Goal: Information Seeking & Learning: Learn about a topic

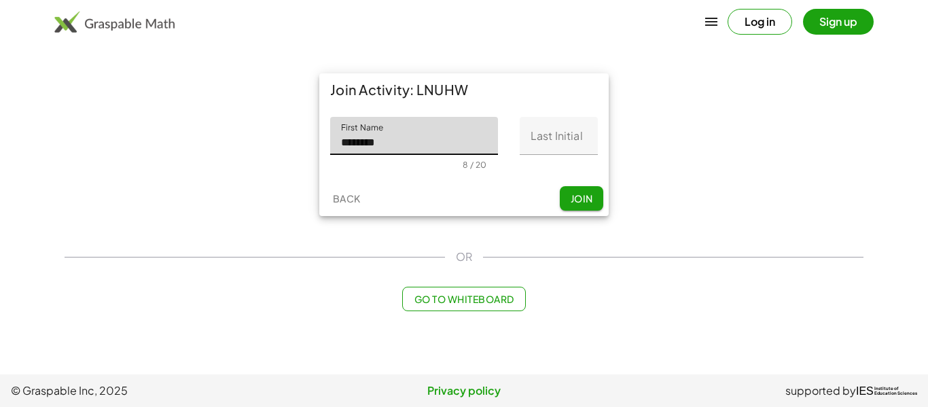
type input "*******"
click at [572, 150] on input "Last Initial" at bounding box center [559, 136] width 78 height 38
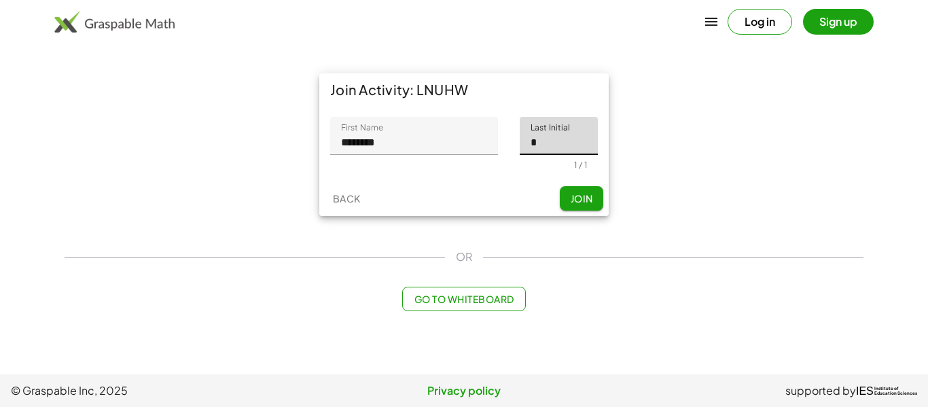
type input "*"
click at [578, 190] on button "Join" at bounding box center [581, 198] width 43 height 24
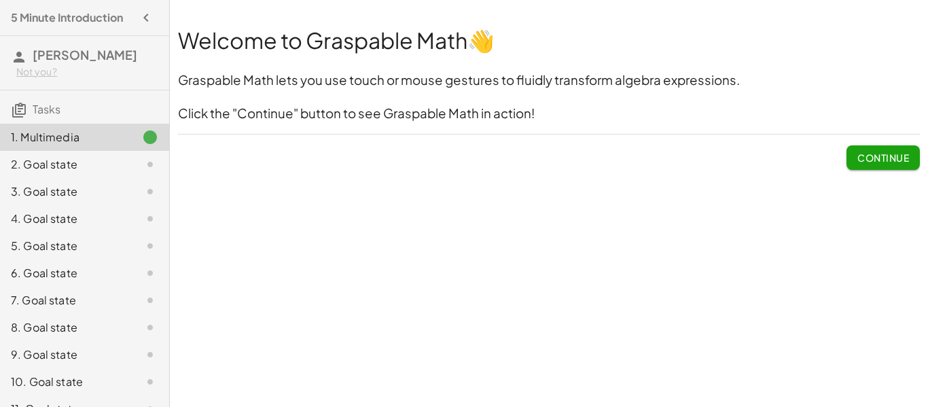
click at [864, 149] on button "Continue" at bounding box center [883, 157] width 73 height 24
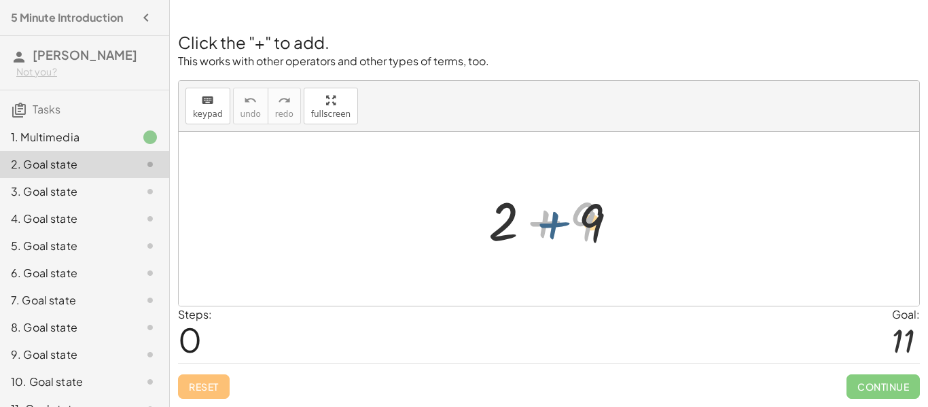
drag, startPoint x: 539, startPoint y: 220, endPoint x: 552, endPoint y: 222, distance: 13.0
click at [552, 222] on div at bounding box center [554, 219] width 145 height 70
click at [546, 224] on div at bounding box center [554, 219] width 145 height 70
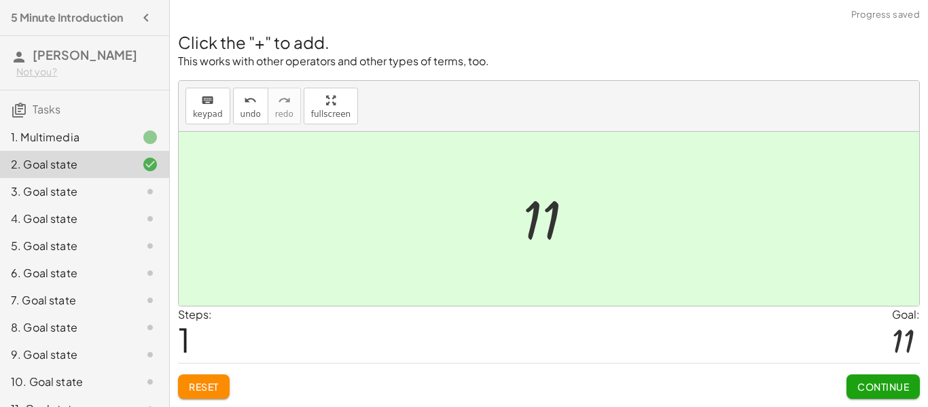
click at [854, 381] on button "Continue" at bounding box center [883, 386] width 73 height 24
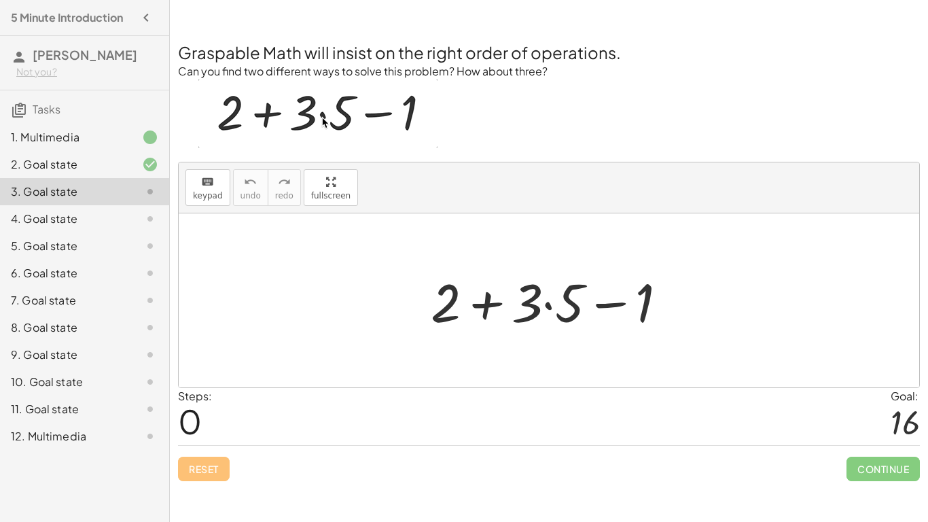
click at [491, 305] on div at bounding box center [554, 301] width 261 height 70
click at [610, 300] on div at bounding box center [554, 301] width 261 height 70
click at [551, 306] on div at bounding box center [554, 301] width 261 height 70
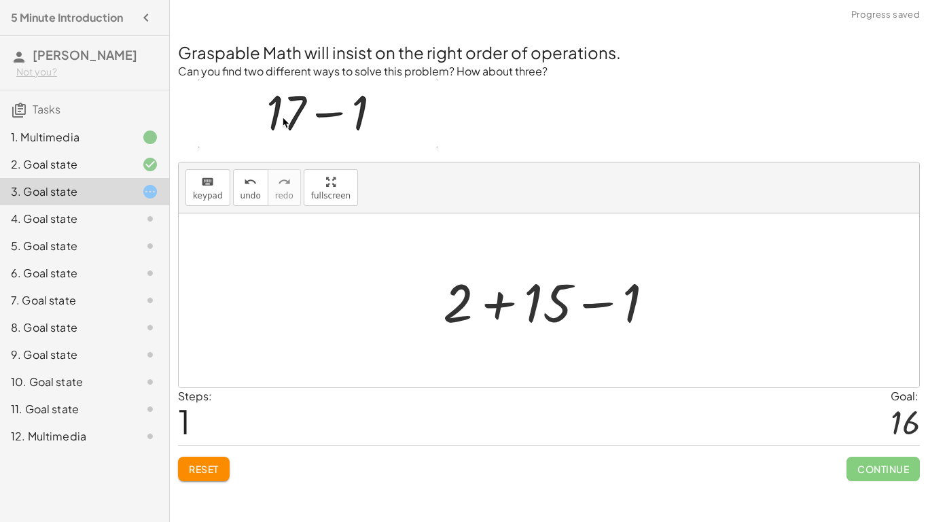
click at [502, 301] on div at bounding box center [554, 301] width 236 height 70
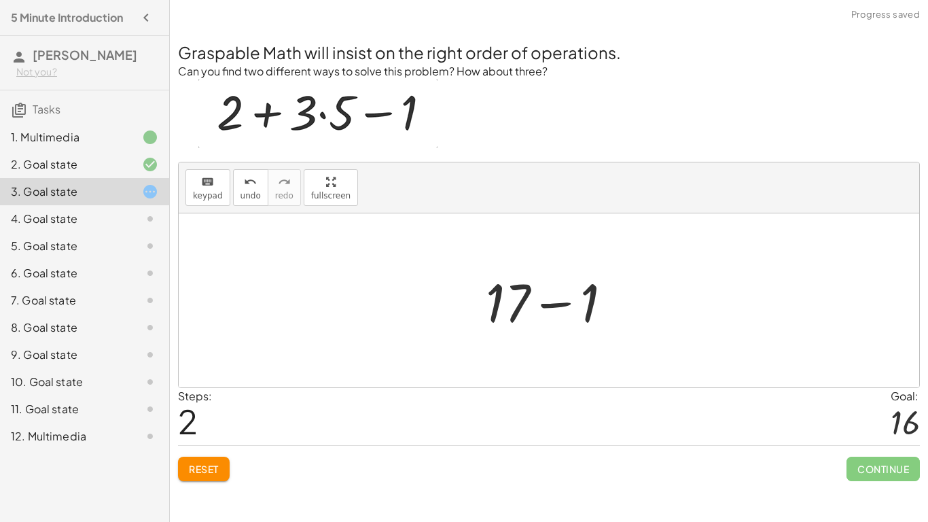
click at [564, 306] on div at bounding box center [554, 301] width 151 height 70
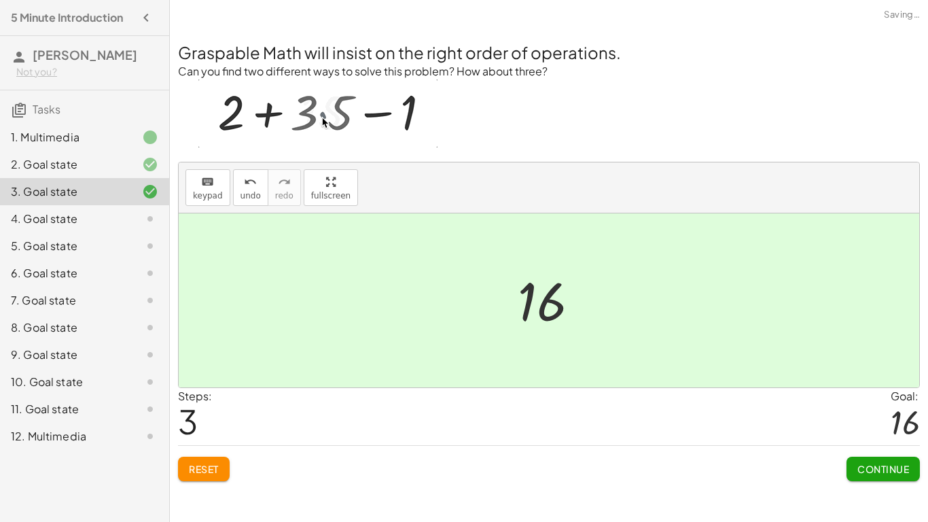
click at [877, 406] on button "Continue" at bounding box center [883, 469] width 73 height 24
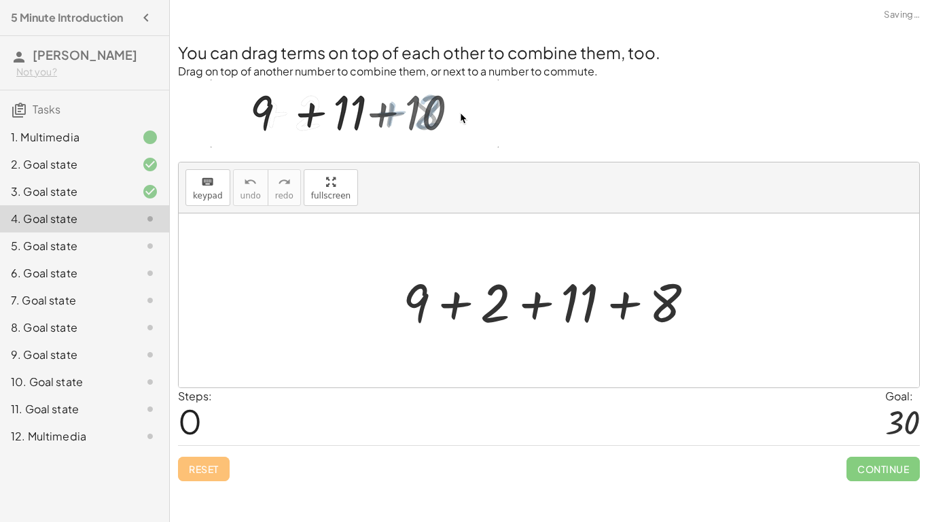
click at [546, 307] on div at bounding box center [554, 301] width 317 height 70
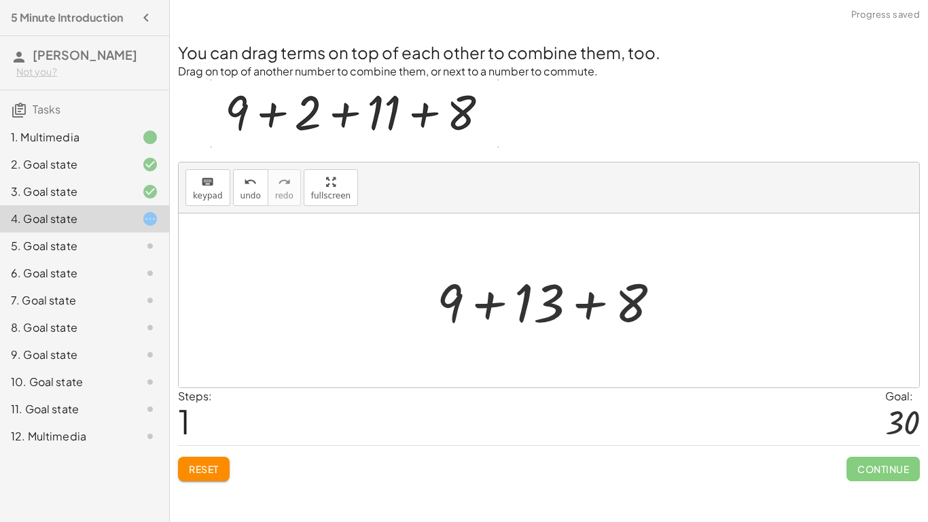
click at [592, 301] on div at bounding box center [554, 301] width 248 height 70
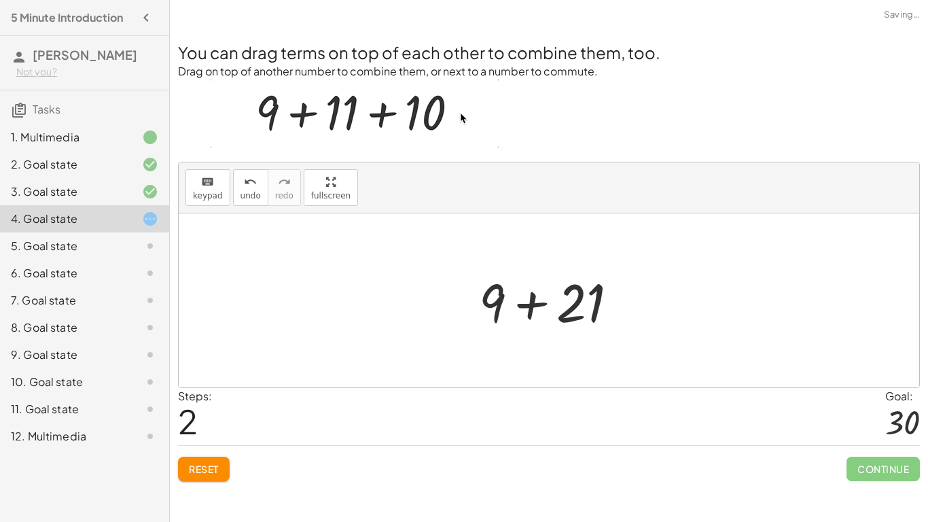
click at [541, 306] on div at bounding box center [553, 301] width 163 height 70
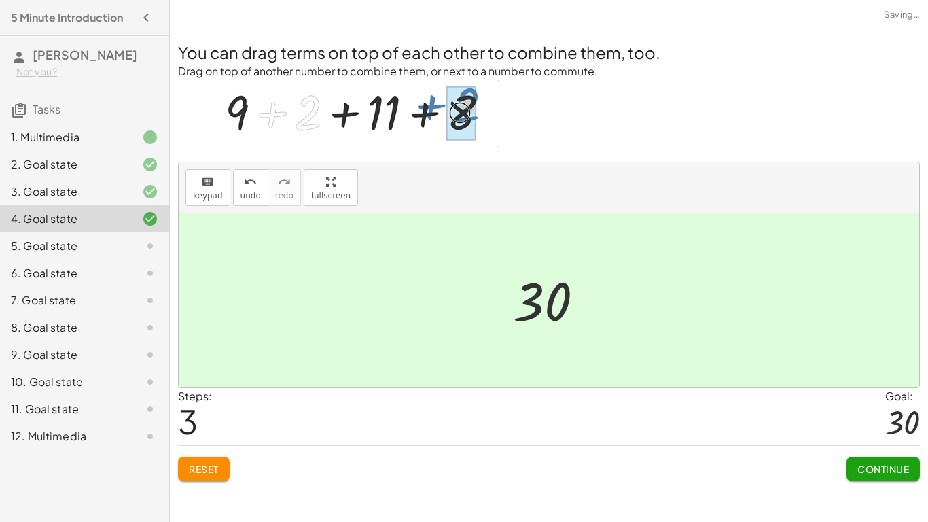
click at [902, 406] on span "Continue" at bounding box center [884, 469] width 52 height 12
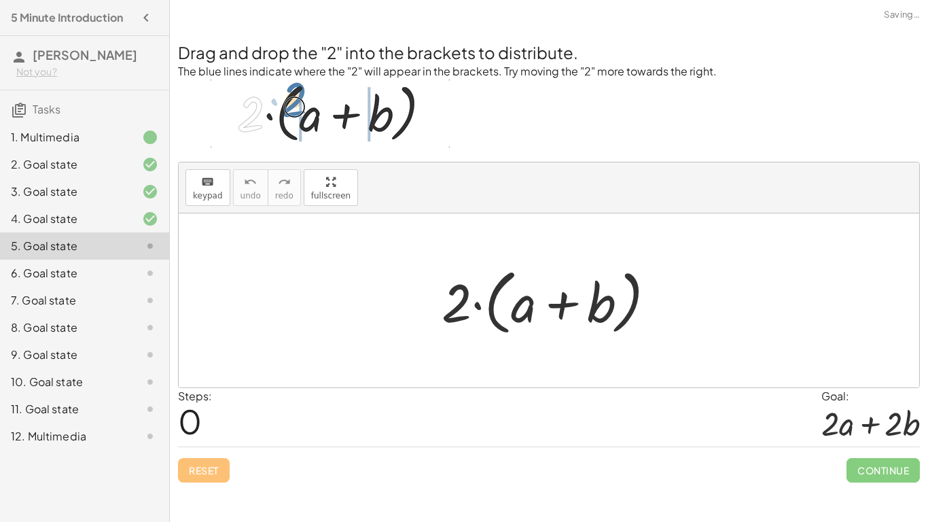
click at [480, 303] on div at bounding box center [554, 301] width 239 height 78
click at [516, 309] on div at bounding box center [554, 301] width 239 height 78
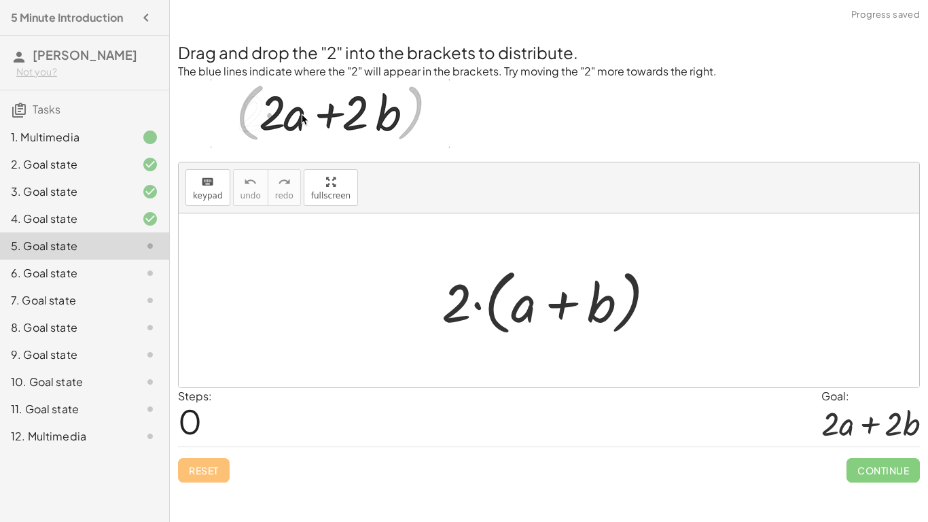
click at [553, 308] on div at bounding box center [554, 301] width 239 height 78
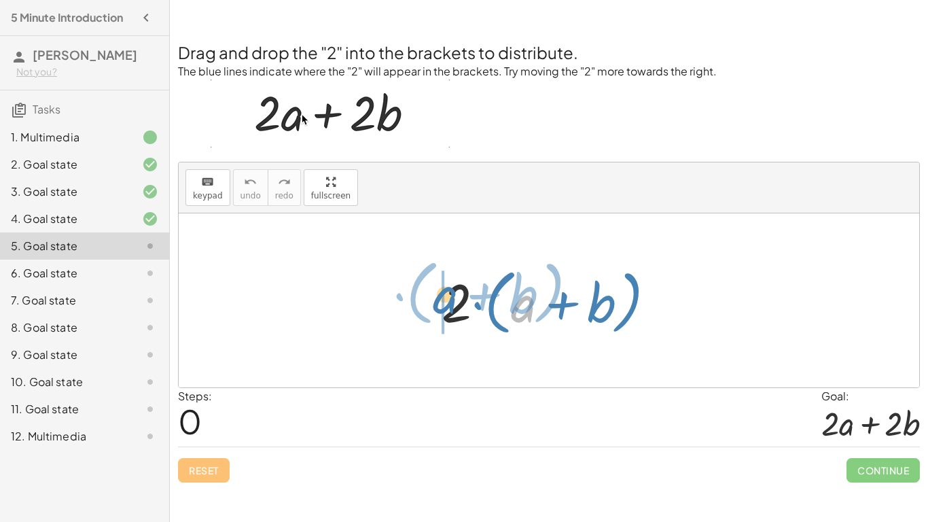
drag, startPoint x: 526, startPoint y: 309, endPoint x: 448, endPoint y: 301, distance: 78.6
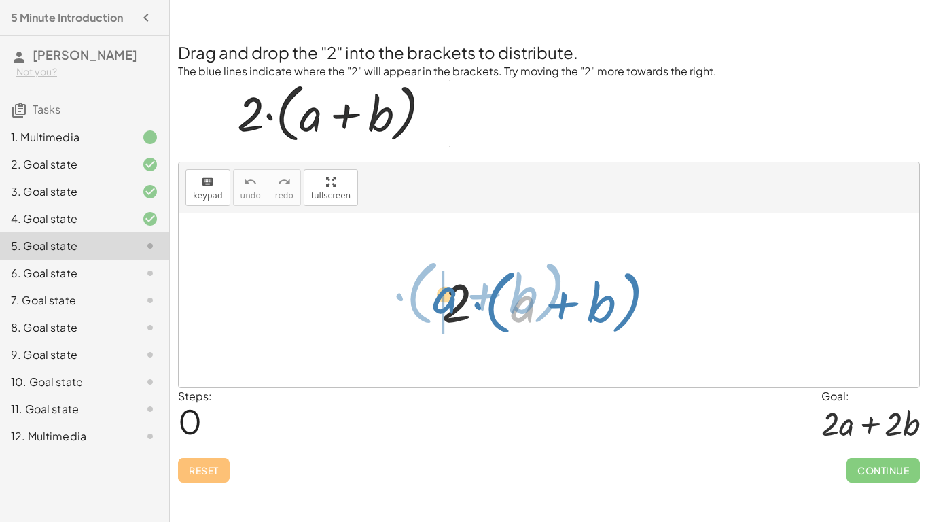
click at [448, 301] on div at bounding box center [554, 301] width 239 height 78
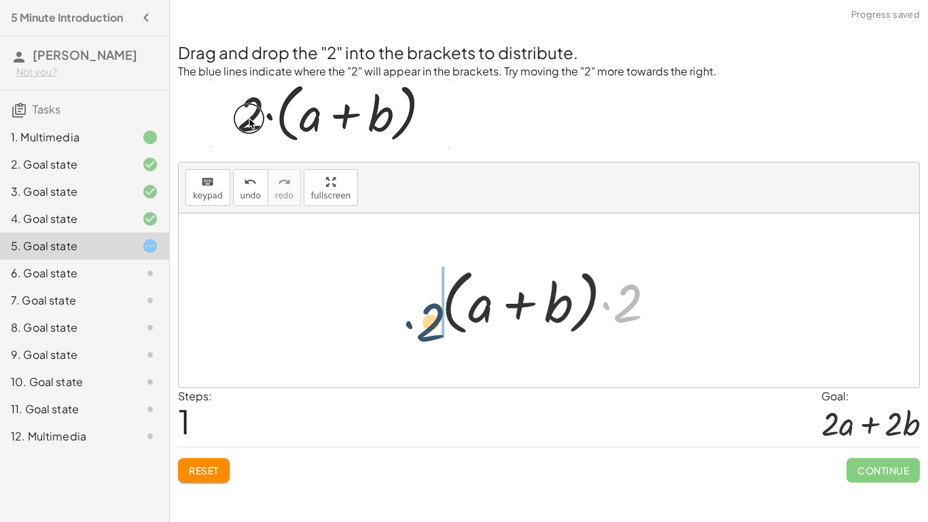
drag, startPoint x: 636, startPoint y: 302, endPoint x: 406, endPoint y: 314, distance: 230.0
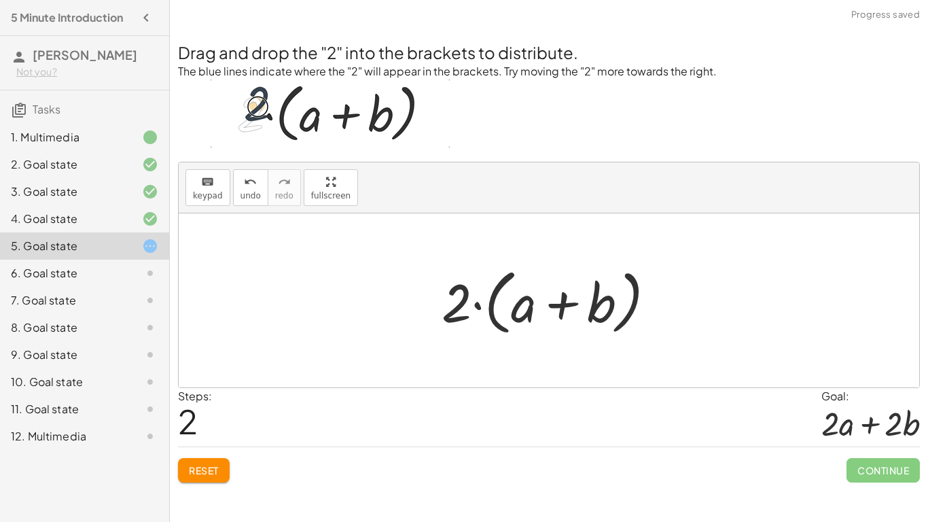
click at [562, 309] on div at bounding box center [554, 301] width 239 height 78
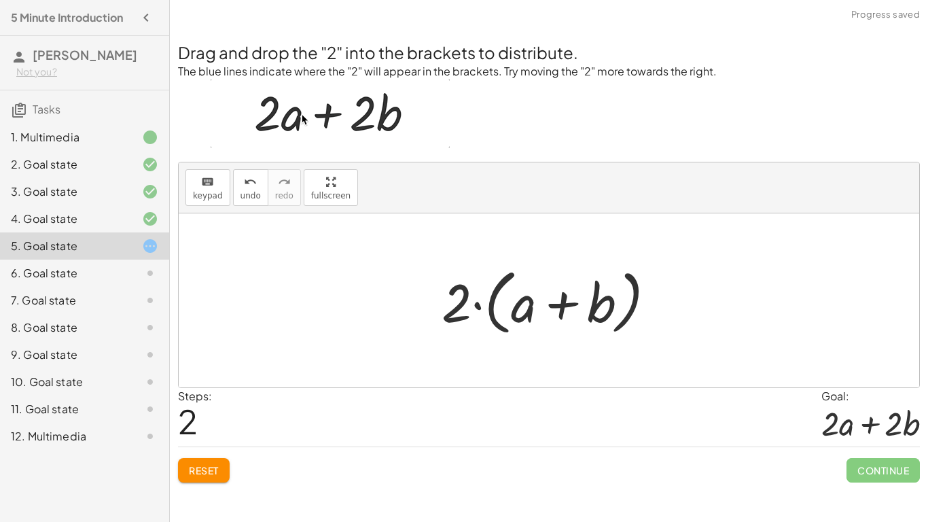
click at [489, 307] on div at bounding box center [554, 301] width 239 height 78
click at [476, 304] on div at bounding box center [554, 301] width 239 height 78
drag, startPoint x: 532, startPoint y: 316, endPoint x: 468, endPoint y: 313, distance: 64.6
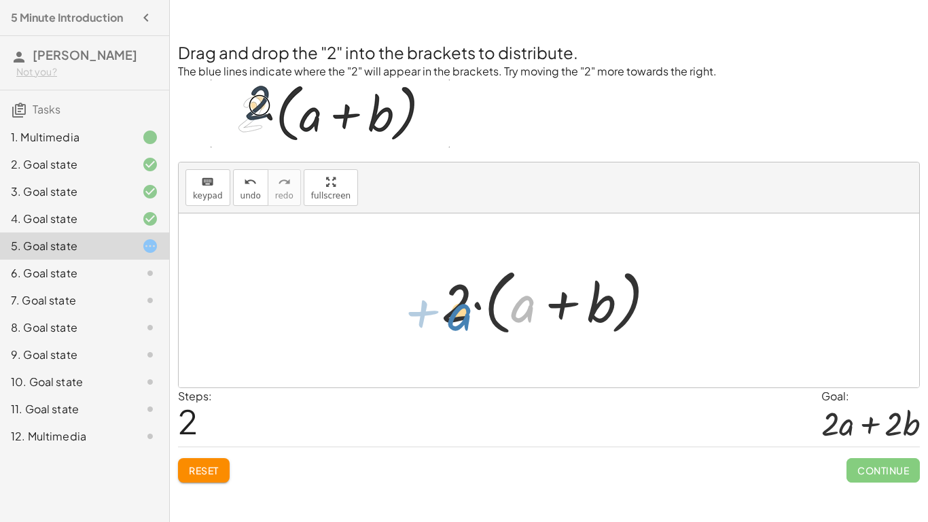
click at [468, 313] on div at bounding box center [554, 301] width 239 height 78
drag, startPoint x: 457, startPoint y: 299, endPoint x: 533, endPoint y: 294, distance: 76.3
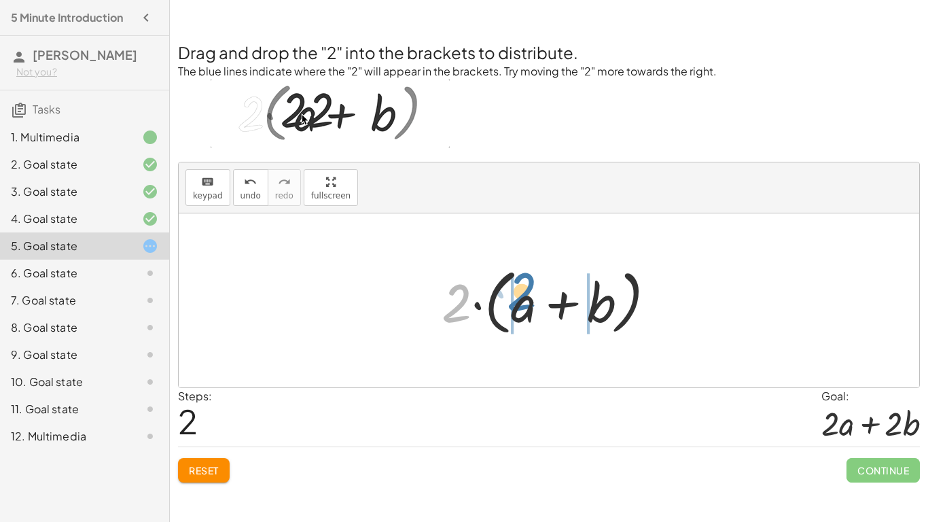
click at [533, 294] on div at bounding box center [554, 301] width 239 height 78
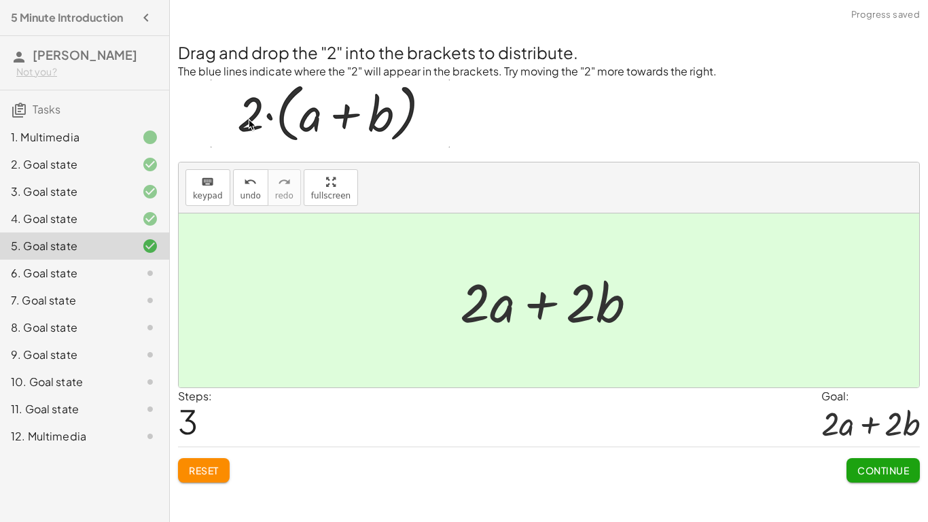
click at [551, 298] on div at bounding box center [554, 301] width 202 height 70
click at [864, 406] on span "Continue" at bounding box center [884, 470] width 52 height 12
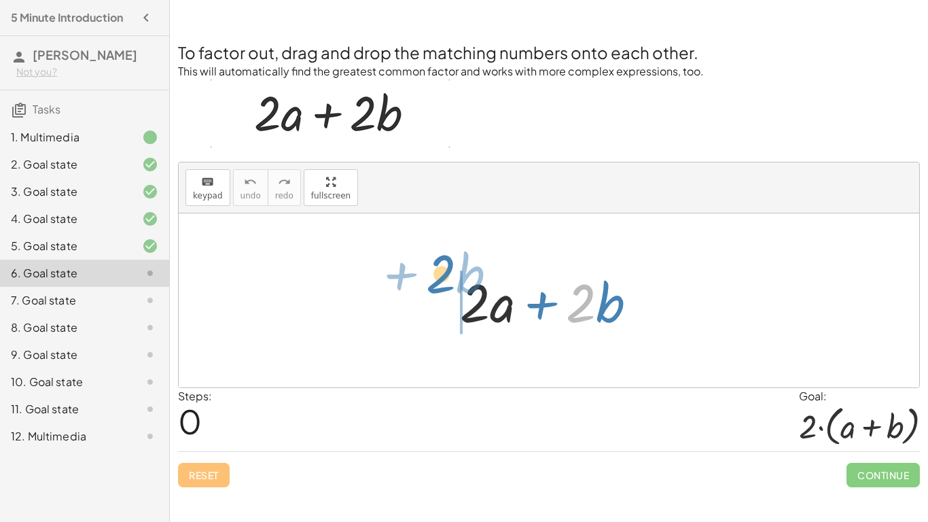
drag, startPoint x: 579, startPoint y: 302, endPoint x: 437, endPoint y: 277, distance: 144.2
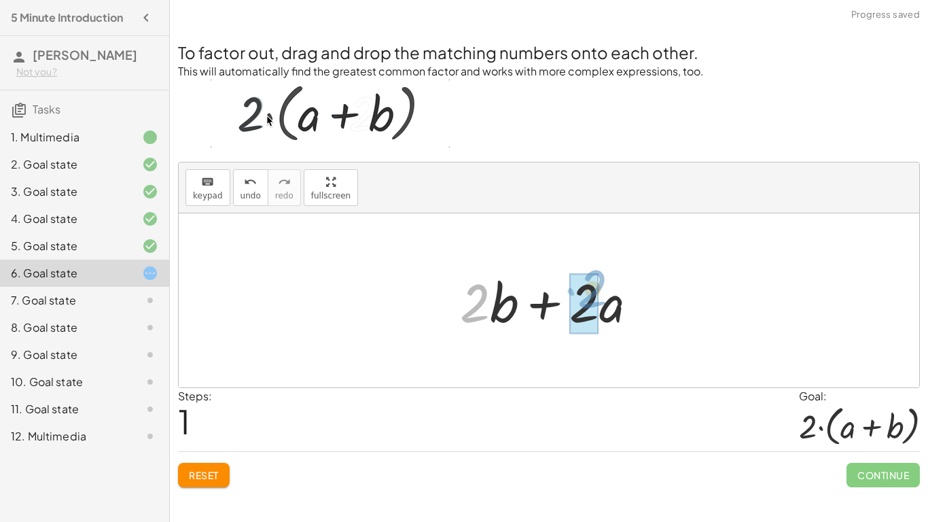
drag, startPoint x: 472, startPoint y: 298, endPoint x: 600, endPoint y: 286, distance: 129.0
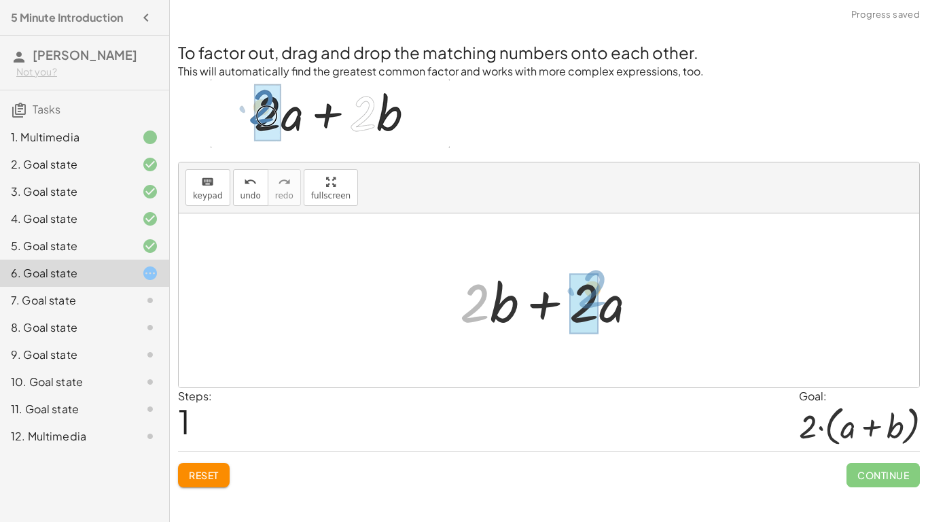
click at [600, 286] on div at bounding box center [554, 301] width 202 height 70
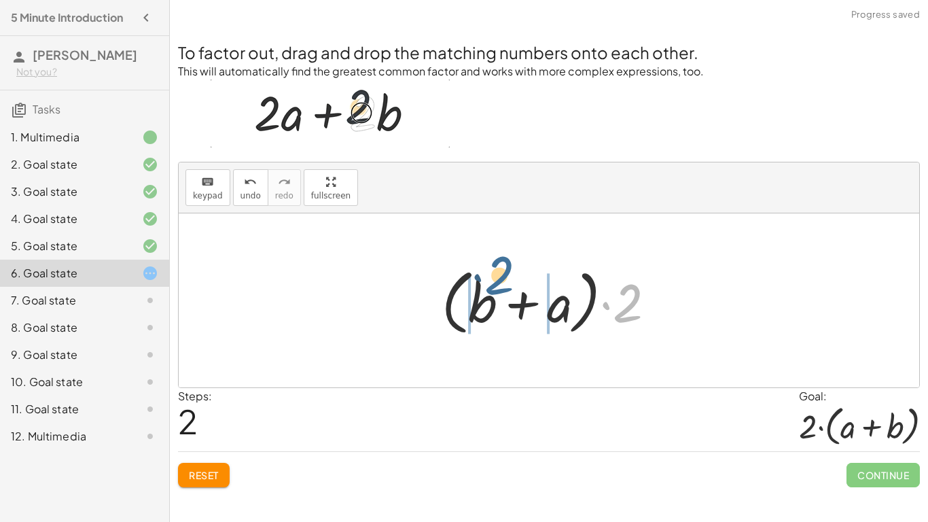
drag, startPoint x: 622, startPoint y: 310, endPoint x: 499, endPoint y: 285, distance: 124.9
click at [499, 285] on div at bounding box center [554, 301] width 239 height 78
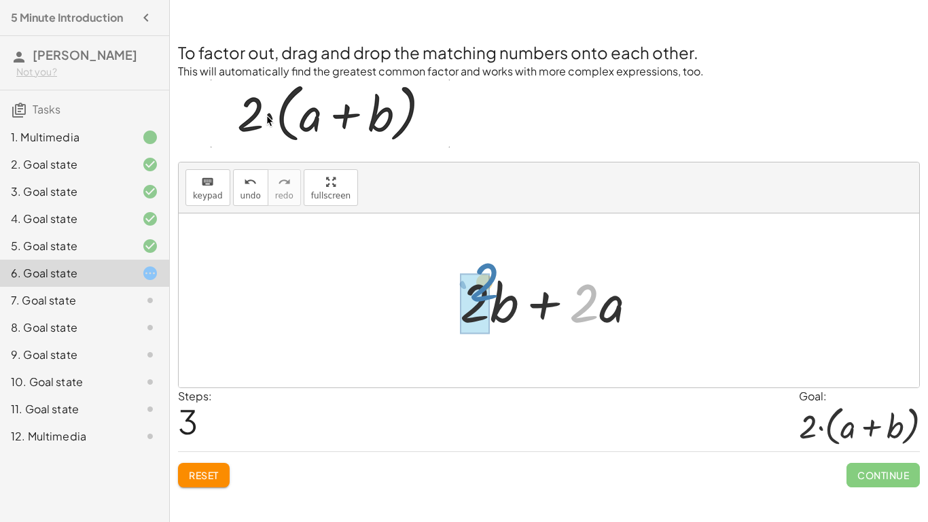
drag, startPoint x: 589, startPoint y: 317, endPoint x: 489, endPoint y: 296, distance: 102.8
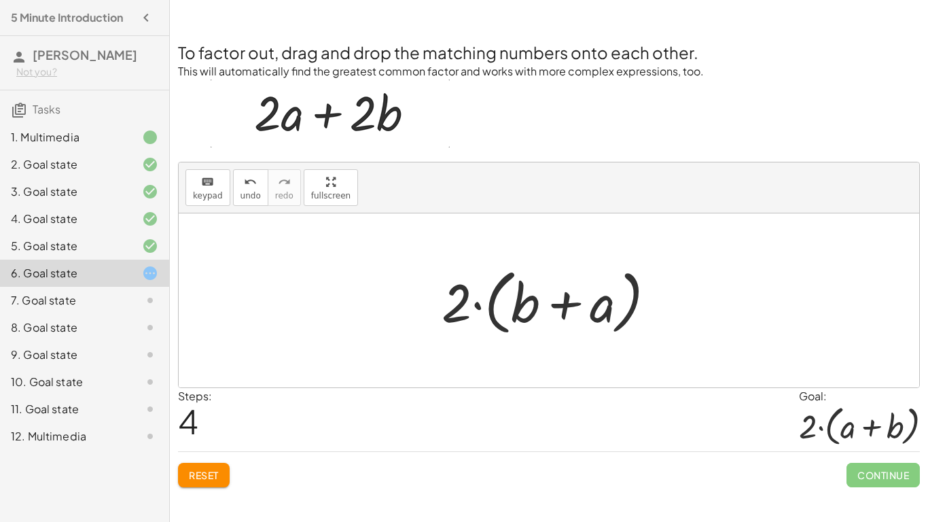
click at [563, 302] on div at bounding box center [554, 301] width 239 height 78
click at [481, 305] on div at bounding box center [554, 301] width 239 height 78
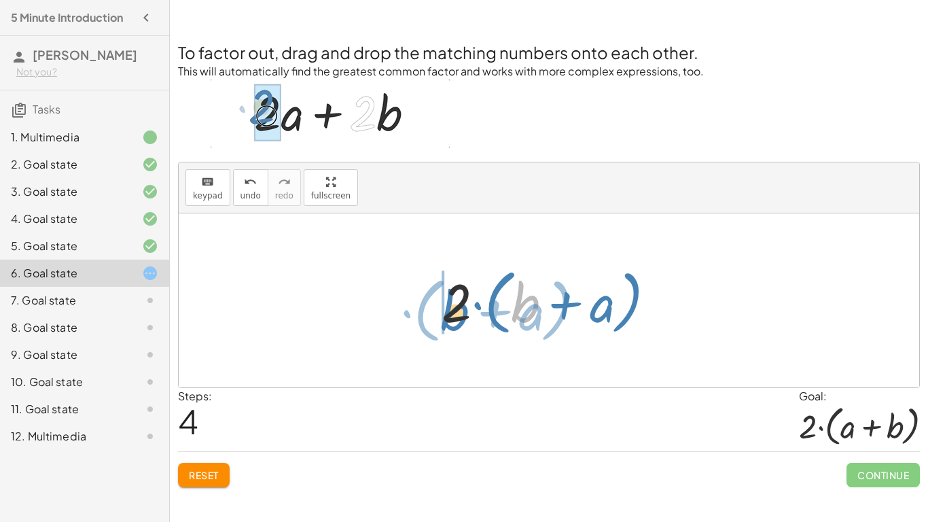
drag, startPoint x: 533, startPoint y: 311, endPoint x: 460, endPoint y: 318, distance: 73.7
click at [460, 318] on div at bounding box center [554, 301] width 239 height 78
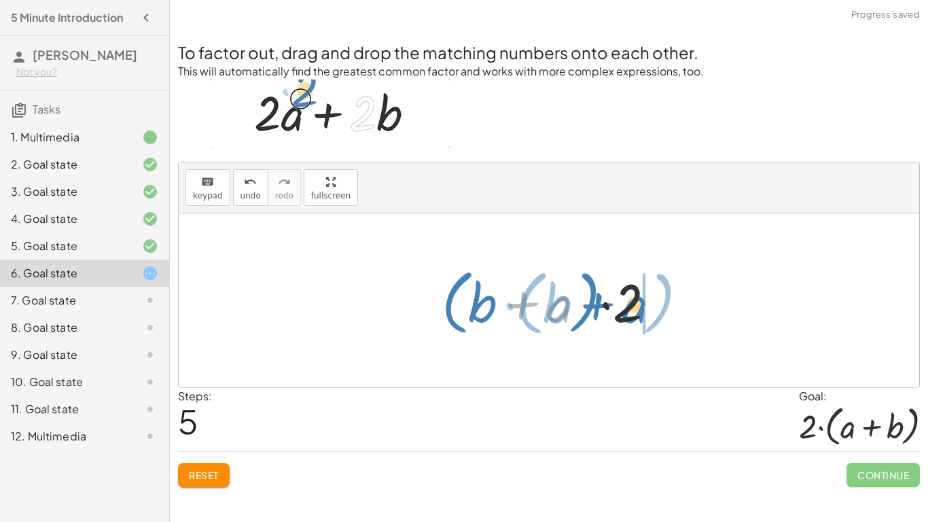
drag, startPoint x: 555, startPoint y: 313, endPoint x: 631, endPoint y: 314, distance: 76.1
click at [631, 314] on div at bounding box center [554, 301] width 239 height 78
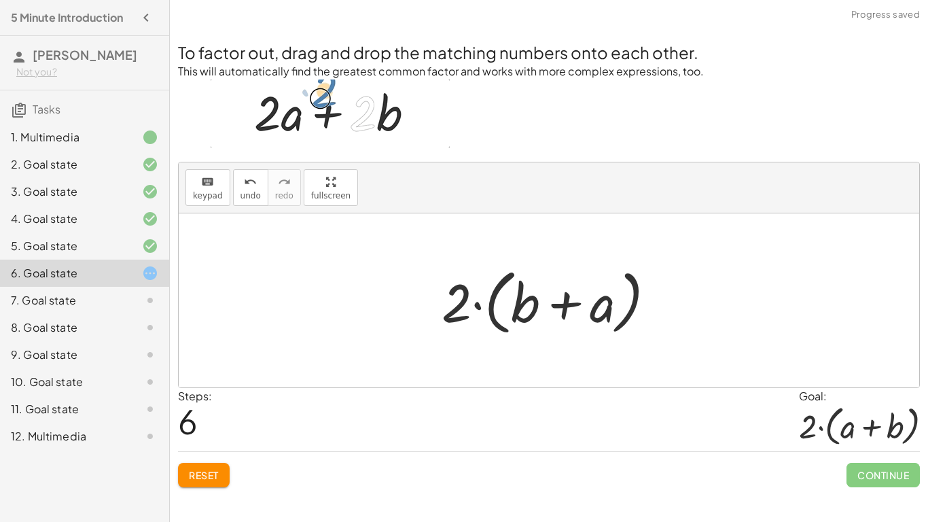
click at [572, 298] on div at bounding box center [554, 301] width 239 height 78
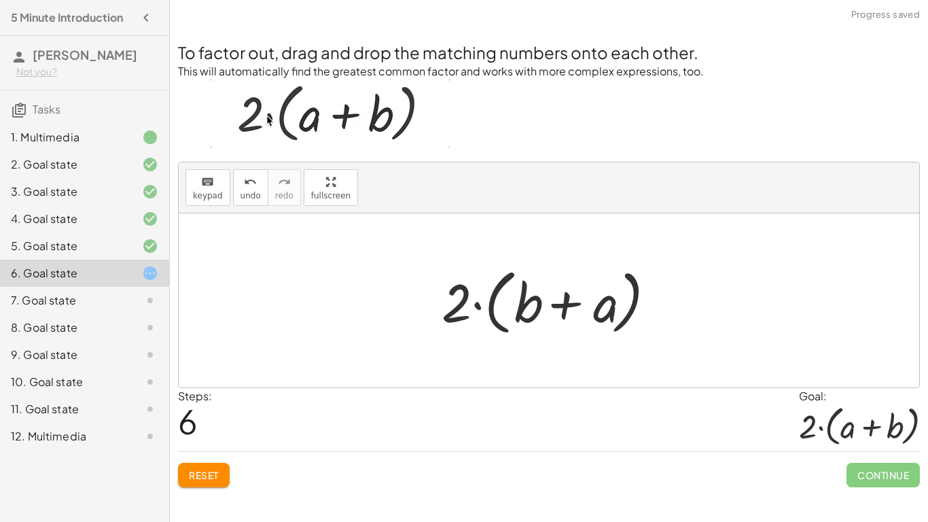
click at [572, 298] on div at bounding box center [554, 301] width 239 height 78
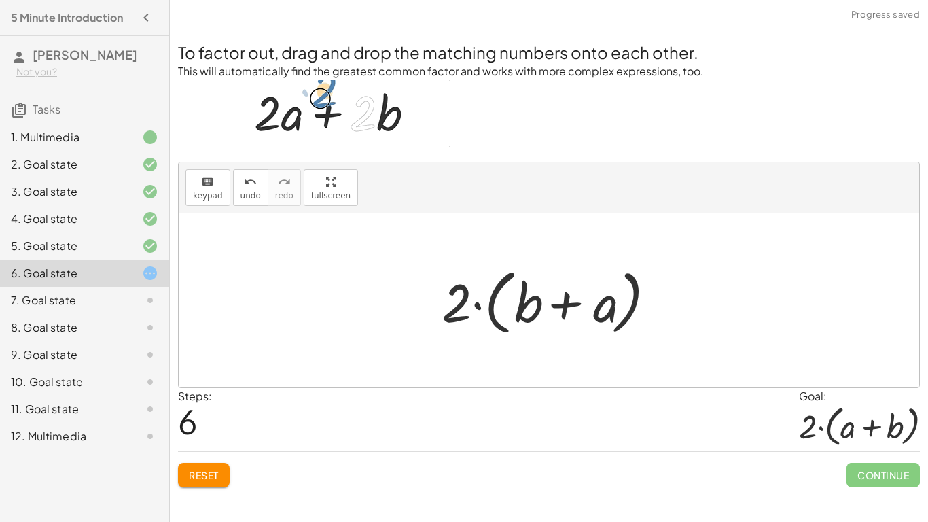
click at [572, 298] on div at bounding box center [554, 301] width 239 height 78
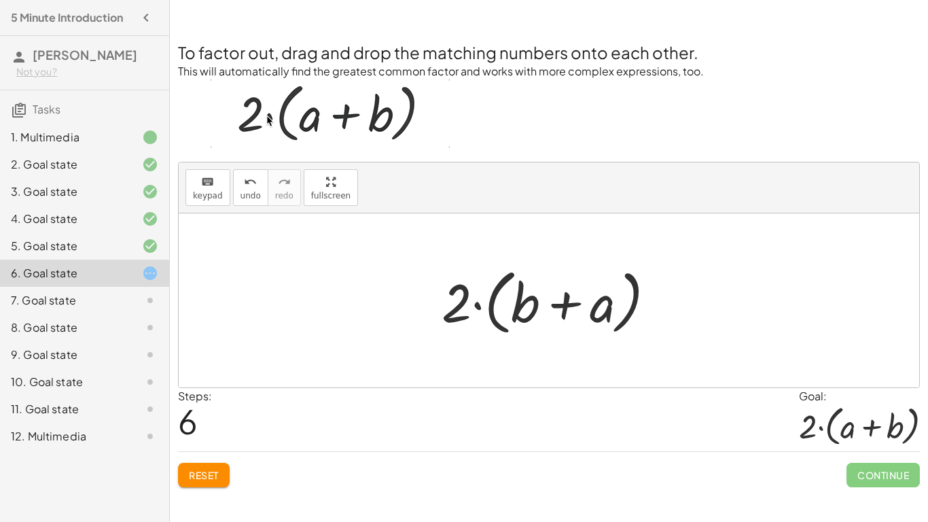
click at [572, 298] on div at bounding box center [554, 301] width 239 height 78
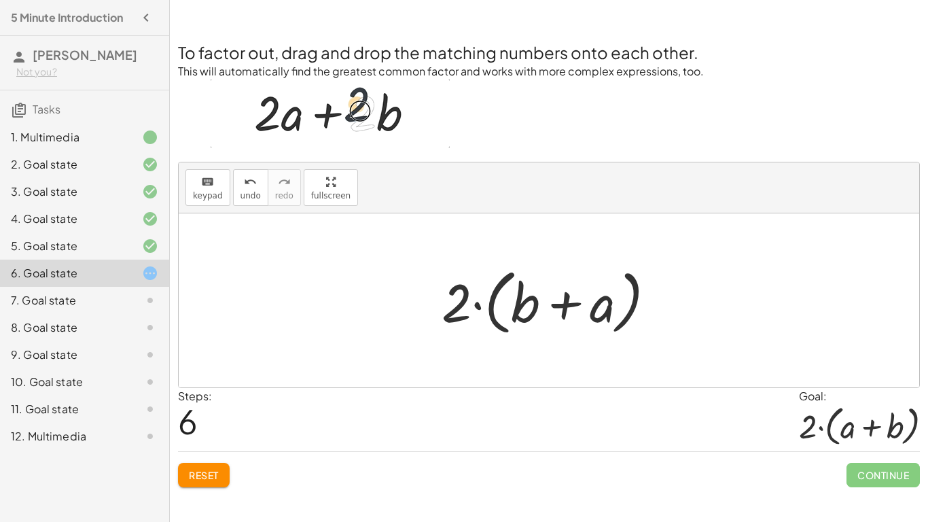
click at [572, 298] on div at bounding box center [554, 301] width 239 height 78
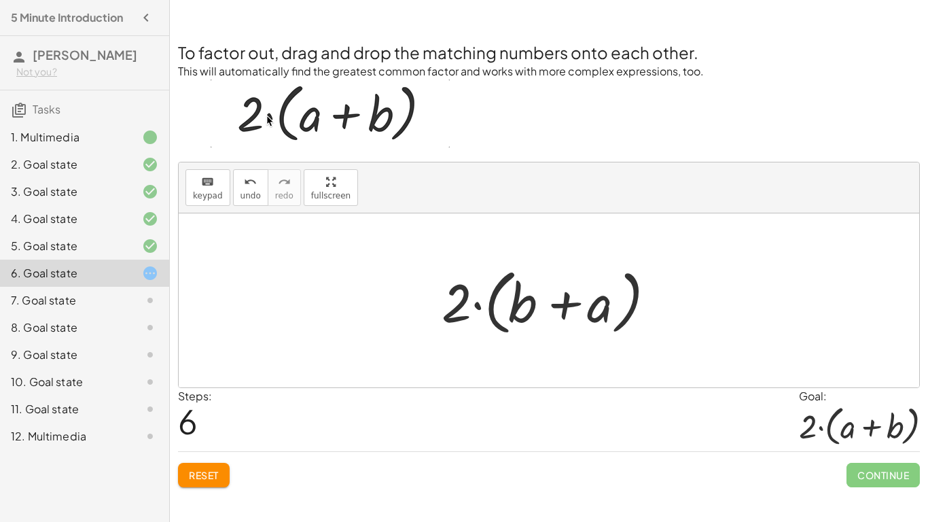
click at [572, 298] on div at bounding box center [554, 301] width 239 height 78
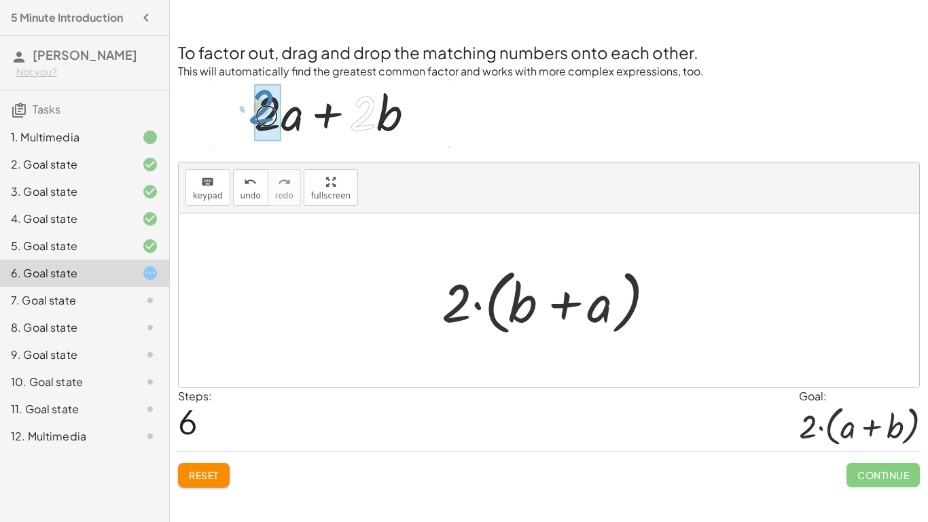
click at [572, 298] on div at bounding box center [554, 301] width 239 height 78
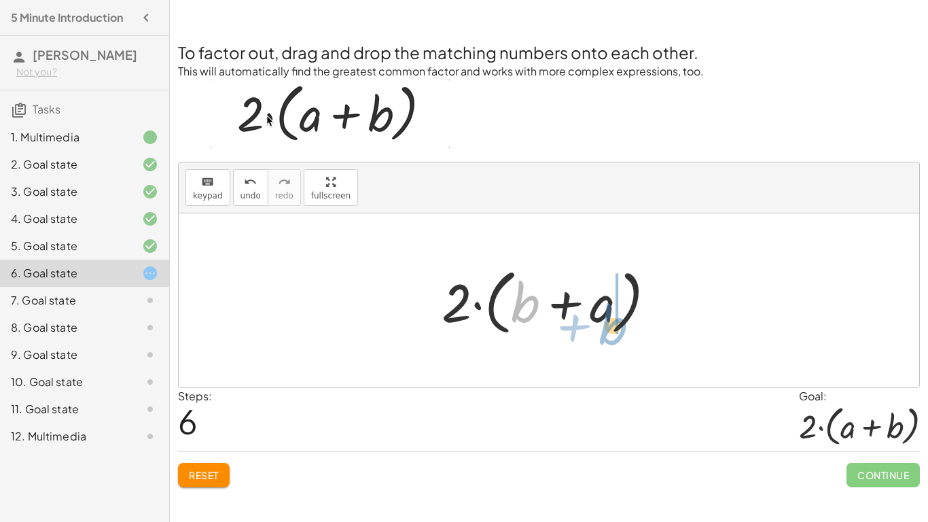
drag, startPoint x: 529, startPoint y: 312, endPoint x: 618, endPoint y: 329, distance: 91.3
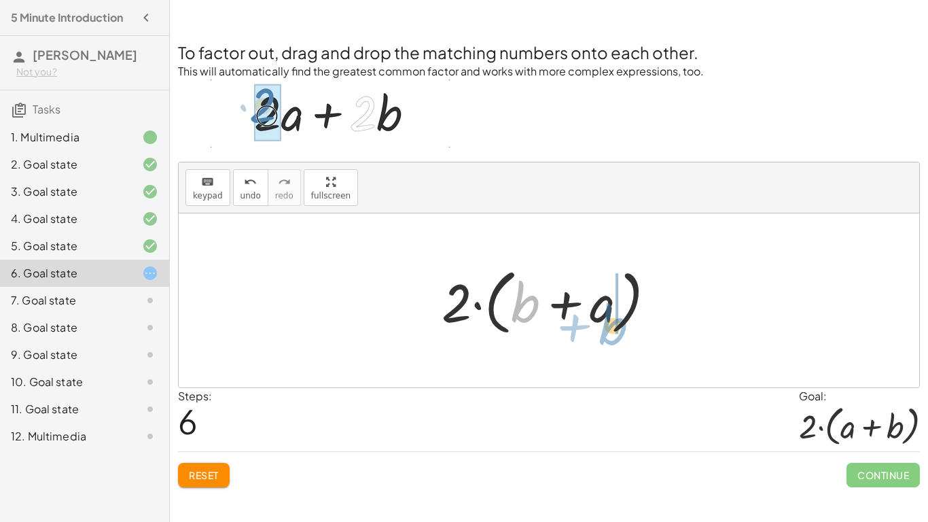
click at [618, 329] on div at bounding box center [554, 301] width 239 height 78
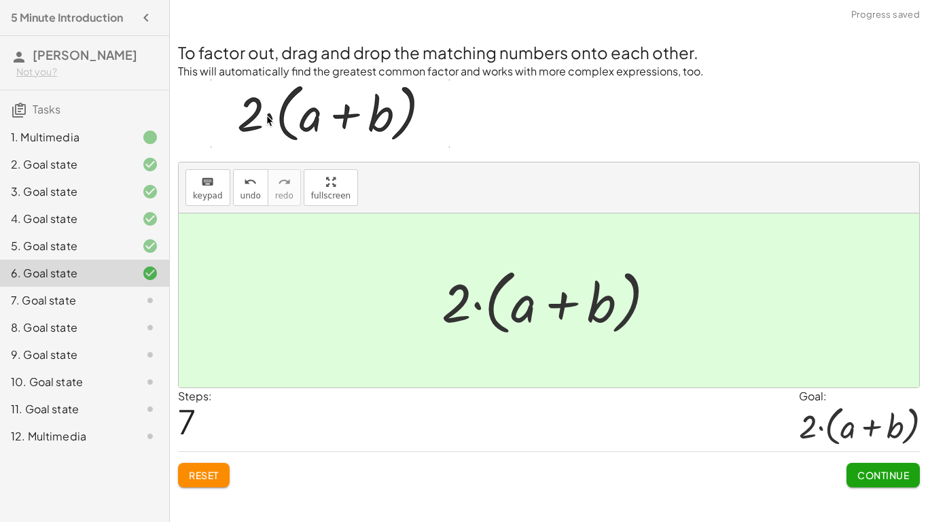
click at [897, 406] on span "Continue" at bounding box center [884, 475] width 52 height 12
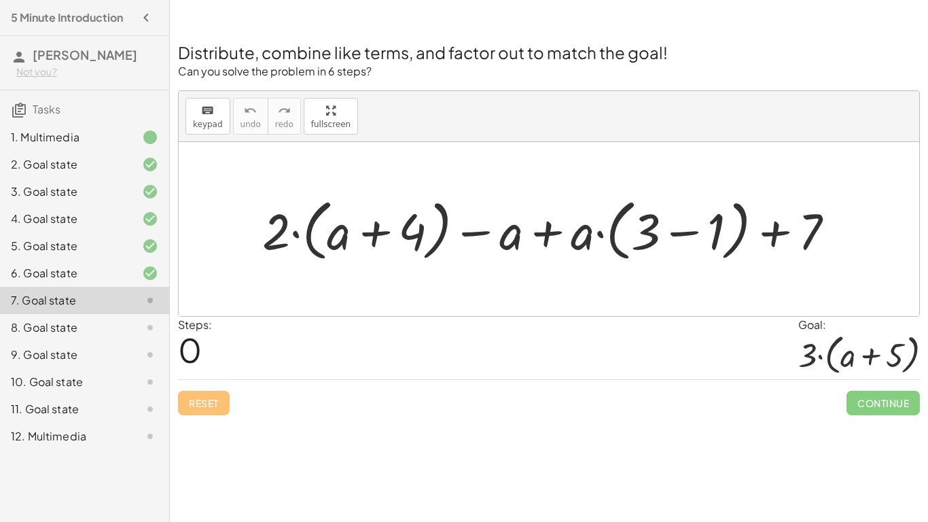
click at [366, 232] on div at bounding box center [554, 228] width 597 height 73
click at [556, 236] on div at bounding box center [554, 228] width 597 height 73
drag, startPoint x: 285, startPoint y: 229, endPoint x: 345, endPoint y: 218, distance: 60.8
click at [345, 218] on div at bounding box center [554, 228] width 597 height 73
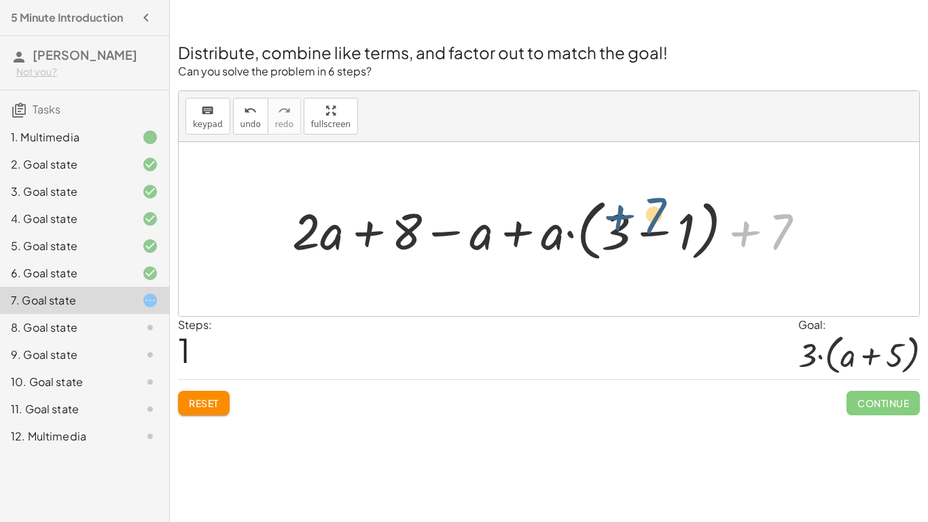
drag, startPoint x: 784, startPoint y: 227, endPoint x: 656, endPoint y: 211, distance: 129.5
click at [656, 211] on div at bounding box center [553, 228] width 537 height 73
drag, startPoint x: 779, startPoint y: 246, endPoint x: 693, endPoint y: 243, distance: 86.3
click at [693, 243] on div at bounding box center [553, 228] width 537 height 73
click at [367, 237] on div at bounding box center [553, 228] width 537 height 73
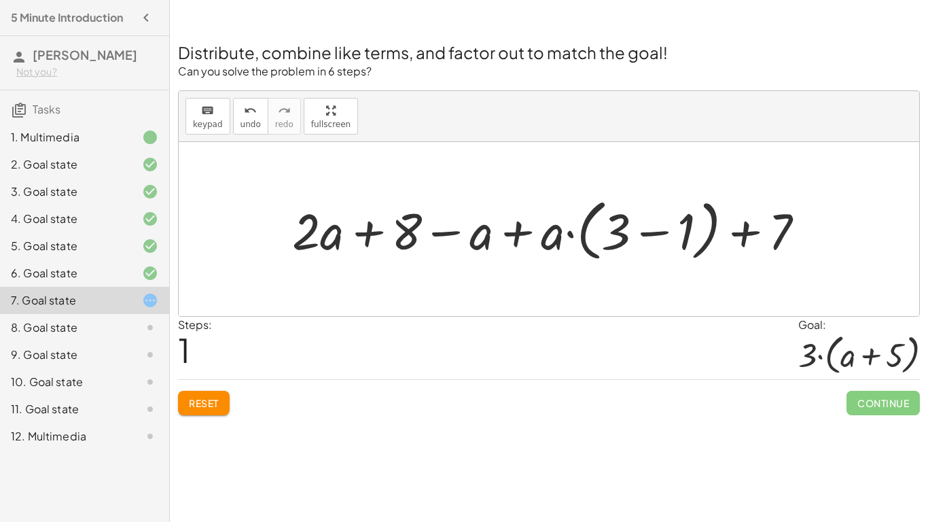
click at [449, 231] on div at bounding box center [553, 228] width 537 height 73
click at [522, 230] on div at bounding box center [553, 228] width 537 height 73
drag, startPoint x: 551, startPoint y: 236, endPoint x: 646, endPoint y: 234, distance: 95.2
click at [646, 234] on div at bounding box center [553, 228] width 537 height 73
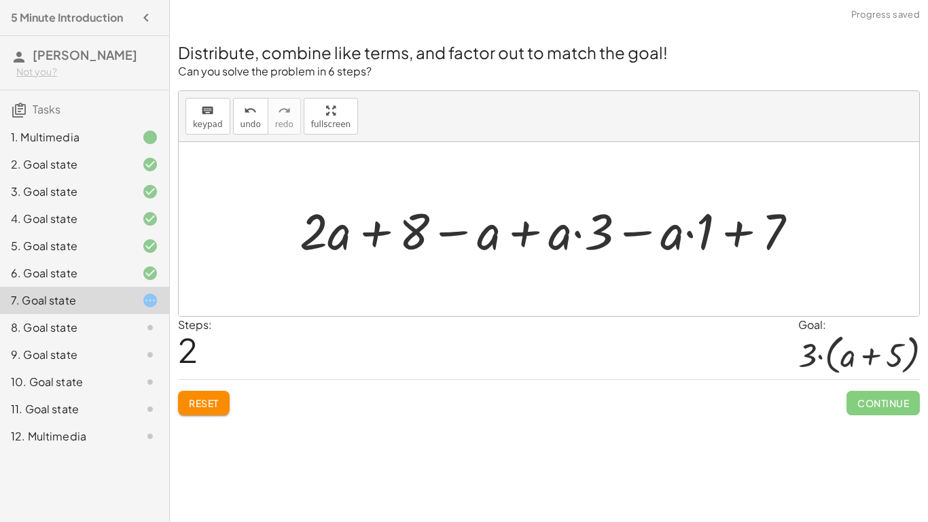
click at [745, 228] on div at bounding box center [554, 229] width 523 height 66
click at [375, 228] on div at bounding box center [554, 229] width 523 height 66
click at [442, 230] on div at bounding box center [554, 229] width 523 height 66
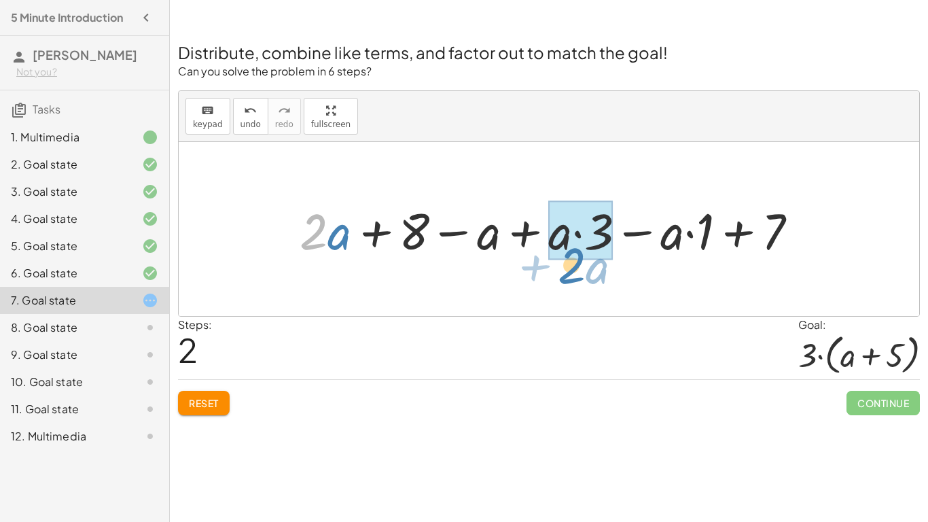
drag, startPoint x: 316, startPoint y: 233, endPoint x: 574, endPoint y: 266, distance: 260.3
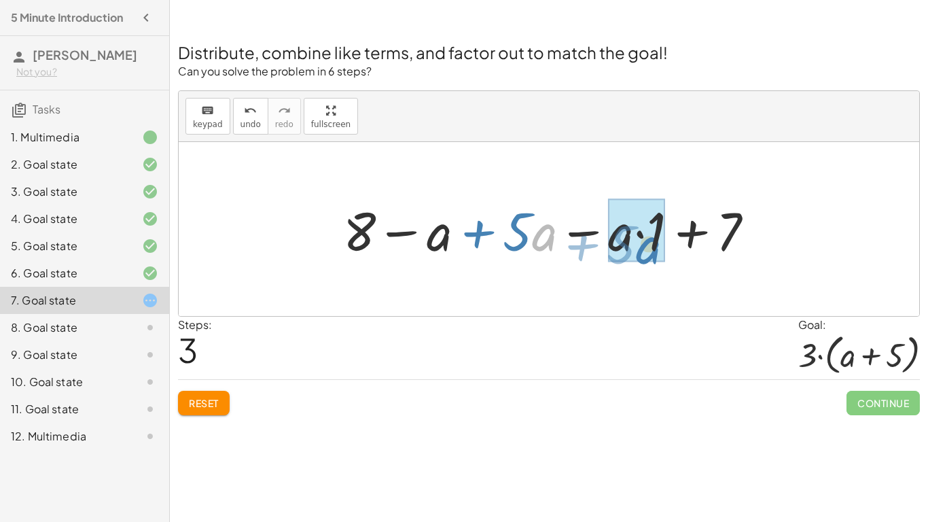
drag, startPoint x: 542, startPoint y: 236, endPoint x: 645, endPoint y: 248, distance: 103.3
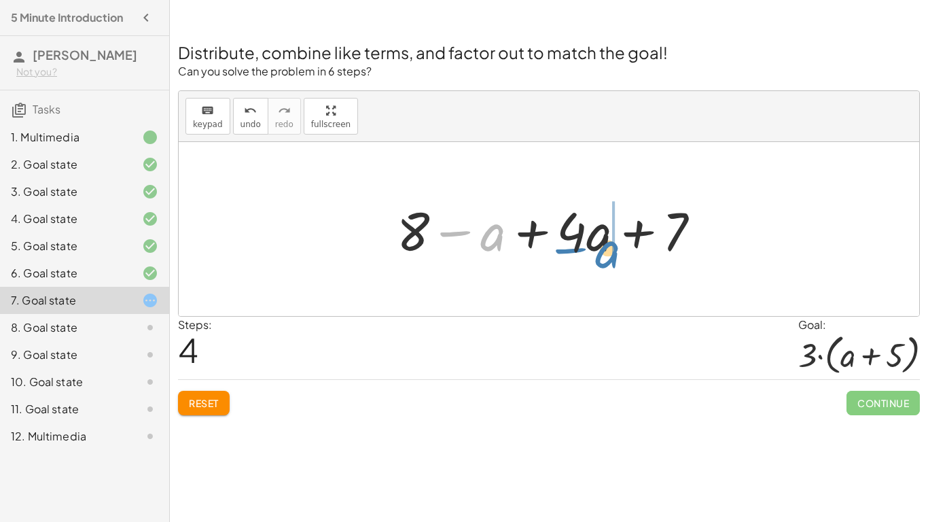
drag, startPoint x: 487, startPoint y: 237, endPoint x: 602, endPoint y: 252, distance: 116.5
click at [602, 252] on div at bounding box center [554, 229] width 328 height 70
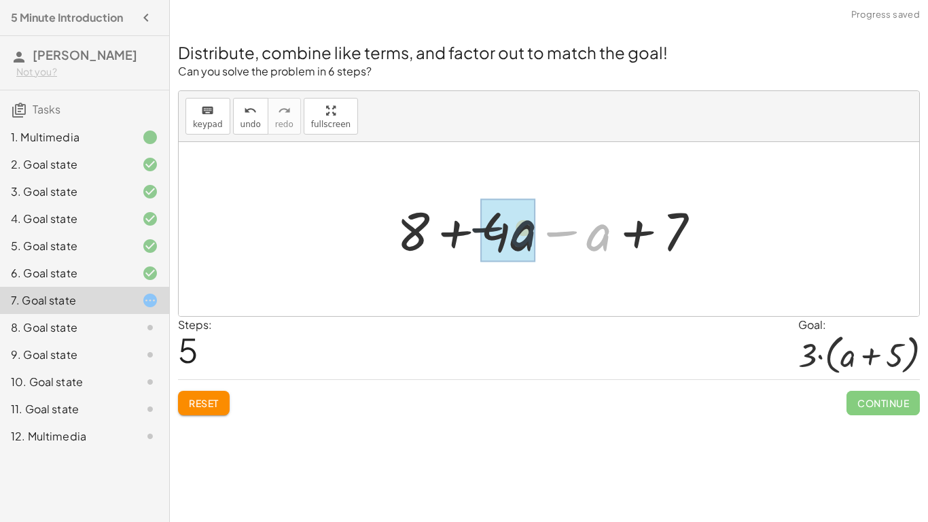
drag, startPoint x: 594, startPoint y: 234, endPoint x: 493, endPoint y: 225, distance: 101.6
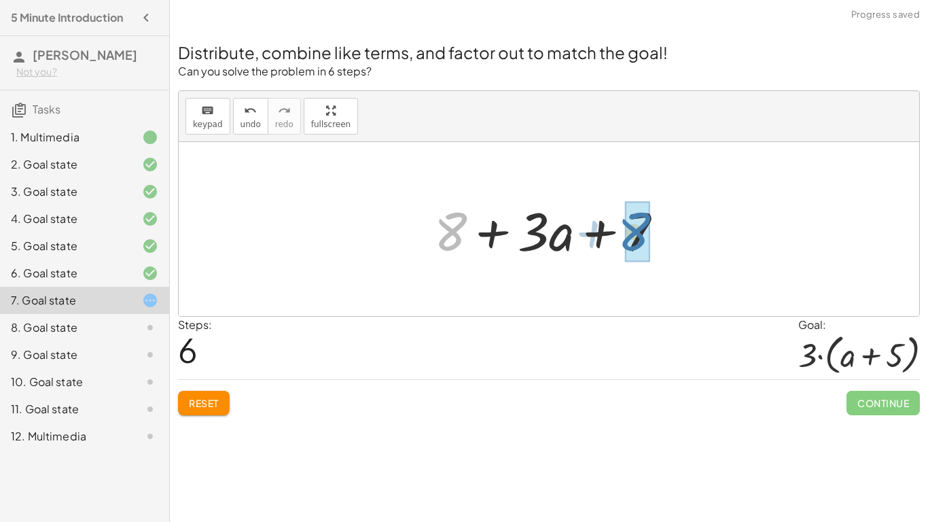
drag, startPoint x: 464, startPoint y: 228, endPoint x: 648, endPoint y: 228, distance: 184.2
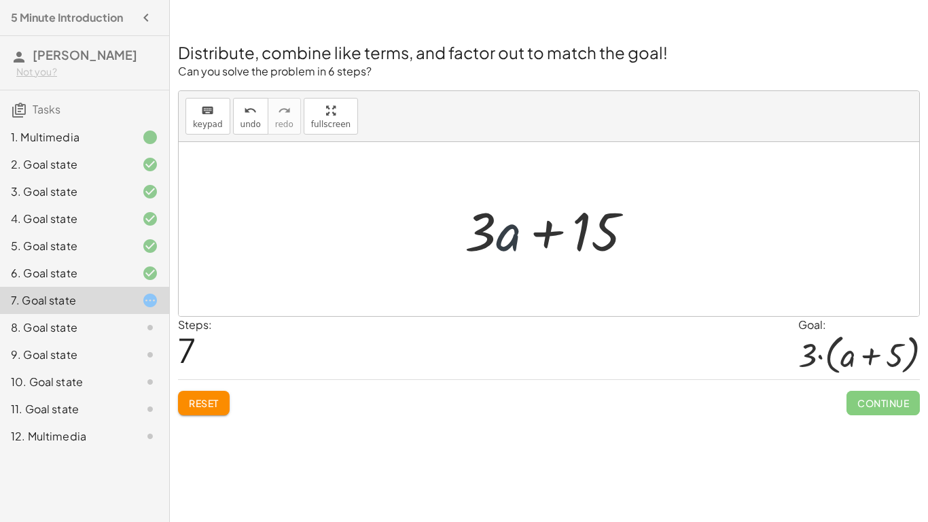
click at [512, 243] on div at bounding box center [554, 229] width 193 height 70
drag, startPoint x: 485, startPoint y: 236, endPoint x: 528, endPoint y: 236, distance: 42.8
click at [528, 236] on div at bounding box center [554, 229] width 193 height 70
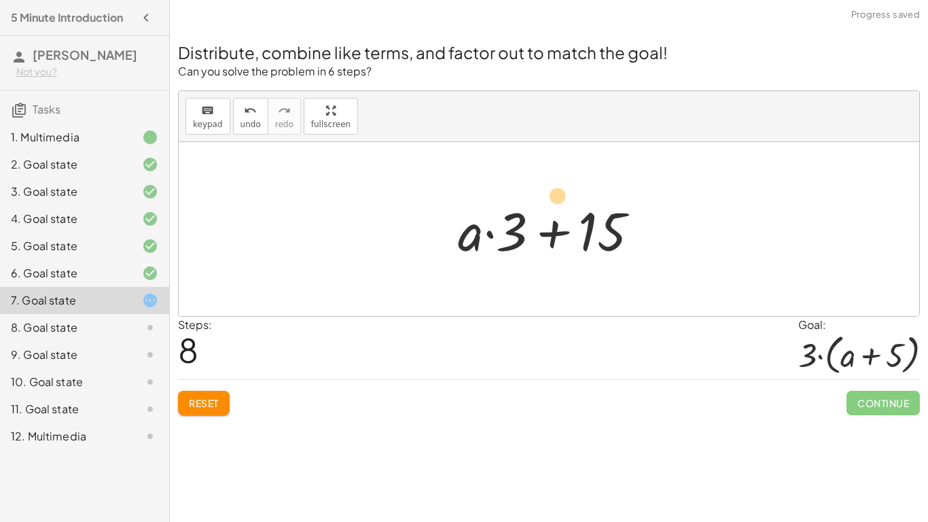
drag, startPoint x: 479, startPoint y: 236, endPoint x: 574, endPoint y: 204, distance: 100.4
click at [574, 204] on div at bounding box center [553, 229] width 205 height 70
click at [468, 232] on div at bounding box center [553, 229] width 205 height 70
drag, startPoint x: 472, startPoint y: 241, endPoint x: 550, endPoint y: 232, distance: 79.2
click at [550, 232] on div at bounding box center [553, 229] width 205 height 70
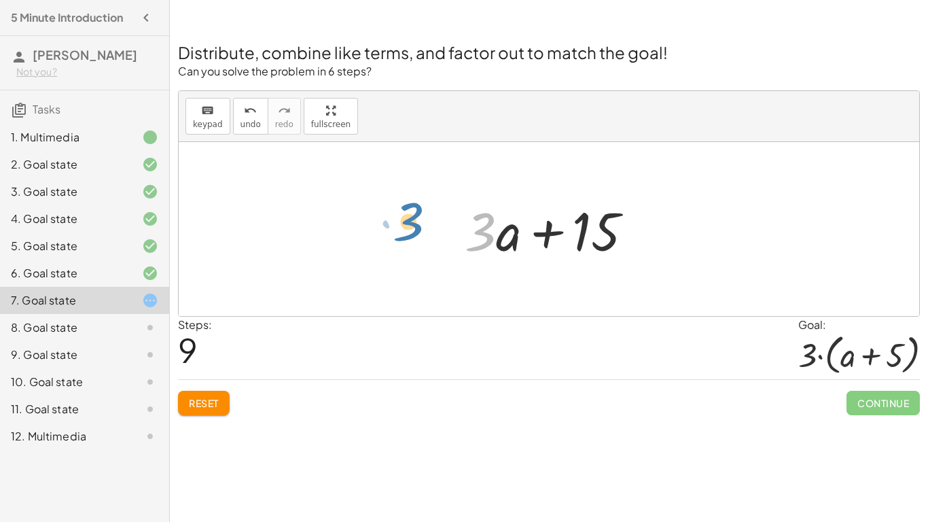
drag, startPoint x: 493, startPoint y: 239, endPoint x: 415, endPoint y: 234, distance: 78.3
click at [415, 234] on div "+ · 2 · ( + a + 4 ) − a + · a · ( + 3 − 1 ) + 7 + · 2 · a + · 2 · 4 − a + · a ·…" at bounding box center [549, 229] width 741 height 174
click at [201, 403] on span "Reset" at bounding box center [204, 403] width 30 height 12
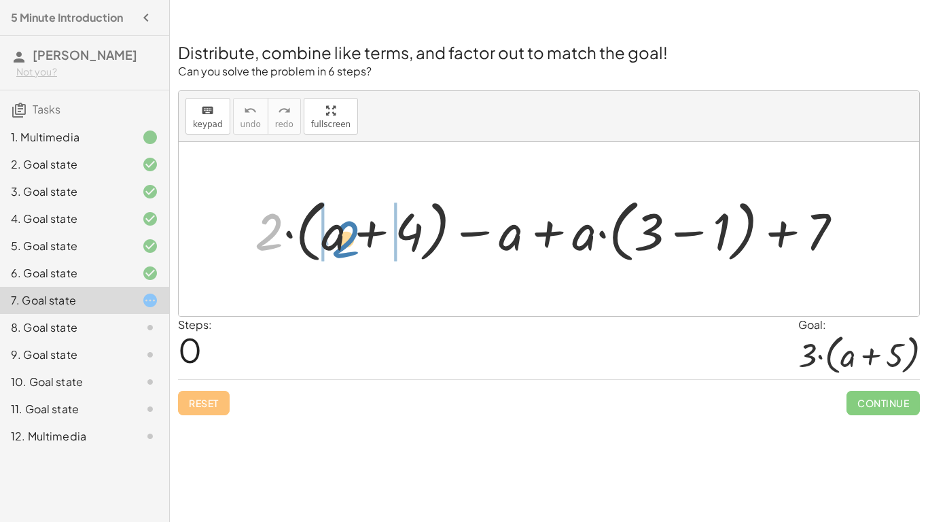
drag, startPoint x: 260, startPoint y: 232, endPoint x: 337, endPoint y: 239, distance: 77.2
click at [337, 239] on div at bounding box center [554, 229] width 613 height 75
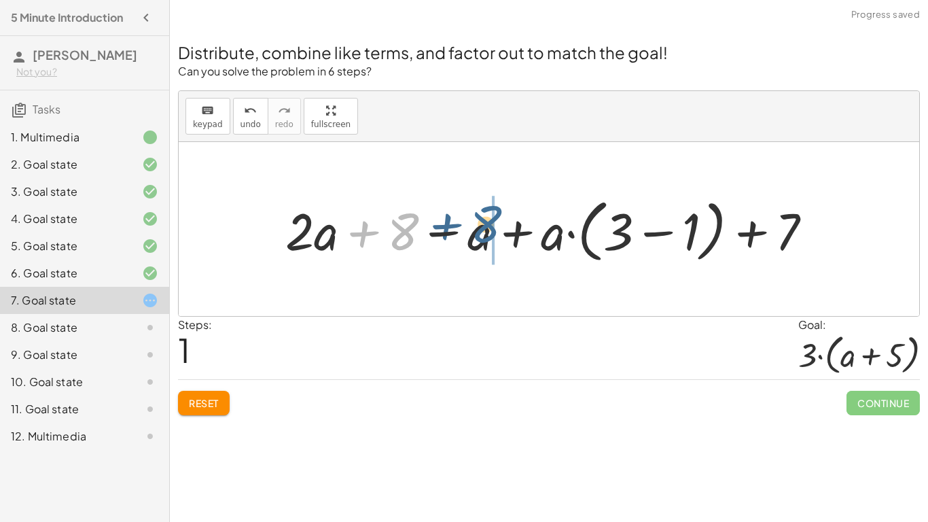
drag, startPoint x: 389, startPoint y: 230, endPoint x: 482, endPoint y: 225, distance: 92.6
click at [482, 225] on div at bounding box center [554, 229] width 551 height 75
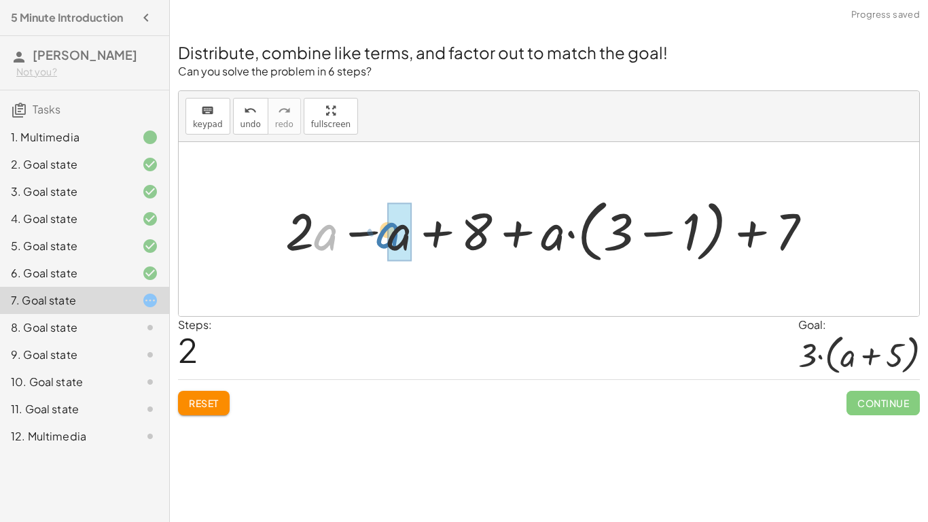
drag, startPoint x: 330, startPoint y: 235, endPoint x: 395, endPoint y: 233, distance: 65.3
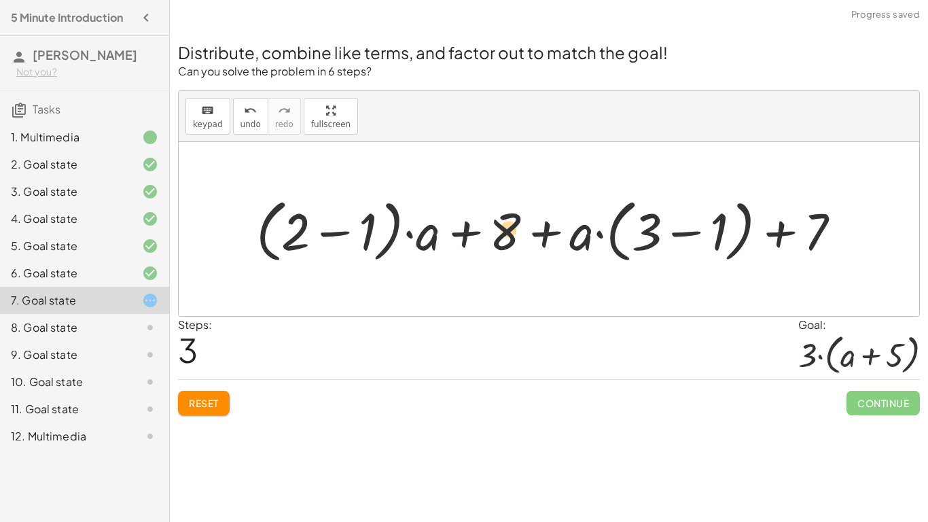
drag, startPoint x: 304, startPoint y: 238, endPoint x: 518, endPoint y: 235, distance: 213.4
click at [518, 235] on div at bounding box center [553, 229] width 609 height 75
drag, startPoint x: 506, startPoint y: 236, endPoint x: 579, endPoint y: 225, distance: 74.2
click at [579, 225] on div at bounding box center [553, 229] width 609 height 75
click at [580, 231] on div at bounding box center [553, 229] width 609 height 75
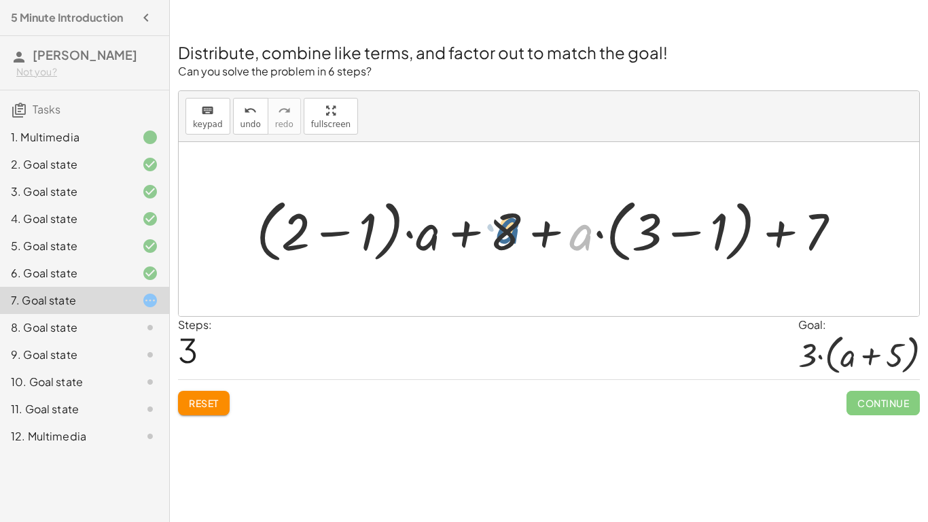
drag, startPoint x: 583, startPoint y: 241, endPoint x: 505, endPoint y: 234, distance: 78.4
click at [505, 234] on div at bounding box center [553, 229] width 609 height 75
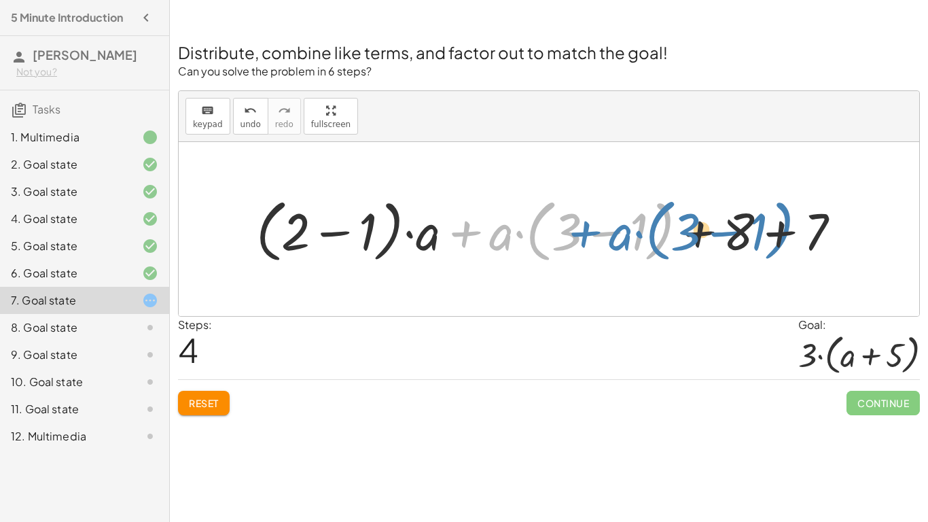
drag, startPoint x: 456, startPoint y: 236, endPoint x: 583, endPoint y: 234, distance: 127.1
click at [583, 234] on div at bounding box center [553, 229] width 609 height 75
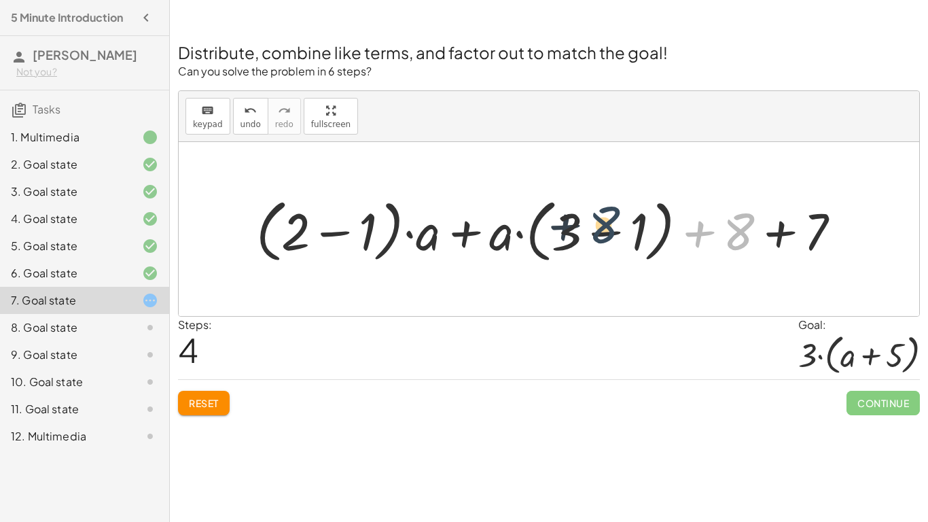
drag, startPoint x: 743, startPoint y: 225, endPoint x: 591, endPoint y: 217, distance: 151.8
click at [591, 217] on div at bounding box center [553, 229] width 609 height 75
click at [787, 229] on div at bounding box center [553, 229] width 609 height 75
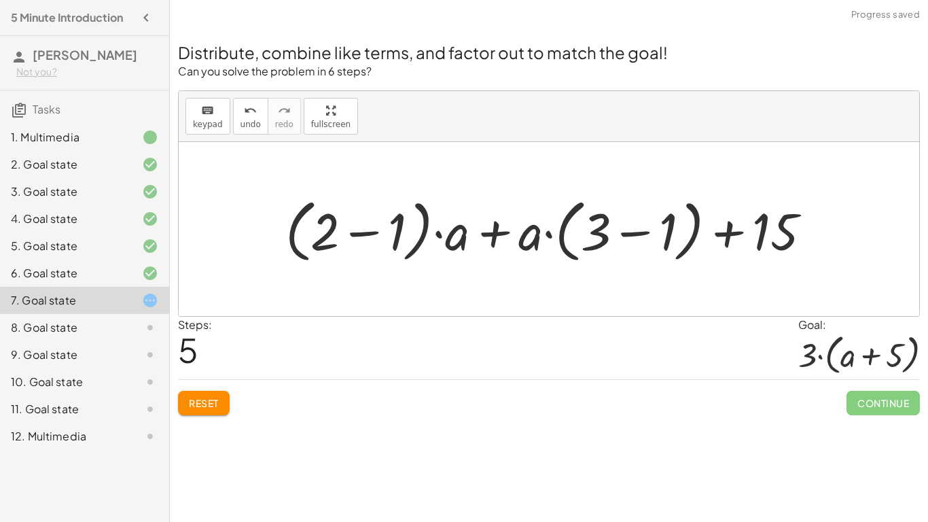
click at [735, 230] on div at bounding box center [554, 229] width 550 height 75
drag, startPoint x: 772, startPoint y: 236, endPoint x: 643, endPoint y: 249, distance: 129.8
click at [643, 249] on div at bounding box center [554, 229] width 550 height 75
drag, startPoint x: 463, startPoint y: 235, endPoint x: 357, endPoint y: 219, distance: 107.3
click at [357, 219] on div at bounding box center [554, 229] width 550 height 75
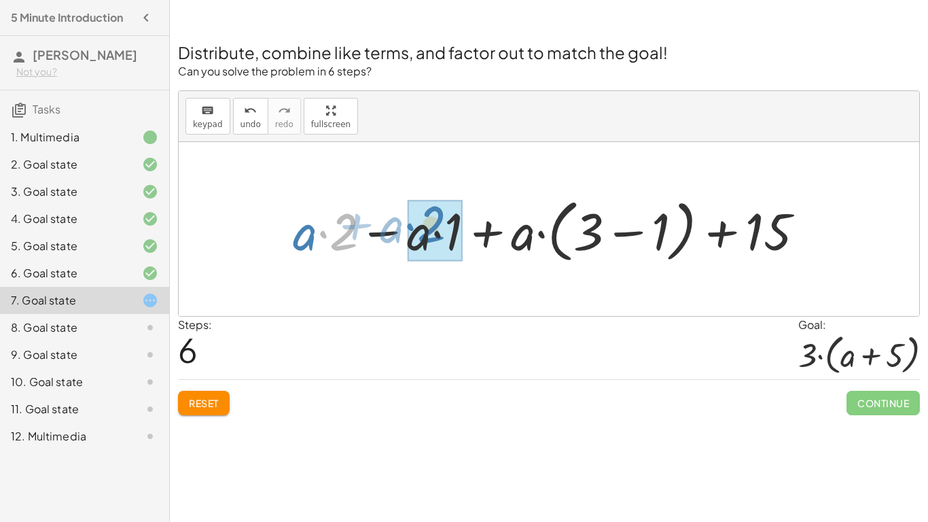
drag, startPoint x: 340, startPoint y: 226, endPoint x: 428, endPoint y: 219, distance: 88.0
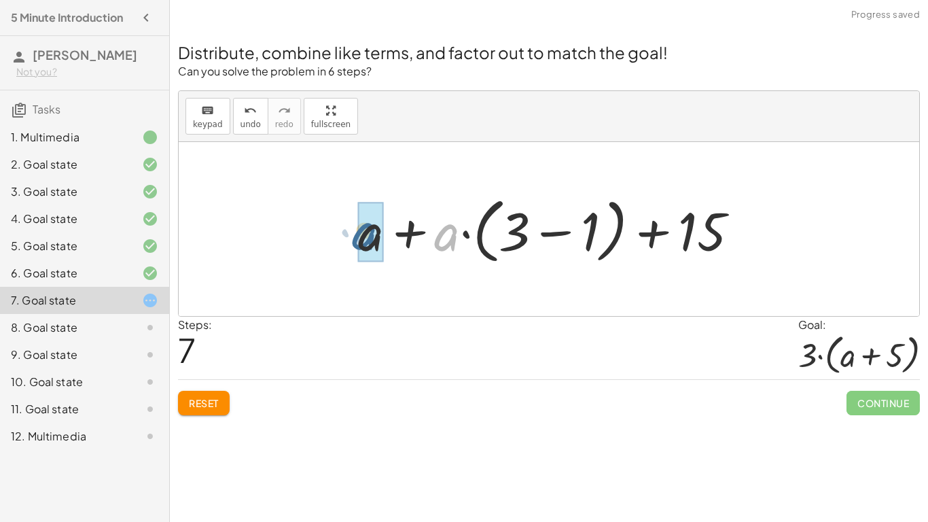
drag, startPoint x: 447, startPoint y: 236, endPoint x: 362, endPoint y: 234, distance: 85.6
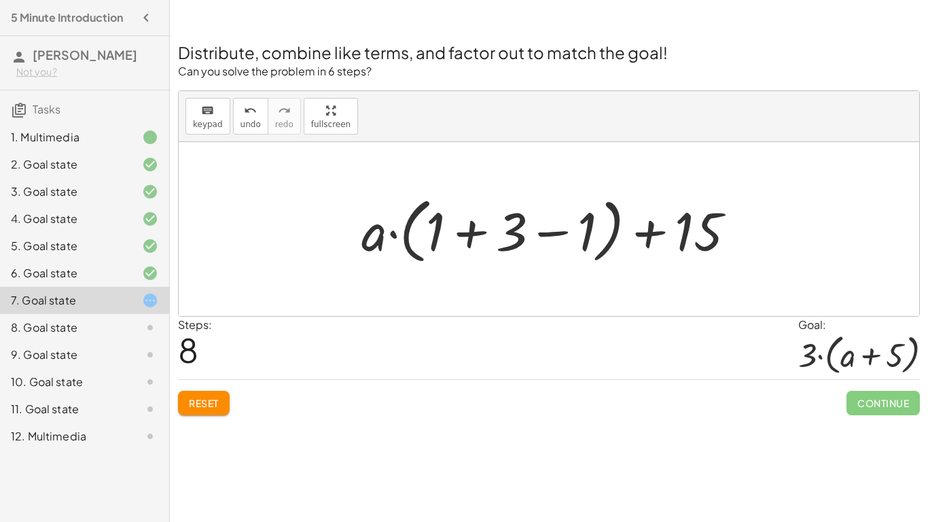
click at [521, 239] on div at bounding box center [554, 229] width 398 height 78
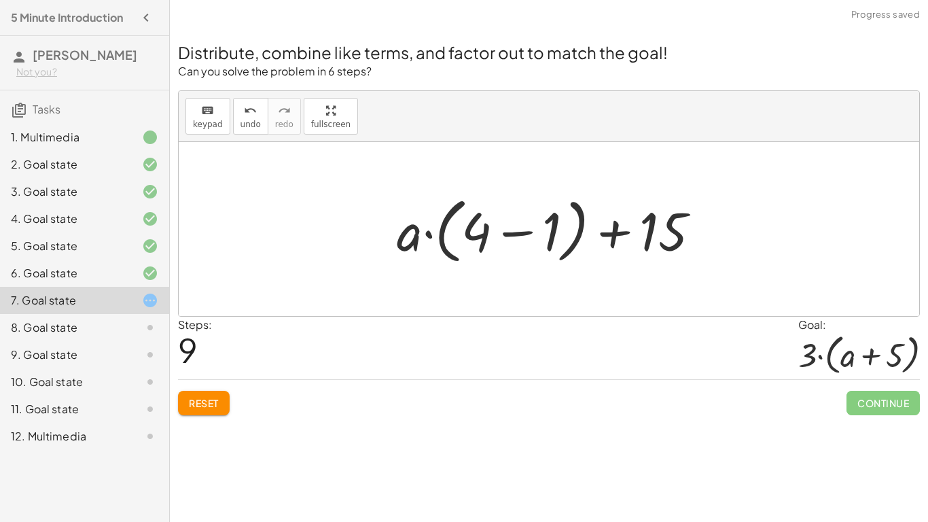
click at [523, 232] on div at bounding box center [554, 229] width 328 height 78
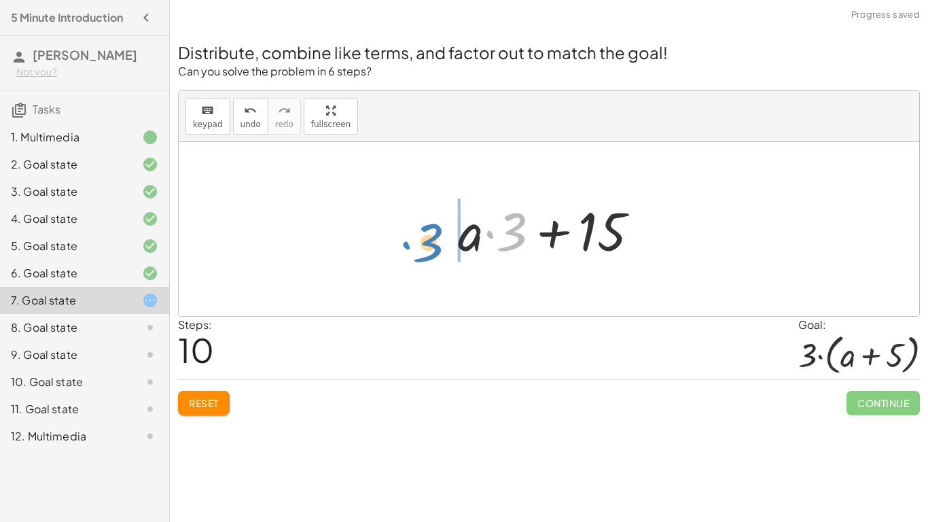
drag, startPoint x: 511, startPoint y: 239, endPoint x: 425, endPoint y: 249, distance: 86.2
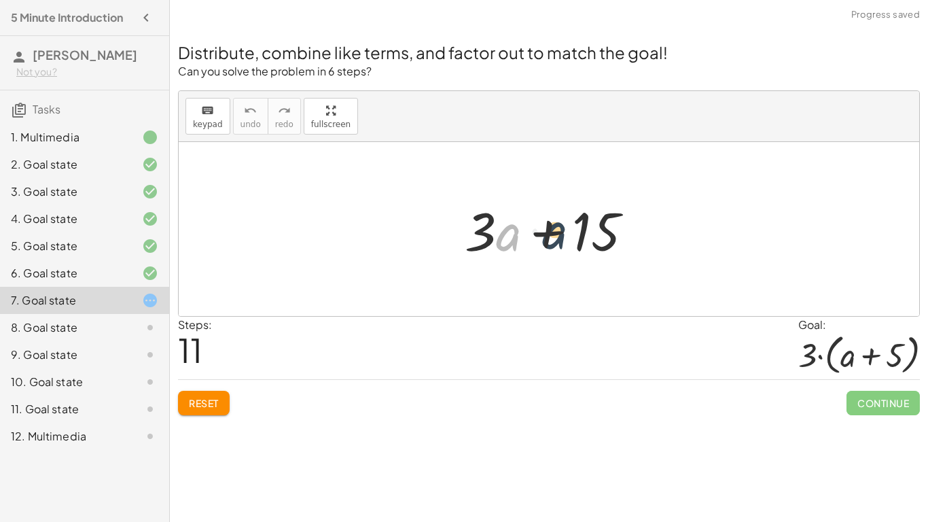
drag, startPoint x: 500, startPoint y: 244, endPoint x: 548, endPoint y: 242, distance: 48.3
click at [548, 242] on div at bounding box center [554, 229] width 193 height 70
drag, startPoint x: 519, startPoint y: 241, endPoint x: 622, endPoint y: 243, distance: 102.6
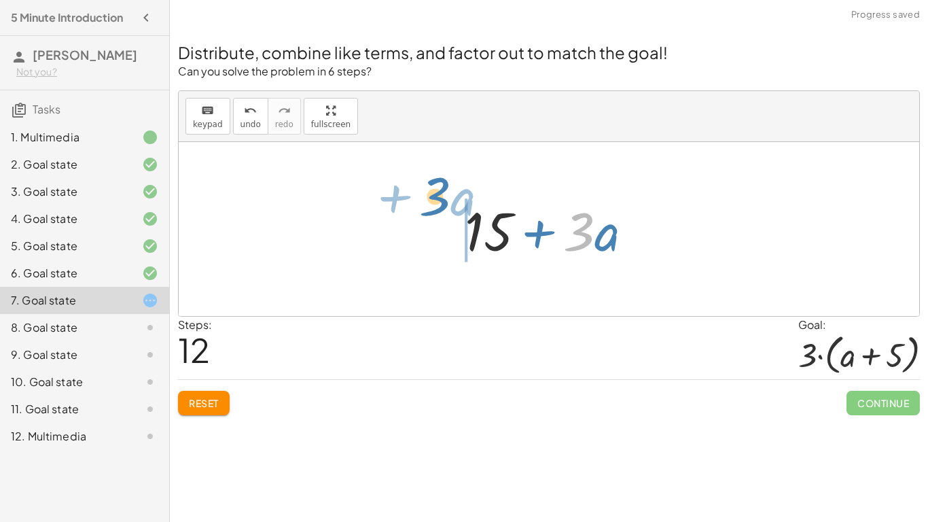
drag, startPoint x: 586, startPoint y: 234, endPoint x: 440, endPoint y: 208, distance: 148.4
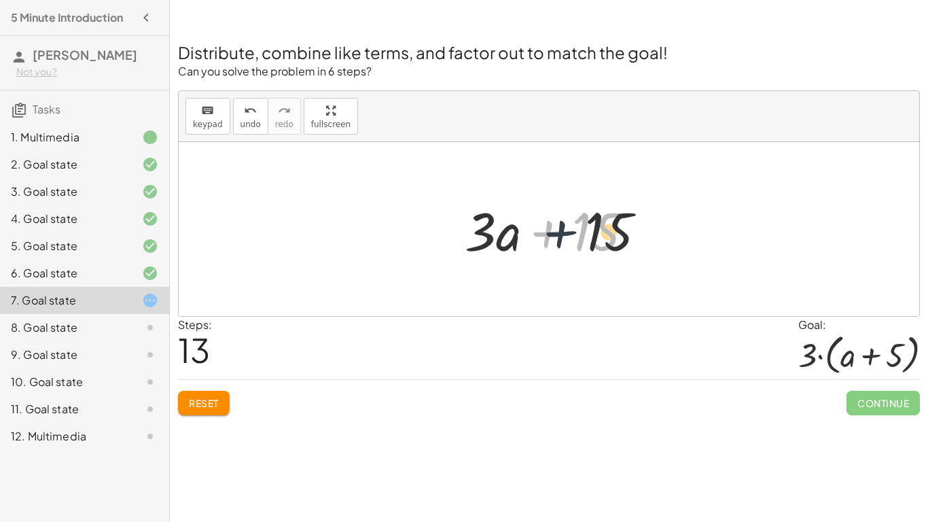
drag, startPoint x: 552, startPoint y: 226, endPoint x: 600, endPoint y: 231, distance: 48.6
click at [600, 231] on div at bounding box center [554, 229] width 193 height 70
drag, startPoint x: 595, startPoint y: 231, endPoint x: 570, endPoint y: 230, distance: 24.5
click at [570, 230] on div at bounding box center [554, 229] width 193 height 70
click at [540, 232] on div at bounding box center [554, 229] width 193 height 70
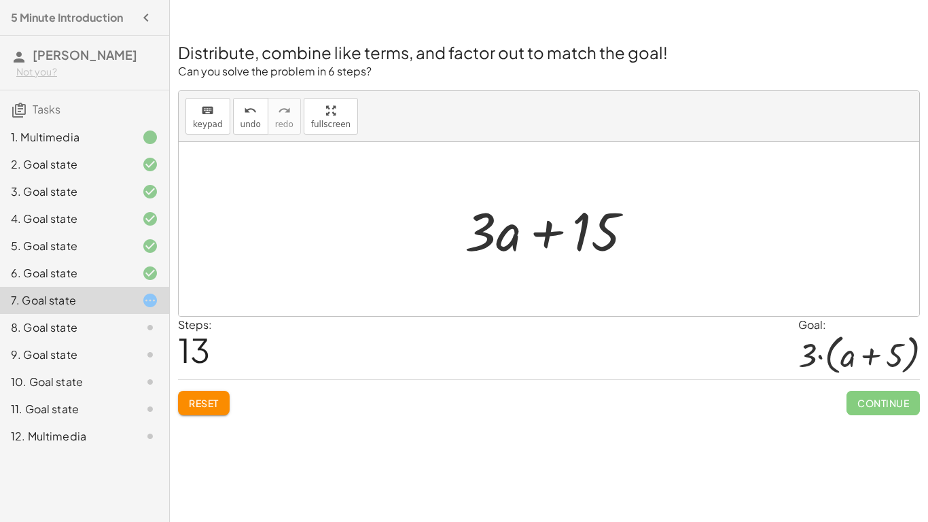
click at [541, 234] on div at bounding box center [554, 229] width 193 height 70
drag, startPoint x: 514, startPoint y: 232, endPoint x: 637, endPoint y: 222, distance: 123.4
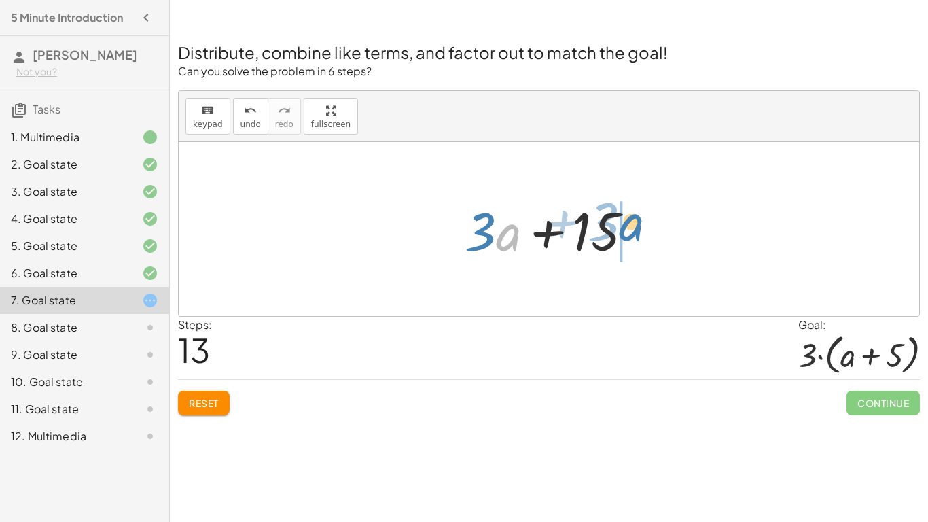
click at [637, 222] on div at bounding box center [554, 229] width 193 height 70
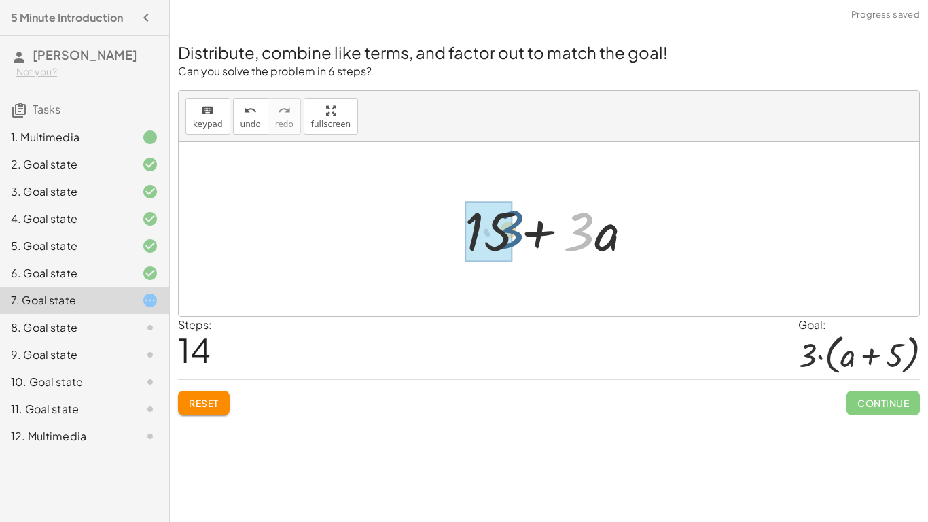
drag, startPoint x: 586, startPoint y: 225, endPoint x: 480, endPoint y: 223, distance: 106.0
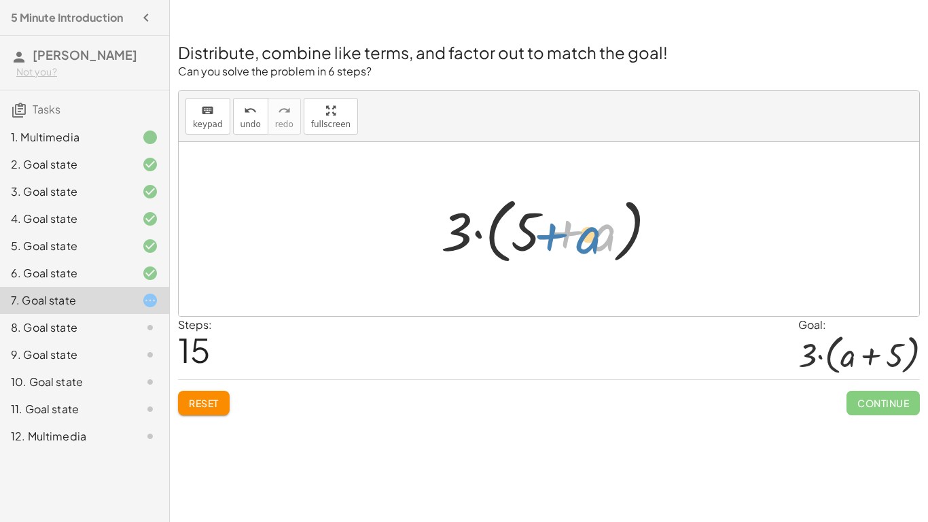
drag, startPoint x: 595, startPoint y: 243, endPoint x: 587, endPoint y: 244, distance: 7.6
click at [587, 244] on div at bounding box center [554, 229] width 241 height 78
drag, startPoint x: 519, startPoint y: 241, endPoint x: 603, endPoint y: 244, distance: 83.7
click at [603, 244] on div at bounding box center [554, 229] width 241 height 78
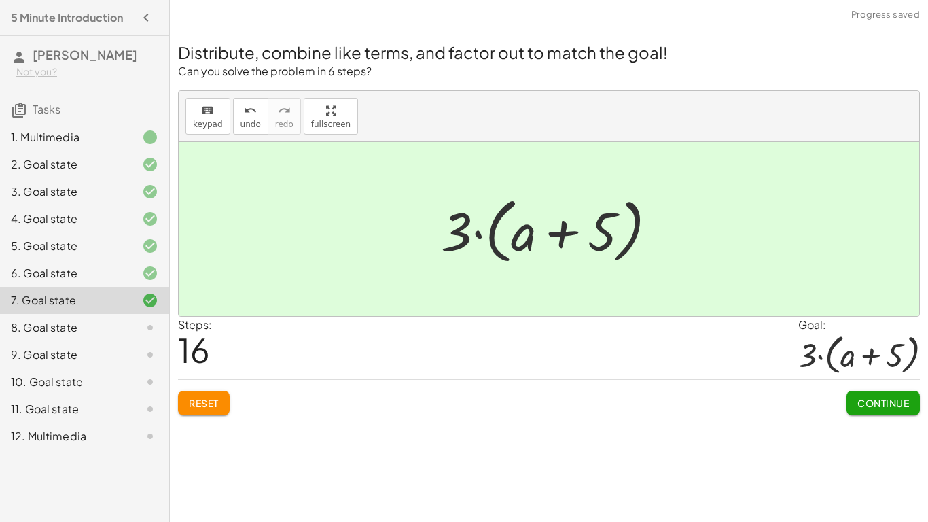
click at [868, 393] on button "Continue" at bounding box center [883, 403] width 73 height 24
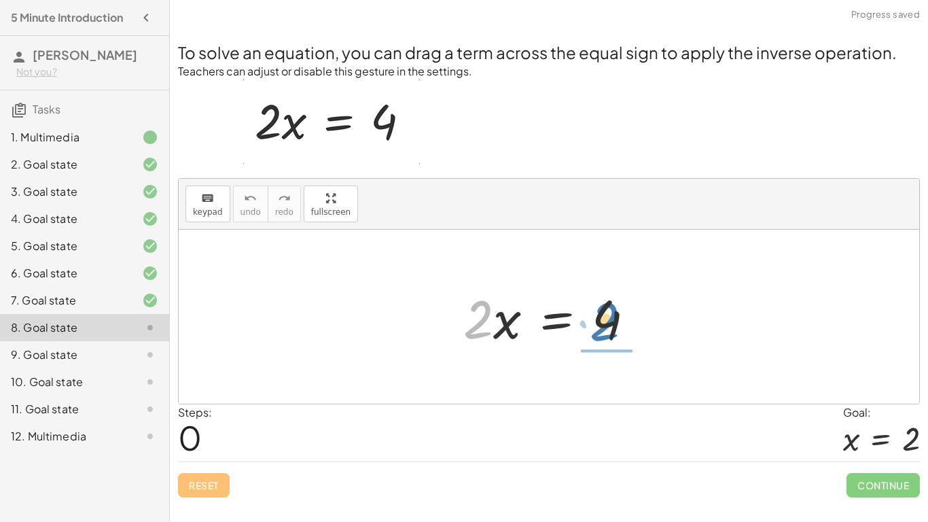
drag, startPoint x: 481, startPoint y: 327, endPoint x: 609, endPoint y: 329, distance: 127.8
click at [609, 329] on div at bounding box center [555, 317] width 196 height 70
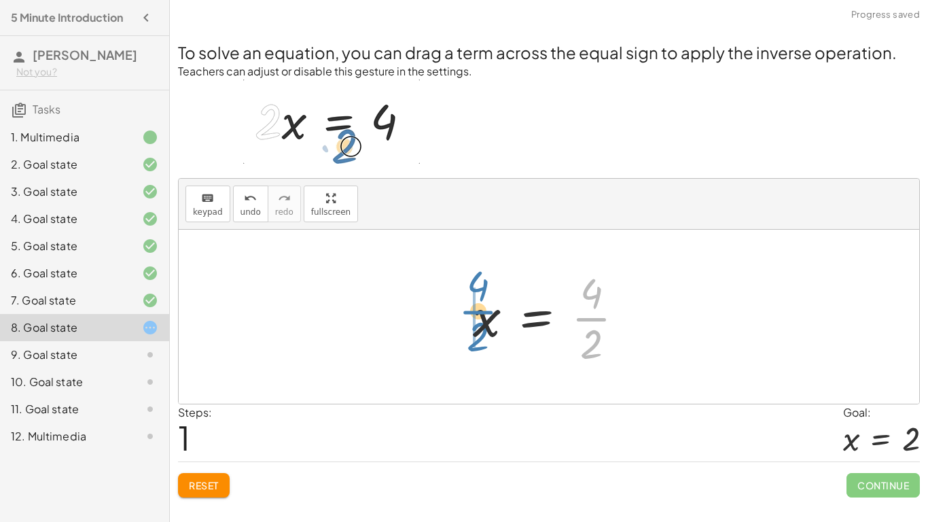
drag, startPoint x: 584, startPoint y: 318, endPoint x: 468, endPoint y: 311, distance: 116.4
click at [468, 311] on div at bounding box center [554, 316] width 176 height 105
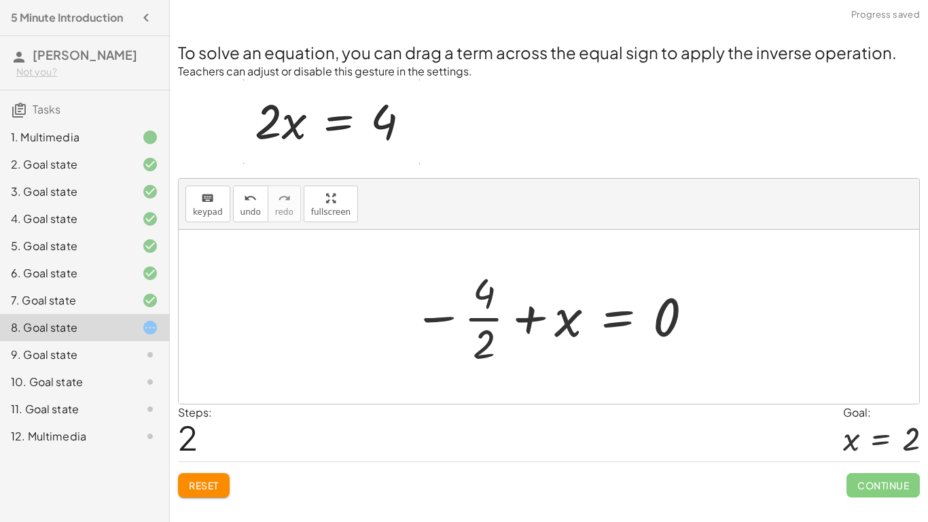
click at [528, 321] on div at bounding box center [554, 316] width 296 height 105
click at [453, 321] on div at bounding box center [554, 316] width 296 height 105
click at [448, 319] on div at bounding box center [554, 316] width 296 height 105
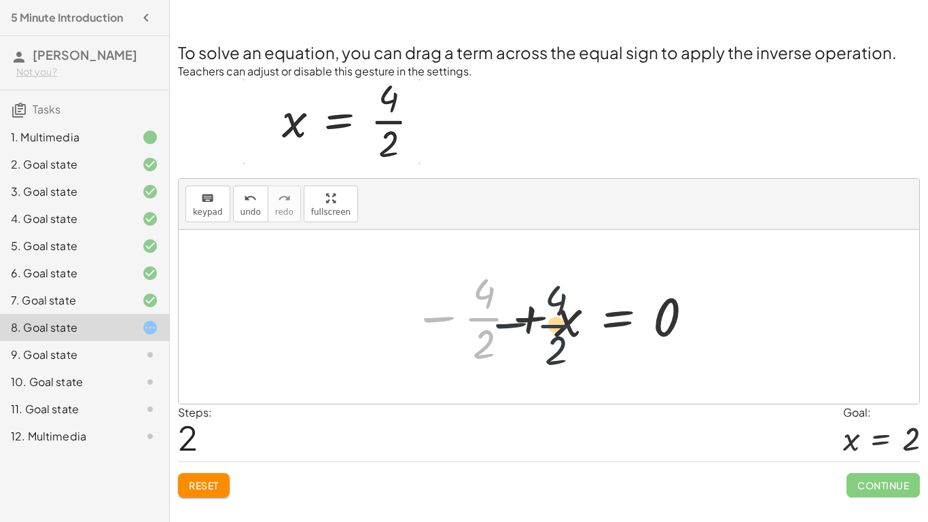
drag, startPoint x: 471, startPoint y: 319, endPoint x: 563, endPoint y: 325, distance: 92.6
click at [563, 325] on div at bounding box center [554, 316] width 296 height 105
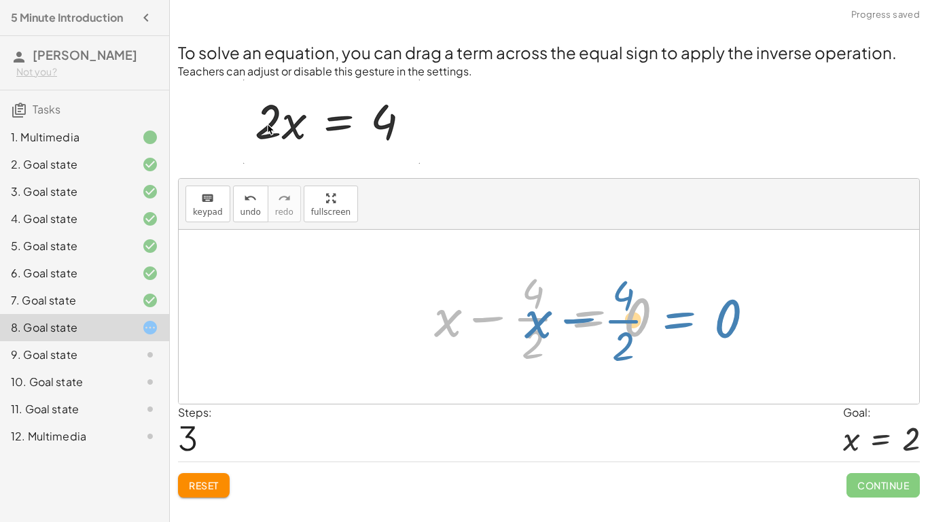
click at [561, 325] on div at bounding box center [554, 316] width 254 height 105
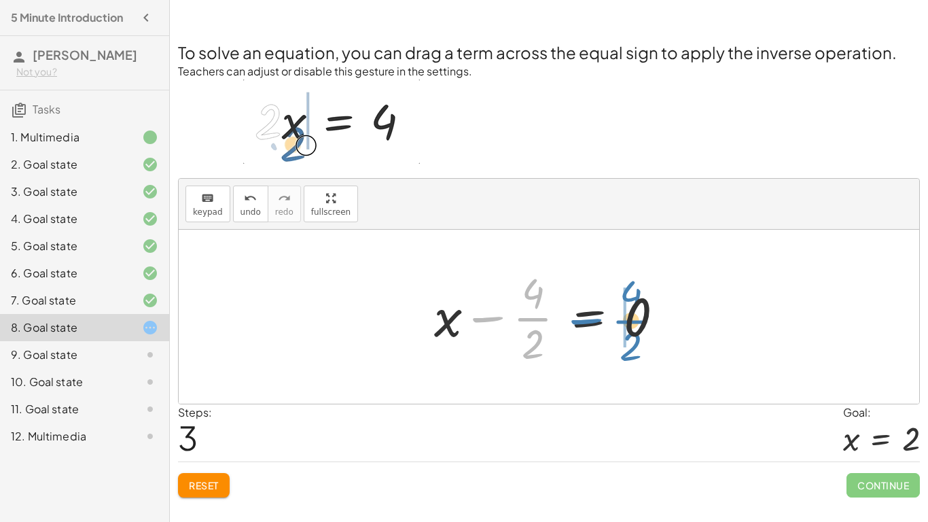
drag, startPoint x: 536, startPoint y: 318, endPoint x: 636, endPoint y: 320, distance: 99.9
click at [636, 320] on div at bounding box center [554, 316] width 254 height 105
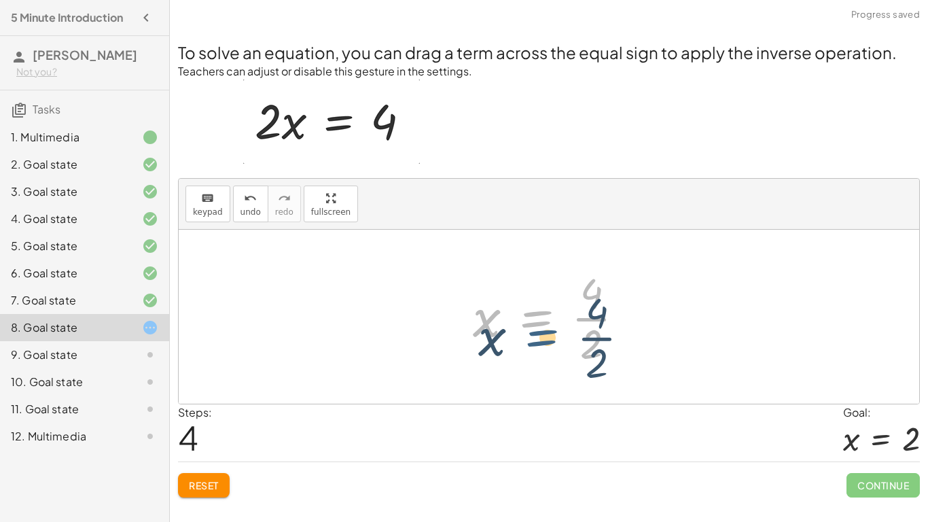
drag, startPoint x: 543, startPoint y: 320, endPoint x: 548, endPoint y: 340, distance: 20.4
click at [548, 340] on div at bounding box center [554, 316] width 176 height 105
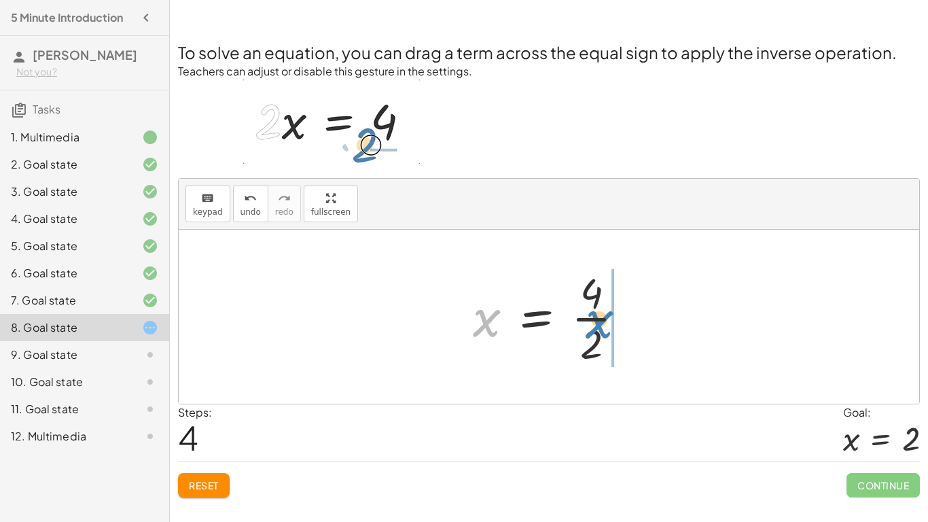
drag, startPoint x: 491, startPoint y: 318, endPoint x: 605, endPoint y: 318, distance: 114.2
click at [605, 318] on div at bounding box center [554, 316] width 176 height 105
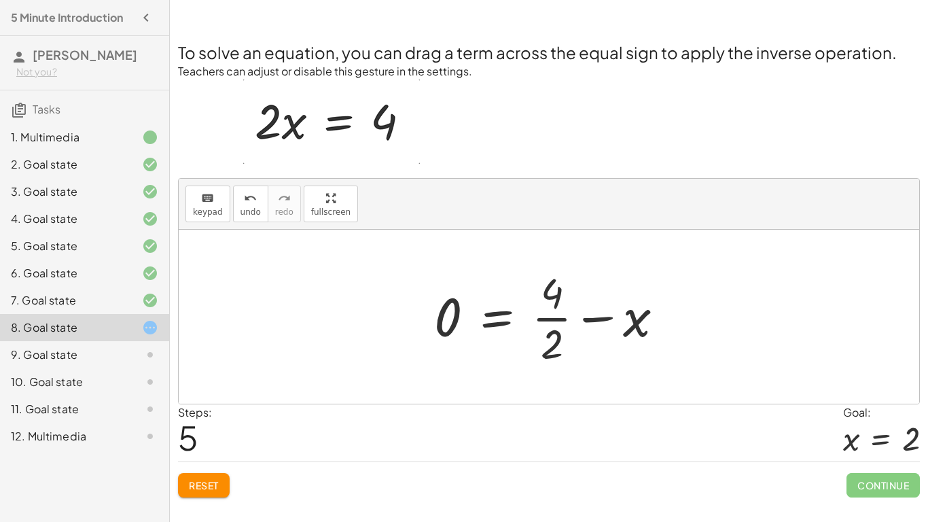
click at [563, 333] on div at bounding box center [554, 316] width 254 height 105
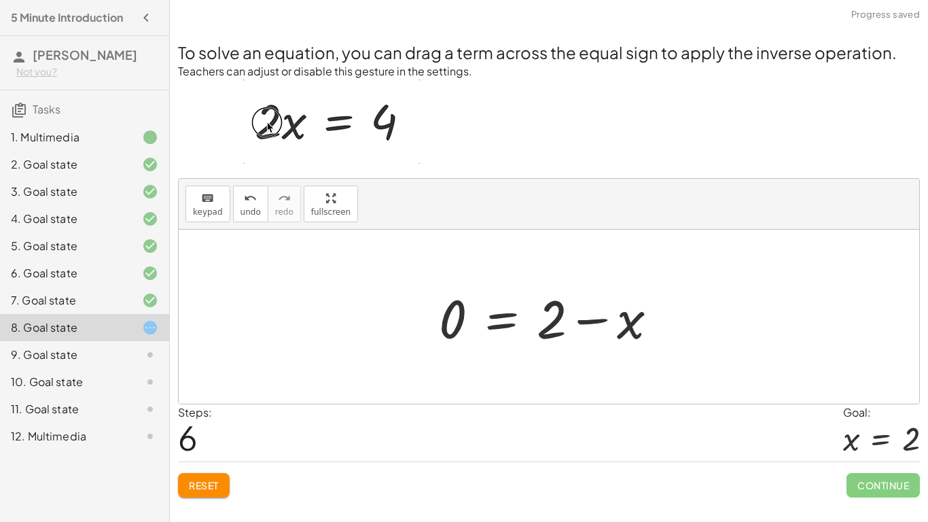
click at [632, 326] on div at bounding box center [554, 317] width 244 height 70
click at [601, 322] on div at bounding box center [554, 317] width 244 height 70
click at [503, 319] on div at bounding box center [554, 317] width 244 height 70
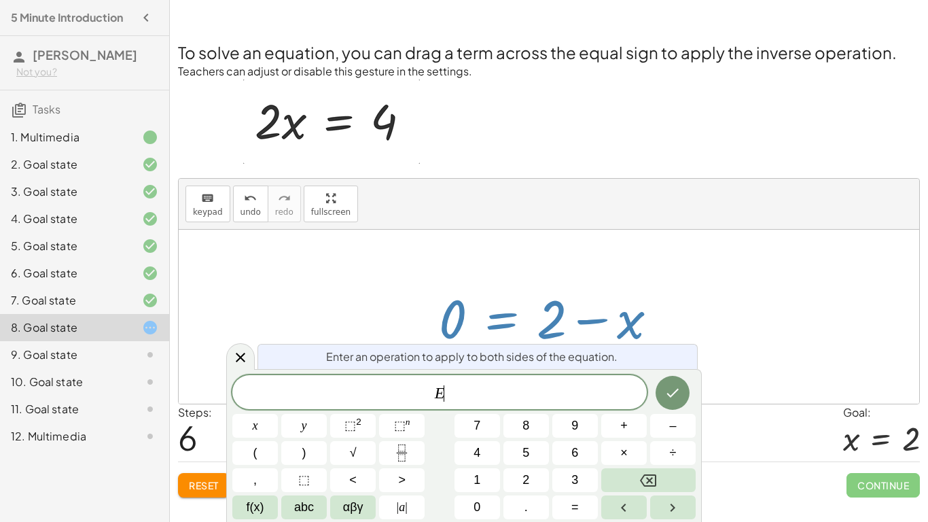
scroll to position [1, 0]
click at [461, 315] on div at bounding box center [554, 317] width 244 height 70
click at [404, 286] on div at bounding box center [549, 317] width 741 height 174
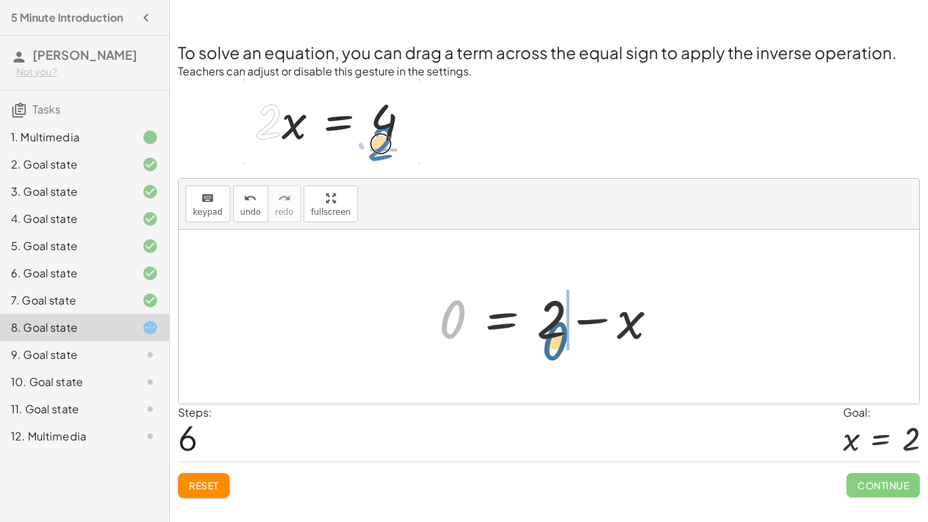
drag, startPoint x: 445, startPoint y: 319, endPoint x: 555, endPoint y: 334, distance: 111.1
click at [555, 334] on div at bounding box center [554, 317] width 244 height 70
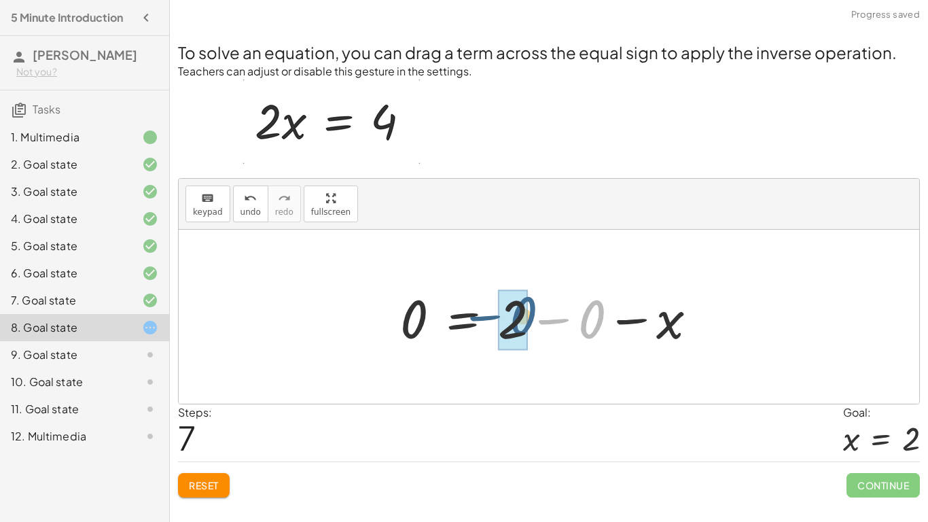
drag, startPoint x: 583, startPoint y: 322, endPoint x: 510, endPoint y: 318, distance: 73.5
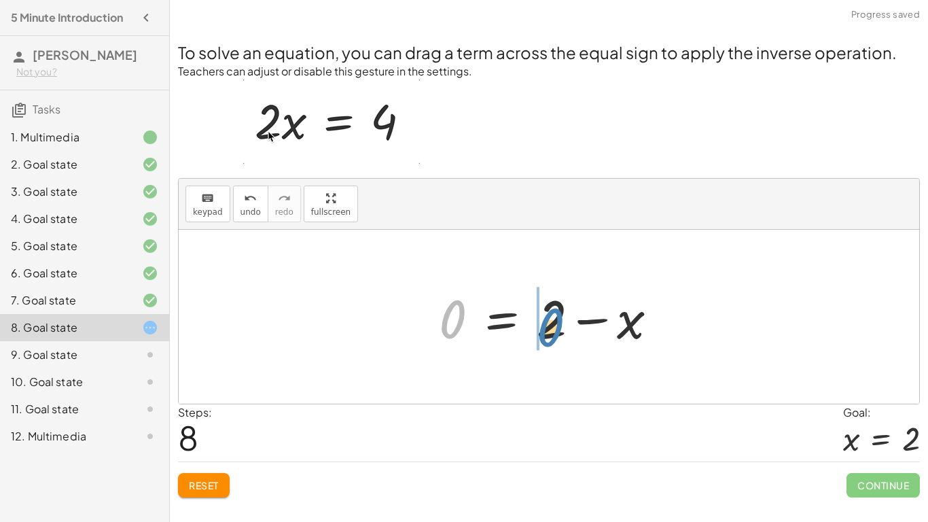
drag, startPoint x: 454, startPoint y: 317, endPoint x: 552, endPoint y: 324, distance: 98.8
click at [552, 324] on div at bounding box center [554, 317] width 244 height 70
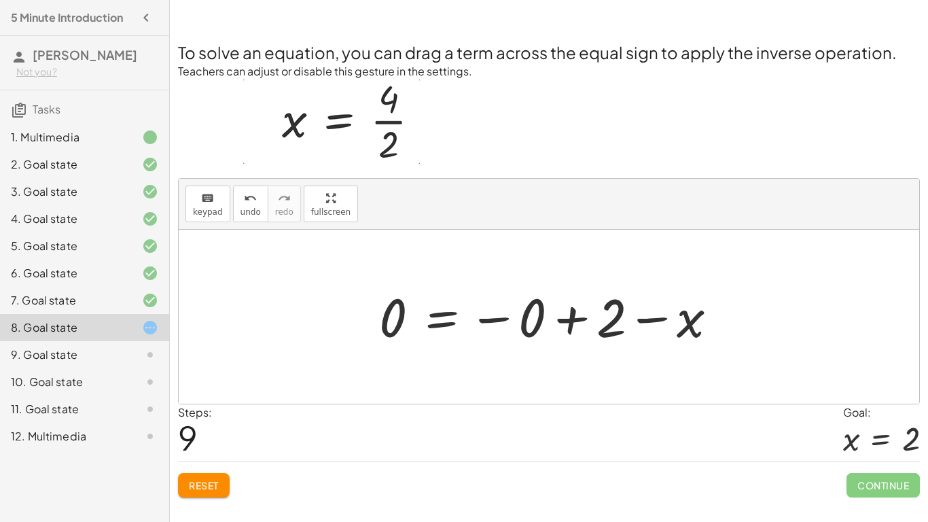
click at [218, 491] on button "Reset" at bounding box center [204, 485] width 52 height 24
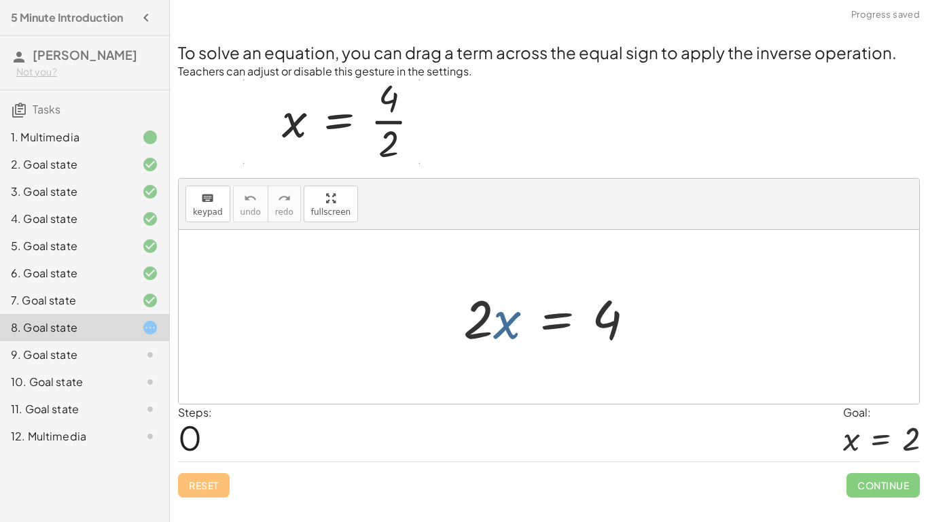
click at [506, 332] on div at bounding box center [555, 317] width 196 height 70
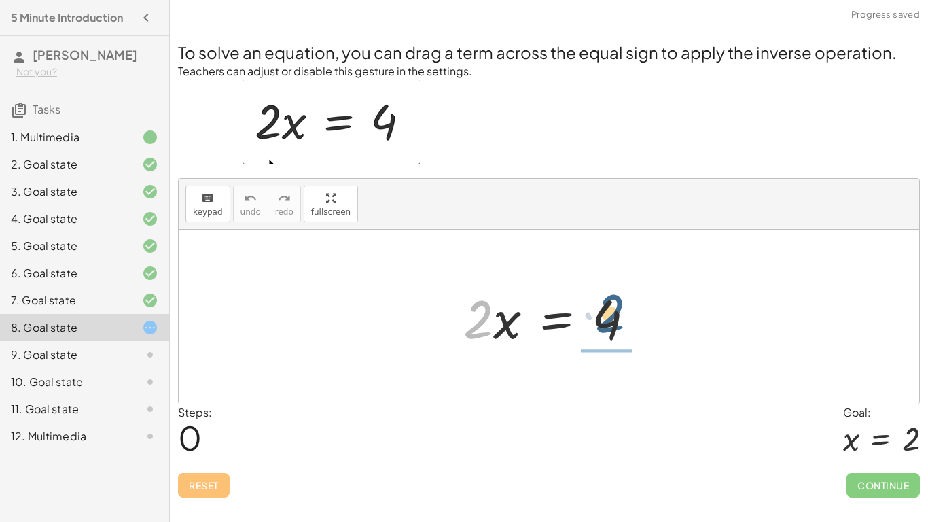
drag, startPoint x: 478, startPoint y: 323, endPoint x: 612, endPoint y: 317, distance: 134.7
click at [612, 317] on div at bounding box center [555, 317] width 196 height 70
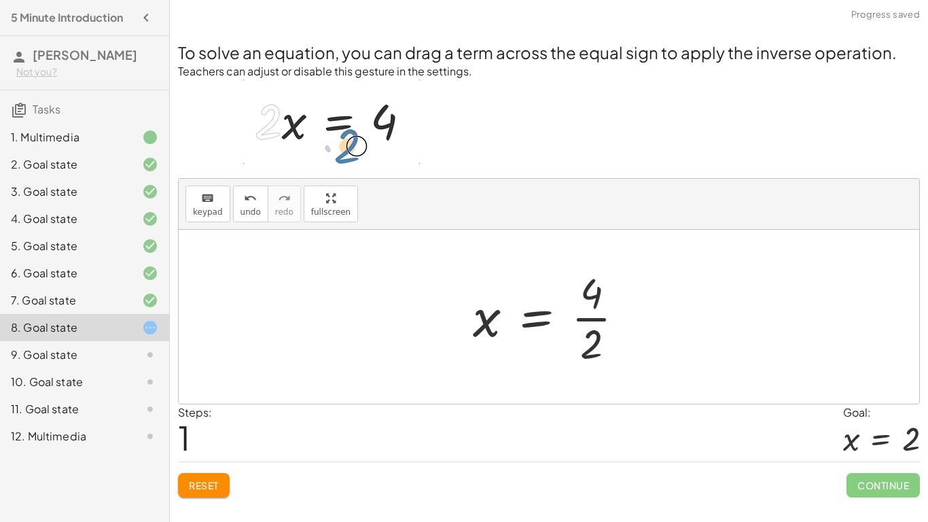
click at [594, 318] on div at bounding box center [554, 316] width 176 height 105
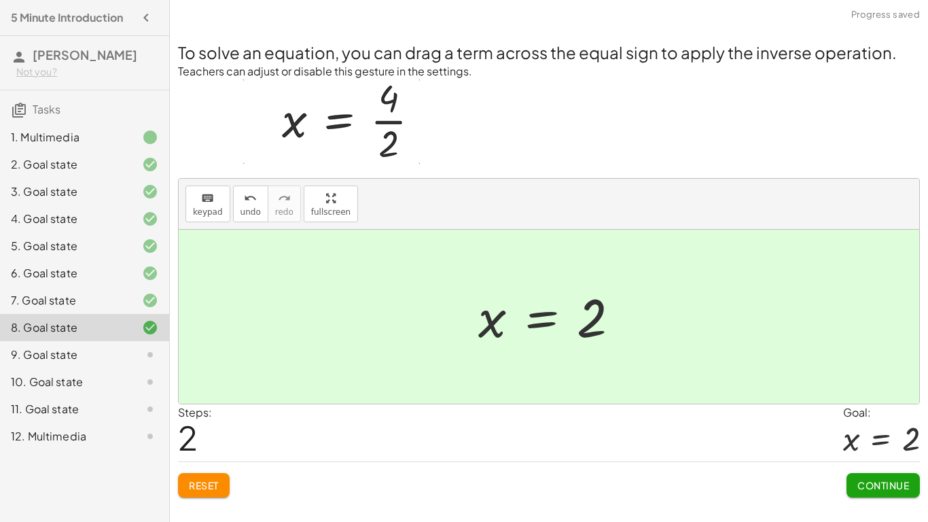
click at [875, 482] on span "Continue" at bounding box center [884, 485] width 52 height 12
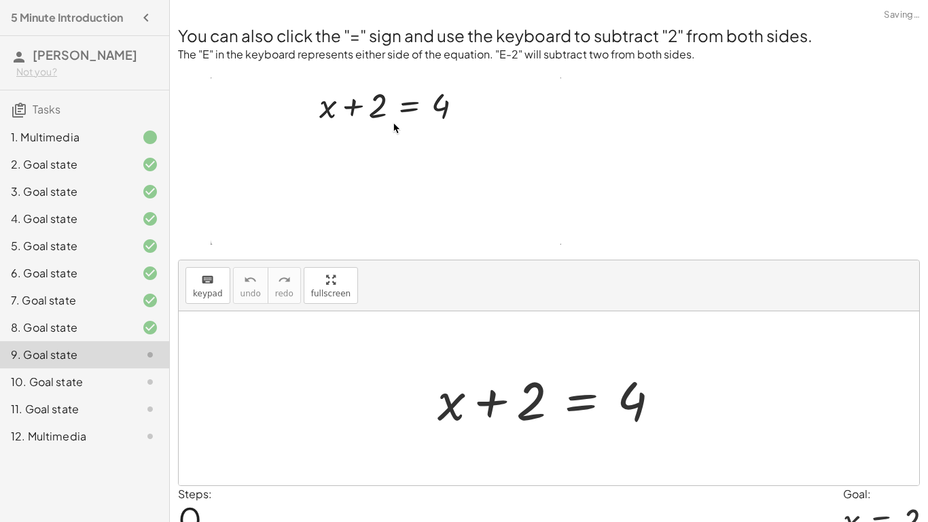
scroll to position [65, 0]
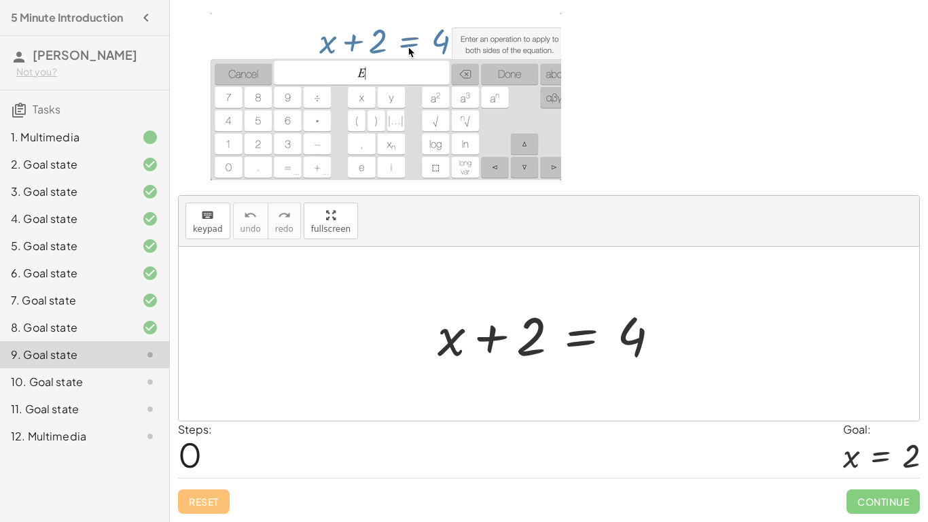
click at [492, 339] on div at bounding box center [554, 334] width 247 height 70
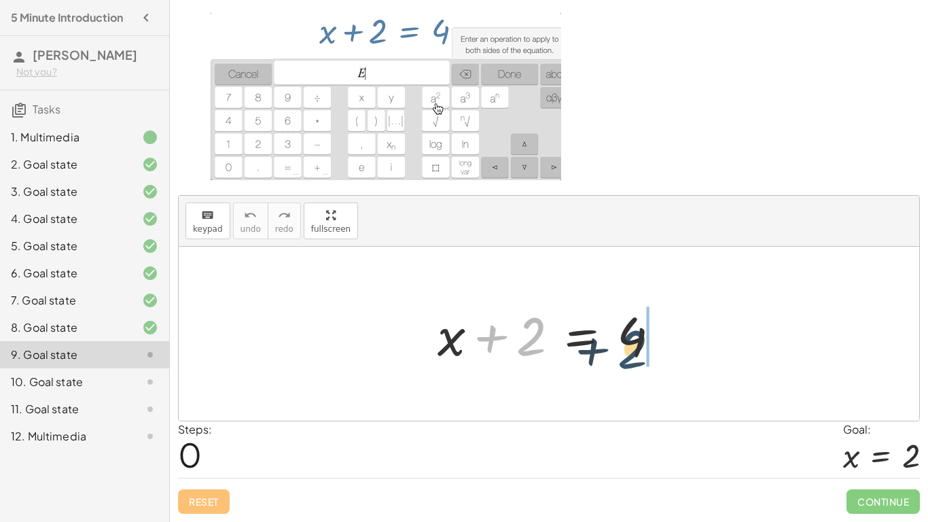
drag, startPoint x: 522, startPoint y: 337, endPoint x: 634, endPoint y: 344, distance: 112.3
click at [634, 344] on div at bounding box center [554, 334] width 247 height 70
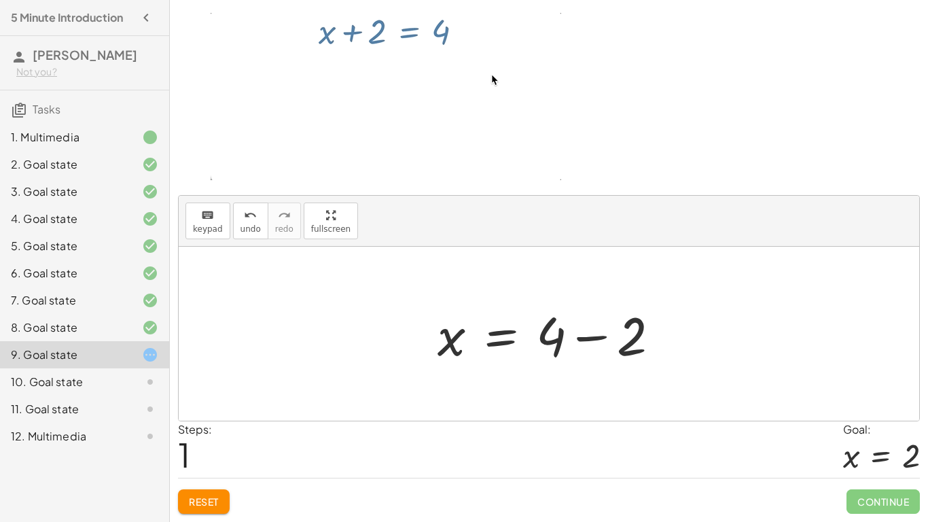
click at [595, 340] on div at bounding box center [554, 334] width 247 height 70
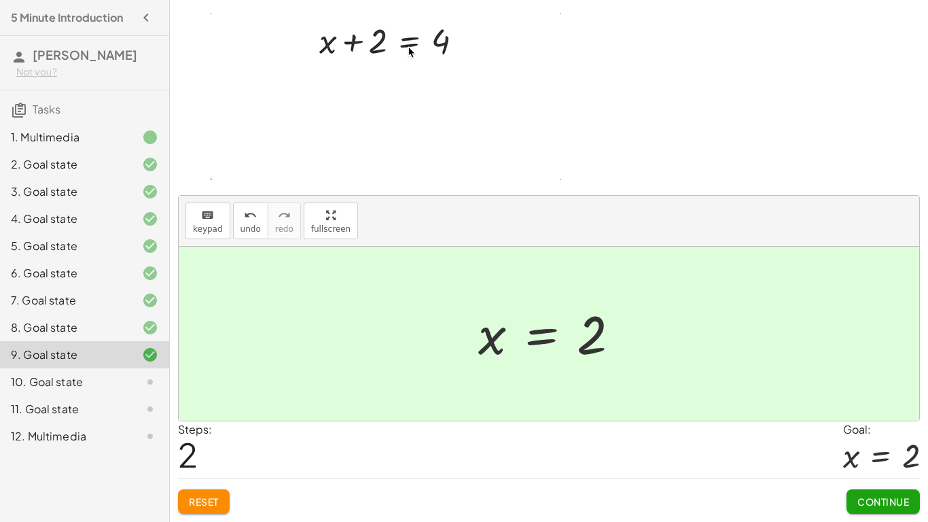
click at [883, 493] on button "Continue" at bounding box center [883, 501] width 73 height 24
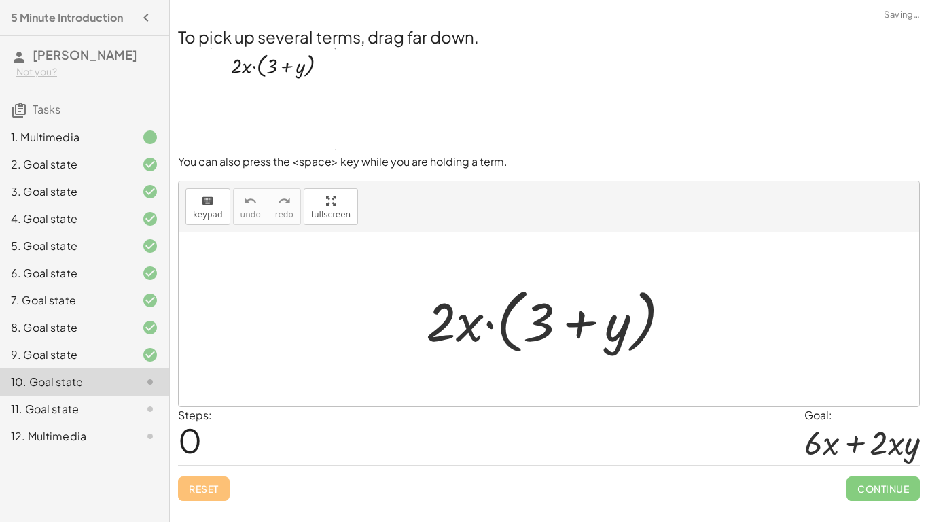
scroll to position [0, 0]
click at [473, 319] on div at bounding box center [553, 320] width 269 height 78
click at [504, 328] on div at bounding box center [553, 320] width 269 height 78
drag, startPoint x: 446, startPoint y: 319, endPoint x: 548, endPoint y: 316, distance: 102.6
click at [548, 316] on div at bounding box center [553, 320] width 269 height 78
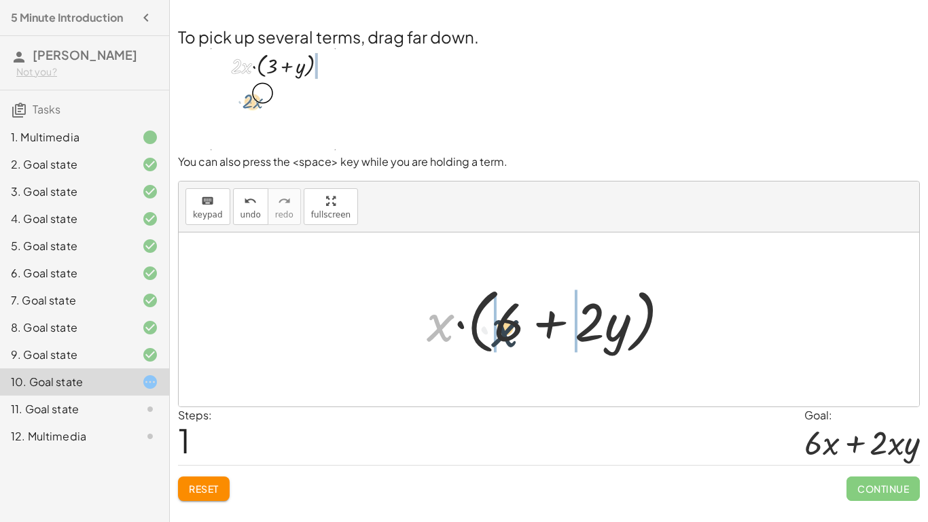
drag, startPoint x: 448, startPoint y: 323, endPoint x: 519, endPoint y: 328, distance: 71.5
click at [519, 328] on div at bounding box center [554, 320] width 268 height 78
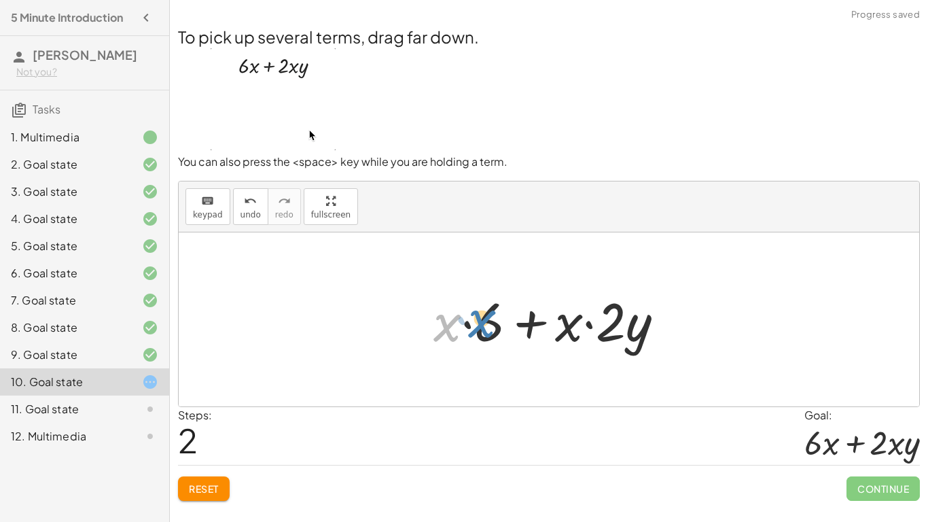
drag, startPoint x: 451, startPoint y: 323, endPoint x: 485, endPoint y: 319, distance: 33.5
click at [485, 319] on div at bounding box center [555, 320] width 256 height 70
click at [533, 330] on div at bounding box center [555, 320] width 256 height 70
click at [469, 323] on div at bounding box center [555, 320] width 256 height 70
drag, startPoint x: 446, startPoint y: 327, endPoint x: 597, endPoint y: 328, distance: 150.2
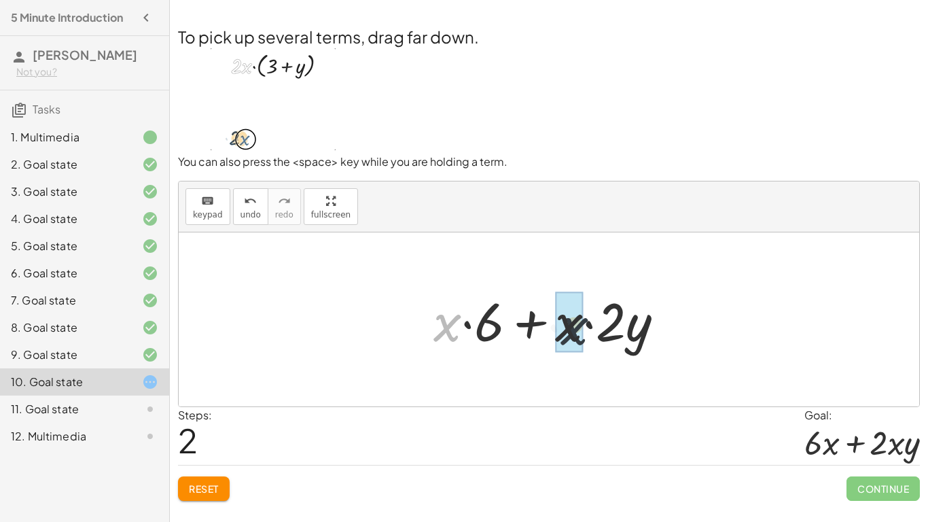
click at [597, 328] on div at bounding box center [555, 320] width 256 height 70
drag, startPoint x: 451, startPoint y: 334, endPoint x: 570, endPoint y: 339, distance: 119.7
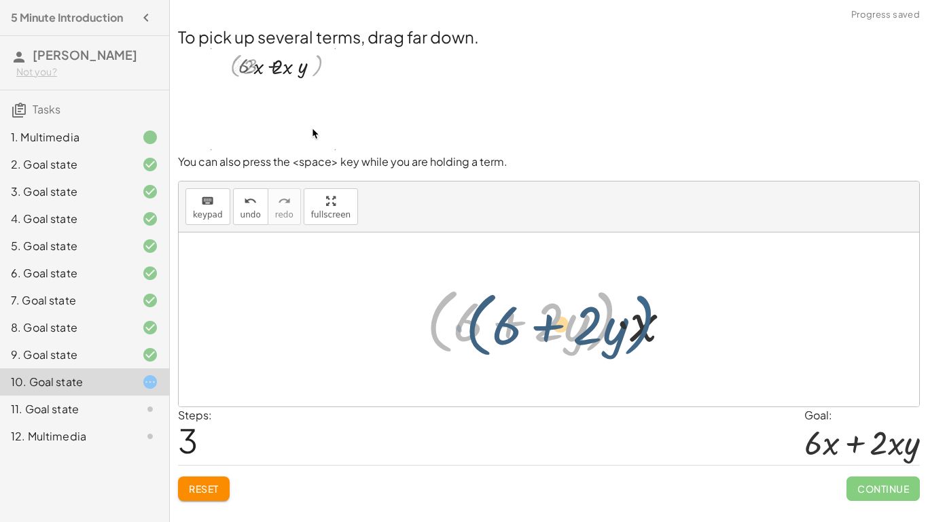
drag, startPoint x: 609, startPoint y: 328, endPoint x: 648, endPoint y: 332, distance: 38.9
click at [648, 332] on div at bounding box center [554, 320] width 268 height 78
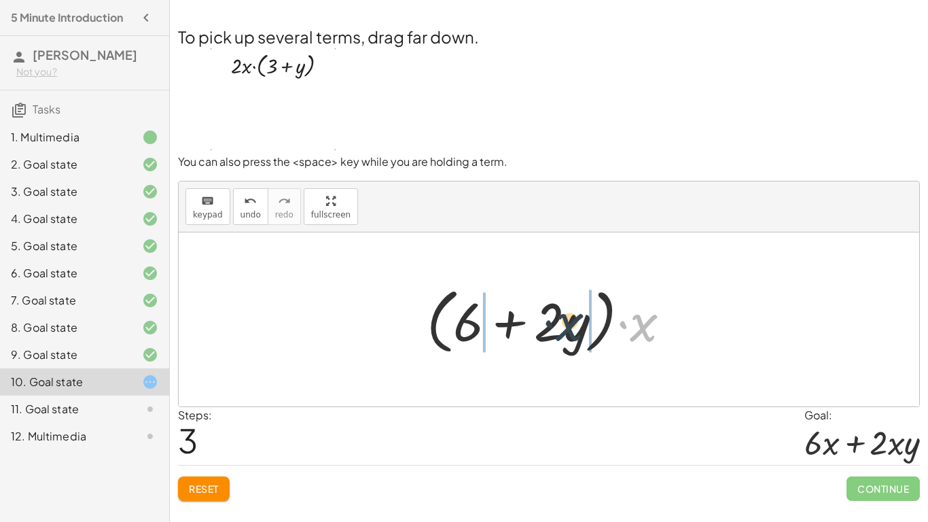
drag, startPoint x: 646, startPoint y: 328, endPoint x: 567, endPoint y: 326, distance: 78.9
click at [567, 326] on div at bounding box center [554, 320] width 268 height 78
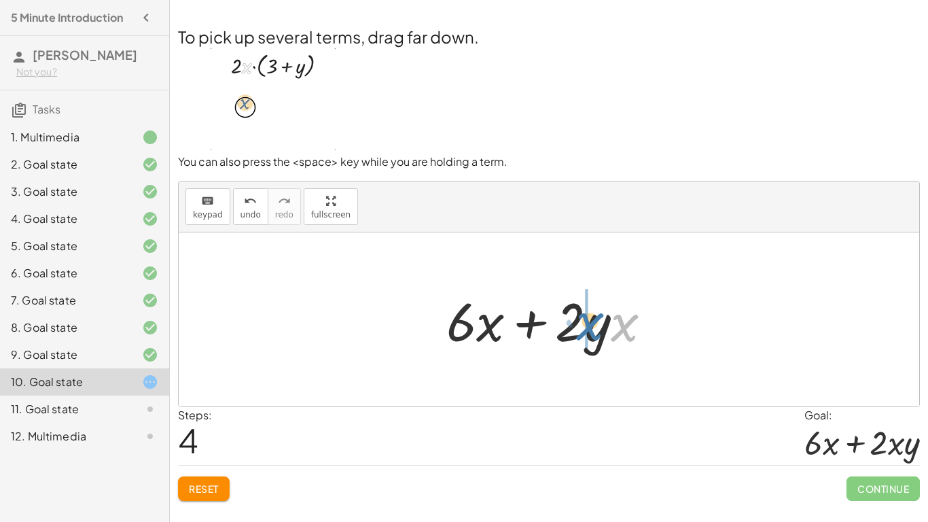
drag, startPoint x: 625, startPoint y: 326, endPoint x: 588, endPoint y: 324, distance: 36.7
click at [588, 324] on div at bounding box center [555, 320] width 230 height 70
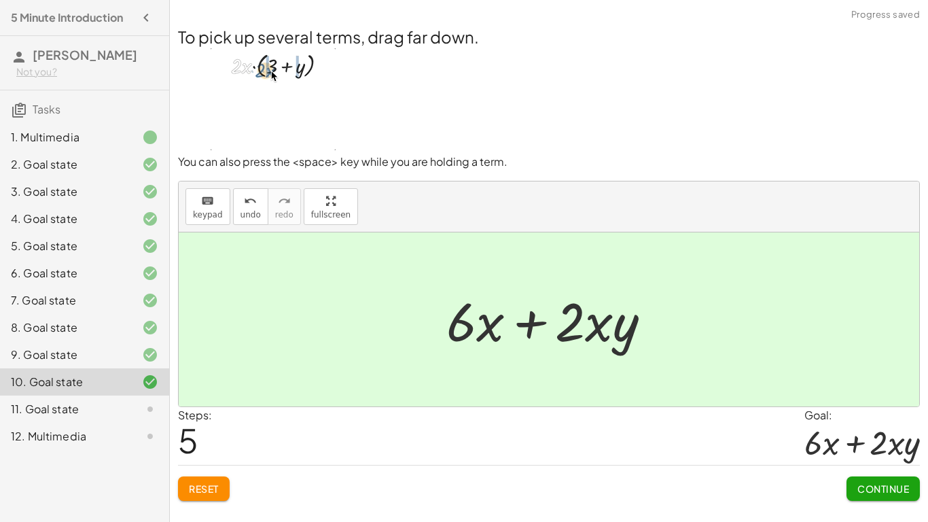
click at [872, 493] on span "Continue" at bounding box center [884, 488] width 52 height 12
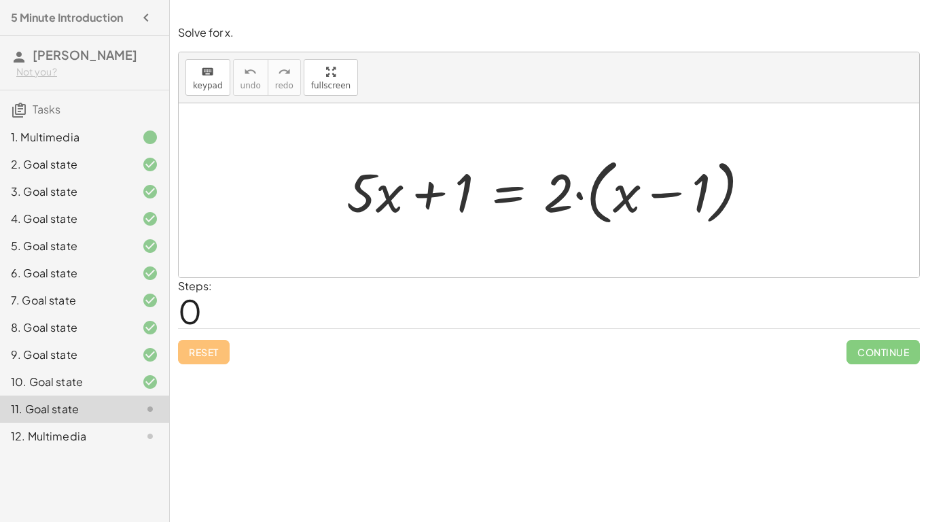
click at [434, 196] on div at bounding box center [554, 191] width 429 height 78
drag, startPoint x: 383, startPoint y: 196, endPoint x: 652, endPoint y: 196, distance: 269.1
click at [652, 196] on div at bounding box center [554, 191] width 429 height 78
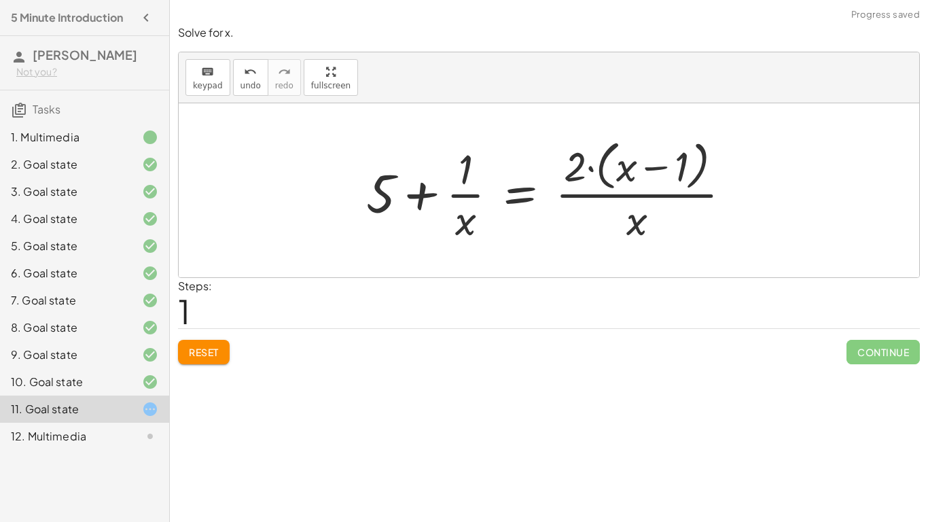
click at [222, 356] on button "Reset" at bounding box center [204, 352] width 52 height 24
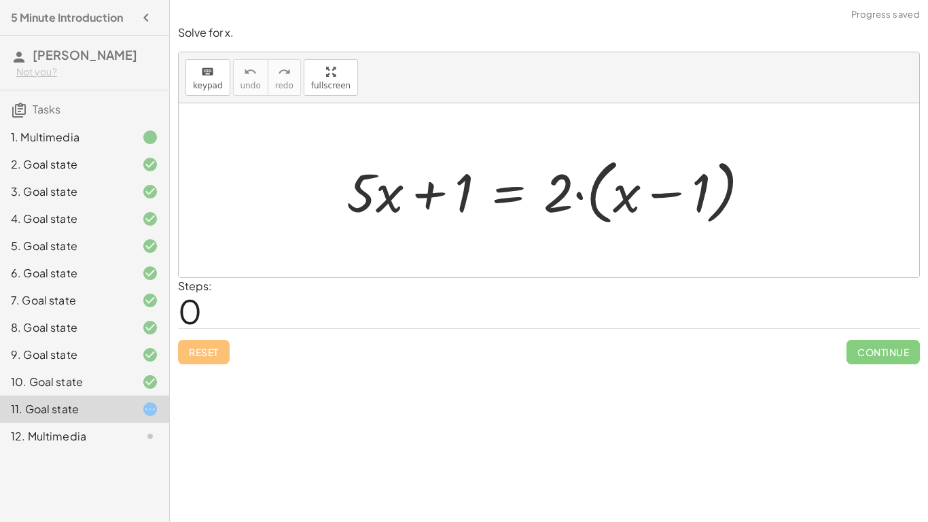
click at [434, 192] on div at bounding box center [554, 191] width 429 height 78
click at [514, 191] on div at bounding box center [554, 191] width 429 height 78
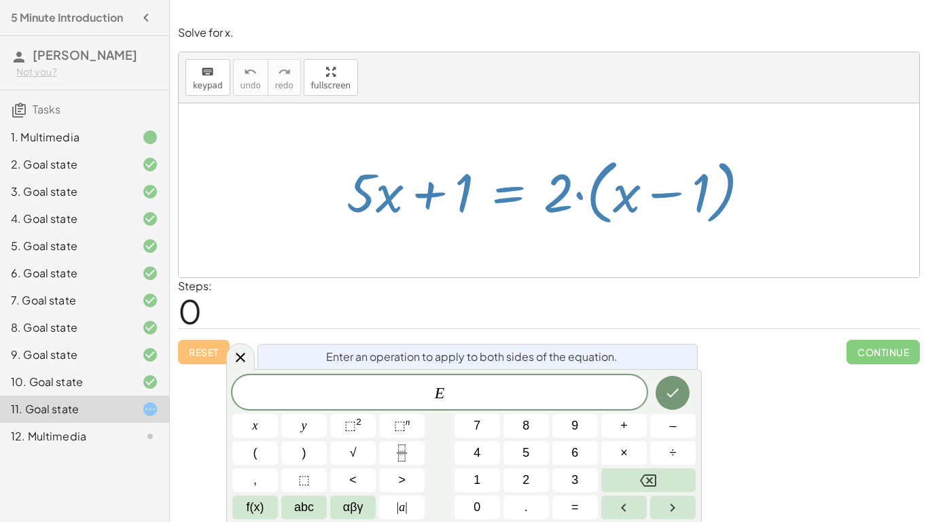
click at [514, 191] on div at bounding box center [554, 191] width 429 height 78
click at [650, 328] on div "Reset Continue" at bounding box center [549, 346] width 742 height 36
click at [243, 359] on icon at bounding box center [240, 357] width 16 height 16
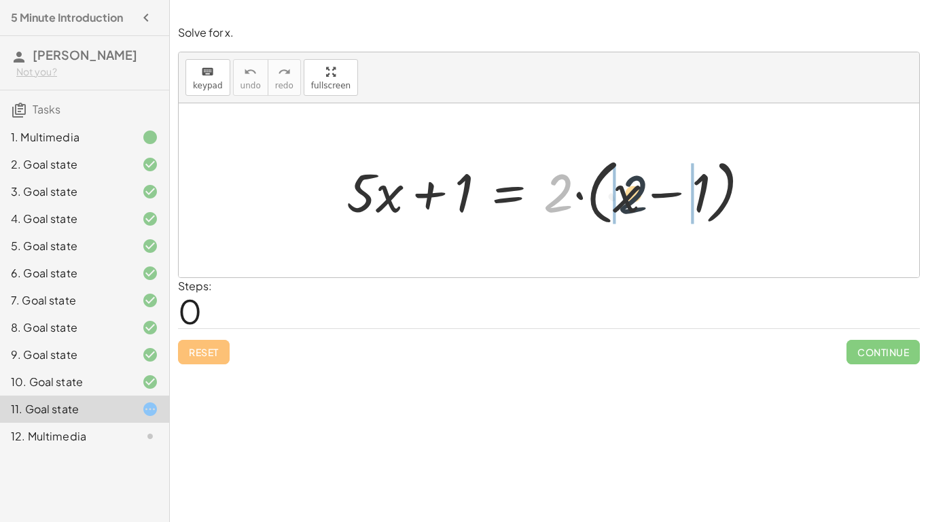
drag, startPoint x: 559, startPoint y: 197, endPoint x: 637, endPoint y: 198, distance: 78.2
click at [637, 198] on div at bounding box center [554, 191] width 429 height 78
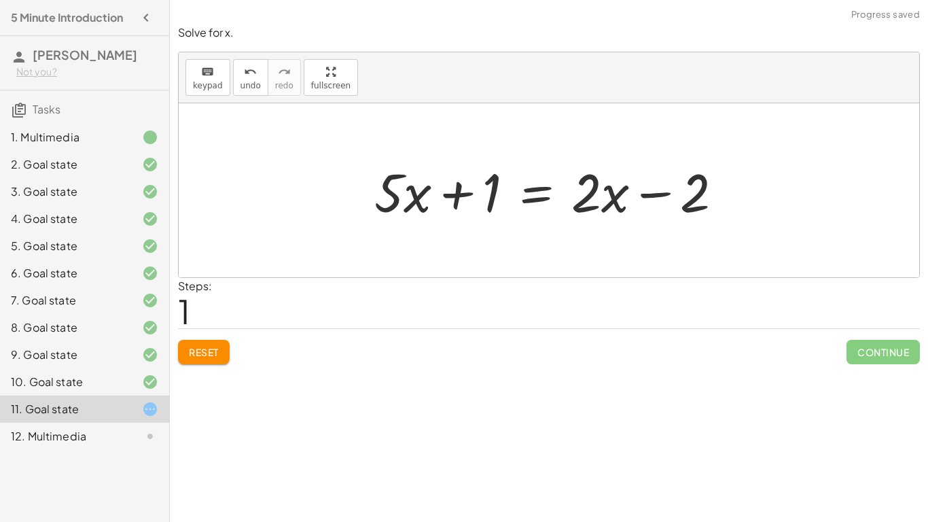
click at [418, 207] on div at bounding box center [554, 191] width 373 height 70
drag, startPoint x: 418, startPoint y: 207, endPoint x: 506, endPoint y: 206, distance: 87.7
click at [506, 206] on div at bounding box center [554, 191] width 373 height 70
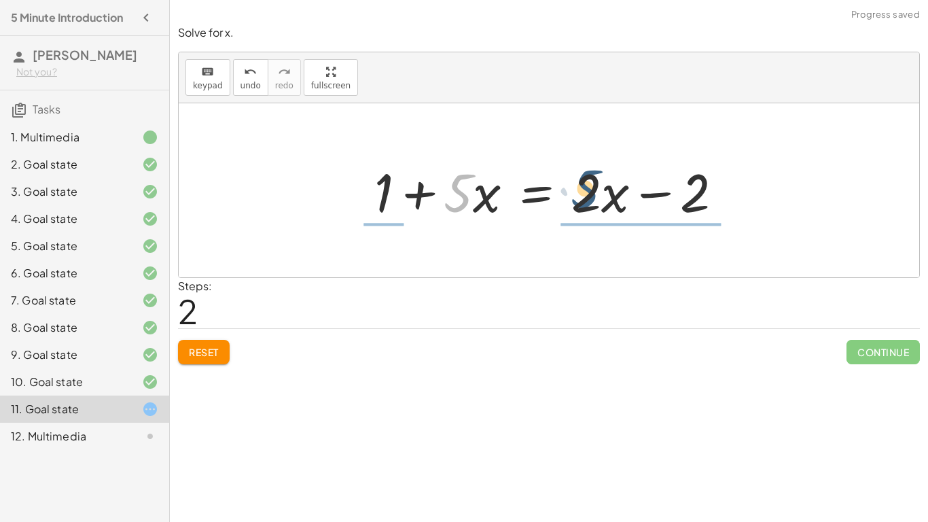
drag, startPoint x: 470, startPoint y: 193, endPoint x: 602, endPoint y: 188, distance: 131.9
click at [602, 188] on div at bounding box center [554, 191] width 373 height 70
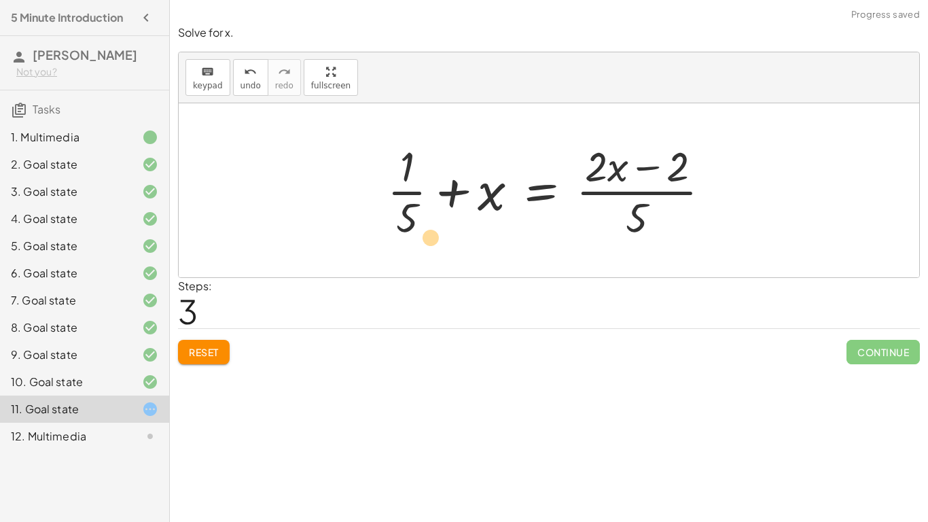
drag, startPoint x: 610, startPoint y: 178, endPoint x: 366, endPoint y: 249, distance: 253.5
click at [366, 249] on div "+ · 5 · x + 1 = · 2 · ( + x − 1 ) + · 5 · x + 1 = + · 2 · x − · 2 · 1 + · 5 · x…" at bounding box center [549, 190] width 741 height 174
click at [194, 353] on span "Reset" at bounding box center [204, 352] width 30 height 12
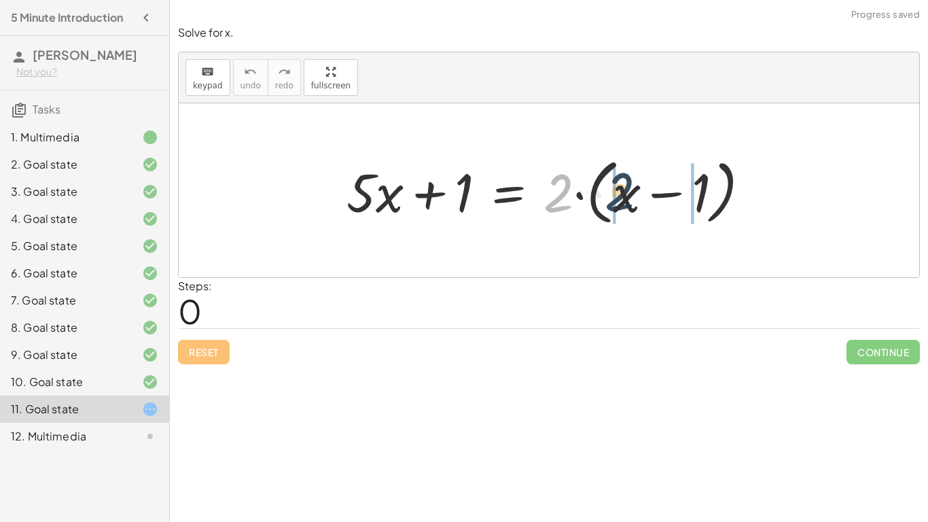
drag, startPoint x: 554, startPoint y: 189, endPoint x: 620, endPoint y: 189, distance: 65.9
click at [620, 189] on div at bounding box center [554, 191] width 429 height 78
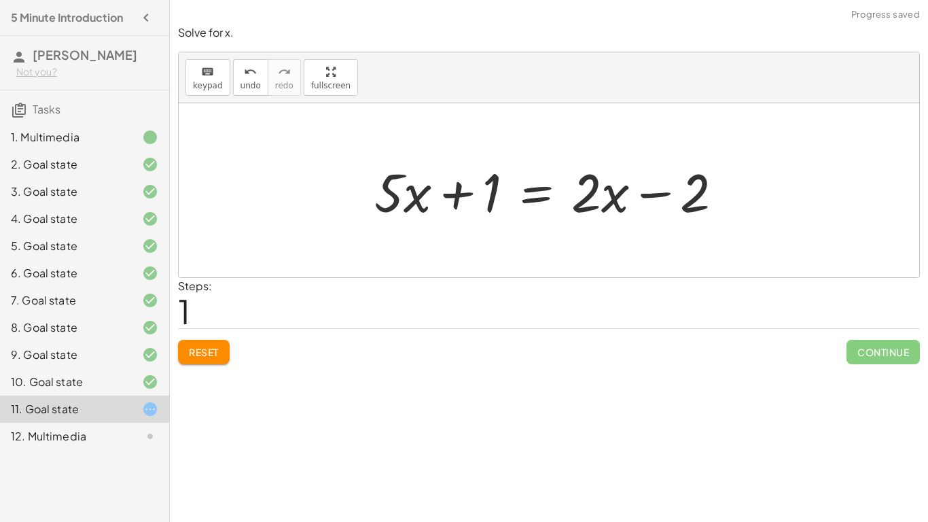
click at [459, 195] on div at bounding box center [554, 191] width 373 height 70
drag, startPoint x: 499, startPoint y: 189, endPoint x: 711, endPoint y: 196, distance: 212.2
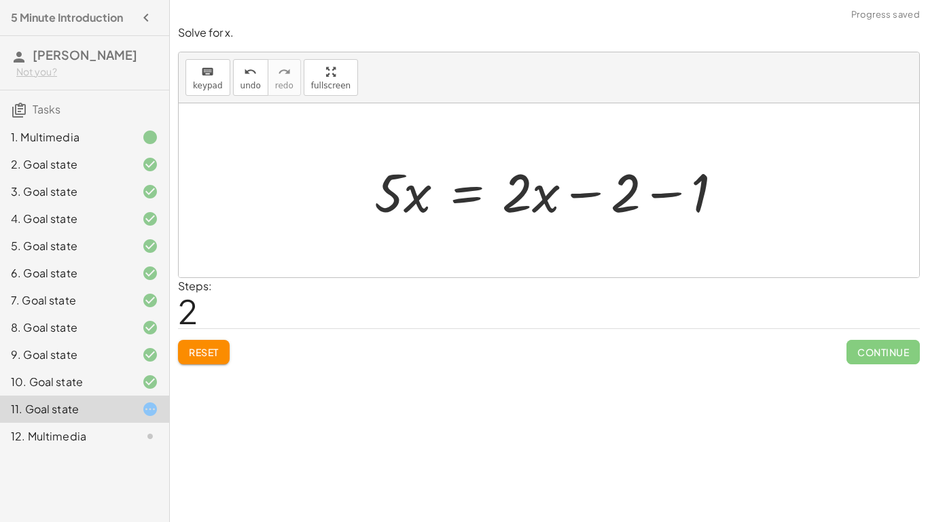
click at [672, 196] on div at bounding box center [554, 191] width 373 height 70
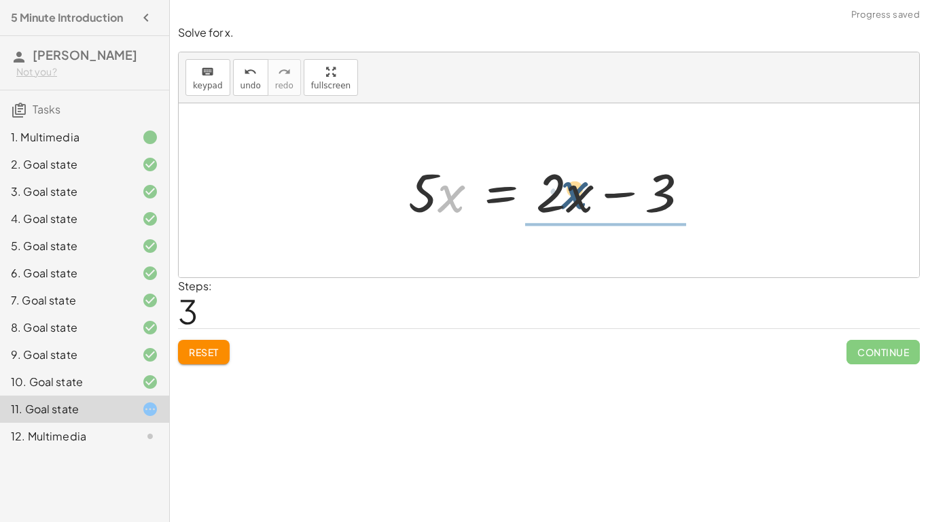
drag, startPoint x: 460, startPoint y: 194, endPoint x: 585, endPoint y: 190, distance: 125.1
click at [585, 190] on div at bounding box center [554, 191] width 304 height 70
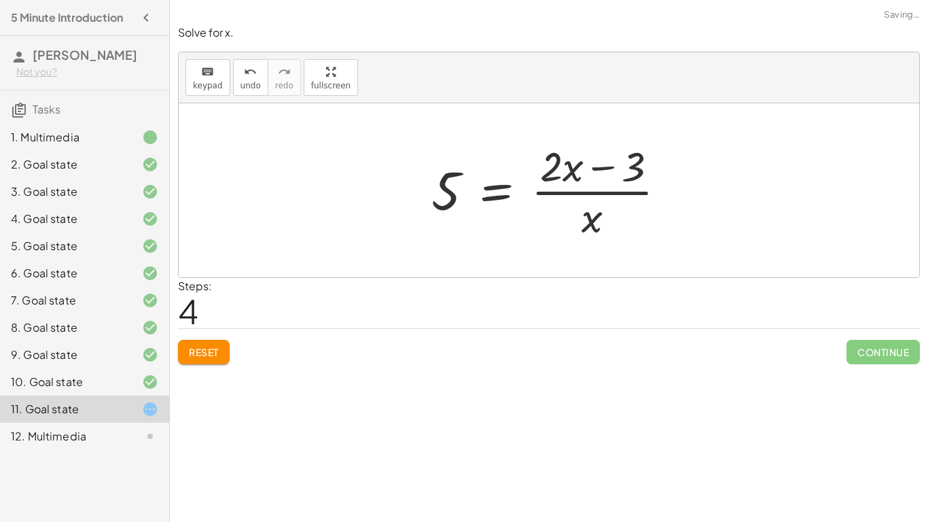
click at [568, 179] on div at bounding box center [555, 190] width 260 height 105
drag, startPoint x: 640, startPoint y: 176, endPoint x: 603, endPoint y: 228, distance: 63.9
click at [603, 228] on div at bounding box center [555, 190] width 260 height 105
drag, startPoint x: 544, startPoint y: 154, endPoint x: 589, endPoint y: 213, distance: 74.6
click at [589, 213] on div at bounding box center [555, 190] width 260 height 105
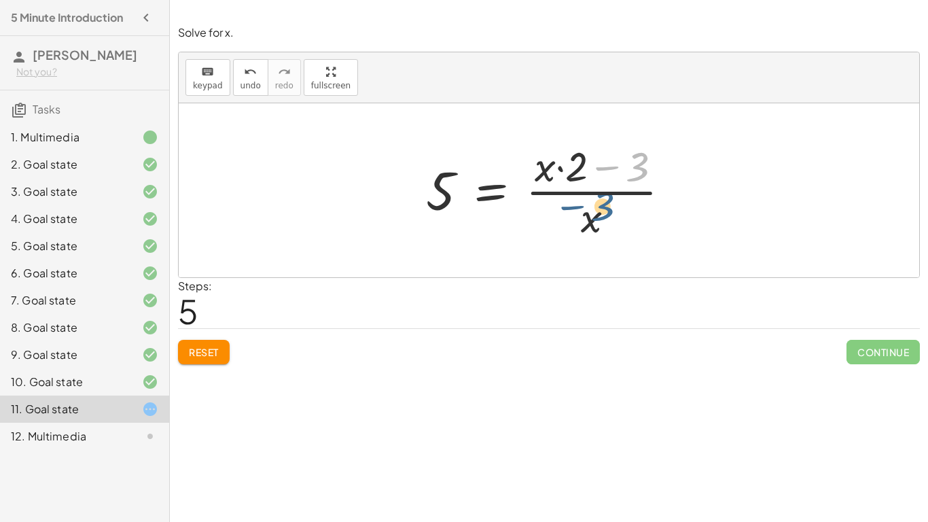
drag, startPoint x: 634, startPoint y: 172, endPoint x: 586, endPoint y: 224, distance: 70.2
click at [586, 224] on div at bounding box center [553, 190] width 269 height 105
click at [493, 190] on div at bounding box center [553, 190] width 269 height 105
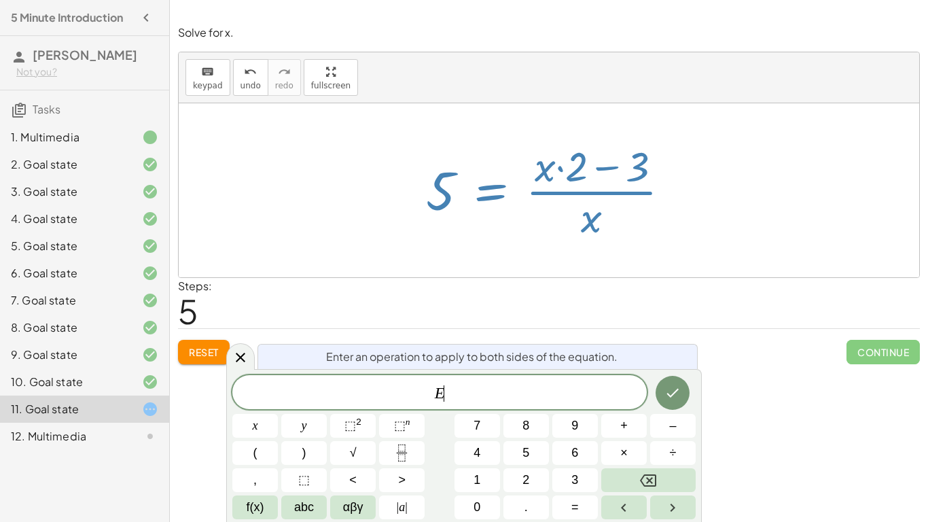
click at [493, 190] on div at bounding box center [553, 190] width 269 height 105
click at [247, 347] on div at bounding box center [240, 356] width 29 height 27
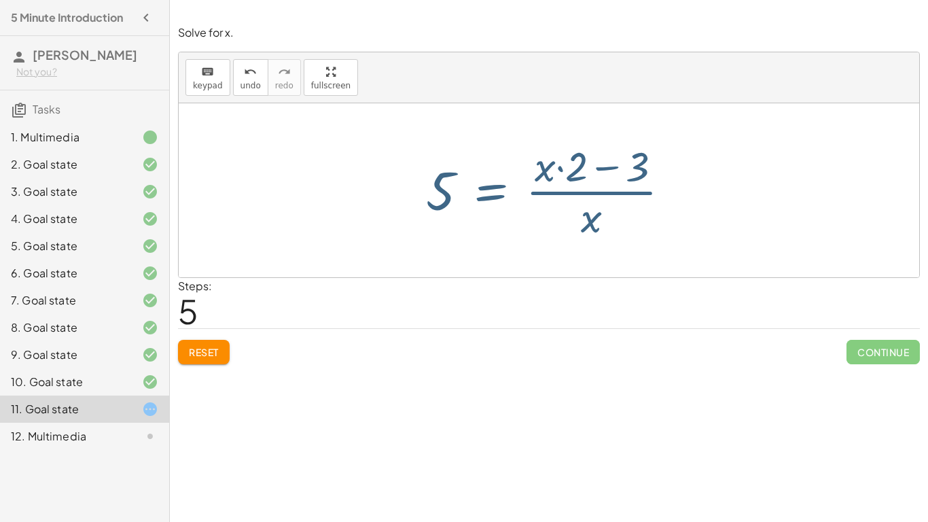
click at [209, 357] on span "Reset" at bounding box center [204, 352] width 30 height 12
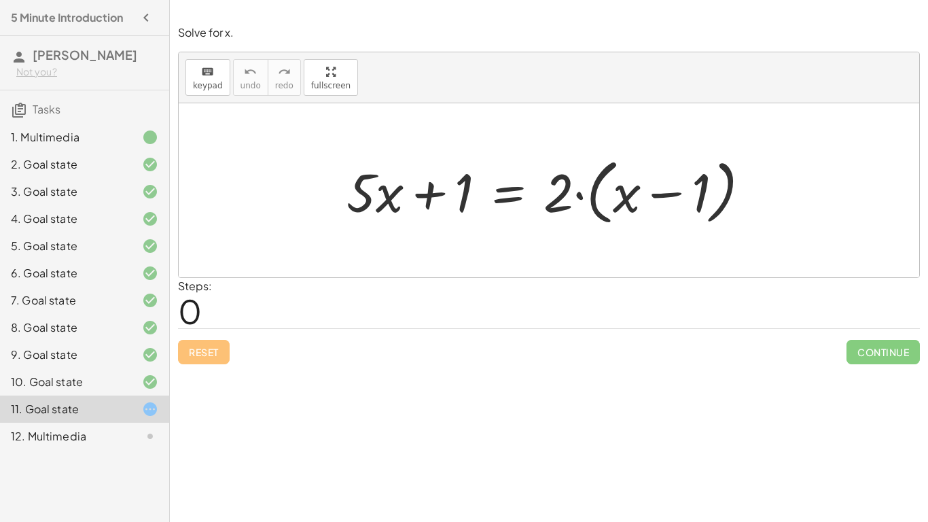
click at [475, 176] on div at bounding box center [554, 191] width 429 height 78
drag, startPoint x: 555, startPoint y: 188, endPoint x: 614, endPoint y: 192, distance: 59.3
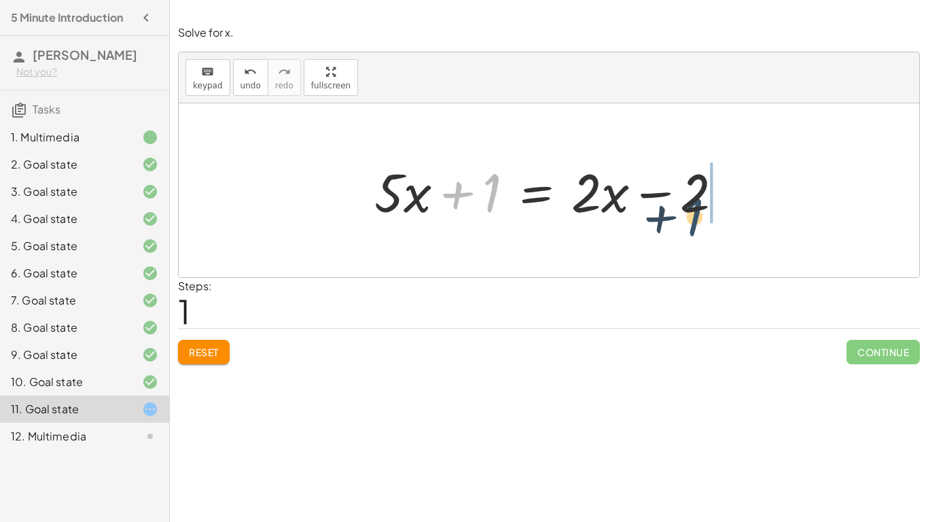
drag, startPoint x: 487, startPoint y: 194, endPoint x: 707, endPoint y: 209, distance: 220.0
click at [707, 209] on div at bounding box center [554, 191] width 373 height 70
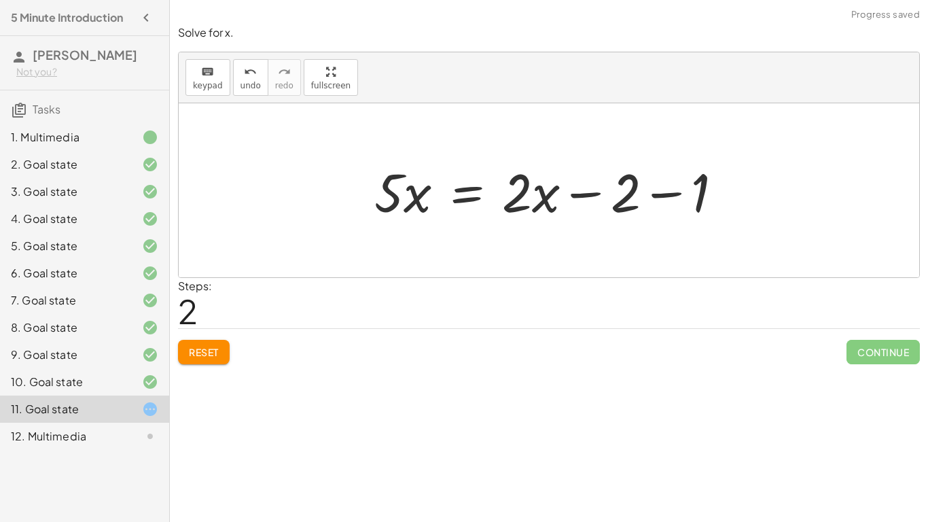
click at [673, 196] on div at bounding box center [554, 191] width 373 height 70
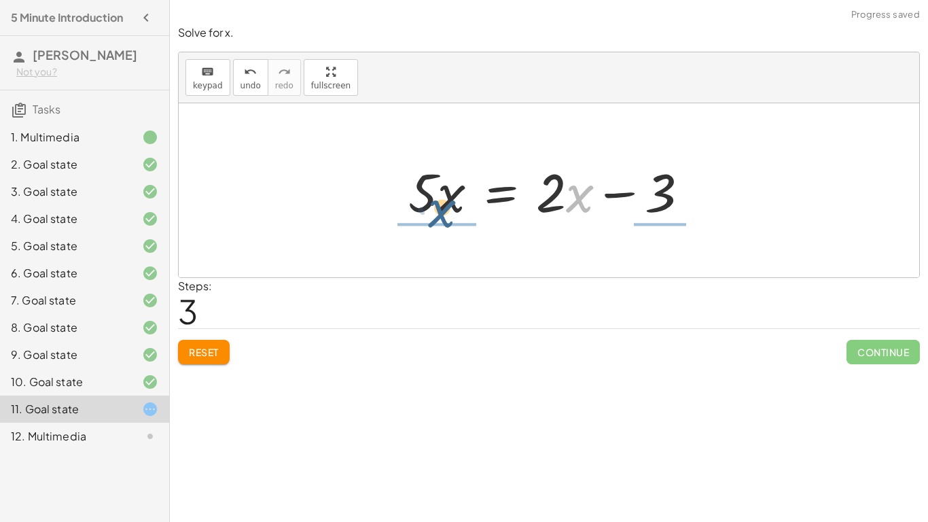
drag, startPoint x: 582, startPoint y: 196, endPoint x: 427, endPoint y: 208, distance: 154.7
click at [427, 208] on div at bounding box center [554, 191] width 304 height 70
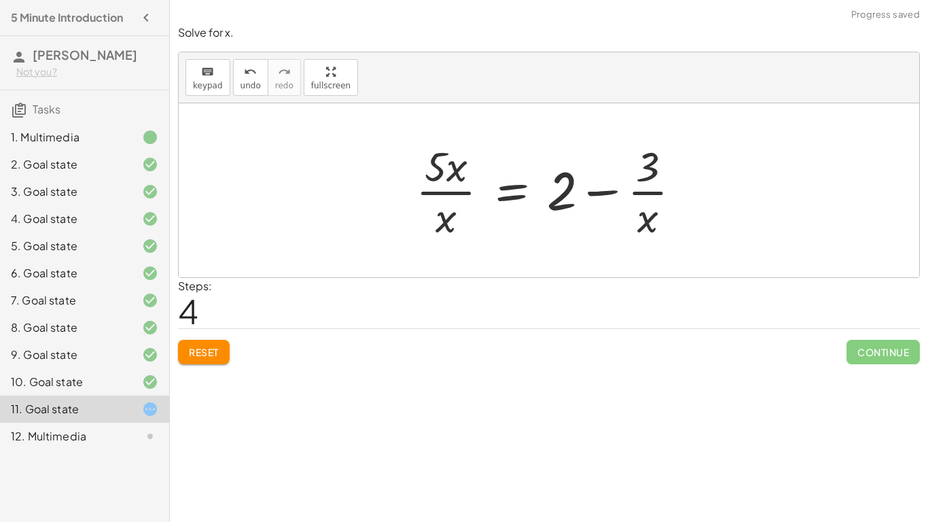
click at [599, 186] on div at bounding box center [554, 190] width 290 height 105
click at [522, 194] on div at bounding box center [554, 190] width 290 height 105
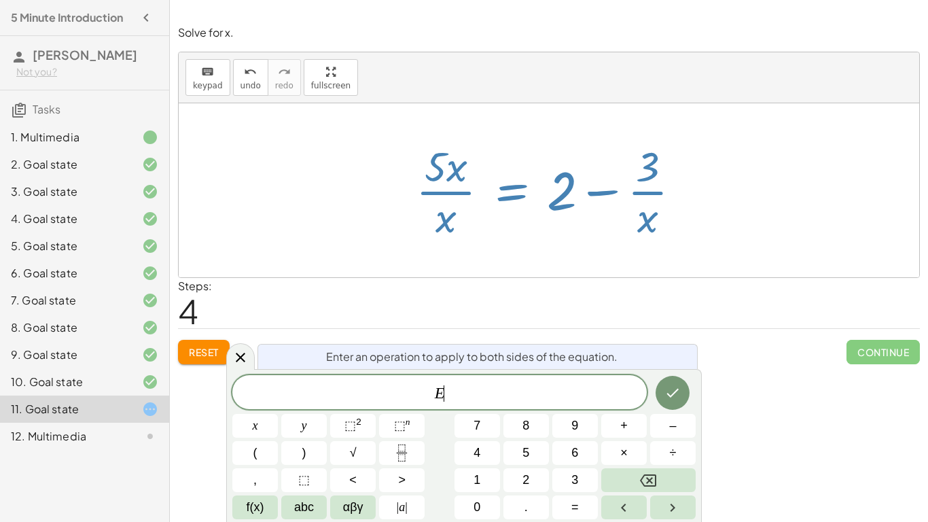
scroll to position [3, 0]
click at [514, 196] on div at bounding box center [554, 190] width 290 height 105
click at [240, 347] on div at bounding box center [240, 356] width 29 height 27
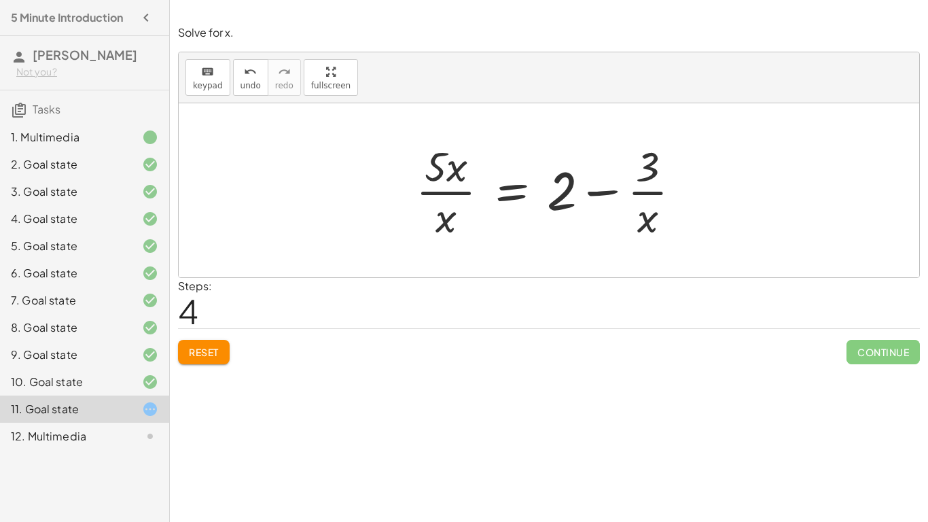
click at [443, 188] on div at bounding box center [554, 190] width 290 height 105
click at [207, 352] on span "Reset" at bounding box center [204, 352] width 30 height 12
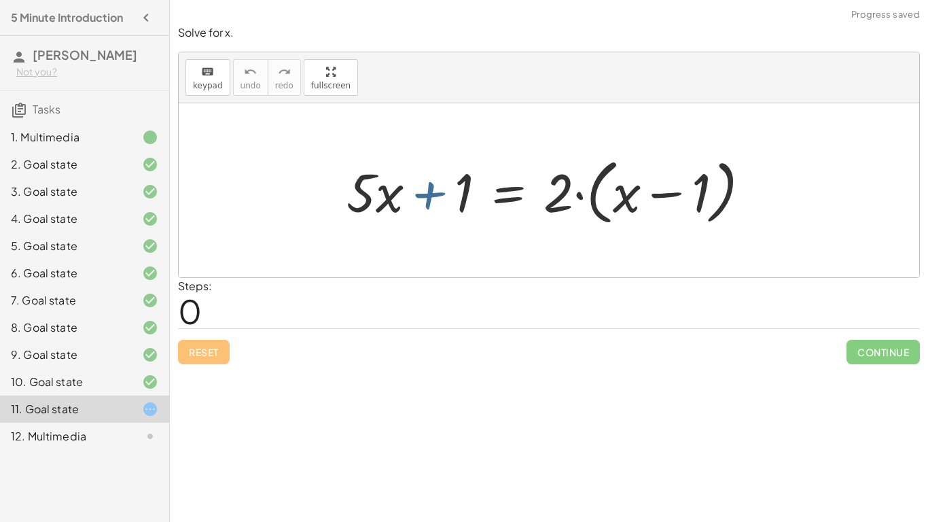
click at [423, 194] on div at bounding box center [554, 191] width 429 height 78
drag, startPoint x: 394, startPoint y: 196, endPoint x: 588, endPoint y: 186, distance: 193.9
click at [588, 186] on div at bounding box center [554, 191] width 429 height 78
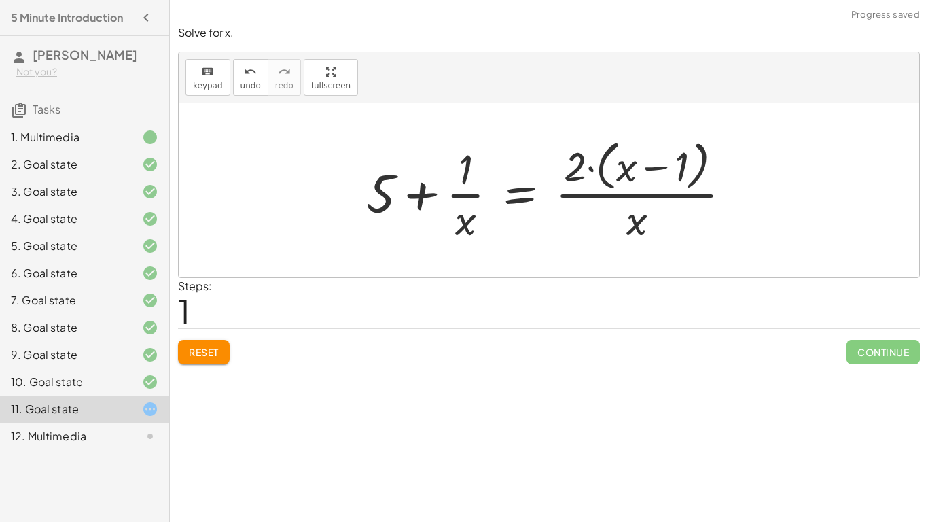
click at [469, 183] on div at bounding box center [553, 190] width 389 height 111
click at [421, 185] on div at bounding box center [553, 190] width 389 height 111
drag, startPoint x: 451, startPoint y: 188, endPoint x: 653, endPoint y: 196, distance: 202.7
click at [653, 196] on div at bounding box center [553, 190] width 389 height 111
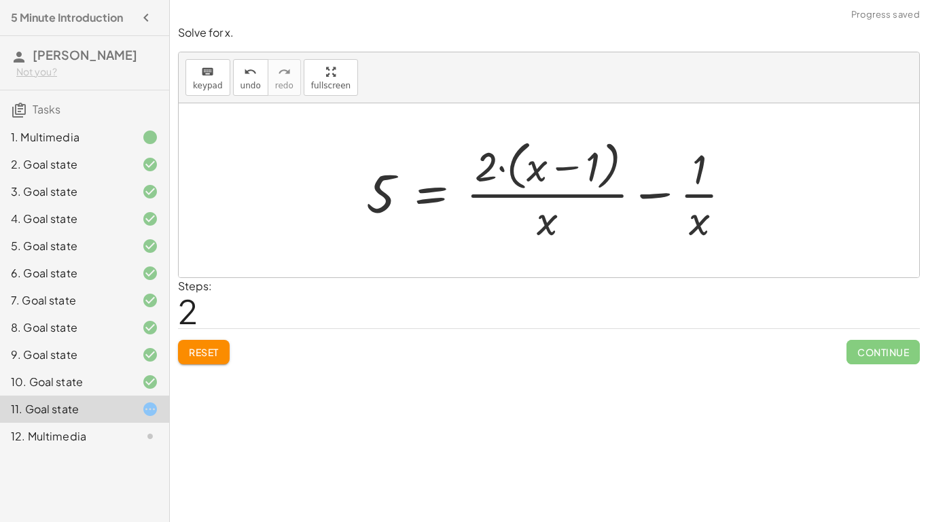
click at [550, 172] on div at bounding box center [553, 190] width 389 height 111
click at [565, 167] on div at bounding box center [553, 190] width 389 height 111
drag, startPoint x: 494, startPoint y: 163, endPoint x: 538, endPoint y: 166, distance: 44.3
click at [538, 166] on div at bounding box center [553, 190] width 389 height 111
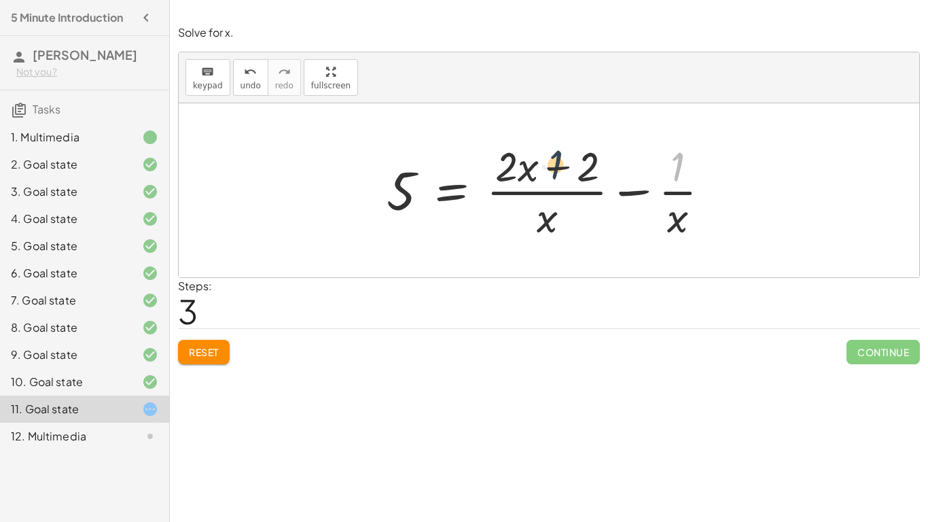
drag, startPoint x: 671, startPoint y: 166, endPoint x: 541, endPoint y: 164, distance: 130.5
click at [541, 164] on div at bounding box center [554, 190] width 348 height 105
drag, startPoint x: 671, startPoint y: 171, endPoint x: 569, endPoint y: 169, distance: 102.0
click at [569, 169] on div at bounding box center [554, 190] width 348 height 105
drag, startPoint x: 580, startPoint y: 168, endPoint x: 674, endPoint y: 170, distance: 93.8
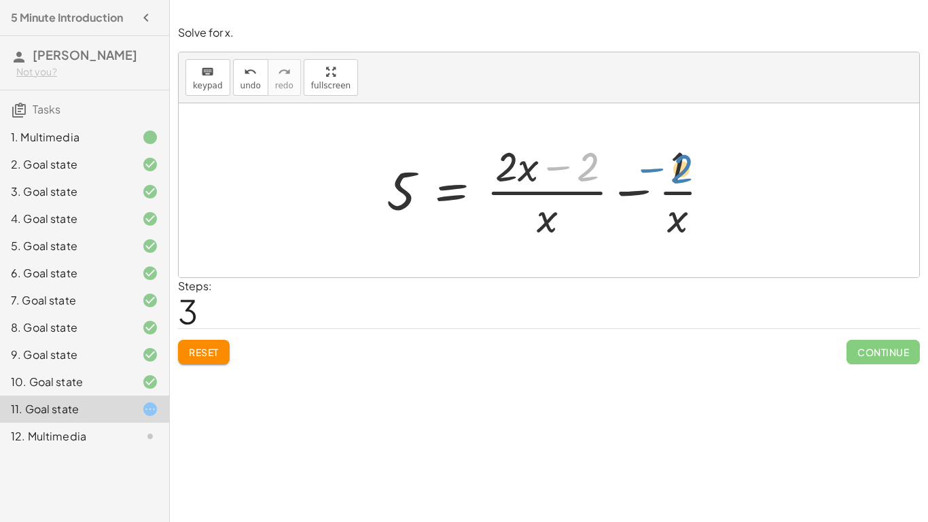
click at [674, 170] on div at bounding box center [554, 190] width 348 height 105
drag, startPoint x: 592, startPoint y: 169, endPoint x: 663, endPoint y: 213, distance: 83.0
click at [663, 213] on div at bounding box center [554, 190] width 348 height 105
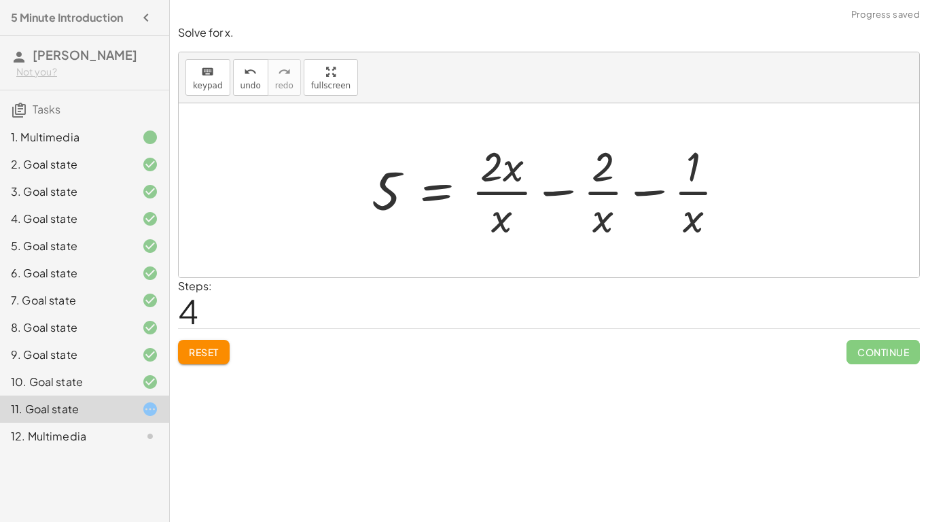
click at [224, 346] on button "Reset" at bounding box center [204, 352] width 52 height 24
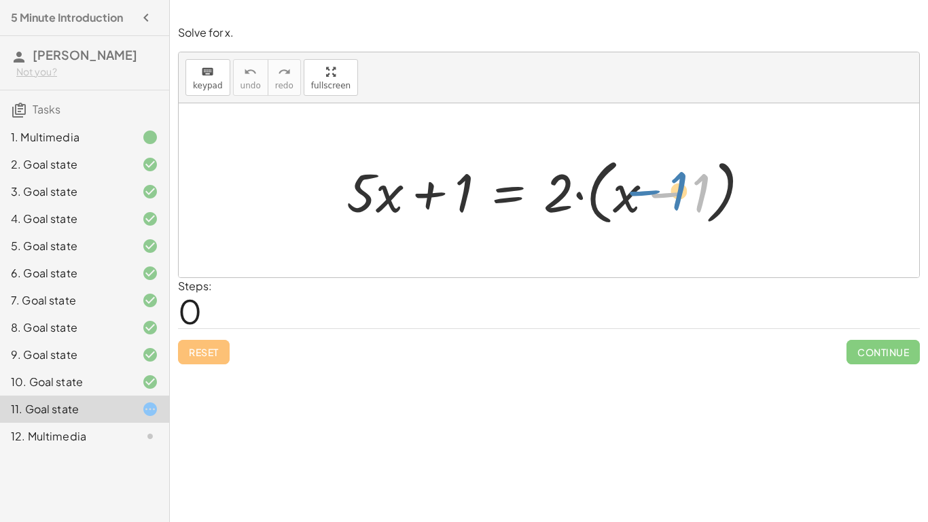
drag, startPoint x: 696, startPoint y: 187, endPoint x: 675, endPoint y: 185, distance: 21.2
click at [675, 185] on div at bounding box center [554, 191] width 429 height 78
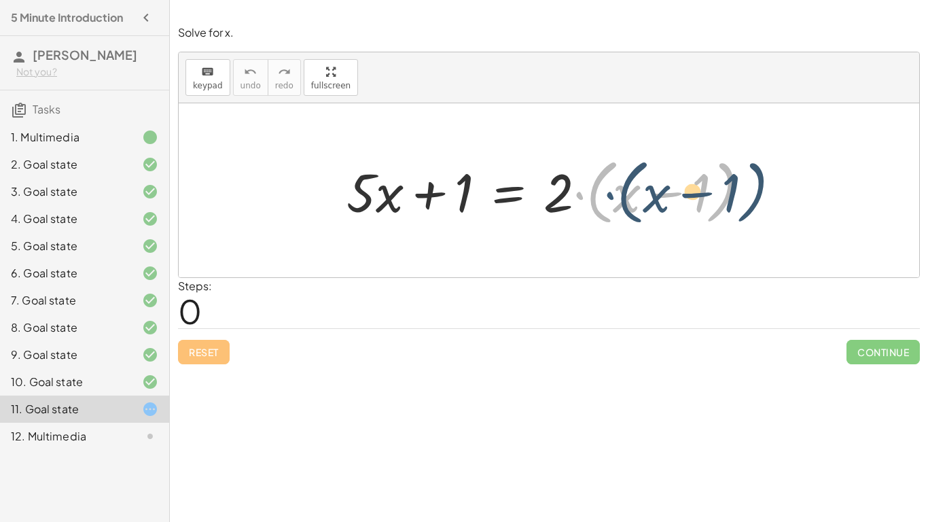
drag, startPoint x: 574, startPoint y: 190, endPoint x: 605, endPoint y: 190, distance: 30.6
click at [605, 190] on div at bounding box center [554, 191] width 429 height 78
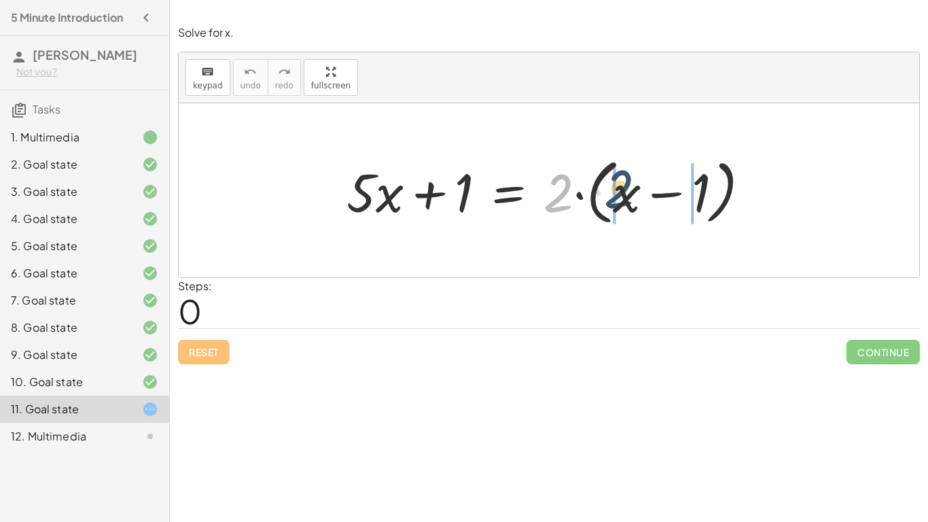
drag, startPoint x: 561, startPoint y: 189, endPoint x: 624, endPoint y: 184, distance: 62.7
click at [624, 184] on div at bounding box center [554, 191] width 429 height 78
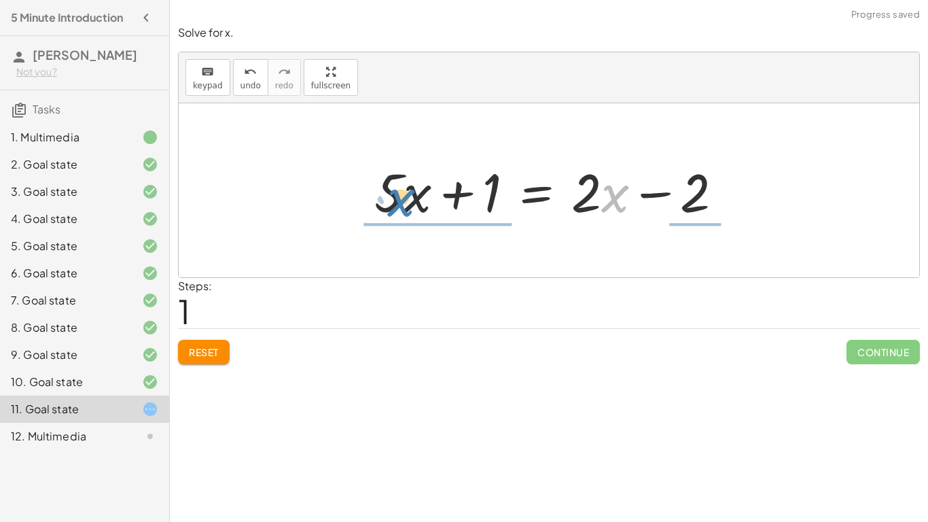
drag, startPoint x: 605, startPoint y: 194, endPoint x: 667, endPoint y: 247, distance: 81.9
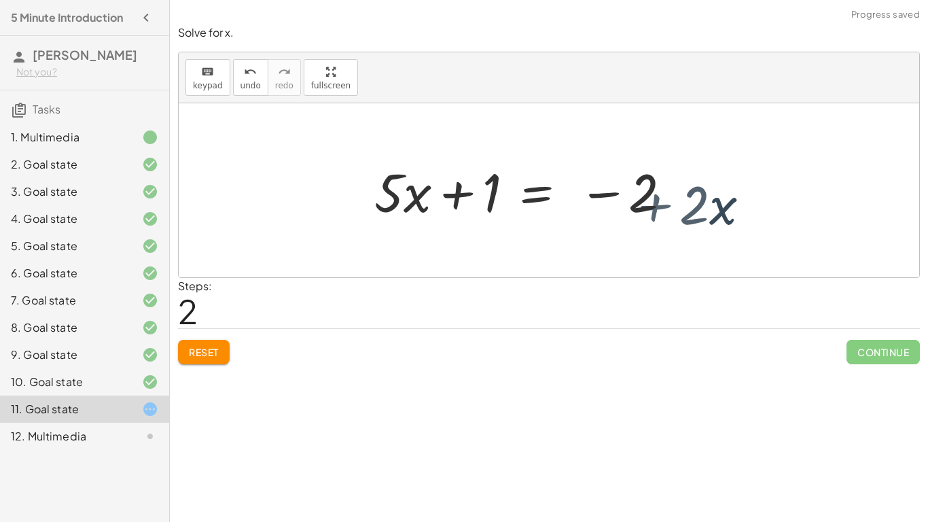
drag, startPoint x: 667, startPoint y: 247, endPoint x: 629, endPoint y: 240, distance: 38.8
click at [629, 240] on div at bounding box center [549, 190] width 741 height 174
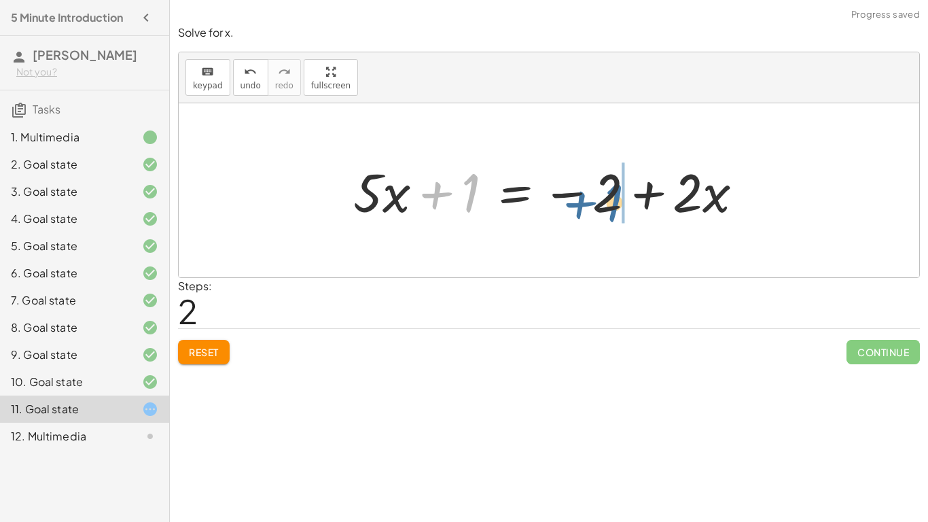
drag, startPoint x: 462, startPoint y: 193, endPoint x: 608, endPoint y: 203, distance: 145.7
click at [608, 203] on div at bounding box center [554, 191] width 415 height 70
click at [493, 196] on div at bounding box center [554, 191] width 415 height 70
click at [584, 198] on div at bounding box center [554, 191] width 415 height 70
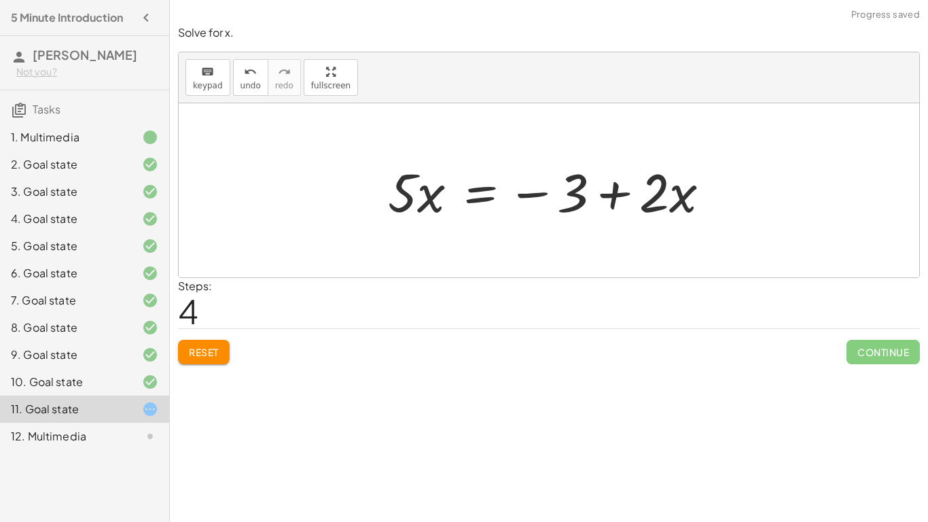
click at [471, 194] on div at bounding box center [554, 191] width 347 height 70
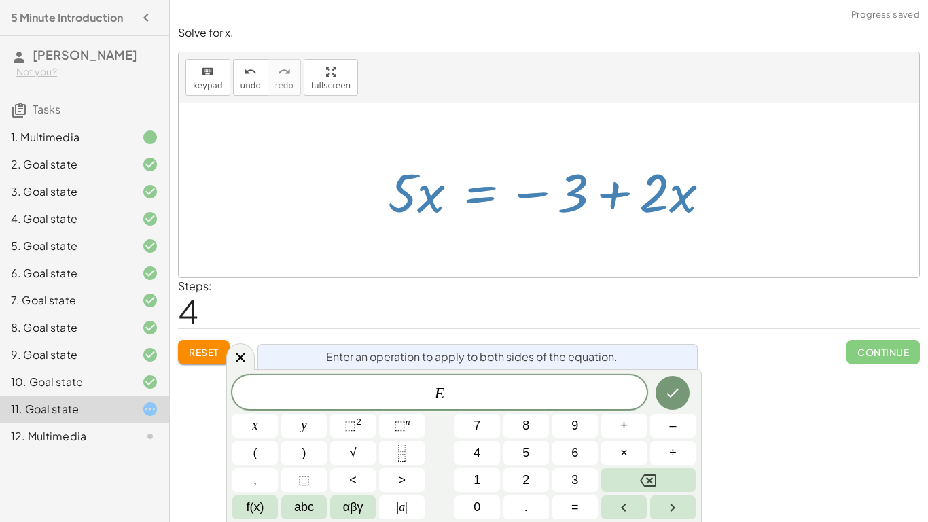
scroll to position [3, 0]
click at [471, 194] on div at bounding box center [554, 191] width 347 height 70
click at [489, 195] on div at bounding box center [554, 191] width 347 height 70
click at [244, 349] on icon at bounding box center [240, 357] width 16 height 16
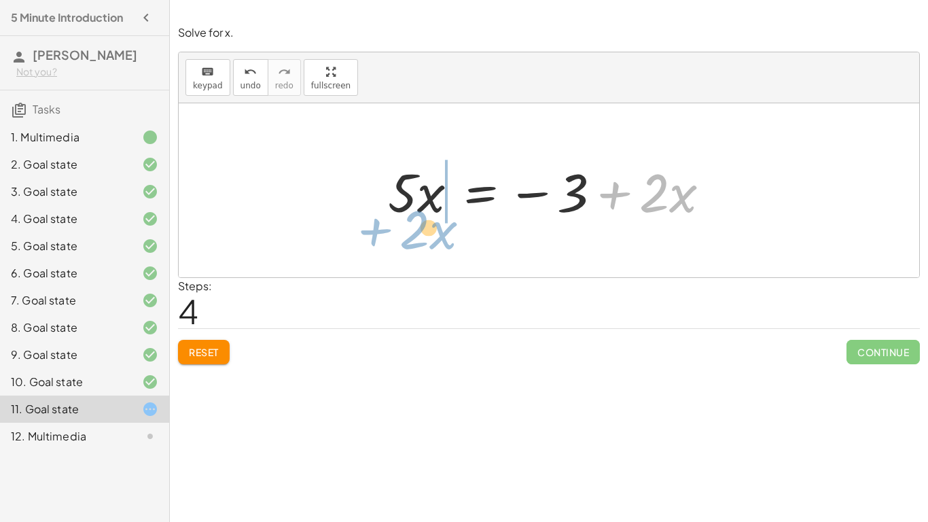
drag, startPoint x: 615, startPoint y: 188, endPoint x: 371, endPoint y: 196, distance: 244.1
click at [371, 196] on div "+ · 5 · x + 1 = · 2 · ( + x − 1 ) + · 5 · x + 1 = + · 2 · x − · 2 · 1 + · 5 · x…" at bounding box center [550, 190] width 364 height 77
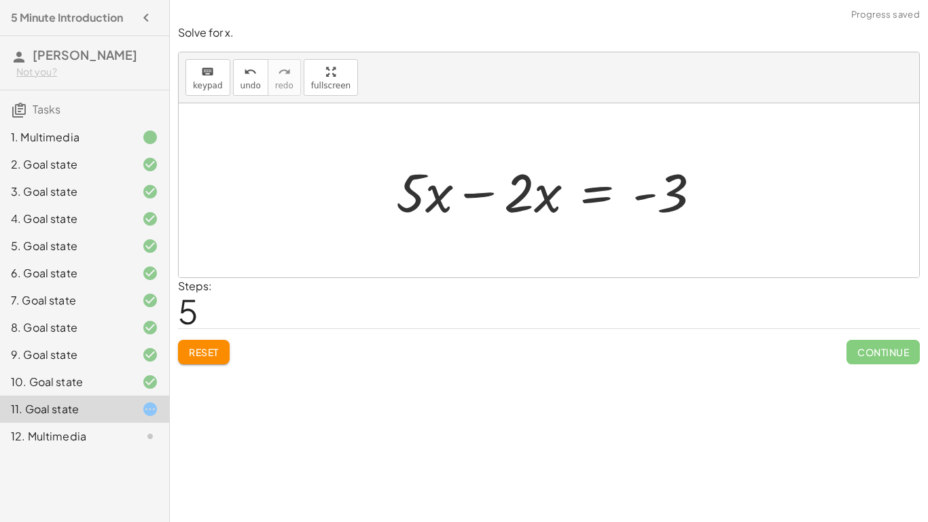
click at [480, 188] on div at bounding box center [554, 191] width 330 height 70
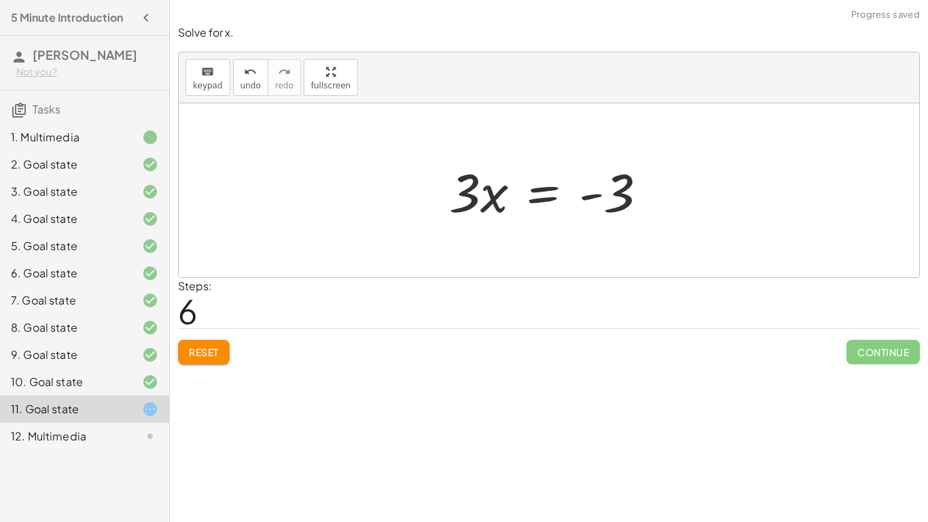
click at [548, 193] on div at bounding box center [553, 191] width 223 height 70
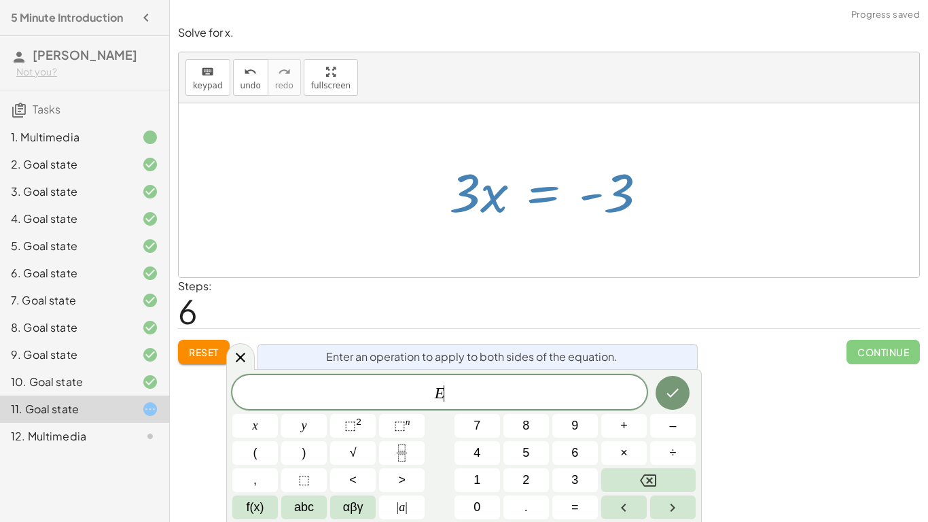
scroll to position [4, 0]
click at [548, 193] on div at bounding box center [553, 191] width 223 height 70
click at [248, 355] on icon at bounding box center [240, 357] width 16 height 16
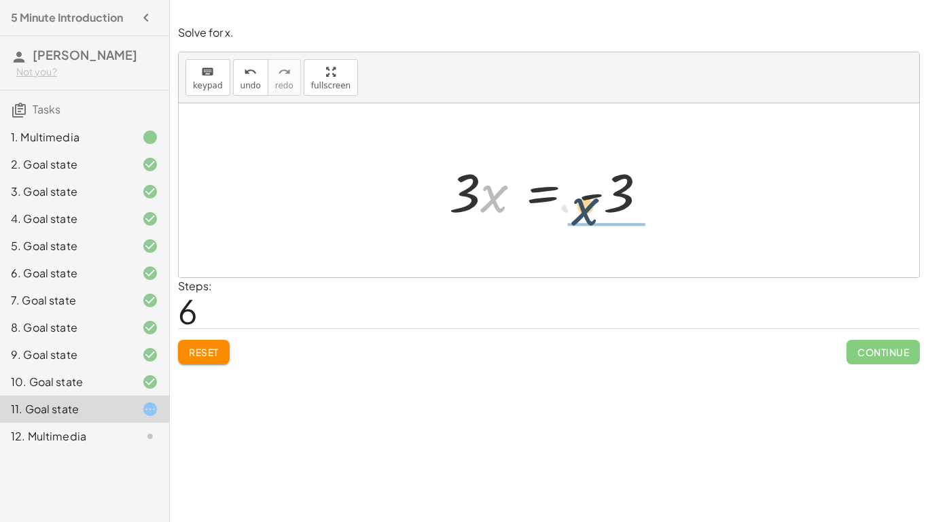
drag, startPoint x: 499, startPoint y: 198, endPoint x: 601, endPoint y: 213, distance: 102.9
click at [601, 213] on div at bounding box center [553, 191] width 223 height 70
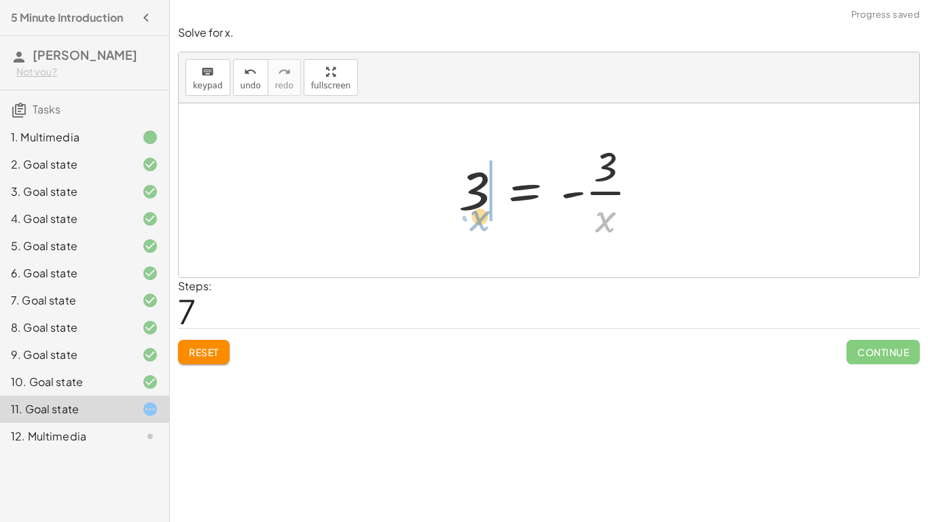
drag, startPoint x: 599, startPoint y: 209, endPoint x: 457, endPoint y: 211, distance: 142.7
click at [457, 211] on div at bounding box center [554, 190] width 205 height 105
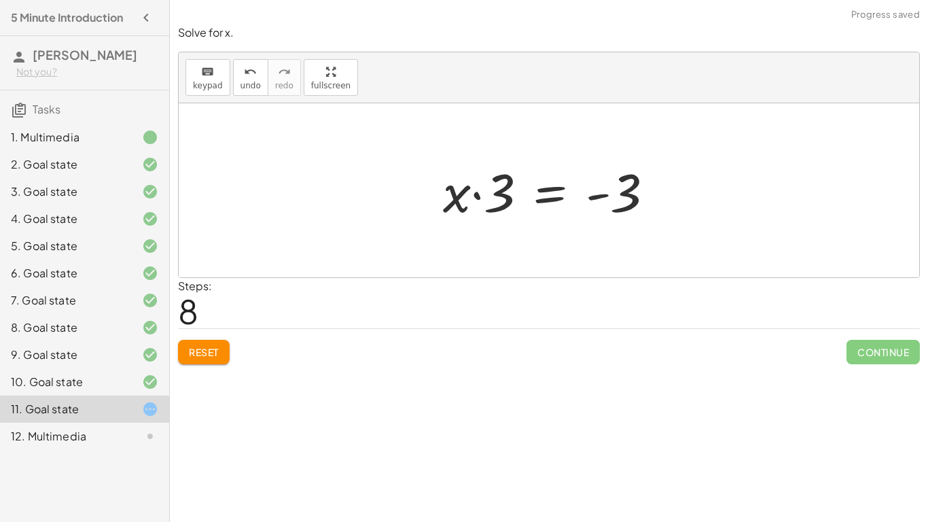
click at [474, 192] on div at bounding box center [554, 191] width 236 height 70
click at [320, 186] on div "+ · 5 · x + 1 = · 2 · ( + x − 1 ) + · 5 · x + 1 = + · 2 · x − · 2 · 1 + · 5 · x…" at bounding box center [549, 190] width 741 height 174
drag, startPoint x: 461, startPoint y: 196, endPoint x: 516, endPoint y: 209, distance: 57.4
click at [543, 196] on div at bounding box center [553, 191] width 223 height 70
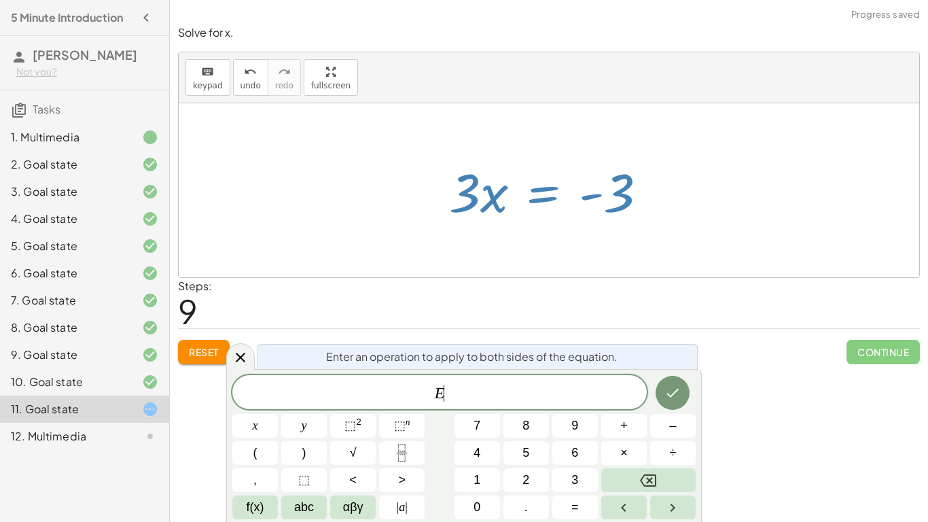
scroll to position [5, 0]
click at [543, 196] on div at bounding box center [553, 191] width 223 height 70
click at [565, 211] on div at bounding box center [553, 191] width 223 height 70
click at [243, 347] on div at bounding box center [240, 356] width 29 height 27
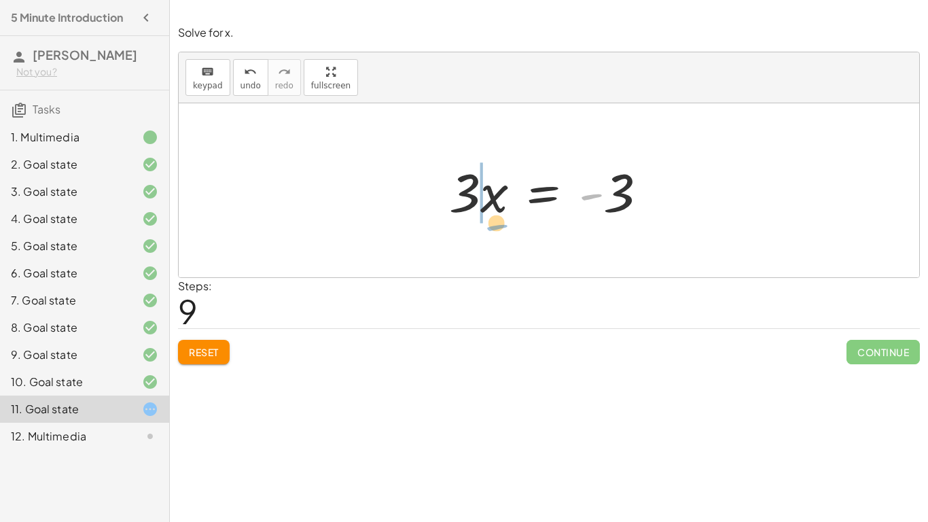
drag, startPoint x: 597, startPoint y: 194, endPoint x: 495, endPoint y: 226, distance: 106.6
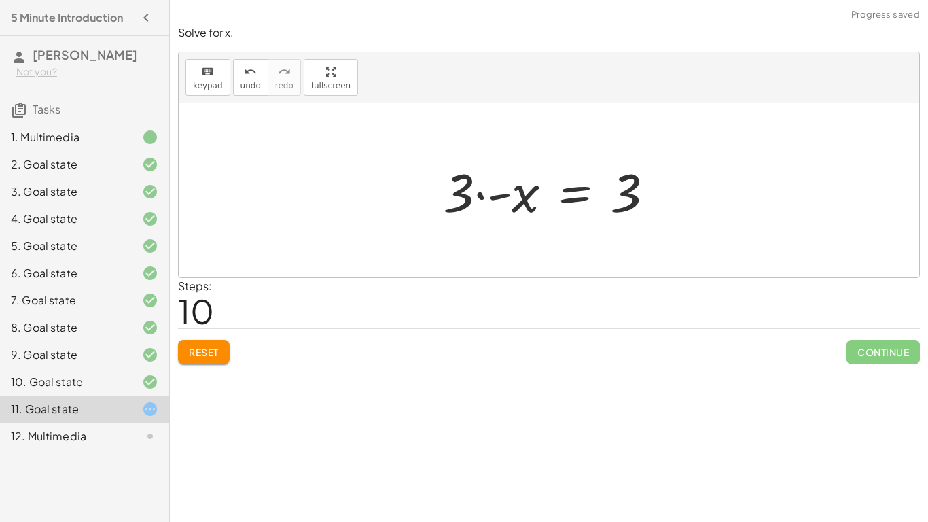
click at [516, 197] on div at bounding box center [554, 191] width 236 height 70
click at [464, 194] on div at bounding box center [553, 191] width 223 height 70
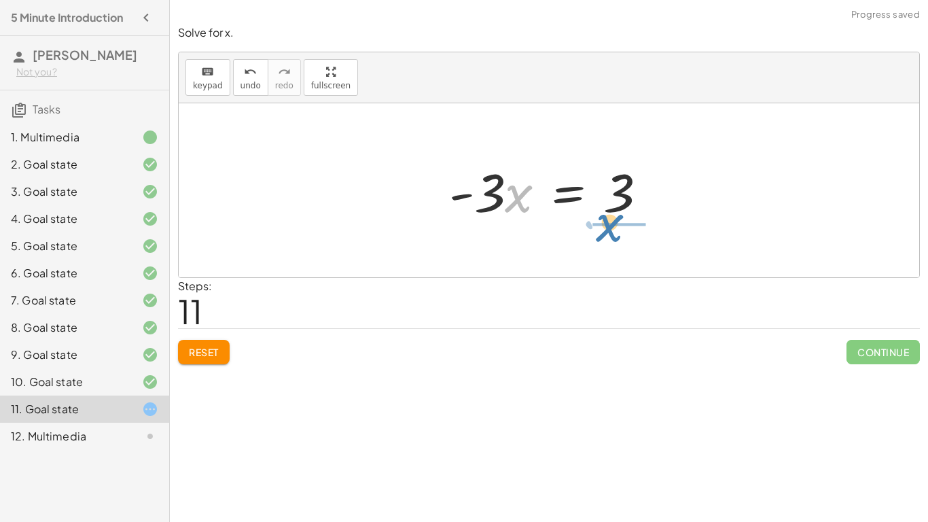
drag, startPoint x: 525, startPoint y: 197, endPoint x: 616, endPoint y: 226, distance: 95.6
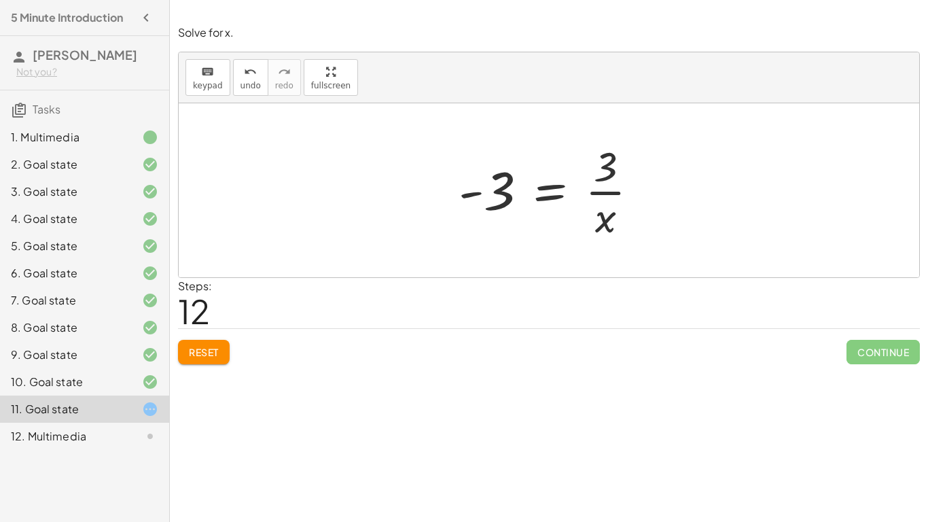
click at [560, 185] on div at bounding box center [554, 190] width 205 height 105
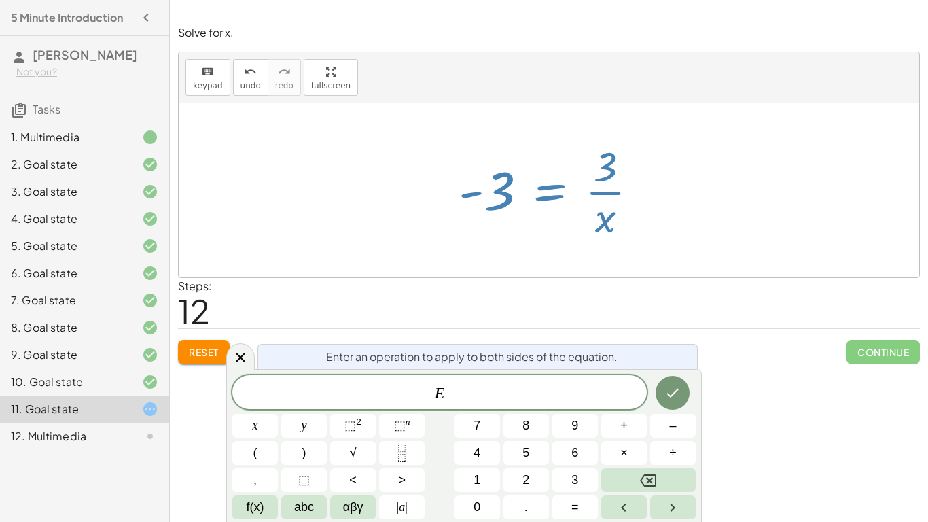
click at [560, 185] on div at bounding box center [554, 190] width 205 height 105
click at [247, 351] on icon at bounding box center [240, 357] width 16 height 16
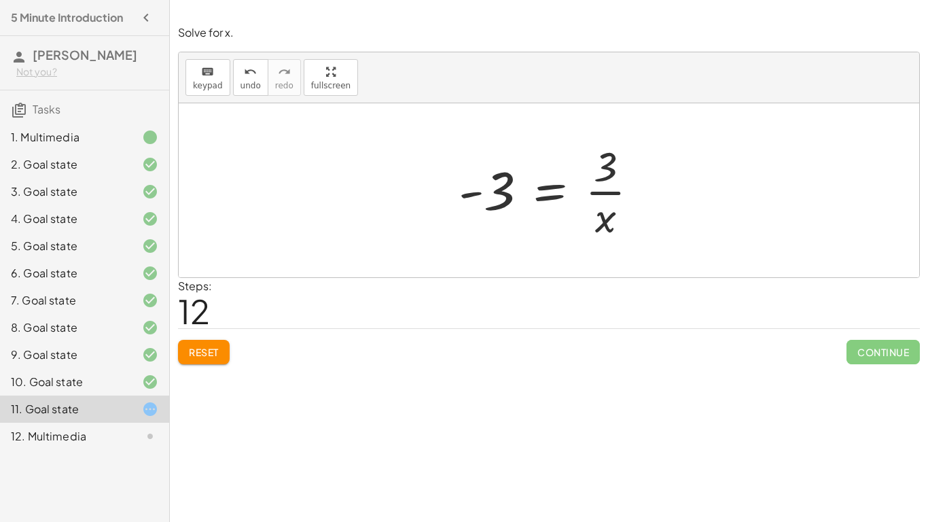
click at [477, 198] on div at bounding box center [554, 190] width 205 height 105
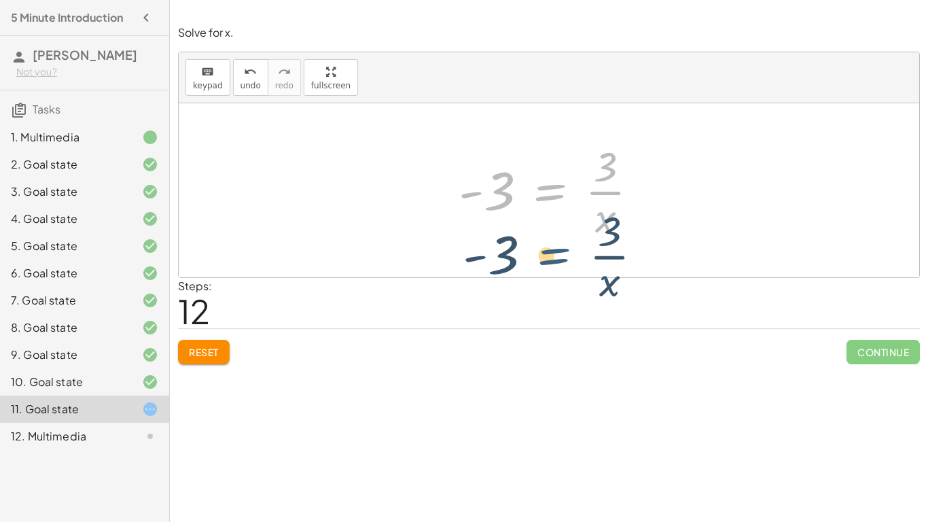
drag, startPoint x: 538, startPoint y: 190, endPoint x: 542, endPoint y: 254, distance: 64.7
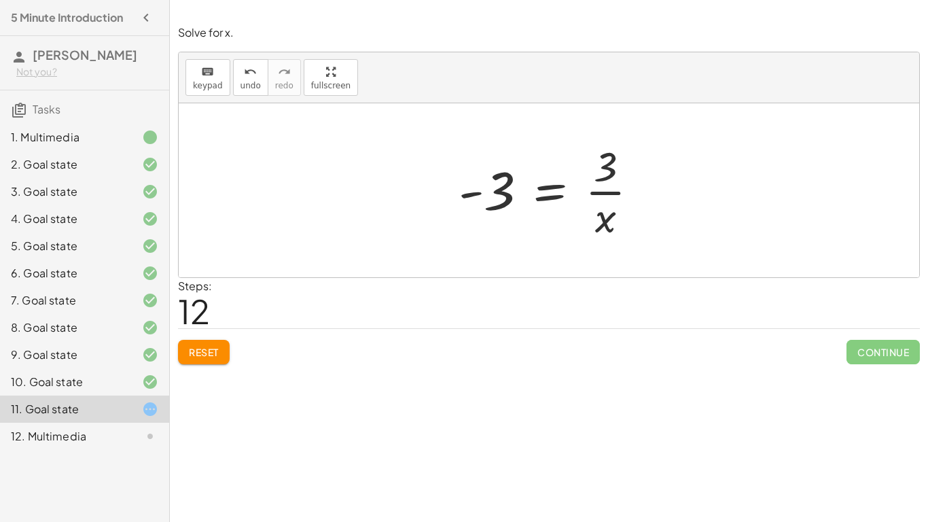
click at [604, 211] on div at bounding box center [554, 190] width 205 height 105
drag, startPoint x: 606, startPoint y: 218, endPoint x: 520, endPoint y: 200, distance: 88.2
click at [520, 200] on div at bounding box center [554, 190] width 205 height 105
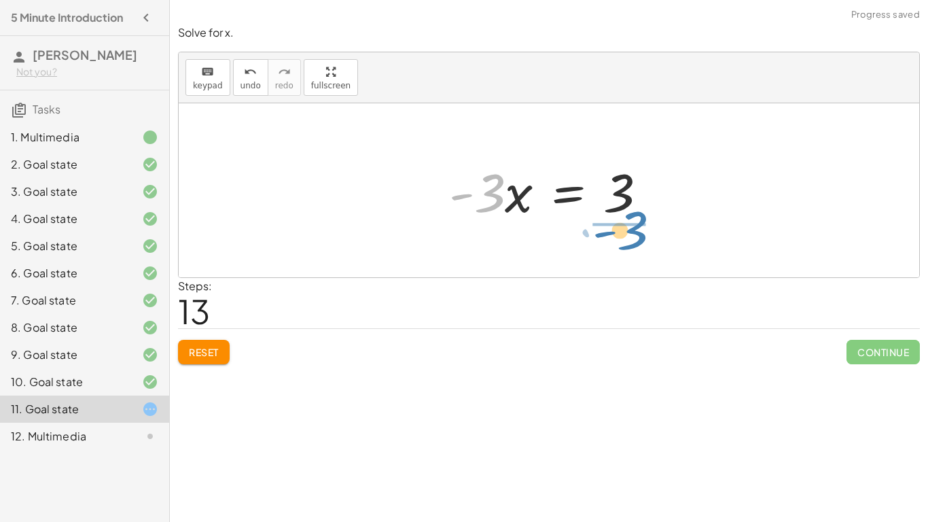
drag, startPoint x: 499, startPoint y: 197, endPoint x: 643, endPoint y: 234, distance: 148.2
click at [643, 234] on div "+ · 5 · x + 1 = · 2 · ( + x − 1 ) + · 5 · x + 1 = + · 2 · x − · 2 · 1 + · 5 · x…" at bounding box center [549, 190] width 741 height 174
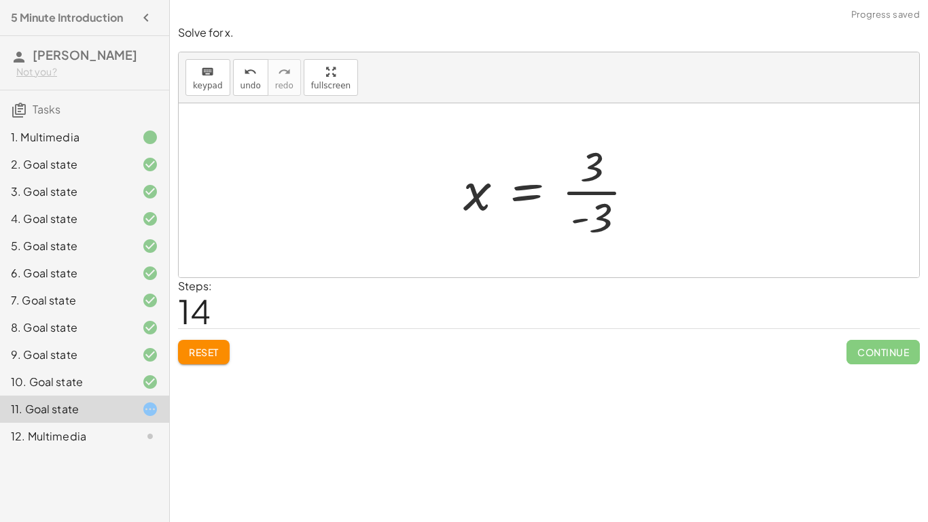
click at [593, 192] on div at bounding box center [555, 190] width 196 height 105
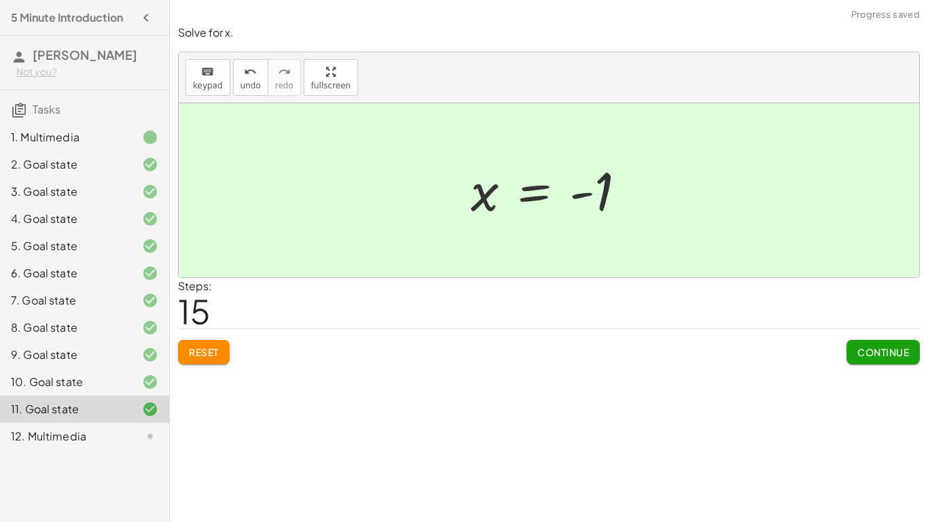
click at [886, 357] on span "Continue" at bounding box center [884, 352] width 52 height 12
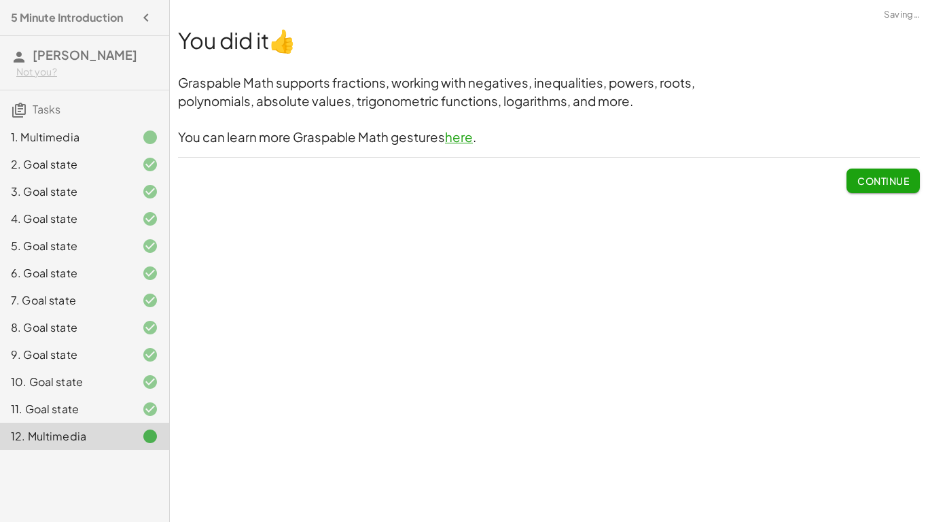
click at [892, 177] on span "Continue" at bounding box center [884, 181] width 52 height 12
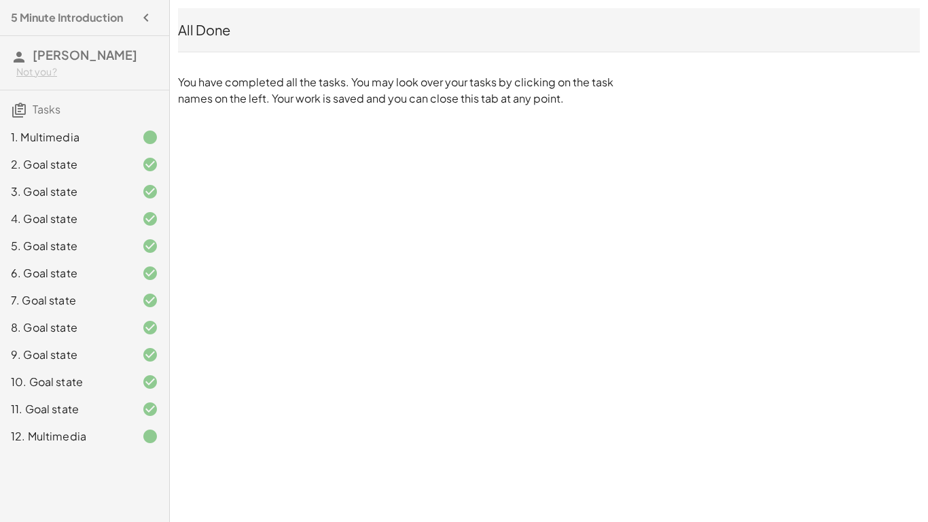
click at [497, 224] on div "5 Minute Introduction Suzanne R Not you? Tasks 1. Multimedia 2. Goal state 3. G…" at bounding box center [464, 261] width 928 height 522
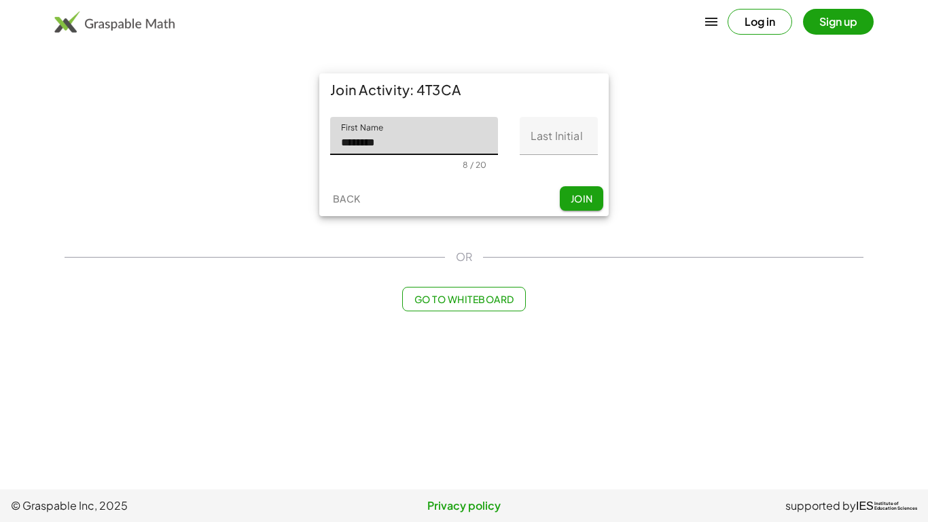
type input "*******"
click at [568, 134] on input "Last Initial" at bounding box center [559, 136] width 78 height 38
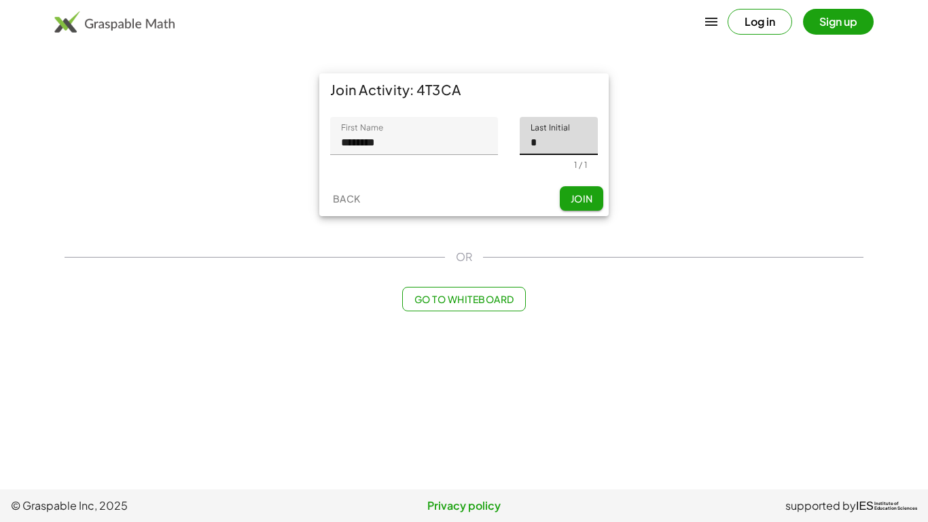
type input "*"
click at [593, 208] on button "Join" at bounding box center [581, 198] width 43 height 24
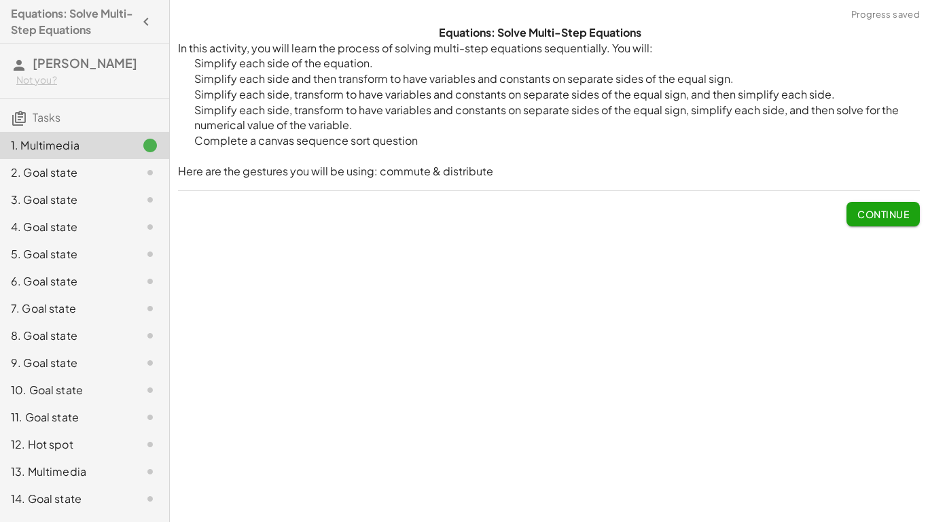
click at [868, 215] on span "Continue" at bounding box center [884, 214] width 52 height 12
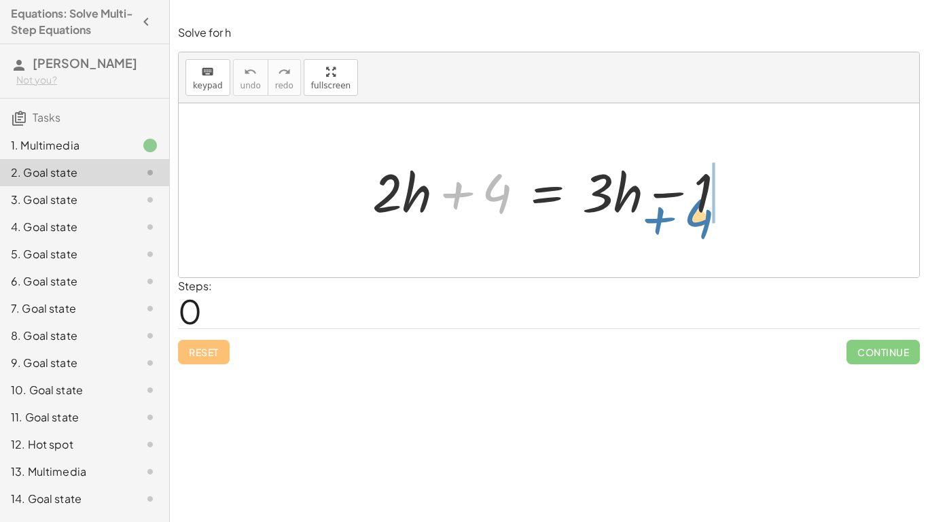
drag, startPoint x: 462, startPoint y: 194, endPoint x: 667, endPoint y: 217, distance: 206.4
click at [667, 217] on div at bounding box center [554, 191] width 377 height 70
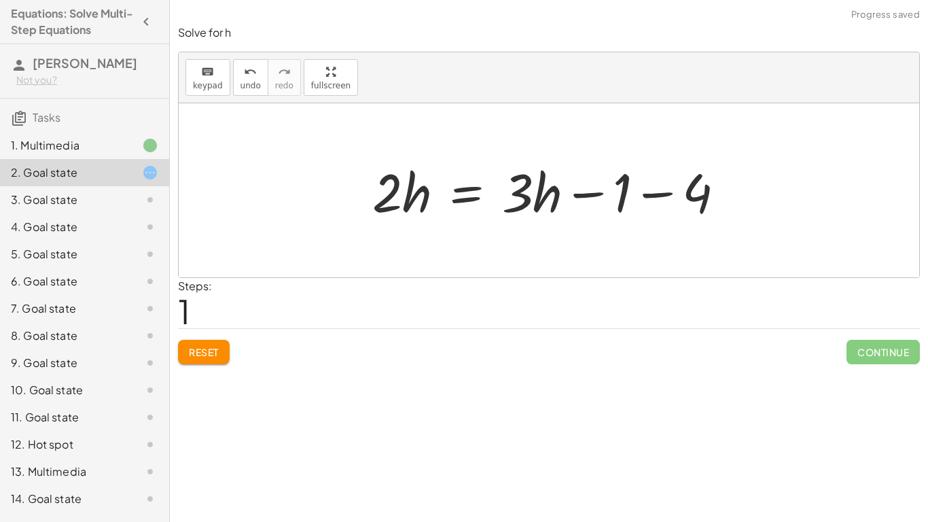
click at [658, 195] on div at bounding box center [554, 191] width 377 height 70
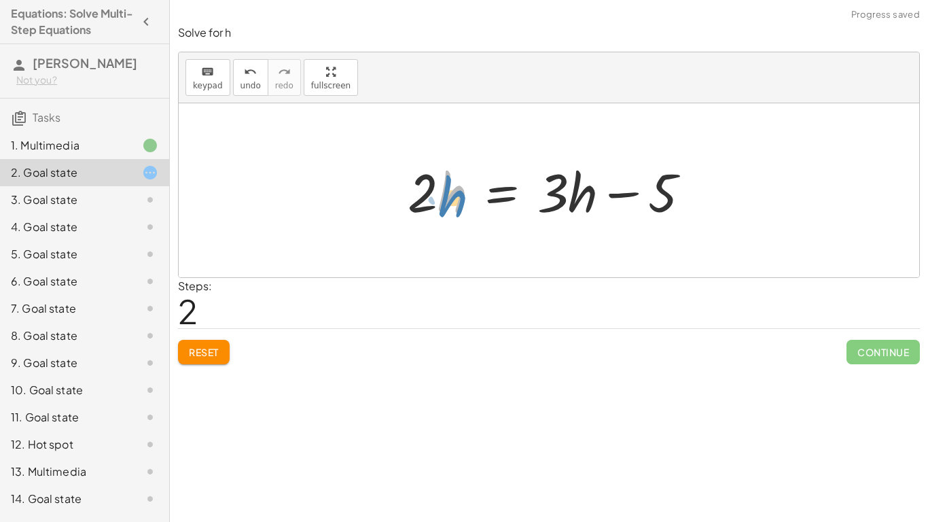
drag, startPoint x: 440, startPoint y: 199, endPoint x: 391, endPoint y: 194, distance: 49.2
click at [391, 194] on div "+ · 2 · h + 4 = + · 3 · h − 1 · 2 · h = + · 3 · h − 1 − 4 · h · 2 · h = + · 3 ·…" at bounding box center [549, 190] width 324 height 77
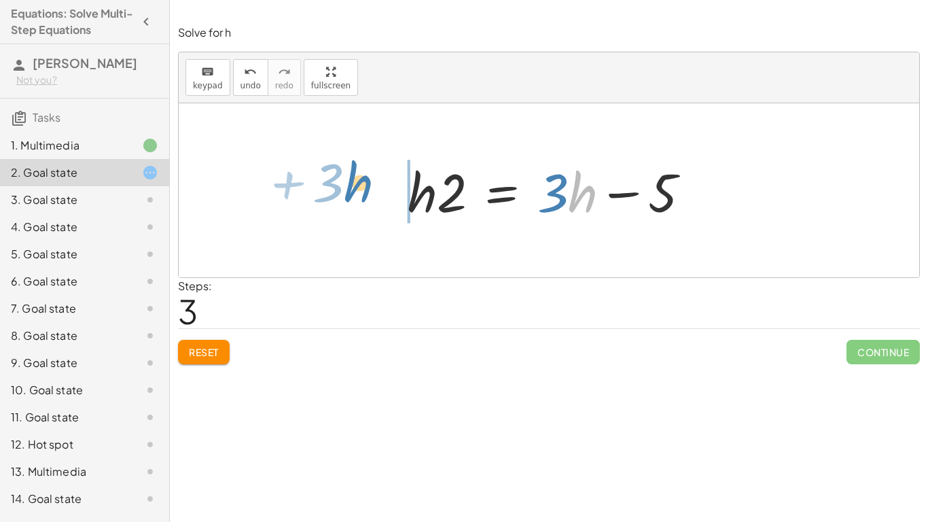
drag, startPoint x: 578, startPoint y: 187, endPoint x: 336, endPoint y: 175, distance: 242.9
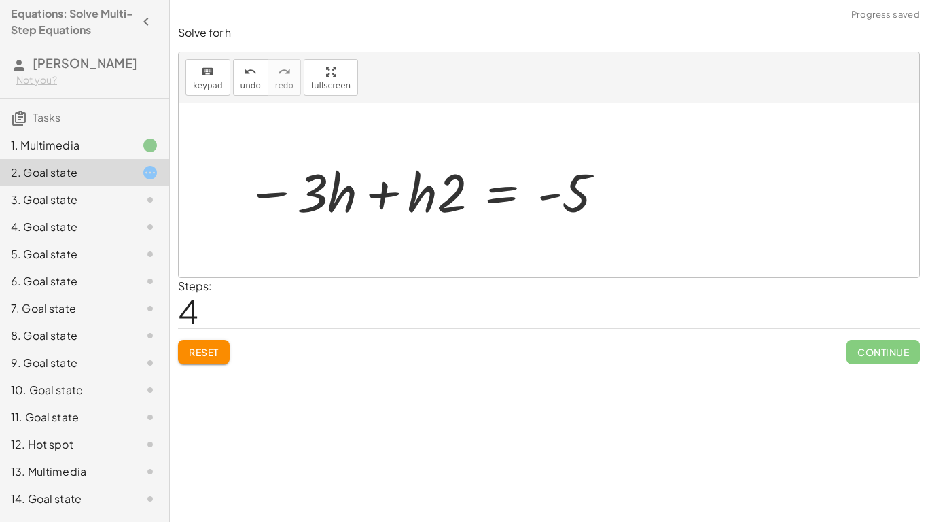
click at [381, 190] on div at bounding box center [426, 191] width 374 height 70
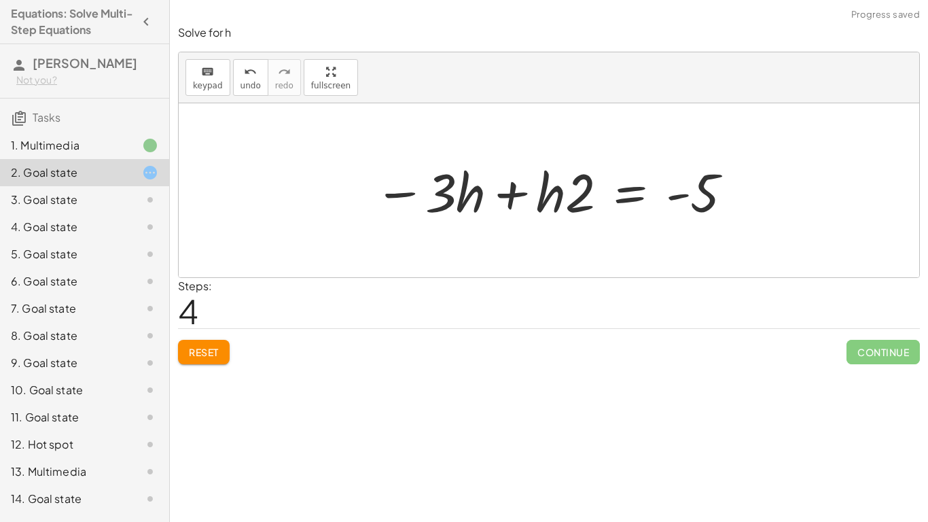
click at [497, 190] on div at bounding box center [555, 191] width 374 height 70
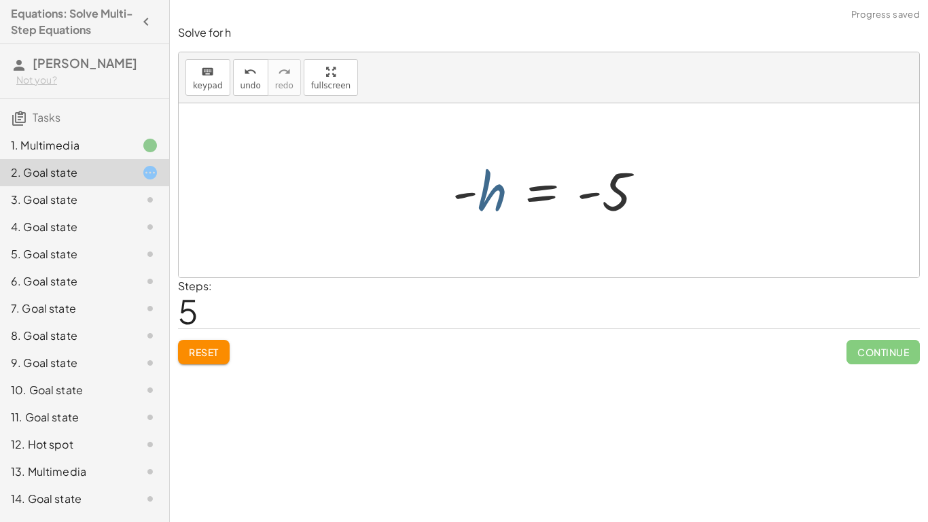
click at [490, 196] on div at bounding box center [554, 190] width 216 height 67
drag, startPoint x: 493, startPoint y: 196, endPoint x: 612, endPoint y: 231, distance: 124.7
click at [612, 231] on div "+ · 2 · h + 4 = + · 3 · h − 1 · 2 · h = + · 3 · h − 1 − 4 · 2 · h = + · 3 · h −…" at bounding box center [549, 190] width 741 height 174
click at [582, 192] on div at bounding box center [554, 191] width 244 height 70
click at [584, 198] on div at bounding box center [554, 191] width 244 height 70
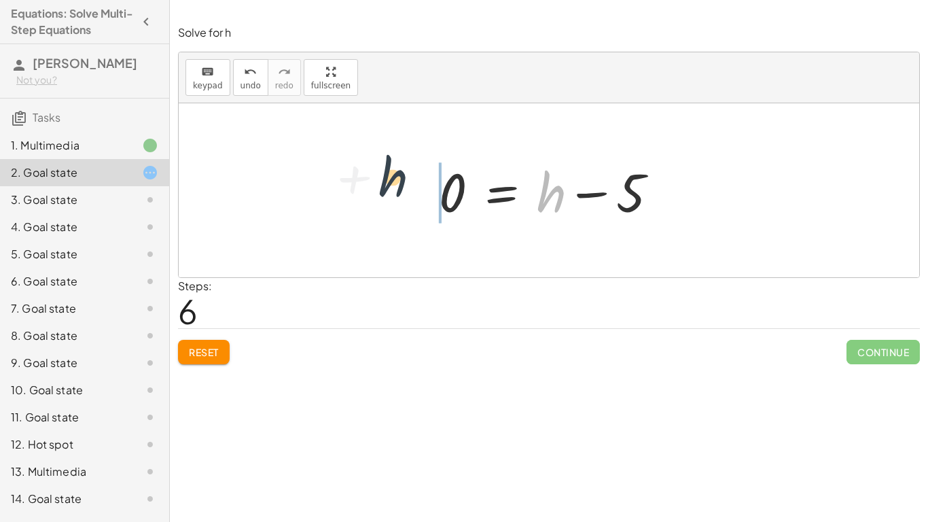
drag, startPoint x: 556, startPoint y: 196, endPoint x: 374, endPoint y: 177, distance: 182.4
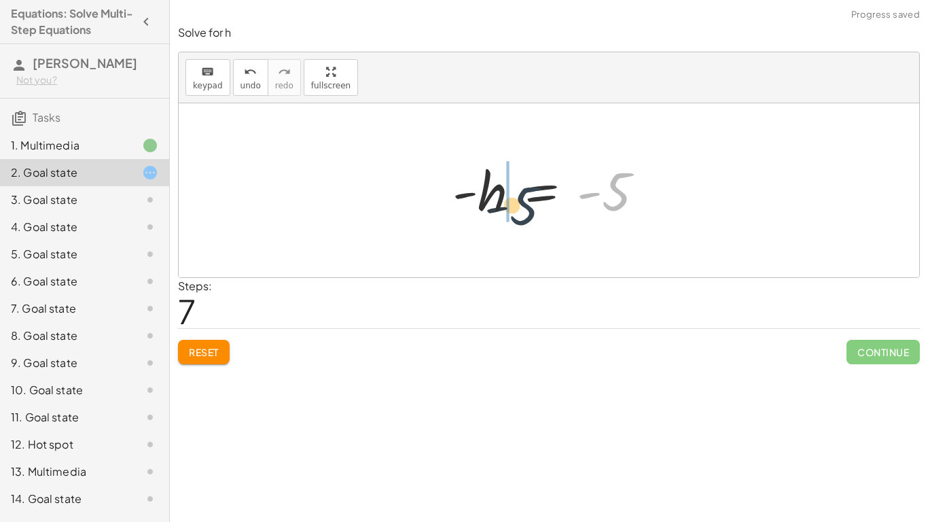
drag, startPoint x: 603, startPoint y: 190, endPoint x: 461, endPoint y: 204, distance: 143.4
click at [461, 204] on div at bounding box center [554, 190] width 216 height 67
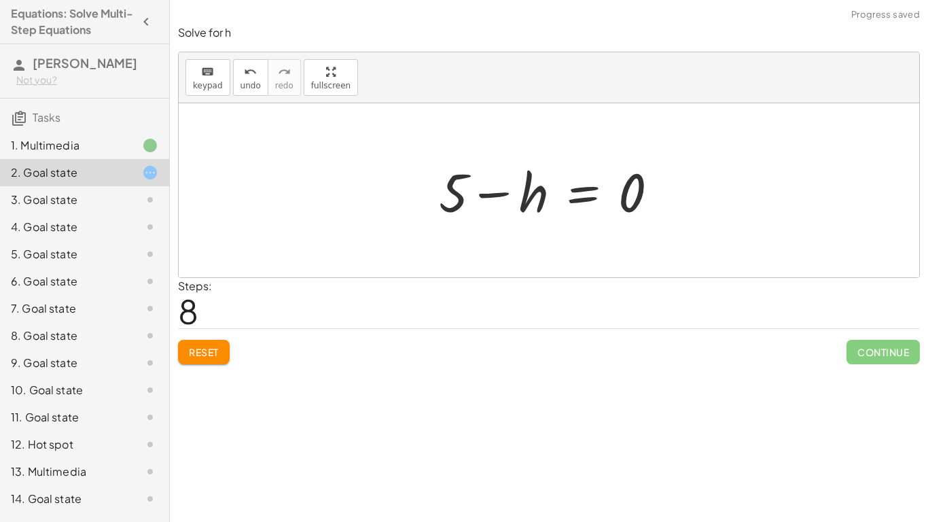
click at [484, 196] on div at bounding box center [554, 191] width 244 height 70
drag, startPoint x: 527, startPoint y: 198, endPoint x: 450, endPoint y: 203, distance: 77.6
click at [450, 203] on div at bounding box center [554, 191] width 244 height 70
click at [457, 202] on div at bounding box center [554, 191] width 244 height 70
click at [192, 349] on span "Reset" at bounding box center [204, 352] width 30 height 12
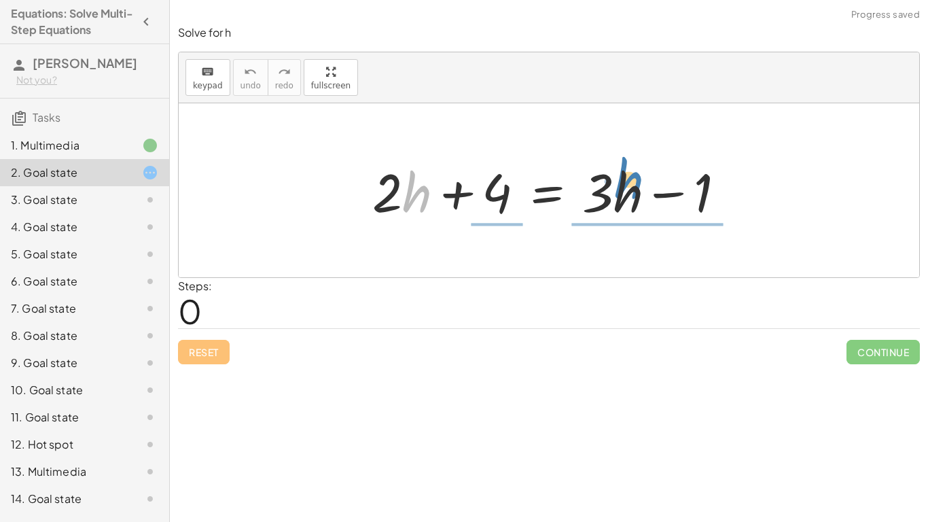
drag, startPoint x: 424, startPoint y: 192, endPoint x: 637, endPoint y: 179, distance: 213.8
click at [637, 179] on div at bounding box center [554, 191] width 377 height 70
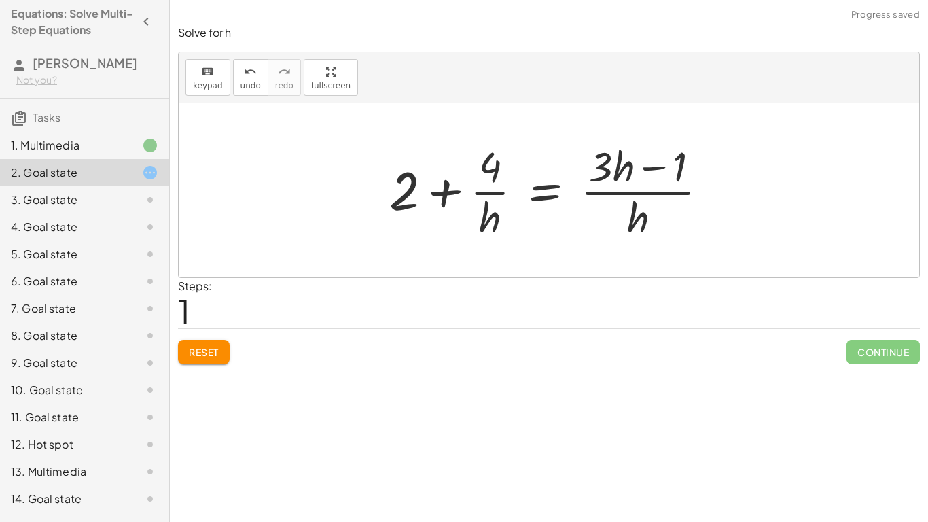
click at [645, 174] on div at bounding box center [555, 190] width 344 height 105
click at [207, 336] on div "Reset Continue" at bounding box center [549, 346] width 742 height 36
click at [191, 349] on span "Reset" at bounding box center [204, 352] width 30 height 12
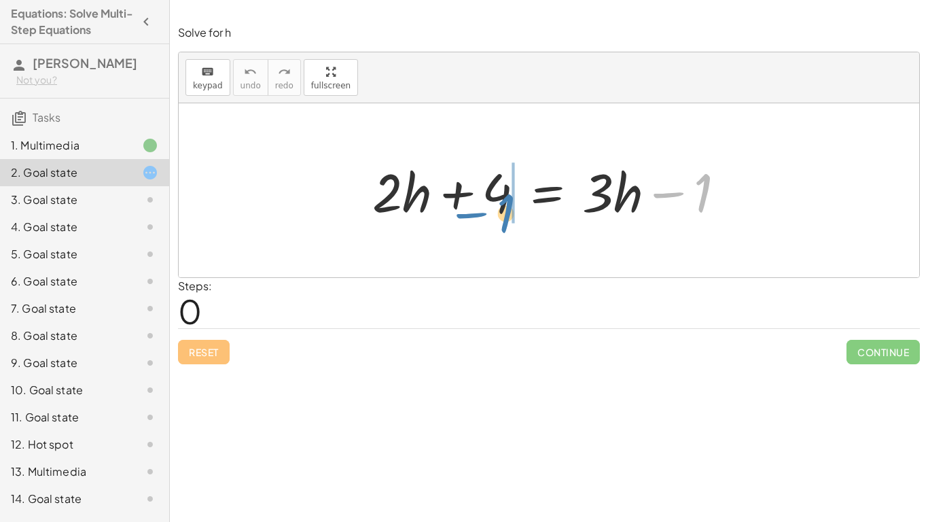
drag, startPoint x: 696, startPoint y: 197, endPoint x: 484, endPoint y: 220, distance: 213.3
click at [484, 220] on div at bounding box center [554, 191] width 377 height 70
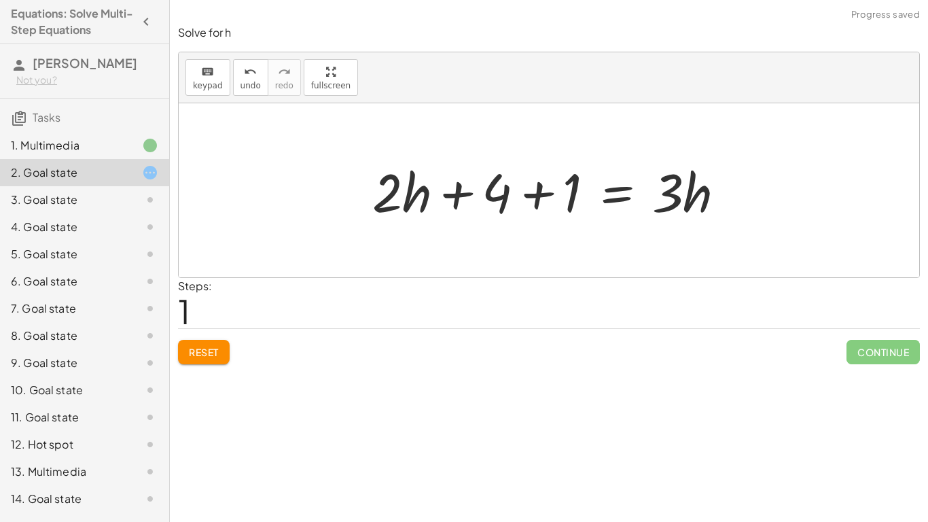
click at [544, 196] on div at bounding box center [554, 191] width 377 height 70
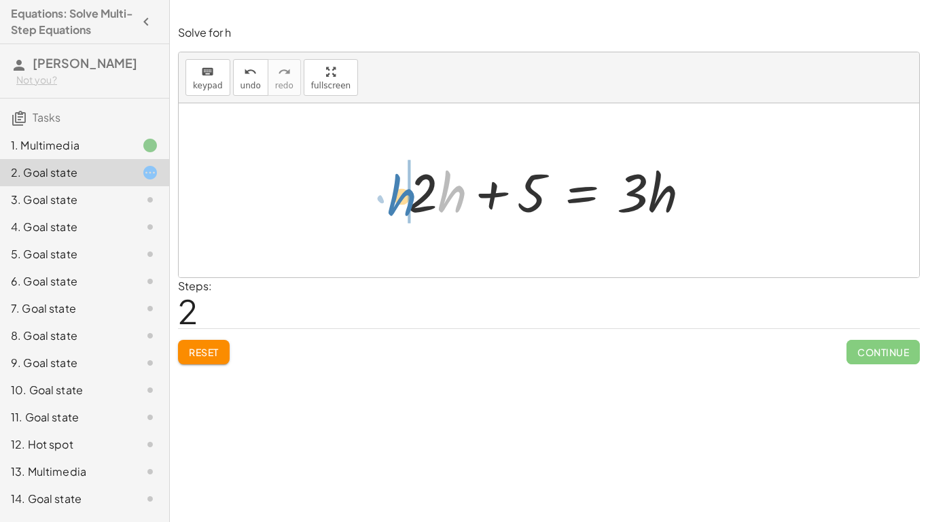
drag, startPoint x: 446, startPoint y: 198, endPoint x: 376, endPoint y: 200, distance: 70.0
drag, startPoint x: 455, startPoint y: 195, endPoint x: 400, endPoint y: 191, distance: 55.2
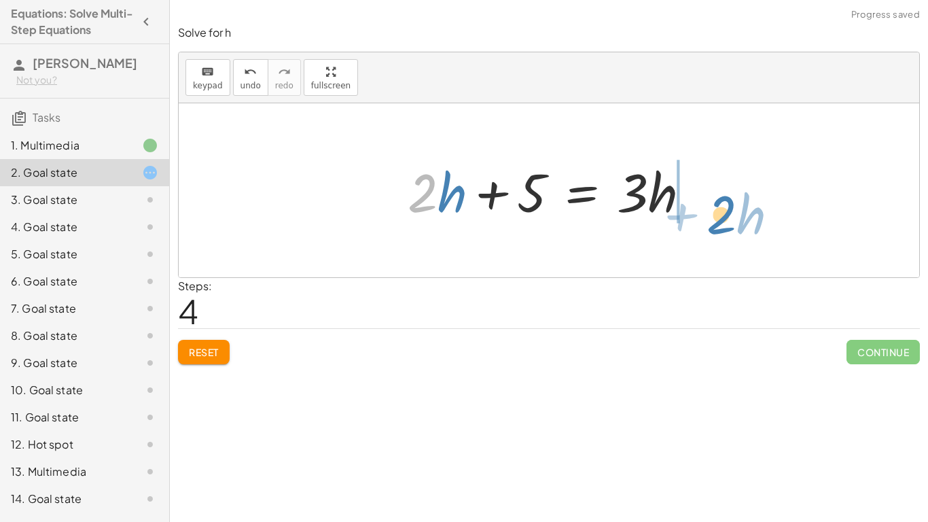
drag, startPoint x: 438, startPoint y: 190, endPoint x: 733, endPoint y: 209, distance: 296.2
click at [733, 209] on div "+ · 2 · h + 4 = + · 3 · h − 1 + · 2 · h + 4 + 1 = · 3 · h + · 2 · h + 5 = · 3 ·…" at bounding box center [549, 190] width 741 height 174
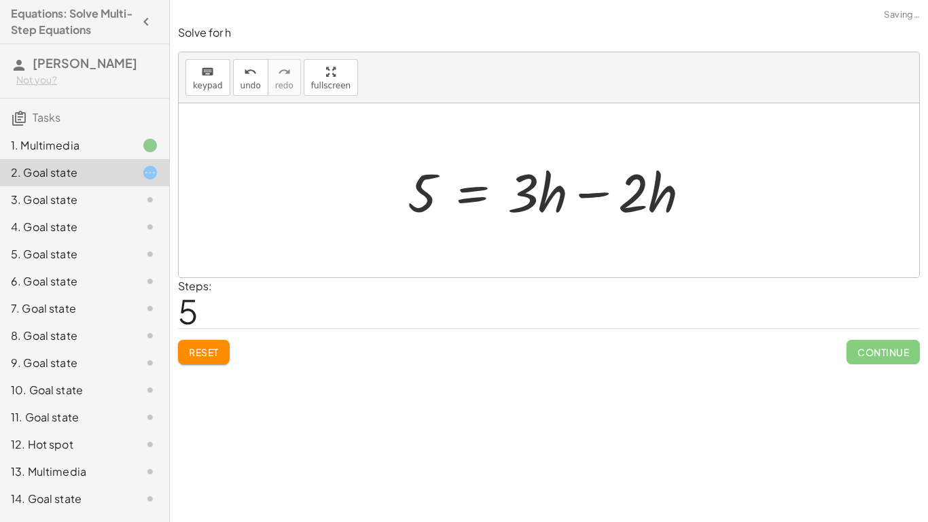
click at [593, 193] on div at bounding box center [554, 191] width 307 height 70
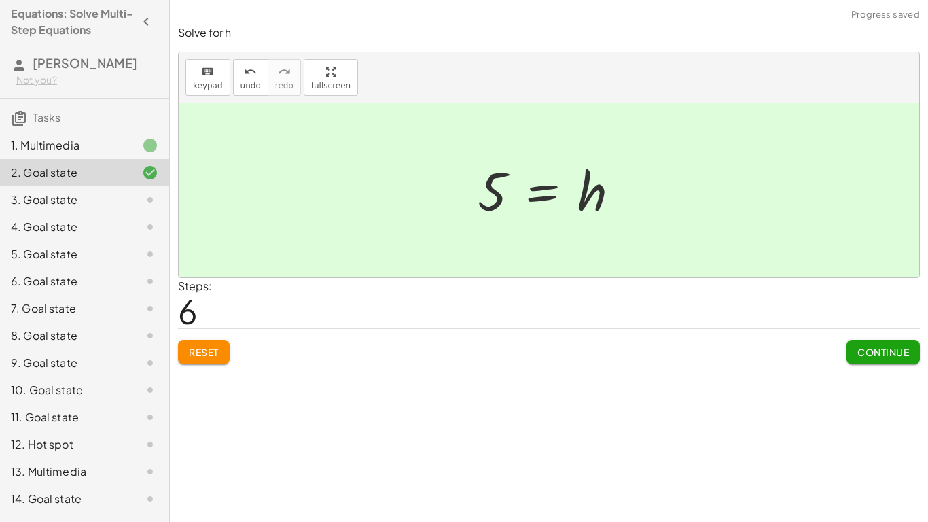
click at [894, 348] on span "Continue" at bounding box center [884, 352] width 52 height 12
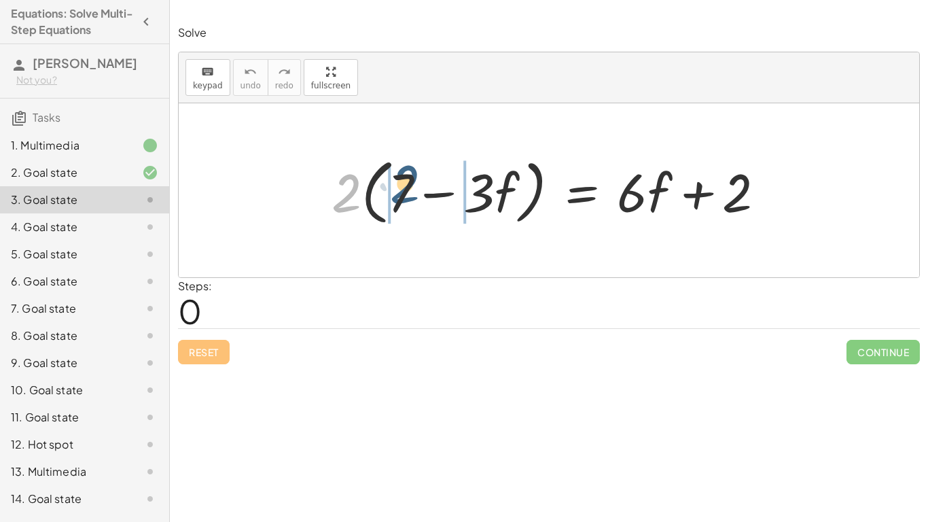
drag, startPoint x: 343, startPoint y: 204, endPoint x: 404, endPoint y: 194, distance: 62.0
click at [404, 194] on div at bounding box center [554, 191] width 458 height 78
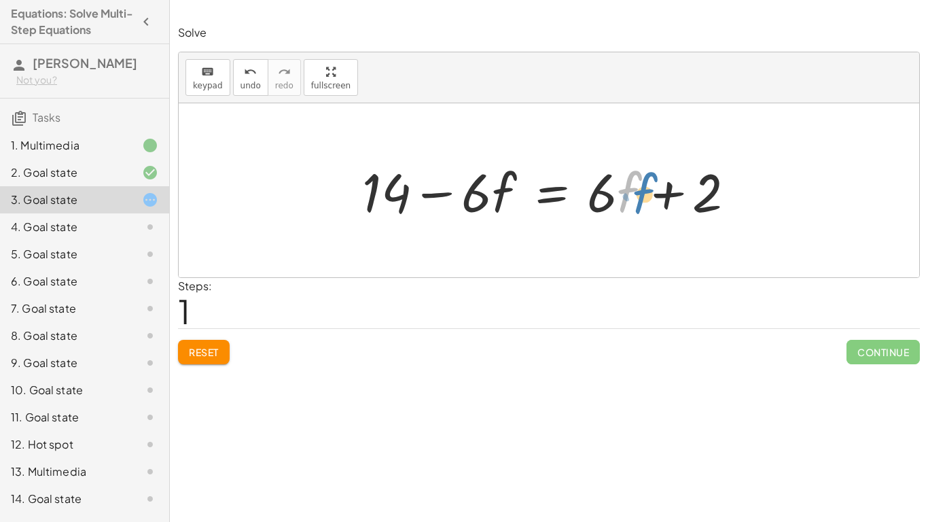
drag, startPoint x: 625, startPoint y: 206, endPoint x: 646, endPoint y: 207, distance: 21.1
click at [646, 207] on div at bounding box center [554, 191] width 398 height 70
drag, startPoint x: 408, startPoint y: 196, endPoint x: 806, endPoint y: 200, distance: 398.2
click at [806, 200] on div "· 2 · ( + 7 − · 3 · f ) = + · 6 · f + 2 + · 2 · 7 − · 2 · 3 · f = + · 6 · f + 2…" at bounding box center [549, 190] width 741 height 174
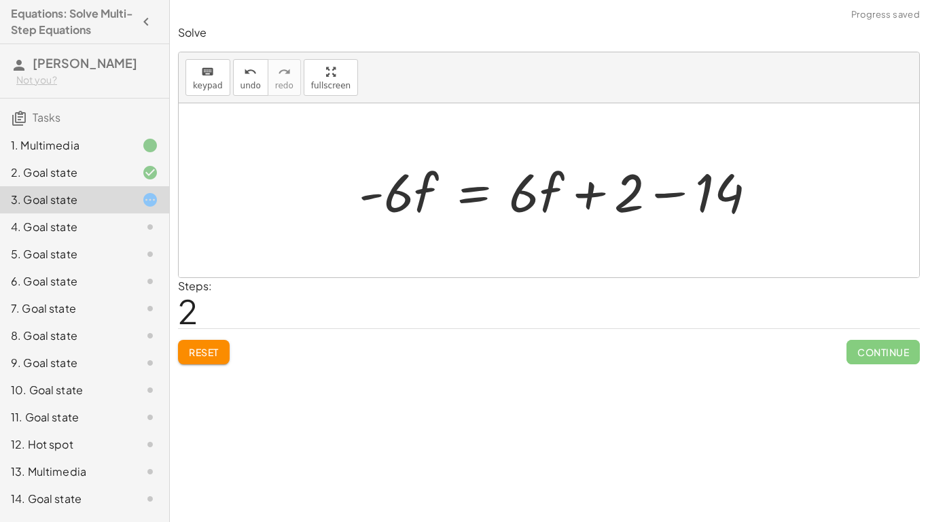
click at [744, 196] on div at bounding box center [563, 191] width 423 height 70
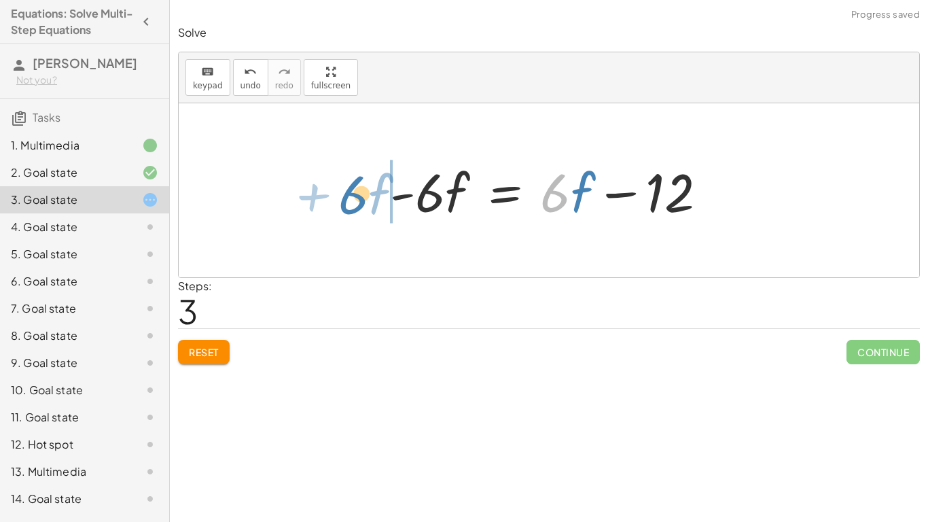
drag, startPoint x: 561, startPoint y: 194, endPoint x: 329, endPoint y: 198, distance: 232.4
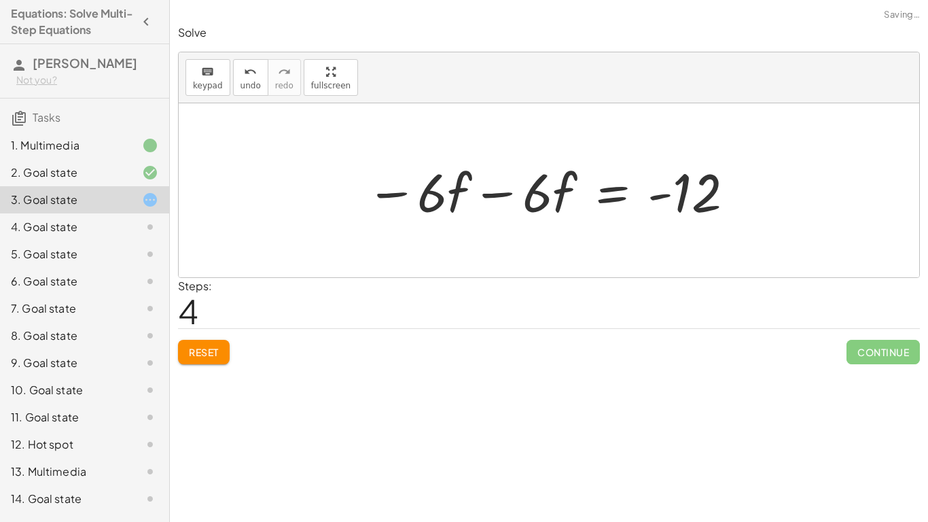
click at [391, 194] on div at bounding box center [550, 191] width 383 height 70
click at [492, 196] on div at bounding box center [553, 191] width 383 height 70
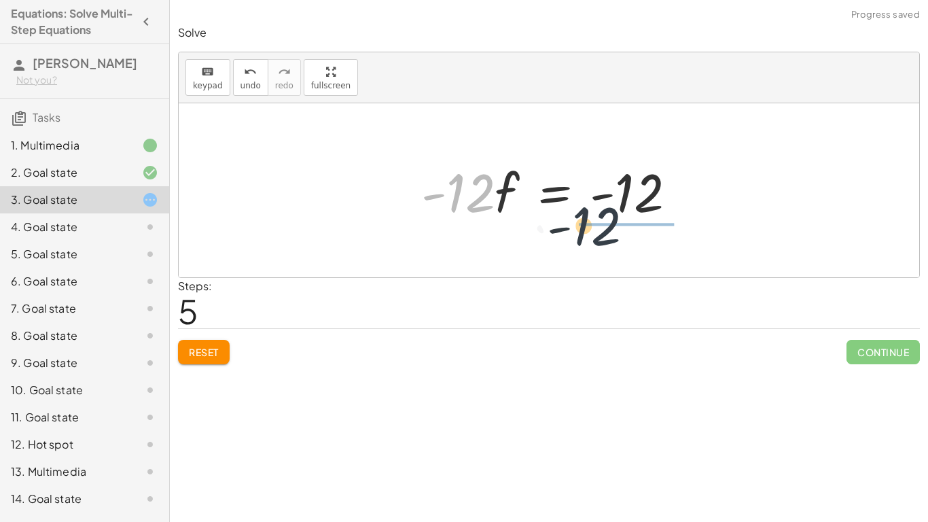
drag, startPoint x: 484, startPoint y: 195, endPoint x: 657, endPoint y: 237, distance: 178.3
click at [657, 237] on div "· 2 · ( + 7 − · 3 · f ) = + · 6 · f + 2 + · 2 · 7 − · 2 · 3 · f = + · 6 · f + 2…" at bounding box center [549, 190] width 741 height 174
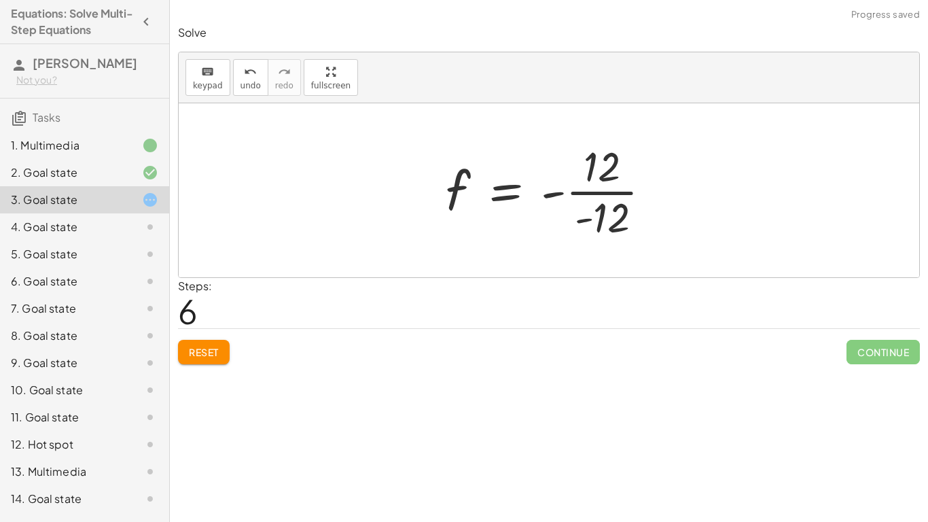
click at [561, 192] on div at bounding box center [554, 190] width 230 height 105
click at [559, 192] on div at bounding box center [554, 190] width 230 height 105
click at [601, 217] on div at bounding box center [554, 190] width 230 height 105
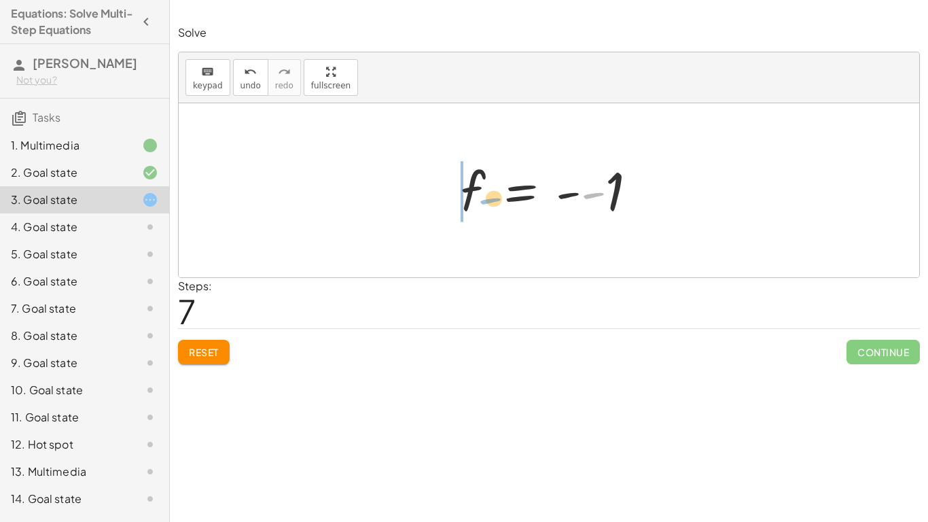
drag, startPoint x: 596, startPoint y: 199, endPoint x: 492, endPoint y: 205, distance: 104.1
click at [492, 205] on div at bounding box center [554, 190] width 201 height 67
click at [543, 194] on div at bounding box center [554, 190] width 201 height 67
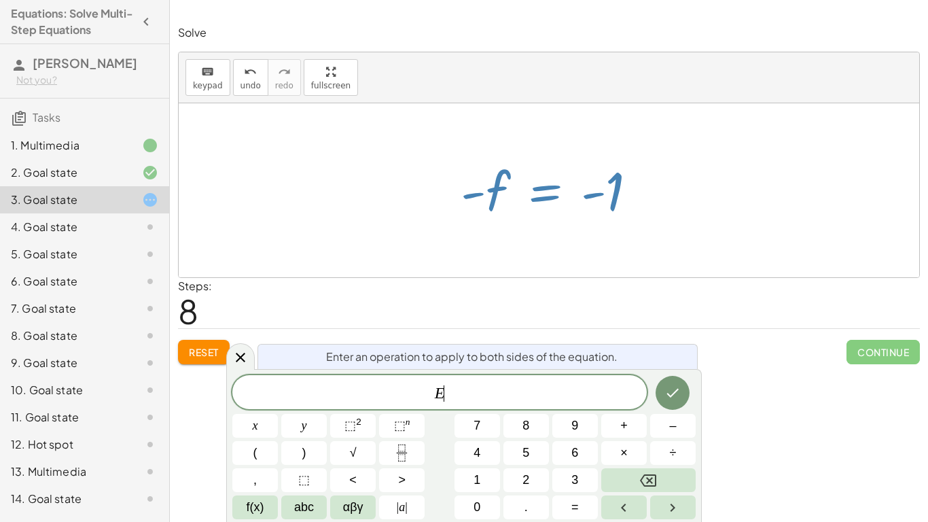
click at [540, 192] on div at bounding box center [554, 190] width 201 height 67
click at [240, 366] on div at bounding box center [240, 356] width 29 height 27
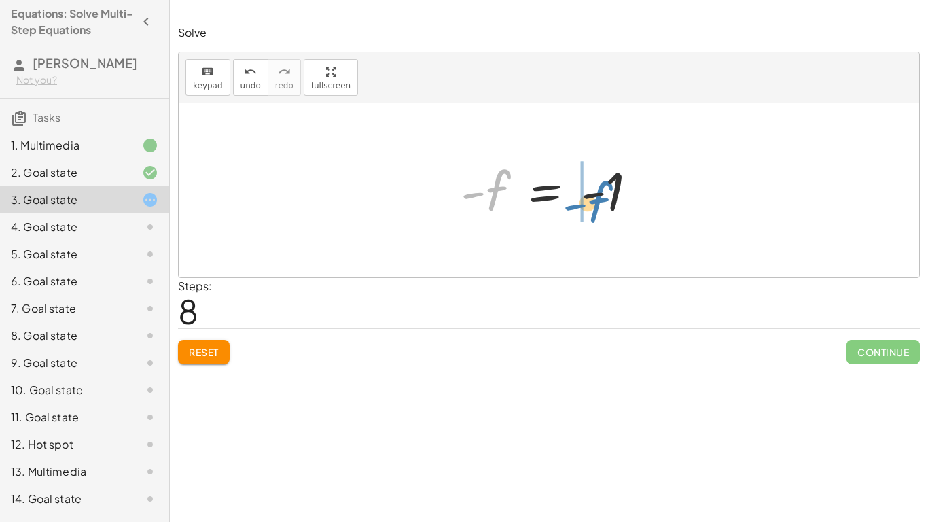
drag, startPoint x: 493, startPoint y: 189, endPoint x: 603, endPoint y: 200, distance: 110.7
click at [603, 200] on div at bounding box center [554, 190] width 201 height 67
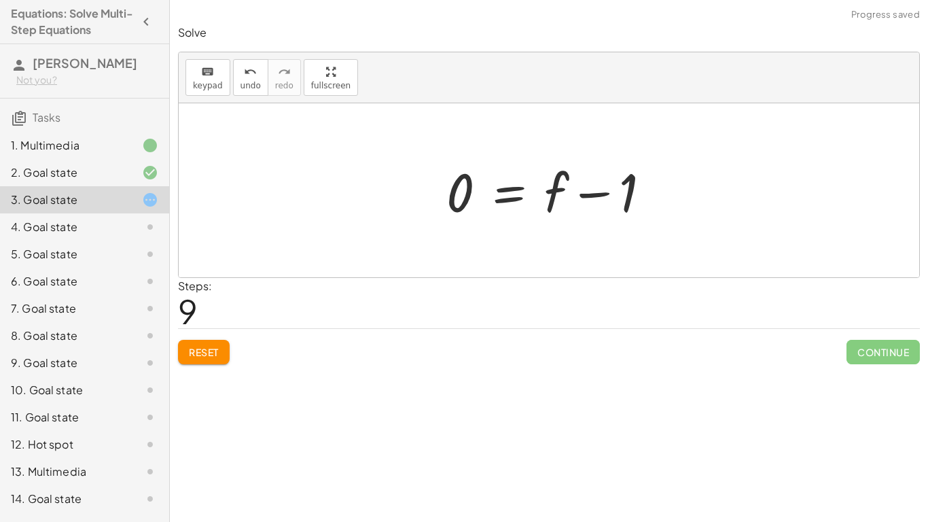
click at [599, 196] on div at bounding box center [554, 191] width 229 height 70
drag, startPoint x: 569, startPoint y: 192, endPoint x: 472, endPoint y: 183, distance: 98.3
click at [472, 183] on div at bounding box center [554, 191] width 229 height 70
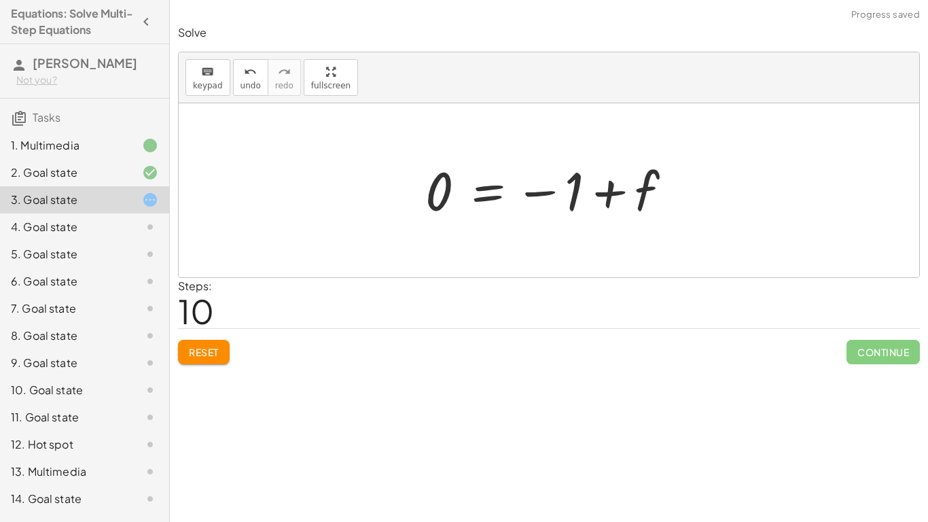
click at [605, 190] on div at bounding box center [554, 190] width 271 height 67
click at [550, 188] on div at bounding box center [554, 190] width 271 height 67
click at [186, 344] on button "Reset" at bounding box center [204, 352] width 52 height 24
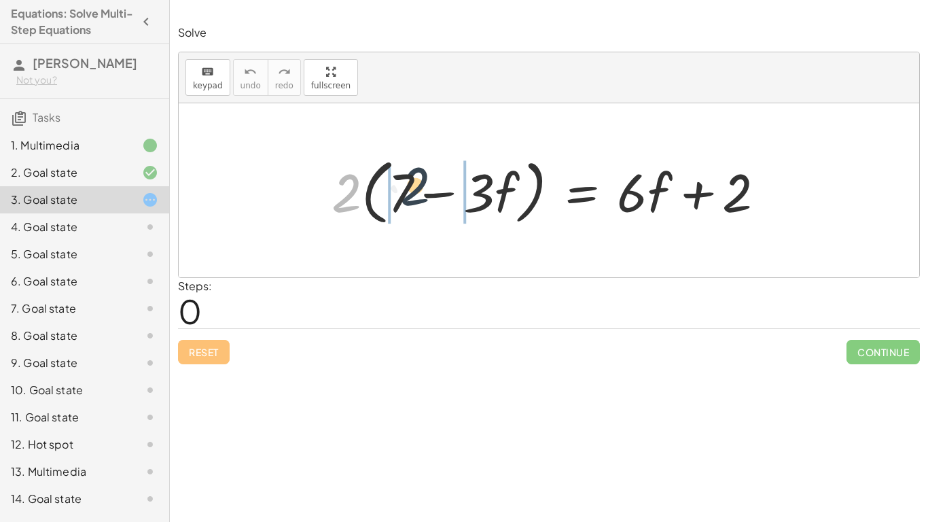
drag, startPoint x: 347, startPoint y: 206, endPoint x: 420, endPoint y: 198, distance: 73.8
click at [420, 198] on div at bounding box center [554, 191] width 458 height 78
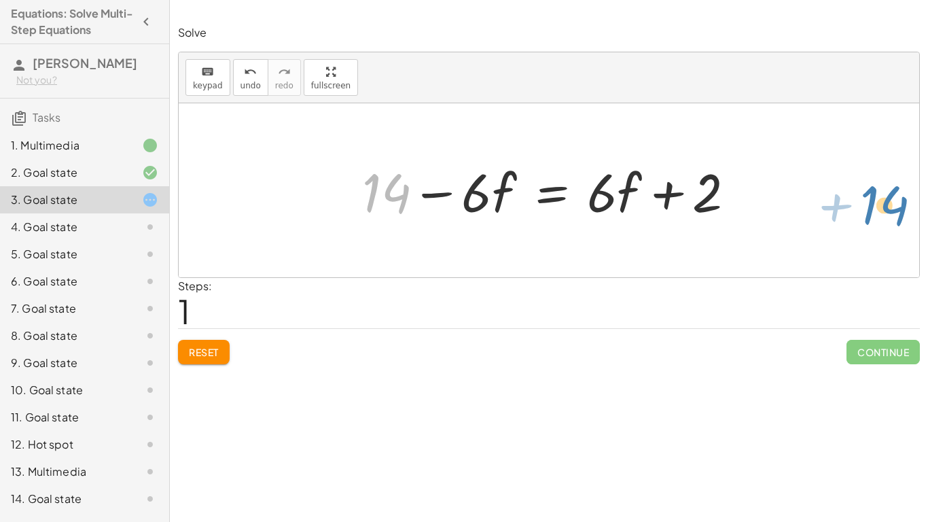
drag, startPoint x: 391, startPoint y: 173, endPoint x: 875, endPoint y: 185, distance: 484.0
click at [875, 185] on div "· 2 · ( + 7 − · 3 · f ) = + · 6 · f + 2 + · 2 · 7 − · 2 · 3 · f = + · 6 · f + 2…" at bounding box center [549, 190] width 741 height 174
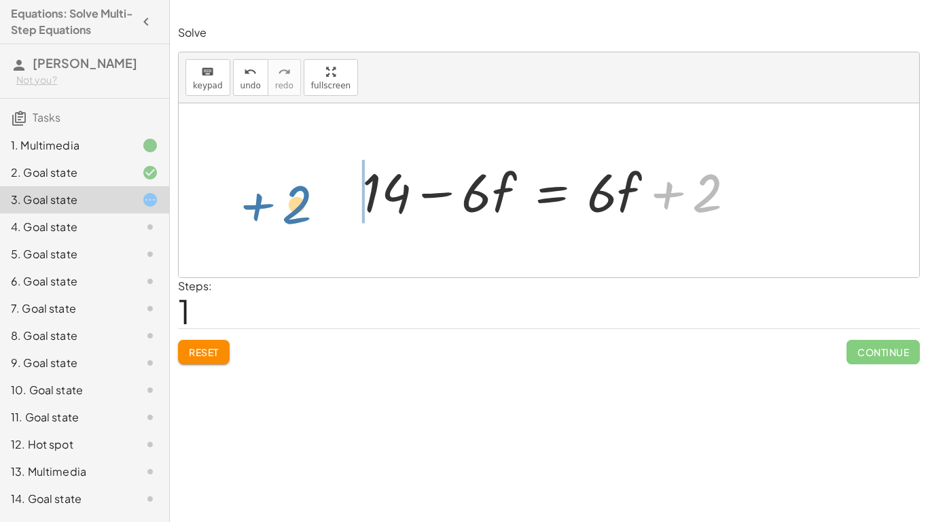
drag, startPoint x: 707, startPoint y: 194, endPoint x: 288, endPoint y: 205, distance: 418.8
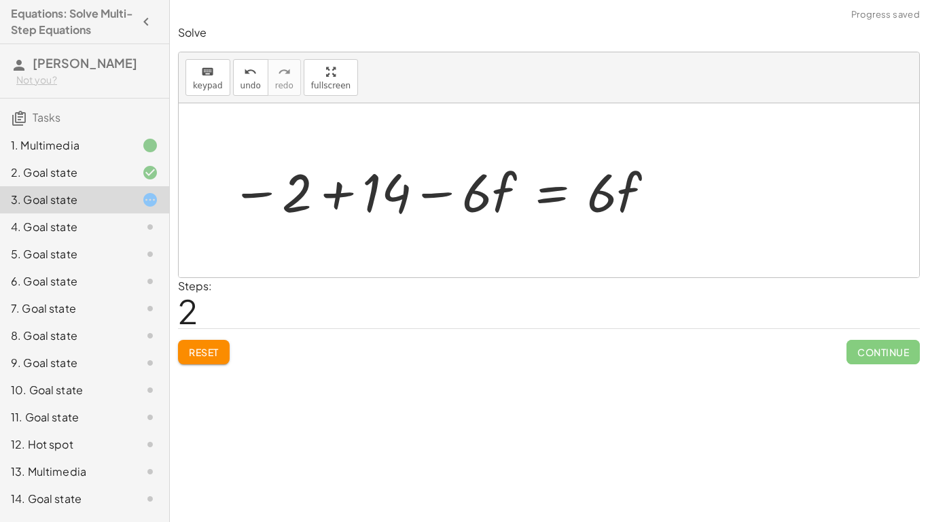
click at [340, 196] on div at bounding box center [443, 191] width 439 height 70
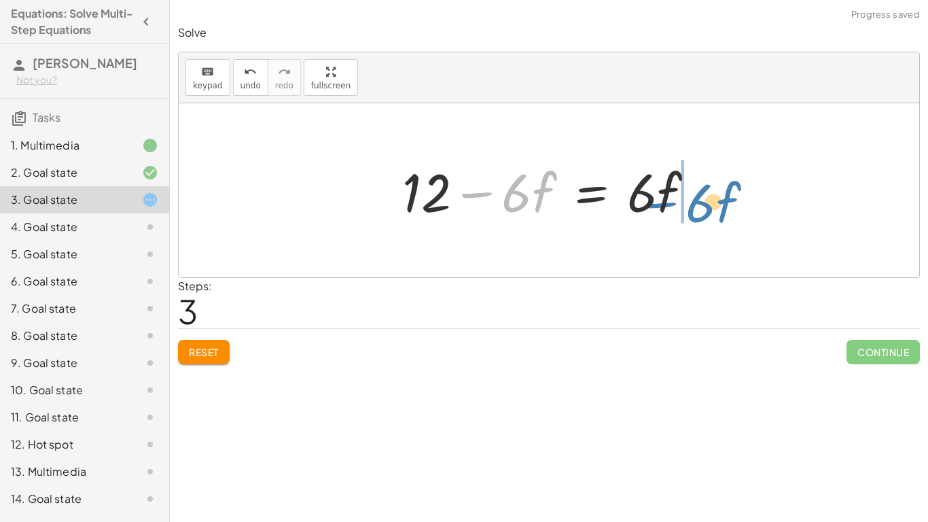
drag, startPoint x: 482, startPoint y: 190, endPoint x: 697, endPoint y: 195, distance: 214.1
click at [697, 195] on div at bounding box center [554, 191] width 317 height 70
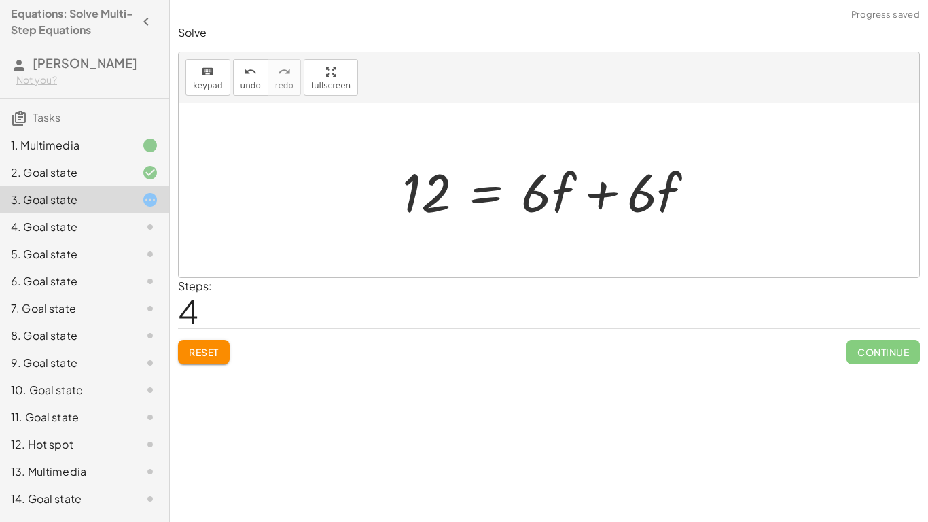
click at [599, 196] on div at bounding box center [554, 191] width 317 height 70
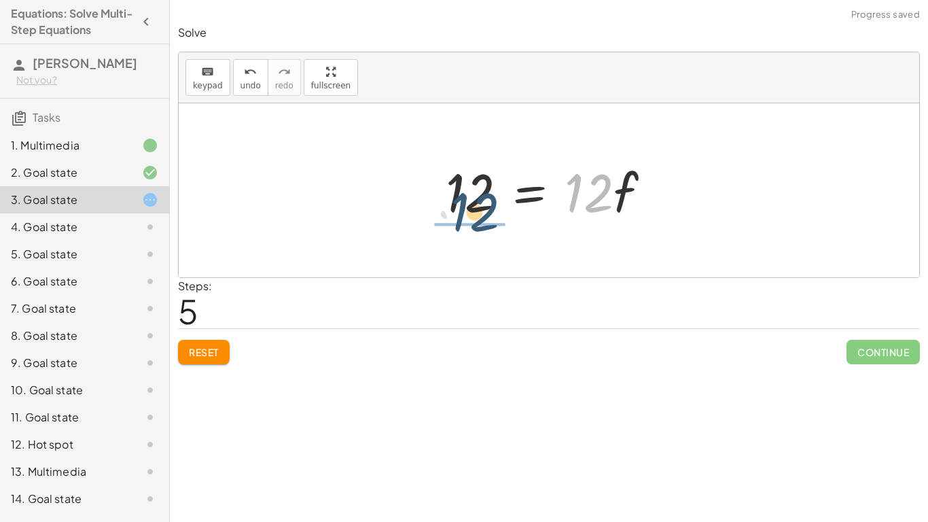
drag, startPoint x: 582, startPoint y: 200, endPoint x: 463, endPoint y: 218, distance: 119.7
click at [463, 218] on div at bounding box center [554, 191] width 230 height 70
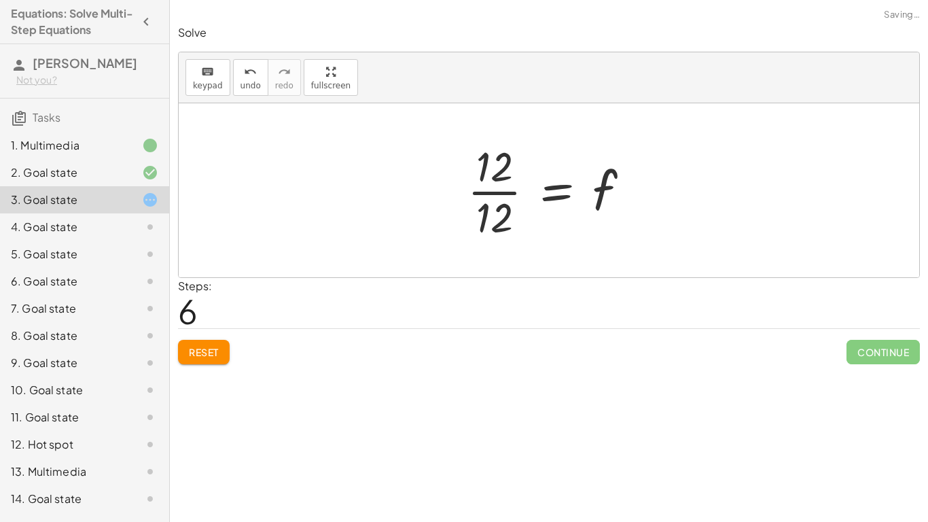
click at [494, 190] on div at bounding box center [554, 190] width 187 height 105
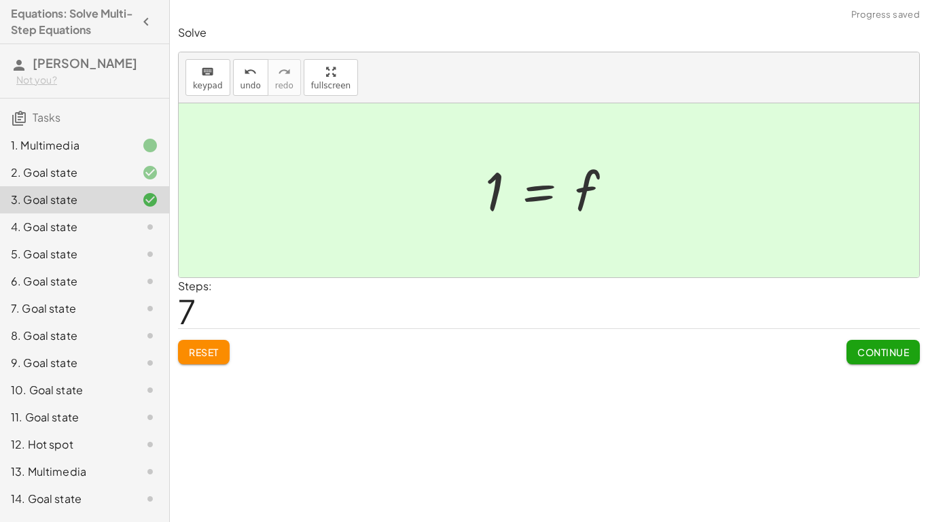
click at [892, 351] on span "Continue" at bounding box center [884, 352] width 52 height 12
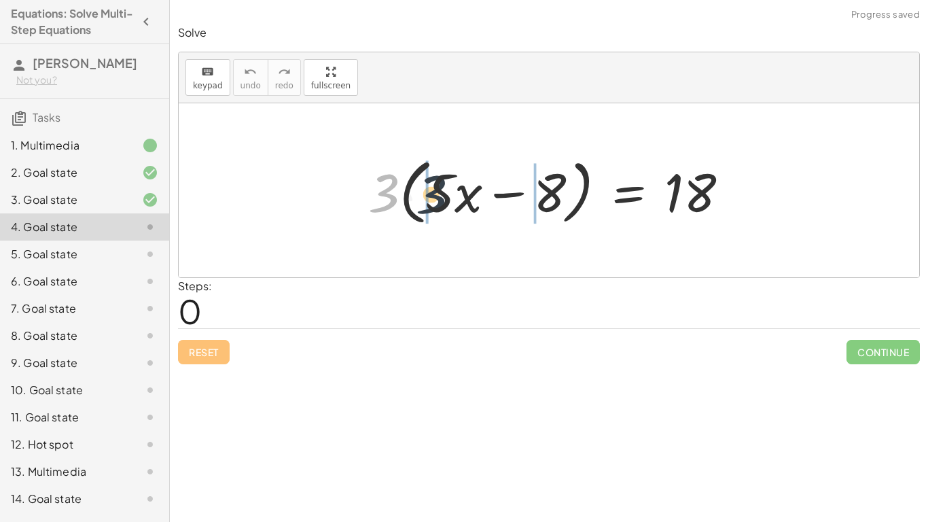
drag, startPoint x: 380, startPoint y: 188, endPoint x: 432, endPoint y: 189, distance: 51.7
click at [432, 189] on div at bounding box center [554, 191] width 385 height 78
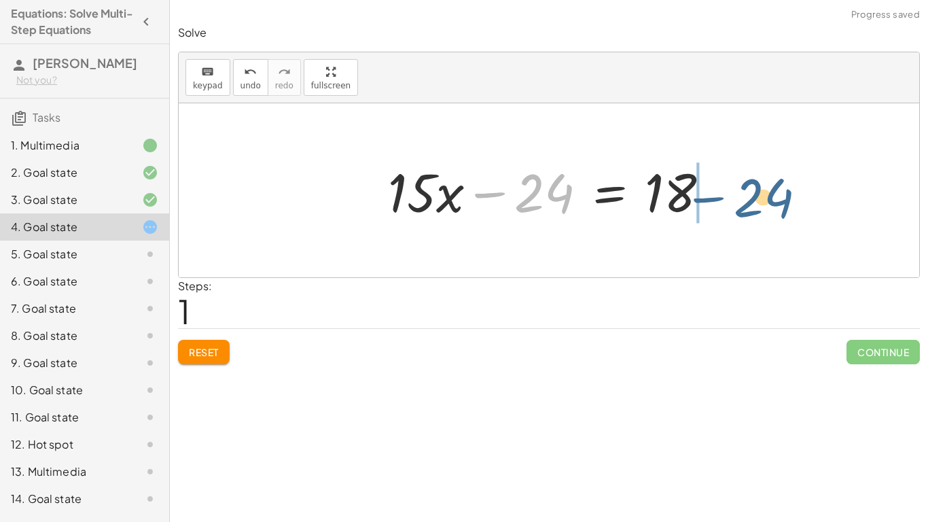
drag, startPoint x: 548, startPoint y: 198, endPoint x: 773, endPoint y: 203, distance: 224.3
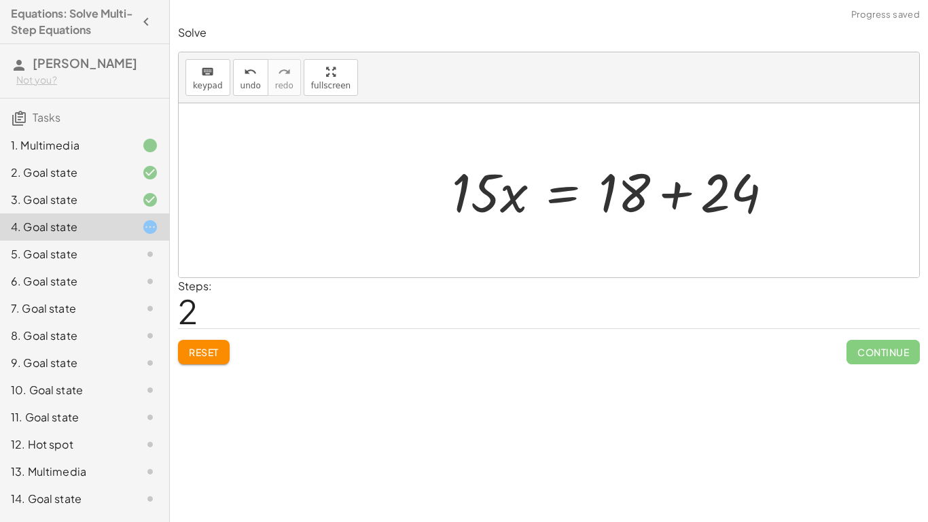
click at [722, 192] on div at bounding box center [618, 191] width 346 height 70
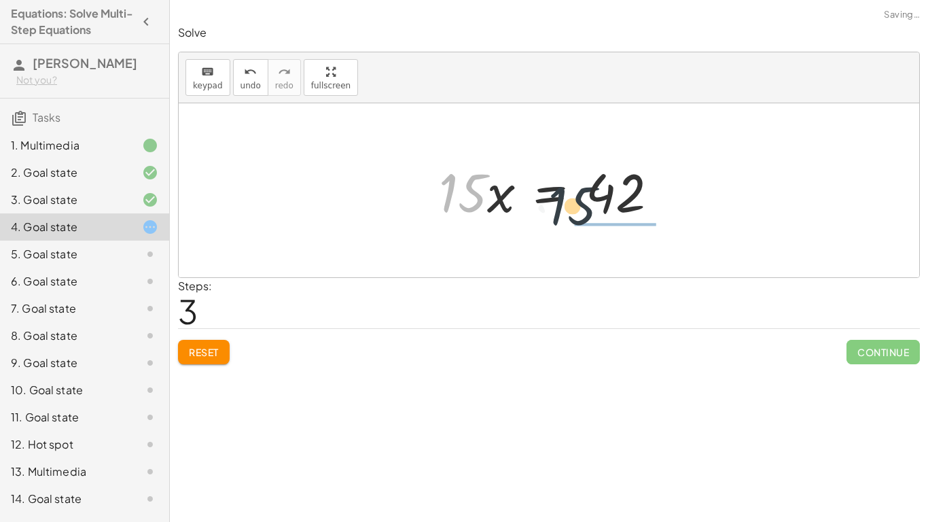
drag, startPoint x: 459, startPoint y: 205, endPoint x: 629, endPoint y: 222, distance: 171.4
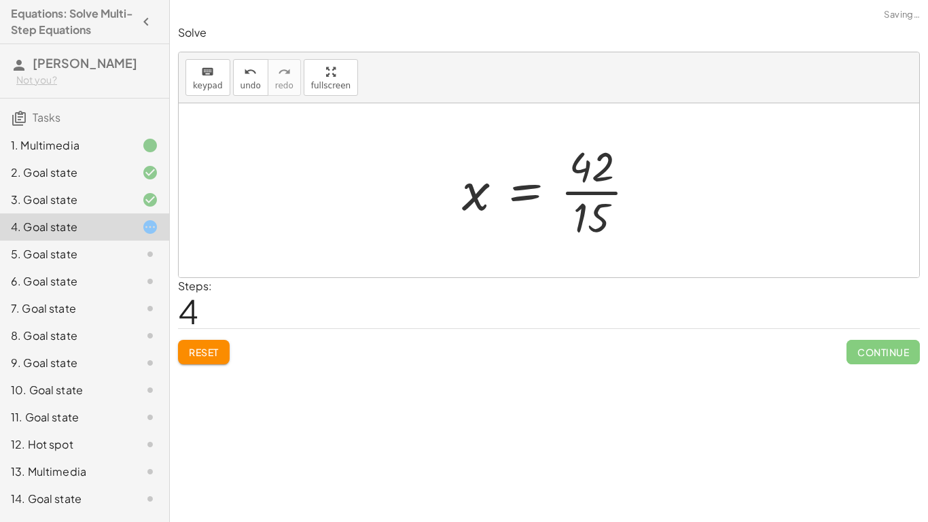
click at [608, 186] on div at bounding box center [554, 190] width 198 height 105
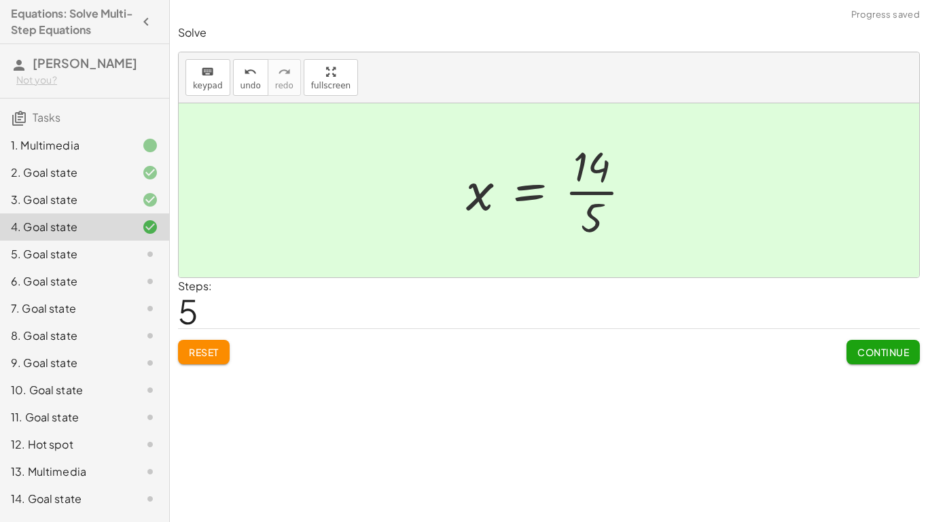
click at [881, 365] on div "Solve keyboard keypad undo undo redo redo fullscreen · 3 · ( + · 5 · x − 8 ) = …" at bounding box center [549, 194] width 758 height 355
click at [851, 345] on button "Continue" at bounding box center [883, 352] width 73 height 24
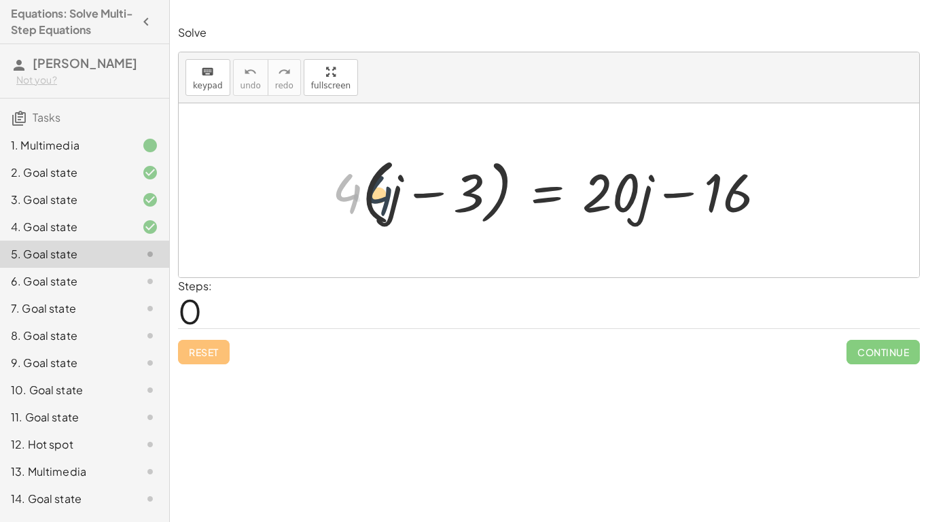
drag, startPoint x: 345, startPoint y: 192, endPoint x: 394, endPoint y: 198, distance: 49.3
click at [394, 198] on div at bounding box center [555, 191] width 458 height 78
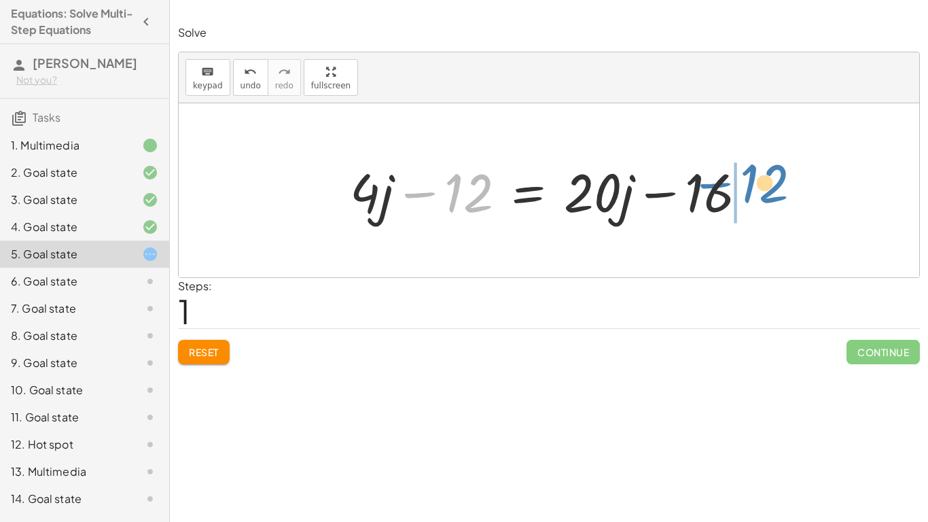
drag, startPoint x: 472, startPoint y: 198, endPoint x: 769, endPoint y: 189, distance: 297.1
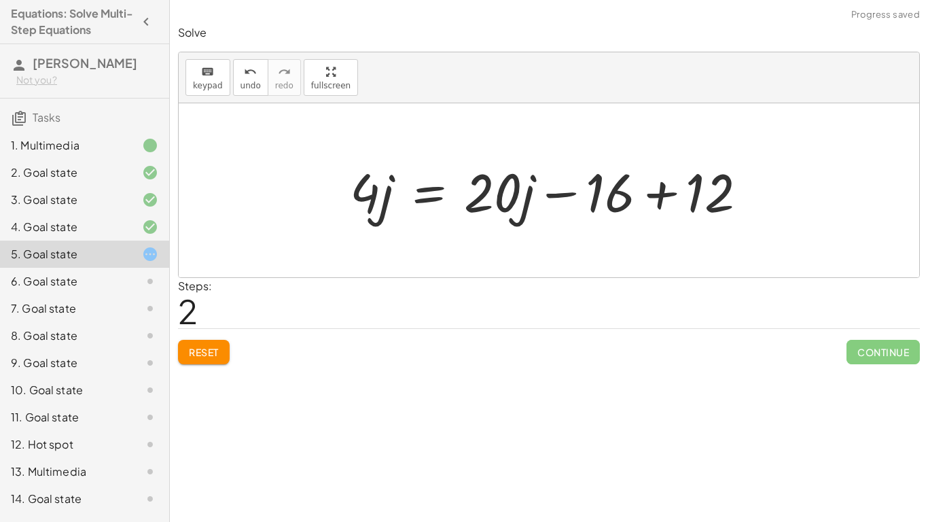
click at [675, 195] on div at bounding box center [554, 191] width 422 height 70
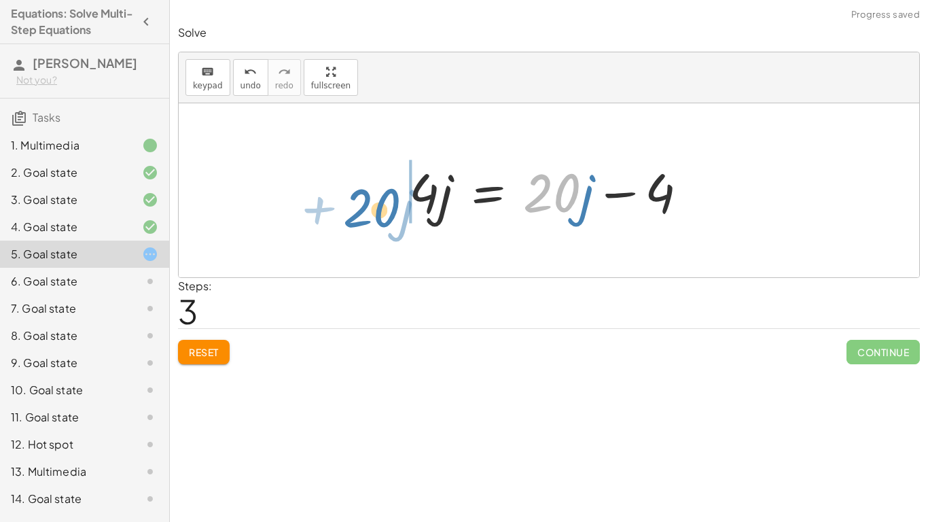
drag, startPoint x: 578, startPoint y: 194, endPoint x: 374, endPoint y: 190, distance: 203.9
click at [374, 190] on div "· 4 · ( + j − 3 ) = + · 20 · j − 16 + · 4 · j − · 4 · 3 = + · 20 · j − 16 + · 4…" at bounding box center [549, 190] width 741 height 174
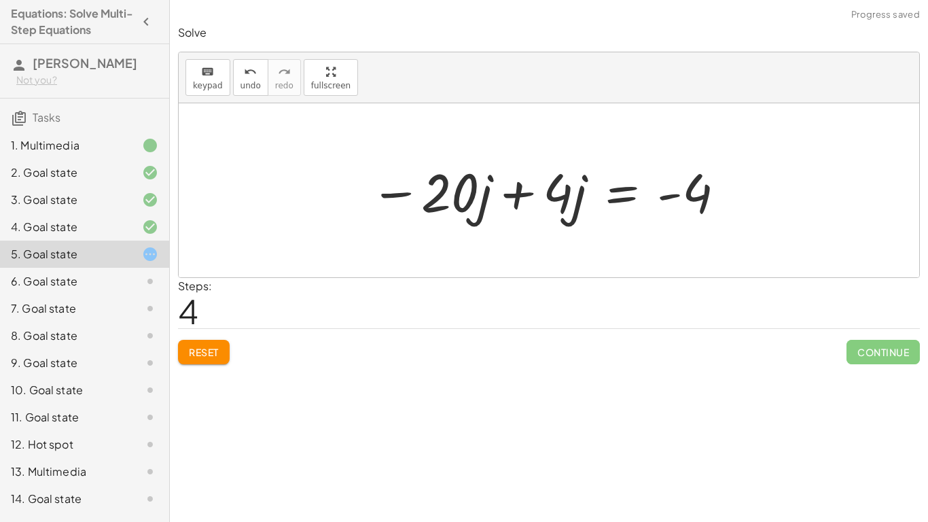
click at [384, 191] on div at bounding box center [549, 191] width 370 height 70
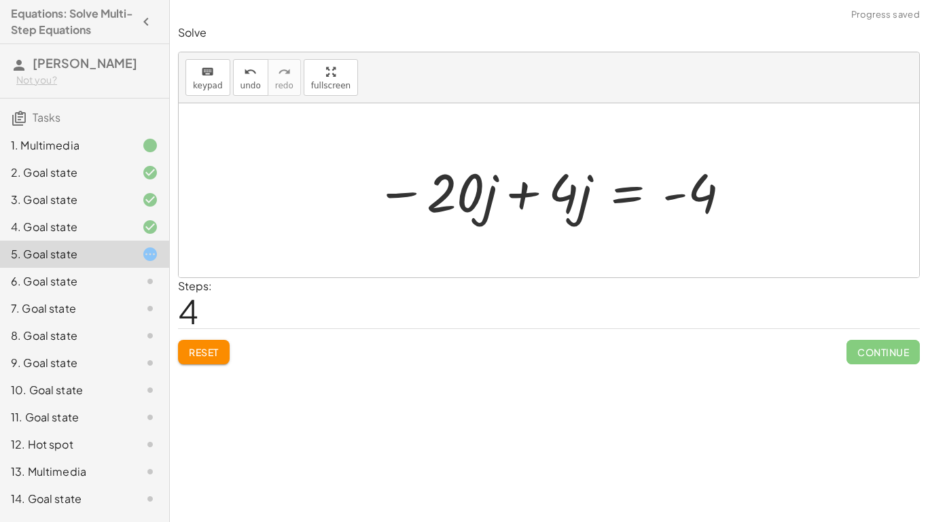
click at [525, 194] on div at bounding box center [554, 191] width 370 height 70
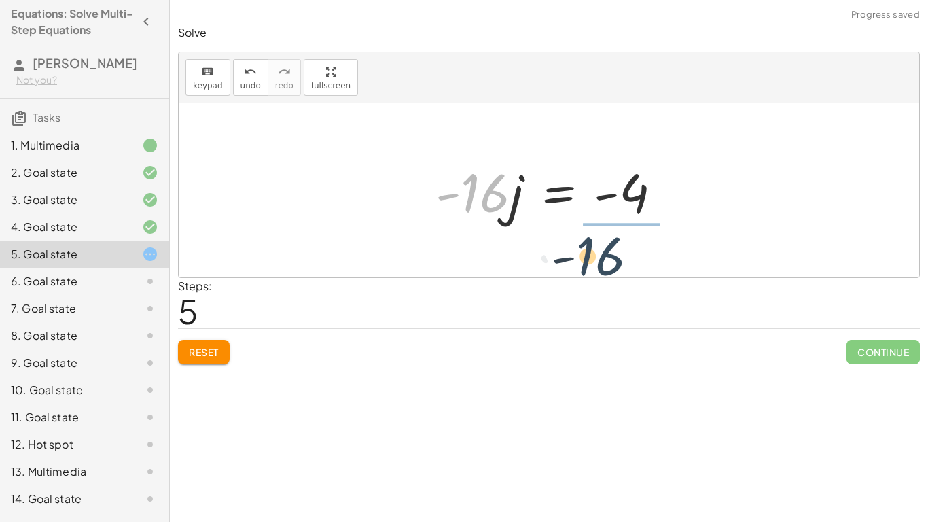
drag, startPoint x: 502, startPoint y: 195, endPoint x: 628, endPoint y: 259, distance: 141.6
click at [628, 259] on div "· 4 · ( + j − 3 ) = + · 20 · j − 16 + · 4 · j − · 4 · 3 = + · 20 · j − 16 + · 4…" at bounding box center [549, 190] width 741 height 174
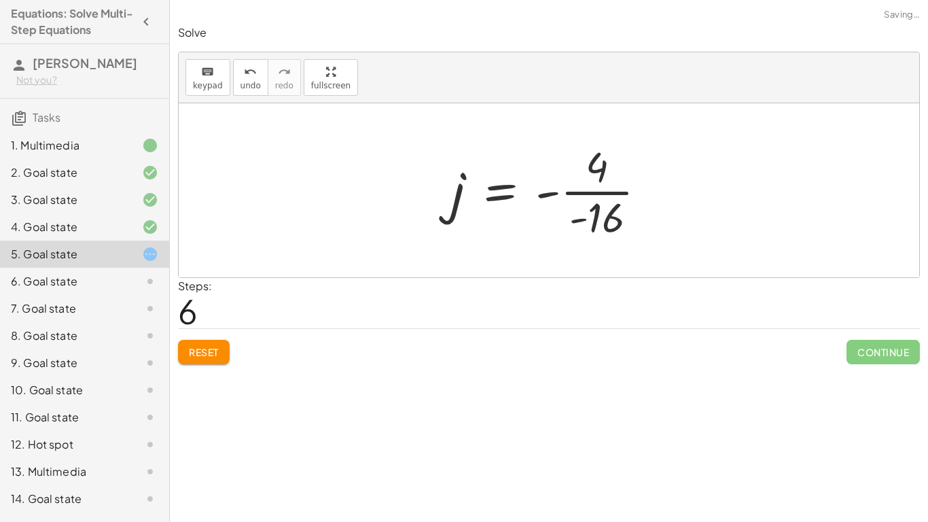
click at [549, 199] on div at bounding box center [554, 190] width 220 height 105
click at [547, 197] on div at bounding box center [554, 190] width 220 height 105
click at [609, 183] on div at bounding box center [554, 190] width 220 height 105
click at [608, 183] on div at bounding box center [552, 190] width 205 height 105
click at [597, 160] on div at bounding box center [553, 190] width 205 height 105
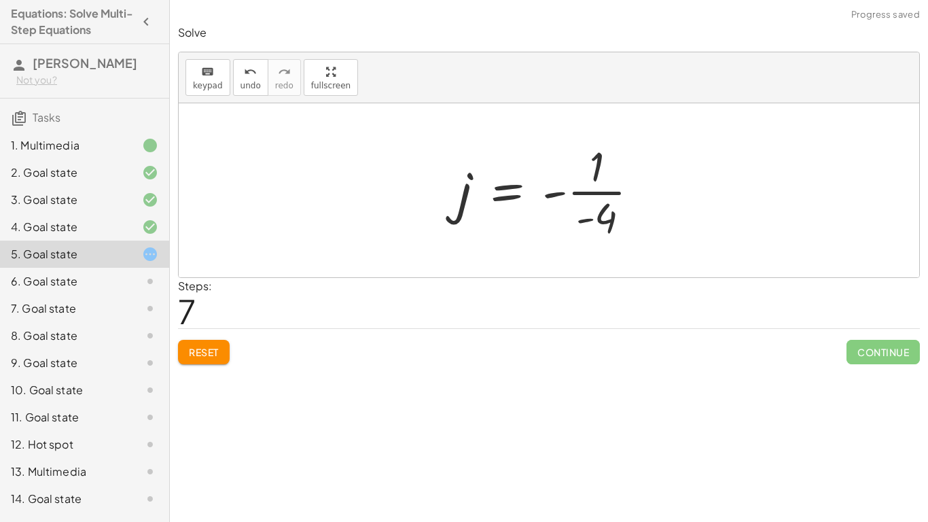
click at [606, 207] on div at bounding box center [553, 190] width 205 height 105
drag, startPoint x: 605, startPoint y: 209, endPoint x: 435, endPoint y: 203, distance: 170.0
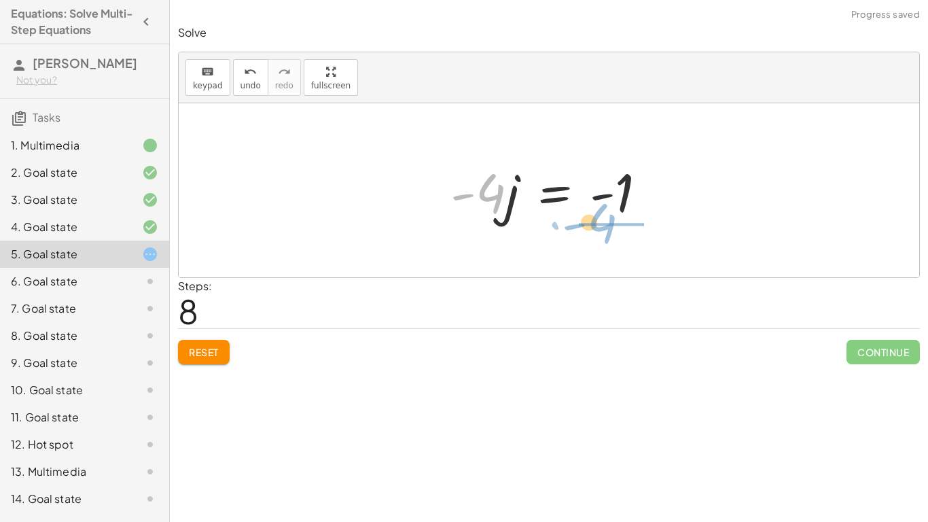
drag, startPoint x: 496, startPoint y: 193, endPoint x: 614, endPoint y: 224, distance: 121.6
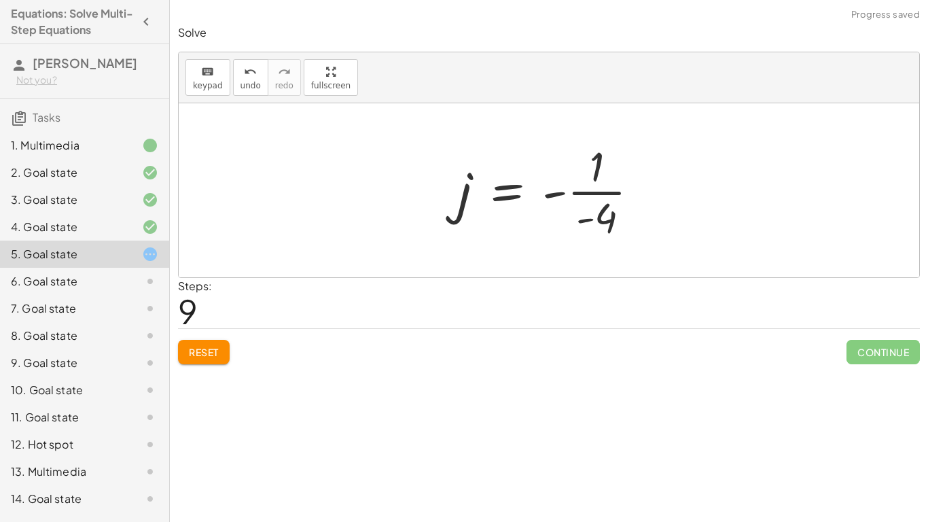
click at [610, 194] on div at bounding box center [553, 190] width 205 height 105
click at [216, 347] on span "Reset" at bounding box center [204, 352] width 30 height 12
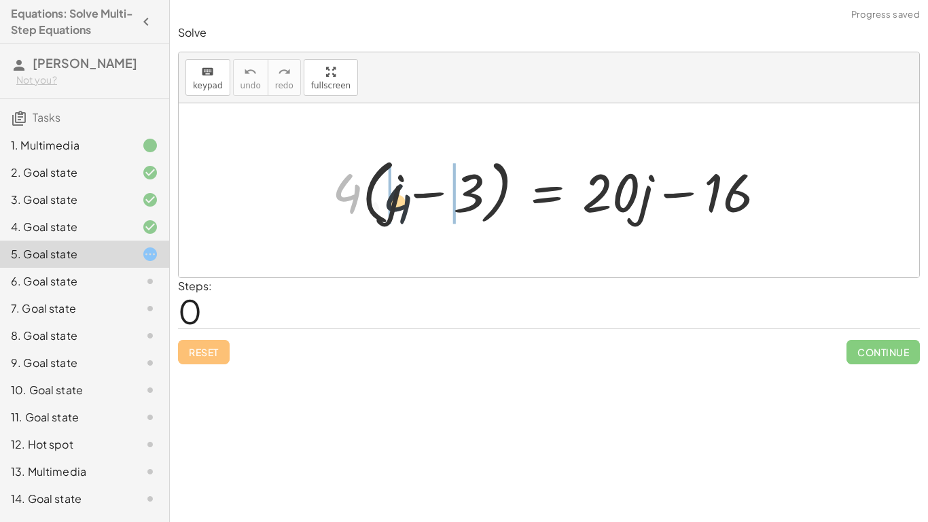
drag, startPoint x: 342, startPoint y: 186, endPoint x: 398, endPoint y: 197, distance: 56.1
click at [398, 197] on div at bounding box center [555, 191] width 458 height 78
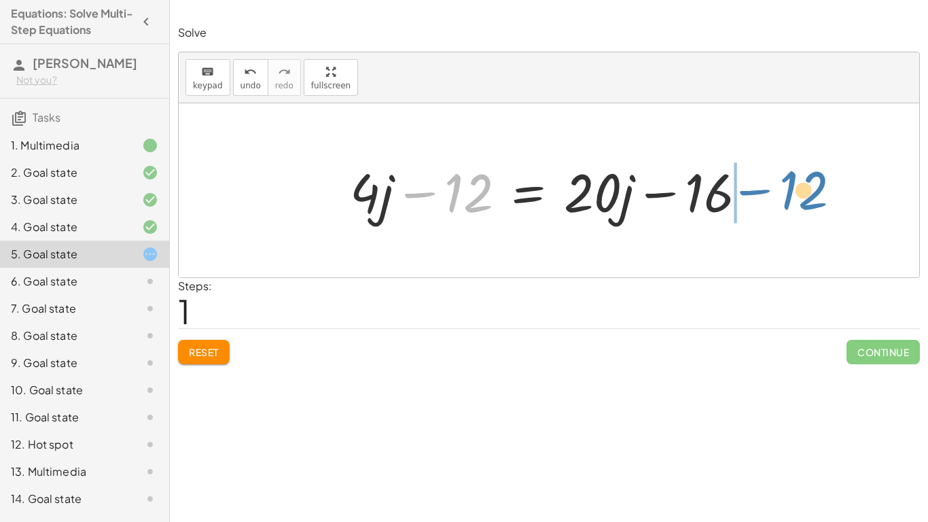
drag, startPoint x: 456, startPoint y: 192, endPoint x: 797, endPoint y: 190, distance: 341.1
click at [797, 190] on div "· 4 · ( + j − 3 ) = + · 20 · j − 16 + · 4 · j − · 4 · 3 = + · 20 · j − 16 − 12 …" at bounding box center [549, 190] width 741 height 174
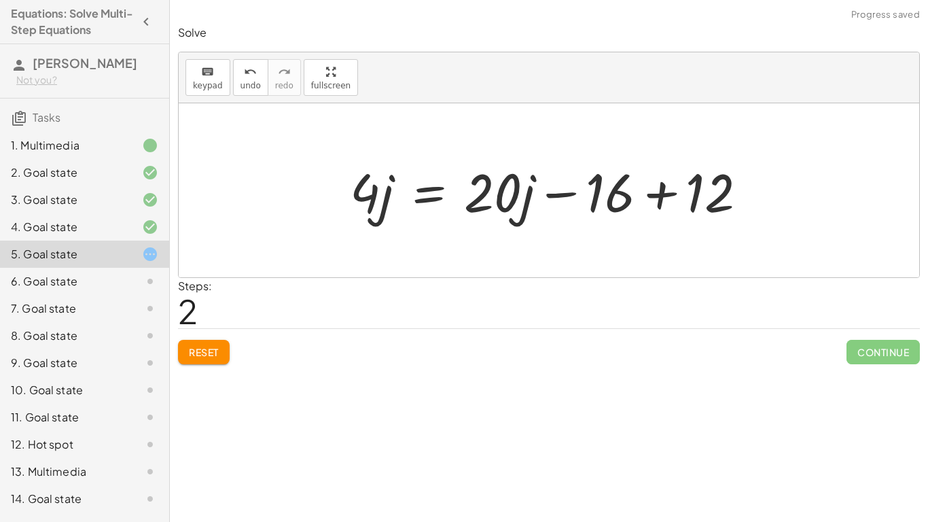
click at [665, 190] on div at bounding box center [554, 191] width 422 height 70
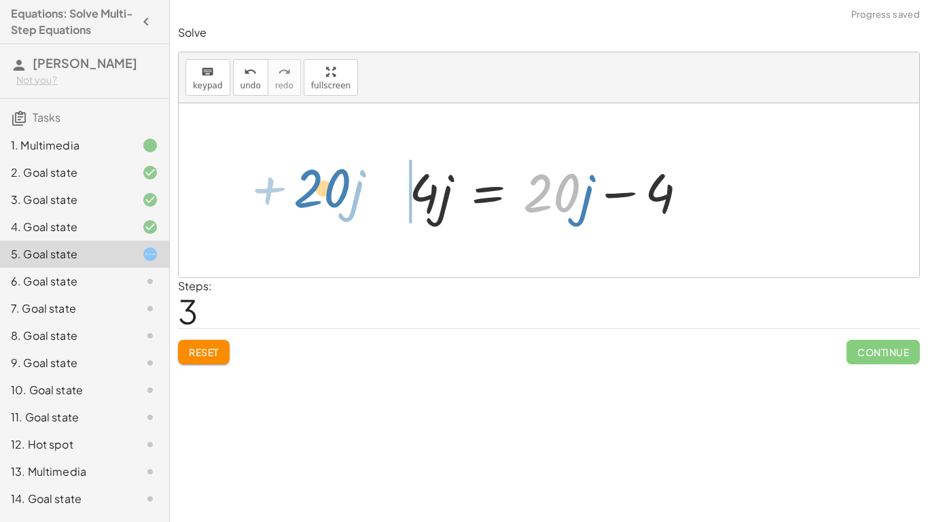
drag, startPoint x: 567, startPoint y: 198, endPoint x: 318, endPoint y: 194, distance: 248.7
click at [318, 194] on div "· 4 · ( + j − 3 ) = + · 20 · j − 16 + · 4 · j − · 4 · 3 = + · 20 · j − 16 + · 4…" at bounding box center [549, 190] width 741 height 174
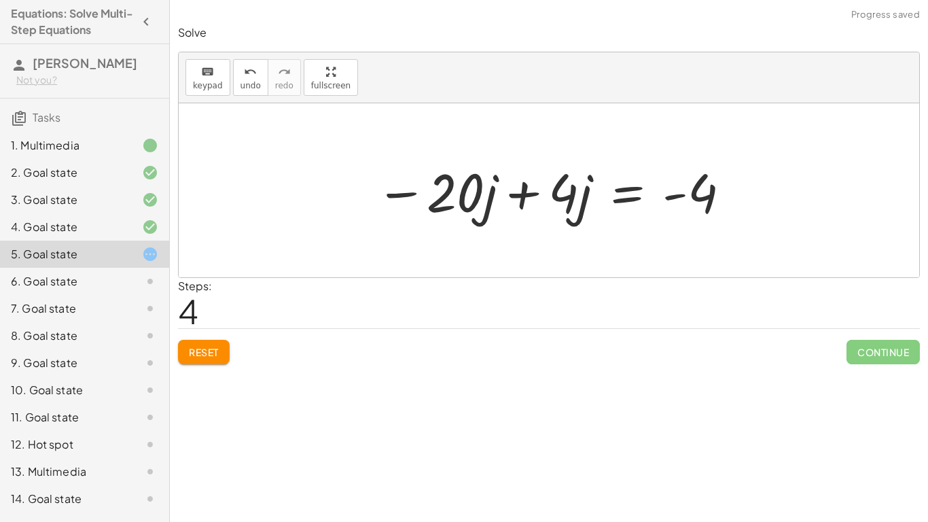
click at [512, 198] on div at bounding box center [554, 191] width 370 height 70
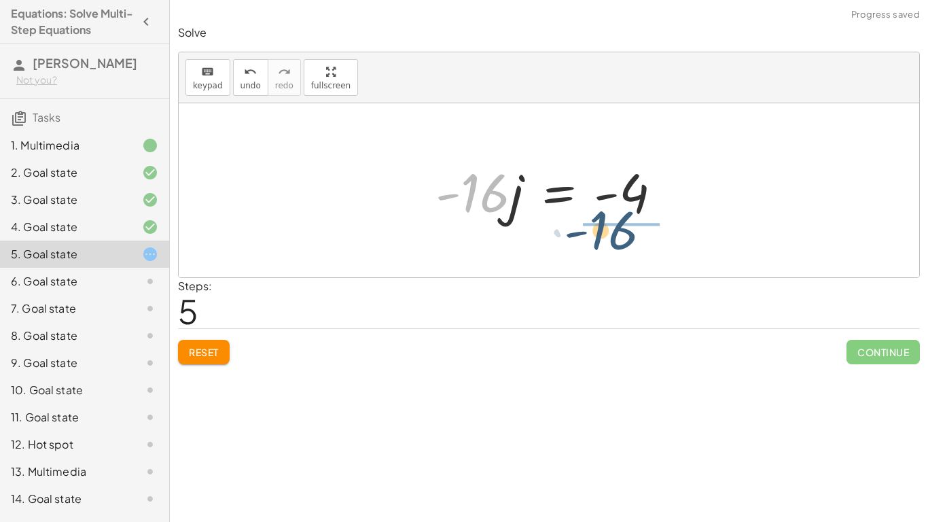
drag, startPoint x: 505, startPoint y: 198, endPoint x: 651, endPoint y: 241, distance: 152.4
click at [651, 241] on div "· 4 · ( + j − 3 ) = + · 20 · j − 16 + · 4 · j − · 4 · 3 = + · 20 · j − 16 + · 4…" at bounding box center [549, 190] width 741 height 174
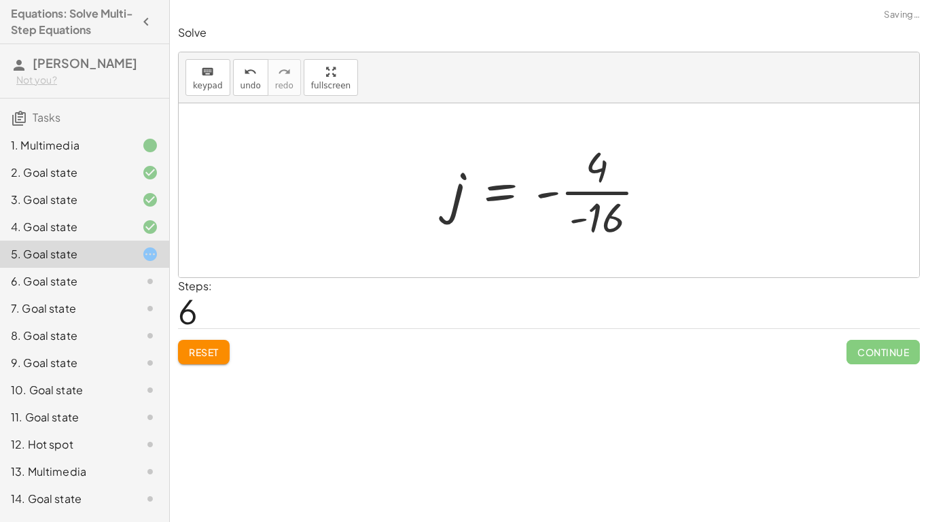
click at [603, 211] on div at bounding box center [554, 190] width 220 height 105
click at [603, 211] on div at bounding box center [546, 190] width 205 height 105
click at [603, 217] on div at bounding box center [553, 190] width 205 height 105
click at [224, 332] on div "Reset Continue" at bounding box center [549, 346] width 742 height 36
click at [200, 341] on button "Reset" at bounding box center [204, 352] width 52 height 24
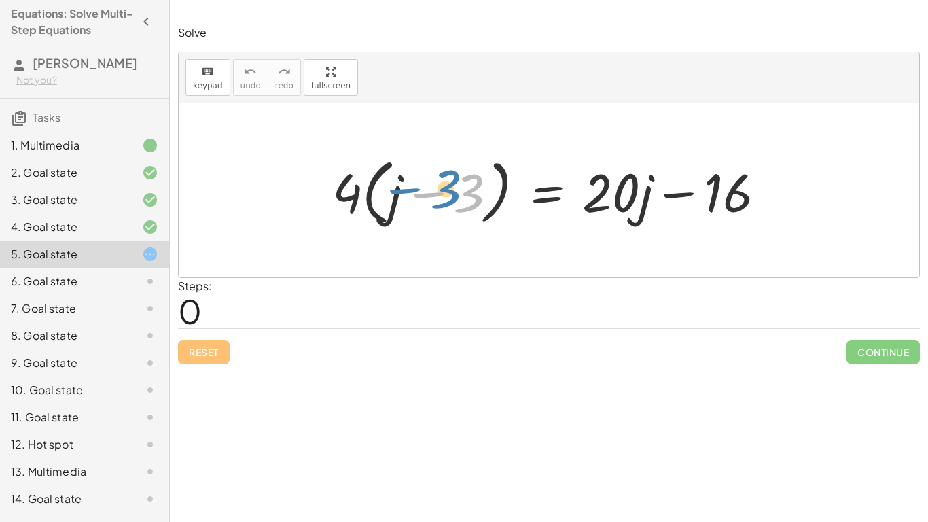
drag, startPoint x: 476, startPoint y: 197, endPoint x: 436, endPoint y: 195, distance: 40.1
click at [436, 195] on div at bounding box center [555, 191] width 458 height 78
drag, startPoint x: 356, startPoint y: 192, endPoint x: 420, endPoint y: 191, distance: 63.9
click at [420, 191] on div at bounding box center [555, 191] width 458 height 78
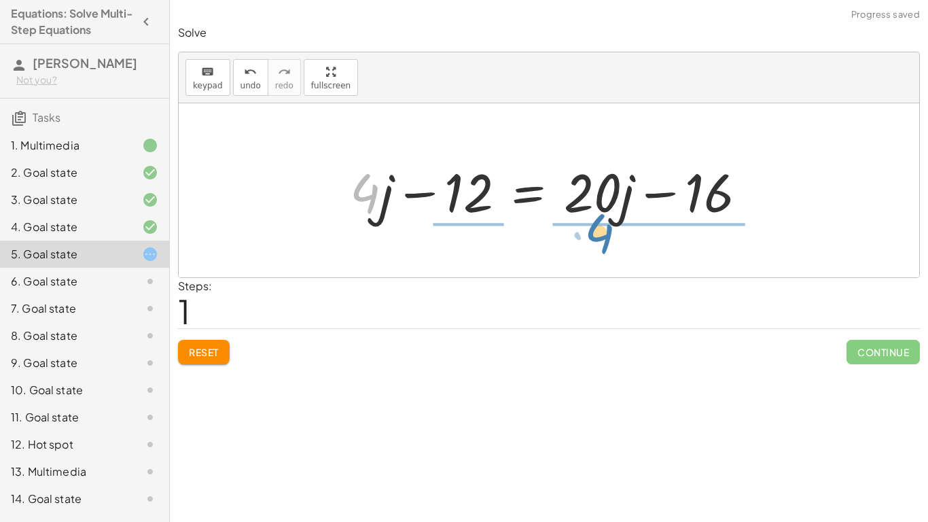
drag, startPoint x: 369, startPoint y: 201, endPoint x: 604, endPoint y: 241, distance: 238.5
click at [604, 241] on div "· 4 · ( + j − 3 ) = + · 20 · j − 16 + · 4 · j − · 4 · 3 = + · 20 · j − 16 · 4 +…" at bounding box center [549, 190] width 741 height 174
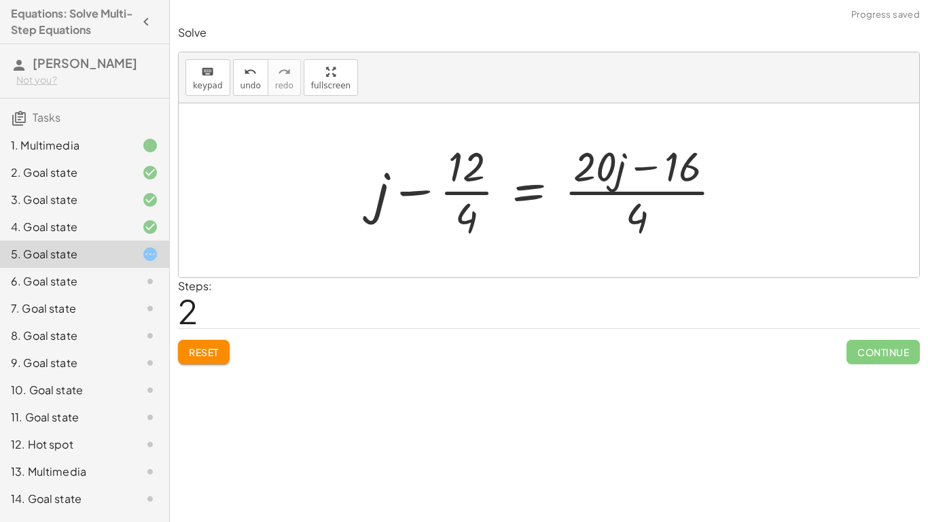
click at [608, 186] on div at bounding box center [554, 190] width 372 height 105
click at [644, 157] on div at bounding box center [554, 190] width 372 height 105
click at [226, 355] on button "Reset" at bounding box center [204, 352] width 52 height 24
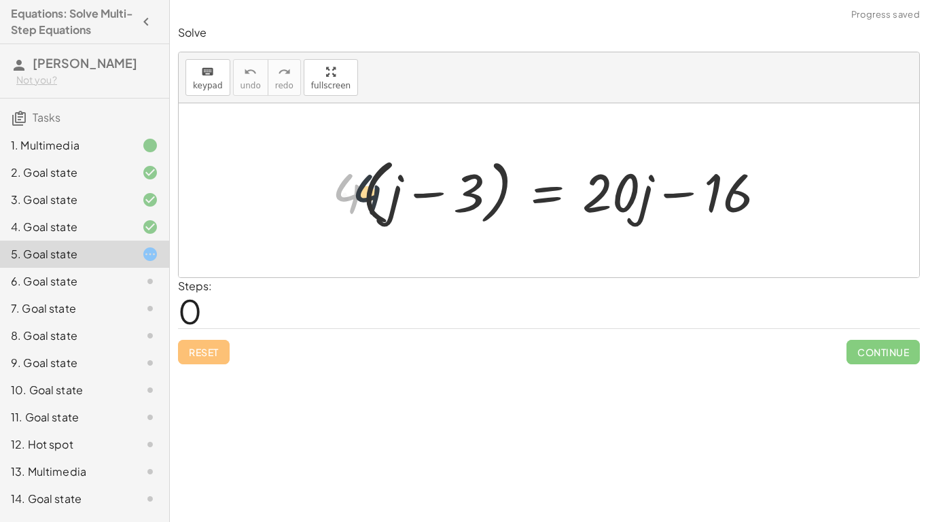
drag, startPoint x: 346, startPoint y: 194, endPoint x: 381, endPoint y: 197, distance: 35.5
click at [381, 197] on div at bounding box center [555, 191] width 458 height 78
drag, startPoint x: 338, startPoint y: 188, endPoint x: 421, endPoint y: 207, distance: 85.2
click at [421, 207] on div at bounding box center [555, 191] width 458 height 78
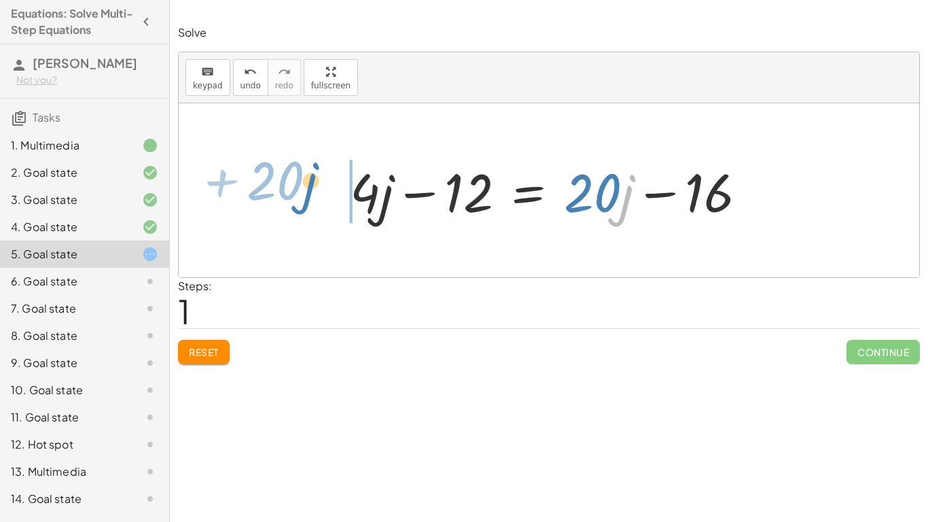
drag, startPoint x: 622, startPoint y: 195, endPoint x: 295, endPoint y: 183, distance: 327.8
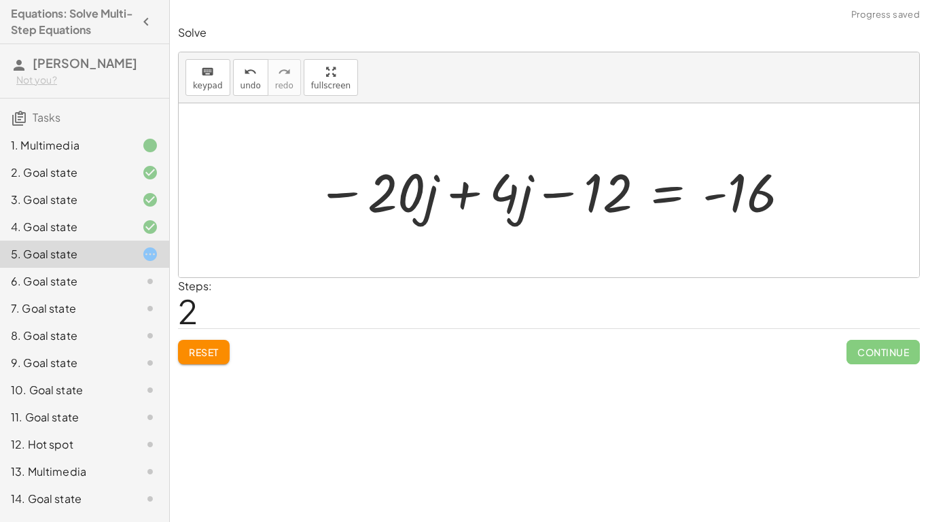
click at [449, 190] on div at bounding box center [554, 191] width 489 height 70
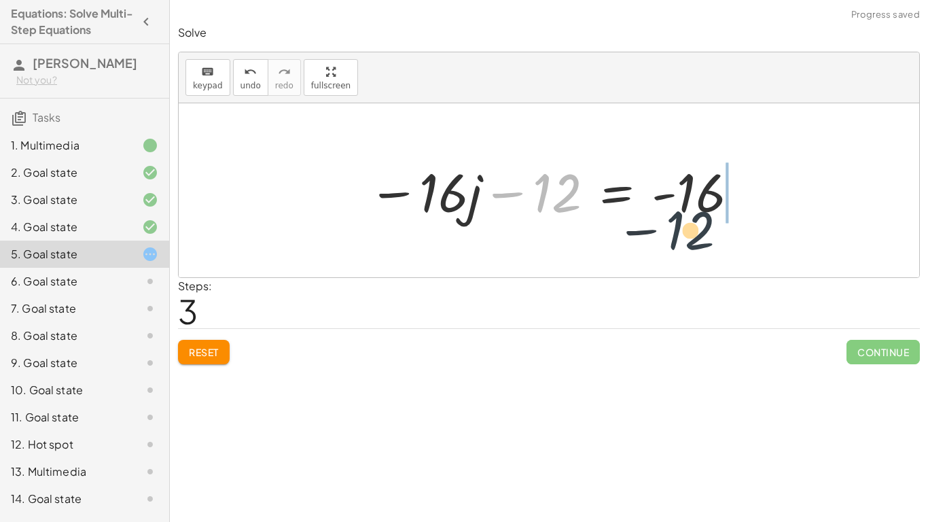
drag, startPoint x: 537, startPoint y: 195, endPoint x: 709, endPoint y: 228, distance: 175.7
click at [709, 228] on div "· 4 · ( + j − 3 ) = + · 20 · j − 16 + · 4 · j − · 4 · 3 = + · 20 · j − 16 + · 4…" at bounding box center [549, 190] width 403 height 77
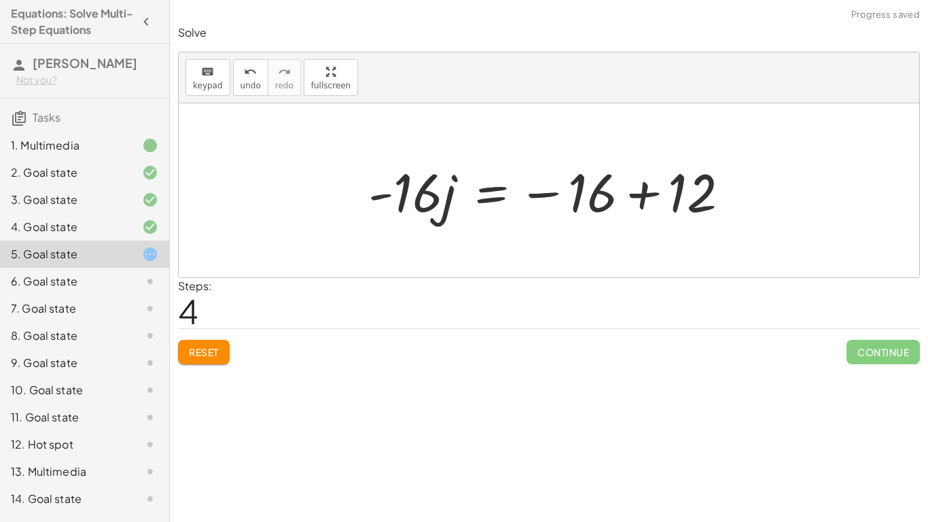
click at [655, 192] on div at bounding box center [555, 191] width 386 height 70
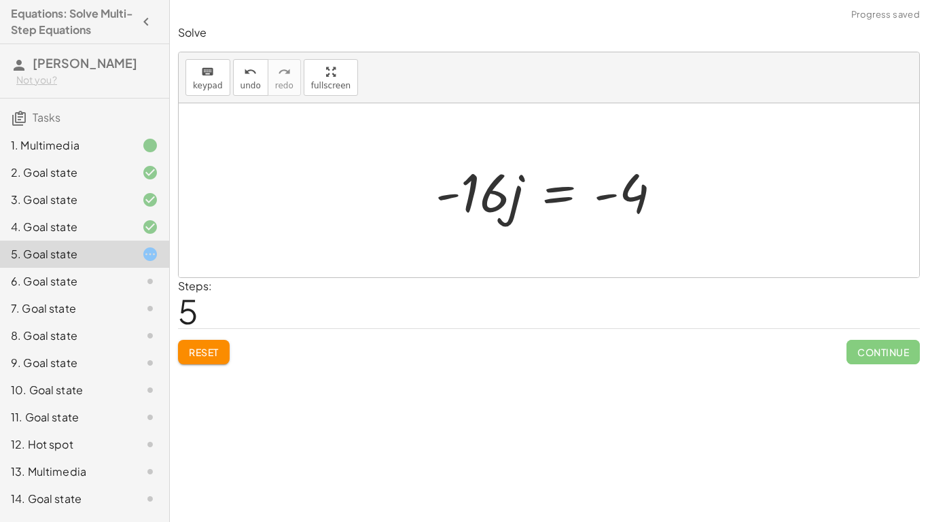
click at [213, 344] on button "Reset" at bounding box center [204, 352] width 52 height 24
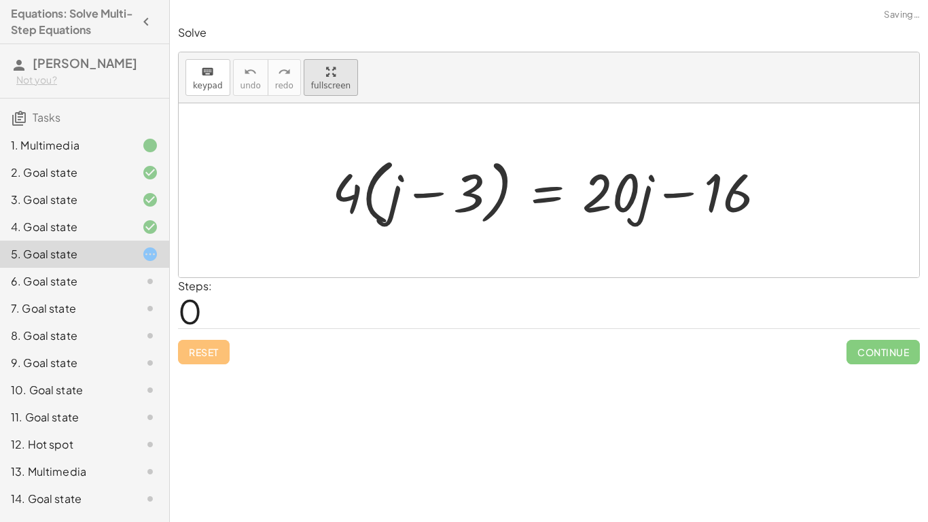
click at [325, 88] on span "fullscreen" at bounding box center [330, 86] width 39 height 10
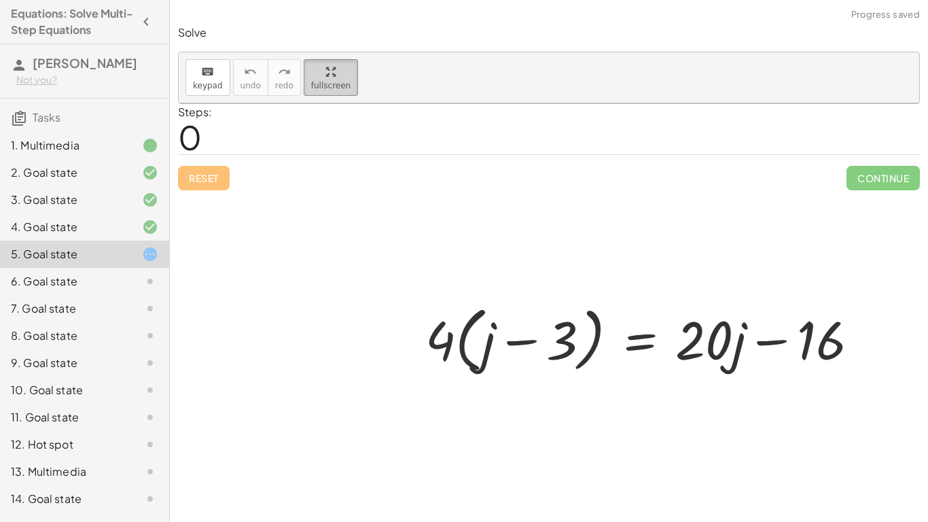
click at [311, 63] on div "button" at bounding box center [330, 71] width 39 height 16
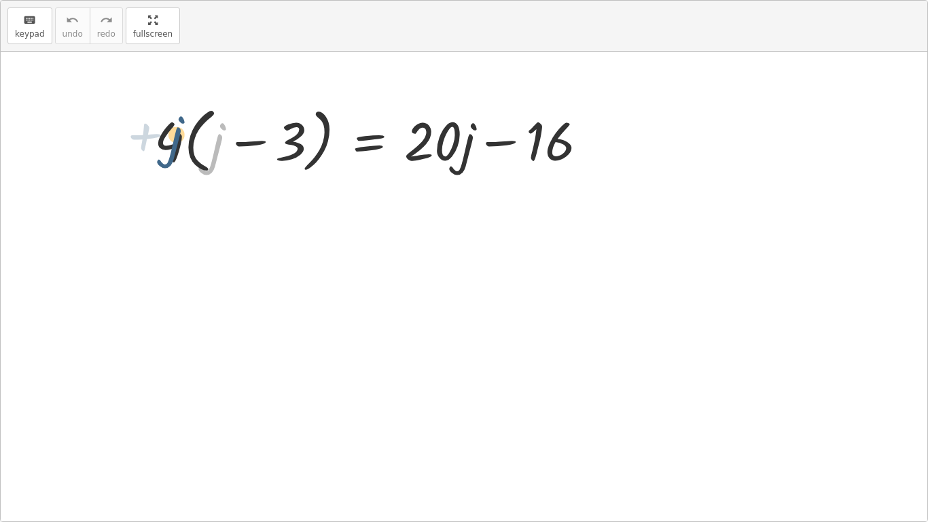
drag, startPoint x: 397, startPoint y: 188, endPoint x: 355, endPoint y: 181, distance: 42.7
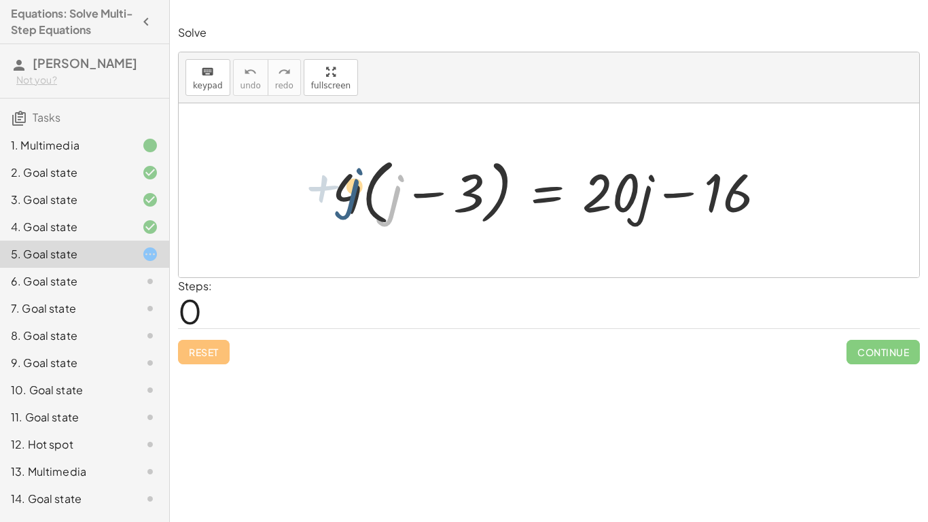
click at [355, 181] on div at bounding box center [555, 191] width 458 height 78
drag, startPoint x: 336, startPoint y: 194, endPoint x: 385, endPoint y: 200, distance: 50.0
click at [385, 200] on div at bounding box center [555, 191] width 458 height 78
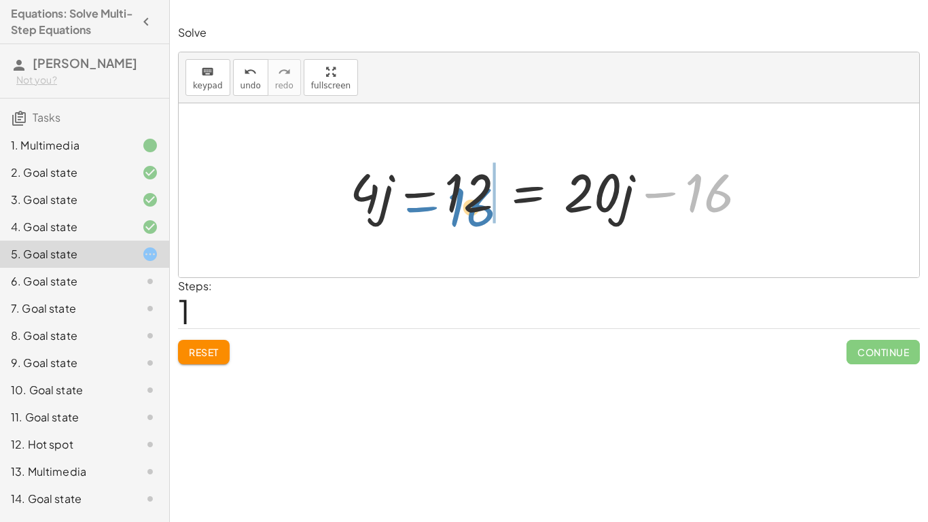
drag, startPoint x: 723, startPoint y: 196, endPoint x: 487, endPoint y: 211, distance: 236.3
click at [487, 211] on div at bounding box center [554, 191] width 422 height 70
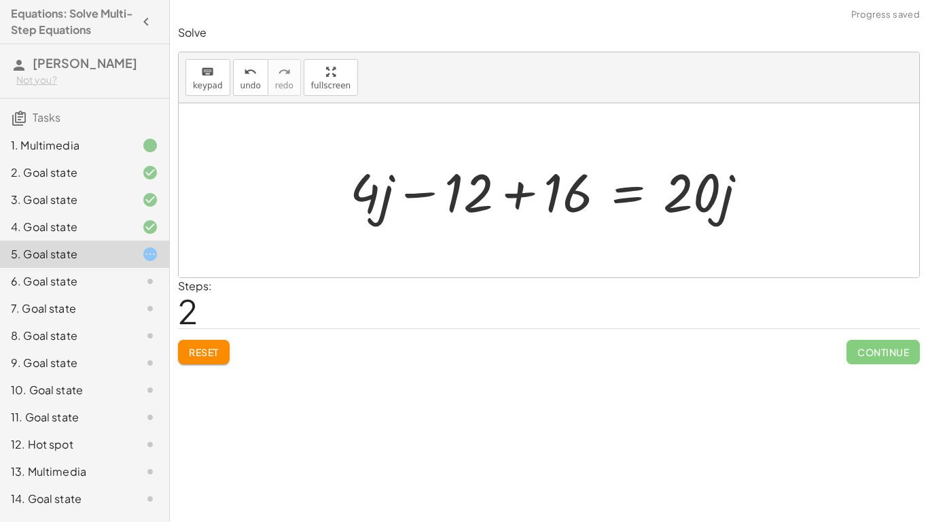
click at [505, 191] on div at bounding box center [554, 191] width 422 height 70
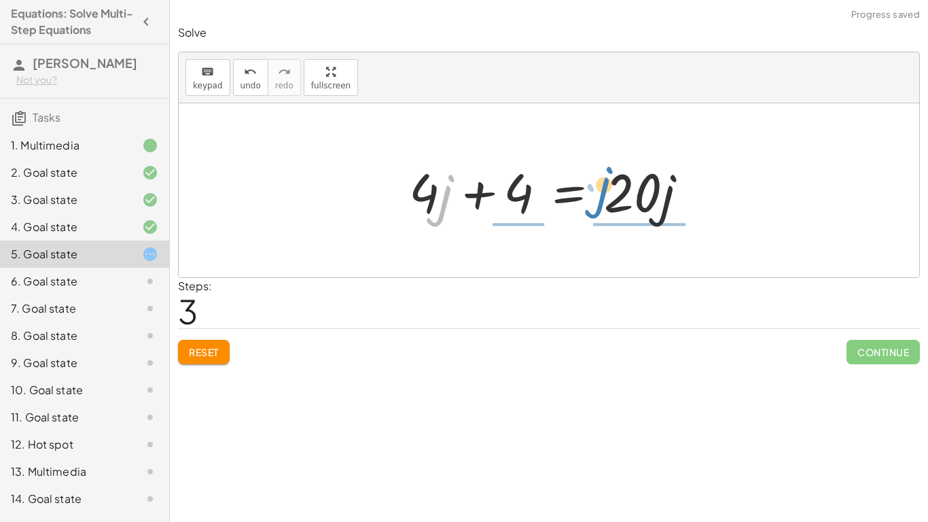
drag, startPoint x: 444, startPoint y: 192, endPoint x: 598, endPoint y: 183, distance: 153.8
click at [598, 183] on div at bounding box center [553, 191] width 303 height 70
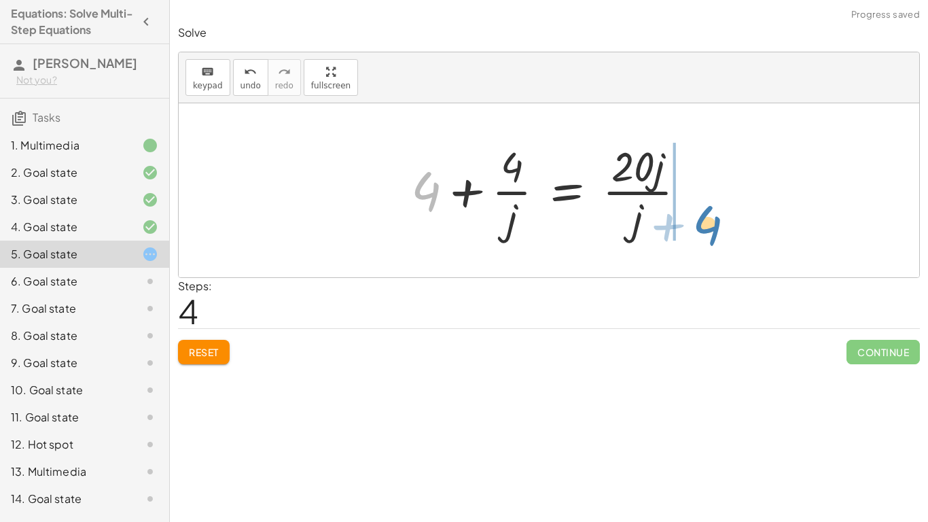
drag, startPoint x: 433, startPoint y: 191, endPoint x: 715, endPoint y: 224, distance: 284.0
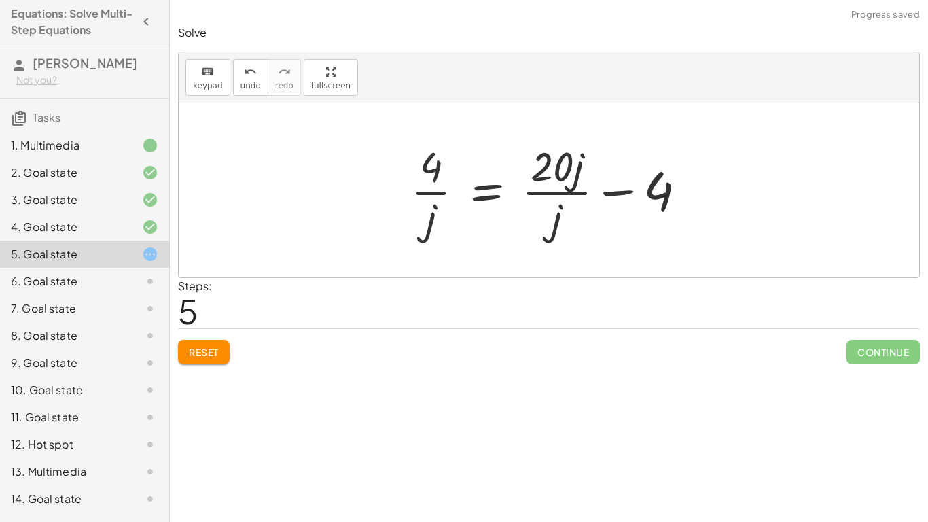
click at [211, 363] on button "Reset" at bounding box center [204, 352] width 52 height 24
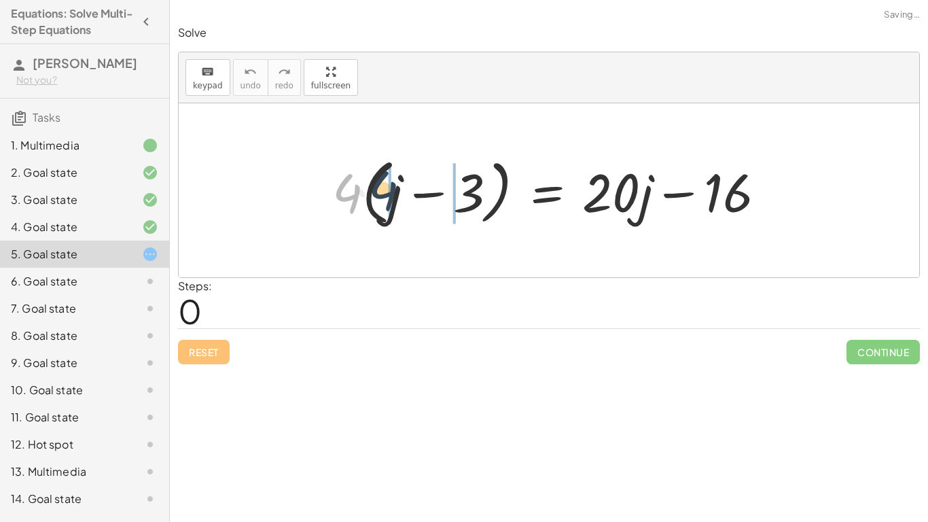
drag, startPoint x: 356, startPoint y: 205, endPoint x: 400, endPoint y: 203, distance: 43.6
click at [400, 203] on div at bounding box center [555, 191] width 458 height 78
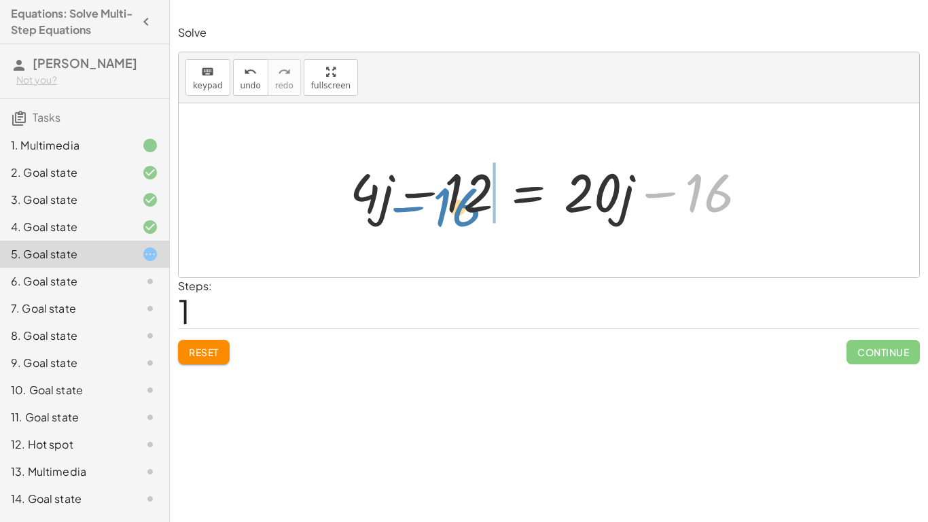
drag, startPoint x: 694, startPoint y: 192, endPoint x: 442, endPoint y: 207, distance: 251.8
click at [442, 207] on div at bounding box center [554, 191] width 422 height 70
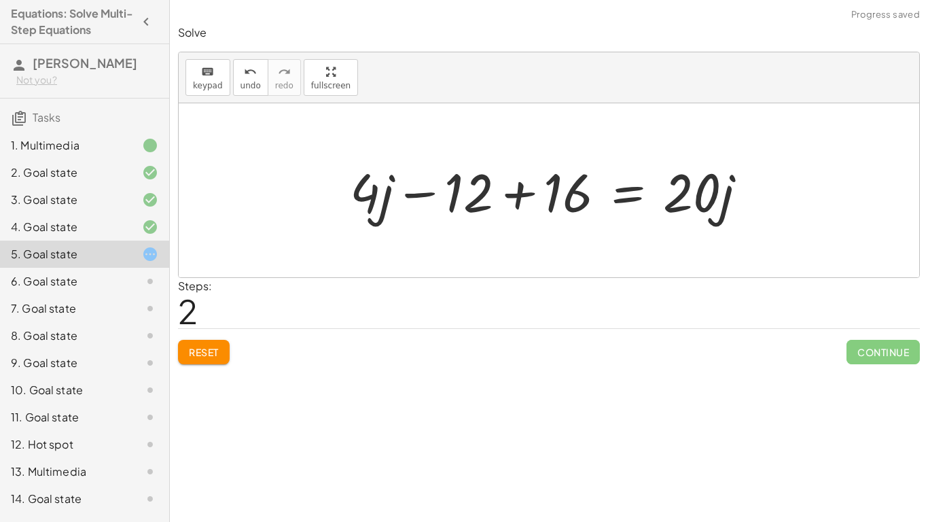
click at [516, 194] on div at bounding box center [554, 191] width 422 height 70
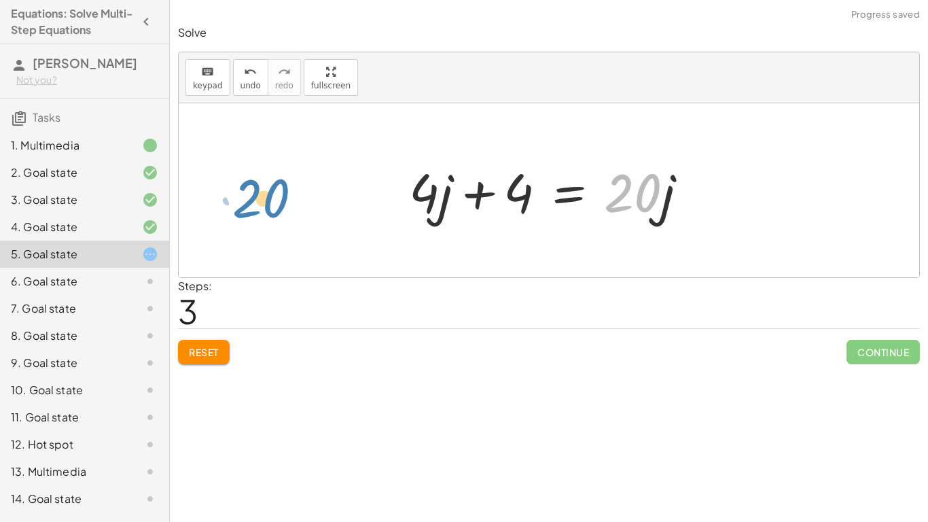
drag, startPoint x: 639, startPoint y: 186, endPoint x: 258, endPoint y: 188, distance: 380.6
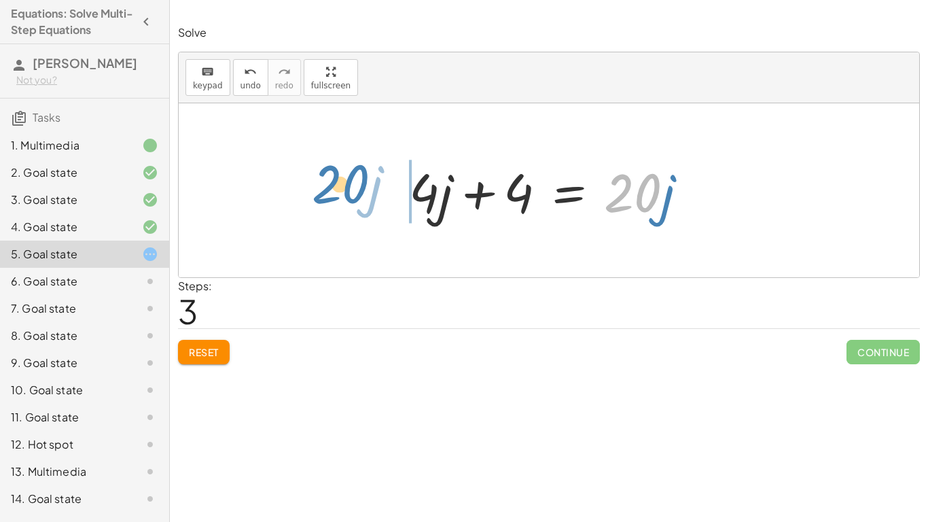
drag, startPoint x: 650, startPoint y: 202, endPoint x: 368, endPoint y: 192, distance: 282.9
click at [368, 192] on div "· 4 · ( + j − 3 ) = + · 20 · j − 16 + · 4 · j − · 4 · 3 = + · 20 · j − 16 + · 4…" at bounding box center [549, 190] width 741 height 174
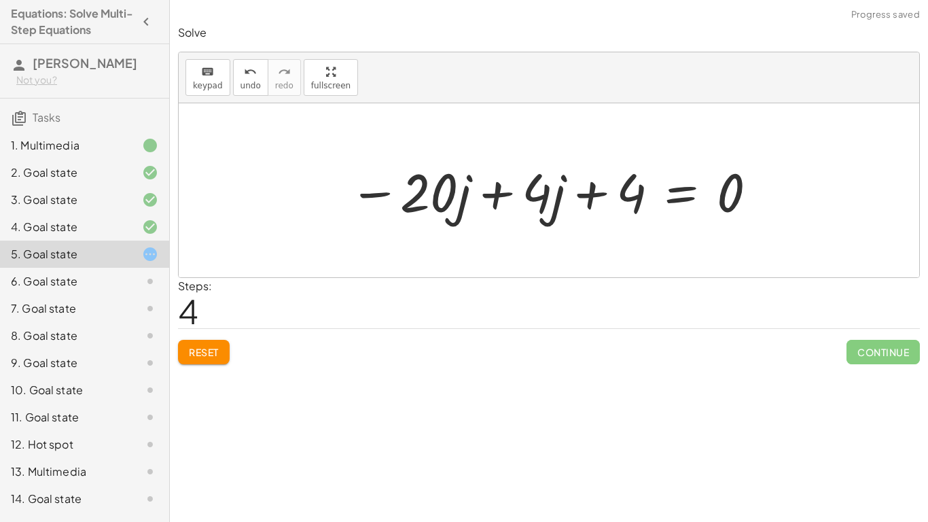
click at [487, 189] on div at bounding box center [553, 191] width 423 height 70
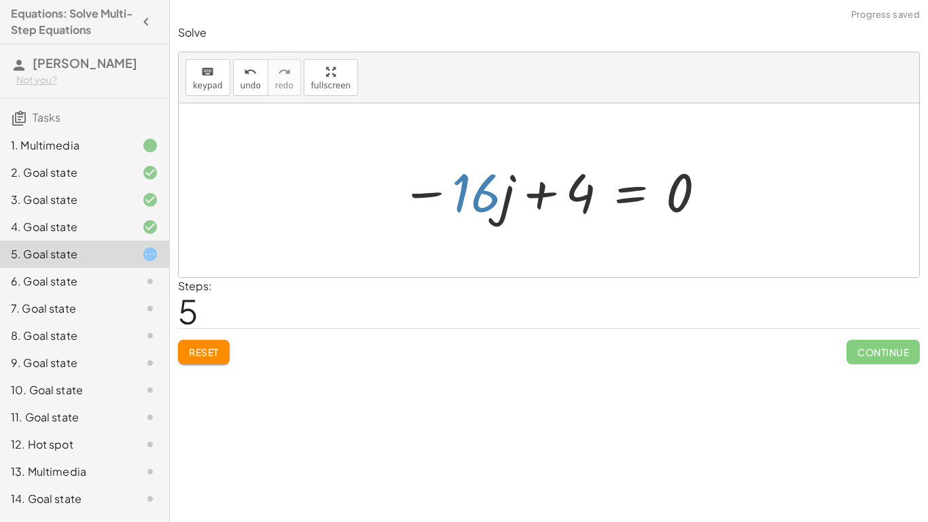
click at [466, 196] on div at bounding box center [554, 191] width 320 height 70
click at [535, 192] on div at bounding box center [554, 191] width 320 height 70
click at [722, 188] on div at bounding box center [549, 190] width 741 height 174
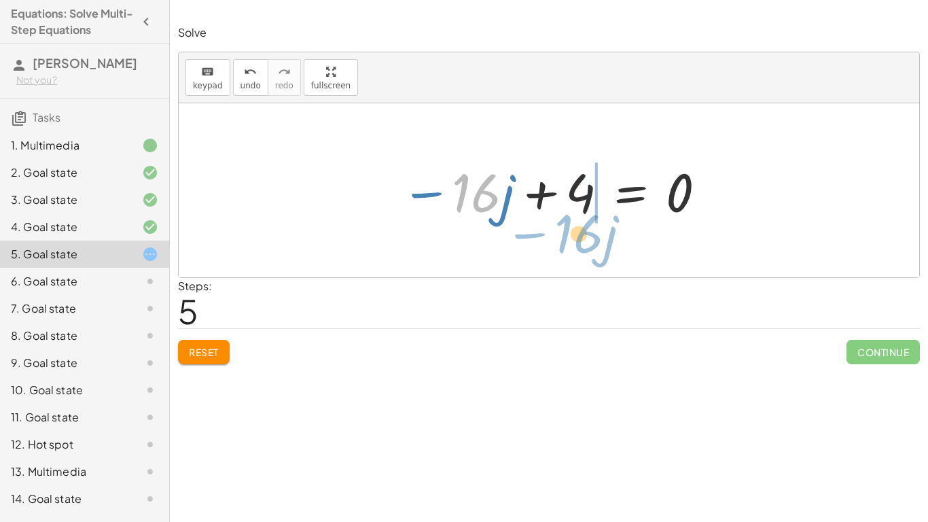
drag, startPoint x: 470, startPoint y: 198, endPoint x: 584, endPoint y: 238, distance: 120.8
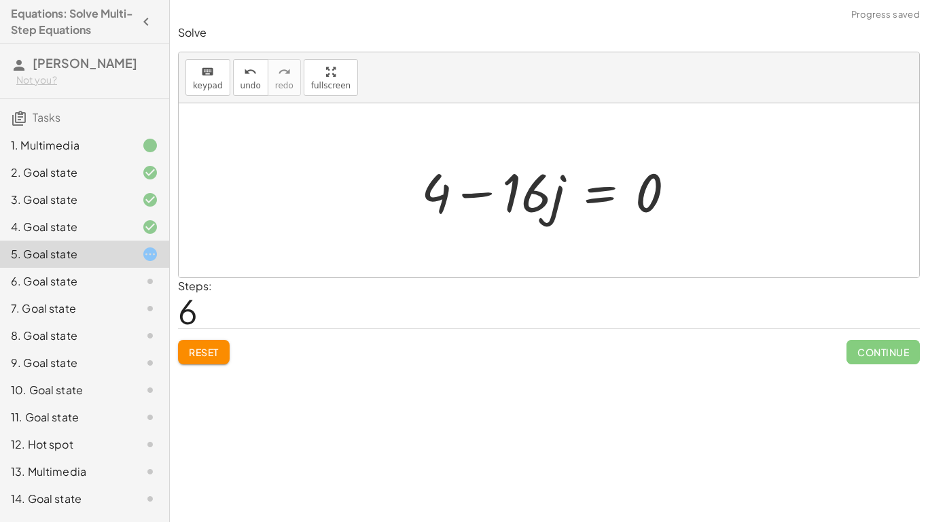
click at [512, 192] on div at bounding box center [554, 191] width 279 height 70
click at [606, 197] on div at bounding box center [554, 191] width 279 height 70
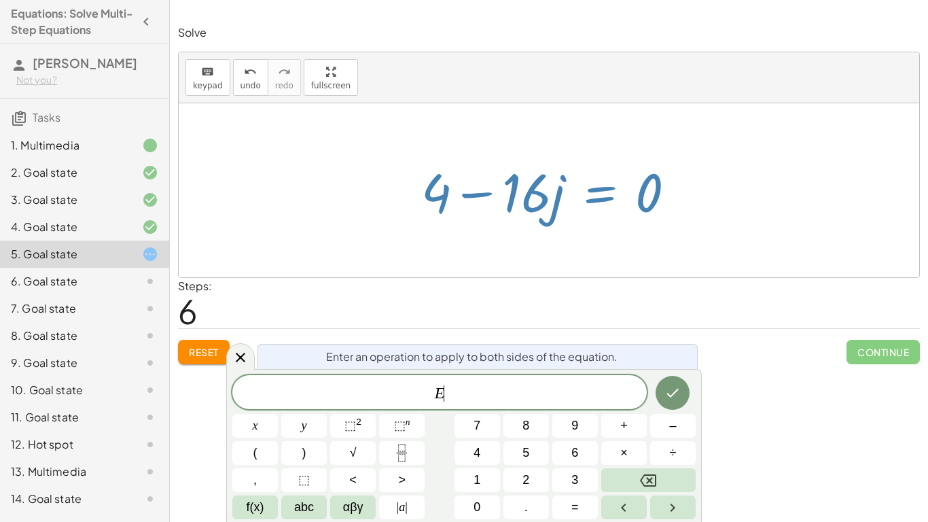
click at [605, 197] on div at bounding box center [554, 191] width 279 height 70
click at [236, 364] on icon at bounding box center [240, 357] width 16 height 16
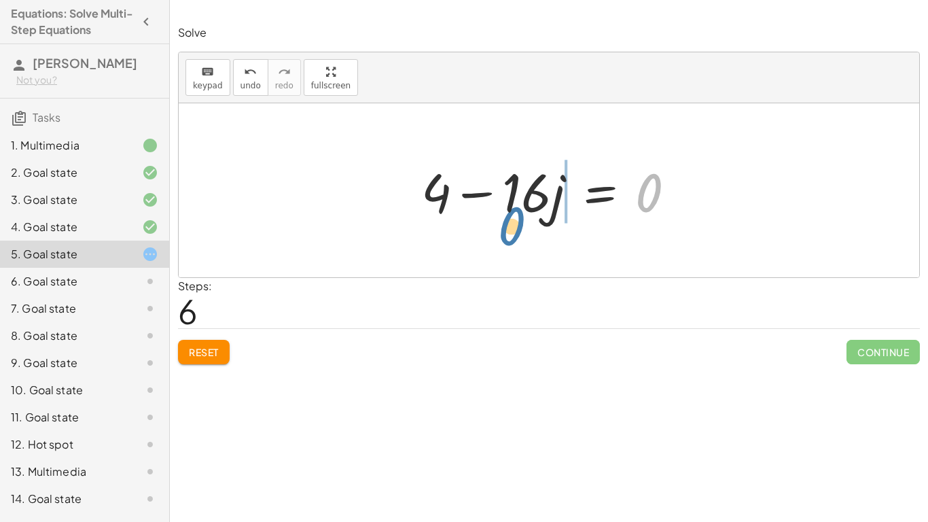
drag, startPoint x: 652, startPoint y: 178, endPoint x: 511, endPoint y: 212, distance: 144.7
click at [511, 212] on div at bounding box center [554, 191] width 279 height 70
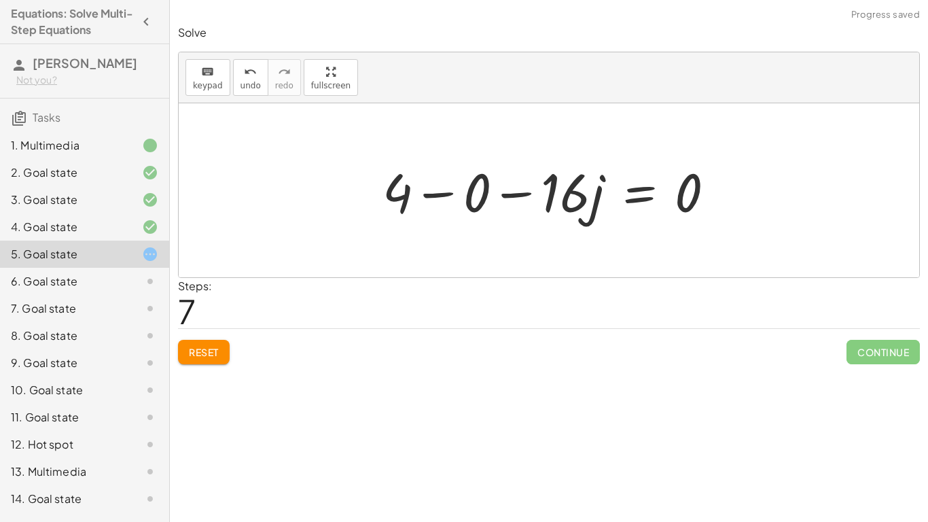
click at [440, 190] on div at bounding box center [554, 191] width 357 height 70
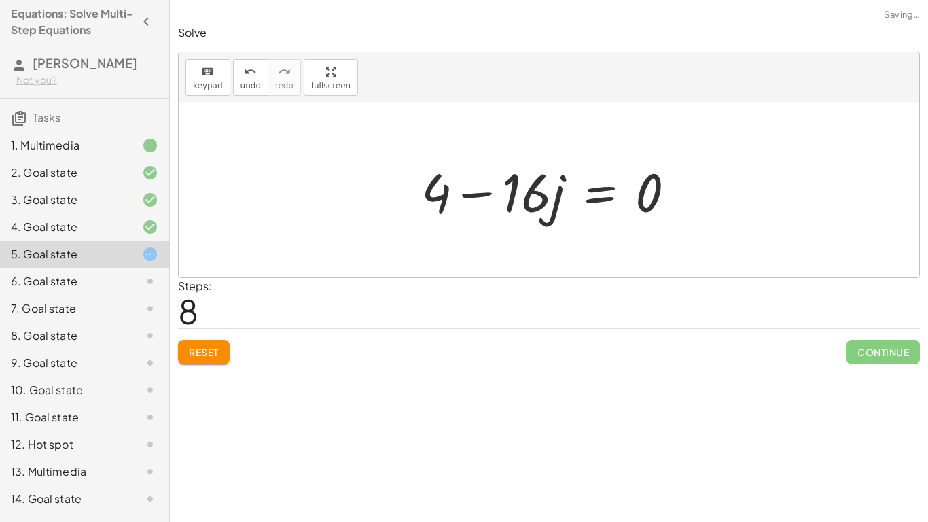
click at [470, 194] on div at bounding box center [554, 191] width 279 height 70
drag, startPoint x: 535, startPoint y: 205, endPoint x: 521, endPoint y: 239, distance: 37.1
click at [521, 239] on div "· 4 · ( + j − 3 ) = + · 20 · j − 16 + · 4 · j − · 4 · 3 = + · 20 · j − 16 + · 4…" at bounding box center [549, 190] width 741 height 174
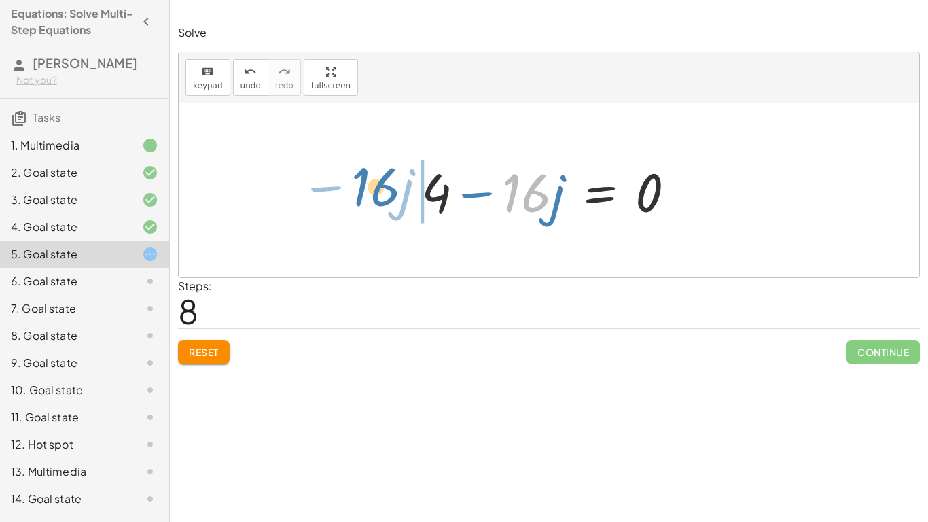
drag, startPoint x: 546, startPoint y: 196, endPoint x: 370, endPoint y: 188, distance: 176.2
click at [370, 188] on div "· 4 · ( + j − 3 ) = + · 20 · j − 16 + · 4 · j − · 4 · 3 = + · 20 · j − 16 + · 4…" at bounding box center [549, 190] width 741 height 174
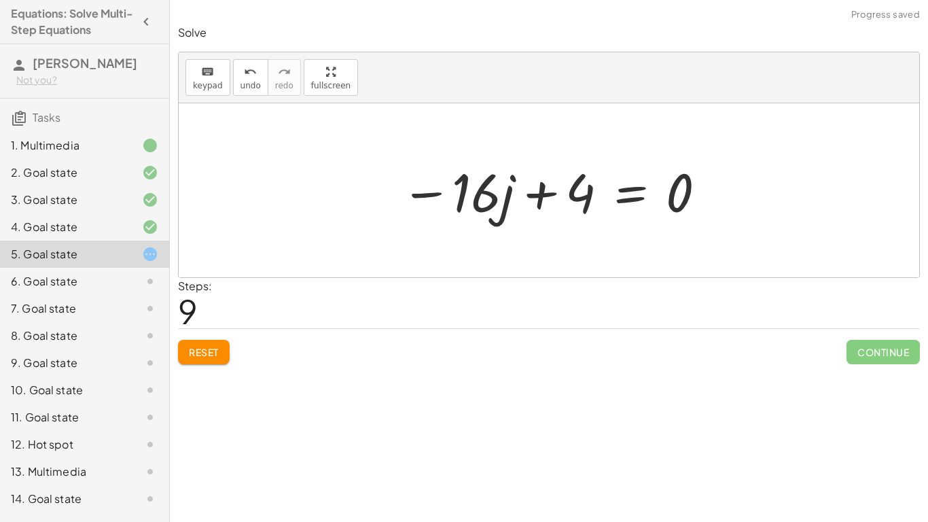
click at [540, 198] on div at bounding box center [554, 191] width 320 height 70
click at [441, 192] on div at bounding box center [554, 191] width 320 height 70
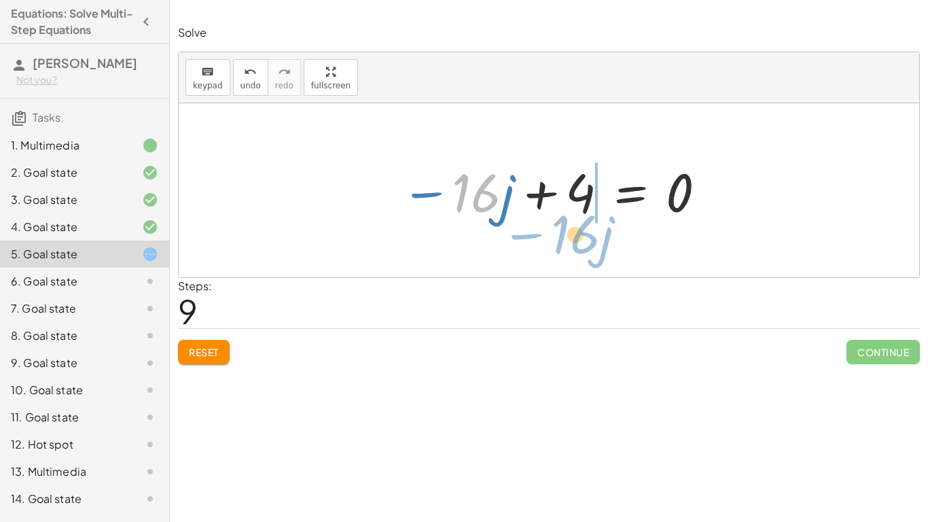
drag, startPoint x: 489, startPoint y: 199, endPoint x: 588, endPoint y: 241, distance: 108.2
click at [588, 241] on div "· 4 · ( + j − 3 ) = + · 20 · j − 16 + · 4 · j − · 4 · 3 = + · 20 · j − 16 + · 4…" at bounding box center [549, 190] width 741 height 174
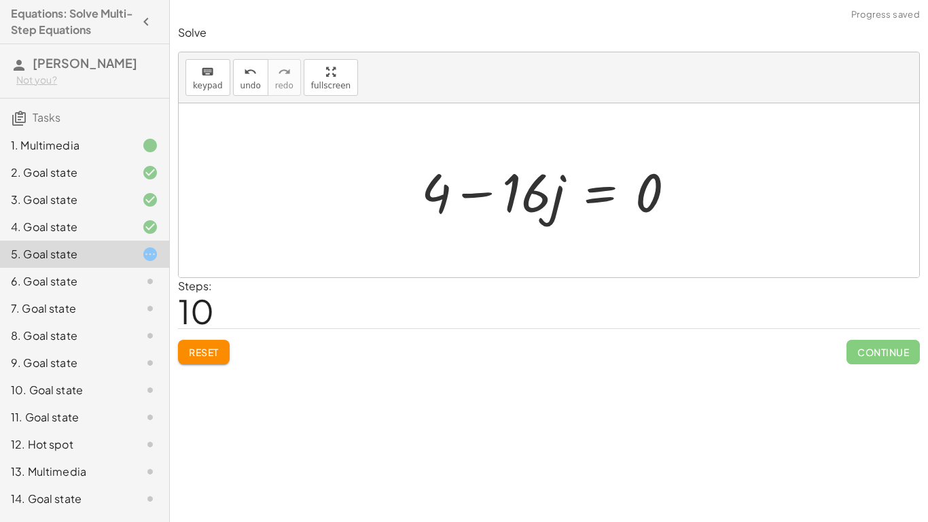
click at [198, 356] on span "Reset" at bounding box center [204, 352] width 30 height 12
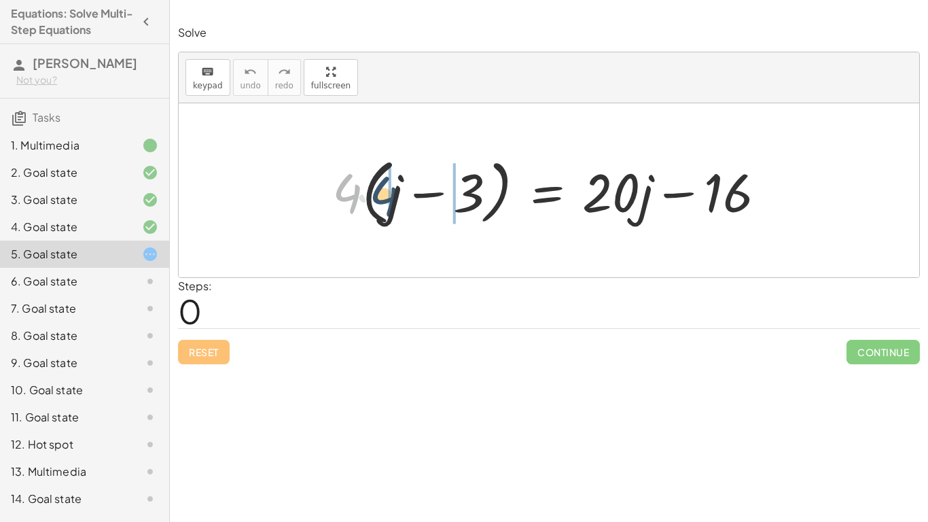
drag, startPoint x: 359, startPoint y: 200, endPoint x: 396, endPoint y: 203, distance: 36.8
click at [396, 203] on div at bounding box center [555, 191] width 458 height 78
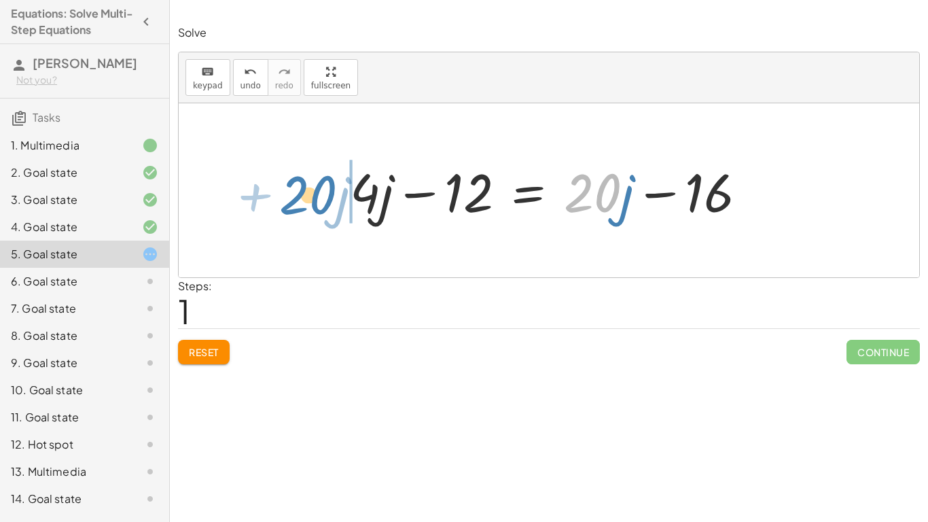
drag, startPoint x: 586, startPoint y: 197, endPoint x: 276, endPoint y: 206, distance: 310.7
click at [276, 206] on div "· 4 · ( + j − 3 ) = + · 20 · j − 16 + · 4 · j − · 4 · 3 = + · 20 · j − 16 · 20 …" at bounding box center [549, 190] width 741 height 174
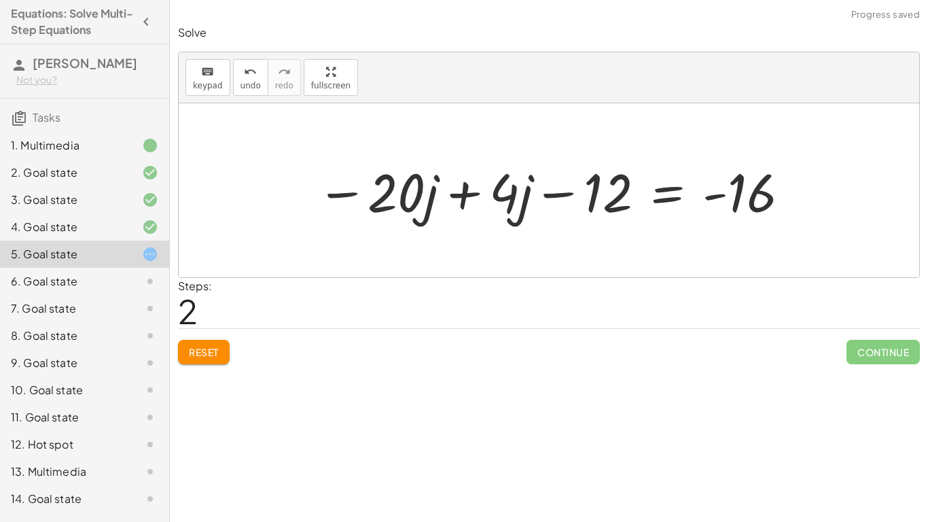
click at [459, 190] on div at bounding box center [554, 191] width 489 height 70
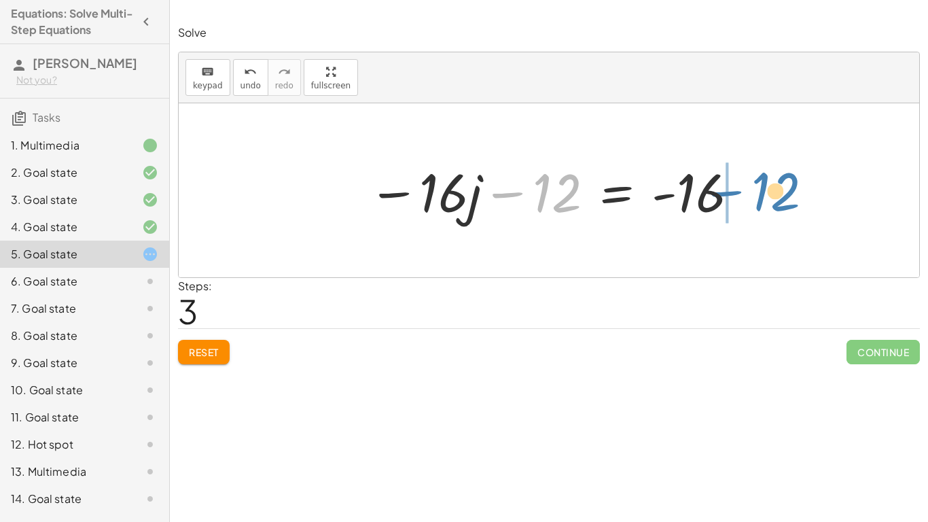
drag, startPoint x: 512, startPoint y: 197, endPoint x: 735, endPoint y: 194, distance: 223.6
click at [735, 194] on div at bounding box center [555, 191] width 386 height 70
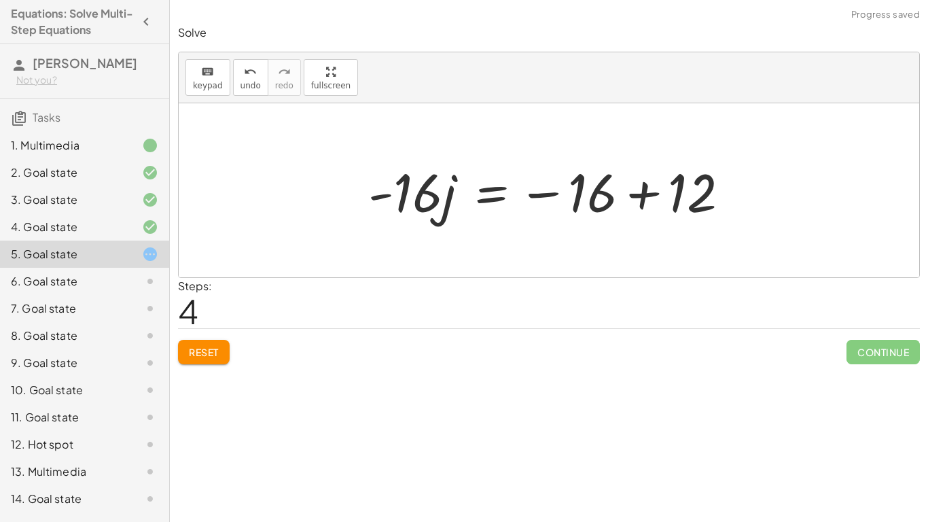
click at [652, 198] on div at bounding box center [555, 191] width 386 height 70
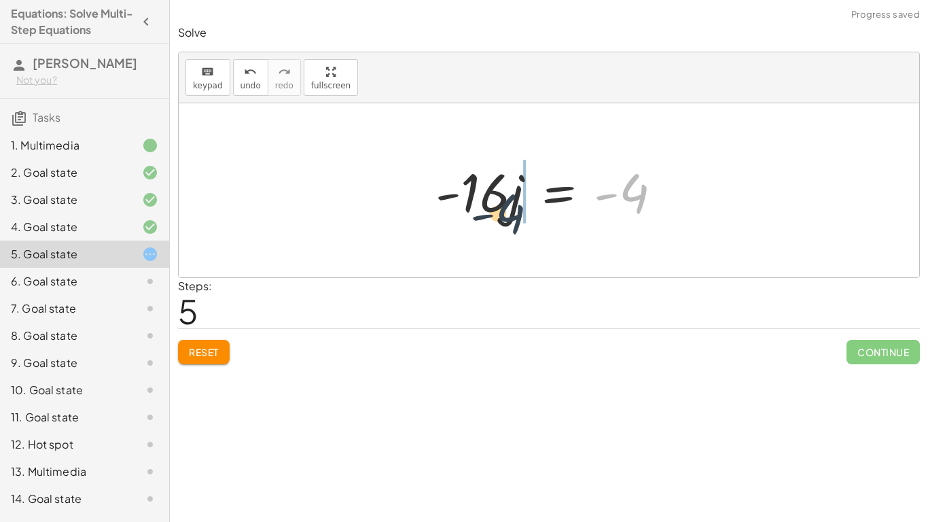
drag, startPoint x: 640, startPoint y: 196, endPoint x: 478, endPoint y: 229, distance: 165.1
click at [478, 229] on div "· 4 · ( + j − 3 ) = + · 20 · j − 16 + · 4 · j − · 4 · 3 = + · 20 · j − 16 + · 4…" at bounding box center [549, 190] width 741 height 174
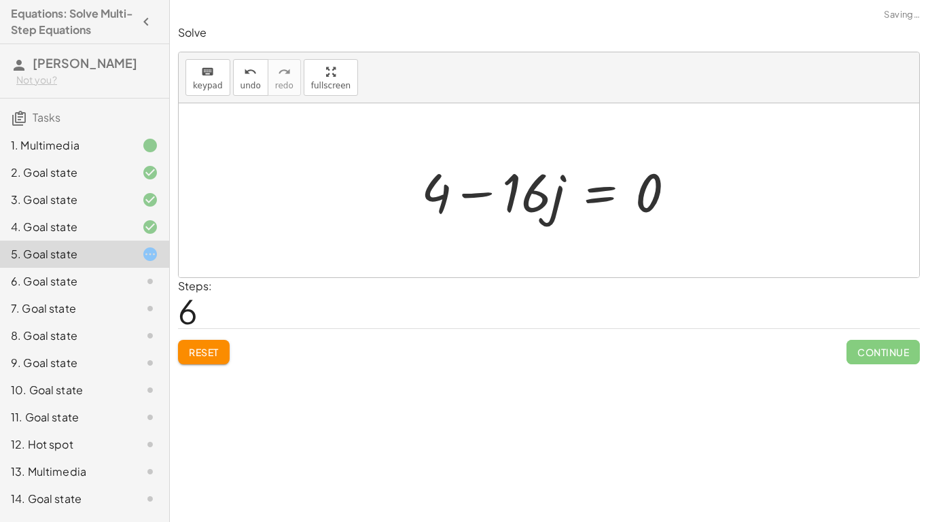
click at [202, 349] on span "Reset" at bounding box center [204, 352] width 30 height 12
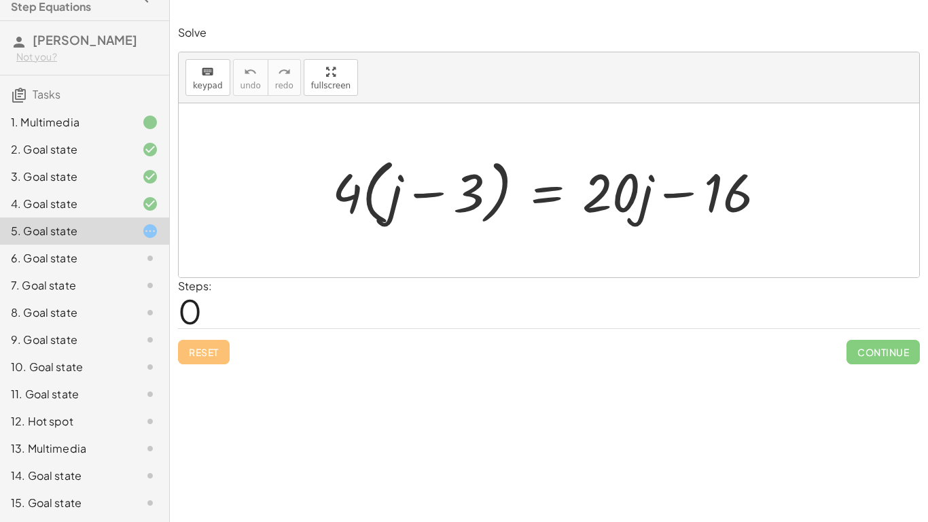
scroll to position [0, 0]
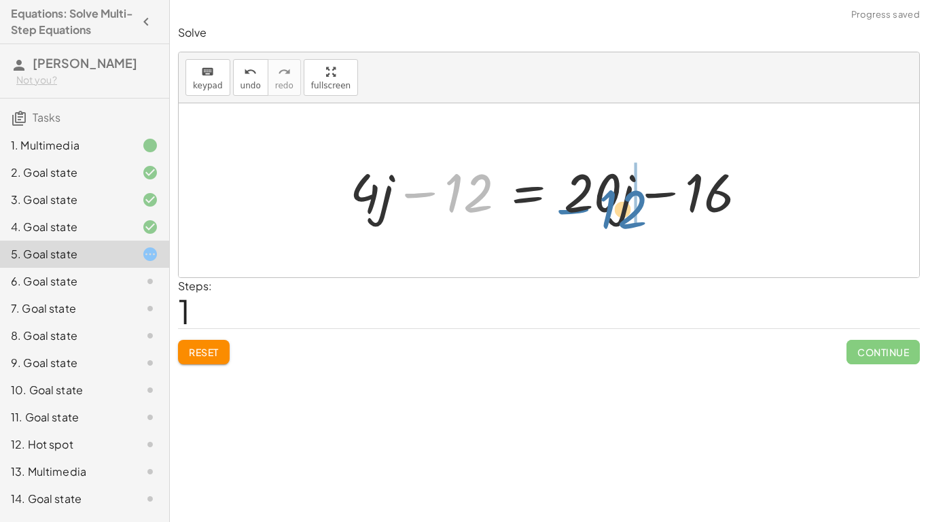
drag, startPoint x: 423, startPoint y: 191, endPoint x: 578, endPoint y: 208, distance: 155.2
click at [578, 208] on div at bounding box center [554, 191] width 422 height 70
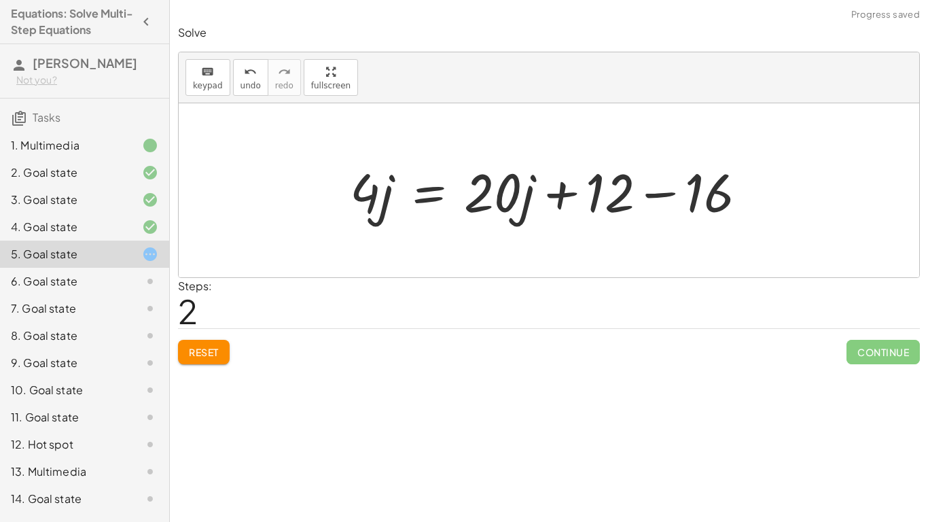
click at [558, 198] on div at bounding box center [554, 191] width 422 height 70
click at [654, 191] on div at bounding box center [554, 191] width 422 height 70
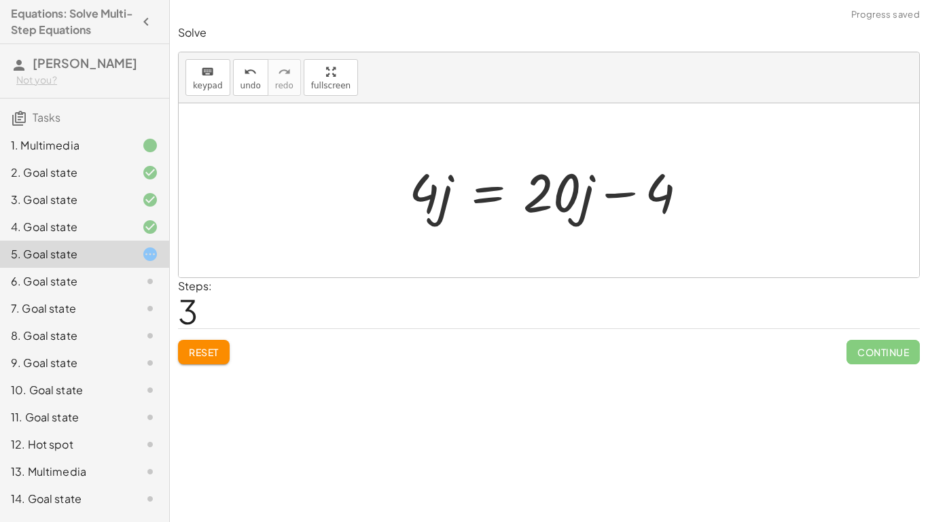
click at [201, 355] on span "Reset" at bounding box center [204, 352] width 30 height 12
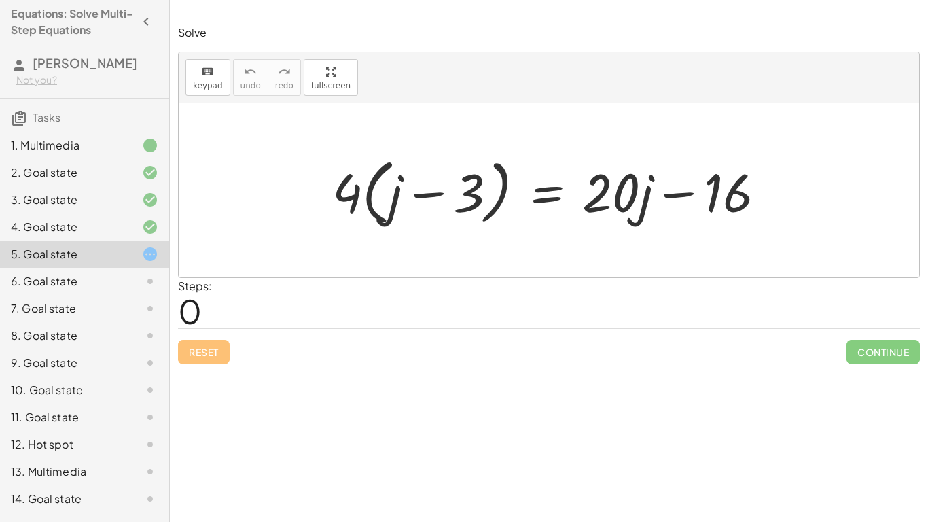
click at [312, 196] on div "· 4 · ( + j − 3 ) = + · 20 · j − 16" at bounding box center [549, 190] width 475 height 85
drag, startPoint x: 347, startPoint y: 194, endPoint x: 389, endPoint y: 194, distance: 42.1
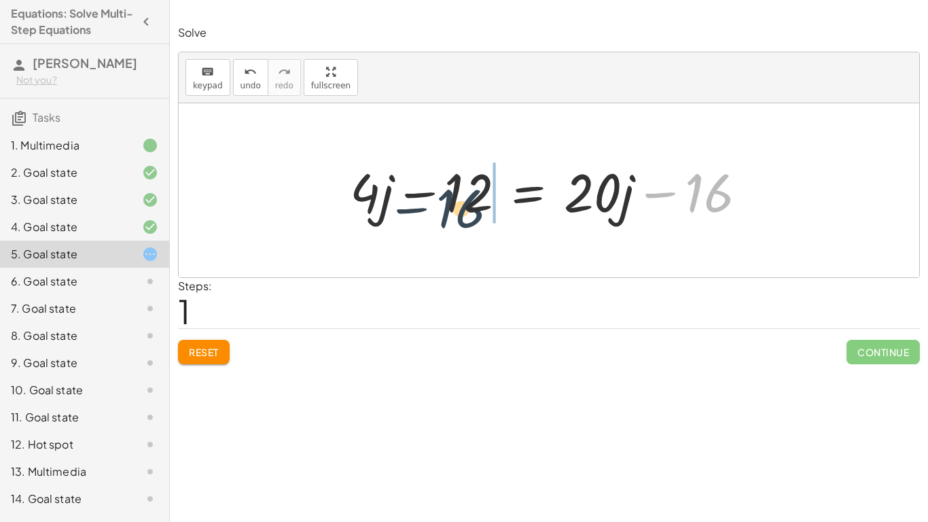
drag, startPoint x: 701, startPoint y: 188, endPoint x: 439, endPoint y: 202, distance: 262.7
click at [439, 202] on div at bounding box center [554, 191] width 422 height 70
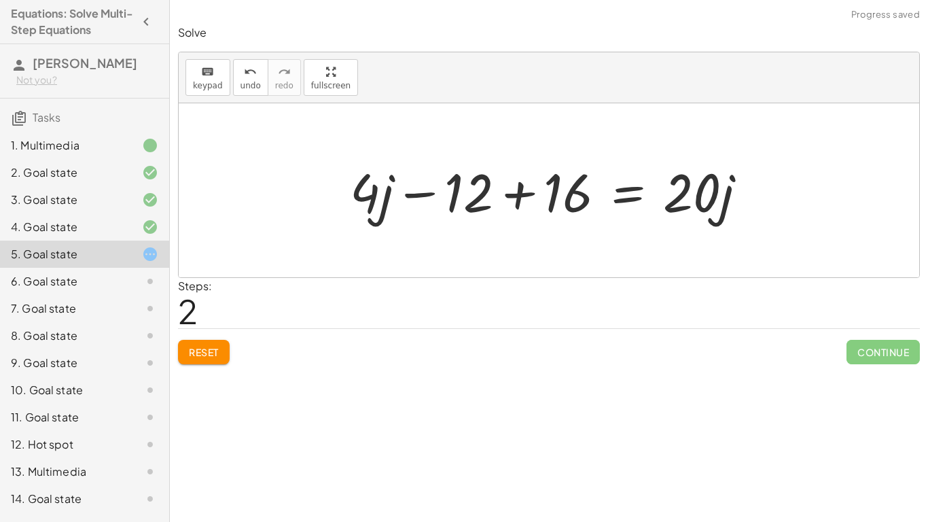
click at [518, 190] on div at bounding box center [554, 191] width 422 height 70
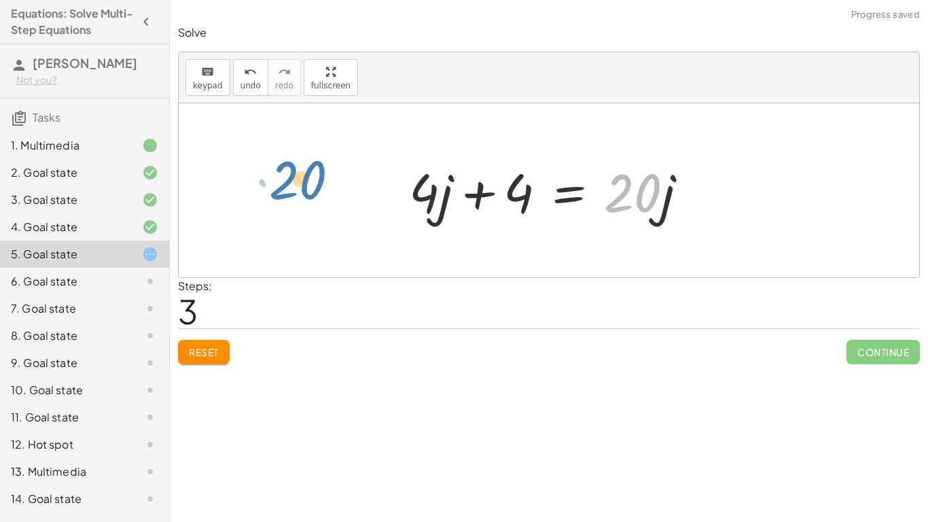
drag, startPoint x: 648, startPoint y: 196, endPoint x: 313, endPoint y: 183, distance: 335.3
click at [313, 183] on div "· 4 · ( + j − 3 ) = + · 20 · j − 16 + · 4 · j − · 4 · 3 = + · 20 · j − 16 + · 4…" at bounding box center [549, 190] width 741 height 174
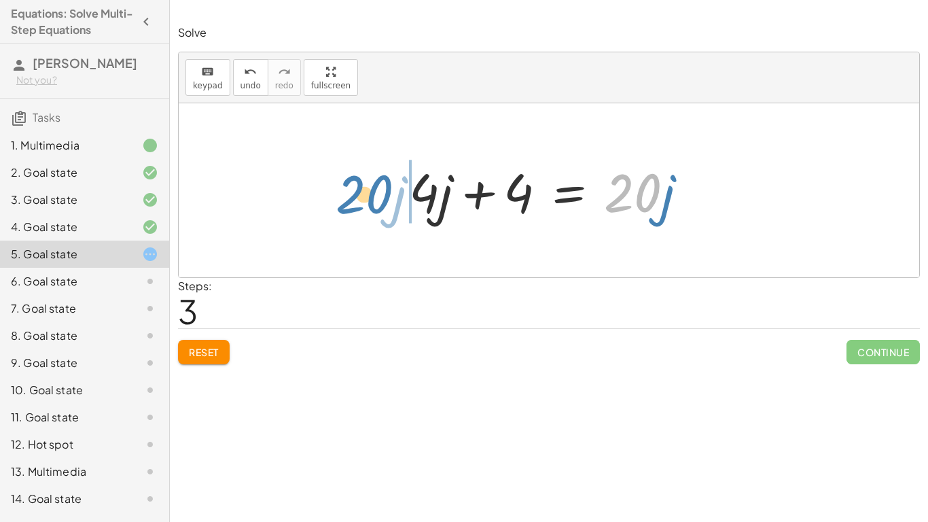
drag, startPoint x: 650, startPoint y: 182, endPoint x: 381, endPoint y: 183, distance: 268.4
click at [381, 183] on div "· 4 · ( + j − 3 ) = + · 20 · j − 16 + · 4 · j − · 4 · 3 = + · 20 · j − 16 + · 4…" at bounding box center [549, 190] width 741 height 174
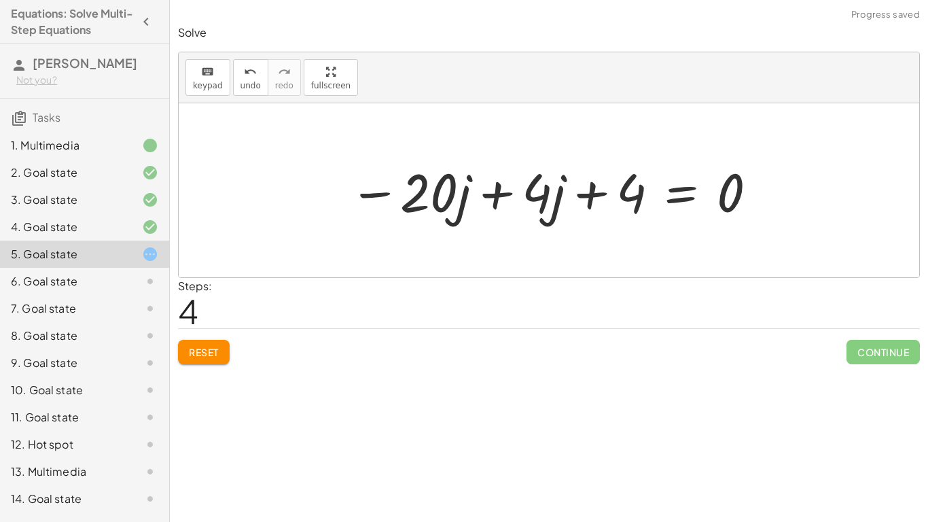
click at [485, 195] on div at bounding box center [553, 191] width 423 height 70
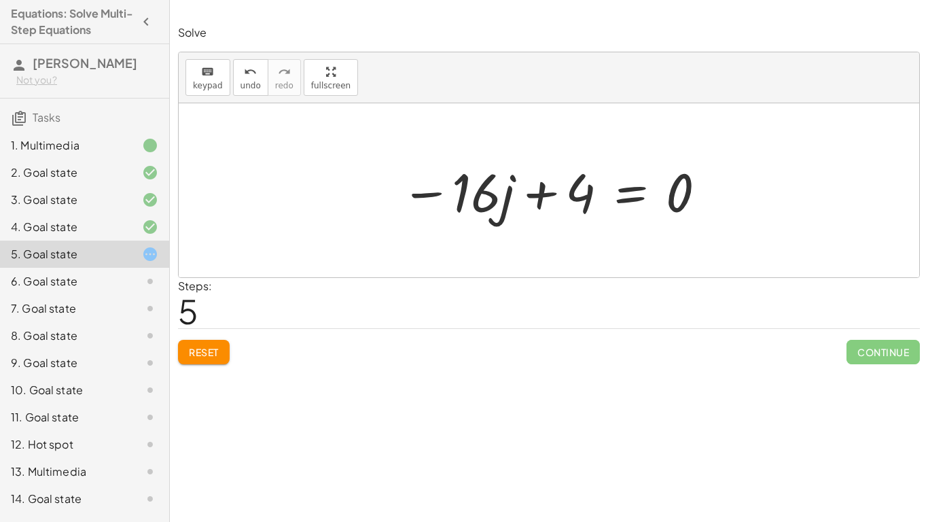
click at [201, 351] on span "Reset" at bounding box center [204, 352] width 30 height 12
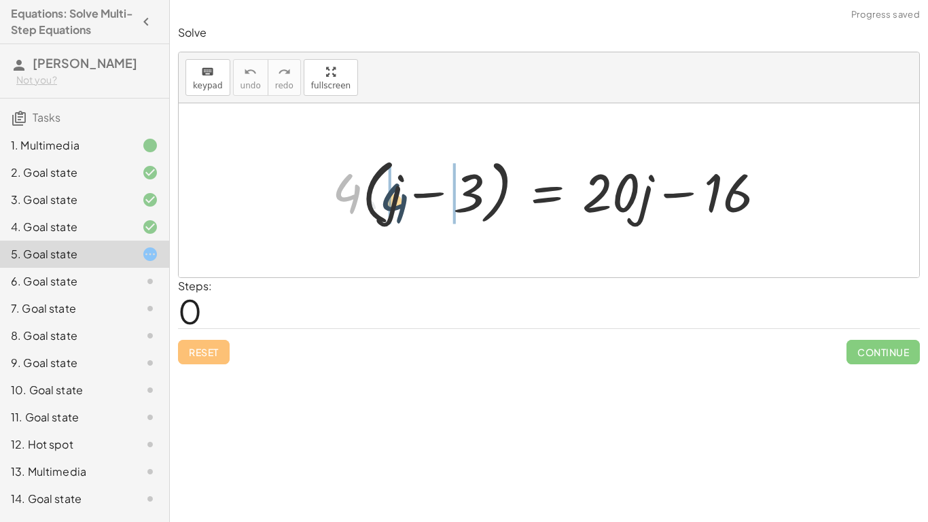
drag, startPoint x: 355, startPoint y: 175, endPoint x: 402, endPoint y: 184, distance: 47.8
click at [402, 184] on div at bounding box center [555, 191] width 458 height 78
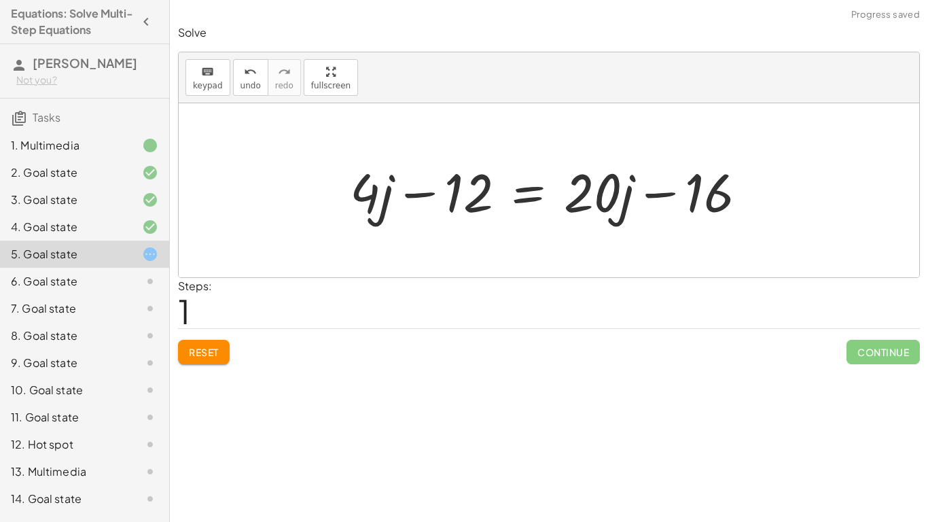
click at [449, 190] on div at bounding box center [554, 191] width 422 height 70
drag, startPoint x: 450, startPoint y: 189, endPoint x: 840, endPoint y: 174, distance: 390.4
click at [840, 174] on div "· 4 · ( + j − 3 ) = + · 20 · j − 16 + · 4 · j − · 4 · 3 = + · 20 · j − 16 − 12 …" at bounding box center [549, 190] width 741 height 174
drag, startPoint x: 485, startPoint y: 200, endPoint x: 830, endPoint y: 215, distance: 345.5
click at [830, 215] on div "· 4 · ( + j − 3 ) = + · 20 · j − 16 + · 4 · j − · 4 · 3 = + · 20 · j − 16 − 12 …" at bounding box center [549, 190] width 741 height 174
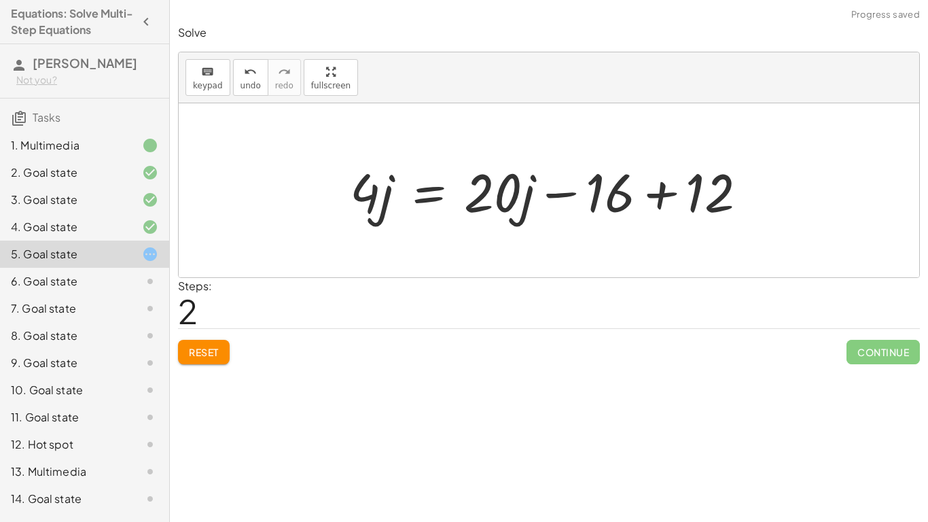
click at [682, 193] on div at bounding box center [554, 191] width 422 height 70
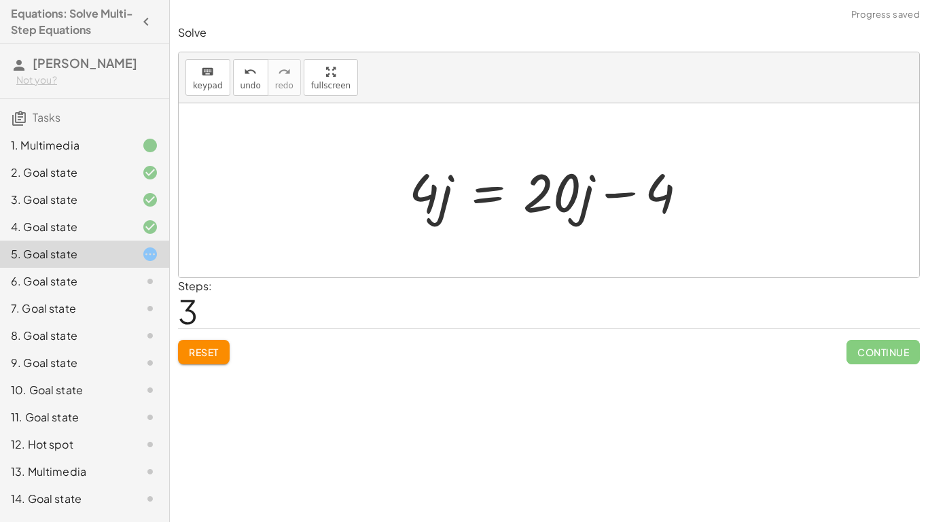
click at [191, 352] on span "Reset" at bounding box center [204, 352] width 30 height 12
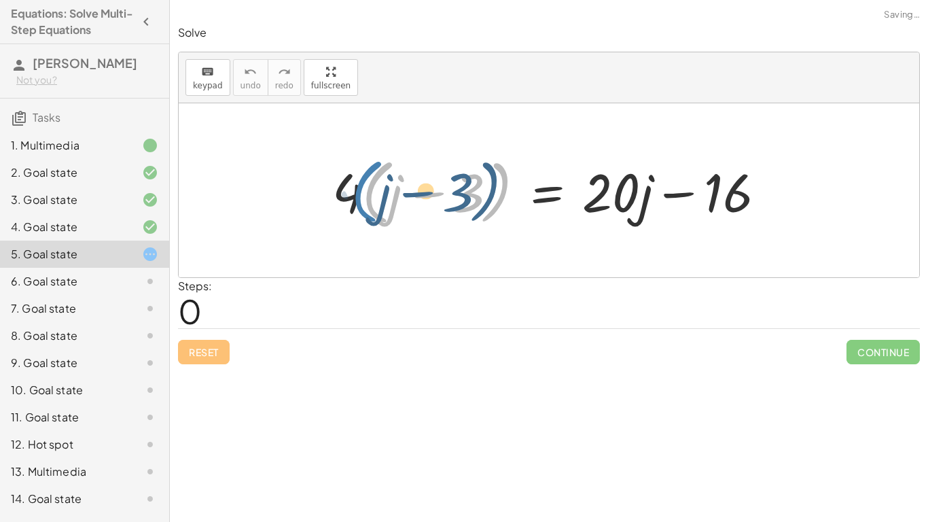
drag, startPoint x: 369, startPoint y: 195, endPoint x: 358, endPoint y: 194, distance: 10.9
click at [358, 194] on div at bounding box center [555, 191] width 458 height 78
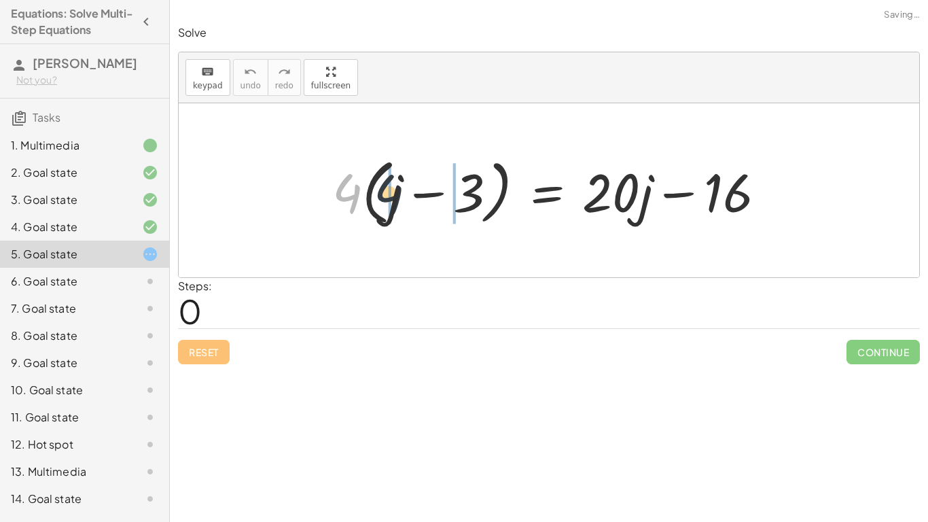
drag, startPoint x: 344, startPoint y: 192, endPoint x: 402, endPoint y: 194, distance: 58.5
click at [402, 194] on div at bounding box center [555, 191] width 458 height 78
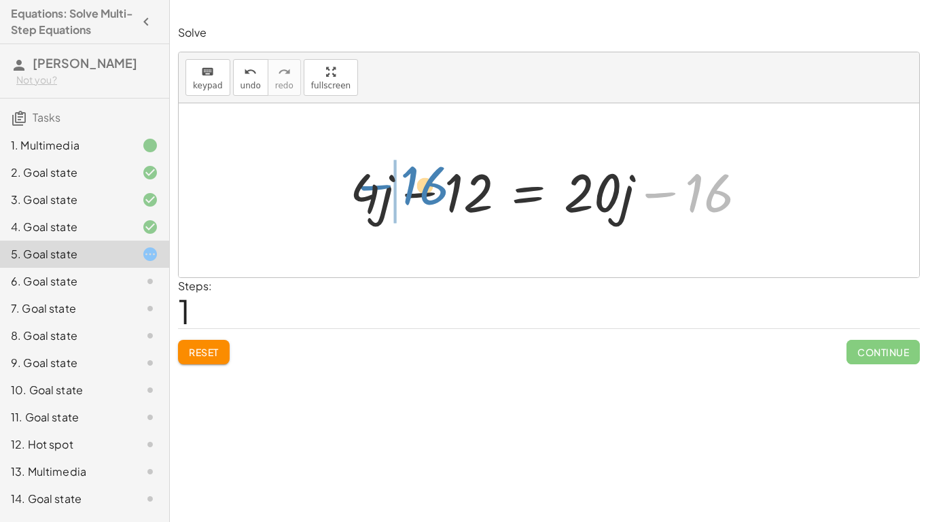
drag, startPoint x: 709, startPoint y: 186, endPoint x: 440, endPoint y: 175, distance: 270.0
click at [440, 175] on div at bounding box center [554, 191] width 422 height 70
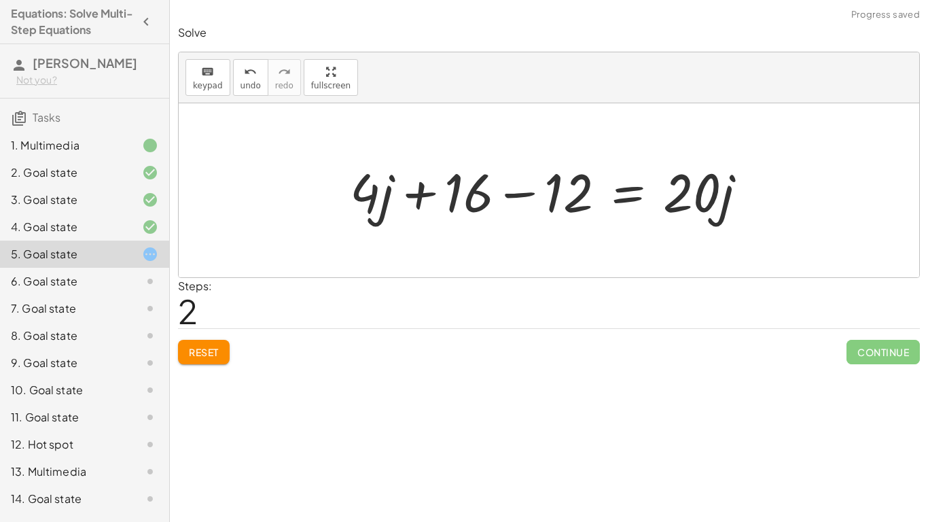
click at [509, 203] on div at bounding box center [554, 191] width 422 height 70
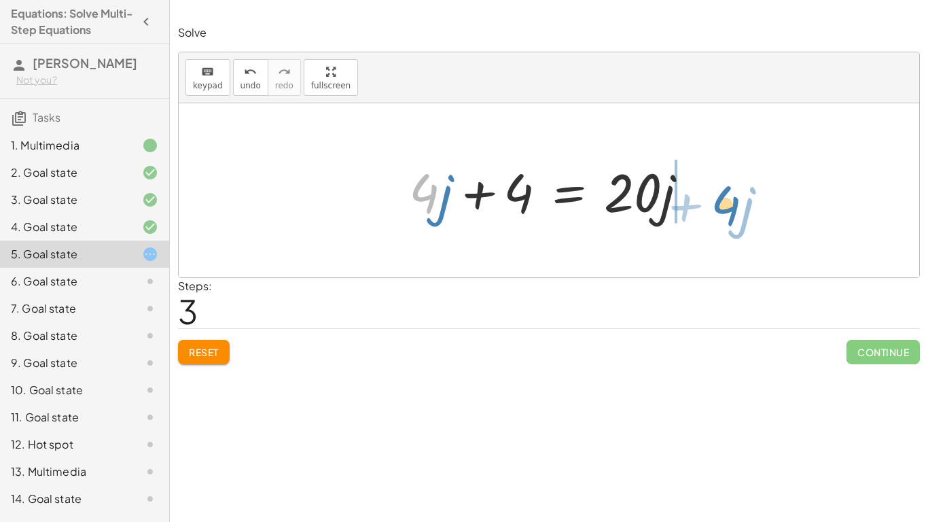
drag, startPoint x: 419, startPoint y: 190, endPoint x: 721, endPoint y: 201, distance: 302.6
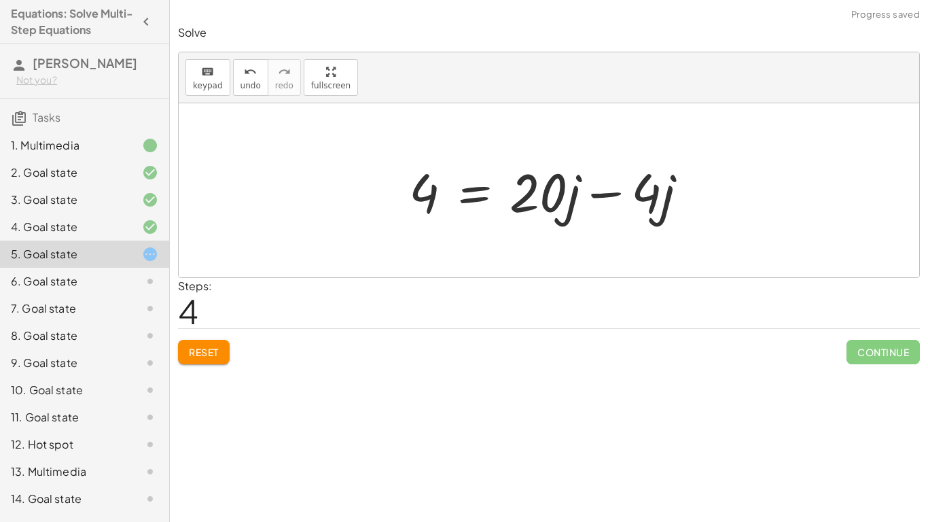
click at [604, 198] on div at bounding box center [553, 191] width 303 height 70
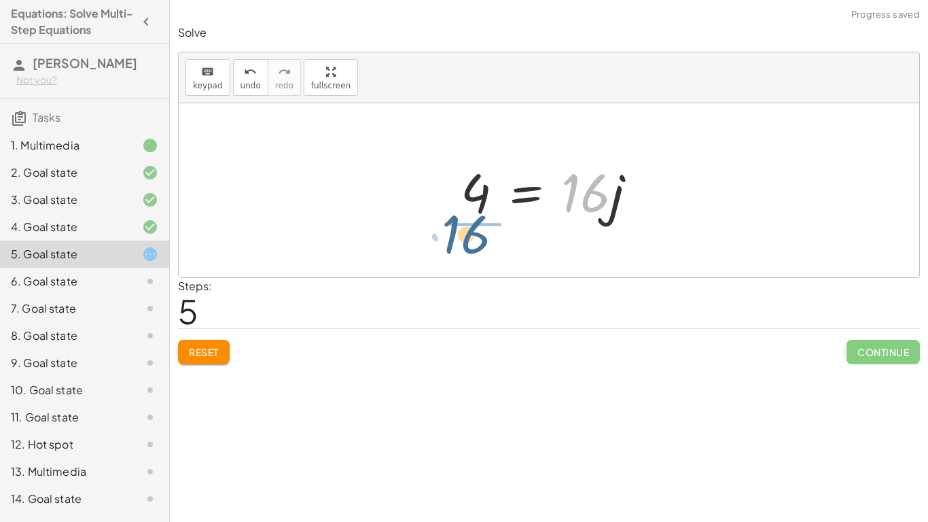
drag, startPoint x: 604, startPoint y: 198, endPoint x: 482, endPoint y: 241, distance: 129.2
click at [482, 241] on div "· 4 · ( + j − 3 ) = + · 20 · j − 16 + · 4 · j − · 4 · 3 = + · 20 · j − 16 + · 4…" at bounding box center [549, 190] width 741 height 174
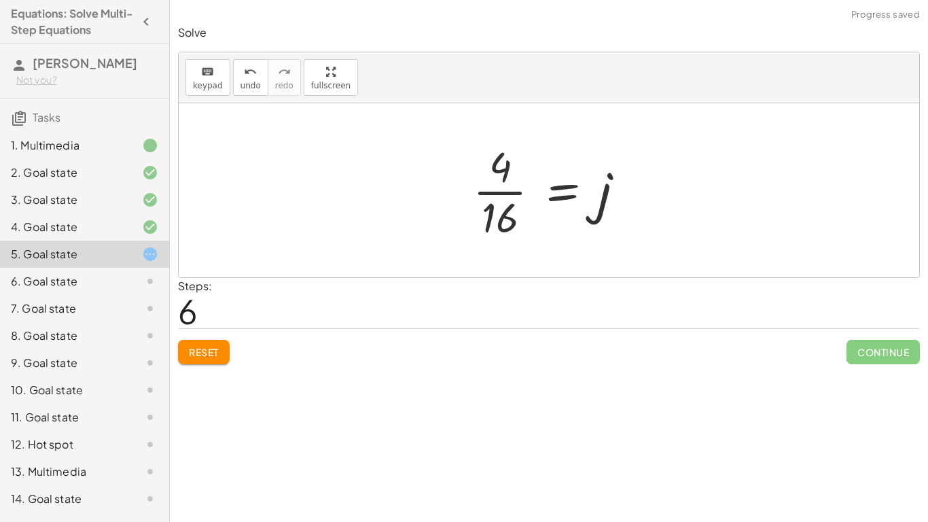
click at [501, 186] on div at bounding box center [554, 190] width 176 height 105
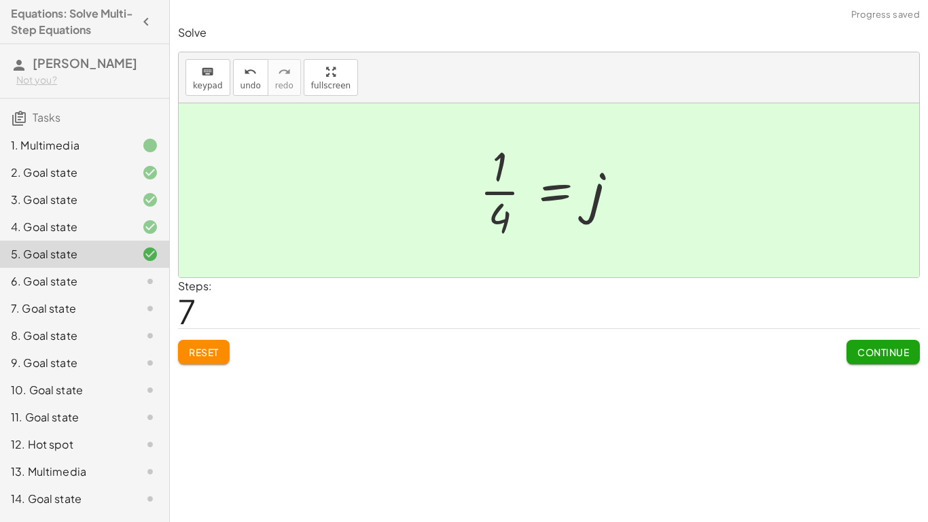
click at [885, 359] on button "Continue" at bounding box center [883, 352] width 73 height 24
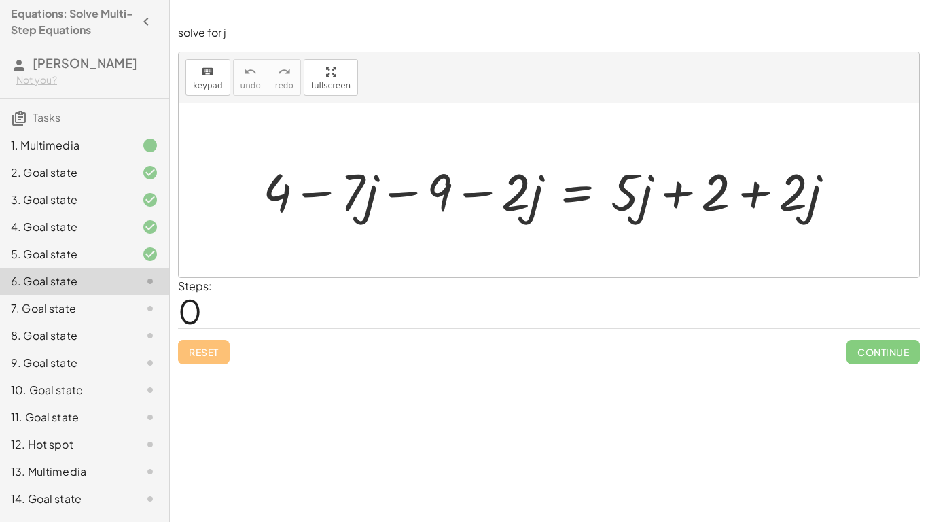
click at [323, 183] on div at bounding box center [553, 189] width 595 height 67
click at [393, 186] on div at bounding box center [553, 189] width 595 height 67
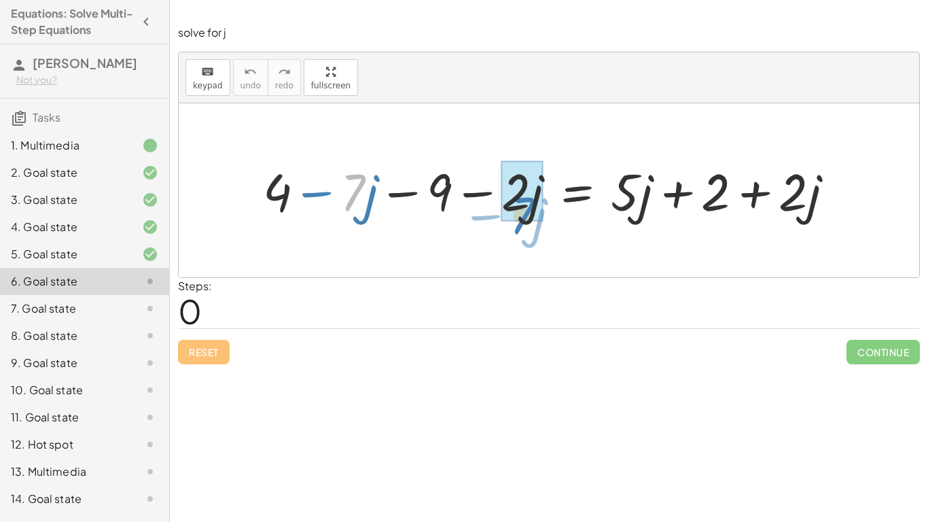
drag, startPoint x: 356, startPoint y: 196, endPoint x: 540, endPoint y: 215, distance: 184.5
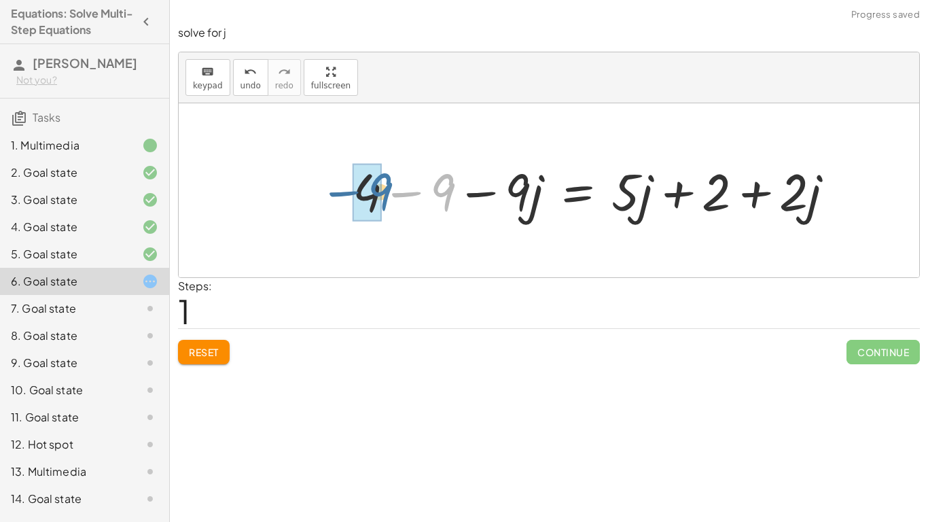
drag, startPoint x: 447, startPoint y: 190, endPoint x: 384, endPoint y: 190, distance: 63.2
click at [384, 190] on div at bounding box center [599, 189] width 506 height 67
drag, startPoint x: 432, startPoint y: 195, endPoint x: 696, endPoint y: 266, distance: 273.0
click at [696, 266] on div "+ 4 − · 7 · j − 9 − · 2 · j = + · 5 · j + 2 + · 2 · j + 4 − 9 − · 9 · j = + · 5…" at bounding box center [549, 190] width 741 height 174
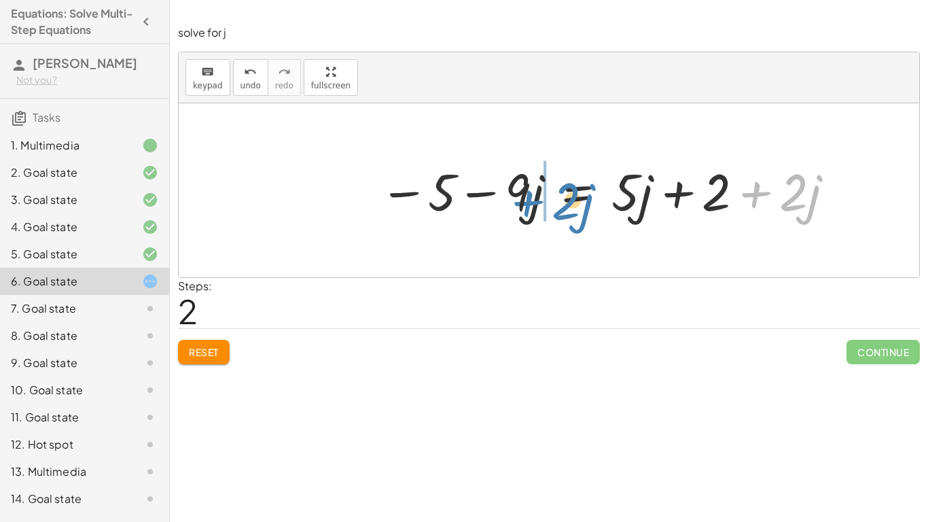
drag, startPoint x: 731, startPoint y: 190, endPoint x: 505, endPoint y: 199, distance: 226.5
click at [505, 199] on div at bounding box center [607, 189] width 471 height 67
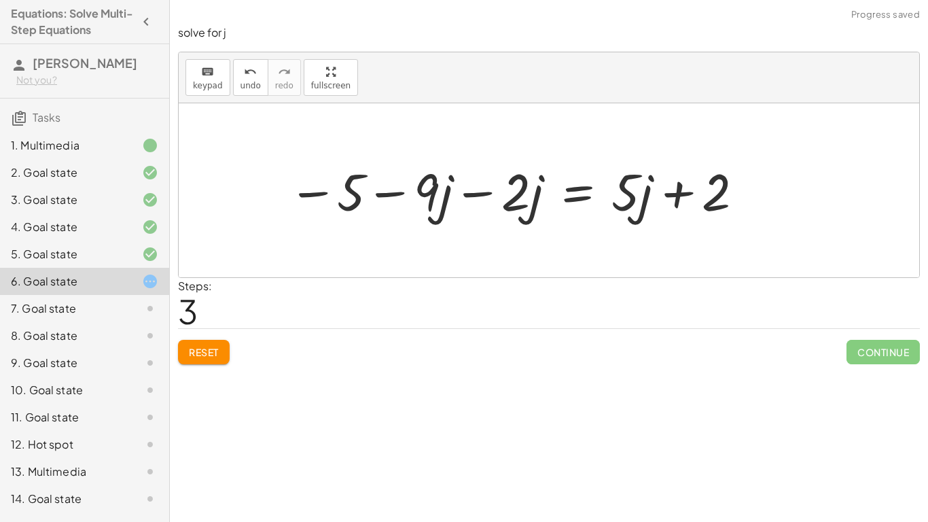
click at [484, 191] on div at bounding box center [516, 189] width 471 height 67
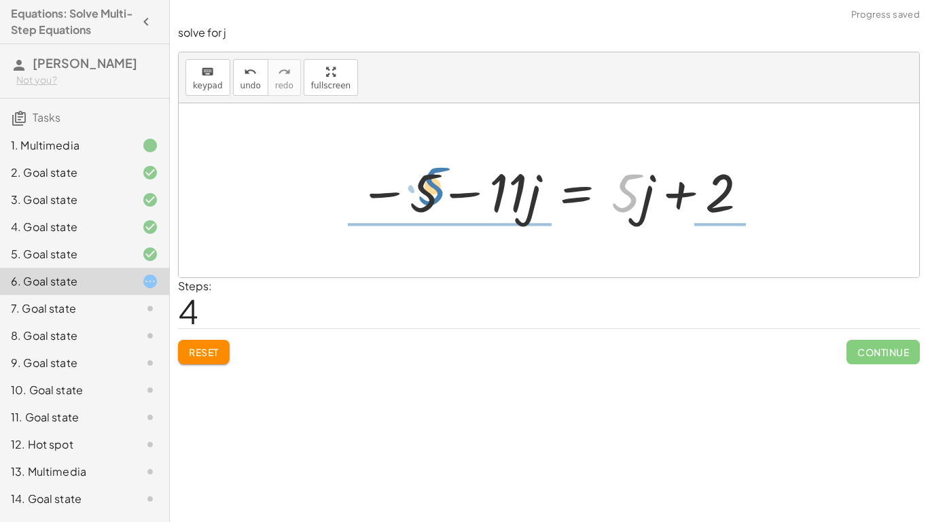
drag, startPoint x: 640, startPoint y: 192, endPoint x: 446, endPoint y: 186, distance: 193.8
click at [446, 186] on div at bounding box center [554, 191] width 404 height 70
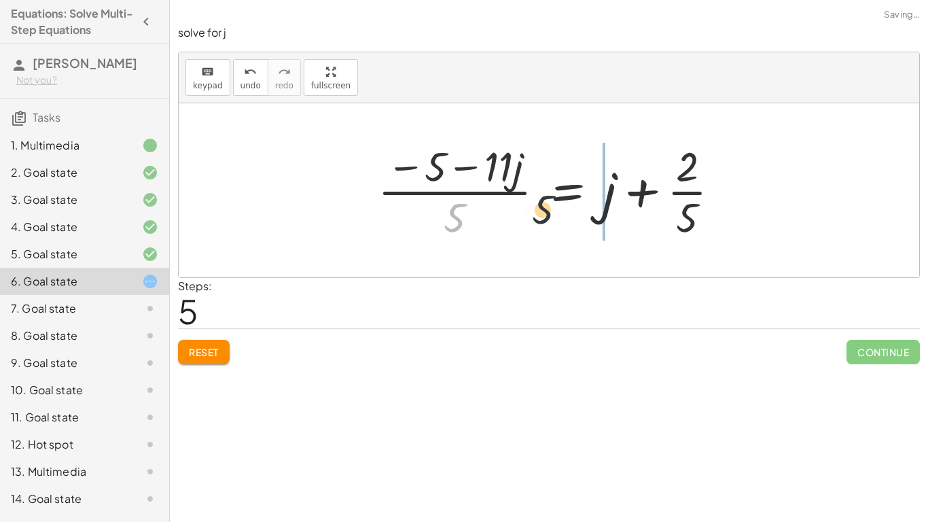
drag, startPoint x: 438, startPoint y: 206, endPoint x: 629, endPoint y: 177, distance: 193.2
click at [629, 177] on div at bounding box center [554, 190] width 367 height 105
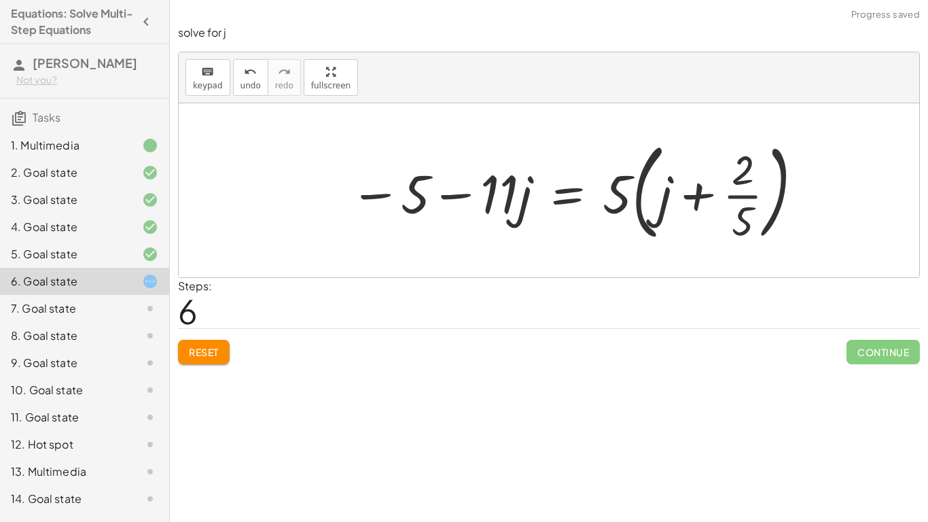
click at [197, 362] on button "Reset" at bounding box center [204, 352] width 52 height 24
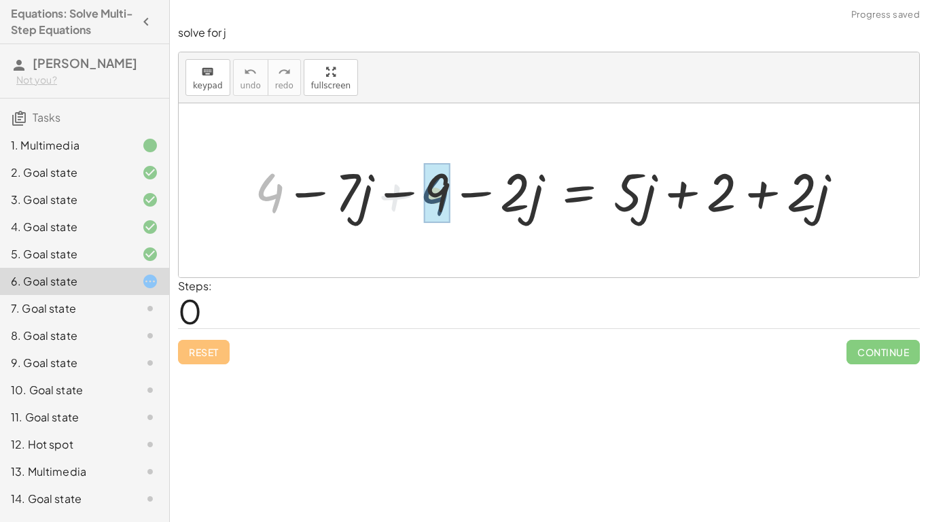
drag, startPoint x: 259, startPoint y: 196, endPoint x: 427, endPoint y: 198, distance: 167.9
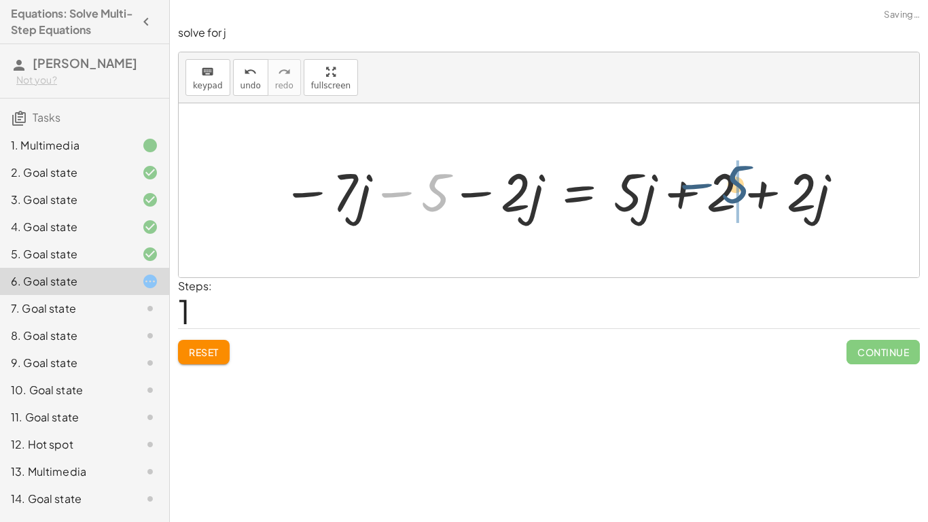
drag, startPoint x: 432, startPoint y: 199, endPoint x: 737, endPoint y: 192, distance: 305.2
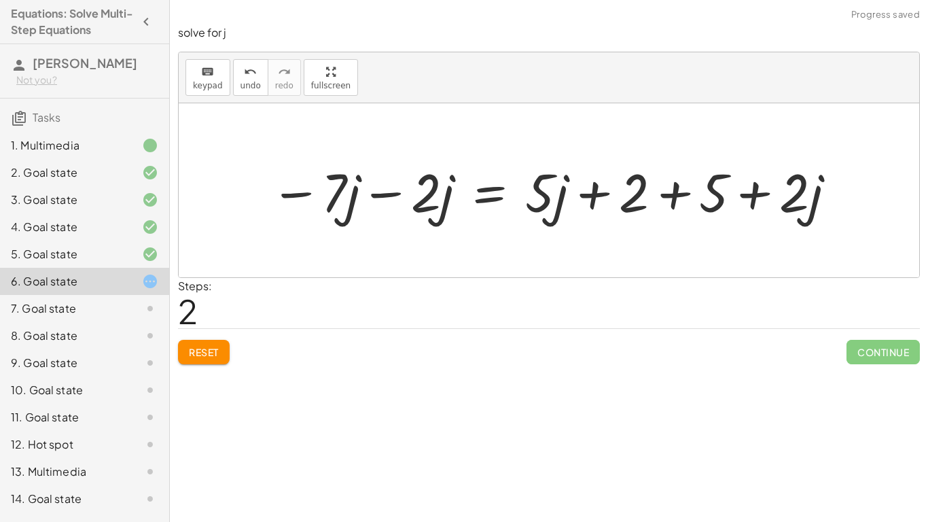
click at [674, 188] on div at bounding box center [554, 191] width 581 height 70
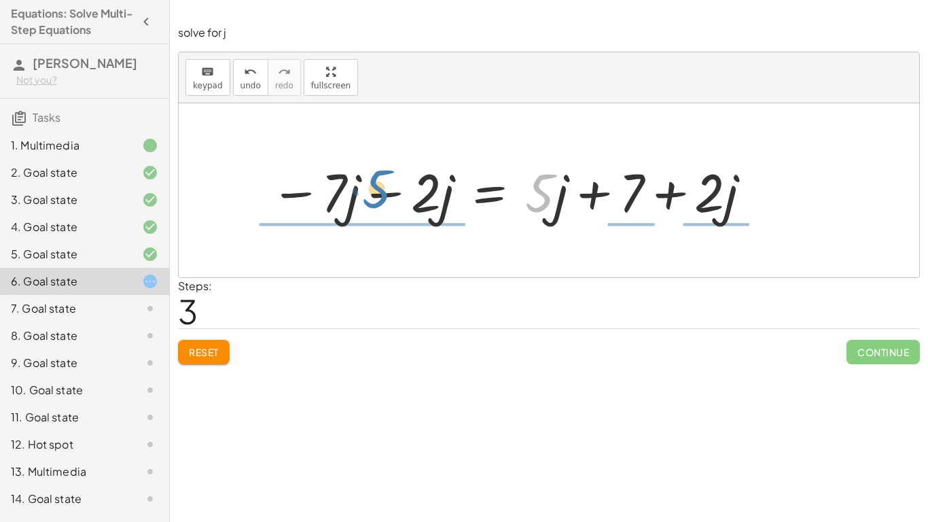
drag, startPoint x: 536, startPoint y: 193, endPoint x: 373, endPoint y: 189, distance: 163.1
click at [373, 189] on div at bounding box center [512, 191] width 496 height 70
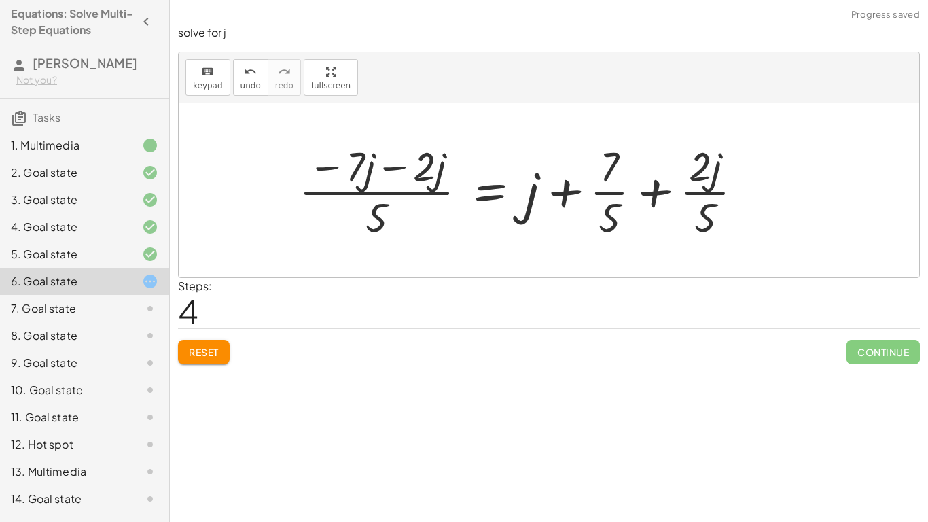
click at [202, 347] on span "Reset" at bounding box center [204, 352] width 30 height 12
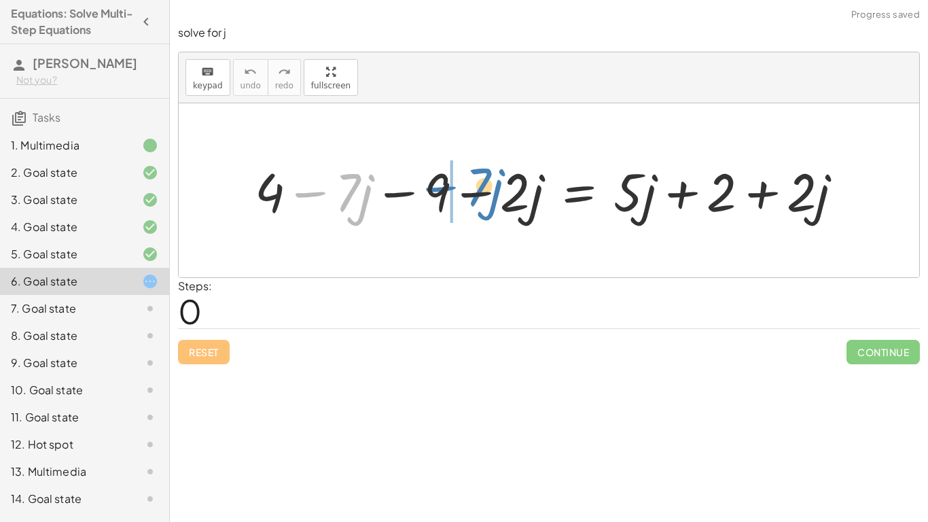
drag, startPoint x: 314, startPoint y: 193, endPoint x: 439, endPoint y: 188, distance: 125.2
click at [439, 188] on div at bounding box center [554, 190] width 613 height 69
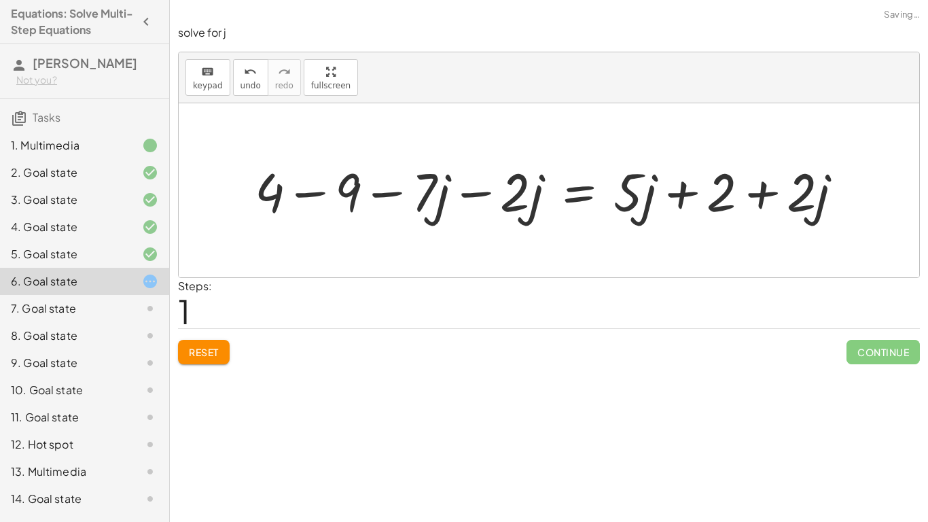
click at [393, 194] on div at bounding box center [554, 190] width 613 height 69
click at [322, 194] on div at bounding box center [554, 190] width 613 height 69
drag, startPoint x: 342, startPoint y: 194, endPoint x: 726, endPoint y: 200, distance: 384.7
click at [726, 200] on div at bounding box center [563, 190] width 576 height 69
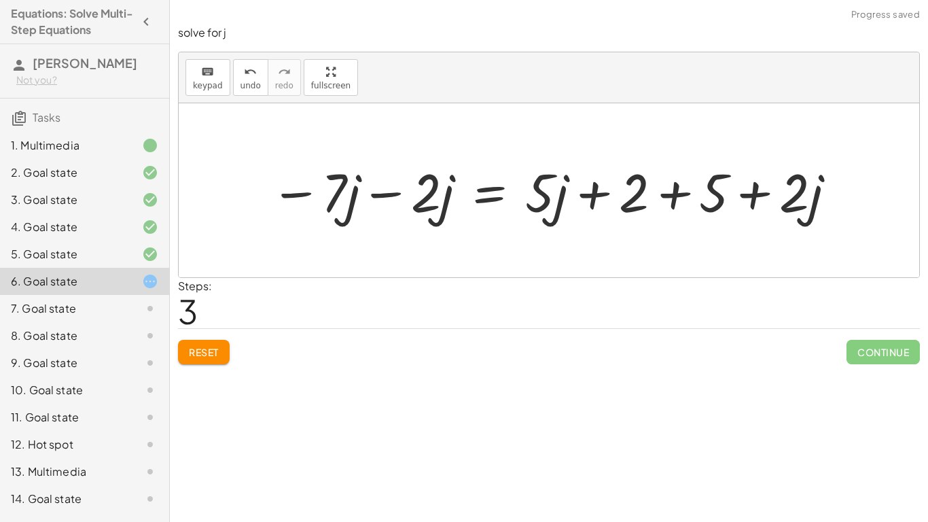
click at [684, 200] on div at bounding box center [554, 191] width 581 height 70
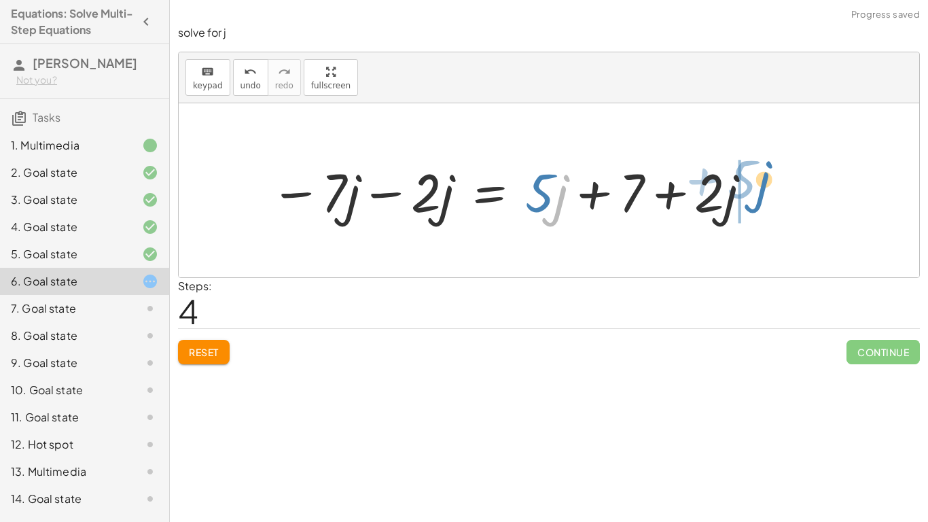
drag, startPoint x: 559, startPoint y: 193, endPoint x: 818, endPoint y: 191, distance: 258.9
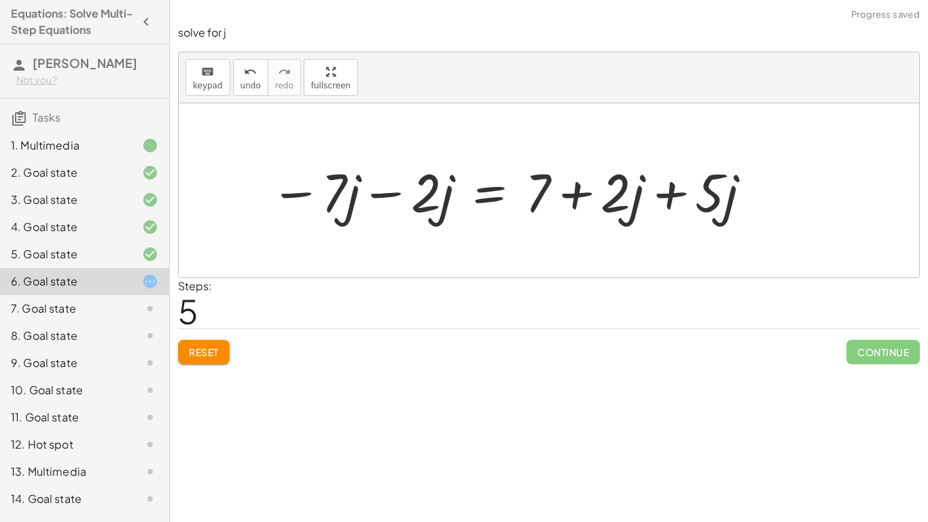
click at [672, 194] on div at bounding box center [512, 191] width 496 height 70
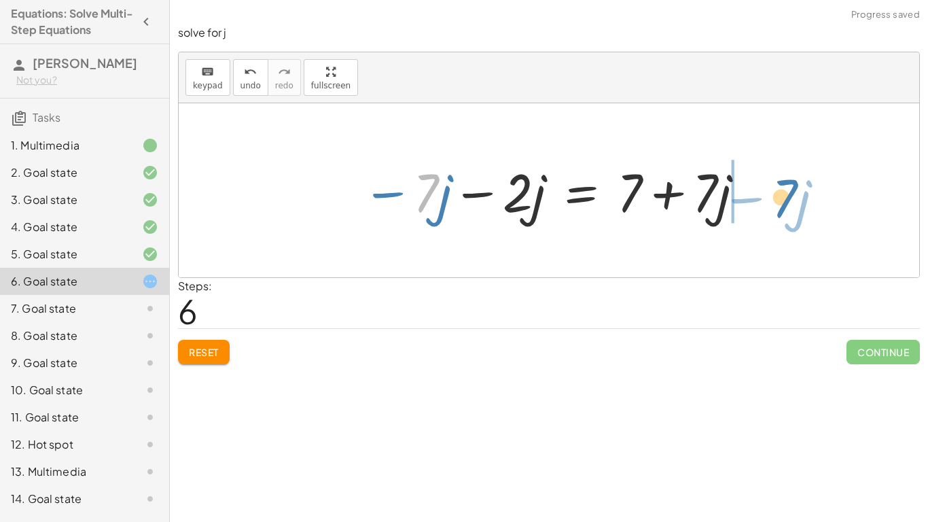
drag, startPoint x: 435, startPoint y: 190, endPoint x: 801, endPoint y: 198, distance: 365.7
click at [801, 198] on div "+ 4 − · 7 · j − 9 − · 2 · j = + · 5 · j + 2 + · 2 · j + 4 − 9 − · 7 · j − · 2 ·…" at bounding box center [549, 190] width 741 height 174
click at [801, 198] on div at bounding box center [661, 191] width 381 height 70
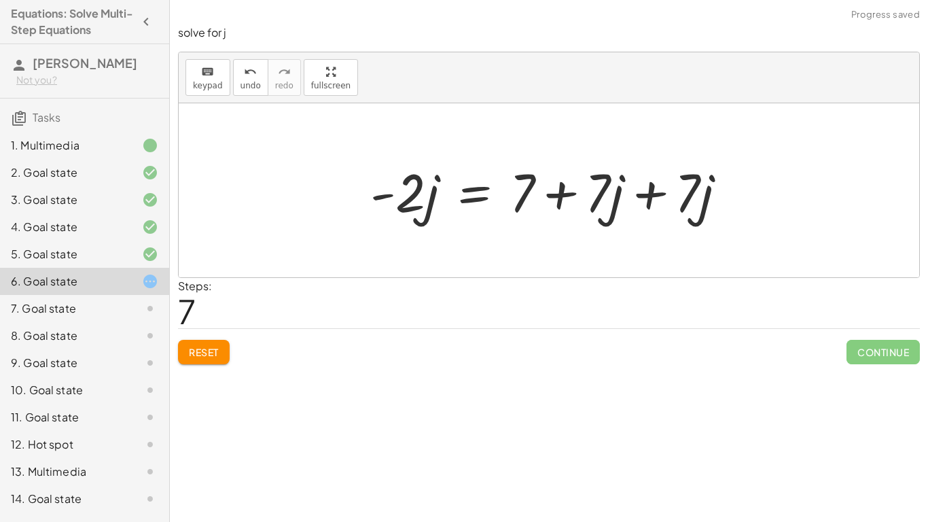
click at [660, 203] on div at bounding box center [554, 191] width 381 height 70
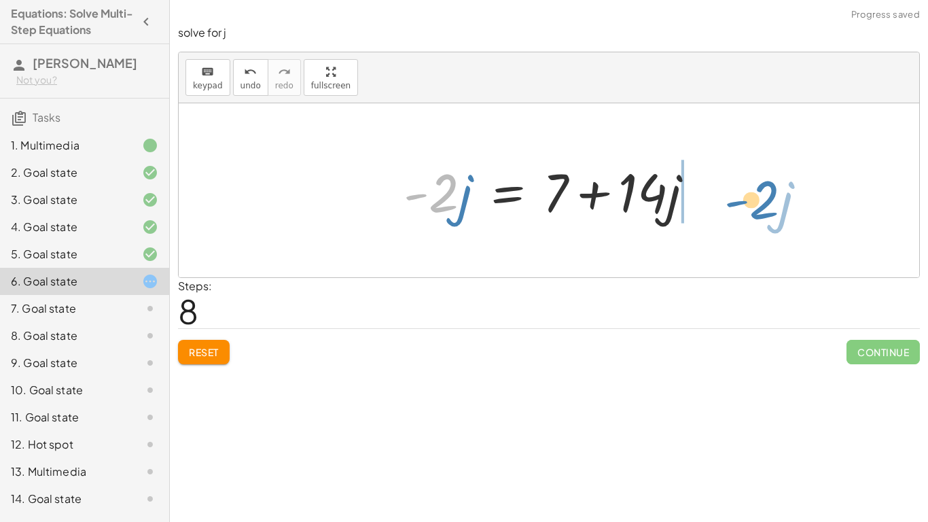
drag, startPoint x: 457, startPoint y: 197, endPoint x: 788, endPoint y: 200, distance: 331.0
click at [788, 200] on div "+ 4 − · 7 · j − 9 − · 2 · j = + · 5 · j + 2 + · 2 · j + 4 − 9 − · 7 · j − · 2 ·…" at bounding box center [549, 190] width 741 height 174
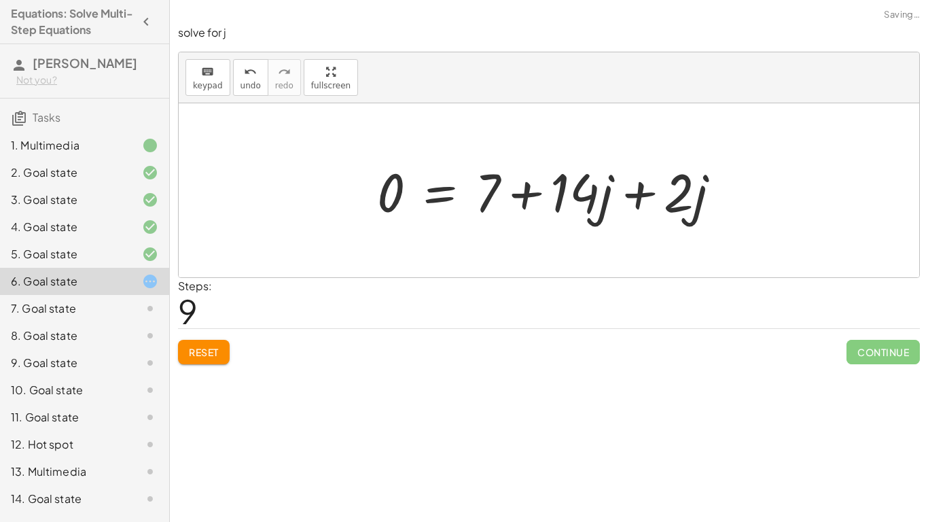
click at [648, 193] on div at bounding box center [554, 191] width 368 height 70
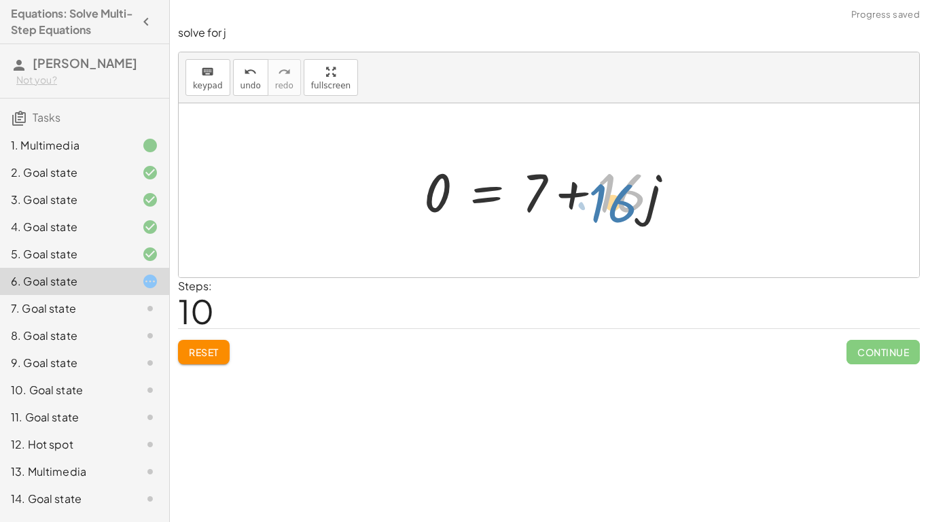
click at [631, 203] on div at bounding box center [554, 191] width 274 height 70
click at [572, 195] on div at bounding box center [554, 191] width 274 height 70
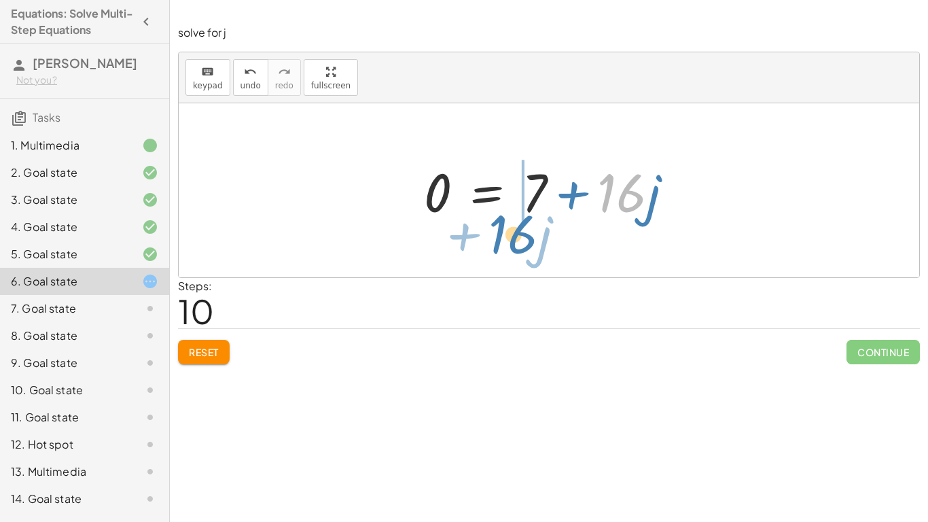
drag, startPoint x: 622, startPoint y: 188, endPoint x: 512, endPoint y: 229, distance: 117.0
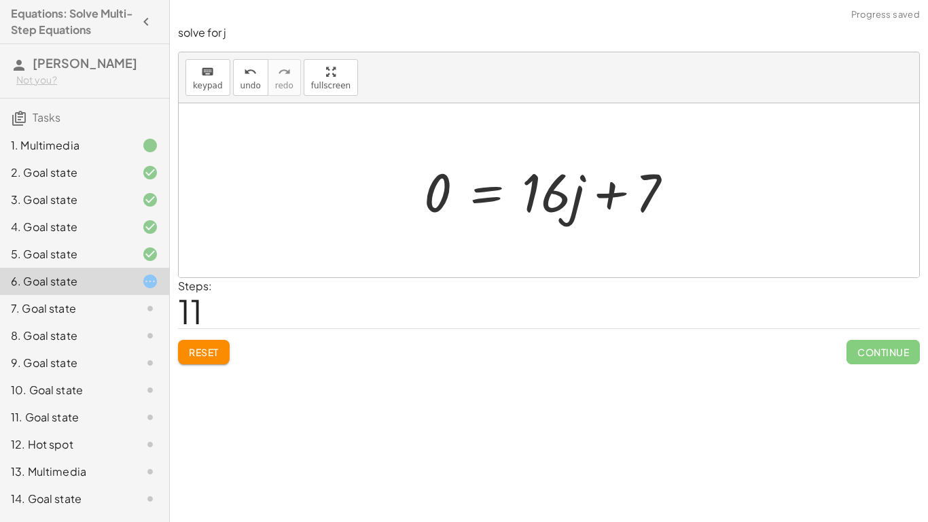
click at [597, 195] on div at bounding box center [554, 191] width 274 height 70
click at [486, 197] on div at bounding box center [554, 191] width 274 height 70
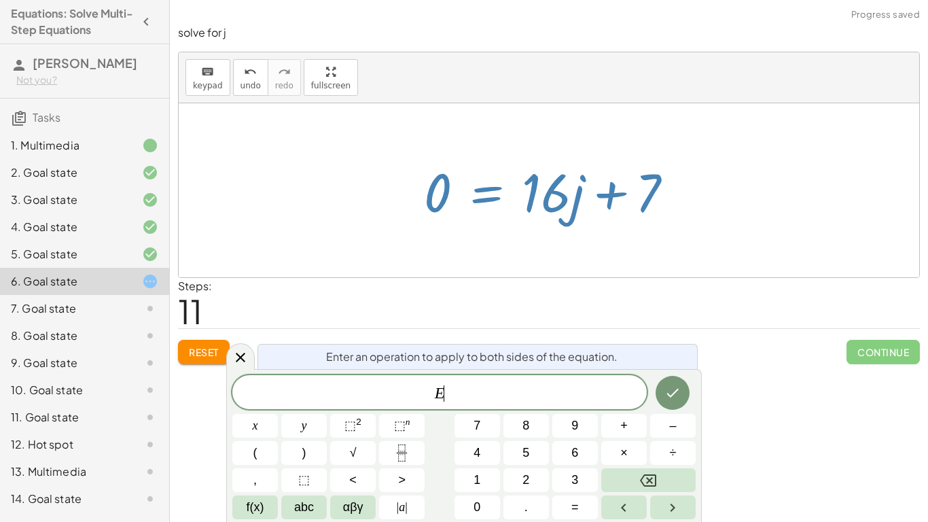
scroll to position [1, 0]
click at [486, 197] on div at bounding box center [554, 191] width 274 height 70
click at [249, 349] on div at bounding box center [240, 356] width 29 height 27
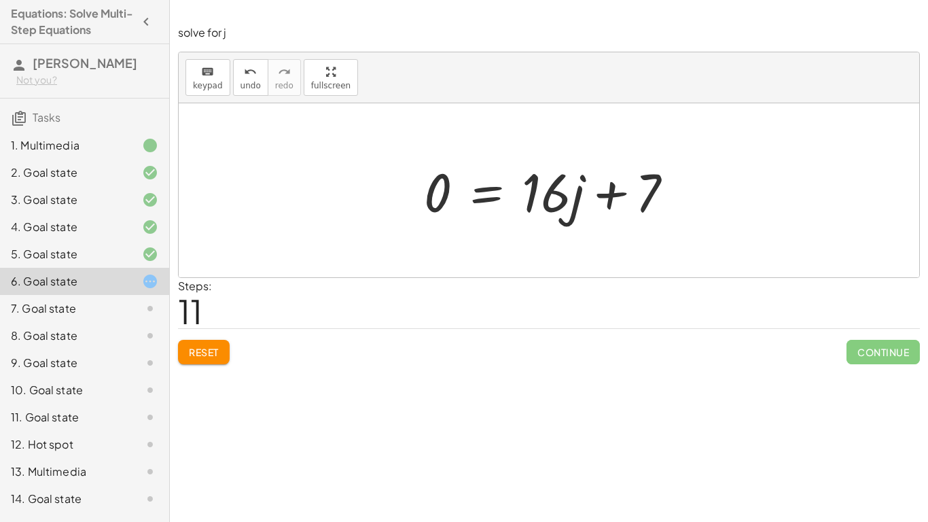
click at [347, 224] on div "+ 4 − · 7 · j − 9 − · 2 · j = + · 5 · j + 2 + · 2 · j + 4 − 9 − · 7 · j − · 2 ·…" at bounding box center [549, 190] width 741 height 174
click at [347, 224] on div at bounding box center [549, 190] width 741 height 174
drag, startPoint x: 449, startPoint y: 188, endPoint x: 550, endPoint y: 233, distance: 110.7
click at [550, 233] on div "+ 4 − · 7 · j − 9 − · 2 · j = + · 5 · j + 2 + · 2 · j + 4 − 9 − · 7 · j − · 2 ·…" at bounding box center [549, 190] width 741 height 174
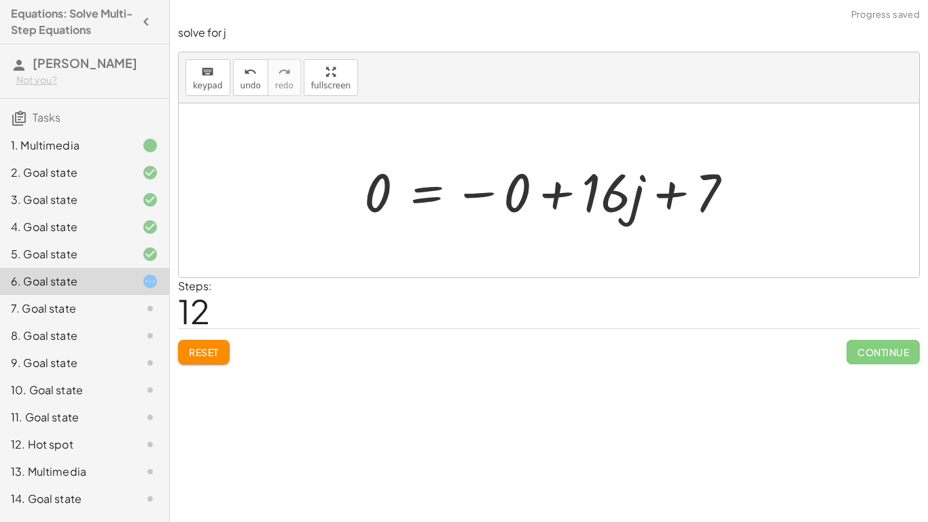
click at [563, 193] on div at bounding box center [553, 191] width 393 height 70
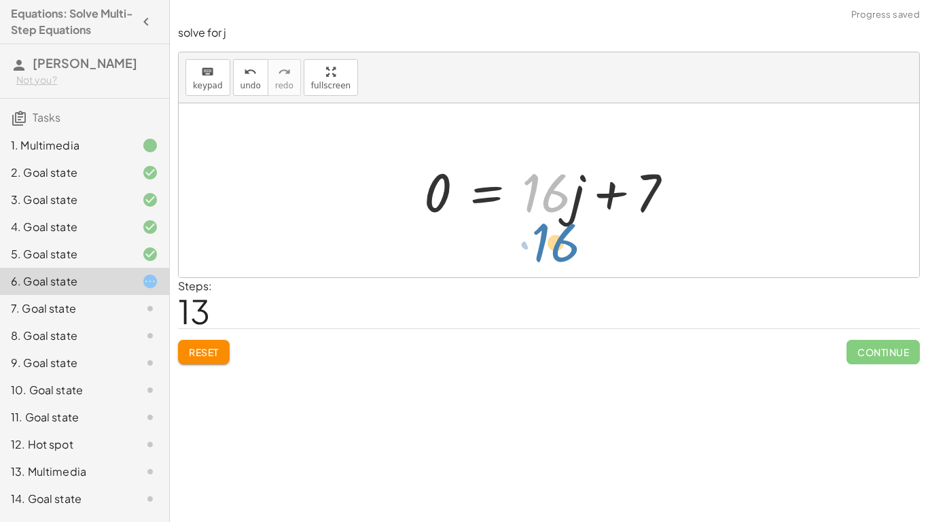
drag, startPoint x: 567, startPoint y: 198, endPoint x: 577, endPoint y: 199, distance: 9.6
click at [577, 199] on div at bounding box center [554, 191] width 274 height 70
click at [588, 239] on div "+ 4 − · 7 · j − 9 − · 2 · j = + · 5 · j + 2 + · 2 · j + 4 − 9 − · 7 · j − · 2 ·…" at bounding box center [549, 190] width 741 height 174
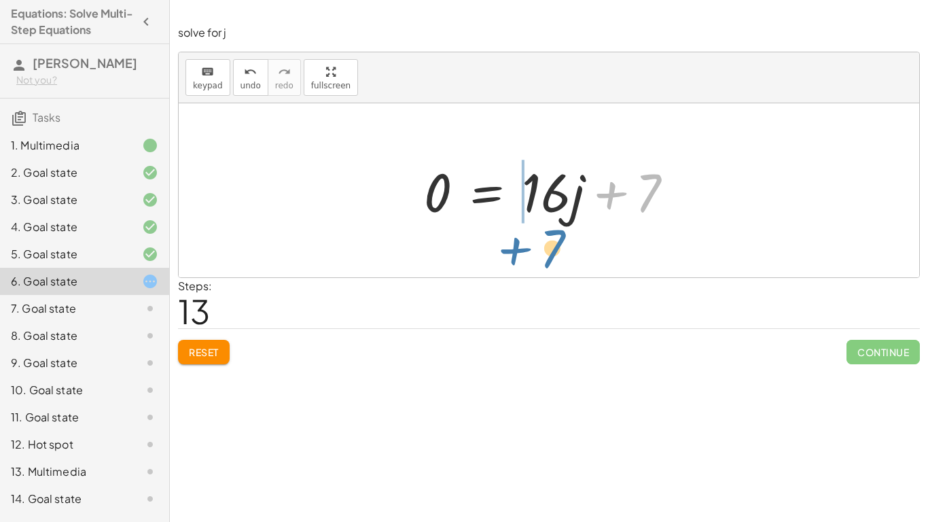
drag, startPoint x: 642, startPoint y: 192, endPoint x: 545, endPoint y: 247, distance: 111.7
click at [545, 247] on div at bounding box center [549, 190] width 741 height 174
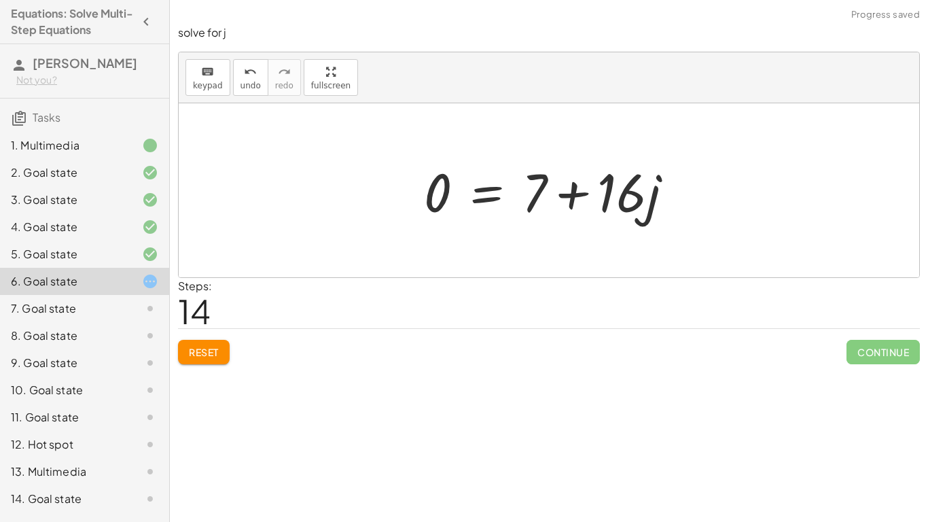
click at [569, 187] on div at bounding box center [554, 191] width 274 height 70
click at [501, 188] on div at bounding box center [554, 191] width 274 height 70
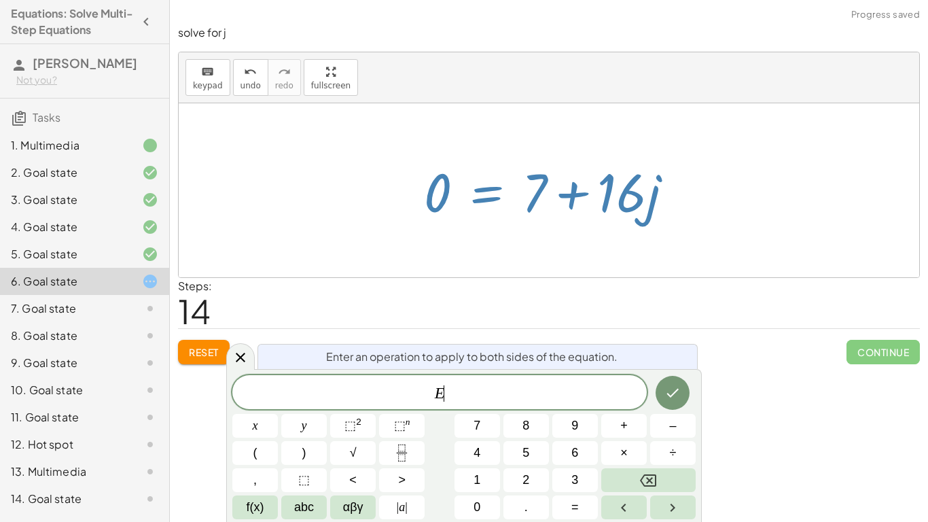
scroll to position [2, 0]
click at [279, 314] on div "Steps: 14" at bounding box center [549, 303] width 742 height 50
click at [249, 346] on div at bounding box center [240, 356] width 29 height 27
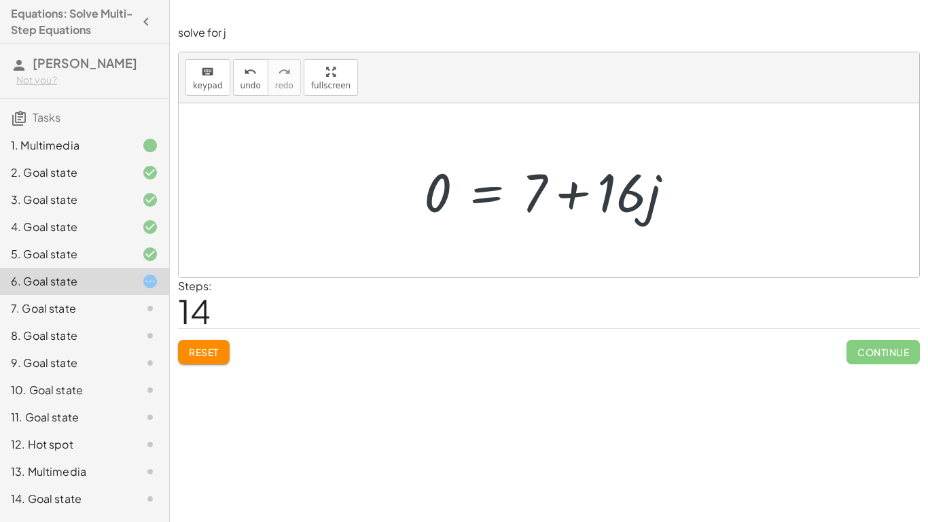
click at [213, 346] on span "Reset" at bounding box center [204, 352] width 30 height 12
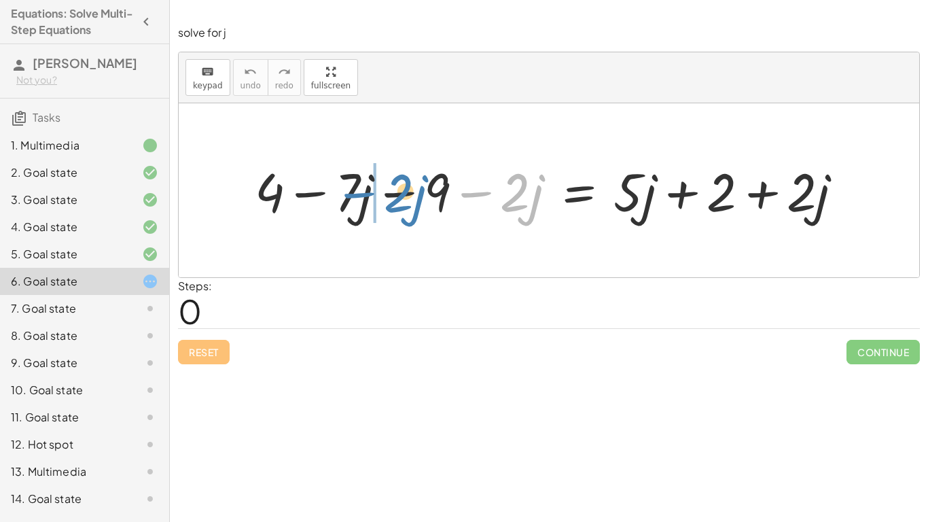
drag, startPoint x: 454, startPoint y: 188, endPoint x: 326, endPoint y: 189, distance: 128.4
click at [326, 189] on div at bounding box center [554, 190] width 613 height 69
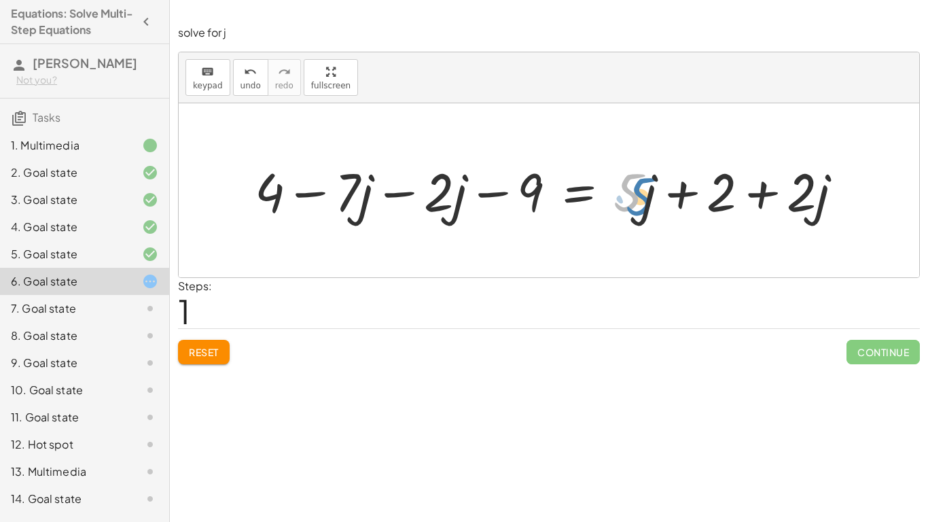
drag, startPoint x: 636, startPoint y: 205, endPoint x: 652, endPoint y: 209, distance: 16.8
click at [652, 209] on div at bounding box center [554, 190] width 613 height 69
drag, startPoint x: 542, startPoint y: 190, endPoint x: 336, endPoint y: 192, distance: 205.9
click at [336, 192] on div at bounding box center [554, 190] width 613 height 69
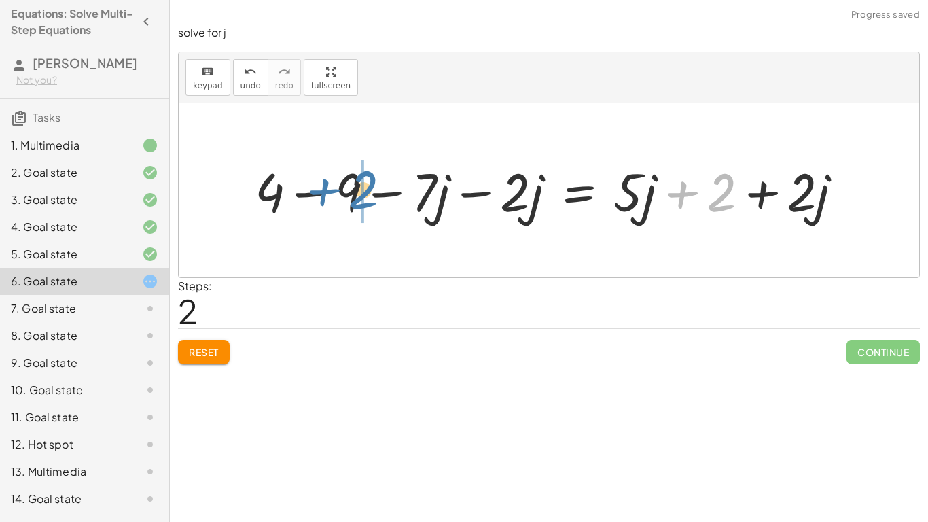
drag, startPoint x: 727, startPoint y: 188, endPoint x: 370, endPoint y: 186, distance: 357.5
click at [370, 186] on div at bounding box center [554, 190] width 613 height 69
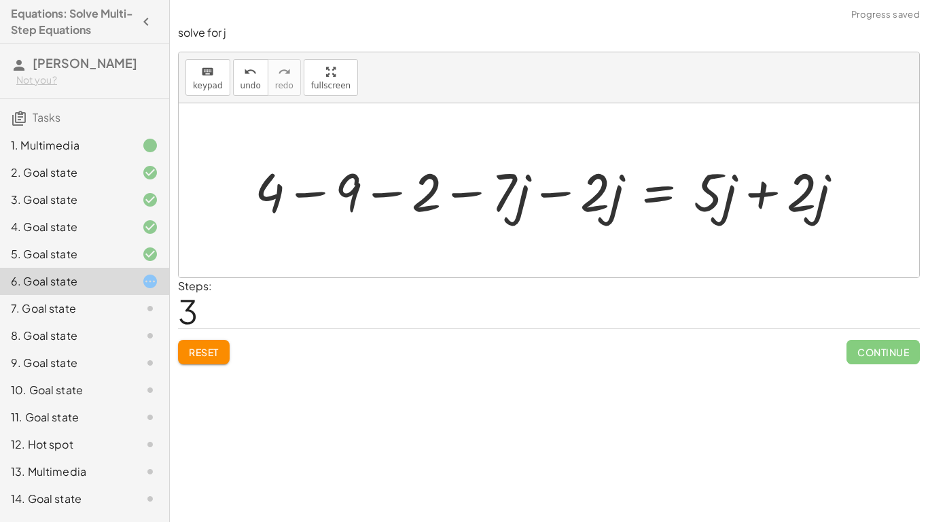
click at [323, 194] on div at bounding box center [554, 190] width 613 height 69
click at [390, 196] on div at bounding box center [563, 190] width 576 height 69
click at [390, 196] on div at bounding box center [605, 190] width 493 height 69
click at [190, 351] on span "Reset" at bounding box center [204, 352] width 30 height 12
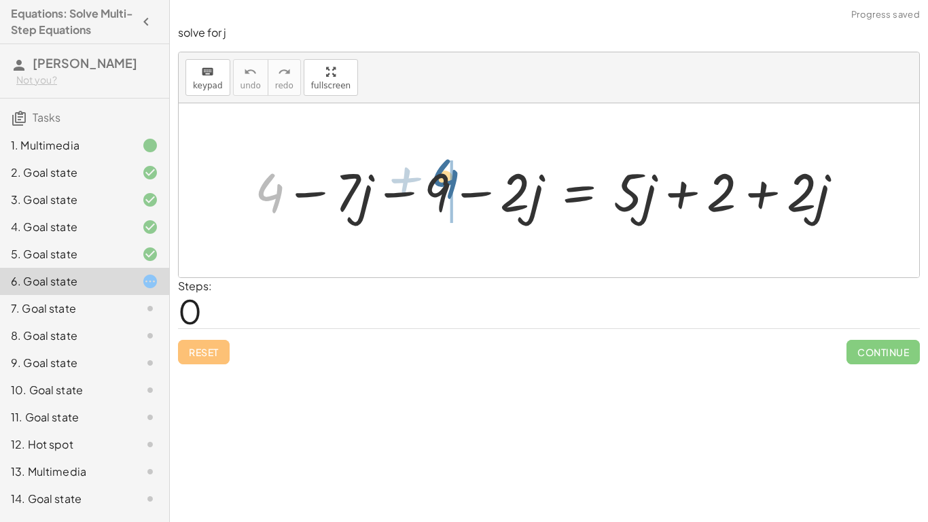
drag, startPoint x: 282, startPoint y: 202, endPoint x: 459, endPoint y: 187, distance: 178.0
click at [459, 187] on div at bounding box center [554, 190] width 613 height 69
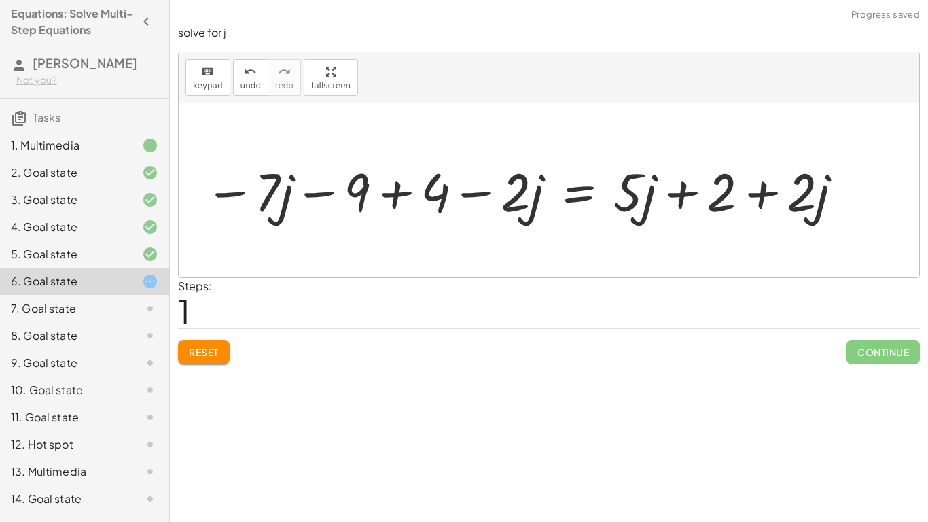
click at [410, 196] on div at bounding box center [525, 190] width 654 height 69
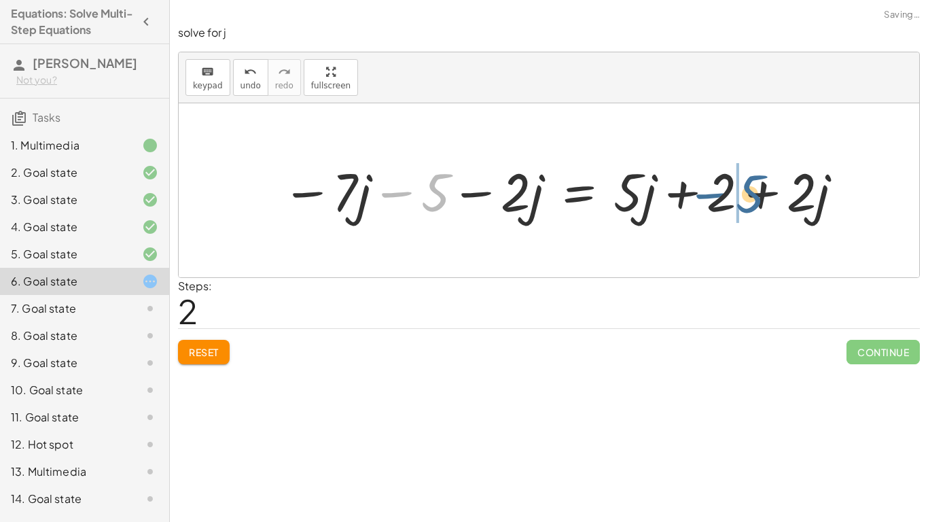
drag, startPoint x: 436, startPoint y: 194, endPoint x: 752, endPoint y: 195, distance: 316.0
click at [752, 195] on div at bounding box center [563, 190] width 576 height 69
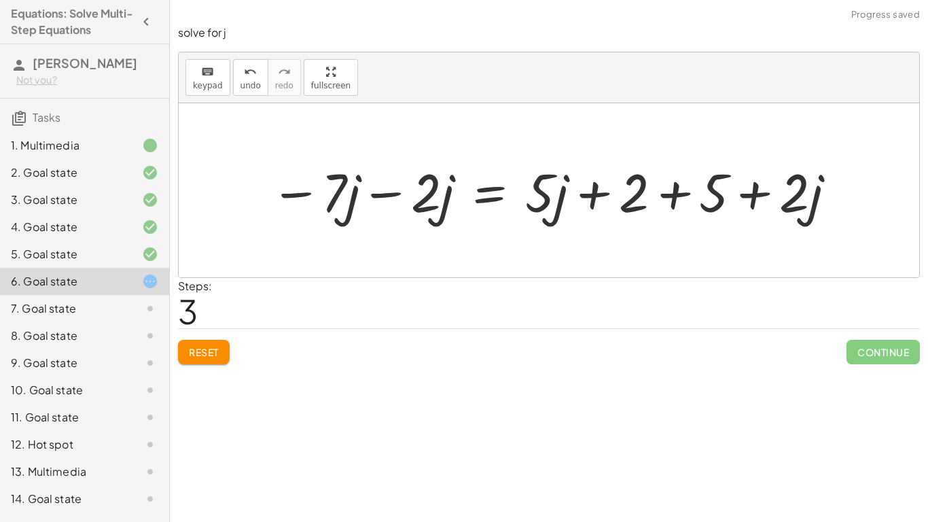
click at [673, 196] on div at bounding box center [554, 191] width 581 height 70
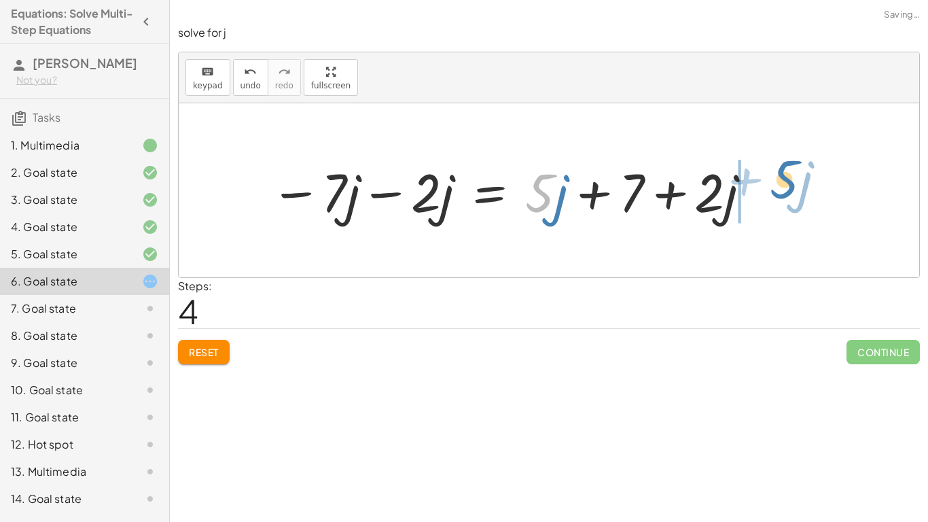
drag, startPoint x: 551, startPoint y: 195, endPoint x: 798, endPoint y: 181, distance: 247.1
click at [798, 181] on div "+ 4 − · 7 · j − 9 − · 2 · j = + · 5 · j + 2 + · 2 · j − · 7 · j − 9 + 4 − · 2 ·…" at bounding box center [549, 190] width 741 height 174
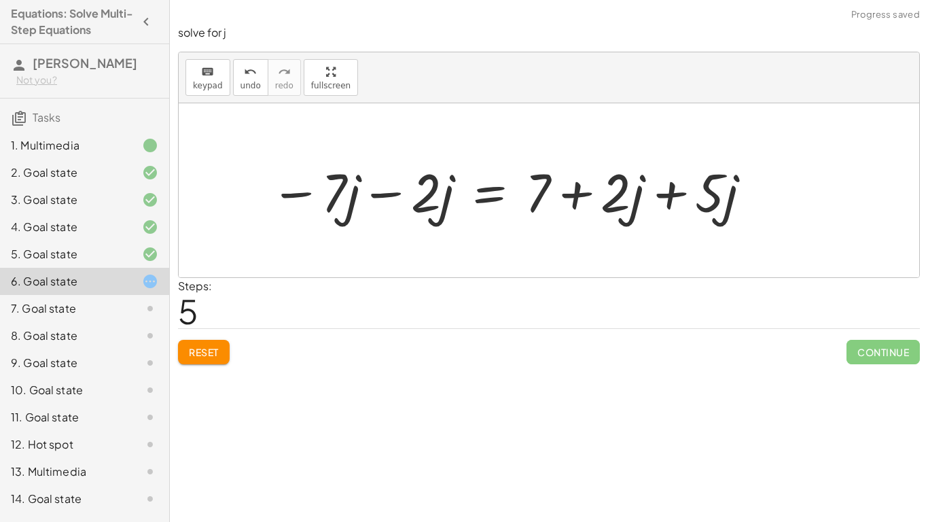
click at [679, 190] on div at bounding box center [512, 191] width 496 height 70
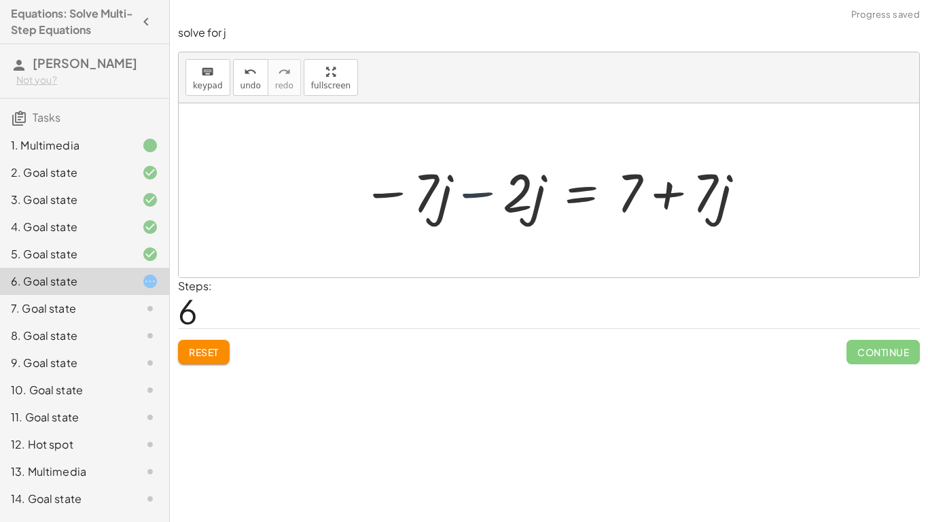
click at [453, 196] on div at bounding box center [554, 191] width 398 height 70
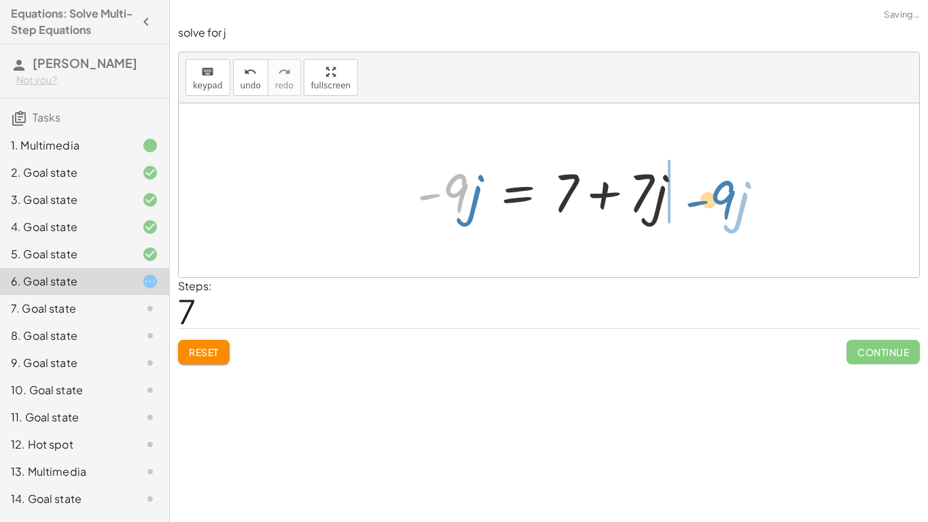
drag, startPoint x: 464, startPoint y: 192, endPoint x: 737, endPoint y: 196, distance: 272.5
click at [737, 196] on div "+ 4 − · 7 · j − 9 − · 2 · j = + · 5 · j + 2 + · 2 · j − · 7 · j − 9 + 4 − · 2 ·…" at bounding box center [549, 190] width 741 height 174
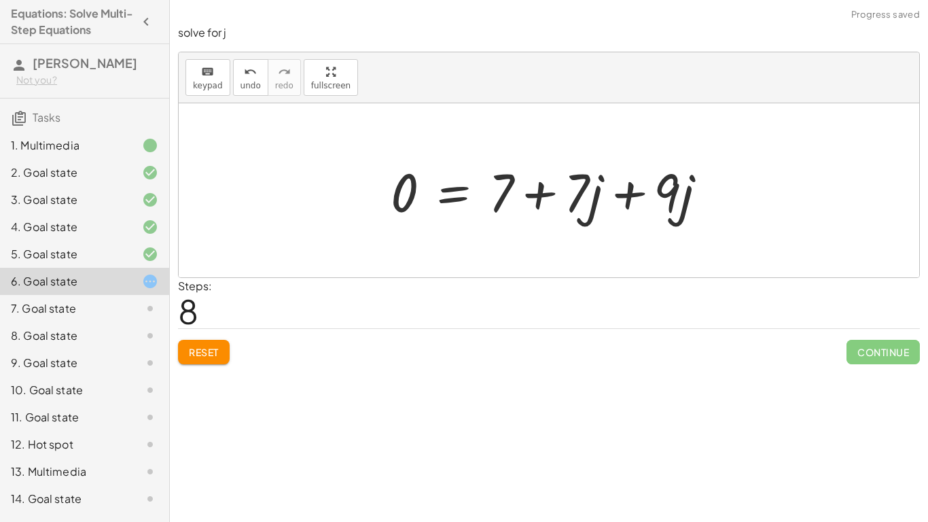
click at [620, 196] on div at bounding box center [554, 191] width 341 height 70
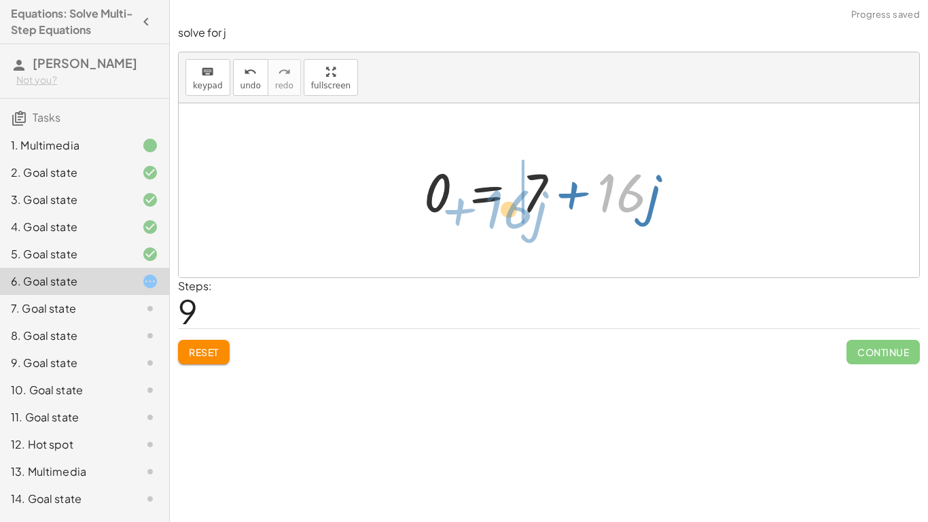
drag, startPoint x: 628, startPoint y: 199, endPoint x: 513, endPoint y: 215, distance: 116.0
click at [513, 215] on div at bounding box center [554, 191] width 274 height 70
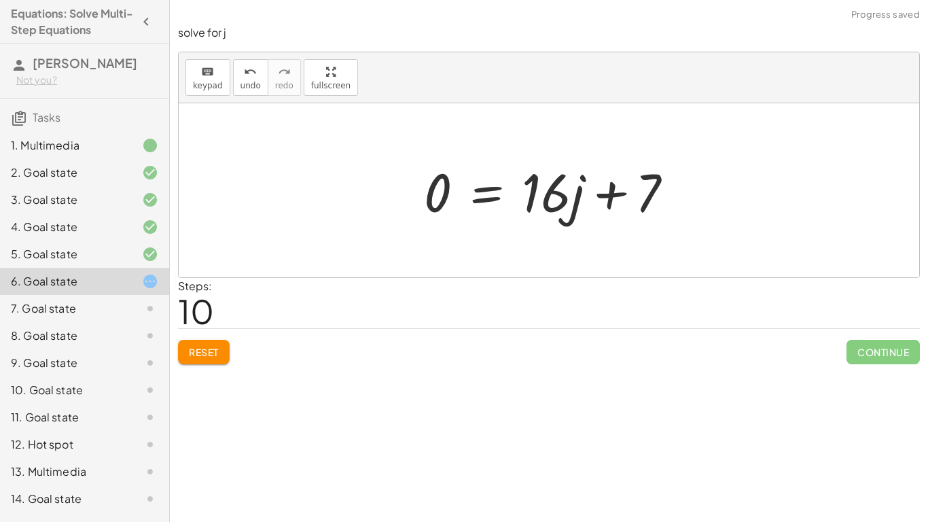
click at [552, 203] on div at bounding box center [554, 191] width 274 height 70
click at [497, 188] on div at bounding box center [554, 191] width 274 height 70
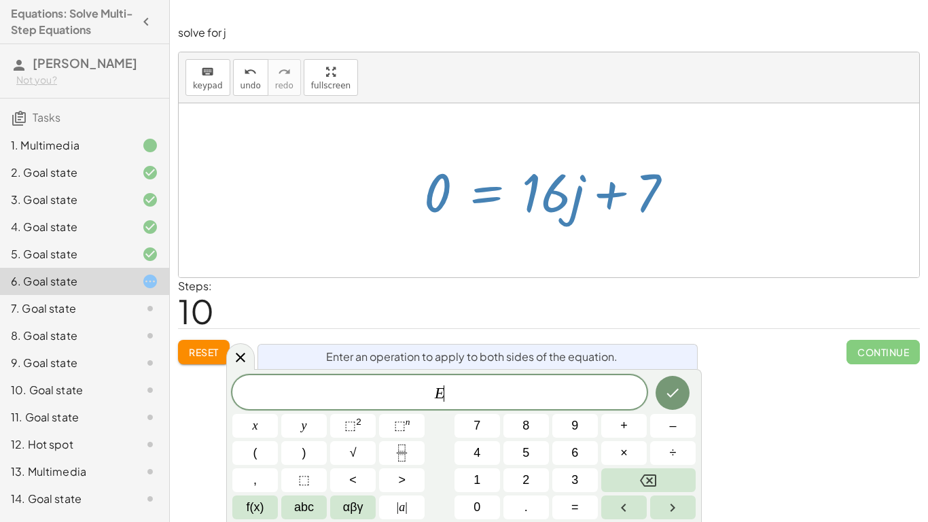
click at [497, 188] on div at bounding box center [554, 191] width 274 height 70
click at [237, 356] on icon at bounding box center [240, 357] width 16 height 16
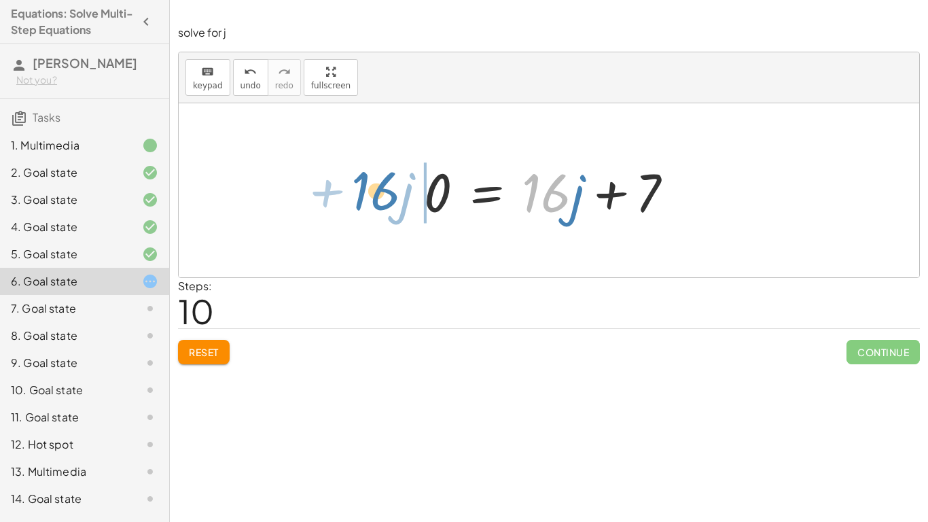
drag, startPoint x: 569, startPoint y: 179, endPoint x: 391, endPoint y: 178, distance: 178.0
click at [391, 178] on div "+ 4 − · 7 · j − 9 − · 2 · j = + · 5 · j + 2 + · 2 · j − · 7 · j − 9 + 4 − · 2 ·…" at bounding box center [549, 190] width 741 height 174
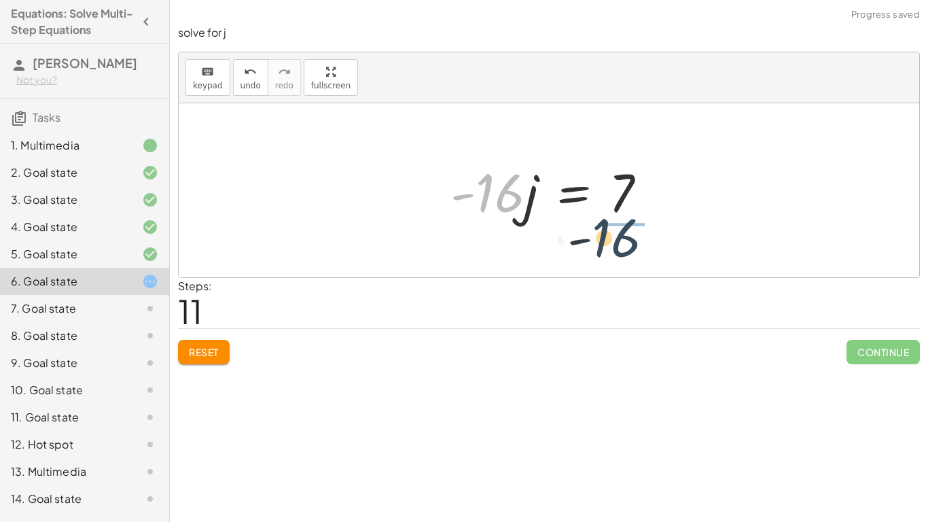
drag, startPoint x: 491, startPoint y: 190, endPoint x: 620, endPoint y: 237, distance: 137.4
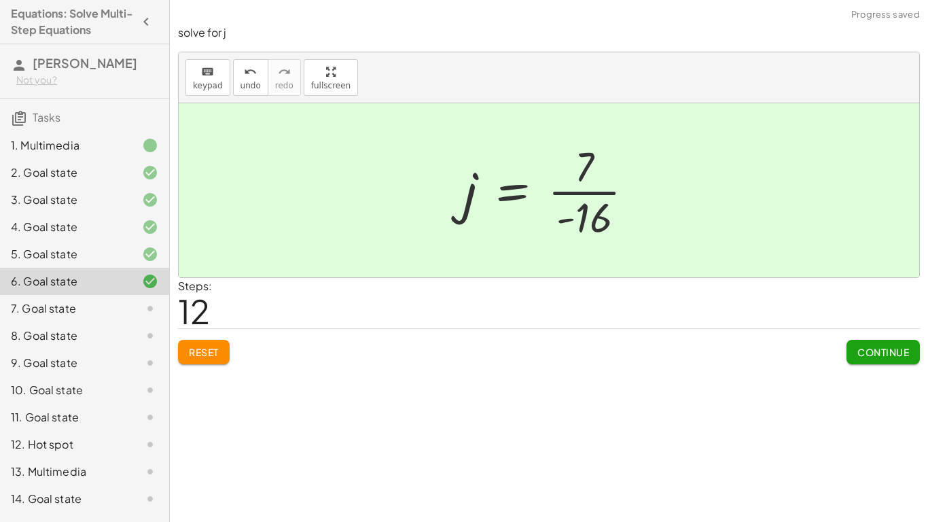
click at [895, 351] on span "Continue" at bounding box center [884, 352] width 52 height 12
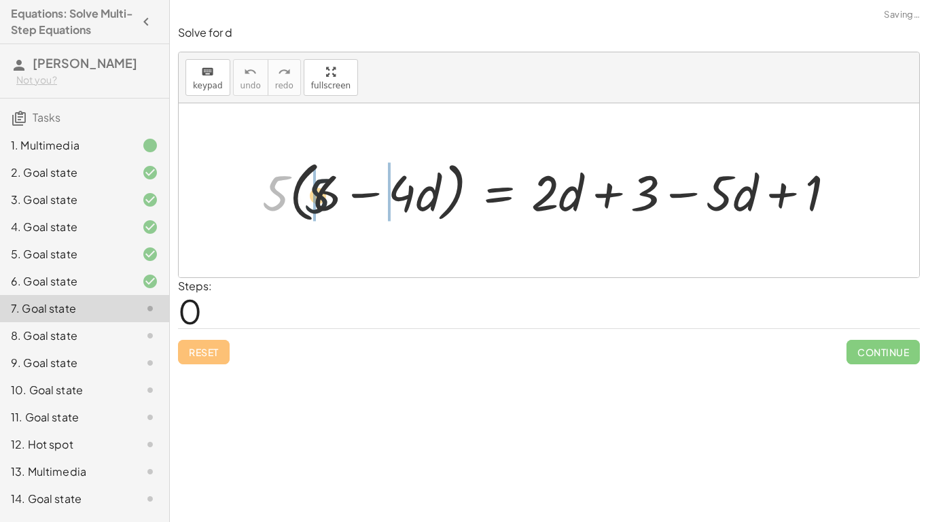
drag, startPoint x: 273, startPoint y: 192, endPoint x: 330, endPoint y: 194, distance: 57.1
click at [330, 194] on div at bounding box center [554, 190] width 597 height 73
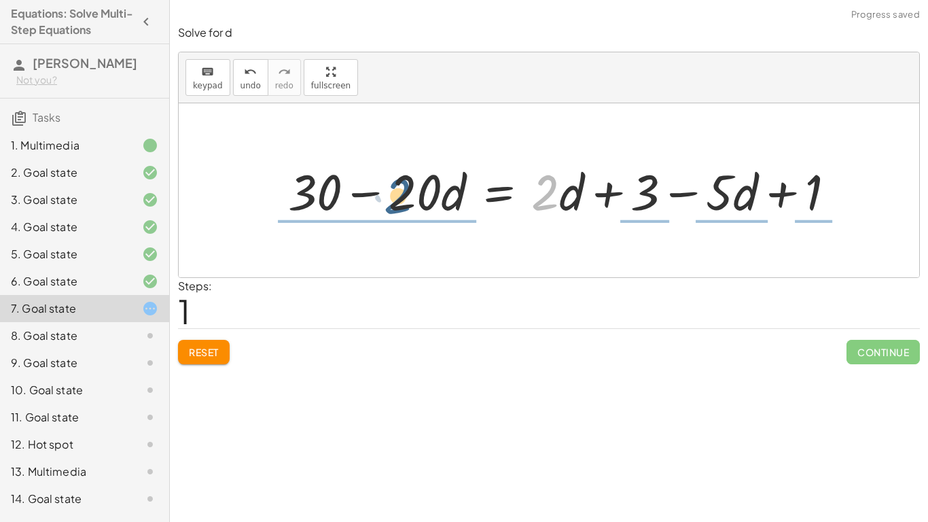
drag, startPoint x: 555, startPoint y: 193, endPoint x: 407, endPoint y: 196, distance: 148.2
click at [407, 196] on div at bounding box center [567, 190] width 572 height 65
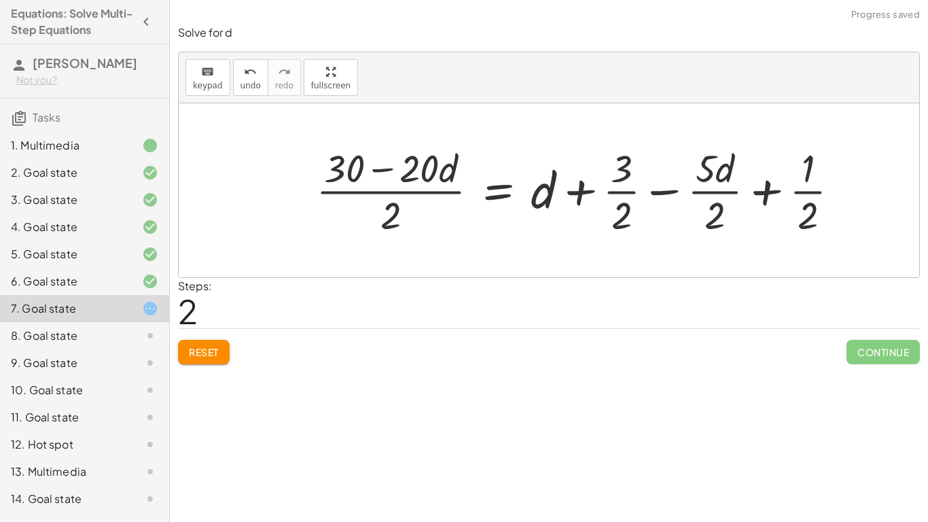
click at [216, 346] on span "Reset" at bounding box center [204, 352] width 30 height 12
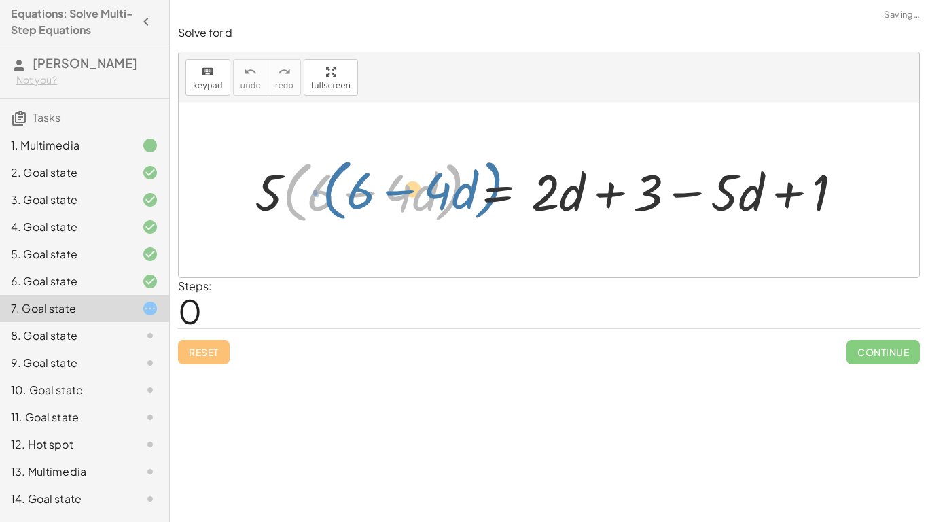
drag, startPoint x: 283, startPoint y: 205, endPoint x: 272, endPoint y: 205, distance: 11.6
click at [272, 205] on div at bounding box center [554, 190] width 612 height 74
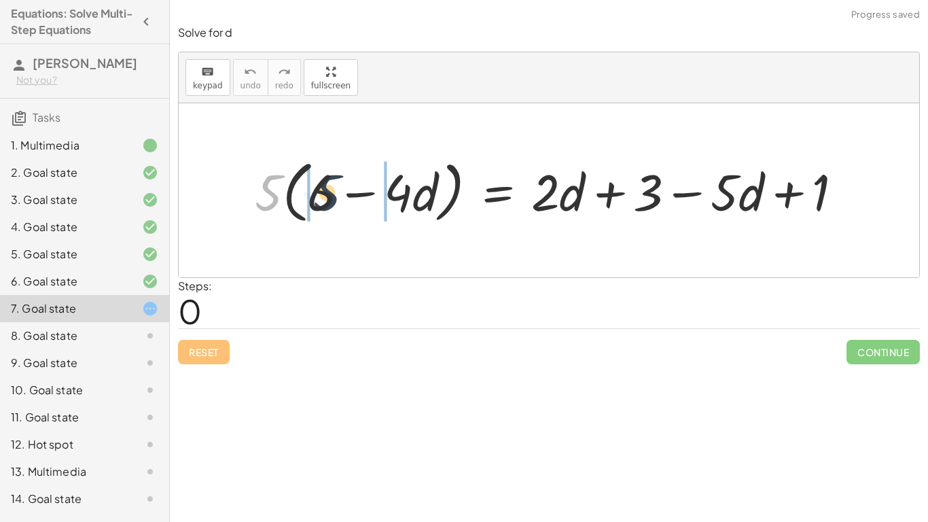
drag, startPoint x: 268, startPoint y: 196, endPoint x: 328, endPoint y: 196, distance: 59.8
click at [328, 196] on div at bounding box center [554, 190] width 612 height 74
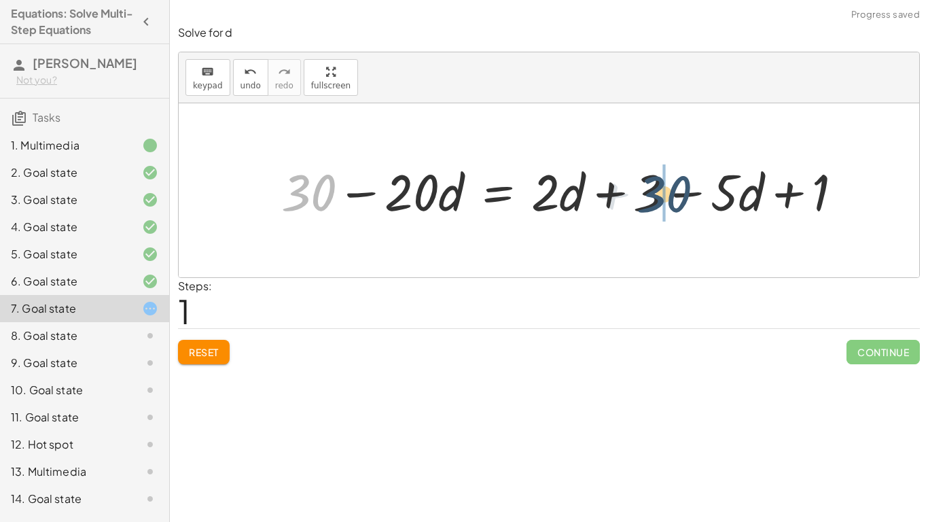
drag, startPoint x: 324, startPoint y: 196, endPoint x: 683, endPoint y: 196, distance: 358.8
click at [683, 196] on div at bounding box center [568, 190] width 586 height 67
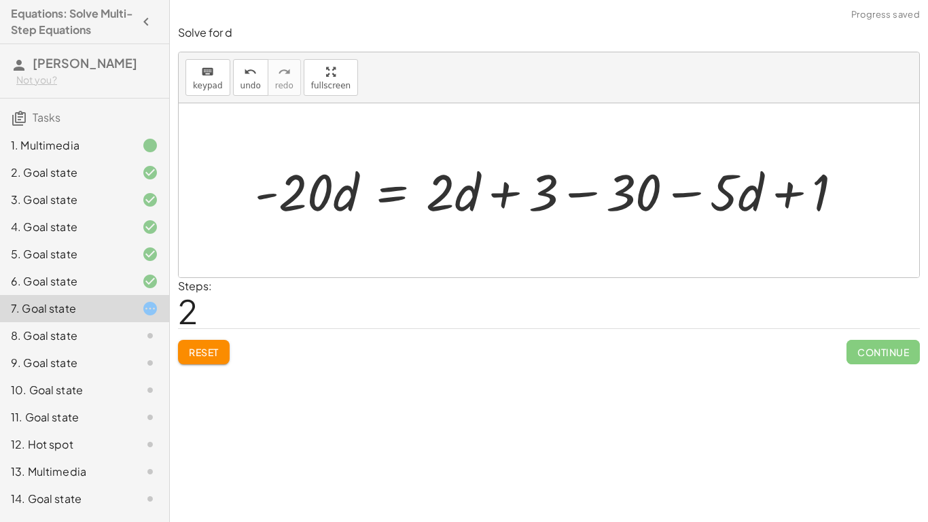
click at [591, 192] on div at bounding box center [554, 190] width 612 height 67
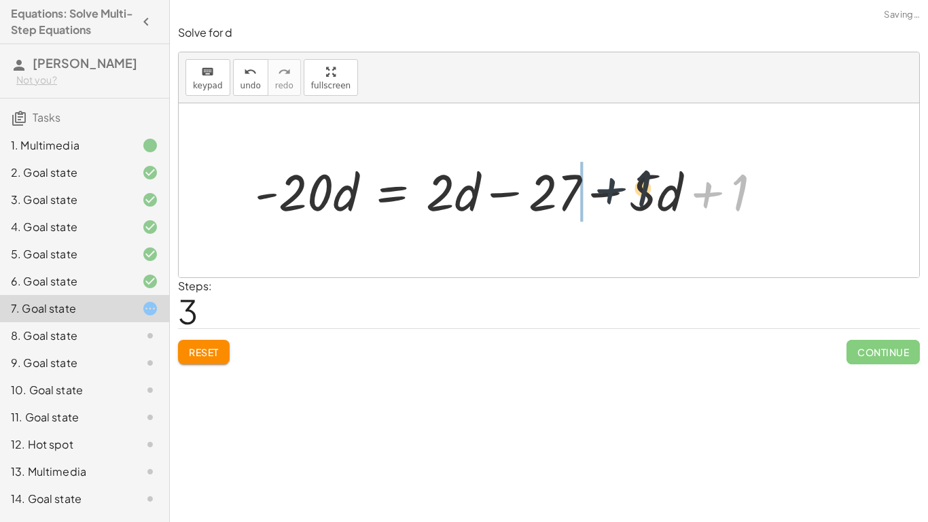
drag, startPoint x: 727, startPoint y: 188, endPoint x: 592, endPoint y: 187, distance: 135.2
click at [592, 187] on div at bounding box center [513, 190] width 531 height 67
click at [597, 190] on div at bounding box center [513, 190] width 531 height 67
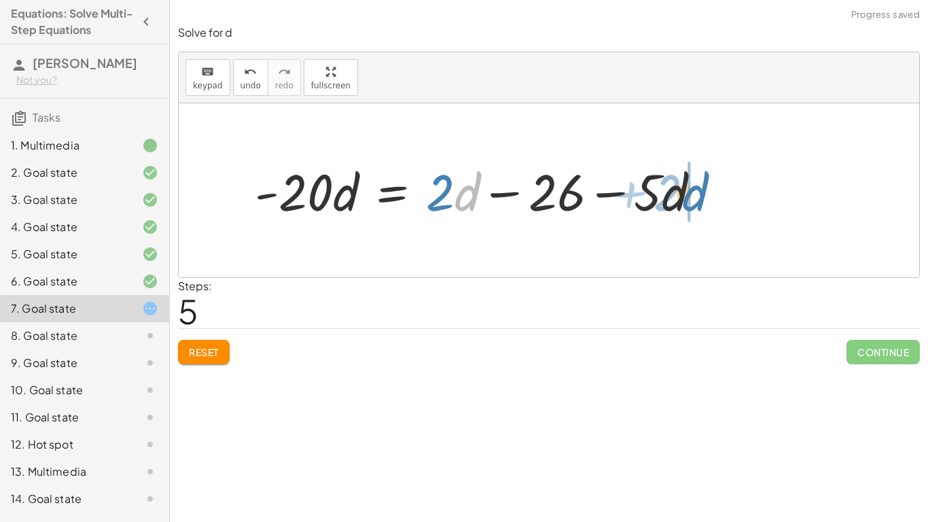
drag, startPoint x: 464, startPoint y: 189, endPoint x: 715, endPoint y: 183, distance: 250.8
click at [715, 183] on div at bounding box center [483, 190] width 470 height 67
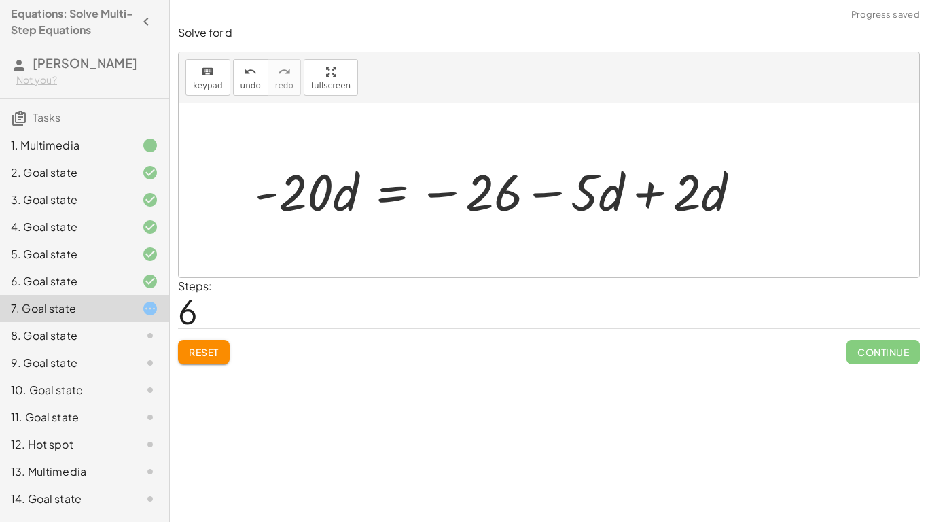
click at [647, 189] on div at bounding box center [503, 190] width 510 height 67
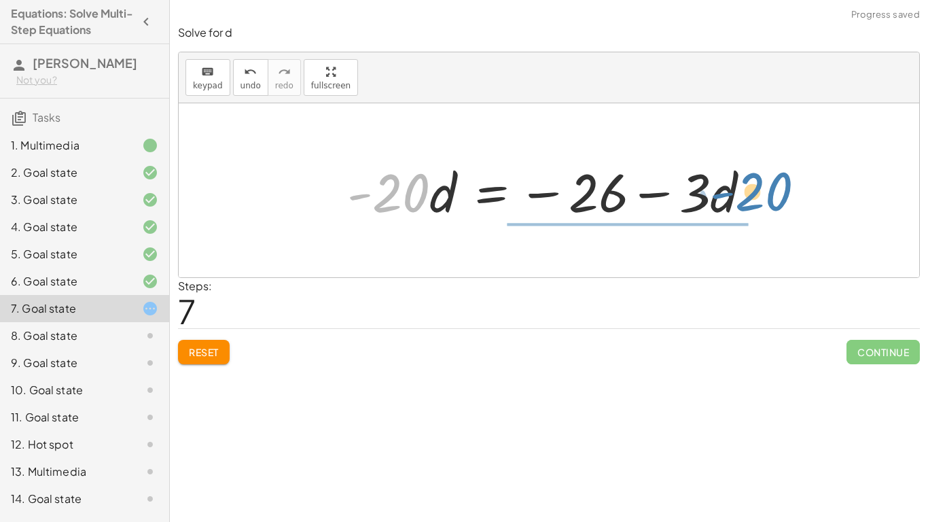
drag, startPoint x: 417, startPoint y: 191, endPoint x: 777, endPoint y: 190, distance: 360.2
click at [777, 190] on div "· 5 · ( + 6 − · 4 · d ) = + · 2 · d + 3 − · 5 · d + 1 + · 5 · 6 − · 5 · 4 · d =…" at bounding box center [549, 190] width 741 height 174
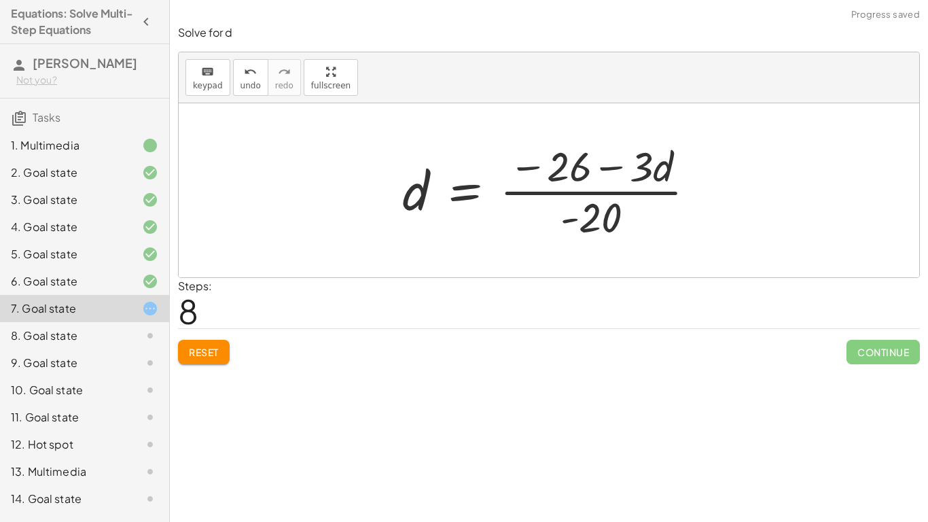
click at [596, 169] on div at bounding box center [554, 190] width 317 height 105
drag, startPoint x: 601, startPoint y: 209, endPoint x: 383, endPoint y: 201, distance: 217.6
click at [383, 201] on div "· 5 · ( + 6 − · 4 · d ) = + · 2 · d + 3 − · 5 · d + 1 + · 5 · 6 − · 5 · 4 · d =…" at bounding box center [549, 190] width 334 height 111
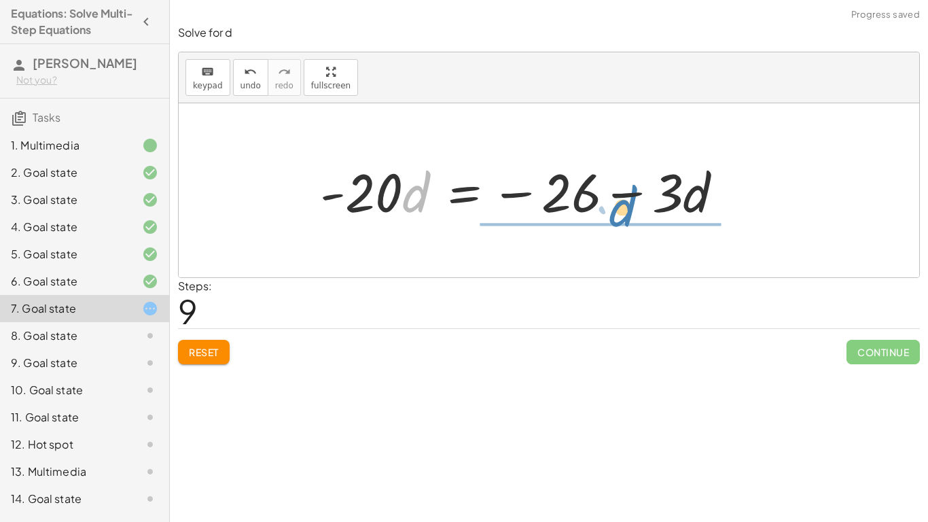
drag, startPoint x: 409, startPoint y: 200, endPoint x: 618, endPoint y: 214, distance: 209.1
click at [618, 214] on div at bounding box center [526, 191] width 427 height 70
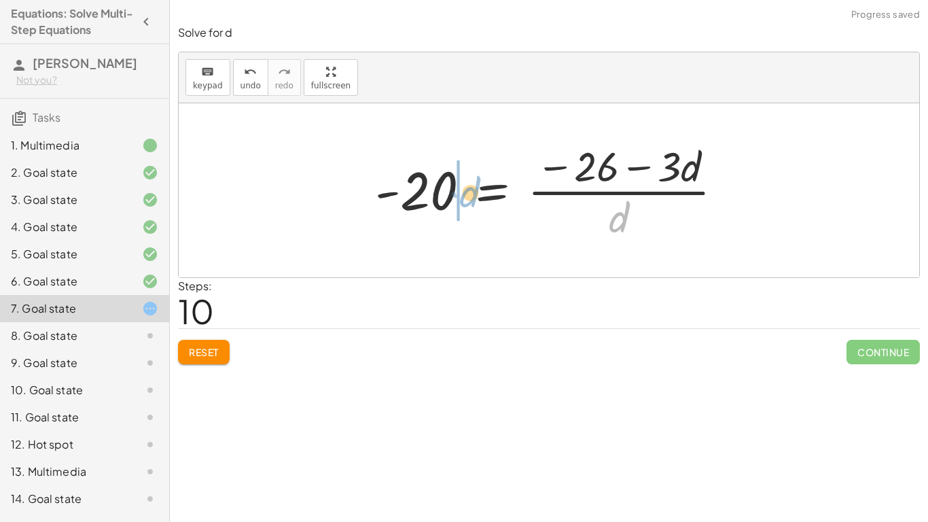
drag, startPoint x: 595, startPoint y: 216, endPoint x: 431, endPoint y: 186, distance: 166.5
click at [431, 186] on div at bounding box center [554, 190] width 372 height 105
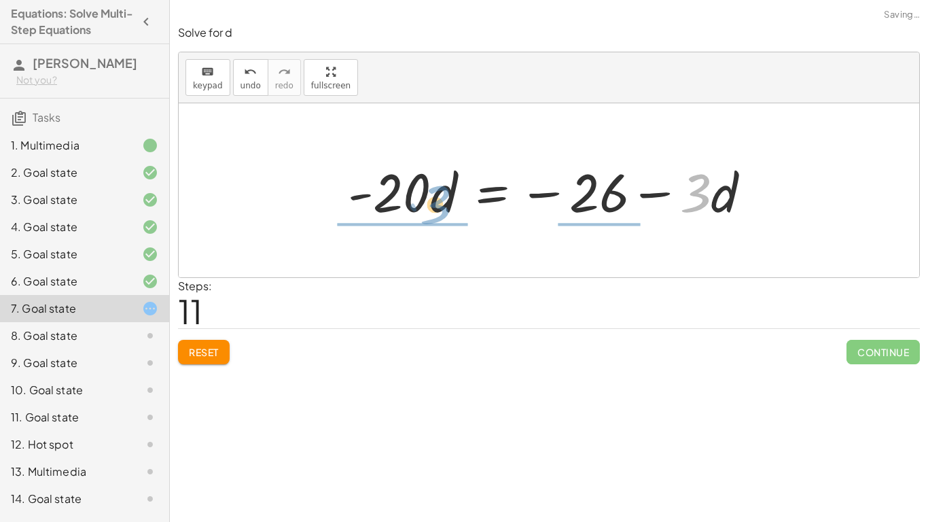
drag, startPoint x: 710, startPoint y: 188, endPoint x: 442, endPoint y: 198, distance: 268.0
click at [442, 198] on div at bounding box center [554, 191] width 427 height 70
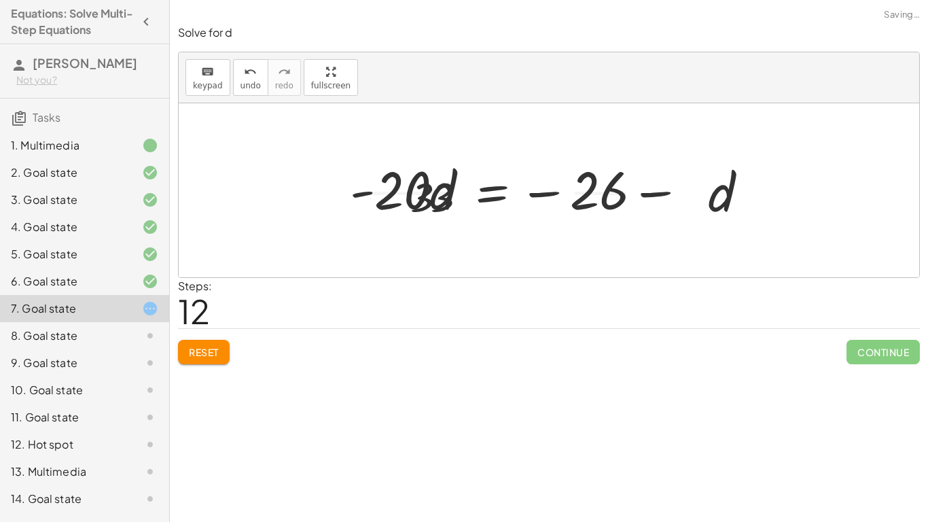
click at [442, 198] on div at bounding box center [545, 190] width 389 height 105
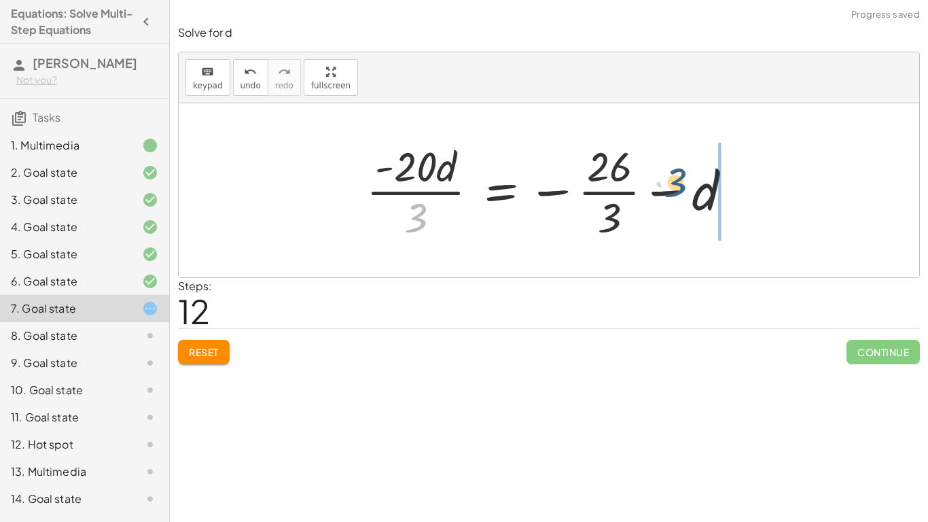
drag, startPoint x: 417, startPoint y: 218, endPoint x: 695, endPoint y: 174, distance: 282.1
click at [695, 174] on div at bounding box center [553, 190] width 389 height 105
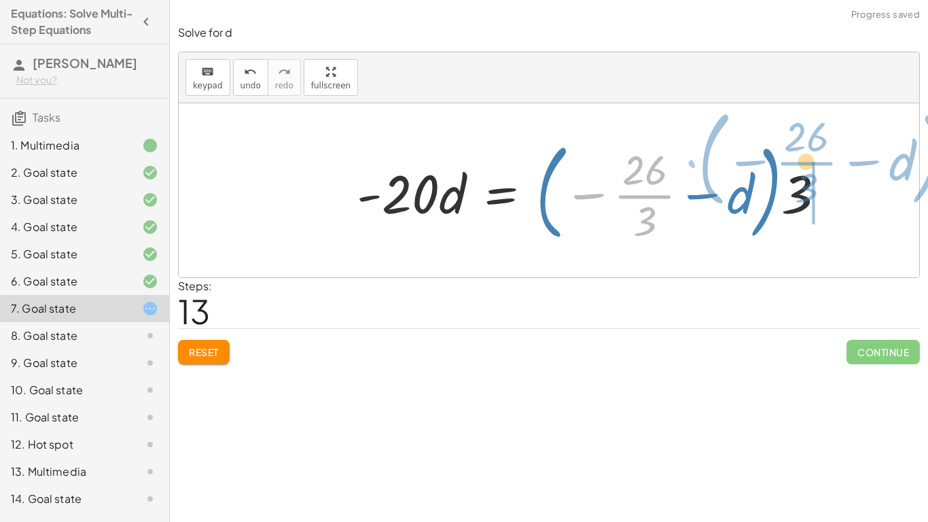
drag, startPoint x: 654, startPoint y: 208, endPoint x: 819, endPoint y: 175, distance: 167.8
click at [819, 175] on div at bounding box center [596, 190] width 493 height 113
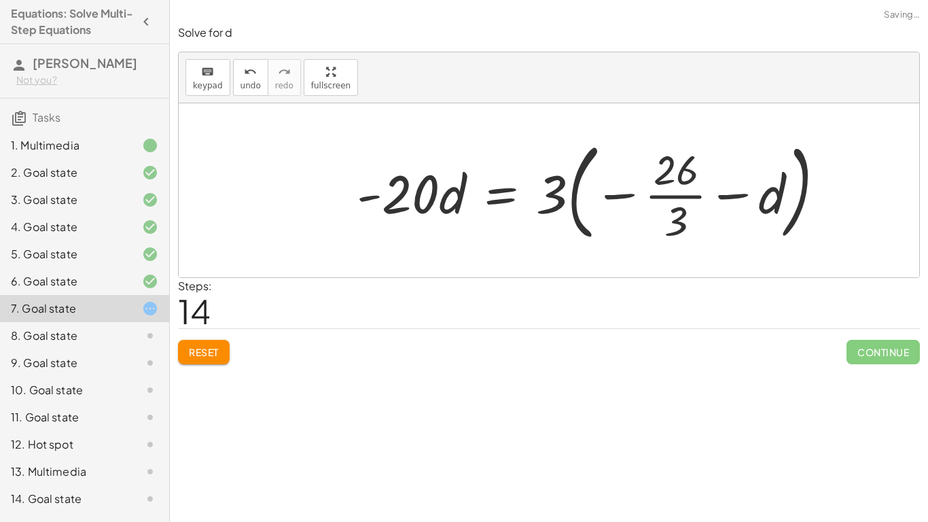
click at [215, 358] on button "Reset" at bounding box center [204, 352] width 52 height 24
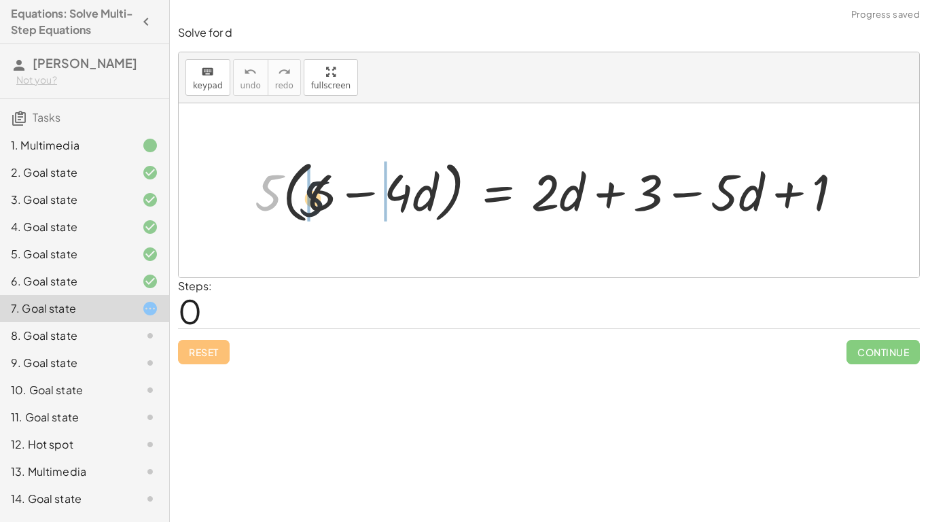
drag, startPoint x: 271, startPoint y: 191, endPoint x: 319, endPoint y: 198, distance: 48.2
click at [319, 198] on div at bounding box center [554, 190] width 613 height 74
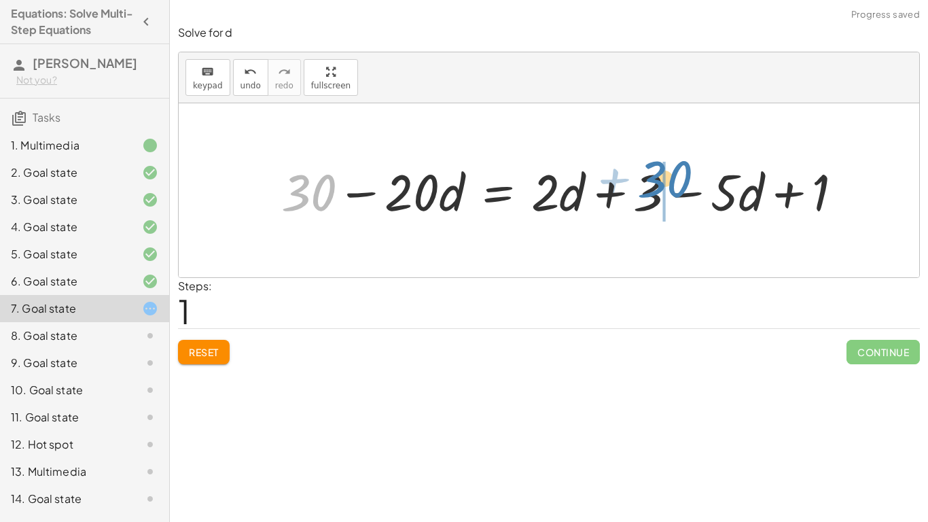
drag, startPoint x: 312, startPoint y: 199, endPoint x: 667, endPoint y: 186, distance: 355.7
click at [667, 186] on div at bounding box center [568, 190] width 586 height 67
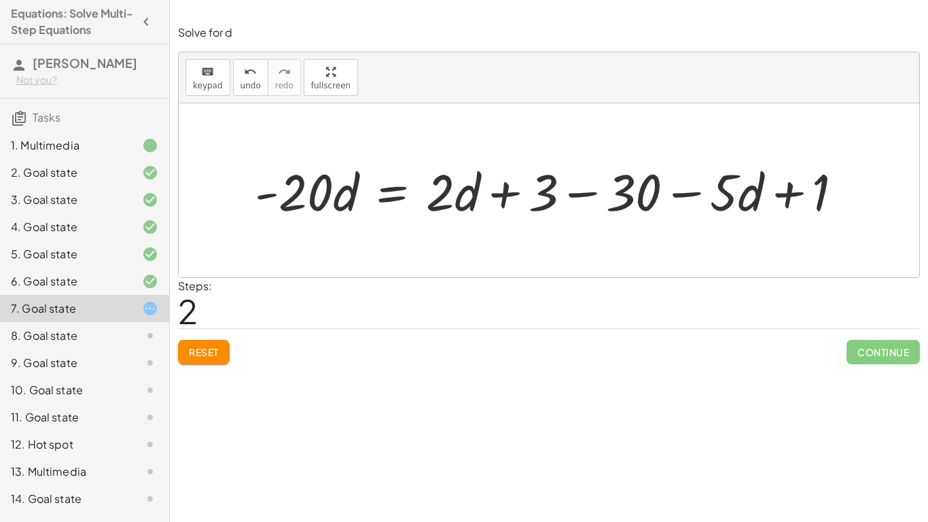
click at [487, 200] on div at bounding box center [554, 190] width 612 height 67
drag, startPoint x: 647, startPoint y: 193, endPoint x: 890, endPoint y: 205, distance: 243.6
click at [890, 205] on div "· 5 · ( + 6 − · 4 · d ) = + · 2 · d + 3 − · 5 · d + 1 + · 5 · 6 − · 5 · 4 · d =…" at bounding box center [549, 190] width 741 height 174
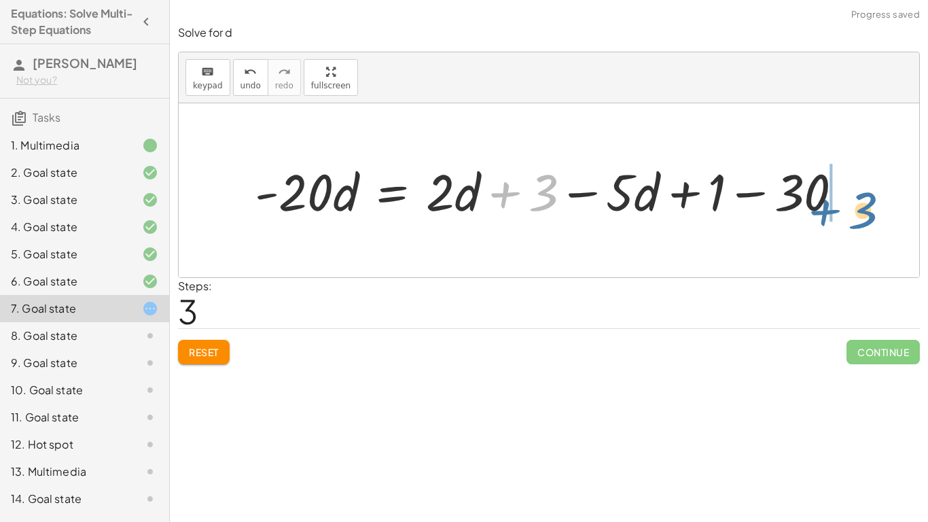
drag, startPoint x: 537, startPoint y: 197, endPoint x: 869, endPoint y: 211, distance: 332.6
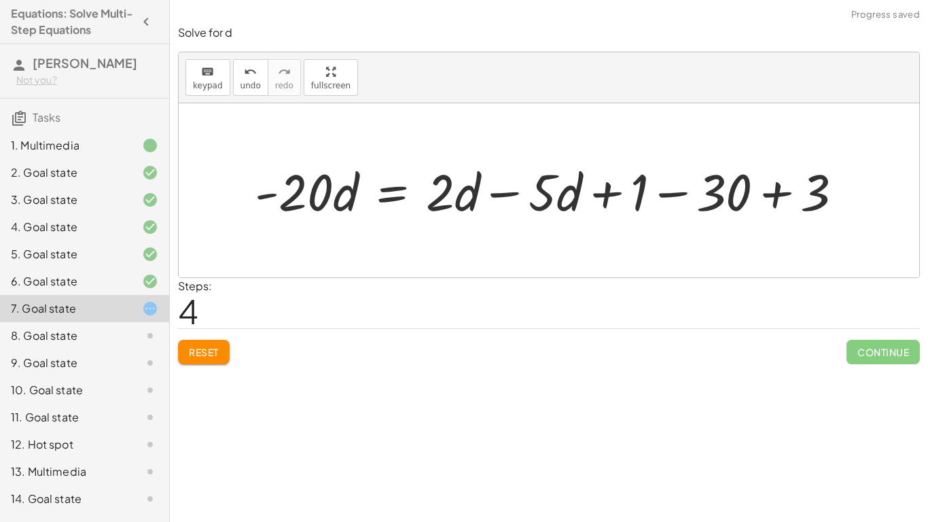
click at [695, 192] on div at bounding box center [554, 190] width 612 height 67
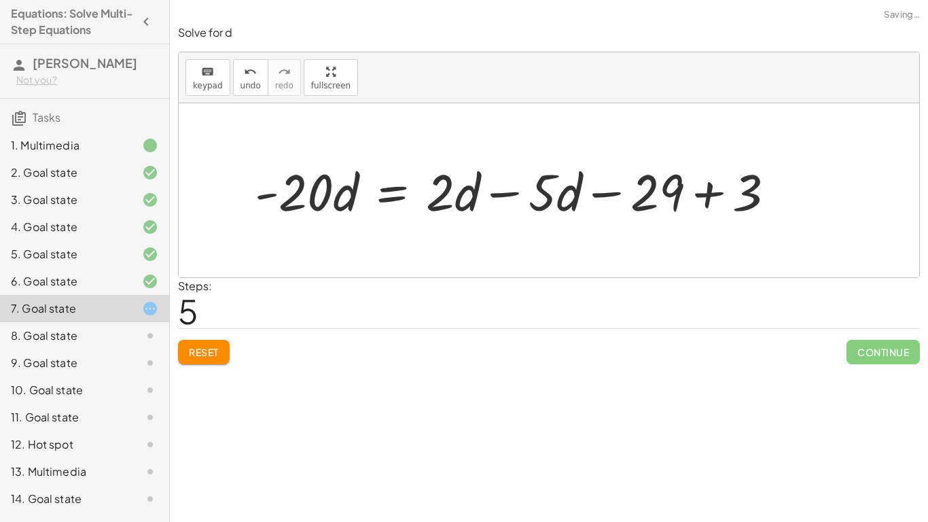
click at [695, 192] on div at bounding box center [520, 190] width 544 height 67
click at [508, 193] on div at bounding box center [483, 190] width 470 height 67
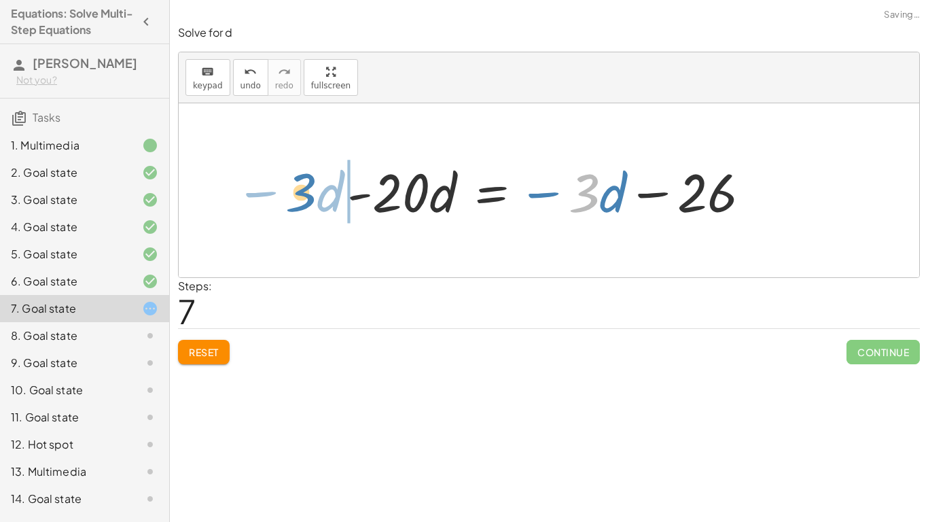
drag, startPoint x: 588, startPoint y: 198, endPoint x: 298, endPoint y: 198, distance: 290.9
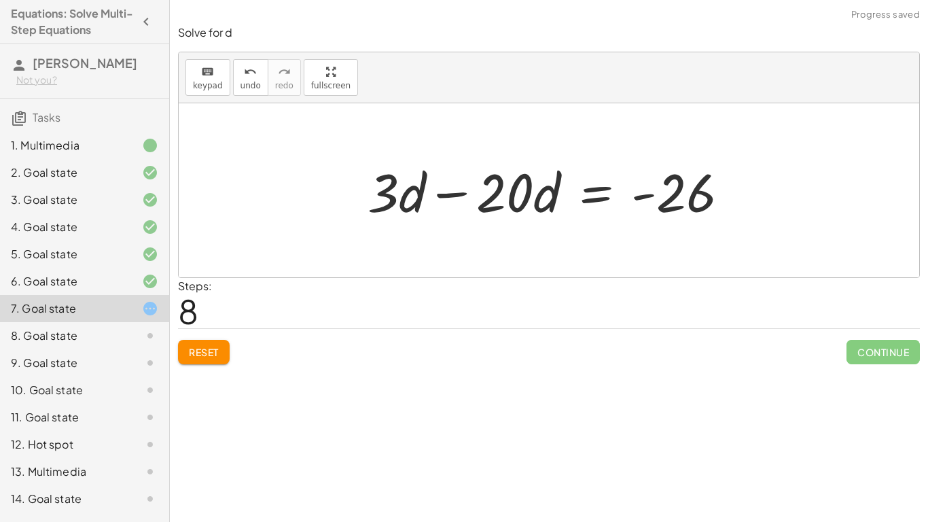
click at [454, 196] on div at bounding box center [554, 191] width 386 height 70
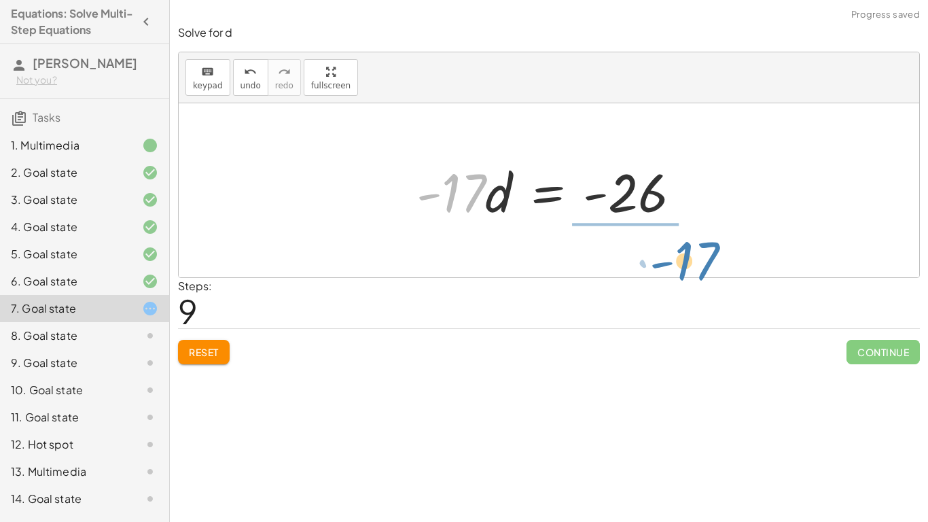
drag, startPoint x: 482, startPoint y: 196, endPoint x: 716, endPoint y: 264, distance: 243.4
click at [716, 264] on div "· 5 · ( + 6 − · 4 · d ) = + · 2 · d + 3 − · 5 · d + 1 + · 5 · 6 − · 5 · 4 · d =…" at bounding box center [549, 190] width 741 height 174
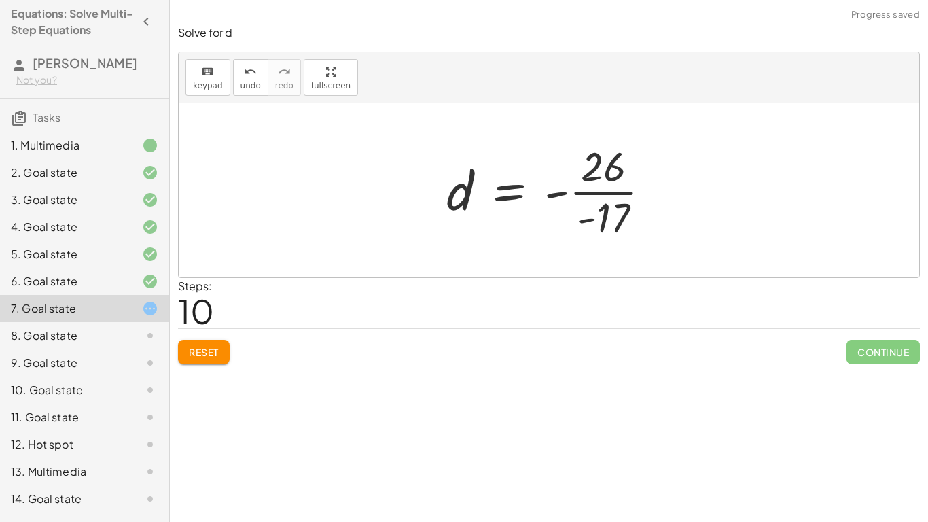
click at [612, 193] on div at bounding box center [554, 190] width 229 height 105
click at [612, 193] on div at bounding box center [600, 190] width 320 height 67
click at [612, 193] on div at bounding box center [575, 190] width 270 height 67
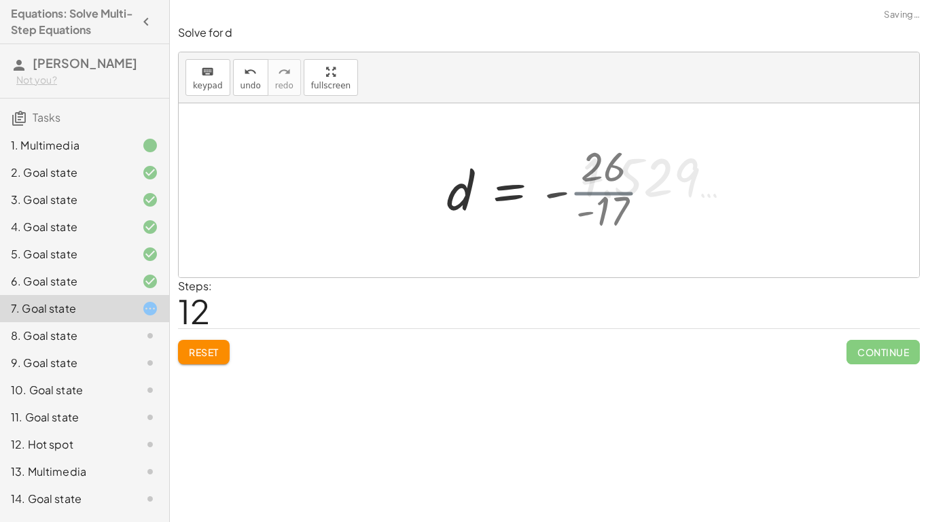
click at [612, 193] on div at bounding box center [575, 190] width 270 height 67
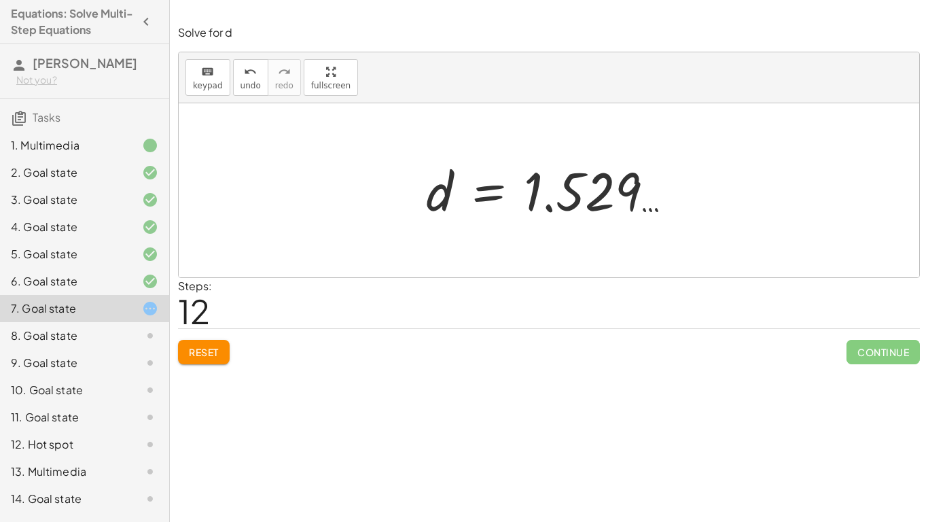
click at [463, 244] on div at bounding box center [549, 190] width 741 height 174
click at [635, 204] on div at bounding box center [554, 190] width 270 height 67
click at [637, 208] on div at bounding box center [554, 190] width 270 height 67
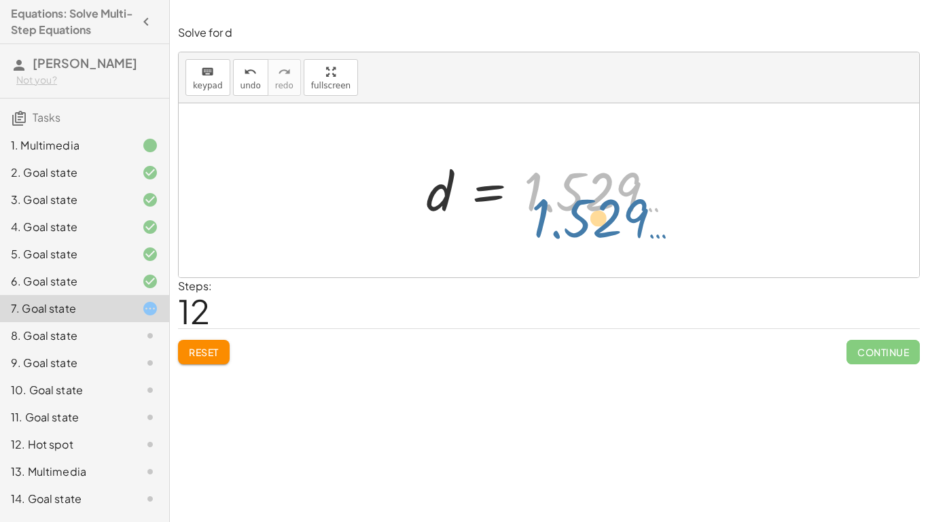
drag, startPoint x: 588, startPoint y: 186, endPoint x: 596, endPoint y: 211, distance: 25.6
click at [596, 211] on div at bounding box center [554, 190] width 270 height 67
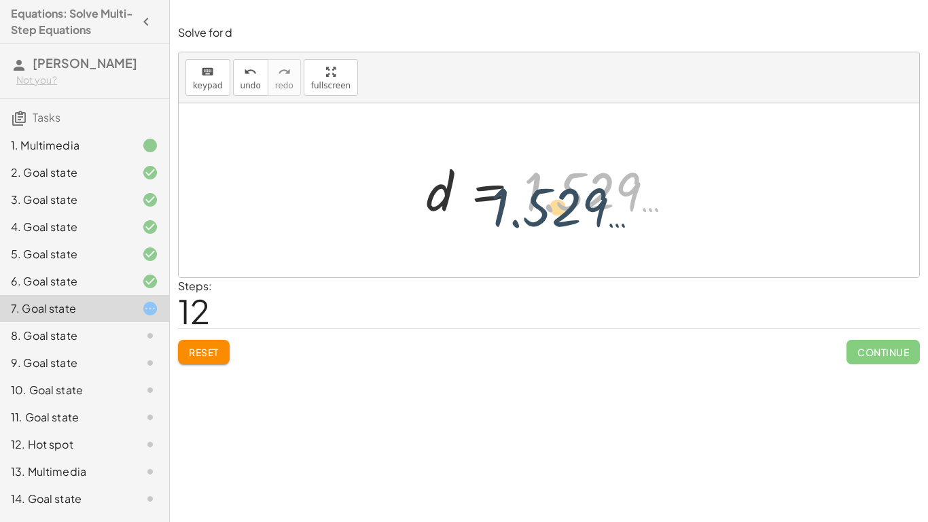
drag, startPoint x: 546, startPoint y: 207, endPoint x: 497, endPoint y: 224, distance: 52.7
click at [497, 224] on div "· 5 · ( + 6 − · 4 · d ) = + · 2 · d + 3 − · 5 · d + 1 + · 5 · 6 − · 5 · 4 · d =…" at bounding box center [549, 191] width 287 height 74
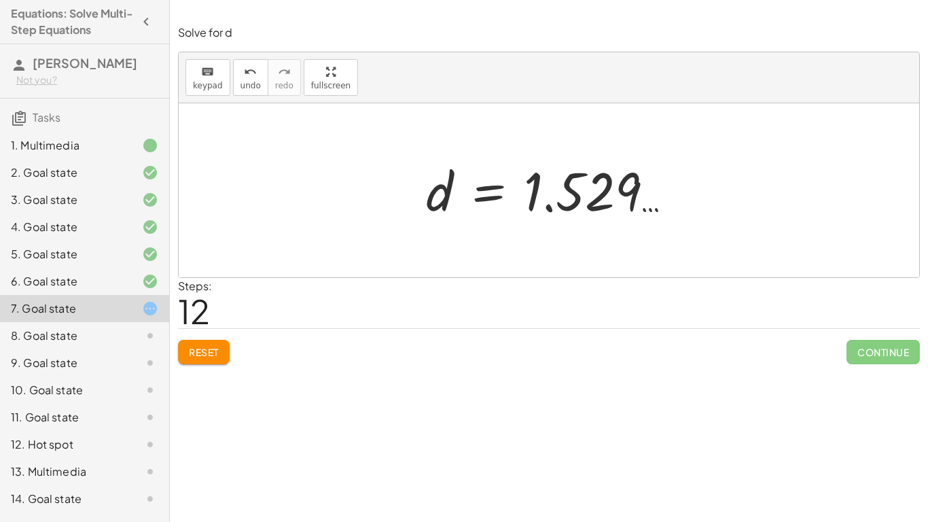
click at [209, 359] on button "Reset" at bounding box center [204, 352] width 52 height 24
click at [209, 359] on div "Reset Continue" at bounding box center [549, 346] width 742 height 36
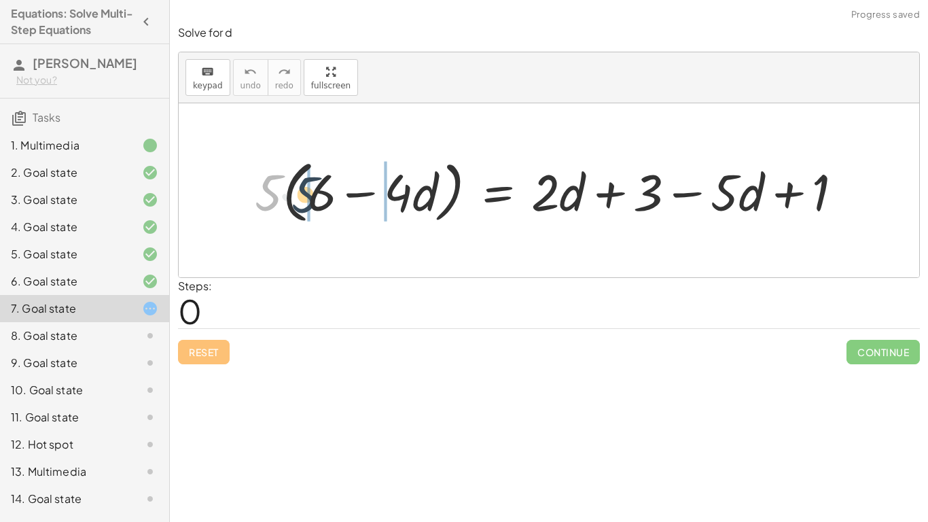
drag, startPoint x: 268, startPoint y: 183, endPoint x: 318, endPoint y: 183, distance: 50.3
click at [318, 183] on div at bounding box center [554, 190] width 613 height 74
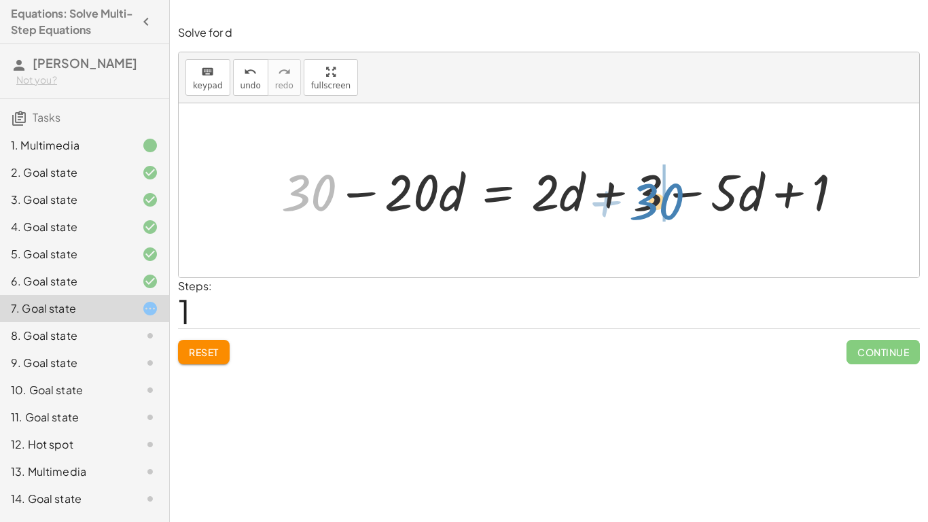
drag, startPoint x: 328, startPoint y: 189, endPoint x: 685, endPoint y: 194, distance: 357.5
click at [685, 194] on div at bounding box center [568, 190] width 586 height 67
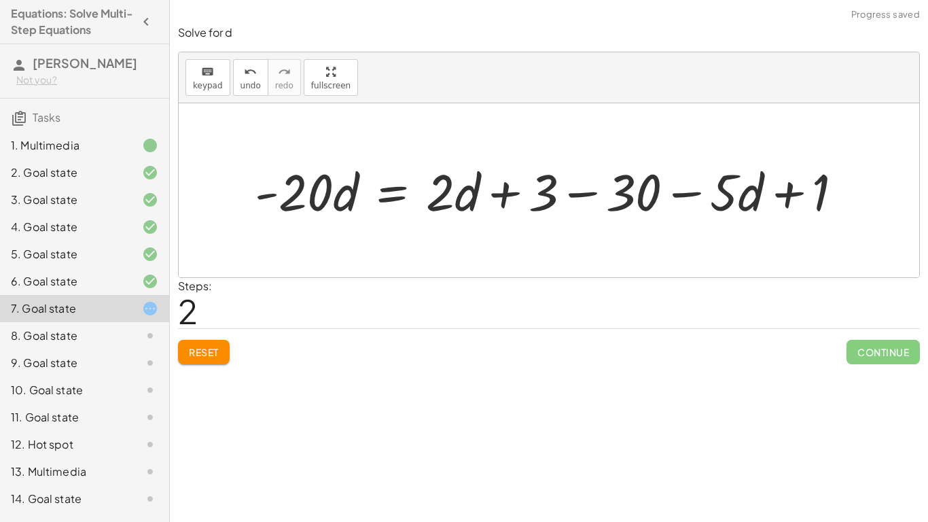
click at [514, 190] on div at bounding box center [554, 190] width 612 height 67
click at [586, 187] on div at bounding box center [554, 190] width 612 height 67
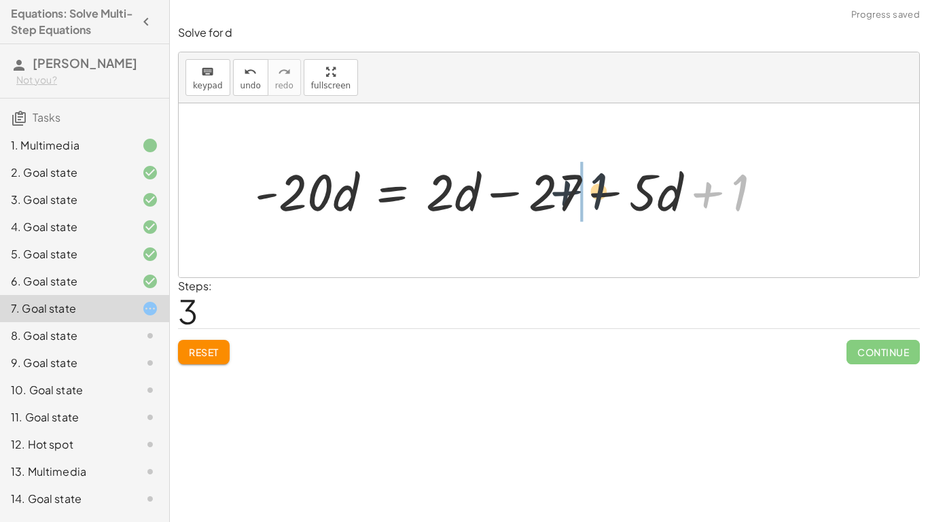
drag, startPoint x: 728, startPoint y: 187, endPoint x: 577, endPoint y: 185, distance: 150.9
click at [577, 185] on div at bounding box center [513, 190] width 531 height 67
click at [605, 188] on div at bounding box center [513, 190] width 531 height 67
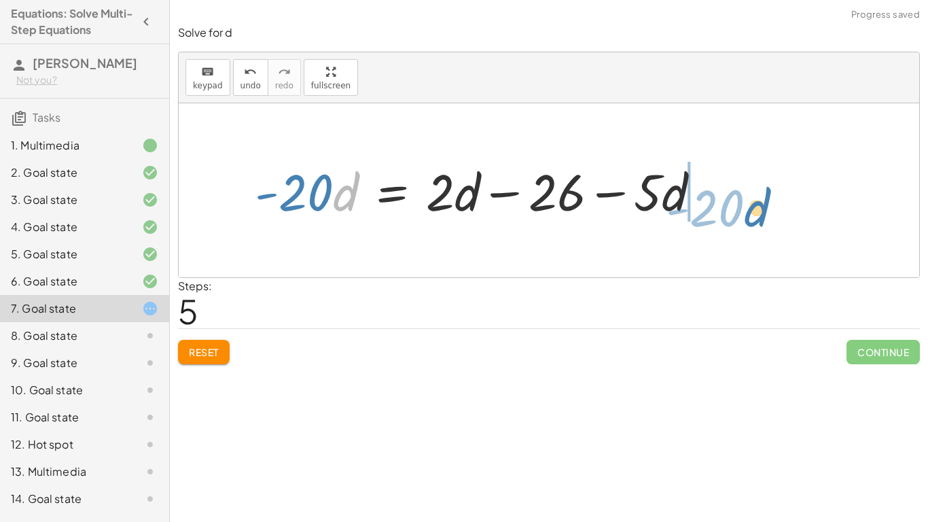
drag, startPoint x: 334, startPoint y: 185, endPoint x: 758, endPoint y: 193, distance: 423.4
click at [758, 193] on div "· 5 · ( + 6 − · 4 · d ) = + · 2 · d + 3 − · 5 · d + 1 + · 5 · 6 − · 5 · 4 · d =…" at bounding box center [549, 190] width 741 height 174
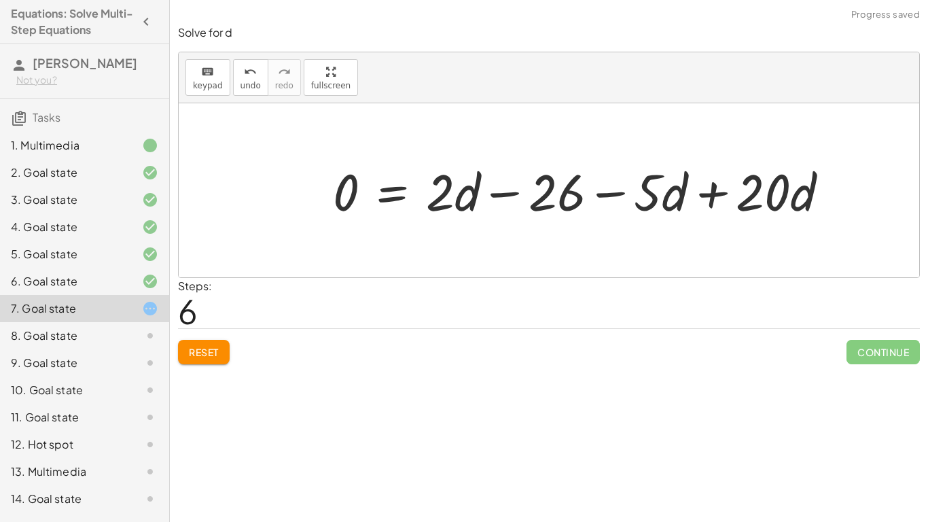
click at [715, 196] on div at bounding box center [586, 190] width 521 height 67
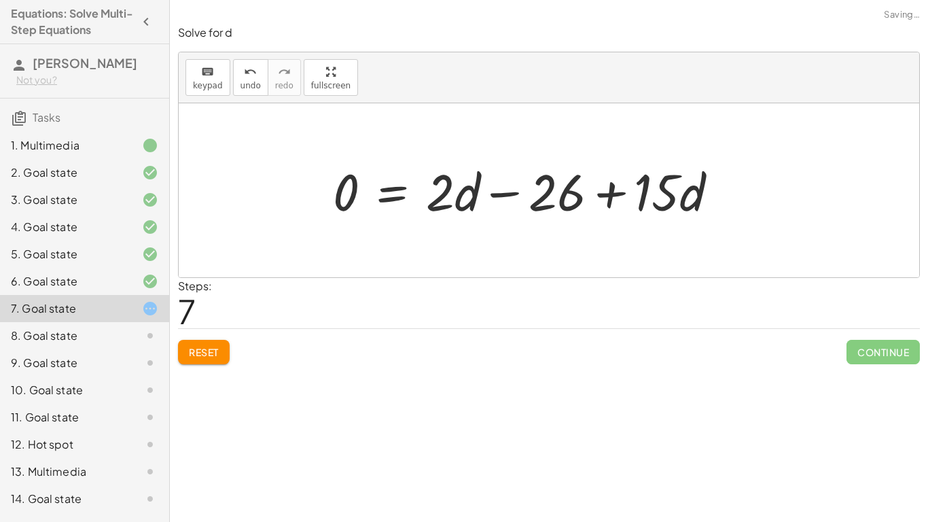
click at [614, 194] on div at bounding box center [531, 190] width 410 height 67
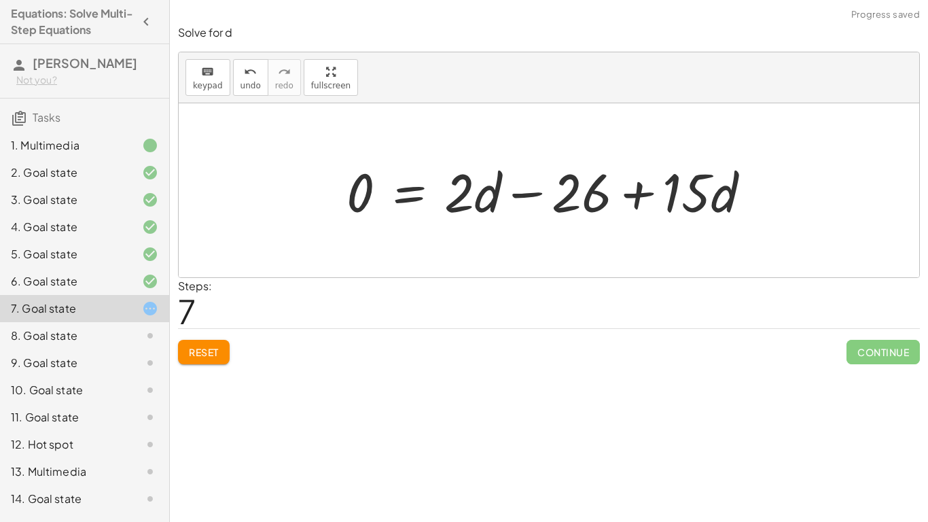
click at [637, 192] on div at bounding box center [554, 191] width 429 height 70
click at [634, 192] on div at bounding box center [554, 191] width 429 height 70
drag, startPoint x: 576, startPoint y: 190, endPoint x: 792, endPoint y: 190, distance: 216.1
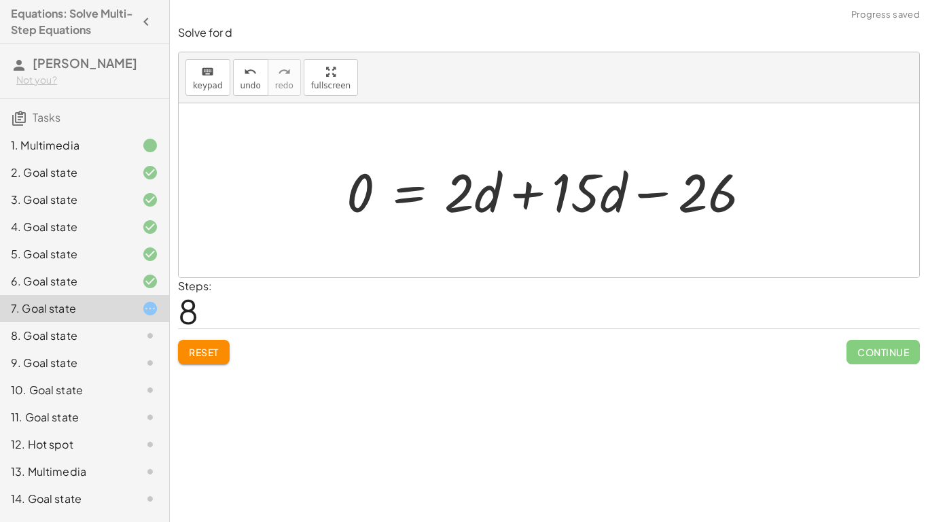
click at [654, 187] on div at bounding box center [554, 191] width 429 height 70
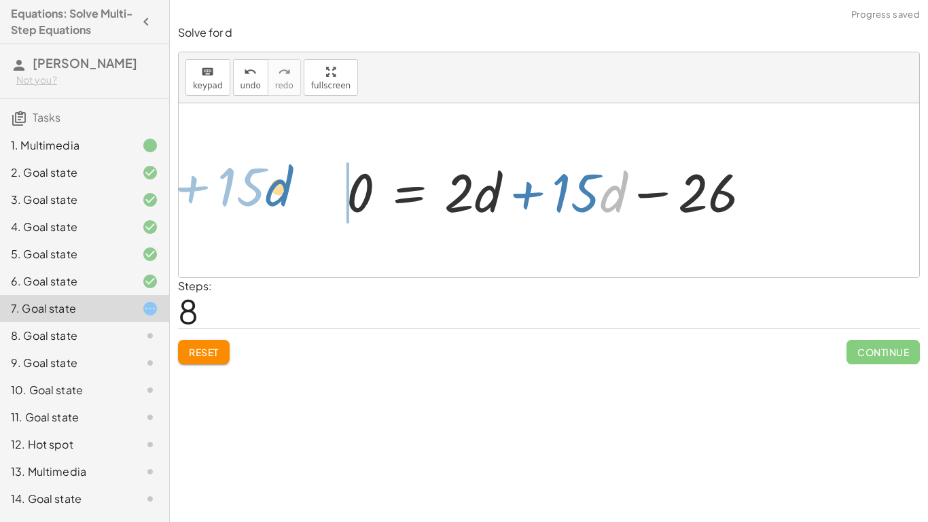
drag, startPoint x: 606, startPoint y: 194, endPoint x: 258, endPoint y: 186, distance: 348.7
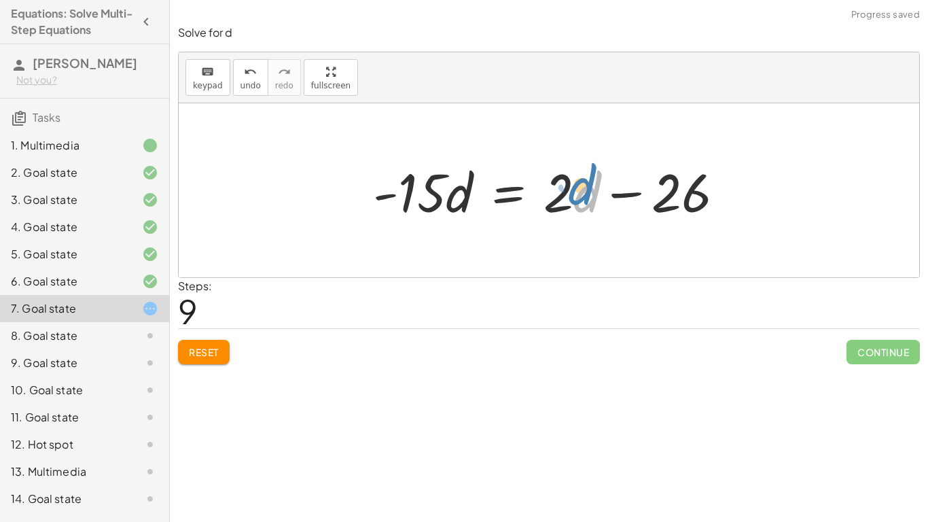
drag, startPoint x: 584, startPoint y: 198, endPoint x: 573, endPoint y: 191, distance: 13.4
click at [573, 191] on div at bounding box center [554, 191] width 376 height 70
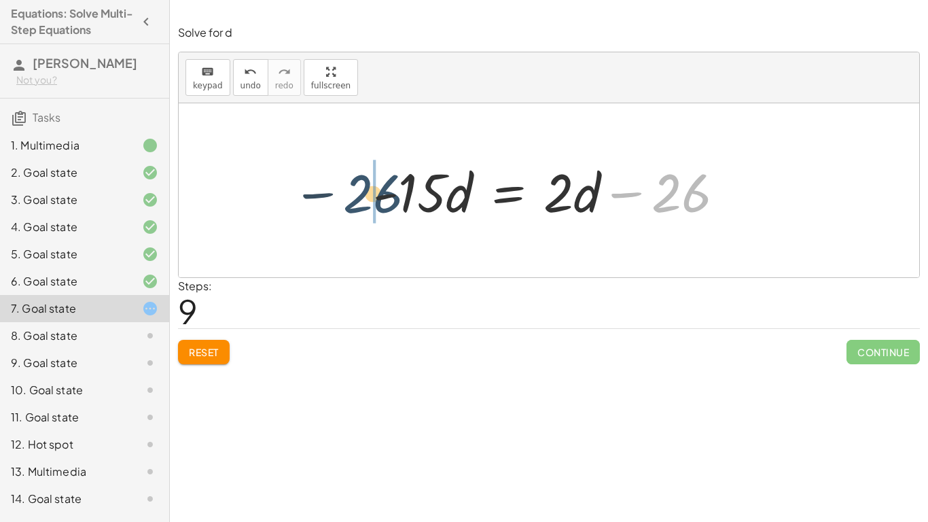
drag, startPoint x: 691, startPoint y: 203, endPoint x: 344, endPoint y: 208, distance: 347.3
click at [344, 208] on div "· 5 · ( + 6 − · 4 · d ) = + · 2 · d + 3 − · 5 · d + 1 + · 5 · 6 − · 5 · 4 · d =…" at bounding box center [549, 190] width 741 height 174
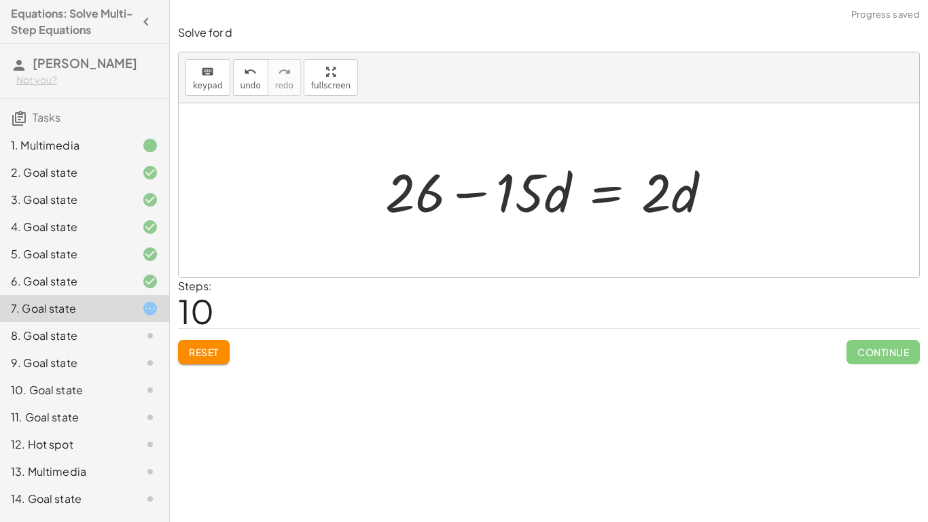
click at [474, 198] on div at bounding box center [554, 191] width 351 height 70
click at [557, 188] on div at bounding box center [554, 191] width 351 height 70
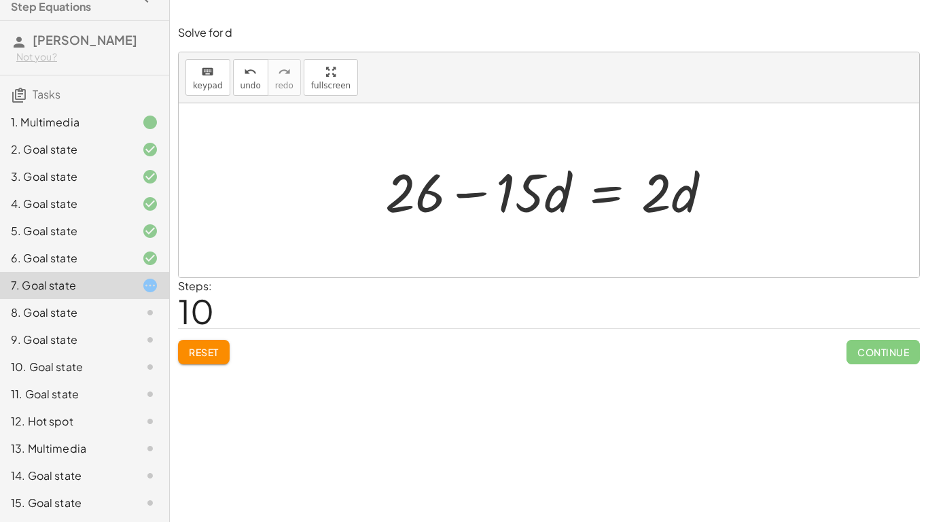
click at [207, 340] on button "Reset" at bounding box center [204, 352] width 52 height 24
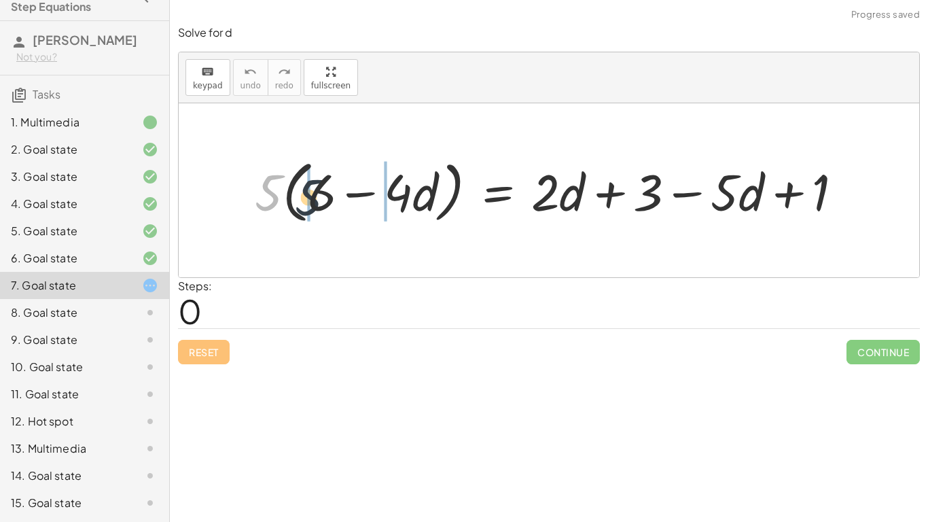
drag, startPoint x: 270, startPoint y: 192, endPoint x: 321, endPoint y: 196, distance: 51.1
click at [321, 196] on div at bounding box center [554, 190] width 613 height 74
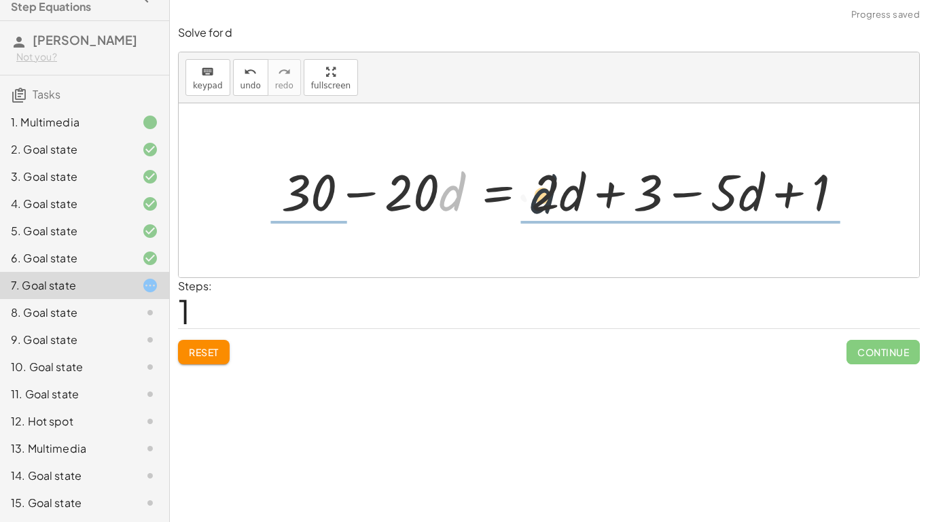
drag, startPoint x: 442, startPoint y: 187, endPoint x: 557, endPoint y: 190, distance: 114.2
click at [557, 190] on div at bounding box center [568, 190] width 586 height 67
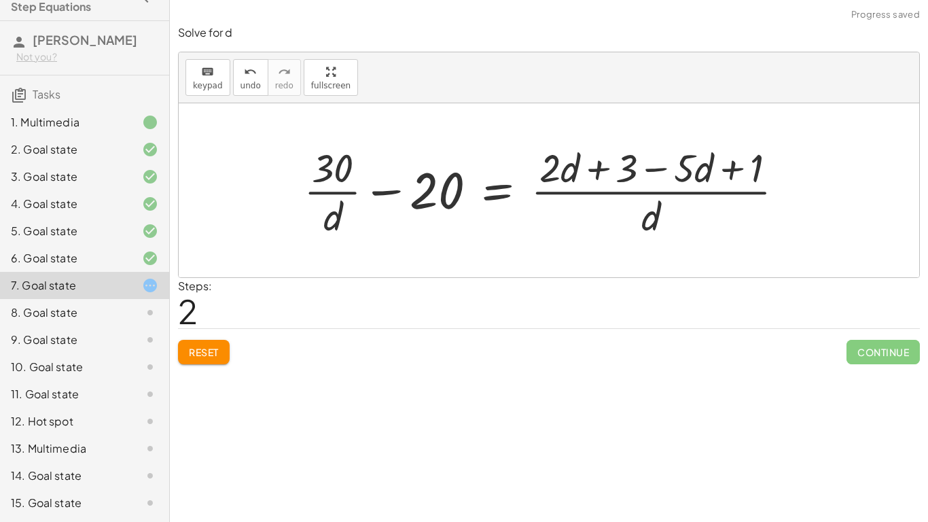
click at [223, 351] on button "Reset" at bounding box center [204, 352] width 52 height 24
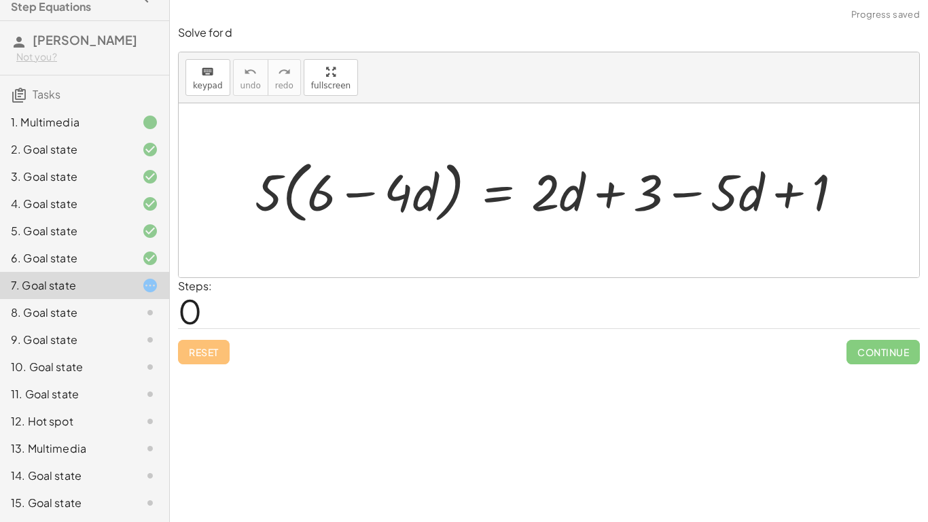
click at [174, 192] on div "Solve for d keyboard keypad undo undo redo redo fullscreen · 5 · ( + 6 − · 4 · …" at bounding box center [549, 194] width 758 height 355
drag, startPoint x: 266, startPoint y: 183, endPoint x: 326, endPoint y: 194, distance: 60.9
click at [326, 194] on div at bounding box center [554, 190] width 612 height 74
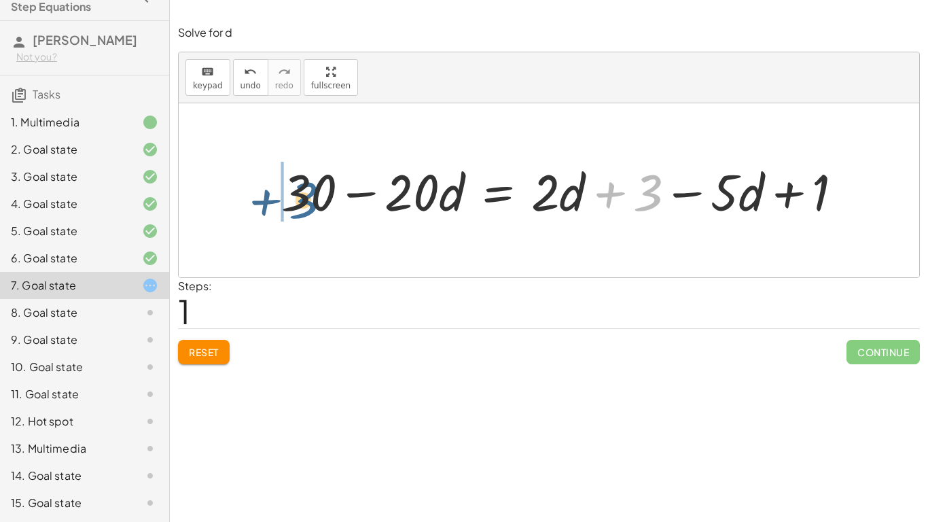
drag, startPoint x: 635, startPoint y: 202, endPoint x: 289, endPoint y: 209, distance: 346.7
click at [289, 209] on div at bounding box center [568, 190] width 586 height 67
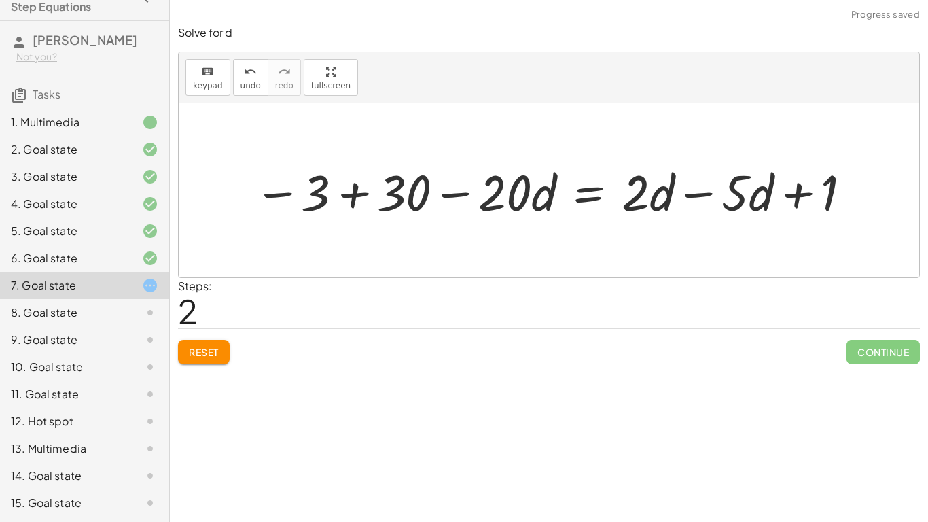
click at [359, 195] on div at bounding box center [553, 190] width 613 height 65
drag, startPoint x: 825, startPoint y: 190, endPoint x: 334, endPoint y: 172, distance: 491.7
click at [355, 186] on div at bounding box center [529, 190] width 534 height 65
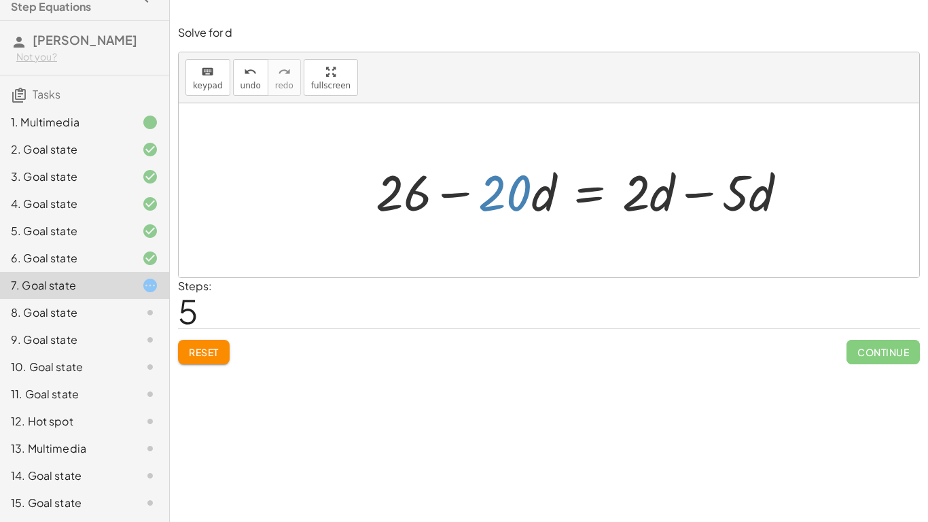
click at [503, 189] on div at bounding box center [587, 190] width 436 height 65
click at [706, 188] on div at bounding box center [587, 190] width 436 height 65
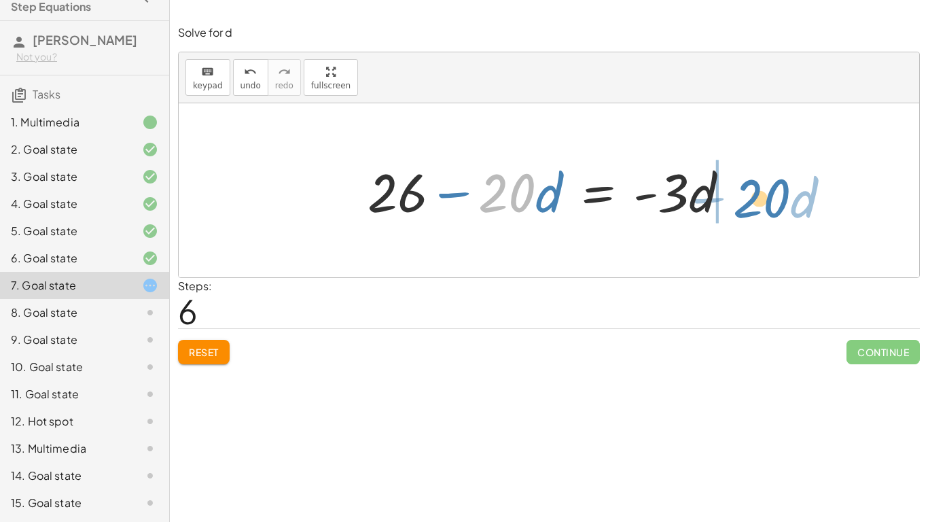
drag, startPoint x: 530, startPoint y: 189, endPoint x: 800, endPoint y: 186, distance: 269.8
click at [800, 186] on div "· 5 · ( + 6 − · 4 · d ) = + · 2 · d + 3 − · 5 · d + 1 + · 5 · 6 − · 5 · 4 · d =…" at bounding box center [549, 190] width 741 height 174
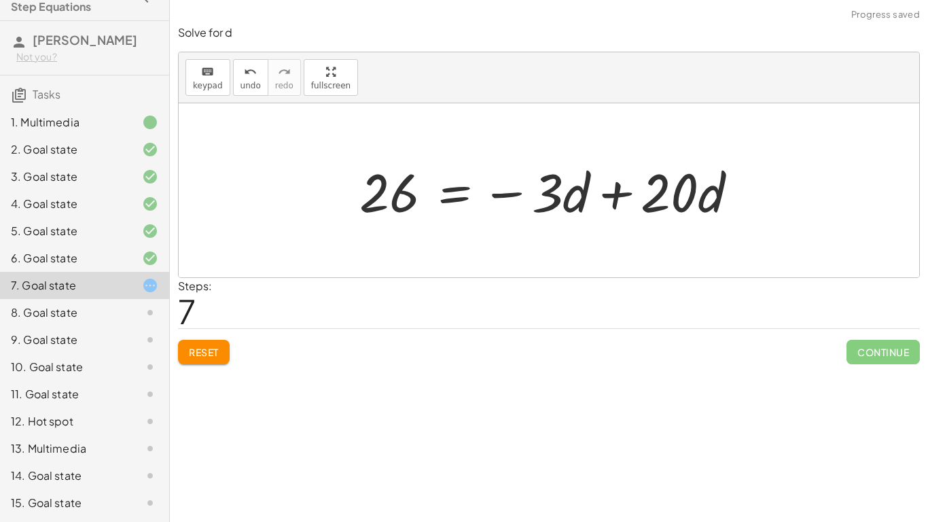
click at [616, 202] on div at bounding box center [554, 191] width 403 height 70
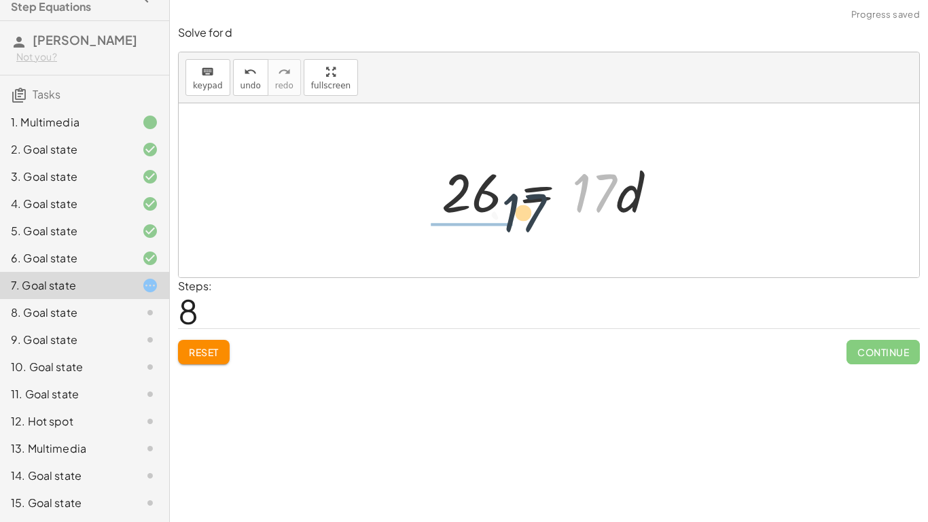
drag, startPoint x: 599, startPoint y: 195, endPoint x: 486, endPoint y: 224, distance: 117.2
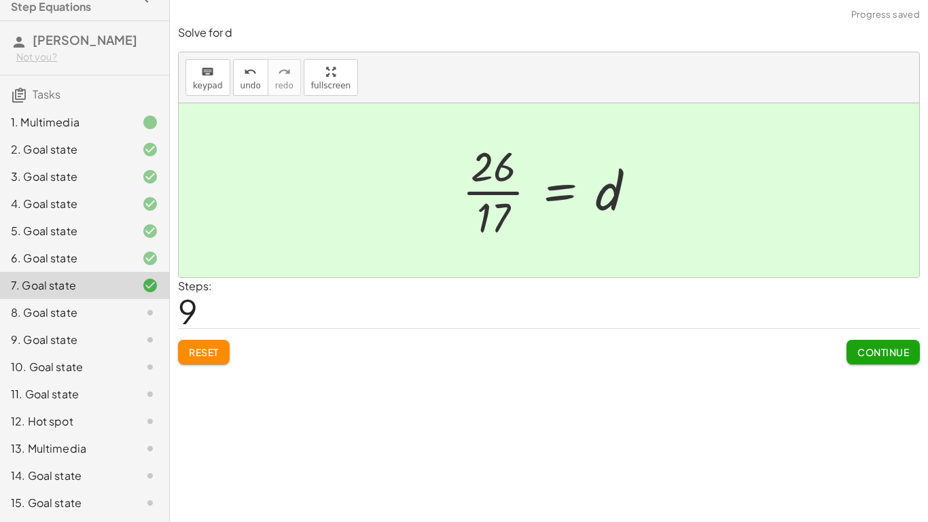
click at [909, 351] on button "Continue" at bounding box center [883, 352] width 73 height 24
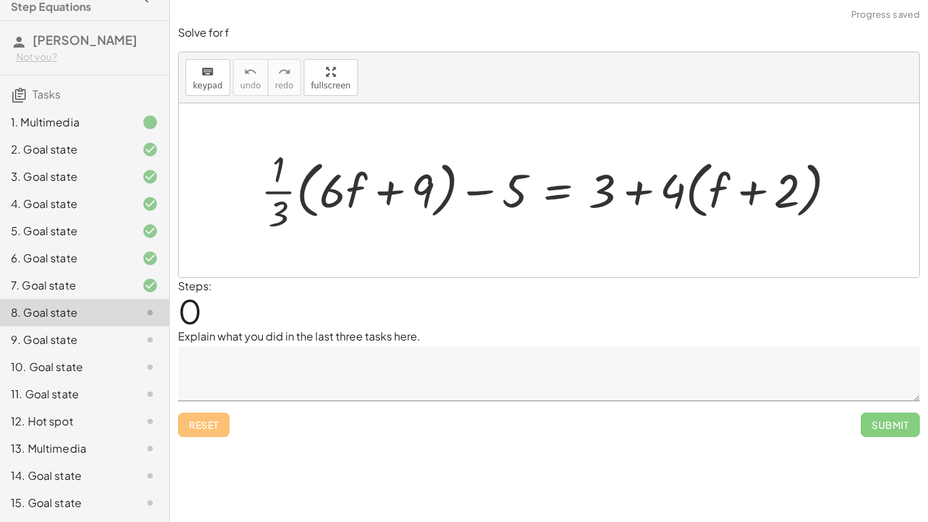
click at [334, 357] on textarea at bounding box center [549, 374] width 742 height 54
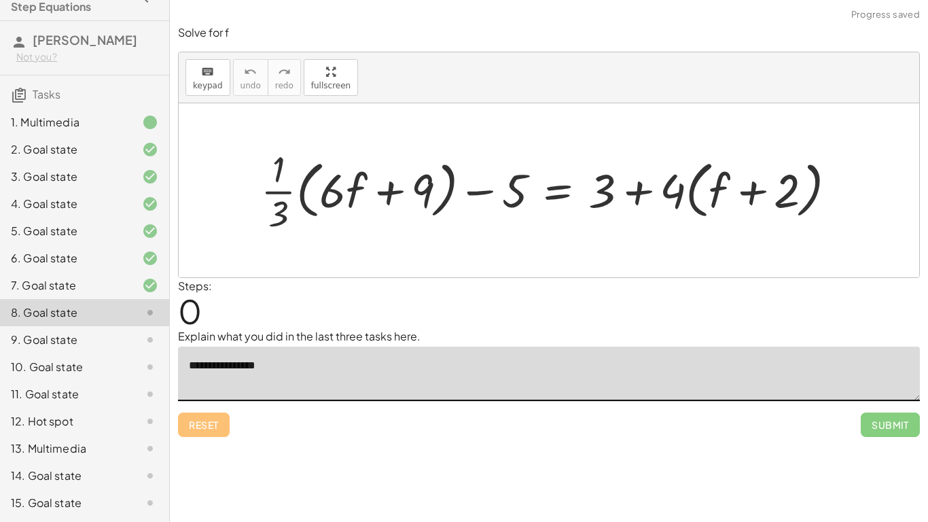
click at [431, 367] on textarea "**********" at bounding box center [549, 374] width 742 height 54
type textarea "**********"
click at [440, 289] on div "Steps: 0" at bounding box center [549, 303] width 742 height 50
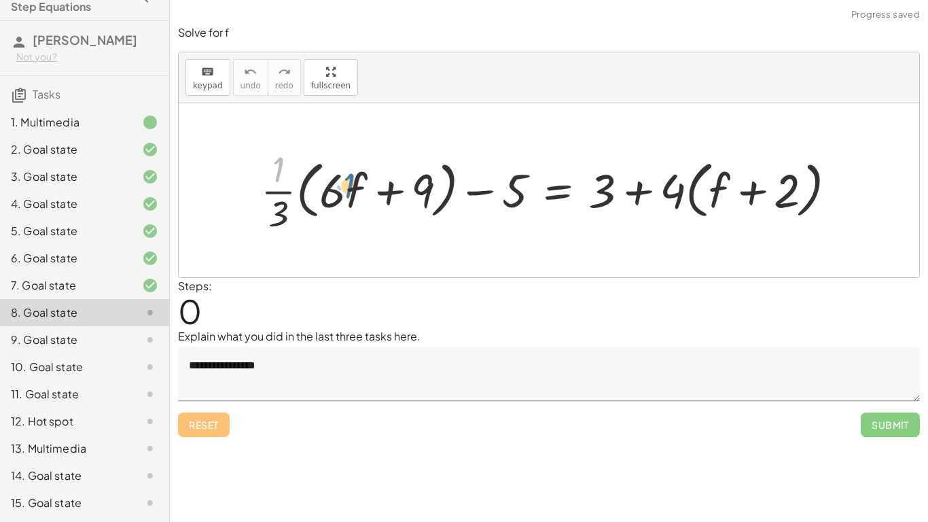
drag, startPoint x: 272, startPoint y: 177, endPoint x: 275, endPoint y: 186, distance: 8.6
click at [275, 186] on div at bounding box center [554, 190] width 600 height 92
drag, startPoint x: 273, startPoint y: 190, endPoint x: 342, endPoint y: 194, distance: 69.5
click at [342, 194] on div at bounding box center [554, 190] width 600 height 92
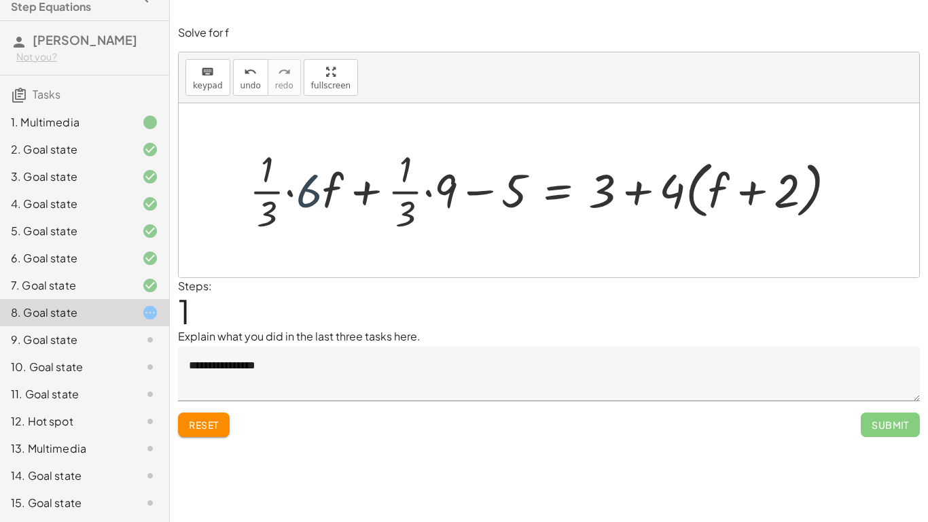
click at [315, 188] on div at bounding box center [549, 190] width 612 height 92
click at [315, 188] on div at bounding box center [567, 190] width 574 height 92
click at [415, 186] on div at bounding box center [572, 190] width 564 height 92
click at [424, 192] on div at bounding box center [572, 190] width 564 height 92
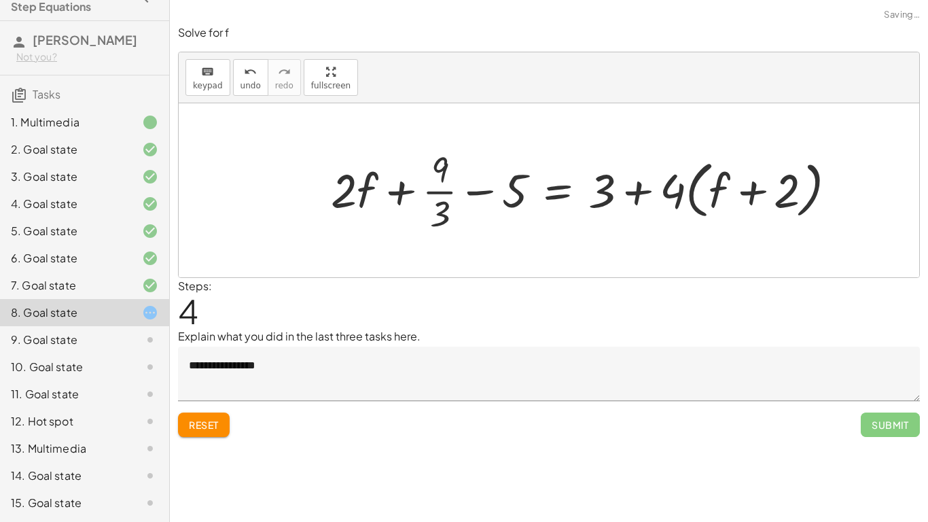
click at [471, 193] on div at bounding box center [589, 190] width 530 height 92
click at [417, 193] on div at bounding box center [589, 190] width 530 height 92
click at [430, 194] on div at bounding box center [589, 190] width 530 height 92
click at [430, 194] on div at bounding box center [593, 190] width 521 height 69
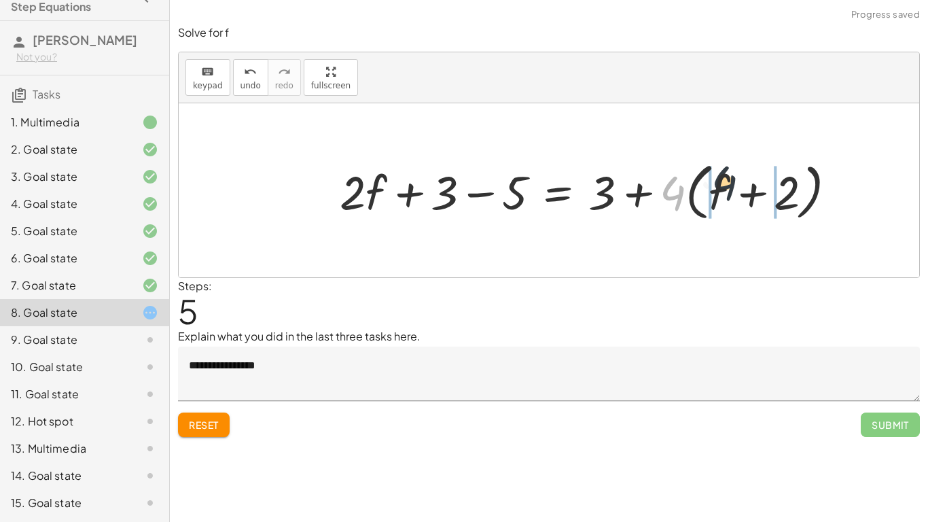
drag, startPoint x: 667, startPoint y: 202, endPoint x: 726, endPoint y: 190, distance: 59.6
click at [726, 190] on div at bounding box center [593, 190] width 521 height 69
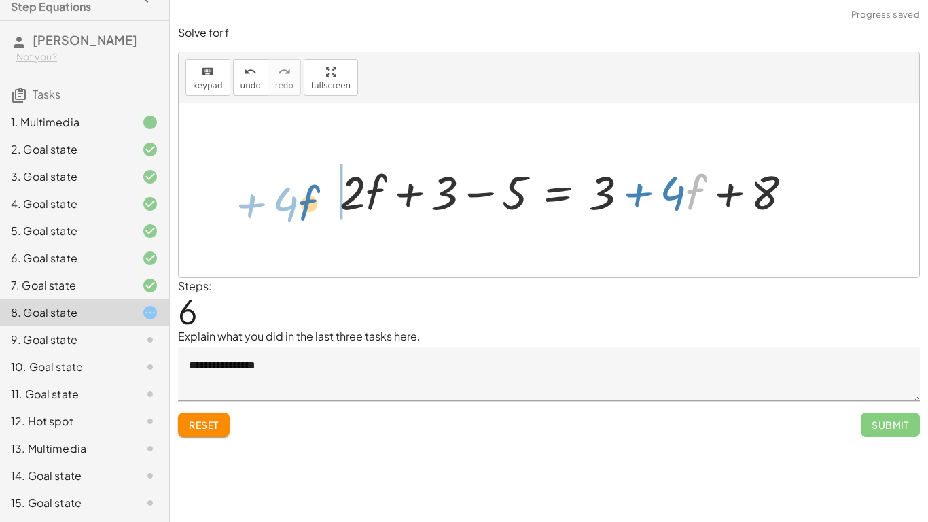
drag, startPoint x: 689, startPoint y: 195, endPoint x: 300, endPoint y: 206, distance: 388.9
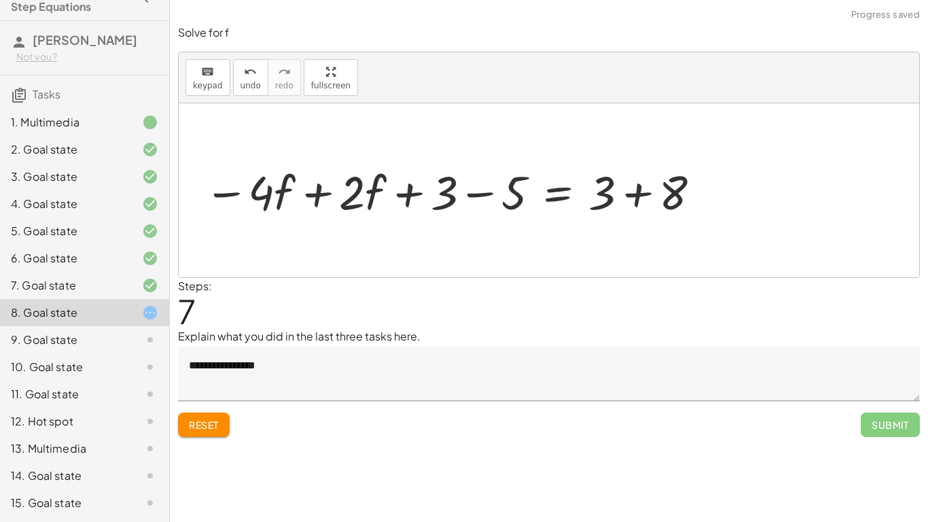
click at [322, 196] on div at bounding box center [454, 191] width 514 height 62
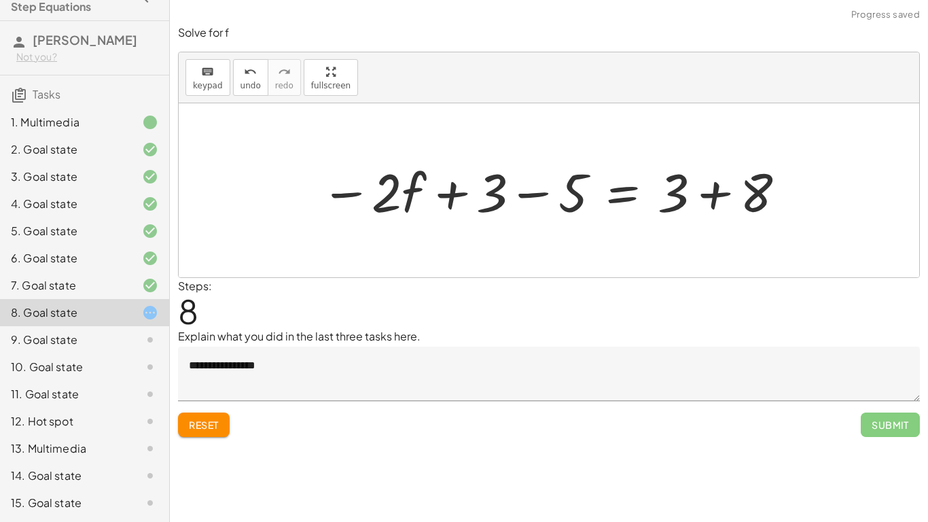
click at [527, 193] on div at bounding box center [554, 191] width 480 height 70
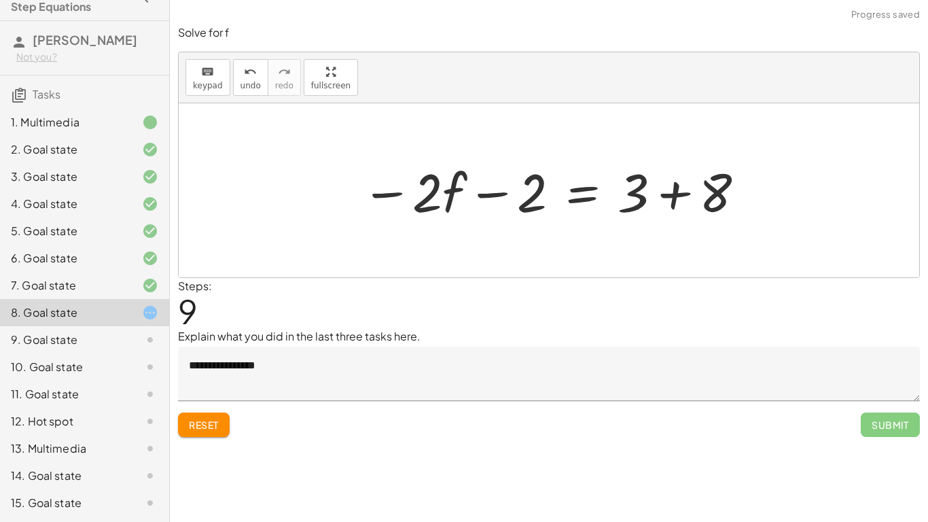
click at [674, 197] on div at bounding box center [554, 191] width 399 height 70
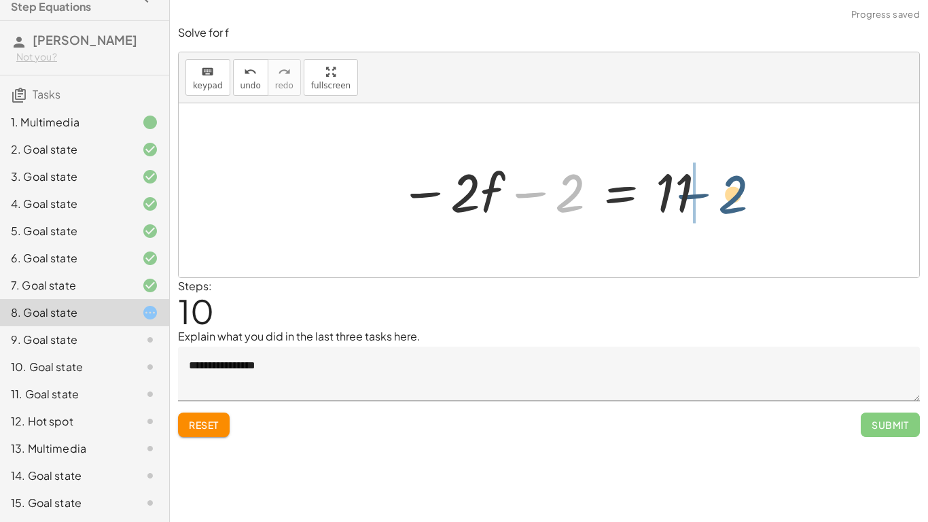
drag, startPoint x: 573, startPoint y: 189, endPoint x: 737, endPoint y: 190, distance: 164.5
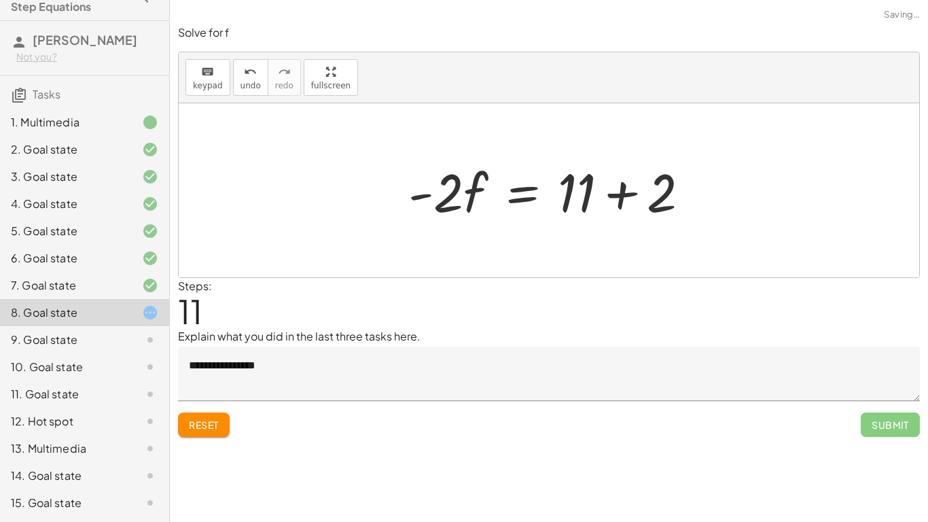
click at [628, 196] on div at bounding box center [554, 191] width 305 height 70
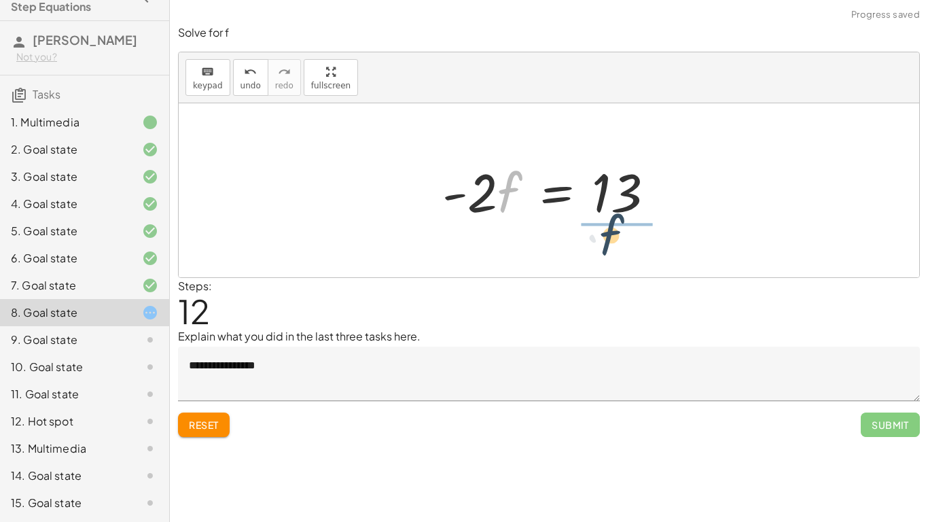
drag, startPoint x: 503, startPoint y: 188, endPoint x: 621, endPoint y: 235, distance: 127.2
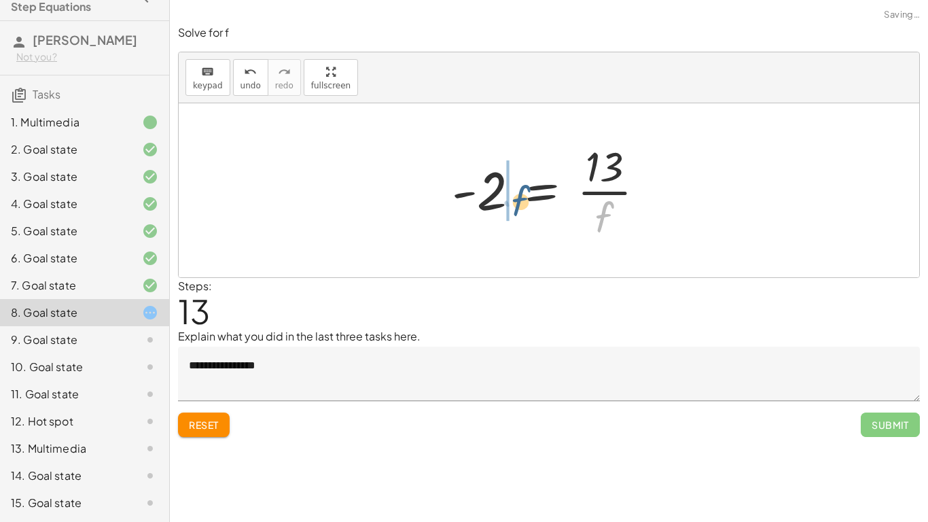
drag, startPoint x: 602, startPoint y: 211, endPoint x: 516, endPoint y: 194, distance: 87.3
click at [516, 194] on div at bounding box center [554, 190] width 218 height 105
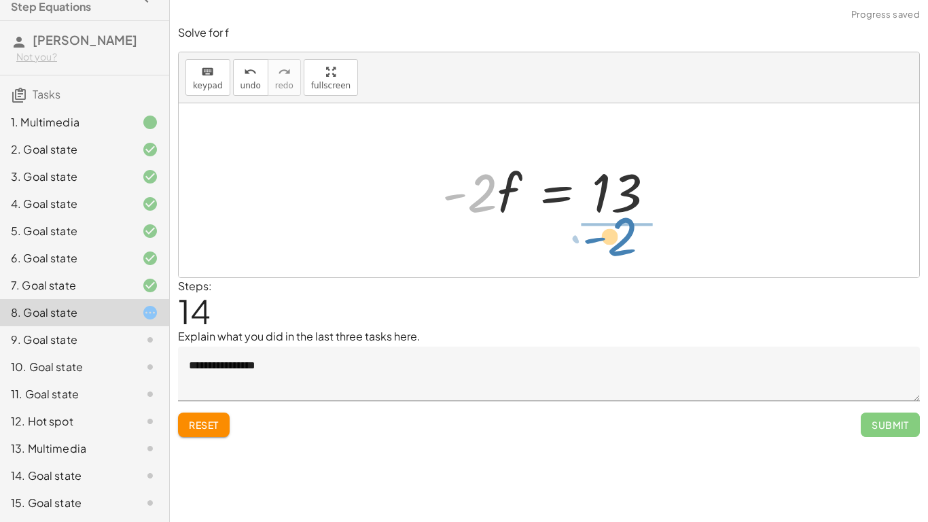
drag, startPoint x: 468, startPoint y: 185, endPoint x: 616, endPoint y: 228, distance: 154.2
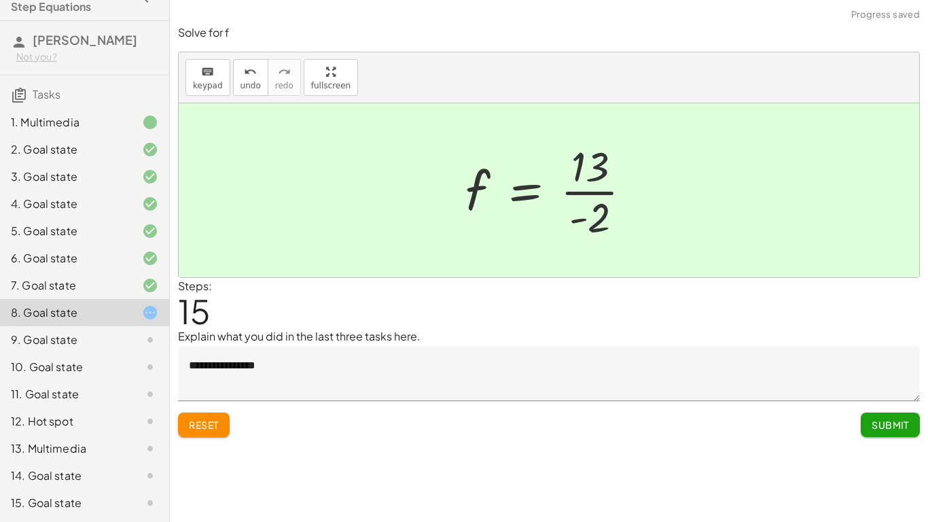
click at [877, 419] on span "Submit" at bounding box center [890, 425] width 37 height 12
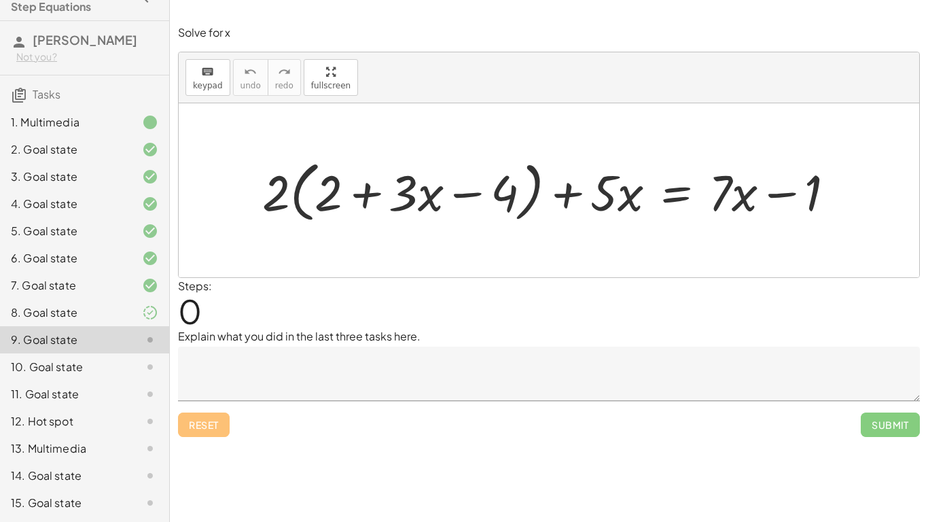
click at [341, 387] on textarea at bounding box center [549, 374] width 742 height 54
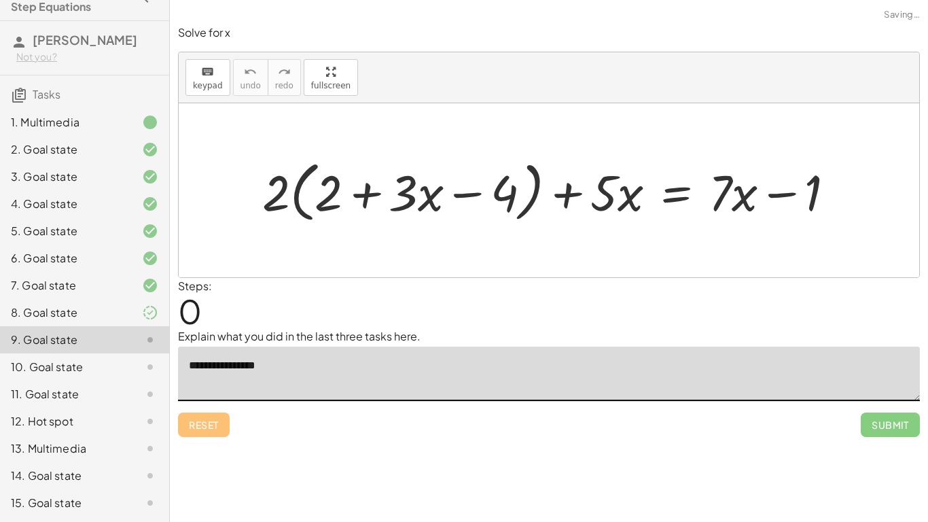
type textarea "**********"
click at [433, 301] on div "Steps: 0" at bounding box center [549, 303] width 742 height 50
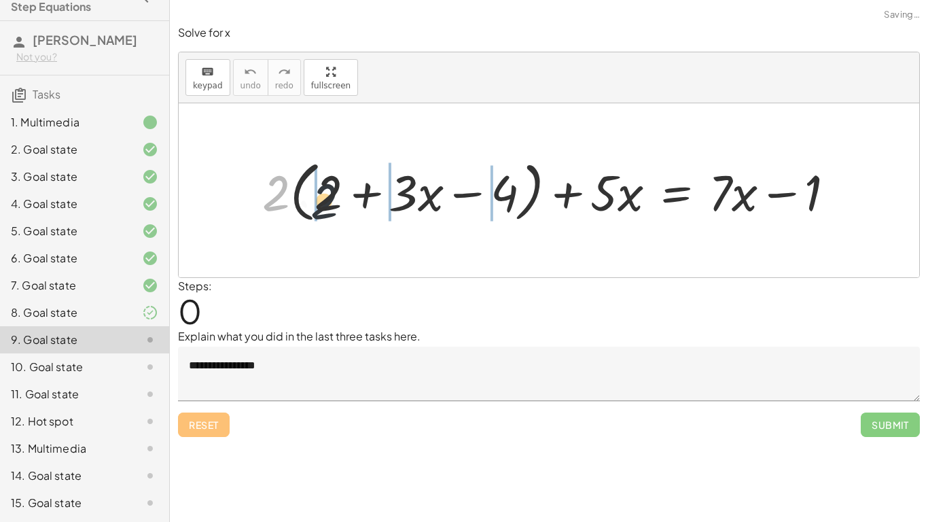
drag, startPoint x: 276, startPoint y: 178, endPoint x: 334, endPoint y: 189, distance: 58.8
click at [334, 189] on div at bounding box center [554, 190] width 597 height 73
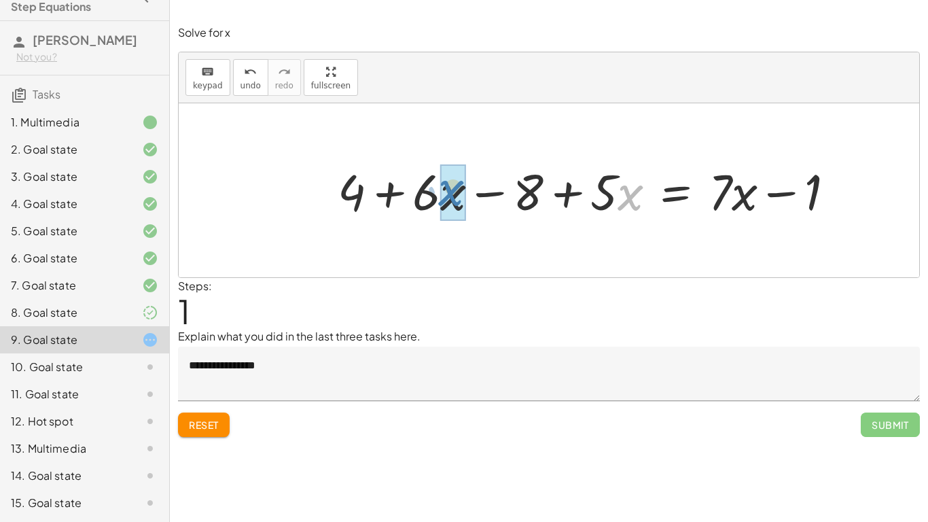
drag, startPoint x: 628, startPoint y: 196, endPoint x: 440, endPoint y: 196, distance: 188.2
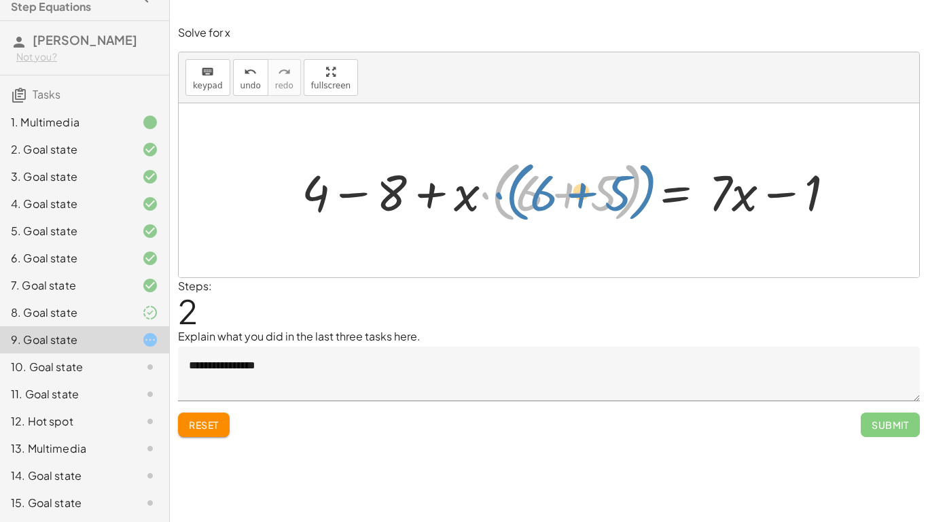
drag, startPoint x: 485, startPoint y: 192, endPoint x: 494, endPoint y: 192, distance: 8.8
click at [494, 192] on div at bounding box center [574, 190] width 558 height 73
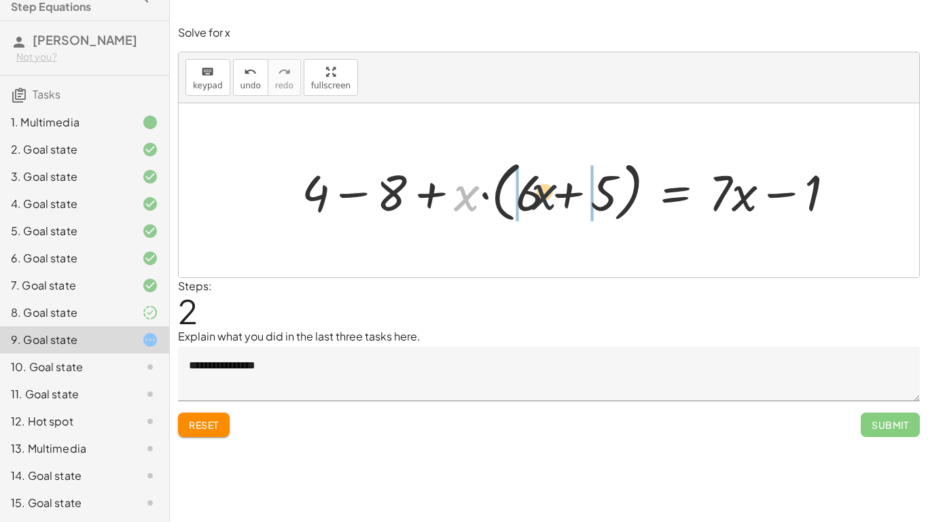
drag, startPoint x: 461, startPoint y: 194, endPoint x: 548, endPoint y: 192, distance: 87.0
click at [548, 192] on div at bounding box center [574, 190] width 558 height 73
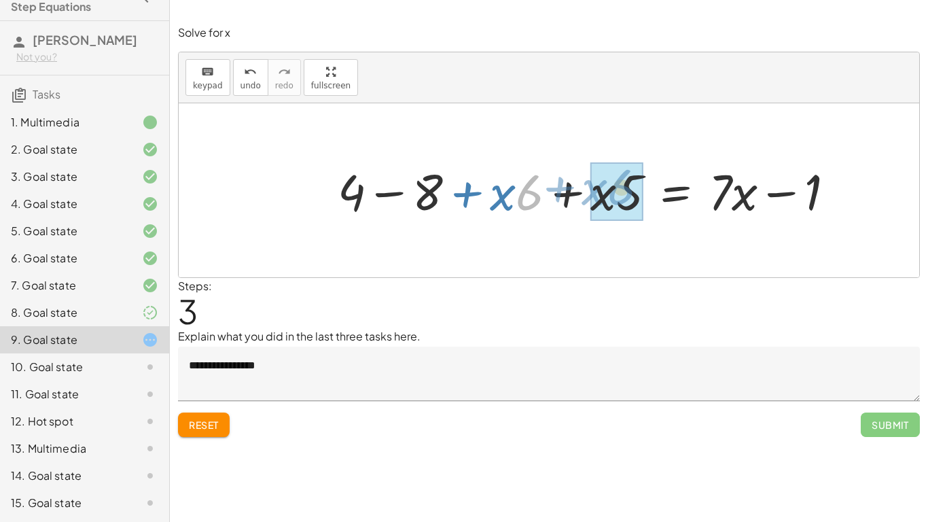
drag, startPoint x: 526, startPoint y: 192, endPoint x: 621, endPoint y: 187, distance: 95.3
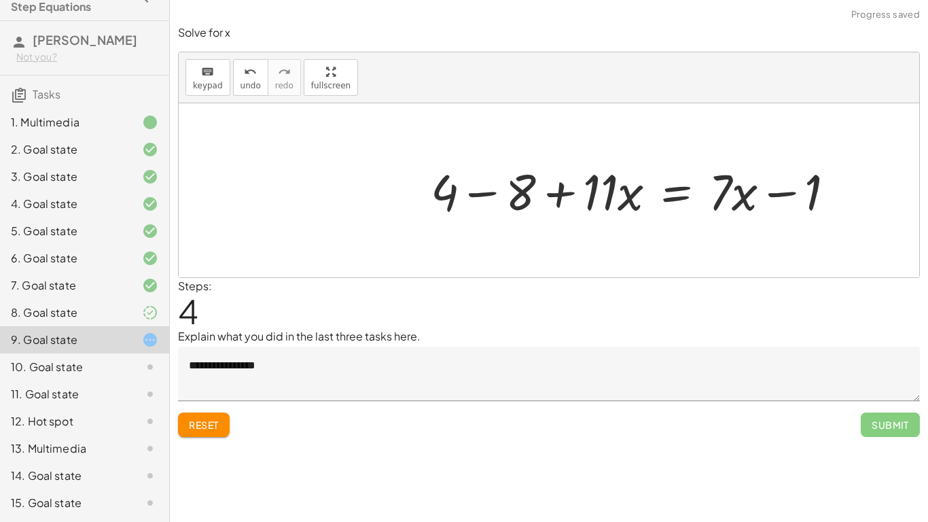
click at [490, 193] on div at bounding box center [638, 190] width 429 height 65
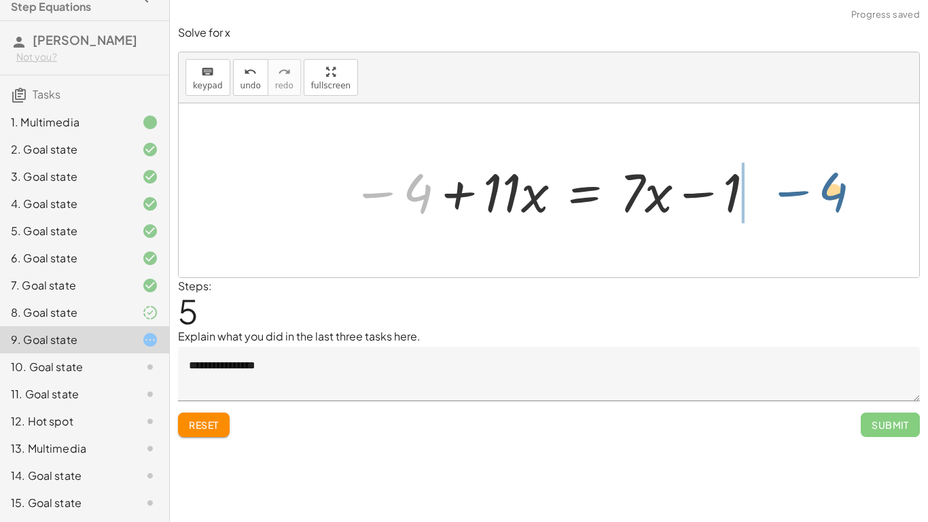
drag, startPoint x: 416, startPoint y: 194, endPoint x: 834, endPoint y: 193, distance: 417.9
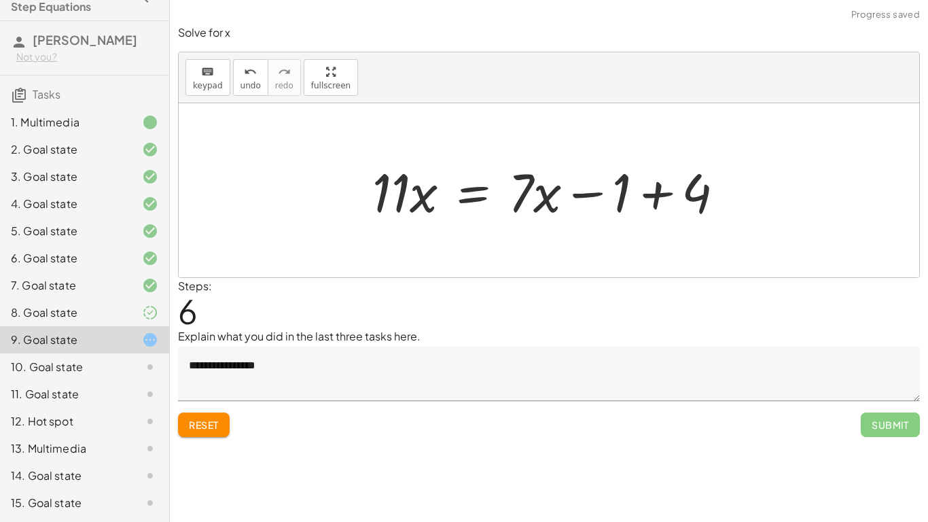
click at [667, 194] on div at bounding box center [554, 191] width 376 height 70
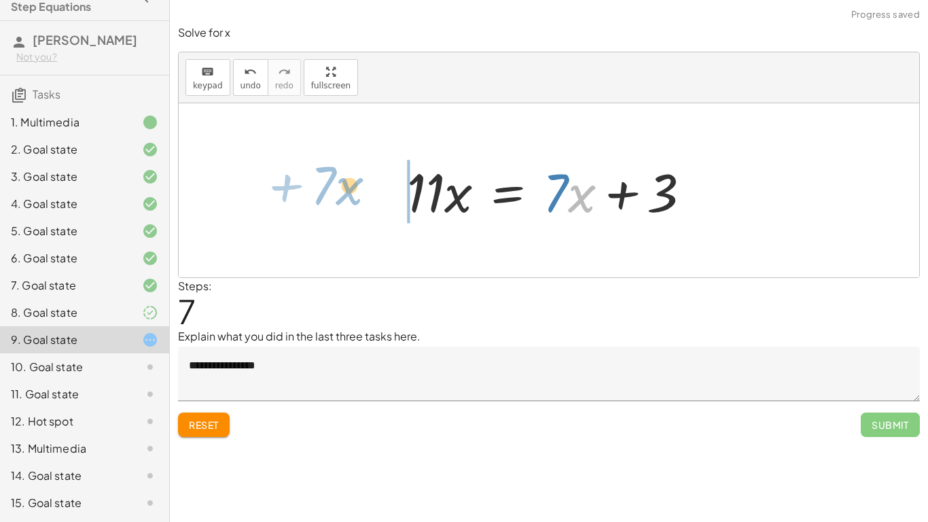
drag, startPoint x: 582, startPoint y: 191, endPoint x: 351, endPoint y: 183, distance: 231.8
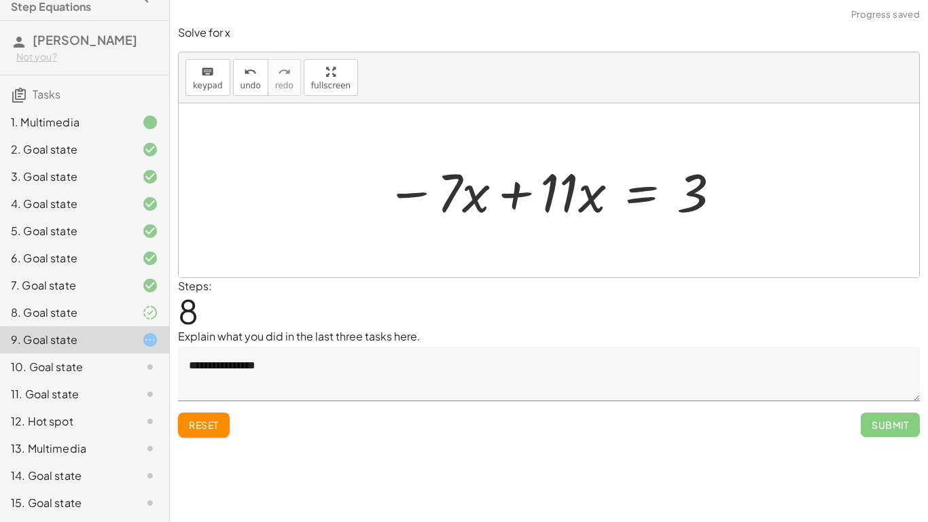
click at [497, 194] on div at bounding box center [554, 191] width 350 height 70
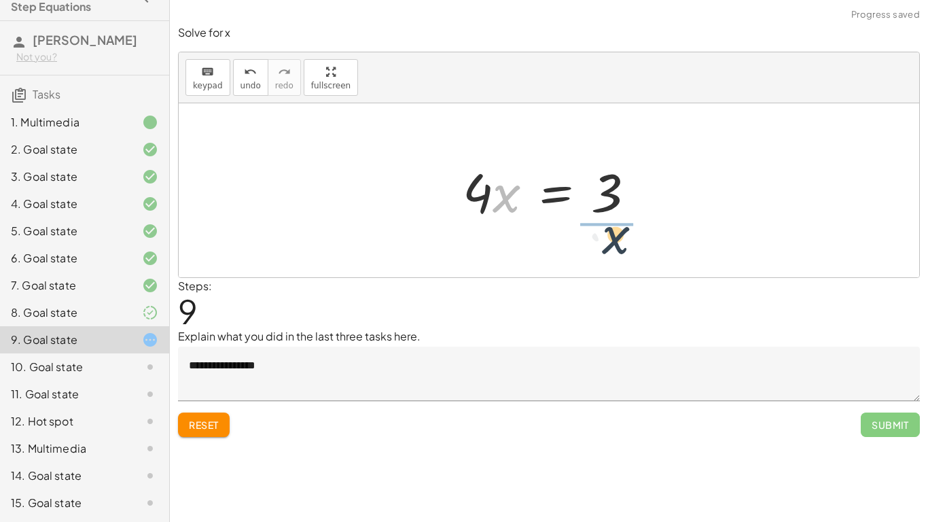
drag, startPoint x: 494, startPoint y: 194, endPoint x: 608, endPoint y: 236, distance: 121.7
click at [608, 236] on div "+ · 2 · ( + 2 + · 3 · x − 4 ) + · 5 · x = + · 7 · x − 1 + · 2 · 2 + · 2 · 3 · x…" at bounding box center [549, 190] width 741 height 174
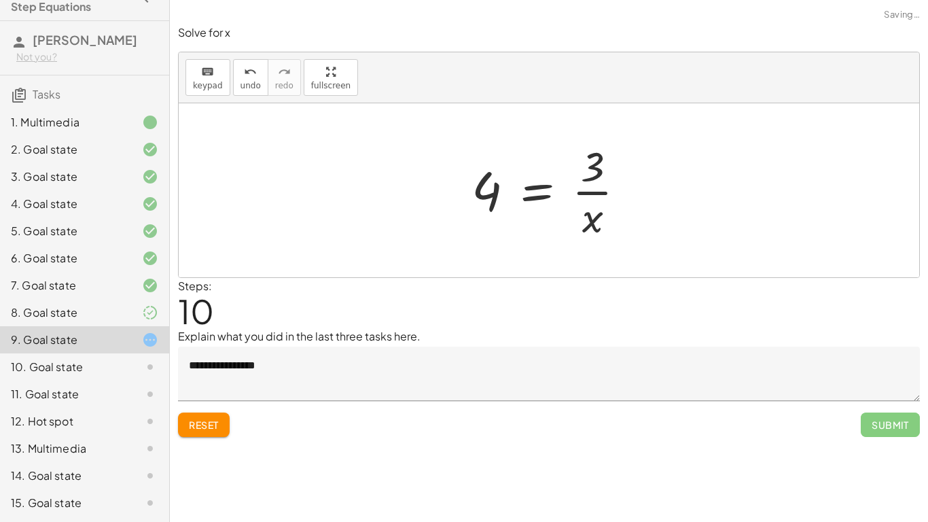
click at [595, 191] on div at bounding box center [554, 190] width 179 height 105
click at [526, 202] on div at bounding box center [554, 190] width 179 height 105
drag, startPoint x: 599, startPoint y: 219, endPoint x: 508, endPoint y: 194, distance: 95.1
click at [508, 194] on div at bounding box center [554, 190] width 179 height 105
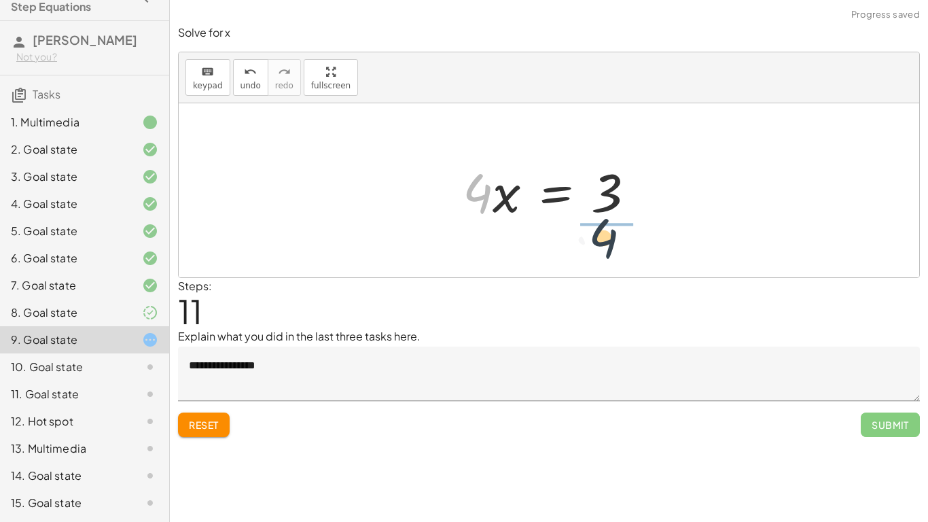
drag, startPoint x: 470, startPoint y: 192, endPoint x: 608, endPoint y: 238, distance: 146.1
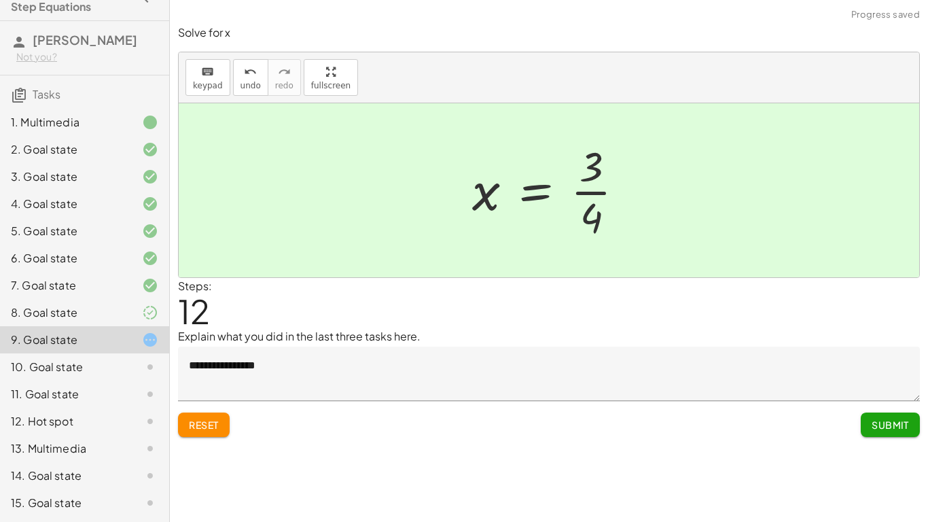
click at [893, 416] on button "Submit" at bounding box center [890, 424] width 59 height 24
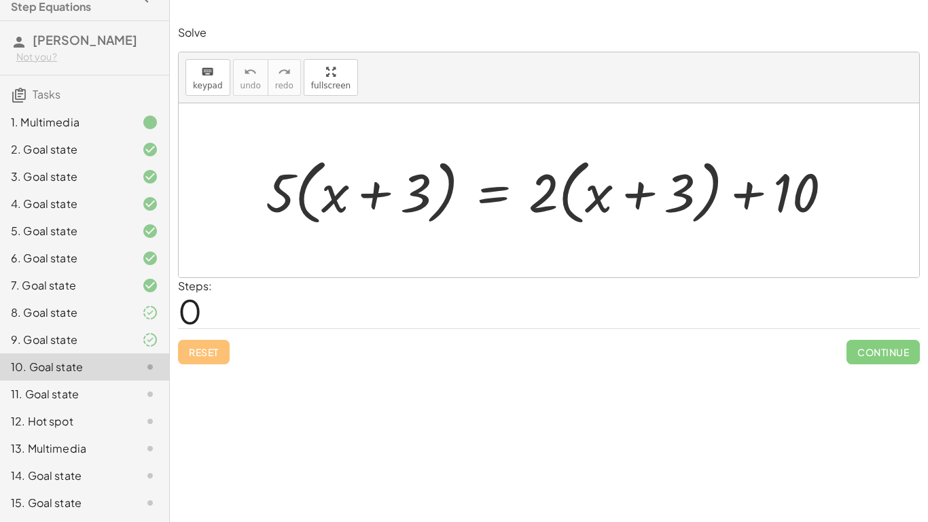
click at [223, 184] on div "· 5 · ( + x + 3 ) = + · 2 · ( + x + 3 ) + 10" at bounding box center [549, 190] width 741 height 174
drag, startPoint x: 277, startPoint y: 192, endPoint x: 322, endPoint y: 192, distance: 45.5
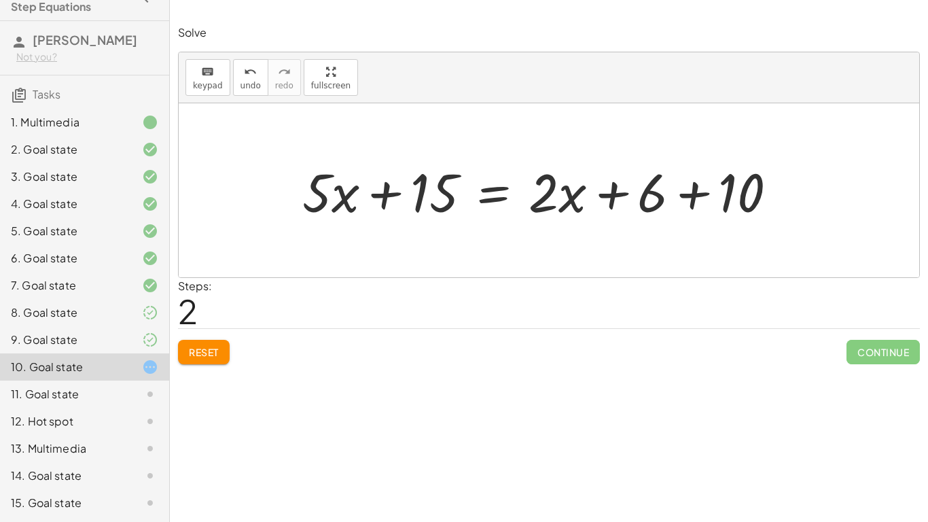
click at [550, 192] on div at bounding box center [545, 191] width 499 height 70
drag, startPoint x: 556, startPoint y: 196, endPoint x: 232, endPoint y: 200, distance: 323.5
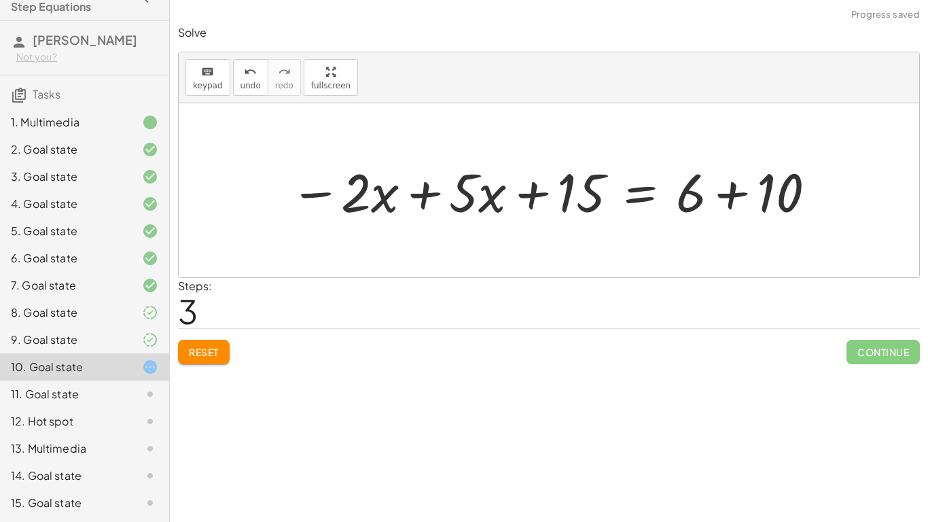
click at [424, 198] on div at bounding box center [553, 191] width 541 height 70
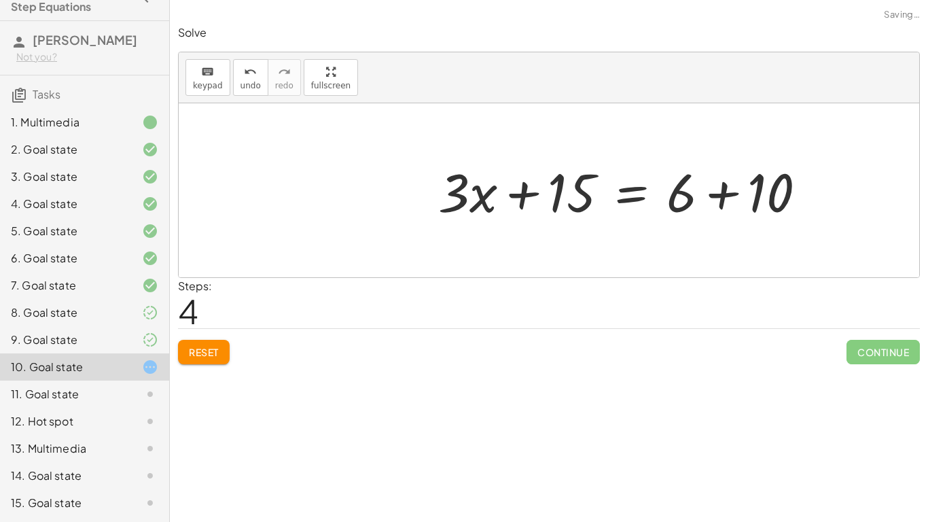
click at [432, 198] on div at bounding box center [628, 191] width 393 height 70
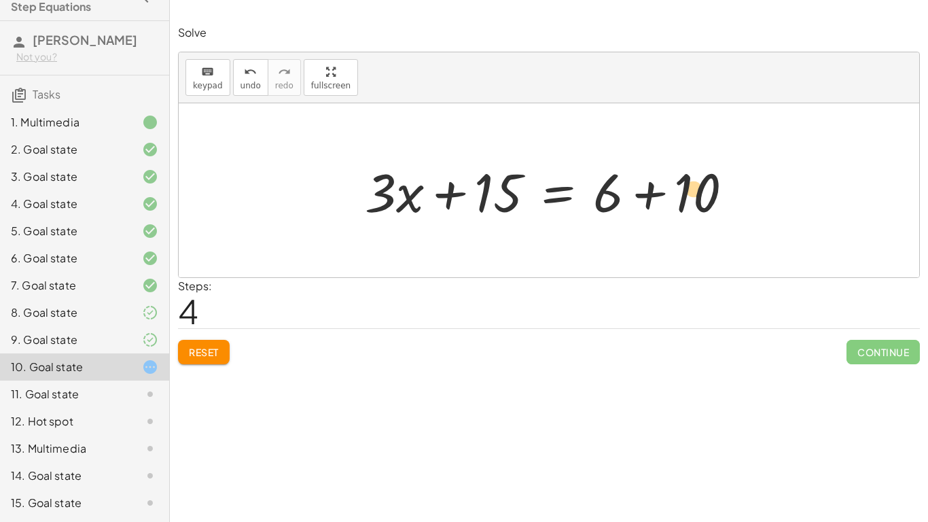
click at [701, 191] on div at bounding box center [554, 191] width 393 height 70
click at [640, 197] on div at bounding box center [554, 191] width 393 height 70
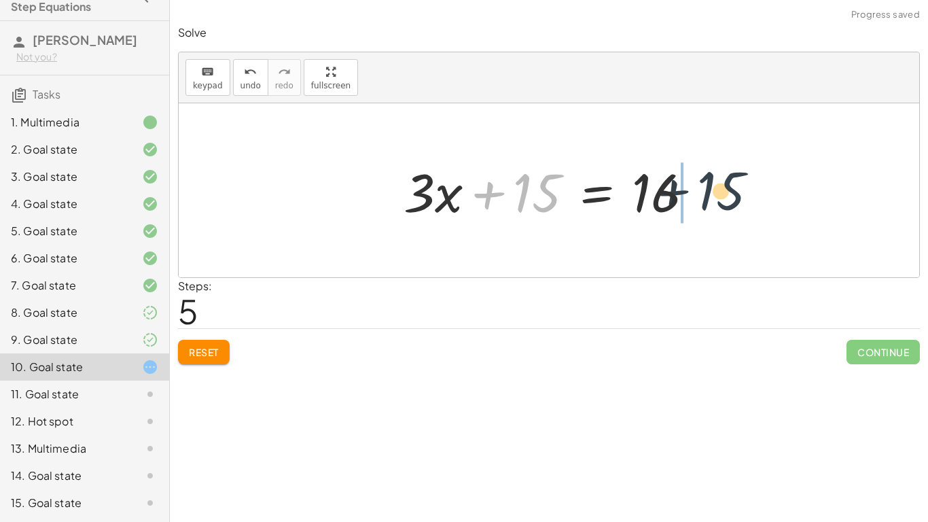
drag, startPoint x: 540, startPoint y: 194, endPoint x: 742, endPoint y: 191, distance: 202.5
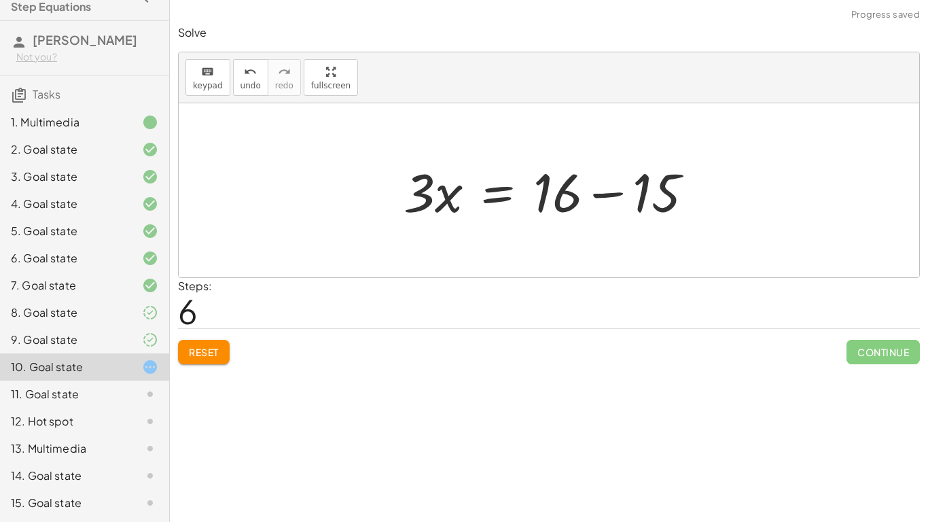
click at [616, 193] on div at bounding box center [554, 191] width 315 height 70
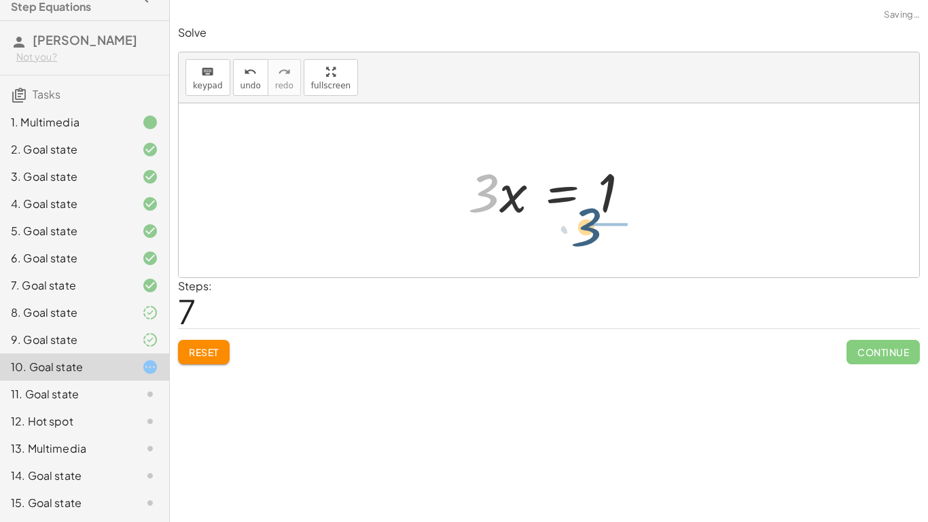
drag, startPoint x: 496, startPoint y: 194, endPoint x: 625, endPoint y: 228, distance: 132.9
click at [625, 228] on div "· 5 · ( + x + 3 ) = + · 2 · ( + x + 3 ) + 10 + · 5 · x + · 5 · 3 = + · 2 · ( + …" at bounding box center [549, 190] width 203 height 77
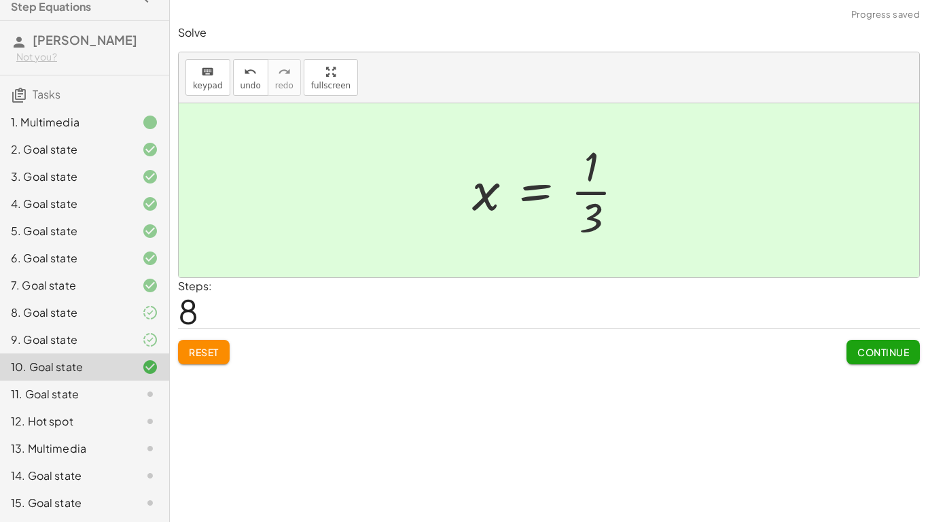
click at [892, 343] on button "Continue" at bounding box center [883, 352] width 73 height 24
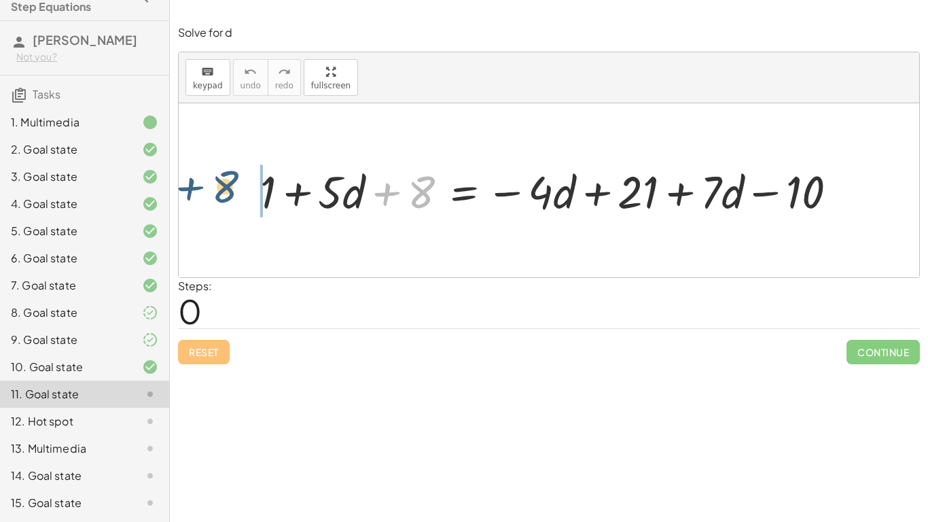
drag, startPoint x: 420, startPoint y: 188, endPoint x: 207, endPoint y: 181, distance: 213.5
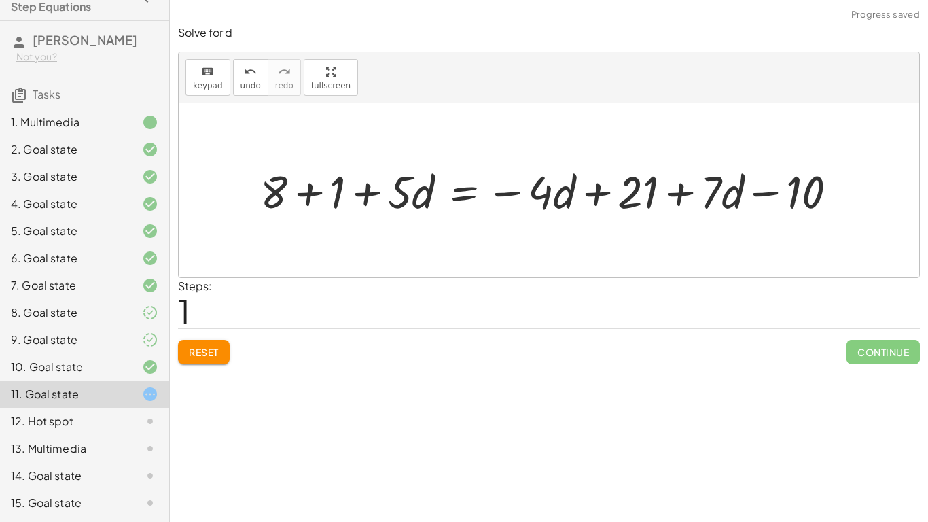
click at [300, 193] on div at bounding box center [554, 189] width 602 height 59
click at [720, 192] on div at bounding box center [585, 189] width 539 height 59
click at [689, 190] on div at bounding box center [585, 189] width 539 height 59
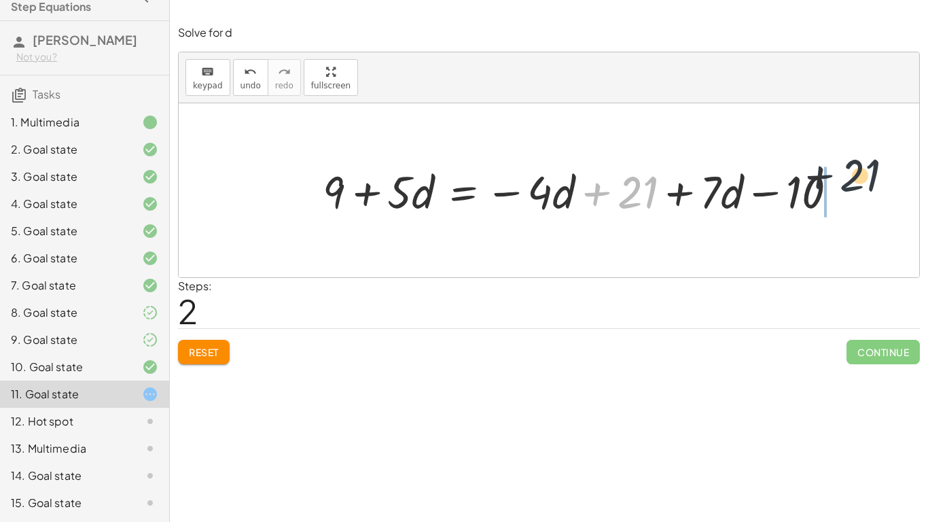
drag, startPoint x: 650, startPoint y: 190, endPoint x: 909, endPoint y: 174, distance: 260.1
click at [909, 174] on div "+ 1 + · 5 · d + 8 = − · 4 · d + 21 + · 7 · d − 10 + 8 + 1 + · 5 · d = − · 4 · d…" at bounding box center [549, 190] width 741 height 174
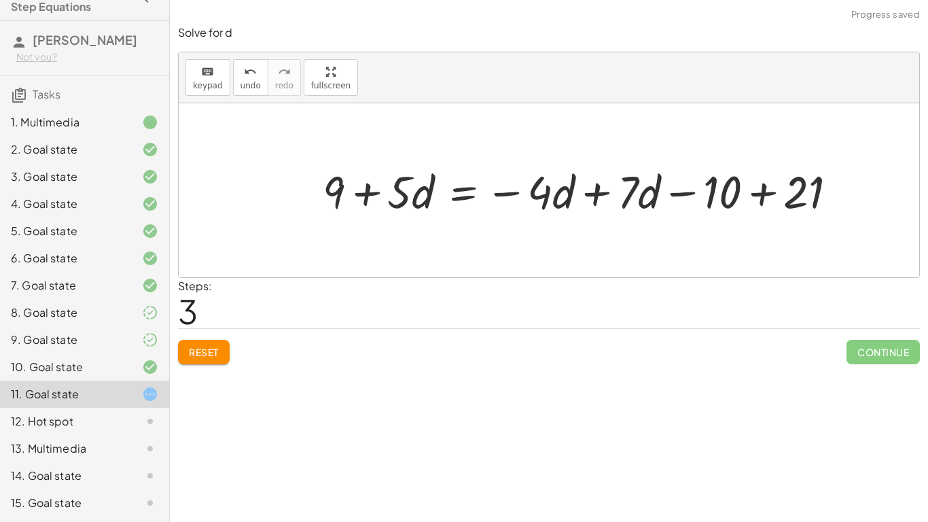
click at [767, 194] on div at bounding box center [585, 189] width 539 height 59
click at [600, 191] on div at bounding box center [540, 189] width 449 height 59
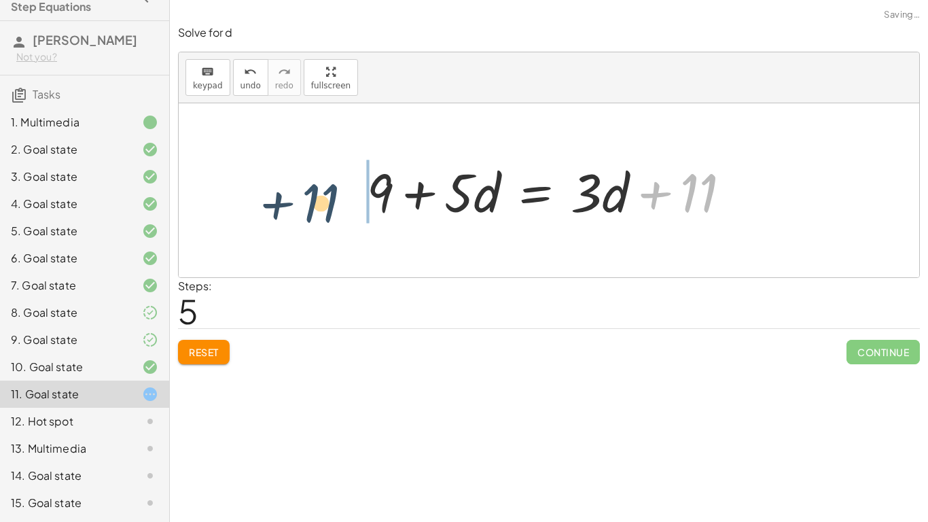
drag, startPoint x: 705, startPoint y: 183, endPoint x: 297, endPoint y: 196, distance: 408.6
click at [297, 196] on div "+ 1 + · 5 · d + 8 = − · 4 · d + 21 + · 7 · d − 10 + 8 + 1 + · 5 · d = − · 4 · d…" at bounding box center [549, 190] width 741 height 174
click at [352, 189] on div at bounding box center [435, 191] width 429 height 70
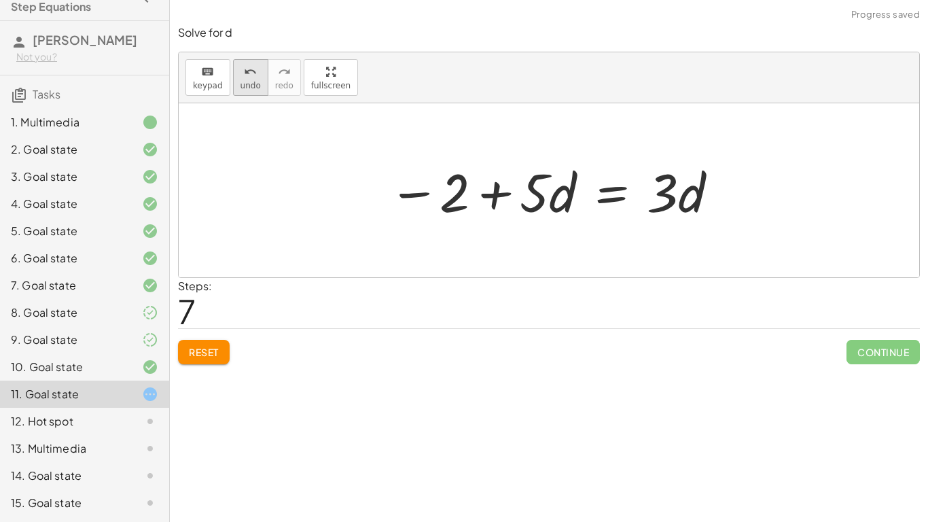
click at [241, 86] on span "undo" at bounding box center [251, 86] width 20 height 10
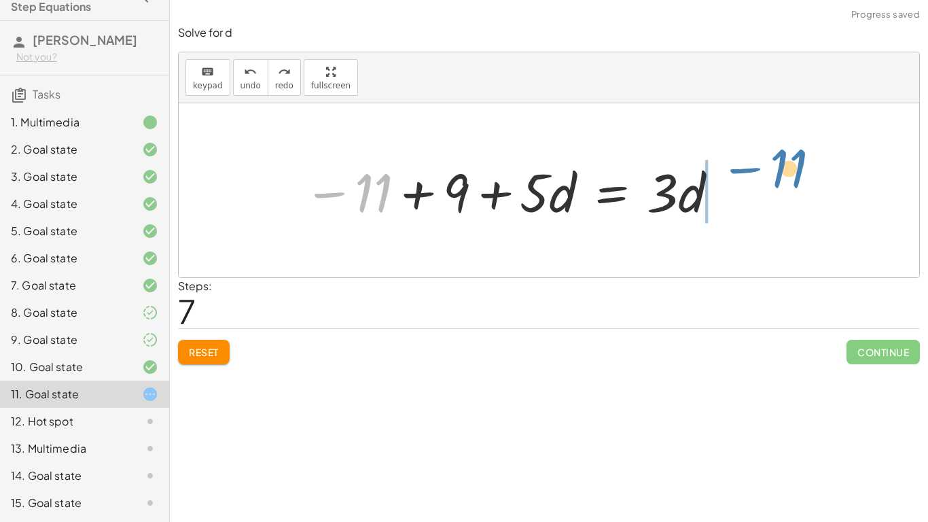
drag, startPoint x: 379, startPoint y: 181, endPoint x: 796, endPoint y: 157, distance: 418.6
click at [796, 157] on div "+ 1 + · 5 · d + 8 = − · 4 · d + 21 + · 7 · d − 10 + 8 + 1 + · 5 · d = − · 4 · d…" at bounding box center [549, 190] width 741 height 174
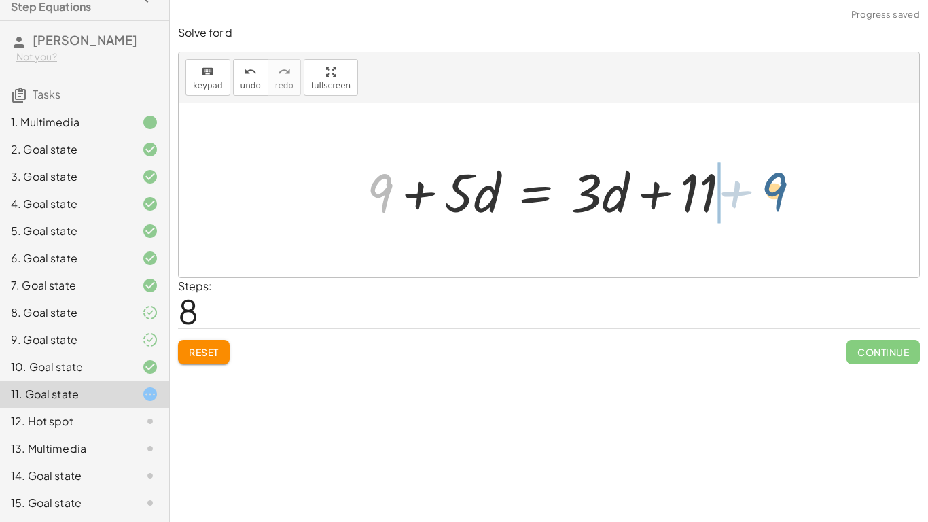
drag, startPoint x: 386, startPoint y: 183, endPoint x: 786, endPoint y: 181, distance: 400.3
click at [786, 181] on div "+ 1 + · 5 · d + 8 = − · 4 · d + 21 + · 7 · d − 10 + 8 + 1 + · 5 · d = − · 4 · d…" at bounding box center [549, 190] width 741 height 174
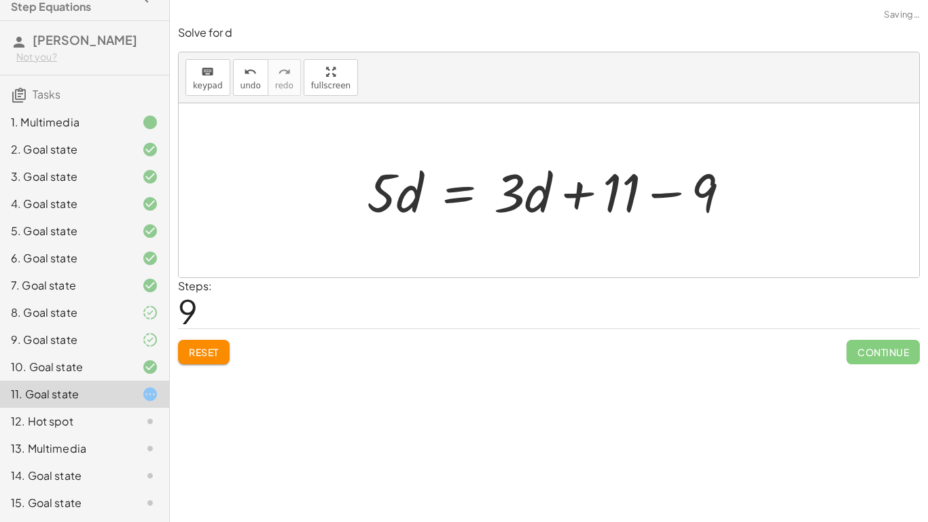
click at [663, 186] on div at bounding box center [554, 191] width 388 height 70
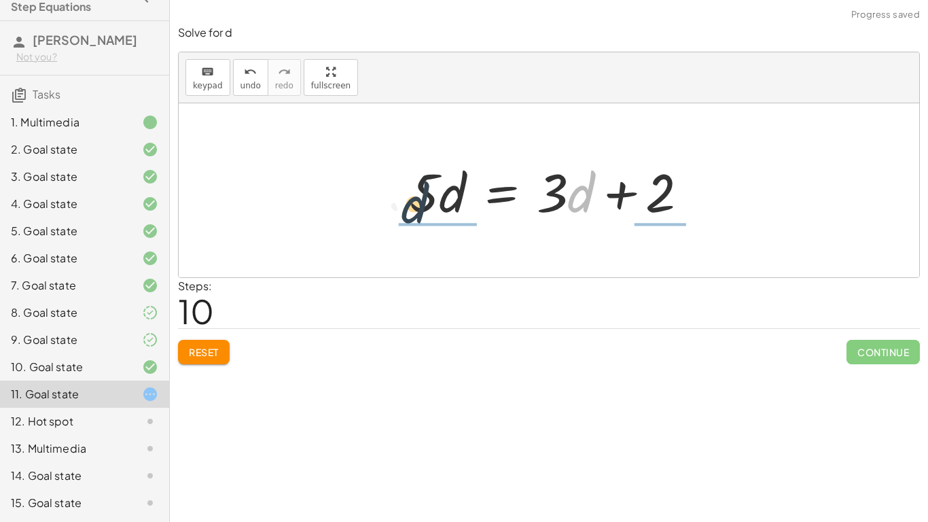
drag, startPoint x: 576, startPoint y: 194, endPoint x: 367, endPoint y: 196, distance: 209.3
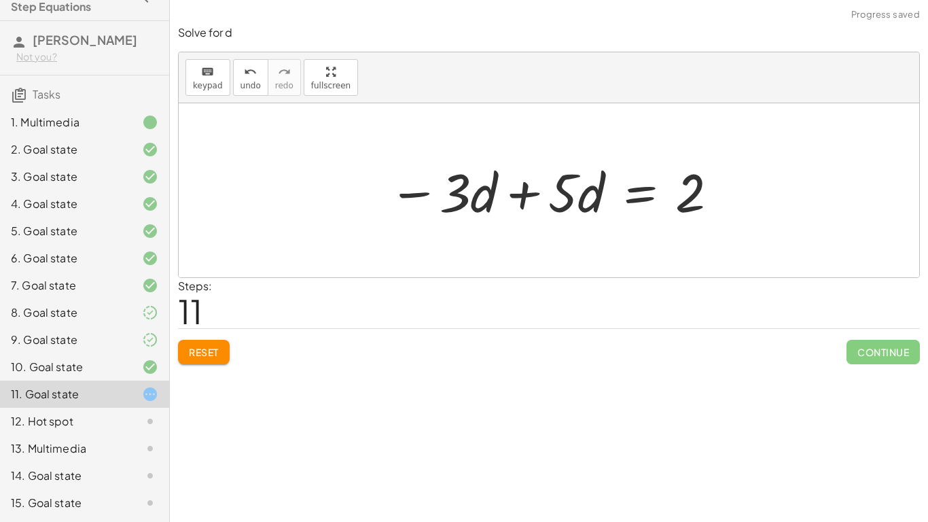
click at [531, 196] on div at bounding box center [554, 191] width 345 height 70
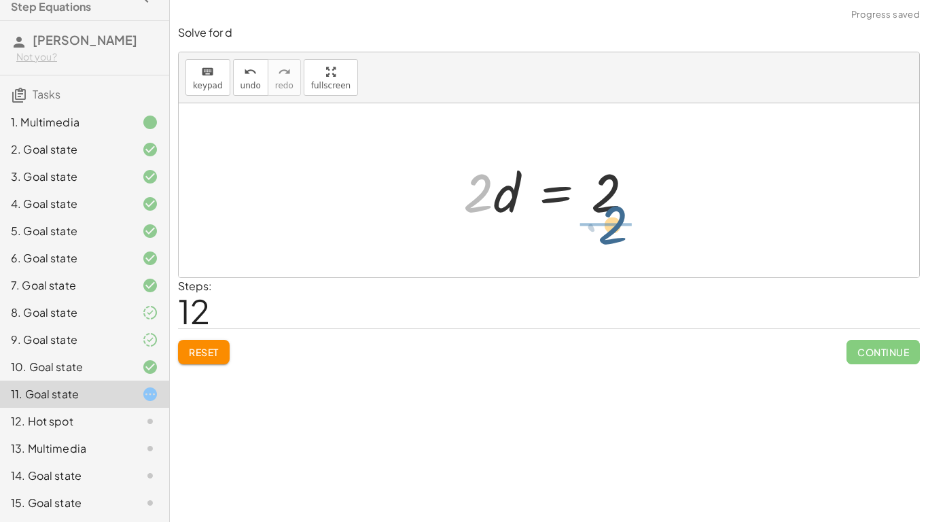
drag, startPoint x: 480, startPoint y: 198, endPoint x: 615, endPoint y: 231, distance: 139.1
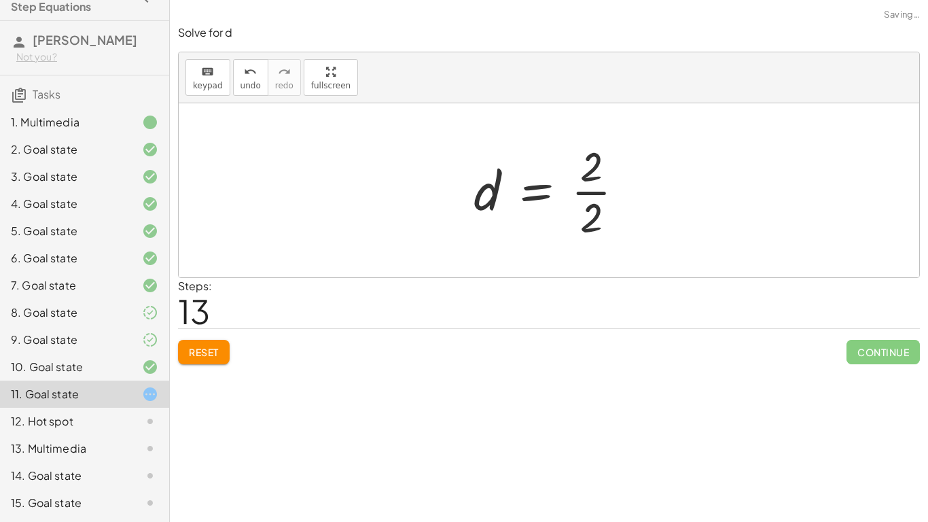
click at [597, 191] on div at bounding box center [554, 190] width 175 height 105
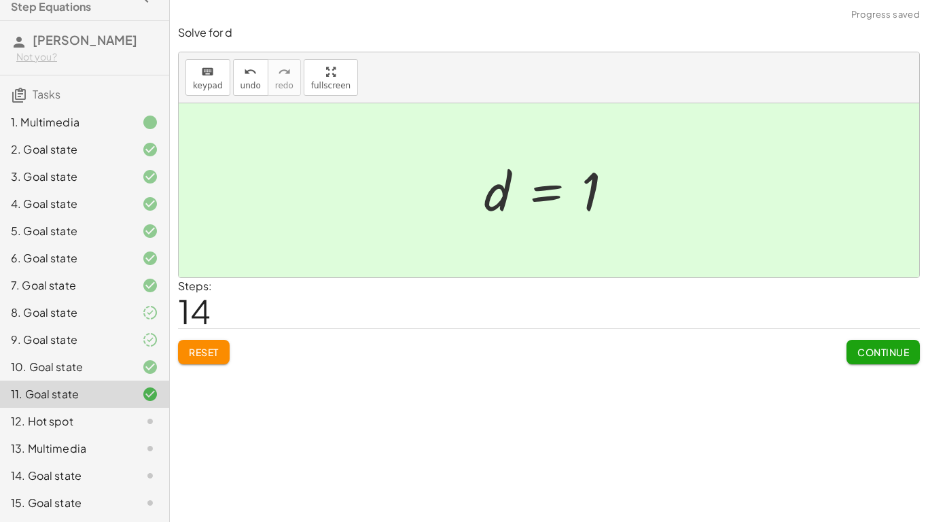
click at [888, 353] on span "Continue" at bounding box center [884, 352] width 52 height 12
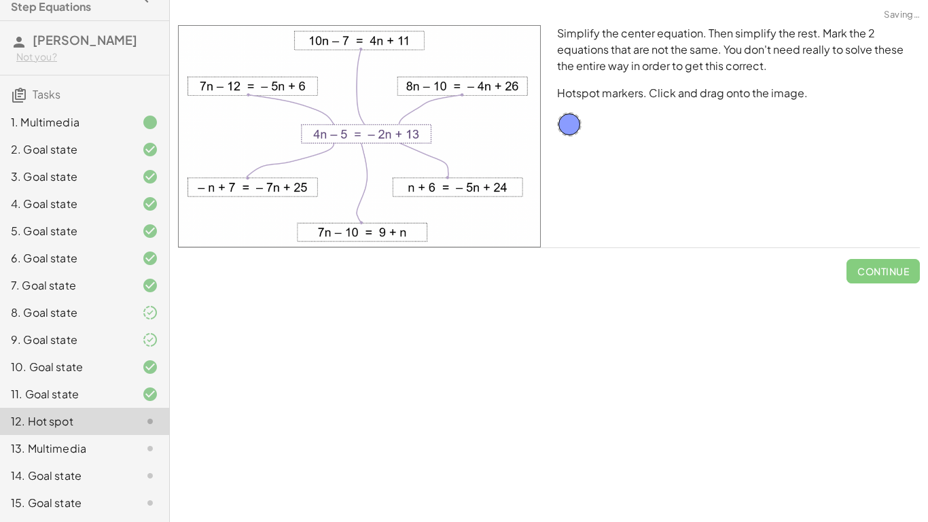
click at [888, 353] on div "Equations: Solve Multi-Step Equations In this activity, you will learn the proc…" at bounding box center [549, 261] width 758 height 522
drag, startPoint x: 565, startPoint y: 120, endPoint x: 454, endPoint y: 85, distance: 116.1
drag, startPoint x: 460, startPoint y: 91, endPoint x: 573, endPoint y: 126, distance: 118.0
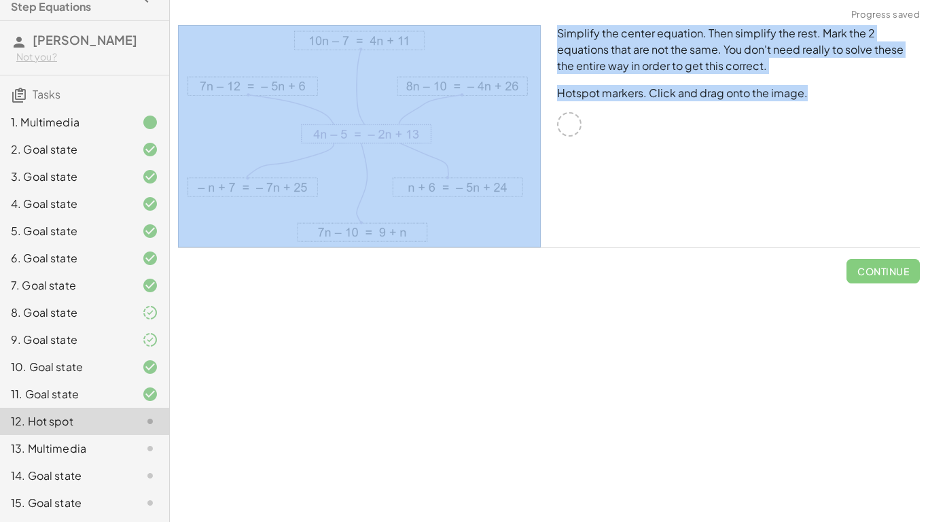
drag, startPoint x: 574, startPoint y: 132, endPoint x: 463, endPoint y: 80, distance: 122.2
click at [463, 80] on div "Simplify the center equation. Then simplify the rest. Mark the 2 equations that…" at bounding box center [549, 136] width 758 height 239
click at [463, 80] on img at bounding box center [359, 136] width 363 height 222
click at [595, 113] on div "Simplify the center equation. Then simplify the rest. Mark the 2 equations that…" at bounding box center [738, 136] width 379 height 239
drag, startPoint x: 576, startPoint y: 121, endPoint x: 502, endPoint y: 92, distance: 79.4
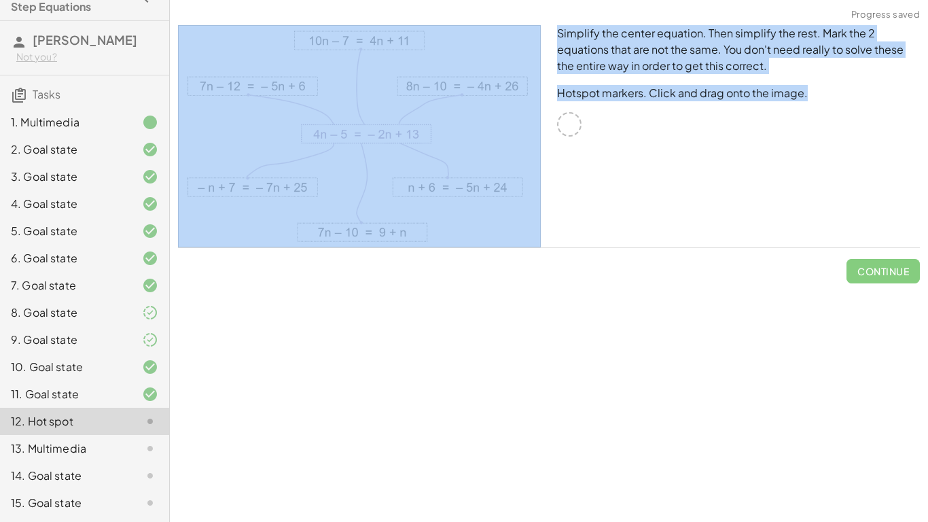
click at [502, 92] on div "Simplify the center equation. Then simplify the rest. Mark the 2 equations that…" at bounding box center [549, 136] width 758 height 239
click at [502, 92] on img at bounding box center [359, 136] width 363 height 222
click at [573, 121] on div at bounding box center [569, 124] width 24 height 24
drag, startPoint x: 572, startPoint y: 122, endPoint x: 499, endPoint y: 131, distance: 72.7
click at [499, 131] on div "Simplify the center equation. Then simplify the rest. Mark the 2 equations that…" at bounding box center [549, 136] width 758 height 239
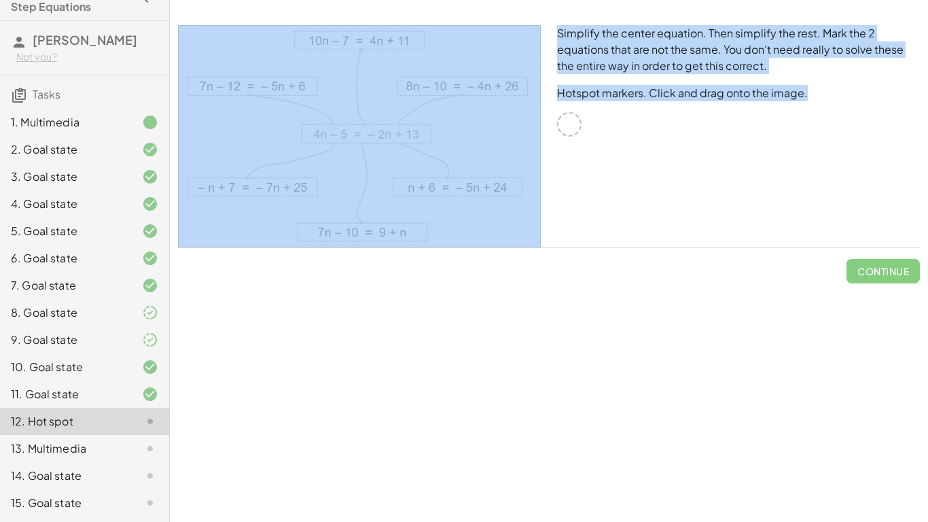
click at [499, 131] on img at bounding box center [359, 136] width 363 height 222
click at [138, 396] on div at bounding box center [139, 394] width 38 height 16
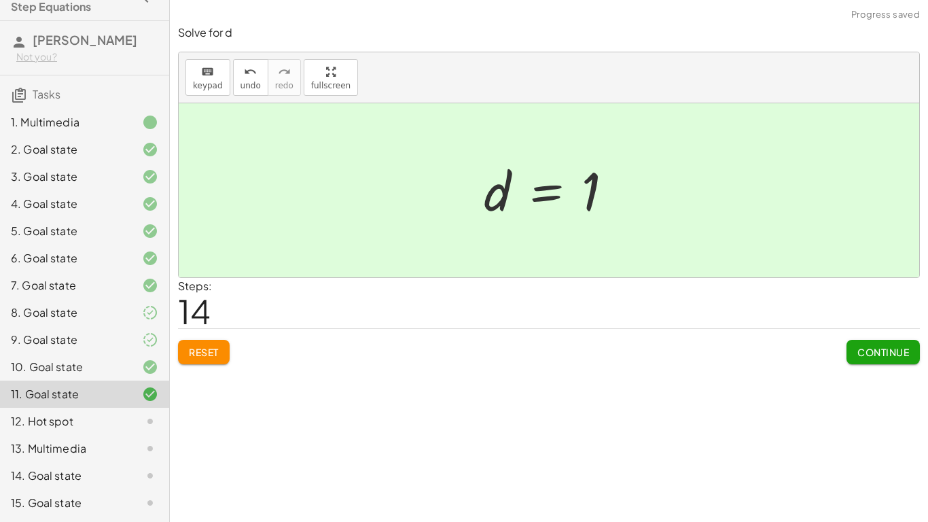
click at [137, 416] on div at bounding box center [139, 421] width 38 height 16
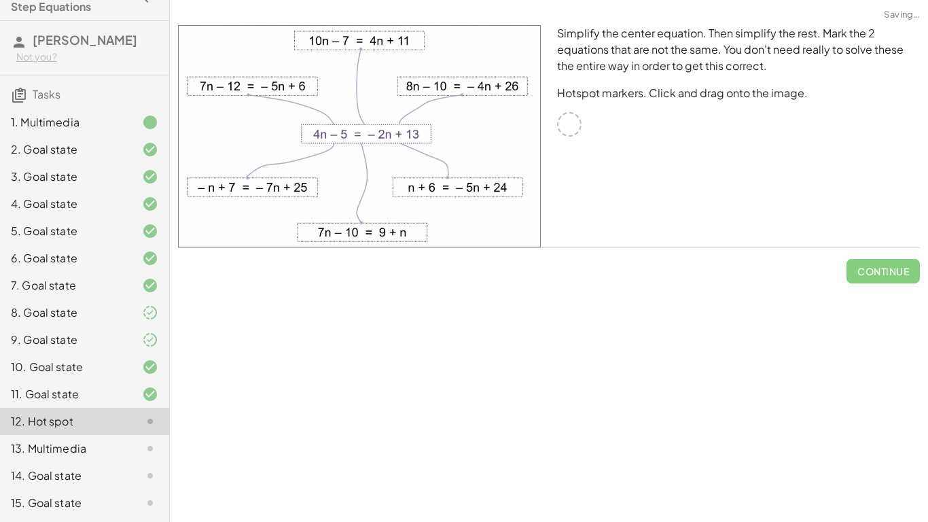
click at [457, 193] on img at bounding box center [359, 136] width 363 height 222
click at [463, 183] on img at bounding box center [359, 136] width 363 height 222
click at [451, 92] on img at bounding box center [359, 136] width 363 height 222
drag, startPoint x: 453, startPoint y: 92, endPoint x: 423, endPoint y: 76, distance: 33.5
click at [423, 76] on img at bounding box center [359, 136] width 363 height 222
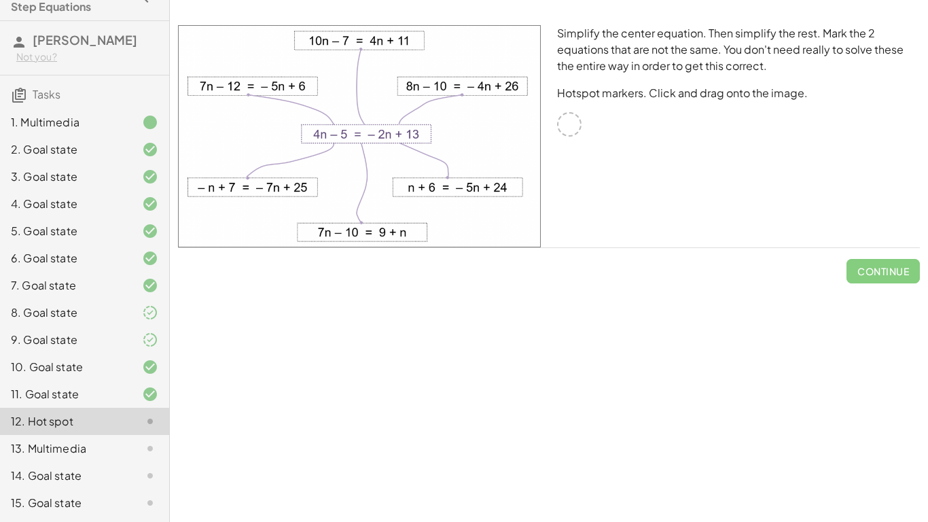
drag, startPoint x: 454, startPoint y: 182, endPoint x: 396, endPoint y: 130, distance: 78.0
click at [396, 130] on img at bounding box center [359, 136] width 363 height 222
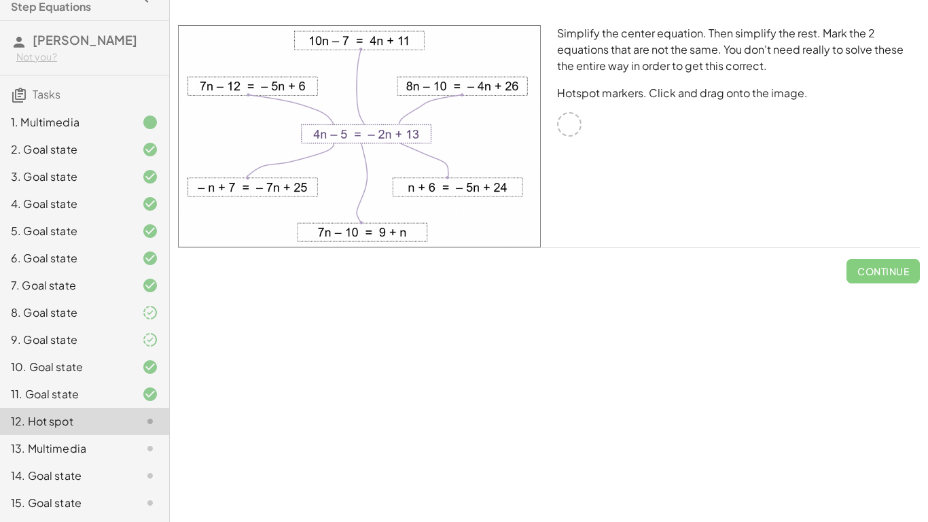
click at [396, 130] on img at bounding box center [359, 136] width 363 height 222
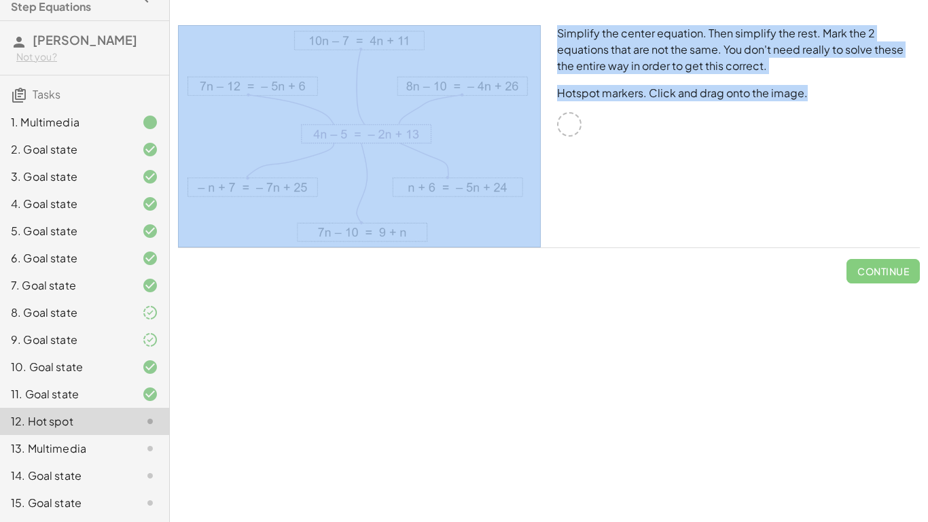
drag, startPoint x: 561, startPoint y: 122, endPoint x: 491, endPoint y: 109, distance: 70.6
click at [491, 109] on div "Simplify the center equation. Then simplify the rest. Mark the 2 equations that…" at bounding box center [549, 136] width 758 height 239
click at [491, 109] on img at bounding box center [359, 136] width 363 height 222
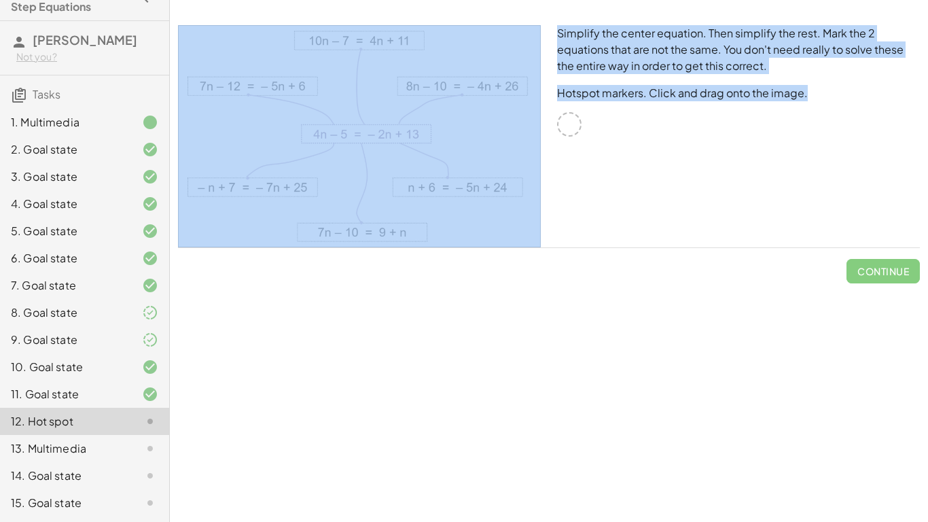
click at [491, 109] on img at bounding box center [359, 136] width 363 height 222
click at [545, 186] on div at bounding box center [359, 136] width 379 height 239
drag, startPoint x: 565, startPoint y: 128, endPoint x: 445, endPoint y: 97, distance: 123.4
click at [445, 97] on div "Simplify the center equation. Then simplify the rest. Mark the 2 equations that…" at bounding box center [549, 136] width 758 height 239
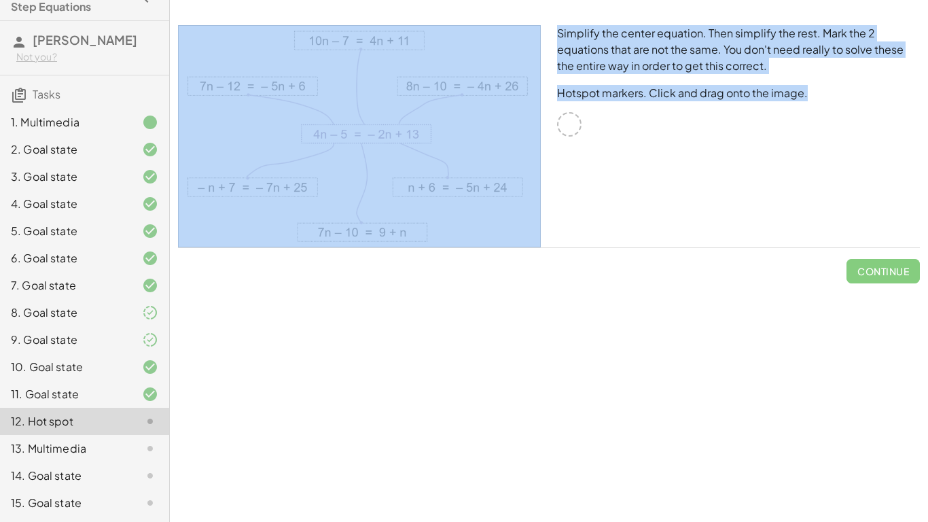
click at [445, 97] on img at bounding box center [359, 136] width 363 height 222
click at [646, 169] on div "Simplify the center equation. Then simplify the rest. Mark the 2 equations that…" at bounding box center [738, 136] width 379 height 239
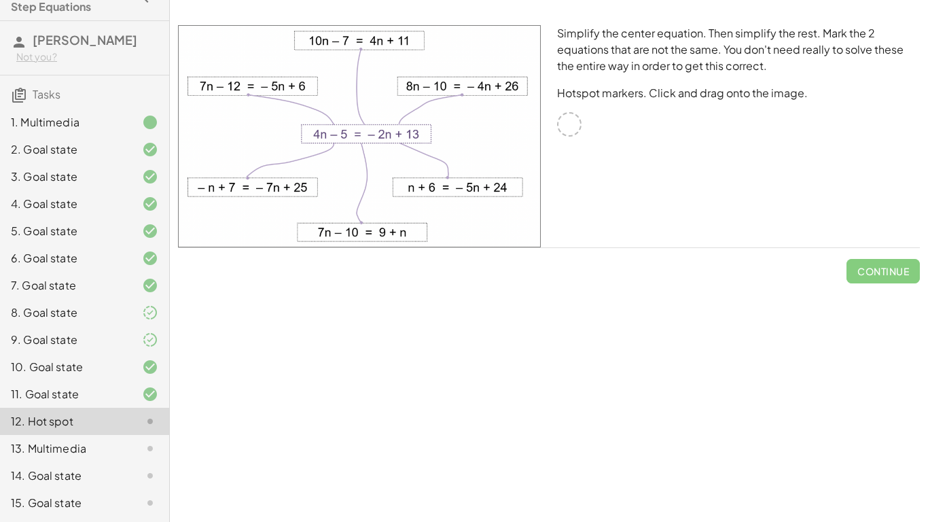
click at [646, 169] on div "Simplify the center equation. Then simplify the rest. Mark the 2 equations that…" at bounding box center [738, 136] width 379 height 239
click at [447, 83] on img at bounding box center [359, 136] width 363 height 222
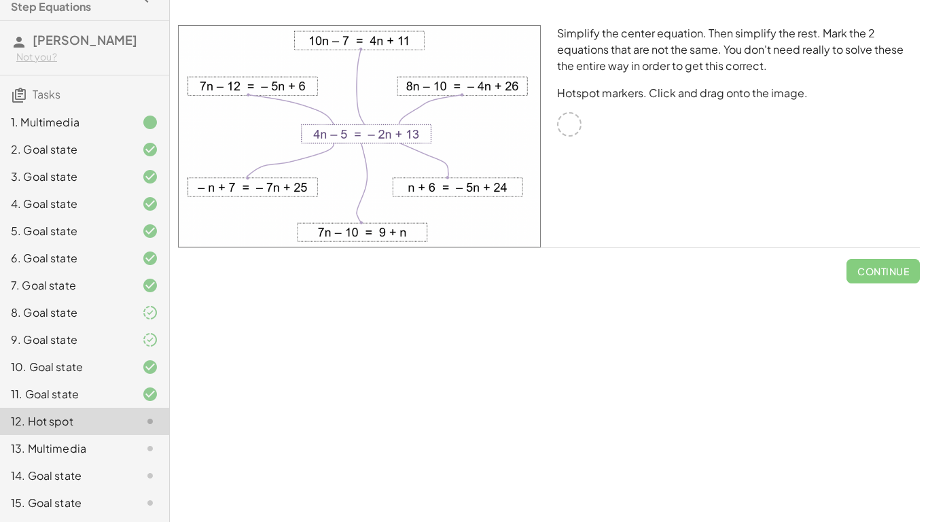
click at [447, 83] on img at bounding box center [359, 136] width 363 height 222
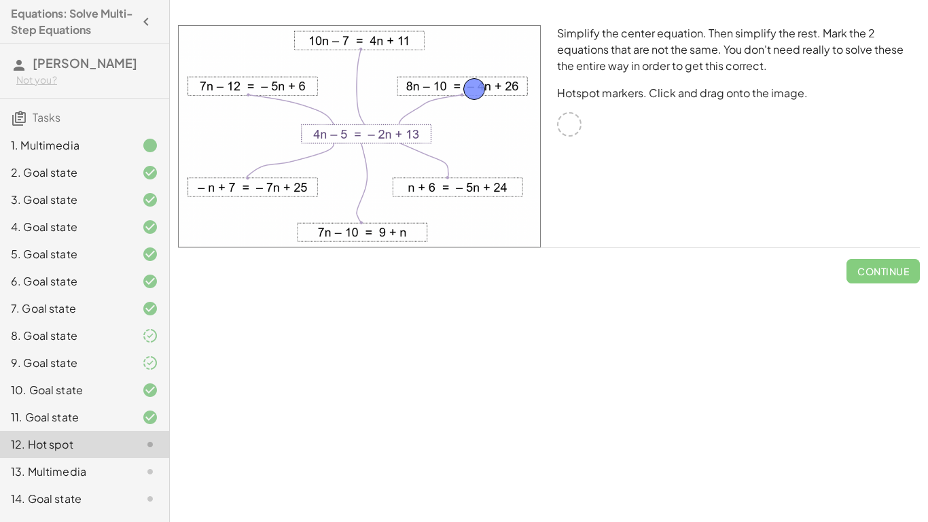
drag, startPoint x: 567, startPoint y: 124, endPoint x: 472, endPoint y: 89, distance: 102.1
drag, startPoint x: 567, startPoint y: 127, endPoint x: 250, endPoint y: 189, distance: 322.7
click at [866, 270] on button "Check" at bounding box center [891, 271] width 57 height 24
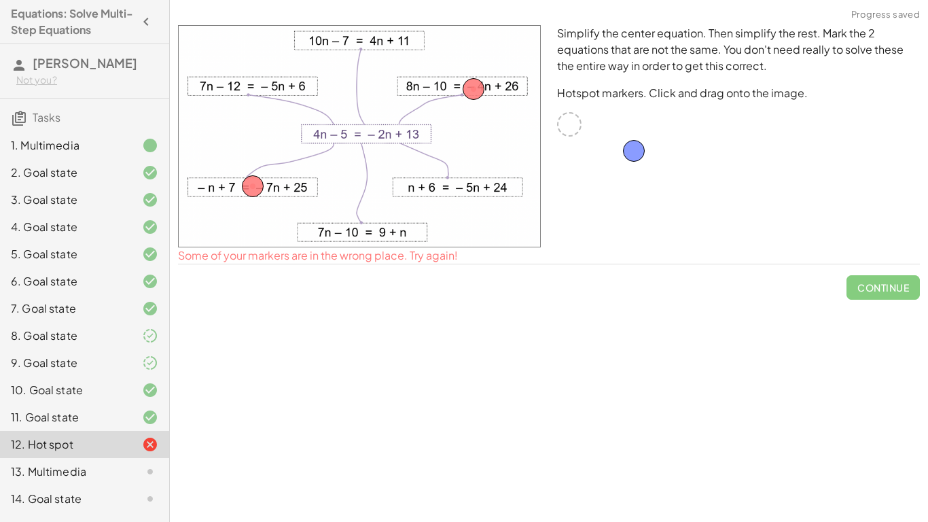
drag, startPoint x: 573, startPoint y: 128, endPoint x: 661, endPoint y: 159, distance: 92.8
drag, startPoint x: 469, startPoint y: 82, endPoint x: 566, endPoint y: 123, distance: 105.4
drag, startPoint x: 253, startPoint y: 183, endPoint x: 569, endPoint y: 124, distance: 320.9
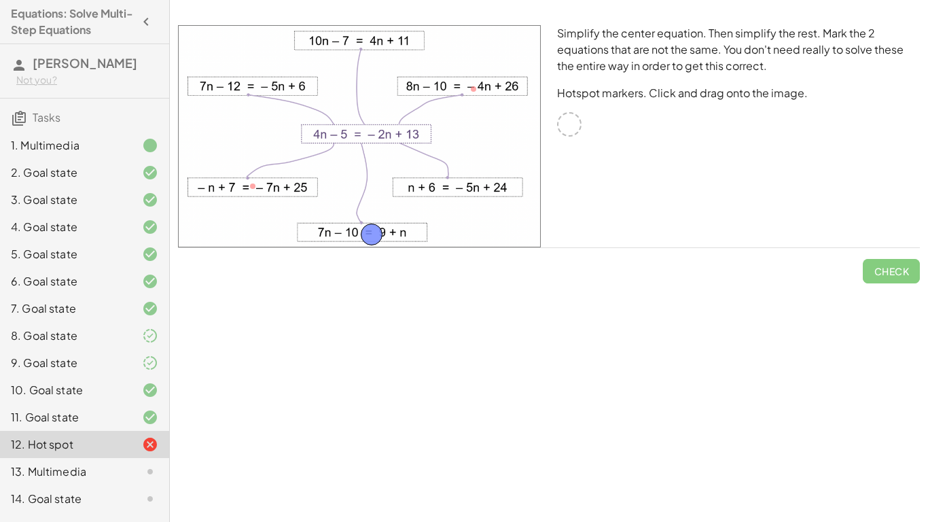
drag, startPoint x: 569, startPoint y: 118, endPoint x: 370, endPoint y: 229, distance: 227.8
click at [564, 113] on div at bounding box center [569, 124] width 24 height 24
drag, startPoint x: 567, startPoint y: 118, endPoint x: 482, endPoint y: 179, distance: 105.1
drag, startPoint x: 484, startPoint y: 188, endPoint x: 379, endPoint y: 46, distance: 176.4
drag, startPoint x: 381, startPoint y: 38, endPoint x: 276, endPoint y: 79, distance: 112.9
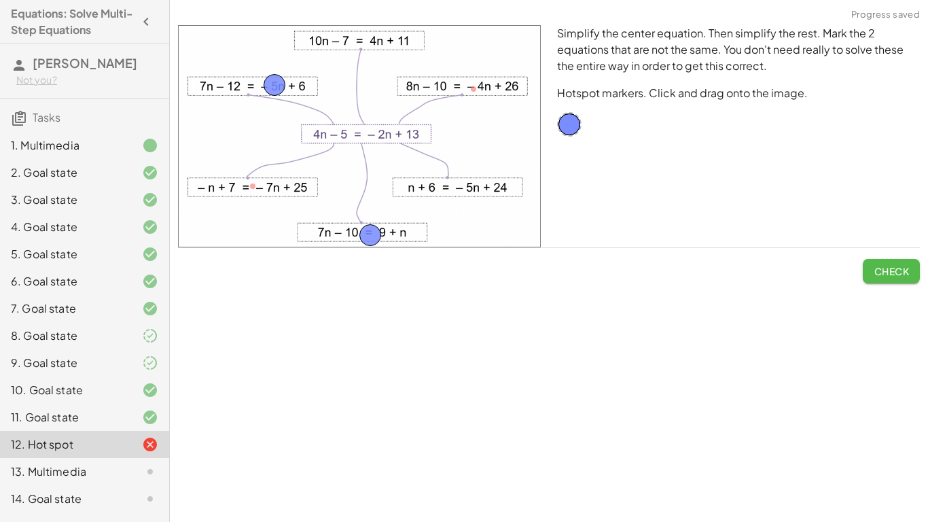
click at [902, 276] on span "Check" at bounding box center [891, 271] width 35 height 12
click at [902, 276] on span "Continue" at bounding box center [884, 271] width 52 height 12
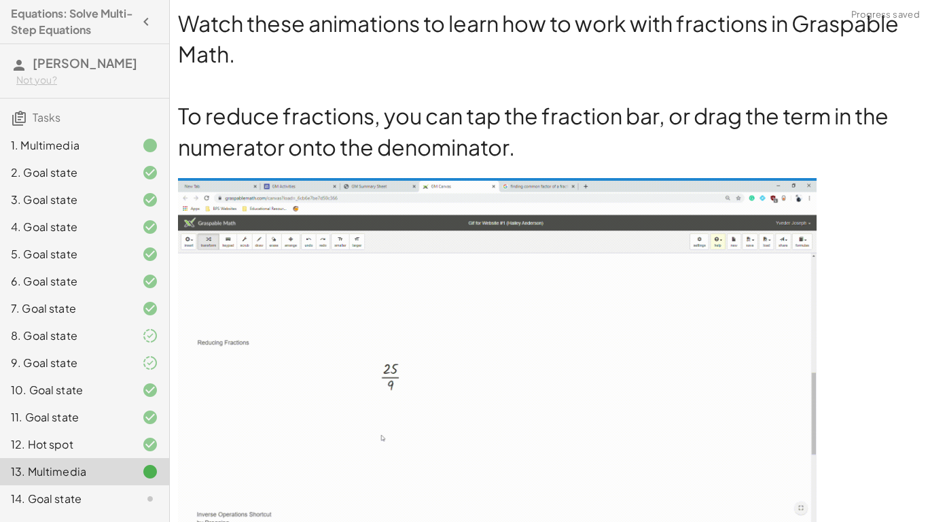
click at [894, 154] on h1 "To reduce fractions, you can tap the fraction bar, or drag the term in the nume…" at bounding box center [549, 132] width 742 height 62
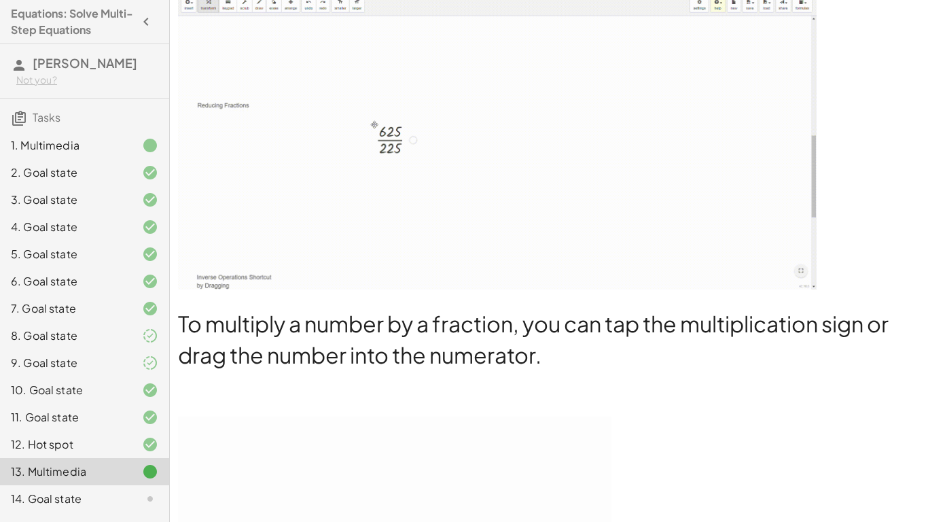
scroll to position [1440, 0]
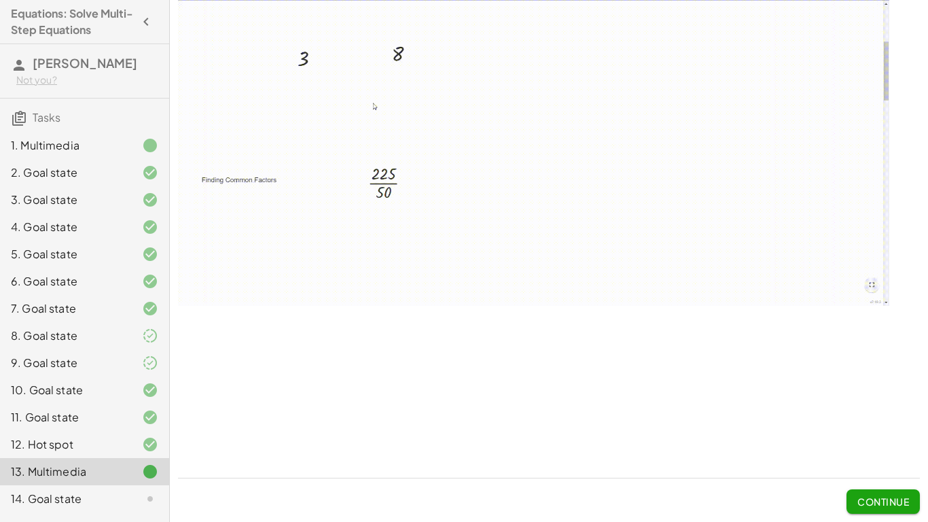
click at [907, 510] on button "Continue" at bounding box center [883, 501] width 73 height 24
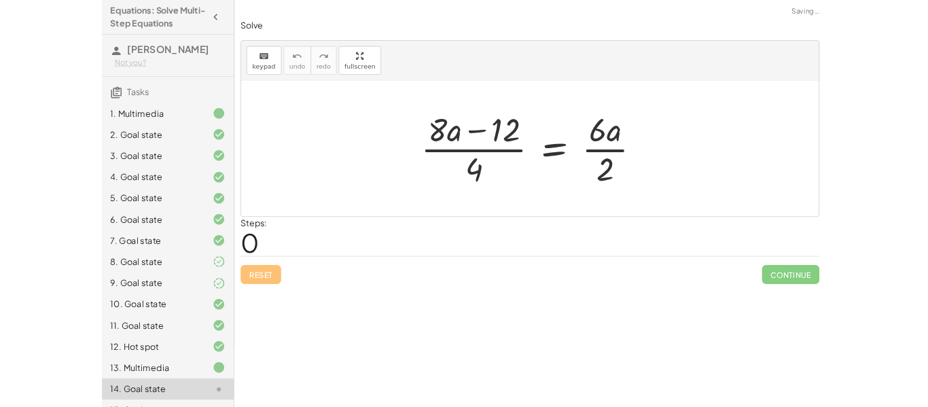
scroll to position [0, 0]
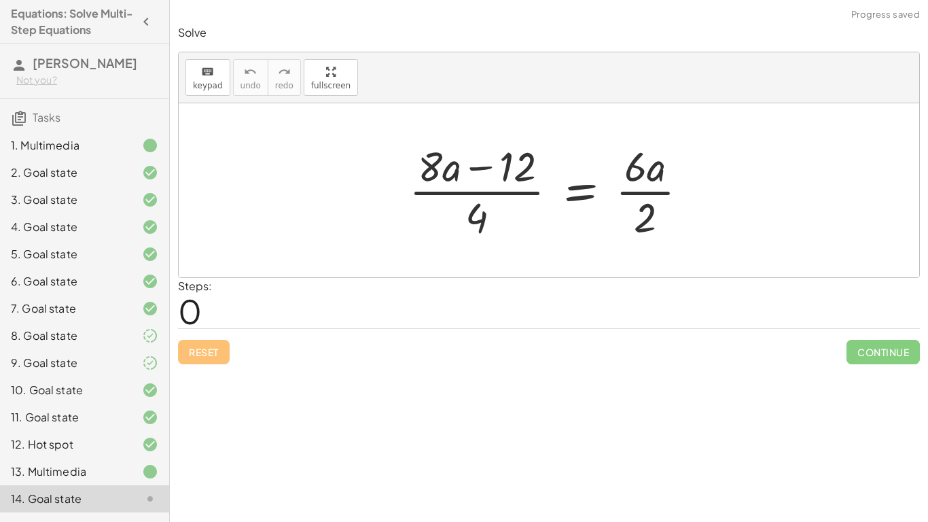
click at [472, 166] on div at bounding box center [553, 190] width 303 height 105
drag, startPoint x: 440, startPoint y: 166, endPoint x: 671, endPoint y: 166, distance: 231.0
click at [671, 166] on div at bounding box center [553, 190] width 303 height 105
click at [652, 192] on div at bounding box center [553, 190] width 303 height 105
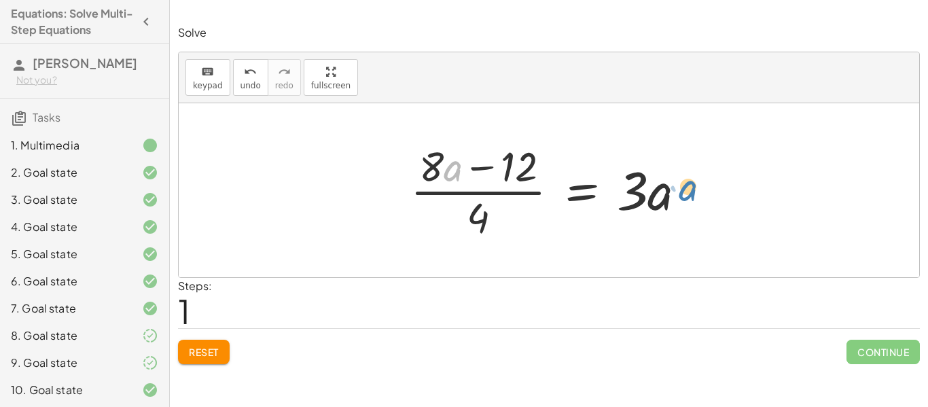
drag, startPoint x: 448, startPoint y: 160, endPoint x: 678, endPoint y: 181, distance: 230.7
click at [678, 181] on div at bounding box center [554, 190] width 300 height 105
click at [137, 163] on div "2. Goal state" at bounding box center [84, 172] width 169 height 27
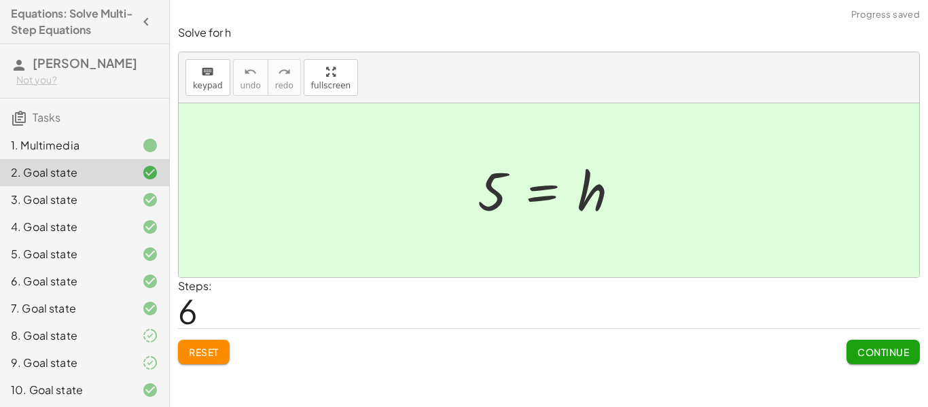
scroll to position [138, 0]
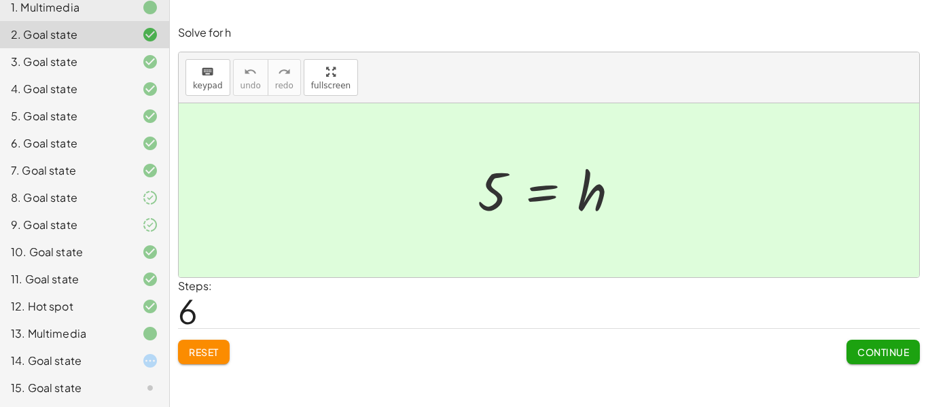
click at [88, 362] on div "14. Goal state" at bounding box center [65, 361] width 109 height 16
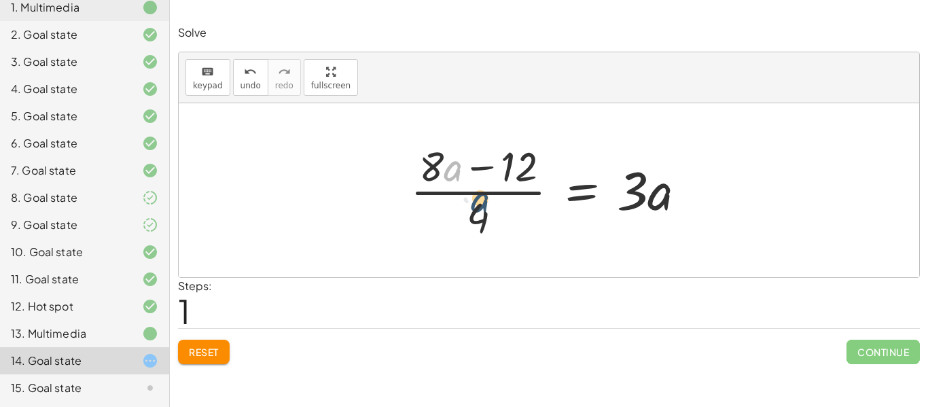
drag, startPoint x: 449, startPoint y: 166, endPoint x: 481, endPoint y: 210, distance: 54.4
click at [481, 210] on div at bounding box center [554, 190] width 300 height 105
drag, startPoint x: 478, startPoint y: 215, endPoint x: 453, endPoint y: 194, distance: 33.3
click at [453, 194] on div at bounding box center [554, 190] width 300 height 105
drag, startPoint x: 472, startPoint y: 215, endPoint x: 501, endPoint y: 175, distance: 48.7
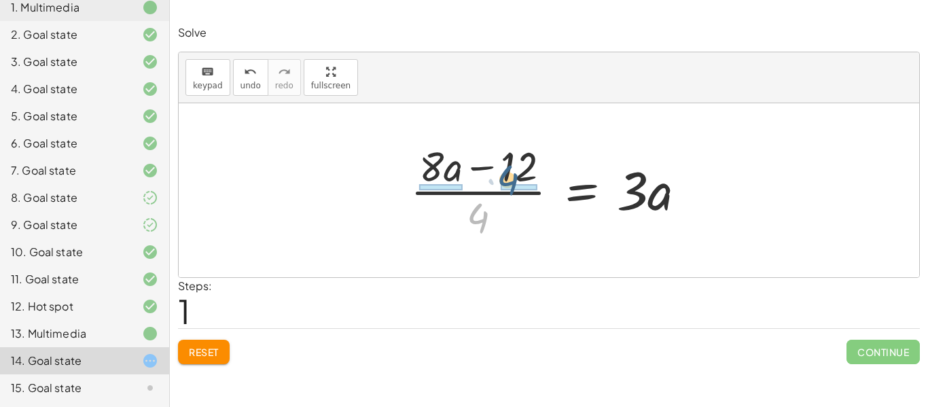
click at [501, 175] on div at bounding box center [554, 190] width 300 height 105
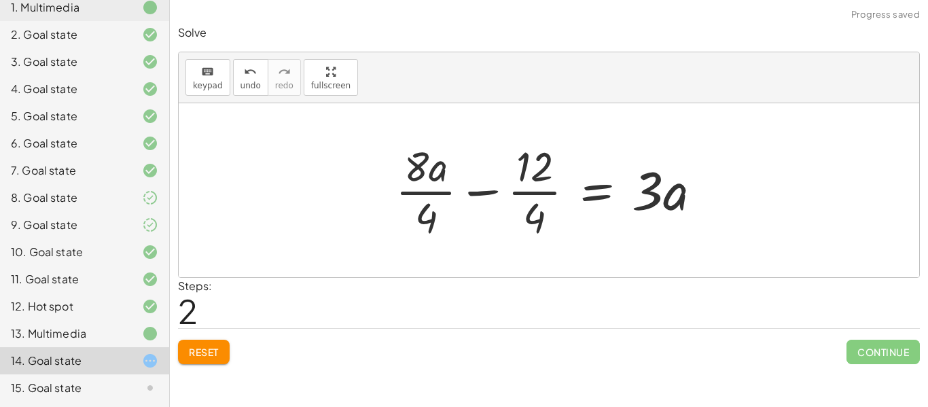
click at [486, 195] on div at bounding box center [554, 190] width 331 height 105
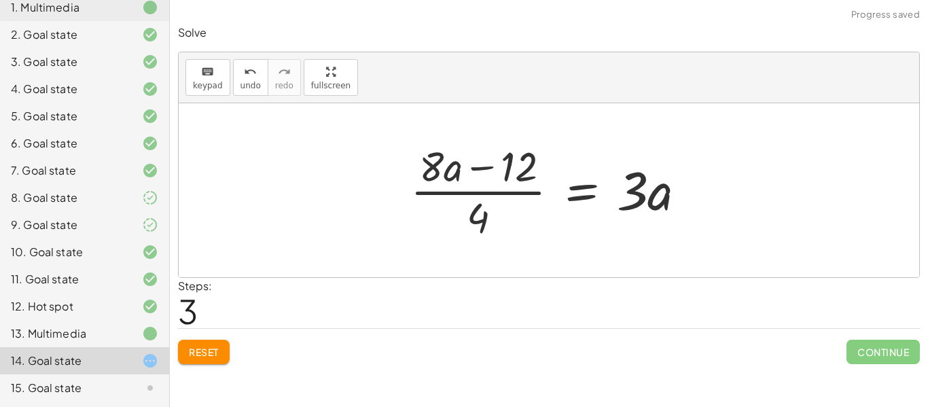
click at [215, 336] on div "Reset Continue" at bounding box center [549, 346] width 742 height 36
click at [205, 346] on span "Reset" at bounding box center [204, 352] width 30 height 12
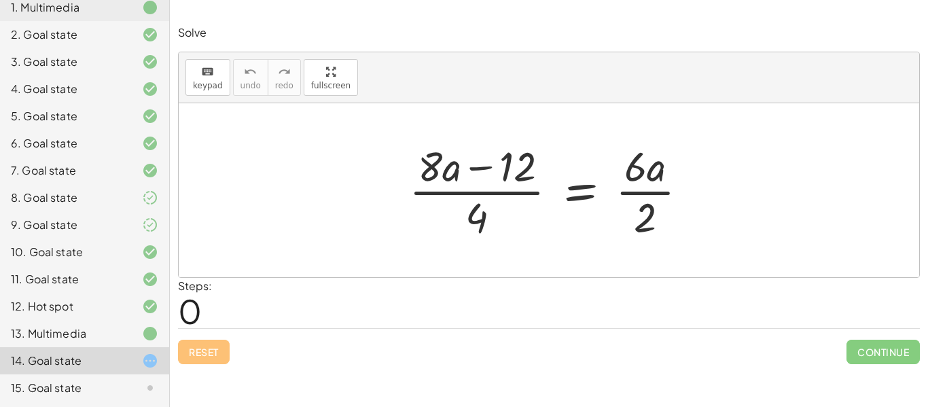
click at [645, 188] on div at bounding box center [553, 190] width 303 height 105
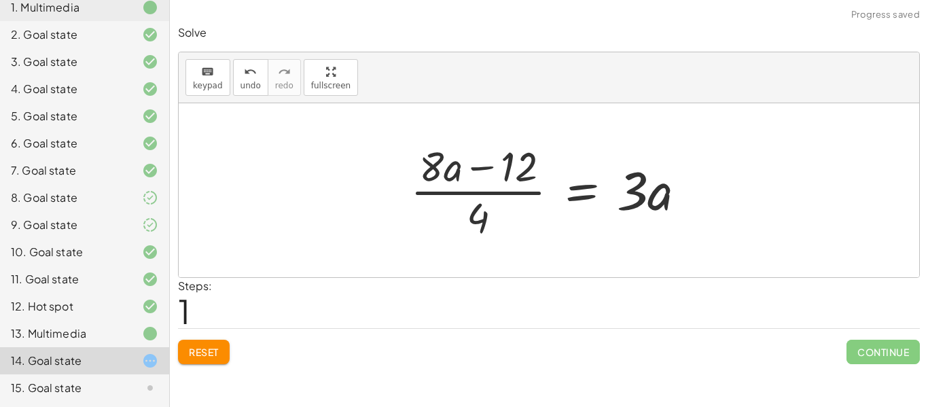
click at [470, 188] on div at bounding box center [554, 190] width 300 height 105
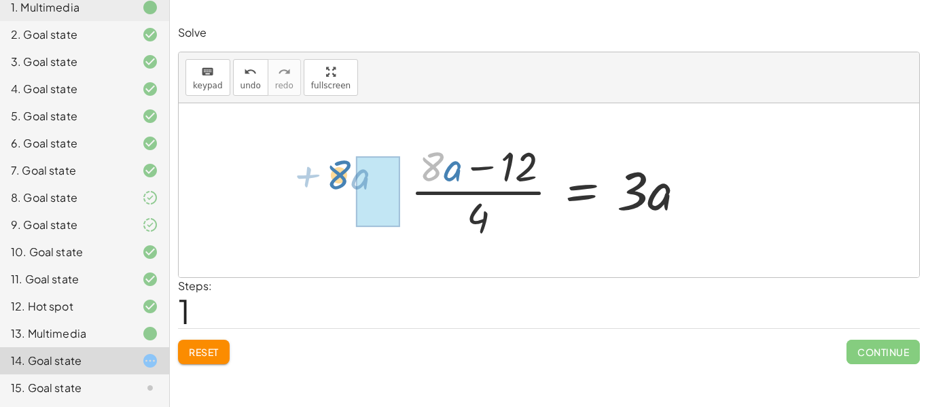
drag, startPoint x: 443, startPoint y: 169, endPoint x: 345, endPoint y: 179, distance: 98.3
click at [345, 179] on div "· ( + · 8 · a − 12 ) · 4 = · 6 · a · 2 · 8 + · a · ( + · 8 · a − 12 ) · 4 = · ·…" at bounding box center [549, 190] width 741 height 174
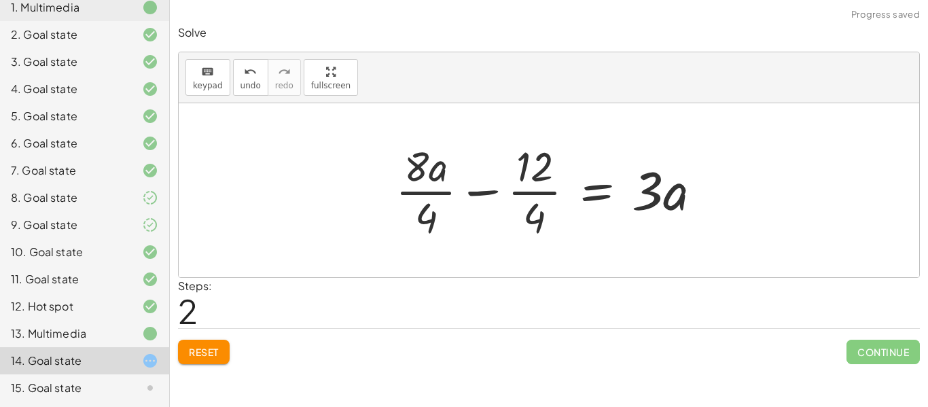
click at [426, 189] on div at bounding box center [554, 190] width 331 height 105
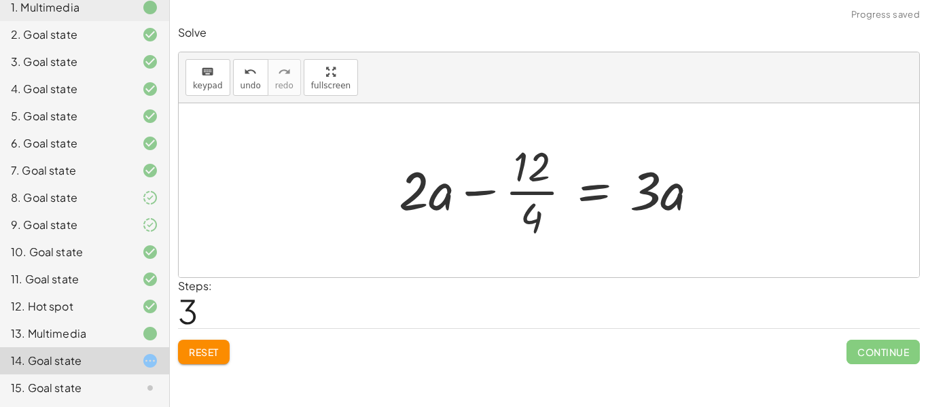
click at [527, 194] on div at bounding box center [554, 190] width 325 height 105
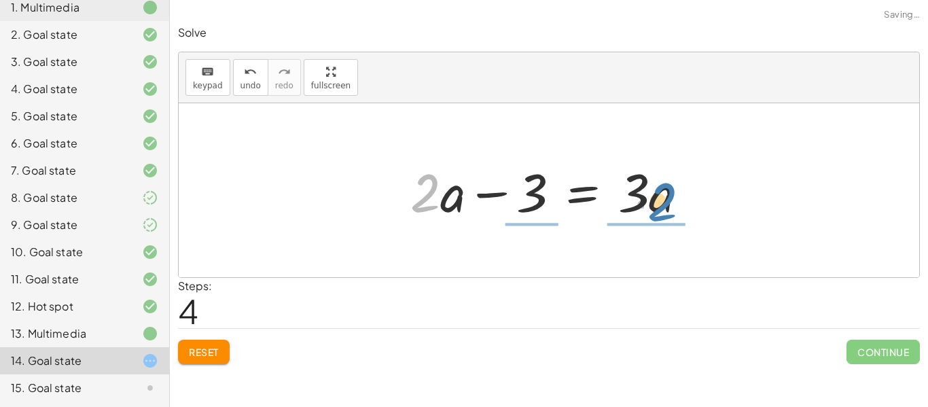
drag, startPoint x: 430, startPoint y: 189, endPoint x: 735, endPoint y: 190, distance: 304.4
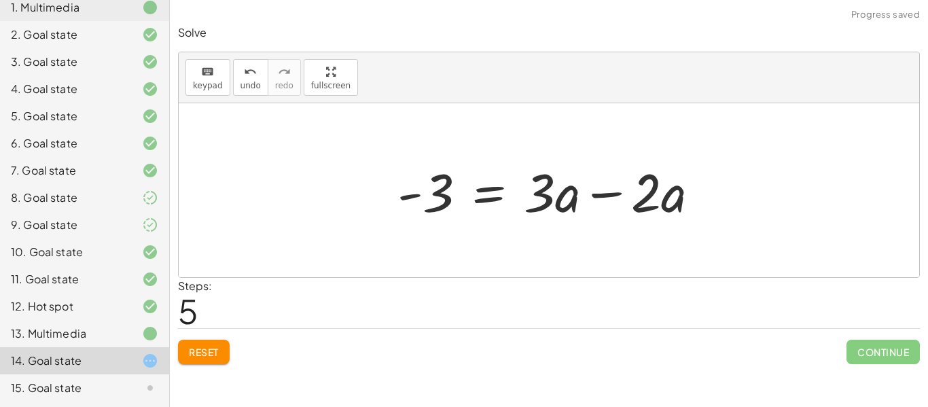
click at [613, 196] on div at bounding box center [554, 191] width 327 height 70
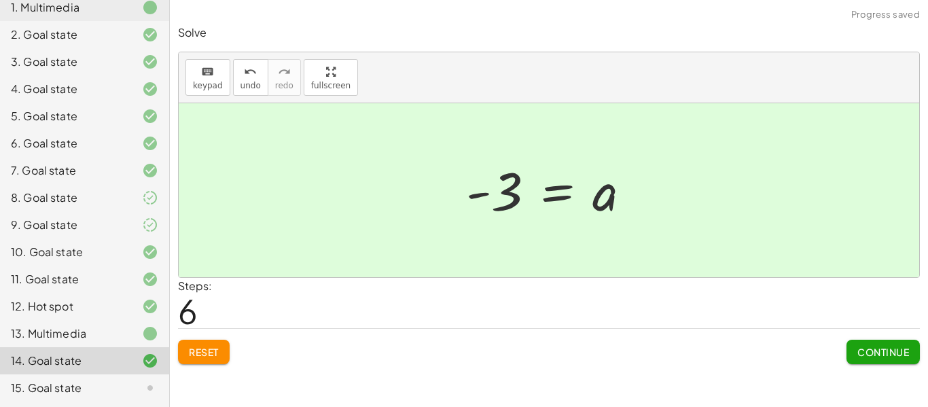
click at [904, 354] on span "Continue" at bounding box center [884, 352] width 52 height 12
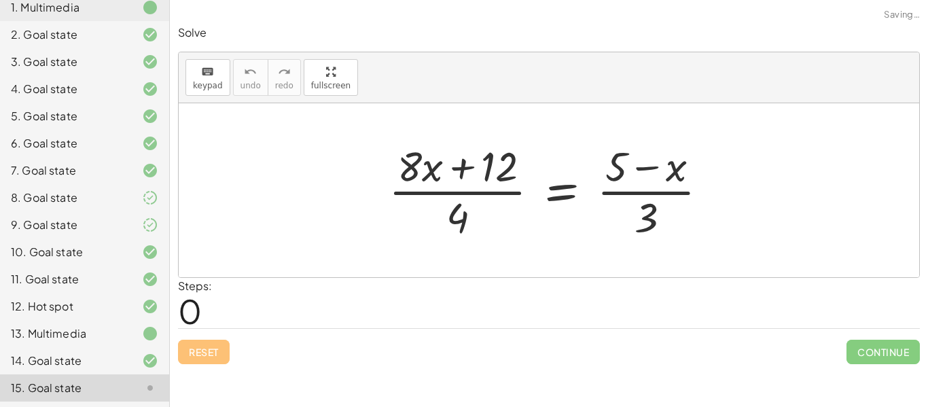
click at [449, 191] on div at bounding box center [554, 190] width 345 height 105
click at [435, 173] on div at bounding box center [554, 190] width 345 height 105
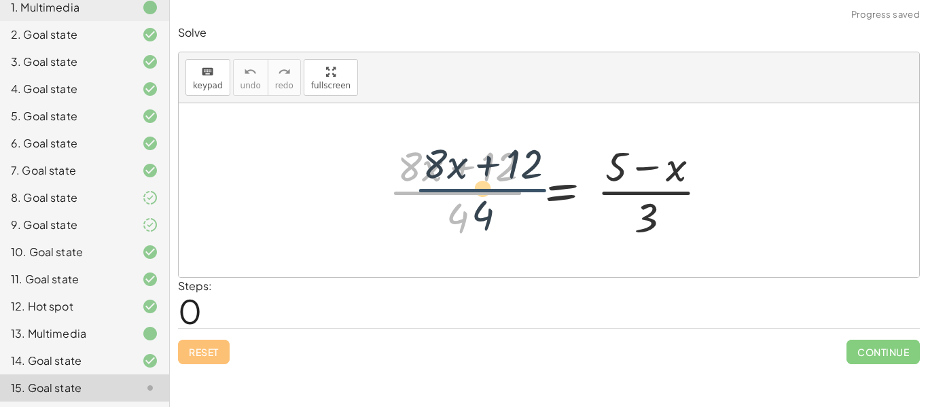
drag, startPoint x: 457, startPoint y: 204, endPoint x: 482, endPoint y: 201, distance: 25.3
click at [482, 201] on div at bounding box center [554, 190] width 345 height 105
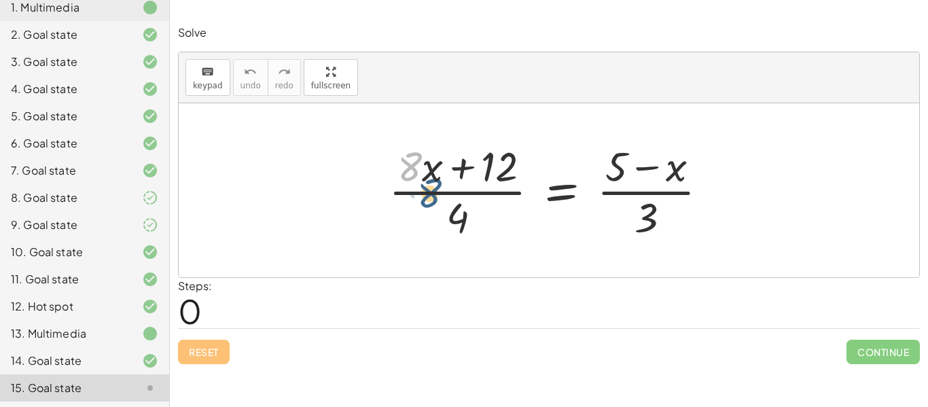
drag, startPoint x: 409, startPoint y: 164, endPoint x: 401, endPoint y: 155, distance: 12.5
click at [401, 155] on div at bounding box center [554, 190] width 345 height 105
drag, startPoint x: 459, startPoint y: 206, endPoint x: 499, endPoint y: 207, distance: 40.8
click at [499, 207] on div at bounding box center [554, 190] width 345 height 105
drag, startPoint x: 493, startPoint y: 176, endPoint x: 493, endPoint y: 187, distance: 10.9
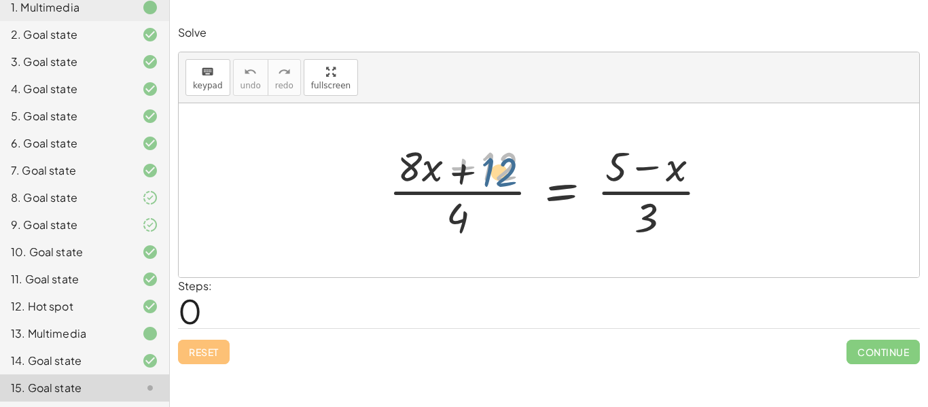
click at [493, 187] on div at bounding box center [554, 190] width 345 height 105
click at [467, 169] on div at bounding box center [554, 190] width 345 height 105
click at [644, 169] on div at bounding box center [554, 190] width 345 height 105
click at [648, 207] on div at bounding box center [554, 190] width 345 height 105
drag, startPoint x: 415, startPoint y: 164, endPoint x: 458, endPoint y: 164, distance: 43.5
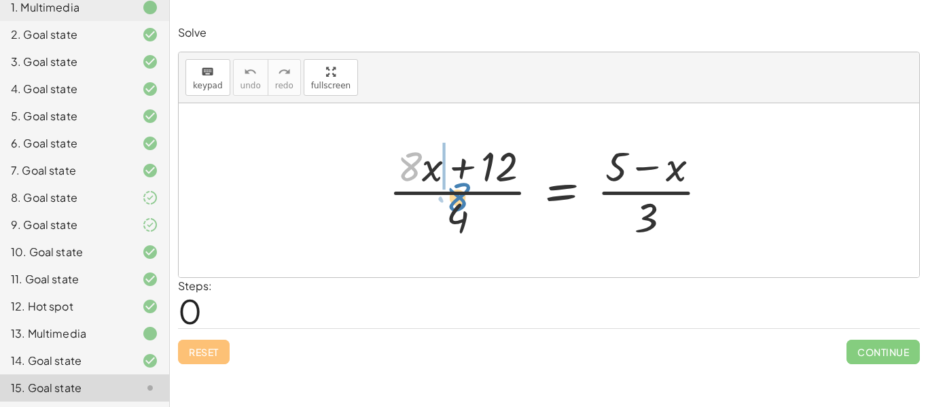
click at [458, 164] on div at bounding box center [554, 190] width 345 height 105
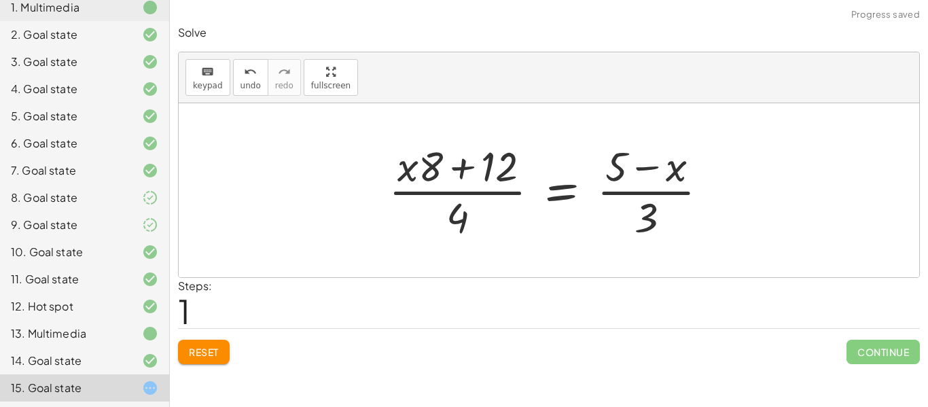
click at [424, 172] on div at bounding box center [554, 190] width 345 height 105
drag, startPoint x: 424, startPoint y: 172, endPoint x: 385, endPoint y: 171, distance: 39.4
click at [385, 171] on div at bounding box center [554, 190] width 345 height 105
click at [221, 349] on button "Reset" at bounding box center [204, 352] width 52 height 24
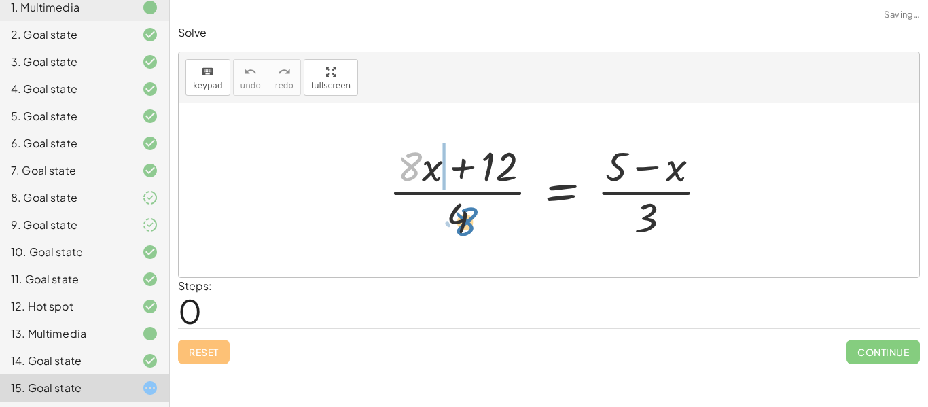
drag, startPoint x: 409, startPoint y: 164, endPoint x: 462, endPoint y: 219, distance: 76.4
click at [462, 219] on div at bounding box center [554, 190] width 345 height 105
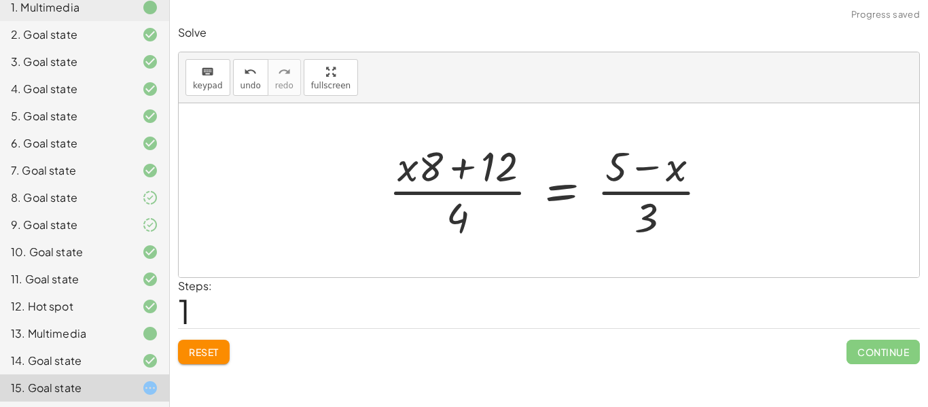
click at [206, 336] on div "Reset Continue" at bounding box center [549, 346] width 742 height 36
click at [207, 346] on span "Reset" at bounding box center [204, 352] width 30 height 12
click at [150, 358] on icon at bounding box center [150, 361] width 16 height 16
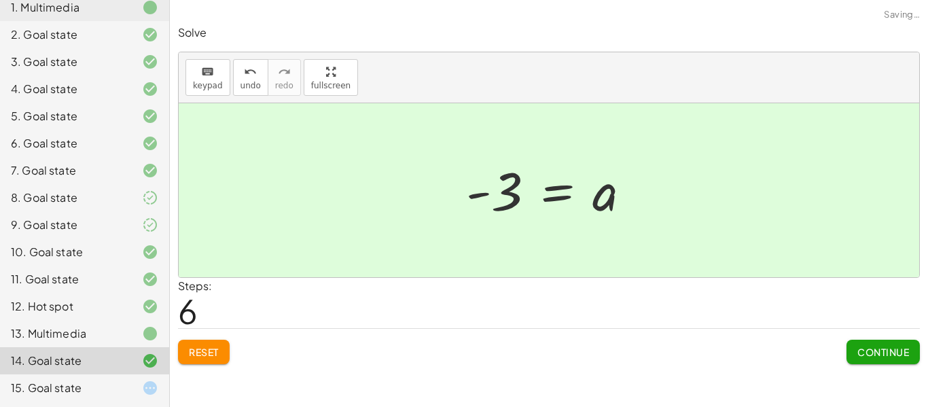
click at [146, 379] on div "15. Goal state" at bounding box center [84, 387] width 169 height 27
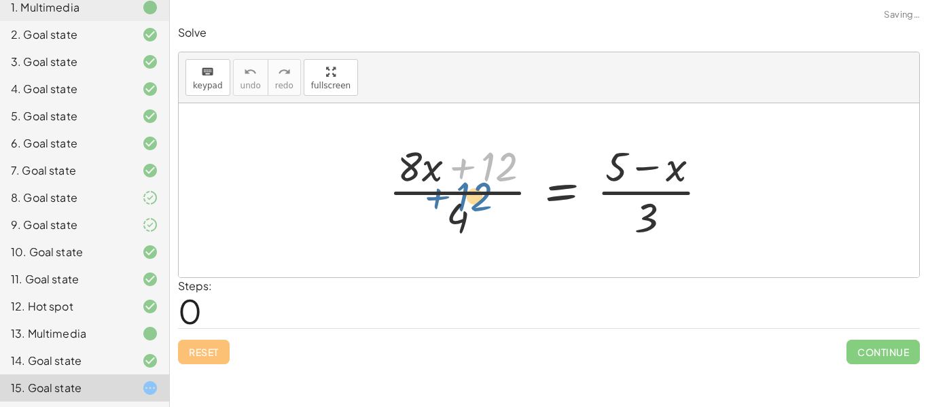
click at [504, 175] on div at bounding box center [554, 190] width 345 height 105
click at [463, 177] on div at bounding box center [554, 190] width 345 height 105
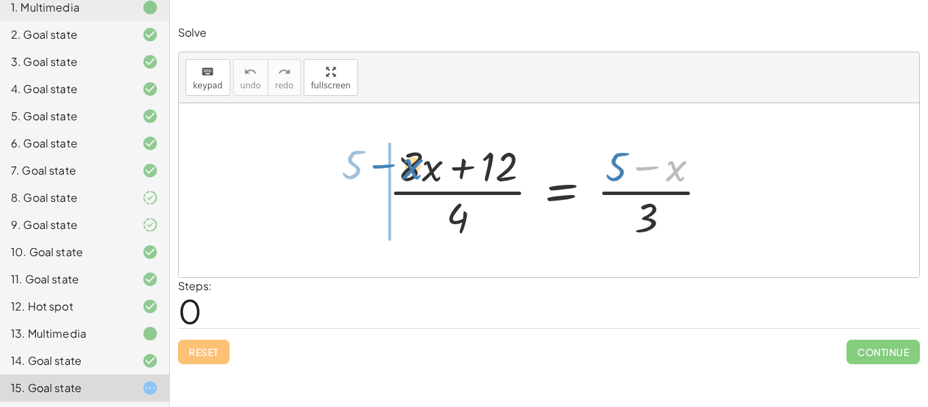
drag, startPoint x: 679, startPoint y: 167, endPoint x: 415, endPoint y: 165, distance: 263.7
click at [415, 165] on div at bounding box center [554, 190] width 345 height 105
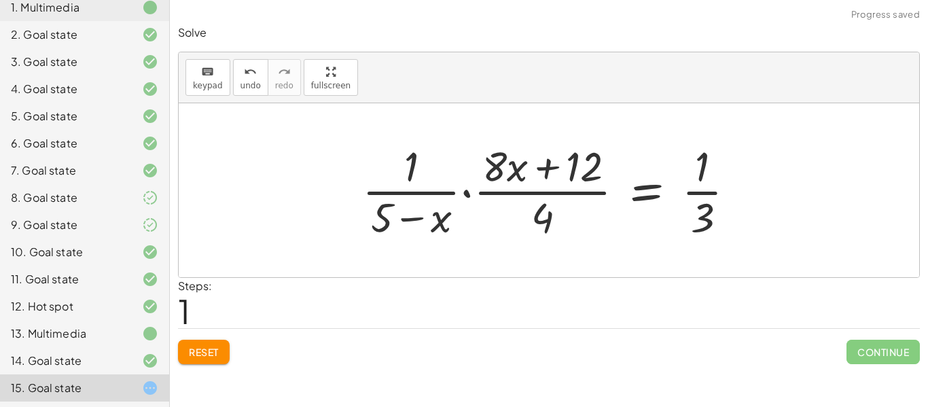
click at [465, 192] on div at bounding box center [554, 190] width 398 height 105
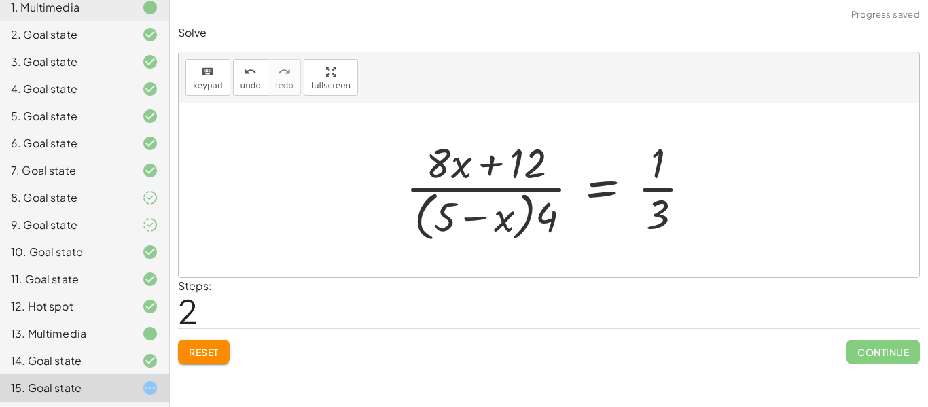
click at [488, 213] on div at bounding box center [554, 190] width 311 height 111
click at [447, 211] on div at bounding box center [554, 190] width 311 height 111
click at [221, 343] on button "Reset" at bounding box center [204, 352] width 52 height 24
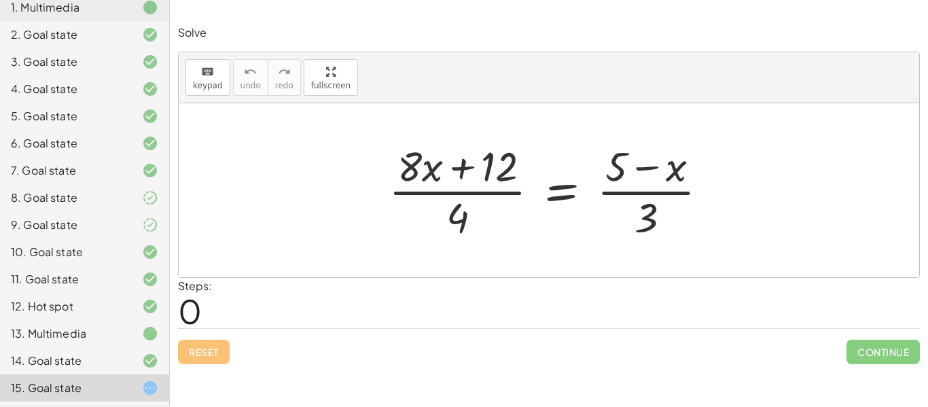
click at [462, 169] on div at bounding box center [554, 190] width 345 height 105
drag, startPoint x: 458, startPoint y: 209, endPoint x: 410, endPoint y: 209, distance: 47.6
click at [410, 209] on div at bounding box center [554, 190] width 345 height 105
drag, startPoint x: 459, startPoint y: 219, endPoint x: 509, endPoint y: 215, distance: 49.7
click at [509, 215] on div at bounding box center [554, 190] width 345 height 105
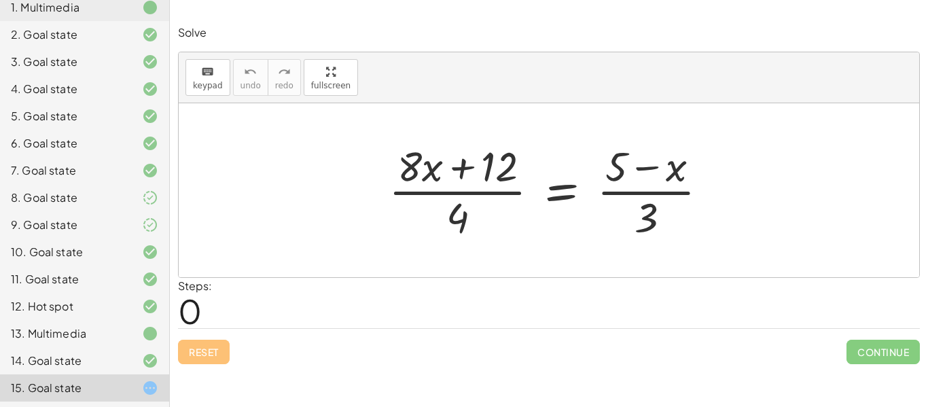
click at [457, 166] on div at bounding box center [554, 190] width 345 height 105
drag, startPoint x: 458, startPoint y: 215, endPoint x: 586, endPoint y: 198, distance: 129.6
click at [586, 198] on div at bounding box center [554, 190] width 345 height 105
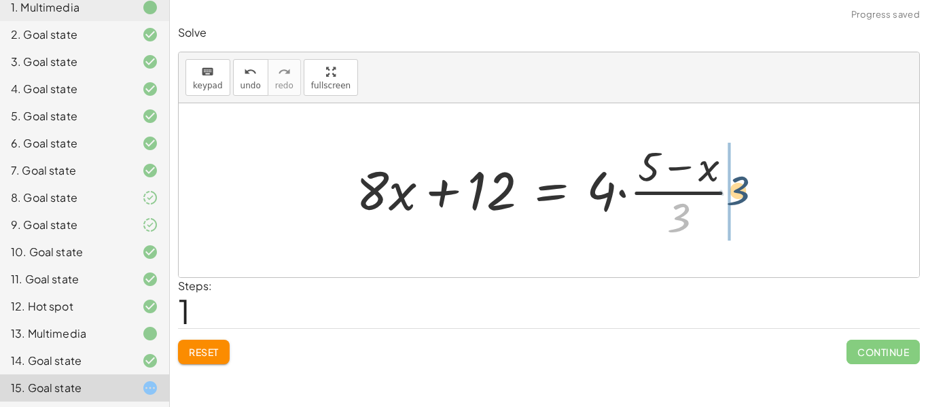
drag, startPoint x: 692, startPoint y: 219, endPoint x: 755, endPoint y: 190, distance: 68.7
click at [755, 190] on div at bounding box center [554, 190] width 410 height 105
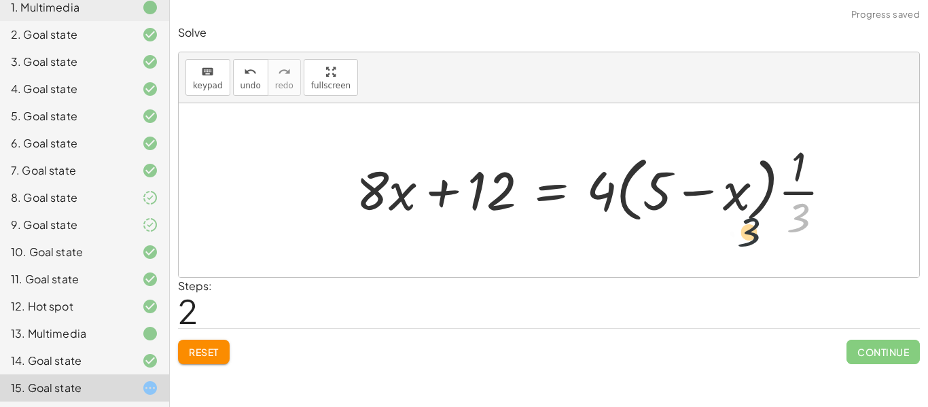
drag, startPoint x: 787, startPoint y: 211, endPoint x: 700, endPoint y: 232, distance: 89.7
click at [700, 232] on div at bounding box center [599, 190] width 501 height 105
click at [188, 348] on button "Reset" at bounding box center [204, 352] width 52 height 24
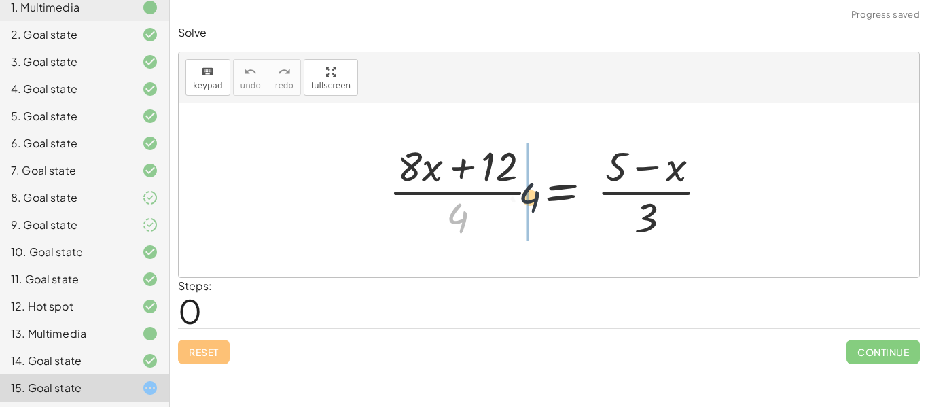
drag, startPoint x: 469, startPoint y: 218, endPoint x: 547, endPoint y: 193, distance: 82.1
click at [547, 193] on div at bounding box center [554, 190] width 345 height 105
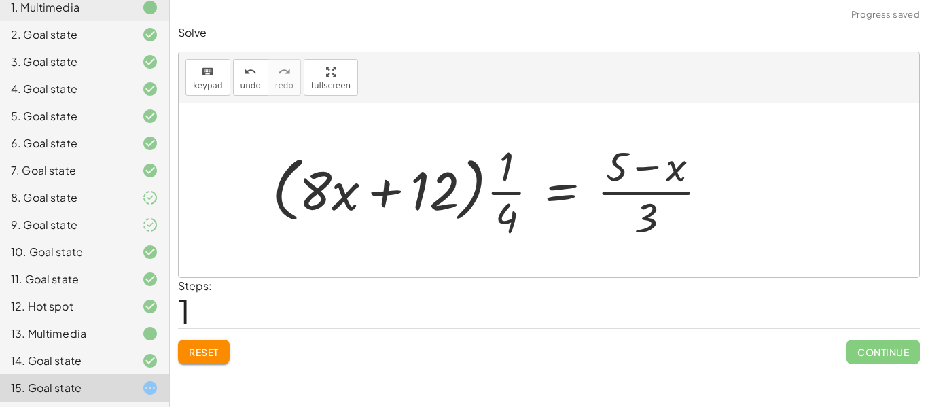
click at [215, 347] on span "Reset" at bounding box center [204, 352] width 30 height 12
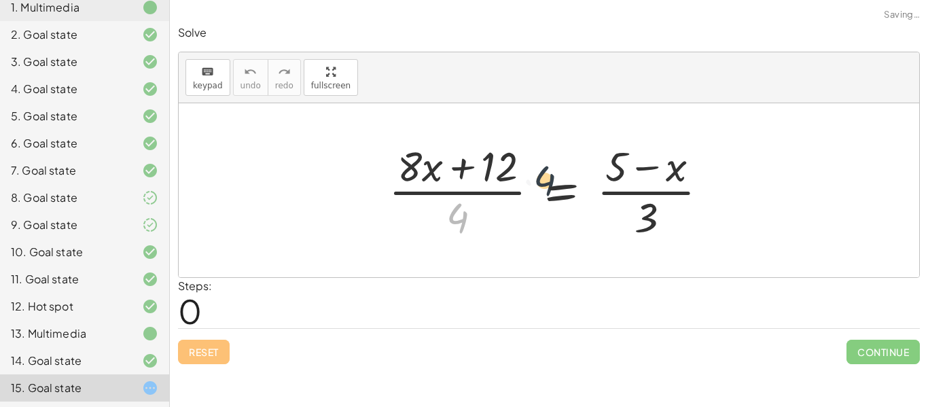
drag, startPoint x: 456, startPoint y: 211, endPoint x: 552, endPoint y: 170, distance: 104.1
click at [552, 170] on div at bounding box center [554, 190] width 345 height 105
drag, startPoint x: 449, startPoint y: 224, endPoint x: 529, endPoint y: 186, distance: 88.4
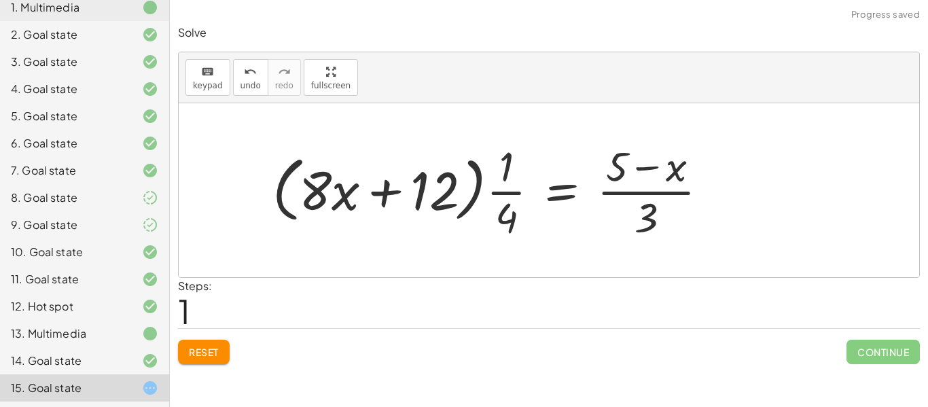
click at [514, 185] on div at bounding box center [496, 190] width 461 height 105
click at [504, 193] on div at bounding box center [496, 190] width 461 height 105
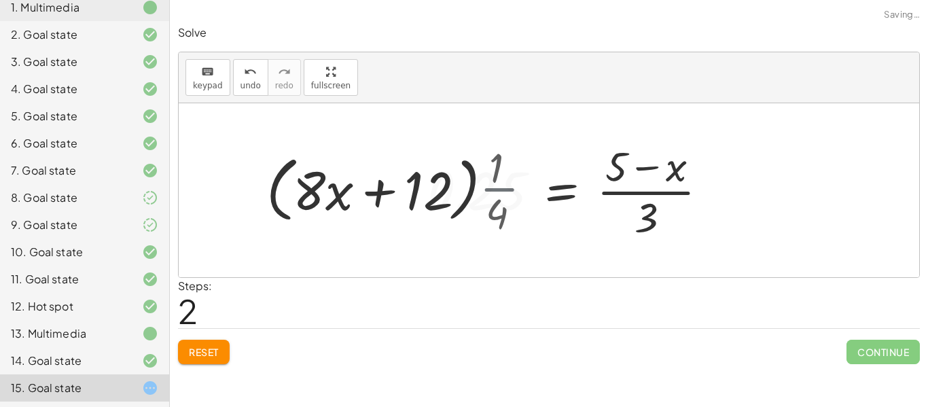
click at [504, 193] on div at bounding box center [466, 190] width 519 height 105
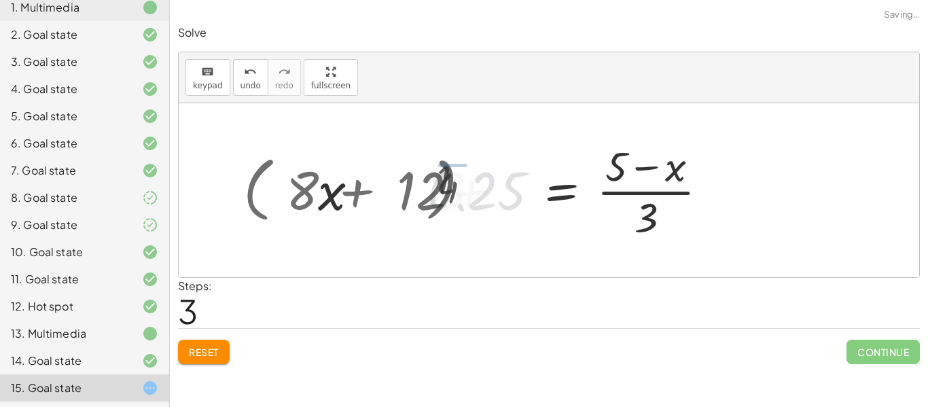
click at [504, 193] on div at bounding box center [553, 190] width 346 height 105
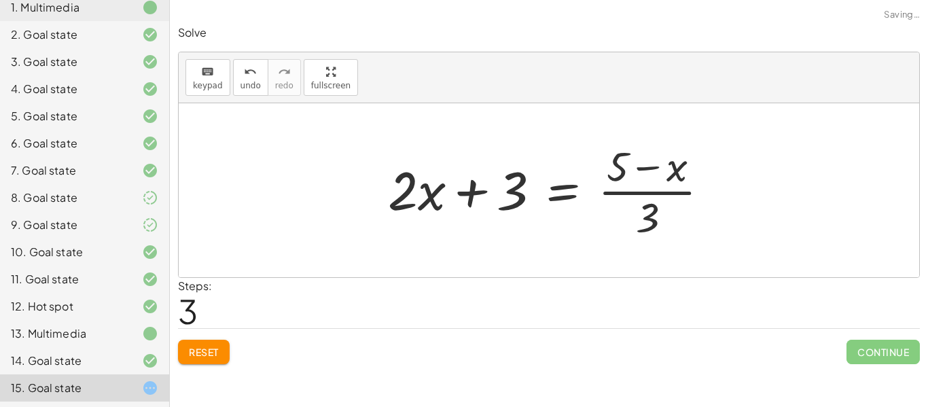
click at [630, 190] on div at bounding box center [554, 190] width 346 height 105
drag, startPoint x: 652, startPoint y: 200, endPoint x: 636, endPoint y: 198, distance: 15.8
click at [636, 198] on div at bounding box center [554, 190] width 346 height 105
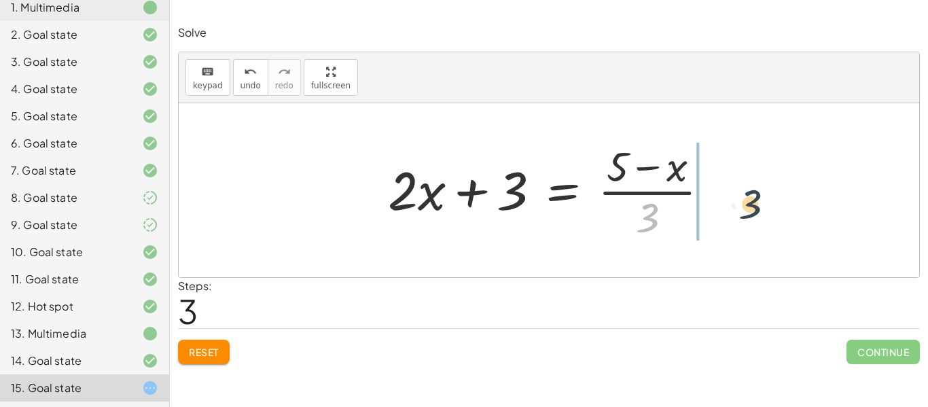
drag, startPoint x: 648, startPoint y: 210, endPoint x: 757, endPoint y: 189, distance: 111.4
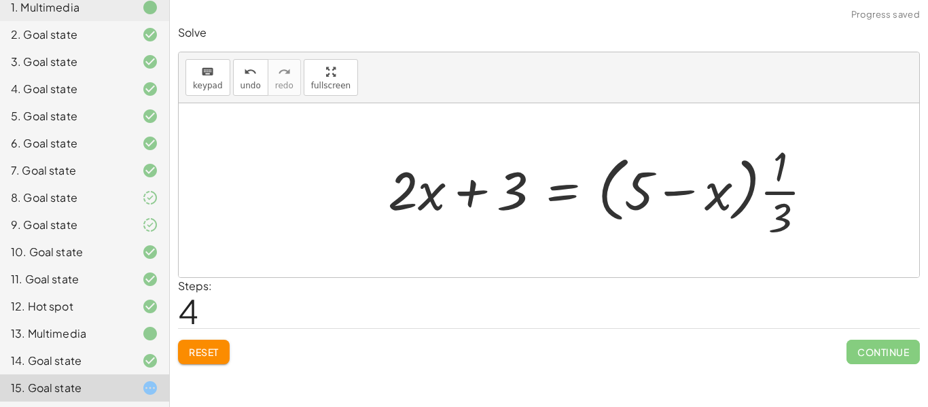
click at [777, 196] on div at bounding box center [606, 190] width 450 height 105
click at [777, 196] on div at bounding box center [661, 191] width 561 height 78
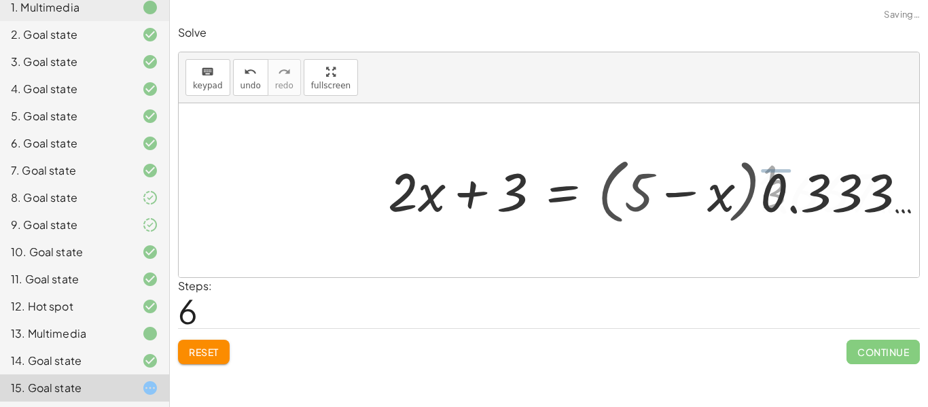
click at [777, 196] on div at bounding box center [694, 191] width 626 height 70
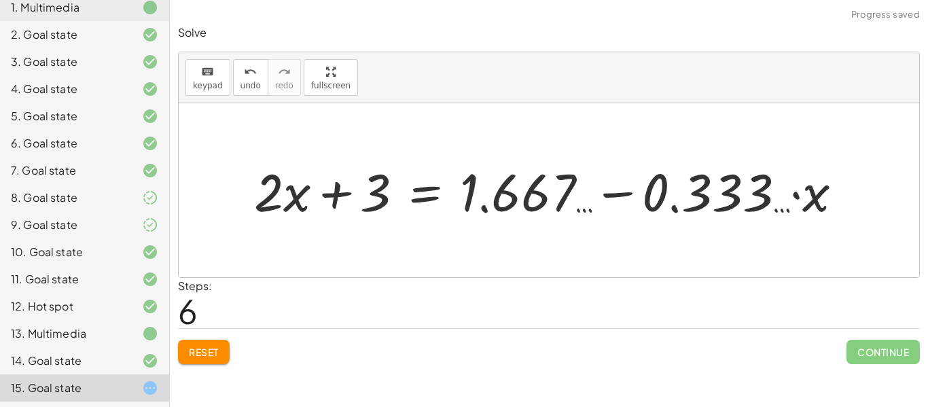
click at [726, 179] on div at bounding box center [553, 190] width 613 height 69
click at [209, 355] on span "Reset" at bounding box center [204, 352] width 30 height 12
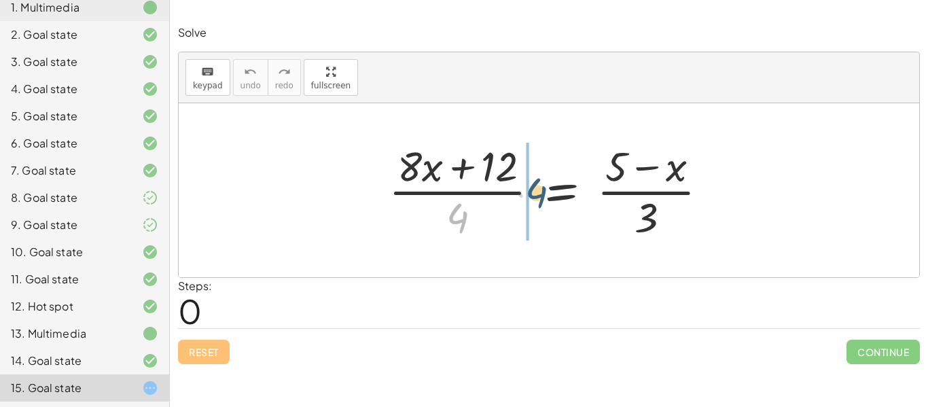
drag, startPoint x: 458, startPoint y: 211, endPoint x: 544, endPoint y: 183, distance: 90.5
click at [544, 183] on div at bounding box center [554, 190] width 345 height 105
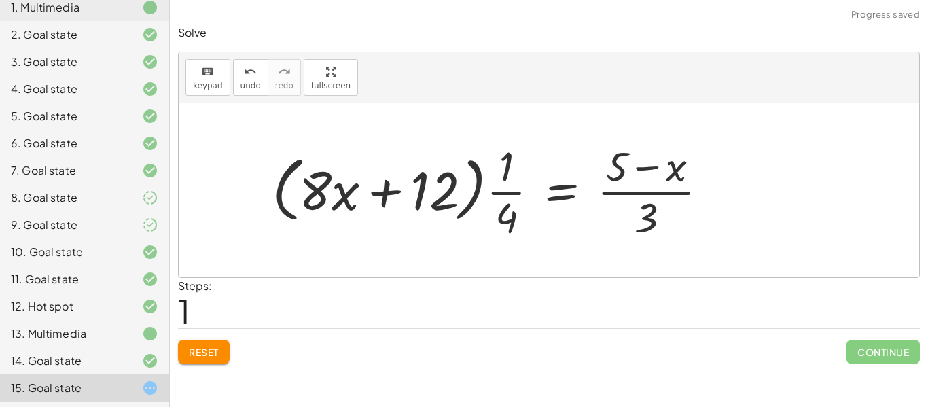
click at [495, 188] on div at bounding box center [496, 190] width 461 height 105
click at [502, 192] on div at bounding box center [496, 190] width 461 height 105
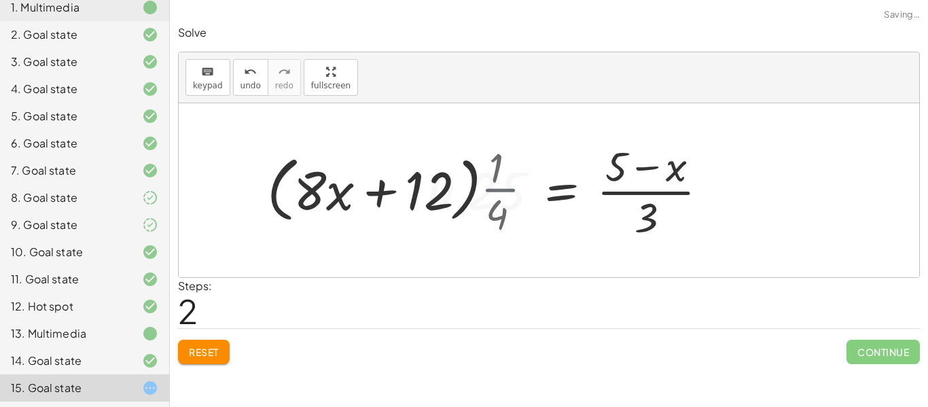
click at [502, 192] on div at bounding box center [466, 190] width 519 height 105
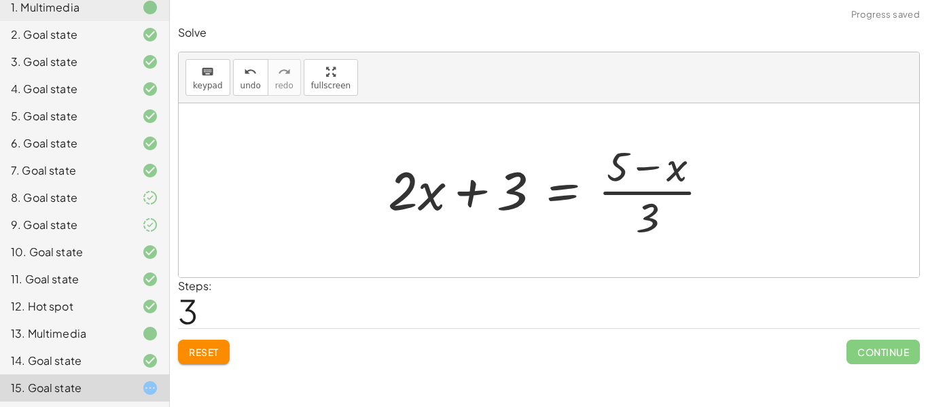
click at [654, 187] on div at bounding box center [554, 190] width 346 height 105
drag, startPoint x: 649, startPoint y: 213, endPoint x: 720, endPoint y: 154, distance: 93.1
click at [720, 154] on div at bounding box center [554, 190] width 346 height 105
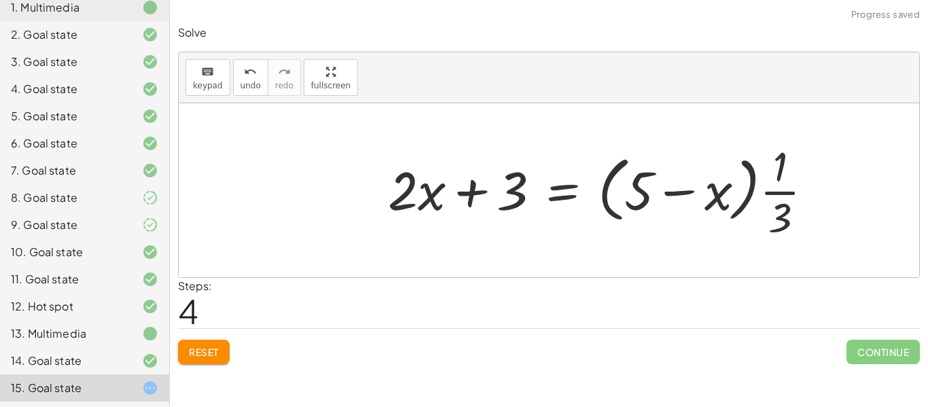
click at [764, 196] on div at bounding box center [606, 190] width 450 height 105
click at [775, 193] on div at bounding box center [606, 190] width 450 height 105
click at [775, 193] on div at bounding box center [661, 191] width 561 height 78
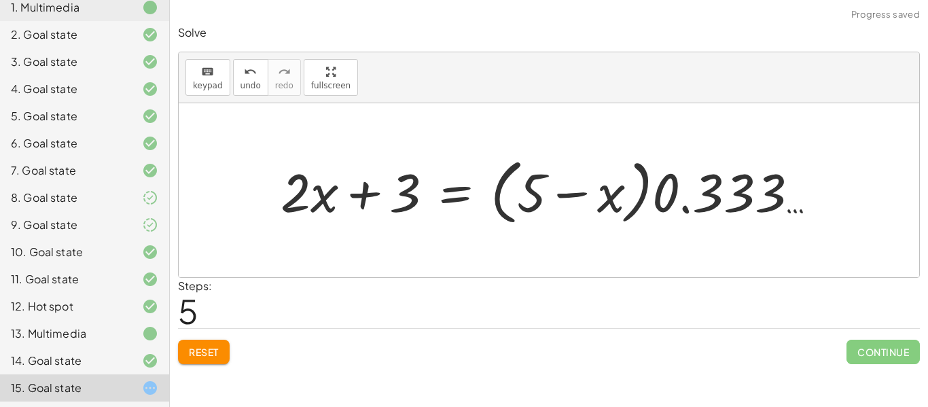
click at [657, 203] on div at bounding box center [554, 191] width 561 height 78
click at [657, 203] on div at bounding box center [587, 191] width 626 height 70
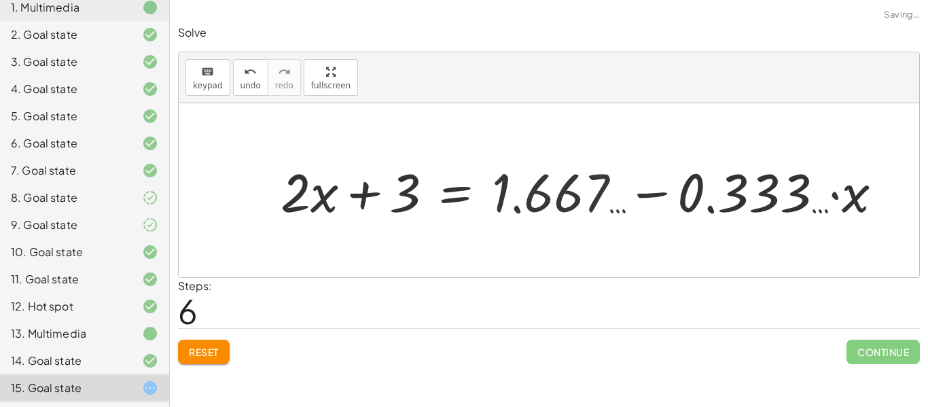
click at [720, 201] on div at bounding box center [587, 191] width 626 height 70
click at [654, 191] on div at bounding box center [587, 191] width 626 height 70
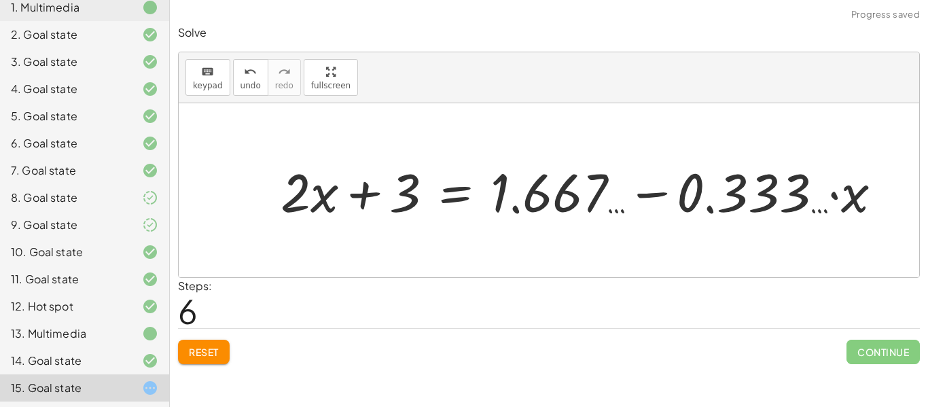
click at [840, 196] on div at bounding box center [587, 191] width 626 height 70
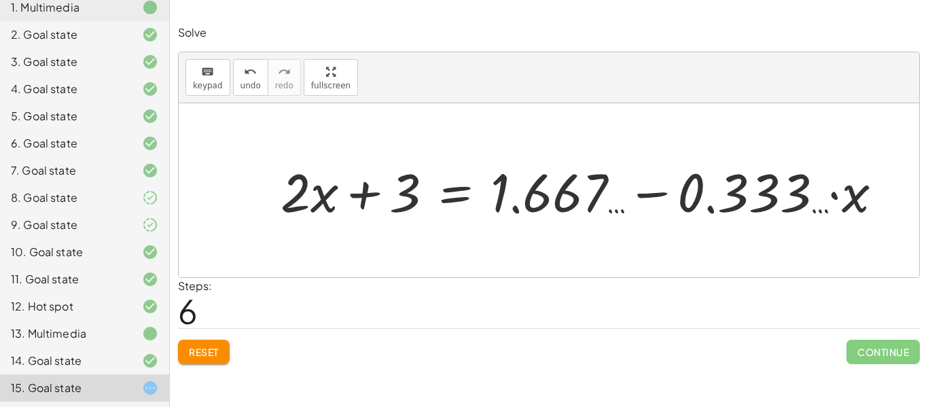
click at [840, 196] on div at bounding box center [587, 191] width 626 height 70
click at [845, 200] on div at bounding box center [587, 191] width 626 height 70
click at [218, 353] on span "Reset" at bounding box center [204, 352] width 30 height 12
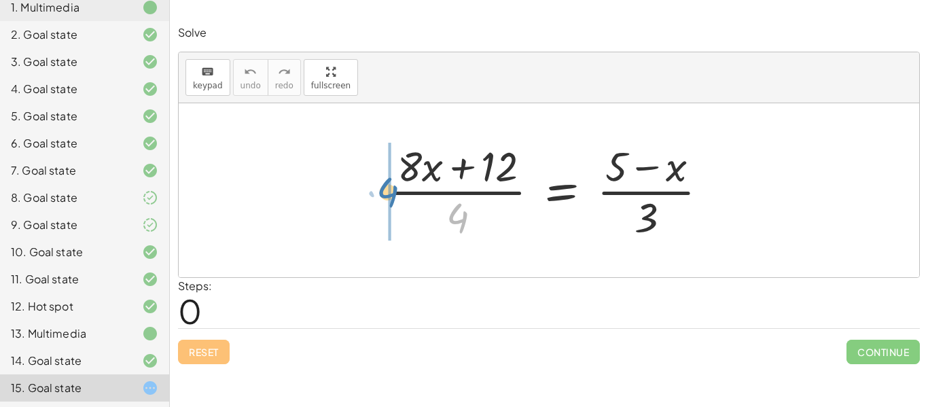
drag, startPoint x: 462, startPoint y: 207, endPoint x: 392, endPoint y: 181, distance: 74.6
click at [392, 181] on div at bounding box center [554, 190] width 345 height 105
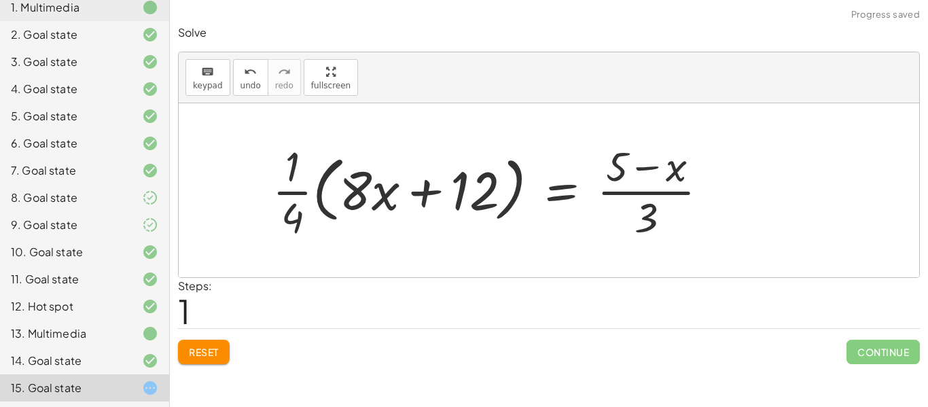
click at [225, 344] on button "Reset" at bounding box center [204, 352] width 52 height 24
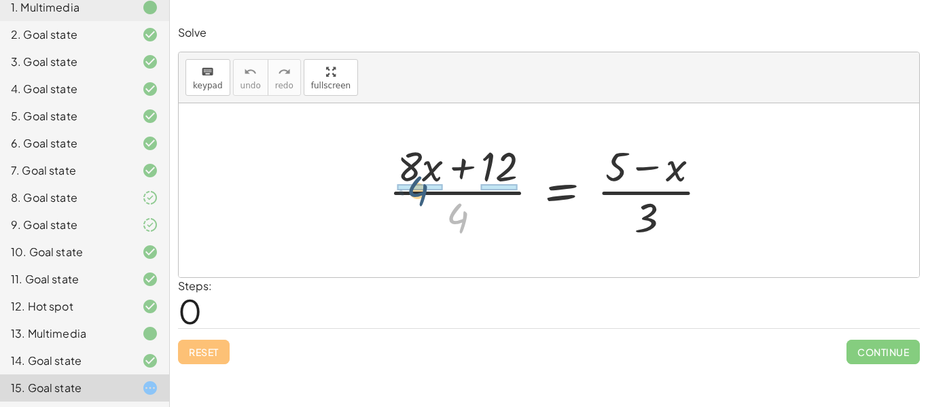
drag, startPoint x: 468, startPoint y: 222, endPoint x: 423, endPoint y: 190, distance: 54.1
click at [423, 190] on div at bounding box center [554, 190] width 345 height 105
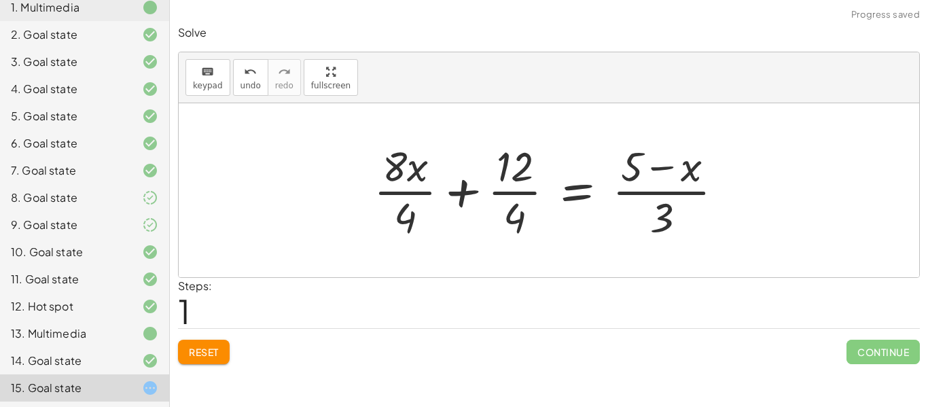
click at [461, 190] on div at bounding box center [554, 190] width 374 height 105
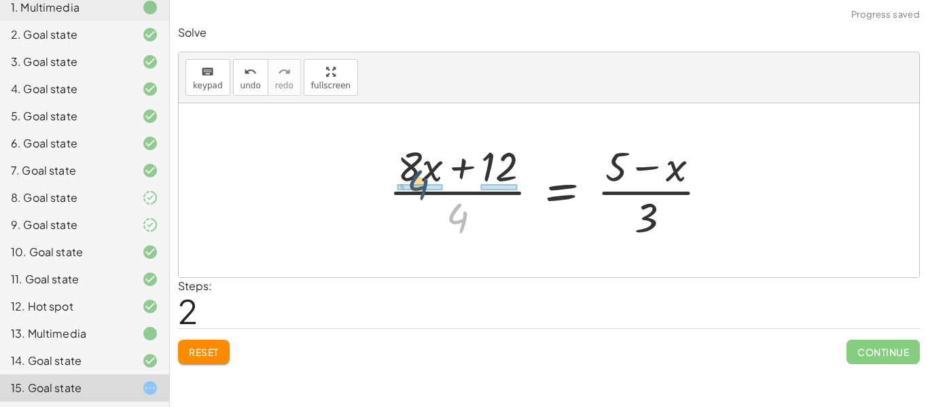
drag, startPoint x: 459, startPoint y: 217, endPoint x: 420, endPoint y: 184, distance: 51.6
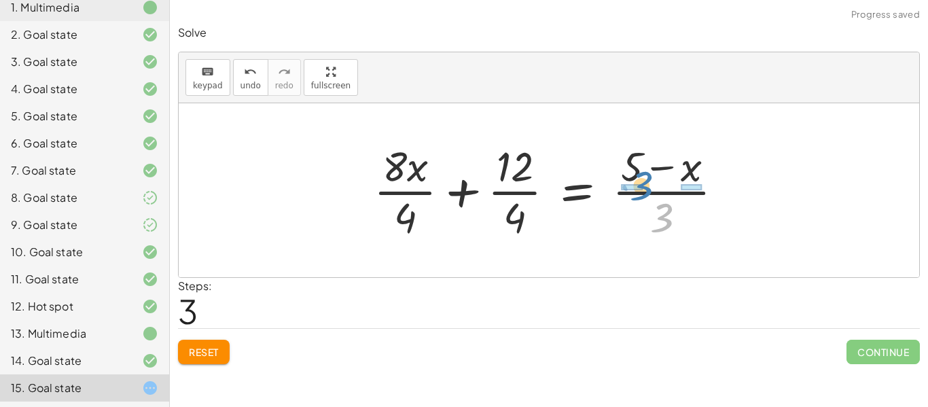
drag, startPoint x: 648, startPoint y: 209, endPoint x: 627, endPoint y: 176, distance: 38.8
click at [627, 176] on div at bounding box center [554, 190] width 374 height 105
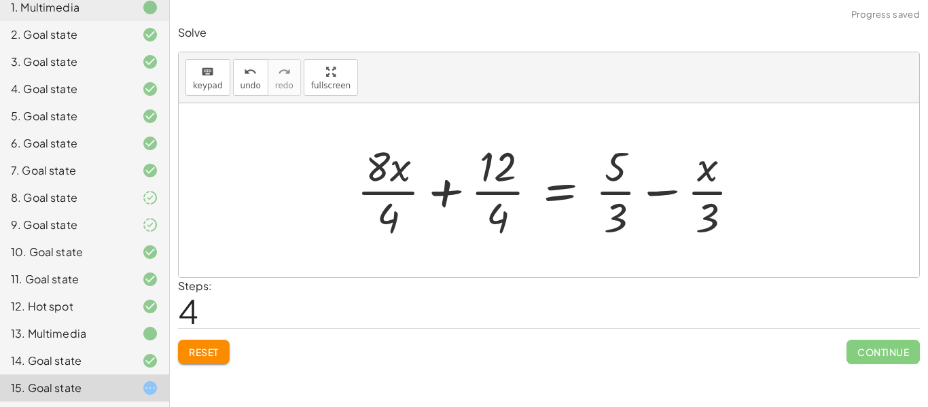
click at [446, 188] on div at bounding box center [554, 190] width 408 height 105
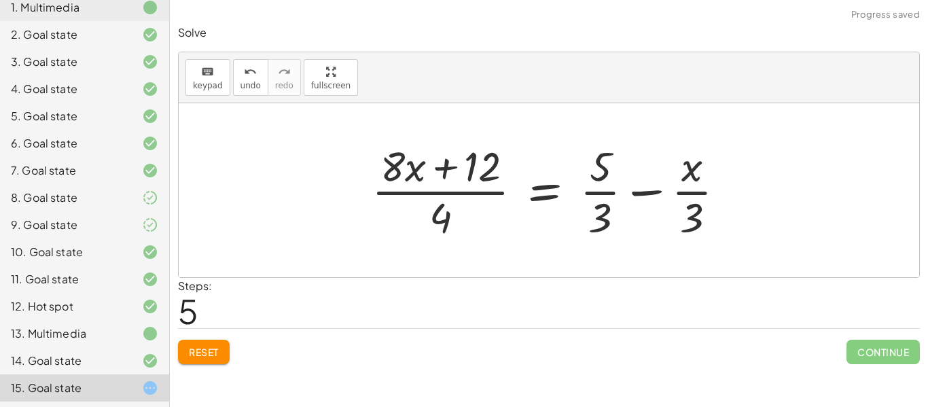
click at [439, 173] on div at bounding box center [554, 190] width 379 height 105
click at [639, 190] on div at bounding box center [554, 190] width 379 height 105
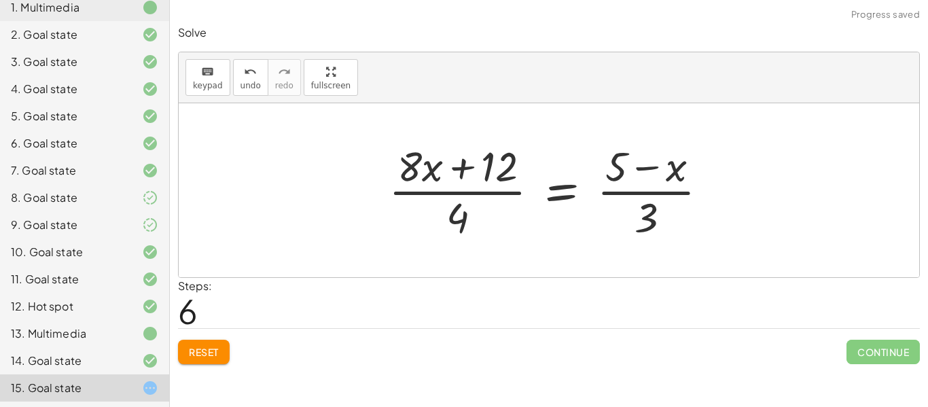
click at [646, 162] on div at bounding box center [554, 190] width 345 height 105
click at [199, 357] on span "Reset" at bounding box center [204, 352] width 30 height 12
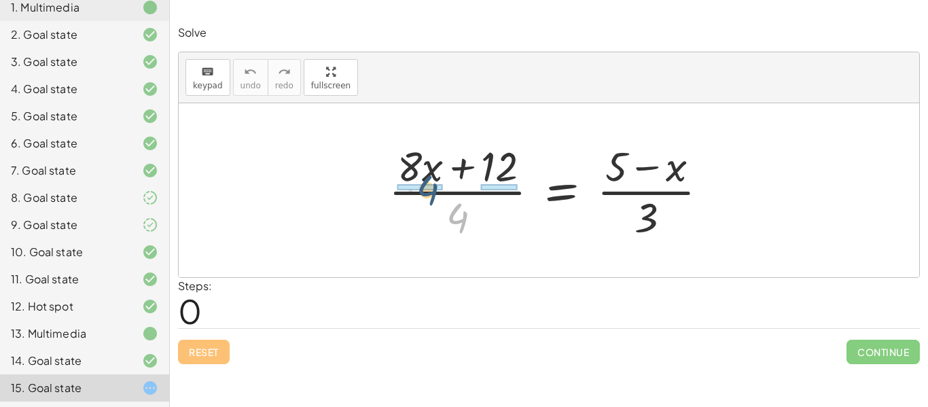
drag, startPoint x: 457, startPoint y: 213, endPoint x: 417, endPoint y: 179, distance: 53.0
click at [417, 179] on div at bounding box center [554, 190] width 345 height 105
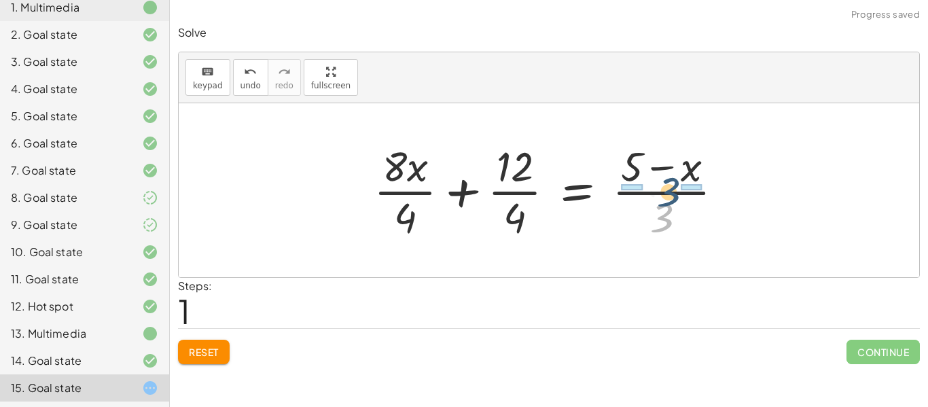
drag, startPoint x: 652, startPoint y: 217, endPoint x: 662, endPoint y: 189, distance: 29.4
click at [662, 189] on div at bounding box center [554, 190] width 374 height 105
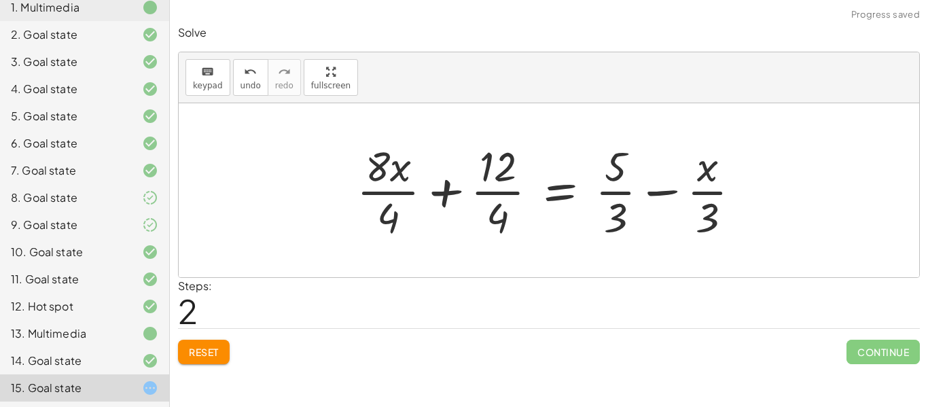
click at [384, 194] on div at bounding box center [554, 190] width 408 height 105
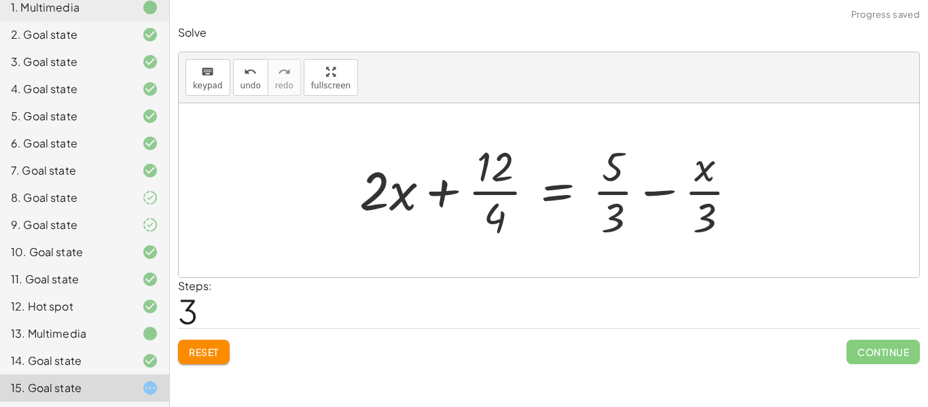
click at [493, 194] on div at bounding box center [554, 190] width 403 height 105
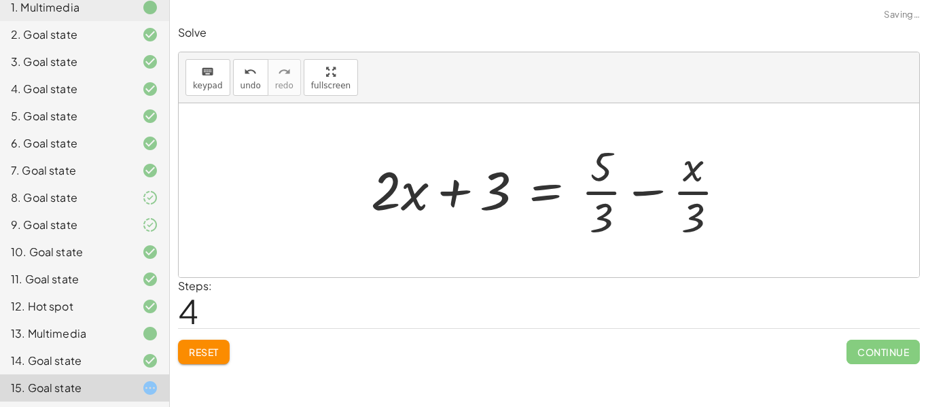
click at [604, 185] on div at bounding box center [554, 190] width 380 height 105
click at [604, 189] on div at bounding box center [554, 190] width 380 height 105
click at [603, 190] on div at bounding box center [554, 190] width 380 height 105
click at [603, 190] on div at bounding box center [601, 190] width 474 height 105
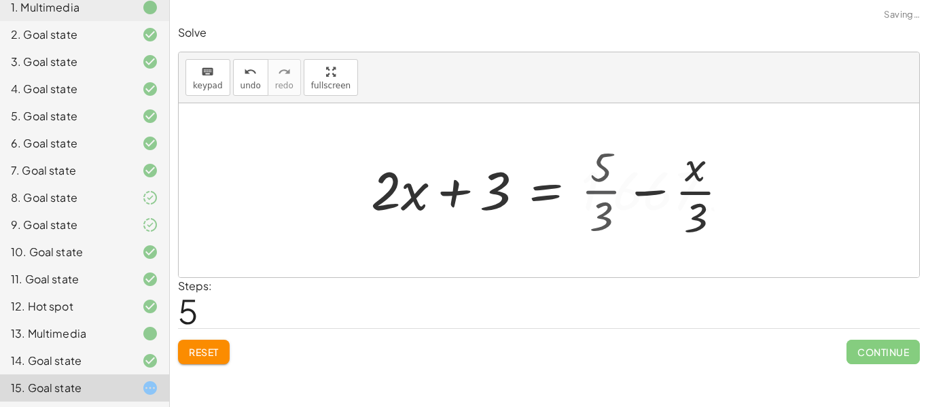
click at [603, 190] on div at bounding box center [601, 190] width 474 height 105
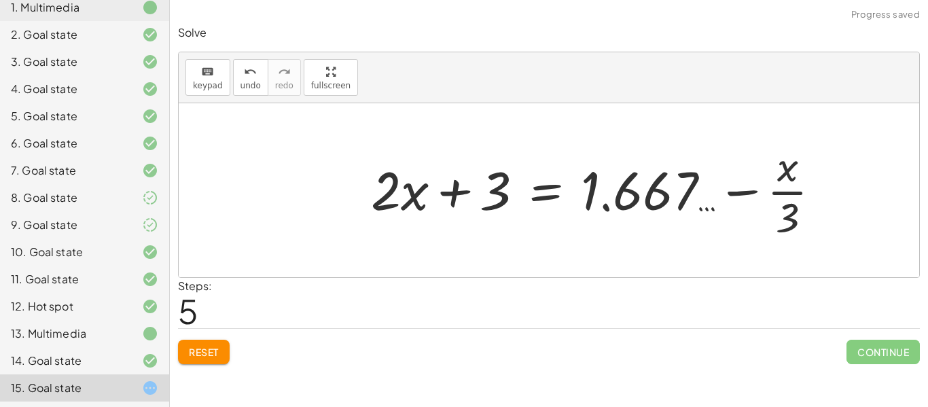
click at [790, 194] on div at bounding box center [601, 190] width 474 height 105
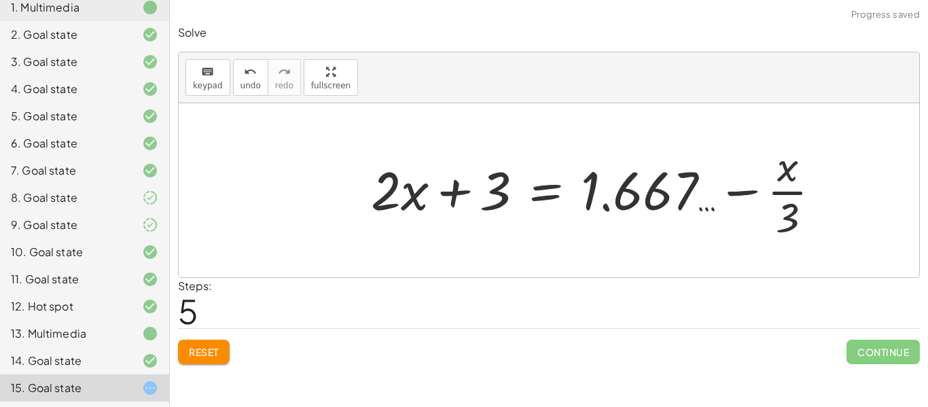
click at [790, 194] on div at bounding box center [601, 190] width 474 height 105
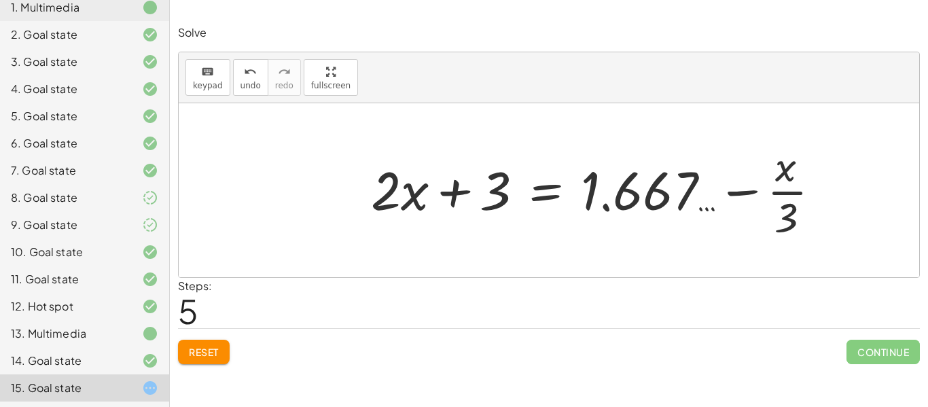
click at [790, 194] on div at bounding box center [601, 190] width 474 height 105
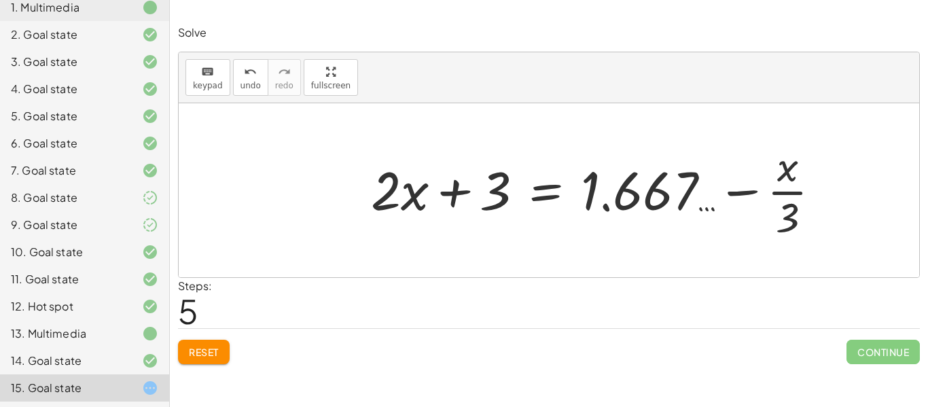
click at [790, 194] on div at bounding box center [601, 190] width 474 height 105
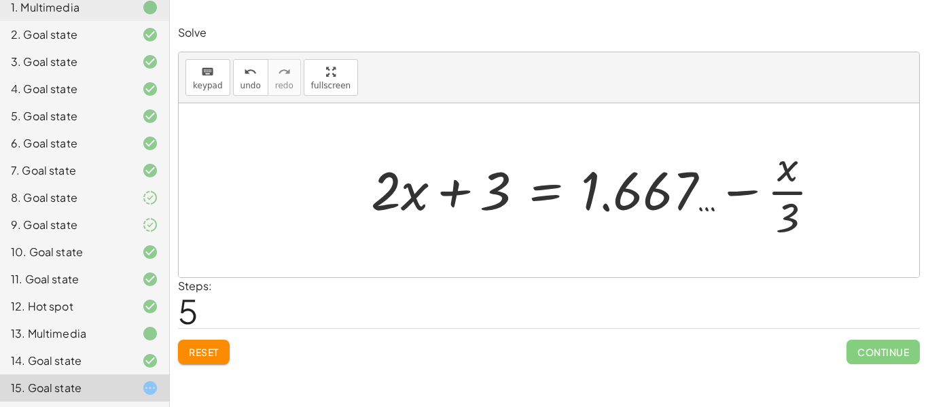
click at [790, 194] on div at bounding box center [601, 190] width 474 height 105
click at [209, 357] on span "Reset" at bounding box center [204, 352] width 30 height 12
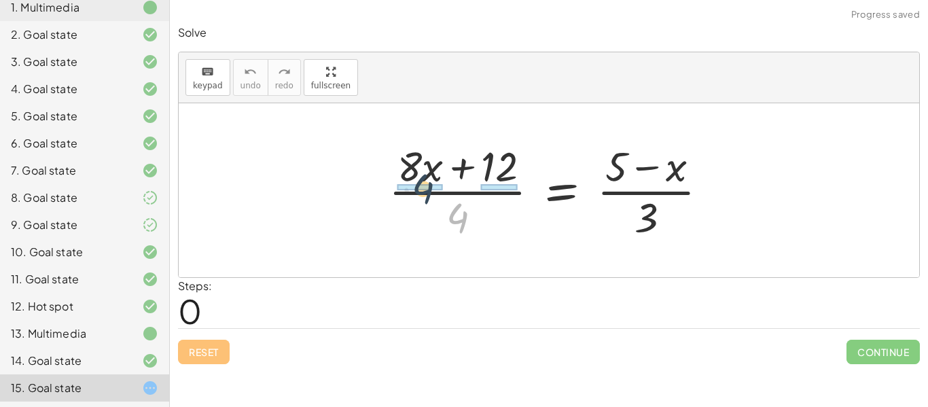
drag, startPoint x: 460, startPoint y: 211, endPoint x: 421, endPoint y: 179, distance: 50.2
click at [421, 179] on div at bounding box center [554, 190] width 345 height 105
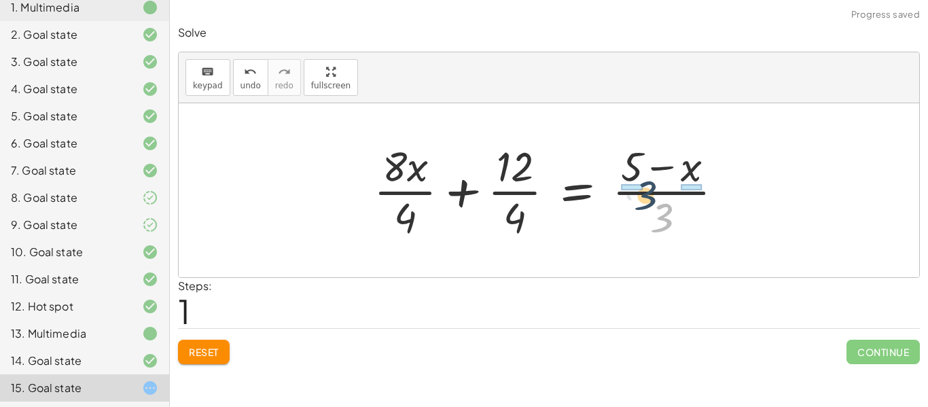
drag, startPoint x: 657, startPoint y: 209, endPoint x: 641, endPoint y: 187, distance: 27.7
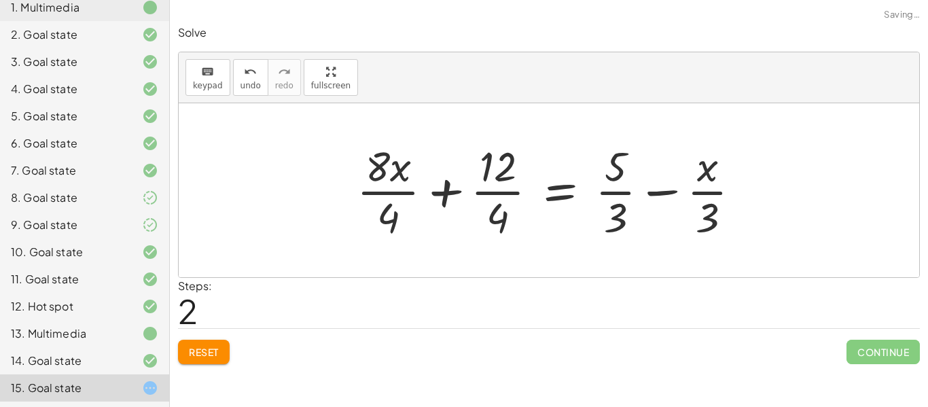
click at [398, 194] on div at bounding box center [554, 190] width 408 height 105
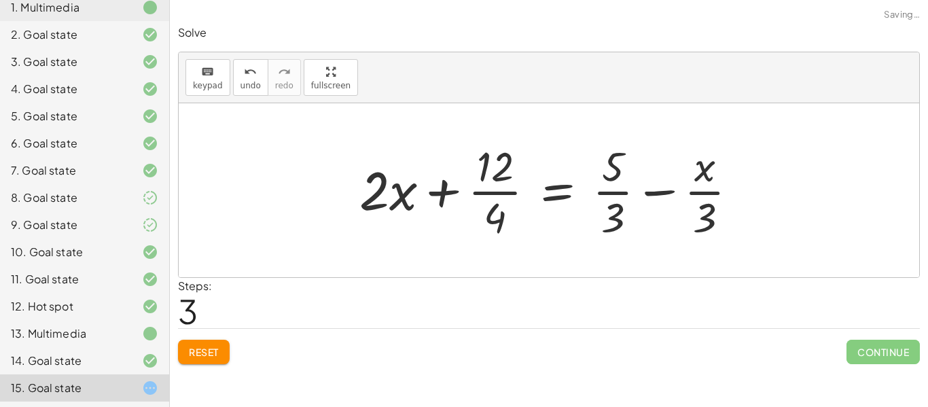
click at [485, 190] on div at bounding box center [554, 190] width 403 height 105
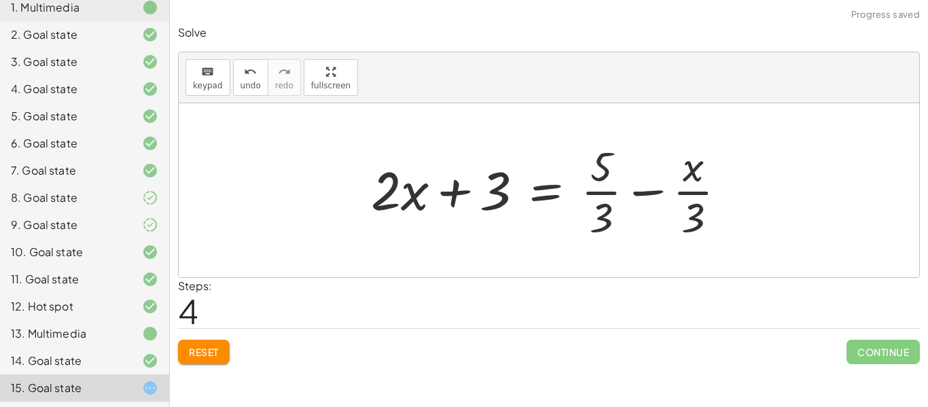
click at [645, 193] on div at bounding box center [554, 190] width 380 height 105
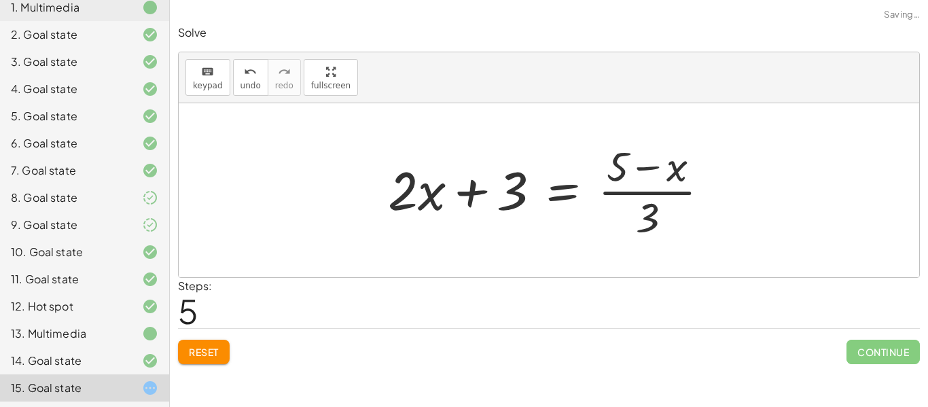
click at [647, 175] on div at bounding box center [554, 190] width 346 height 105
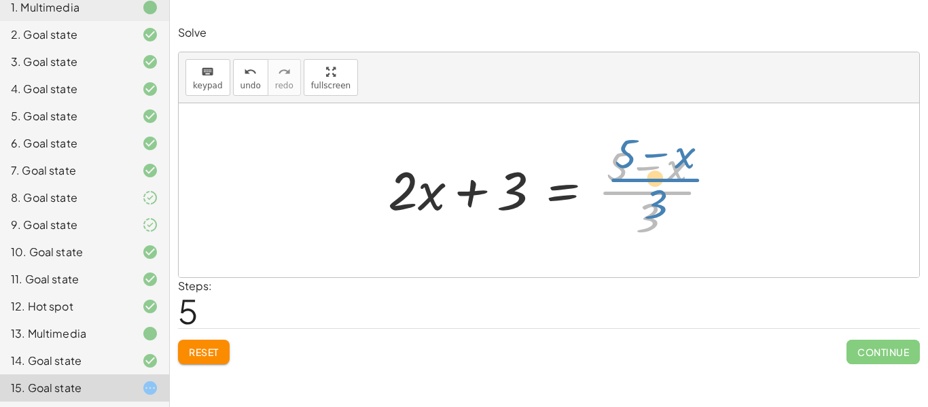
drag, startPoint x: 643, startPoint y: 203, endPoint x: 650, endPoint y: 191, distance: 13.4
click at [650, 191] on div at bounding box center [554, 190] width 346 height 105
drag, startPoint x: 650, startPoint y: 210, endPoint x: 681, endPoint y: 166, distance: 53.2
click at [681, 166] on div at bounding box center [554, 190] width 346 height 105
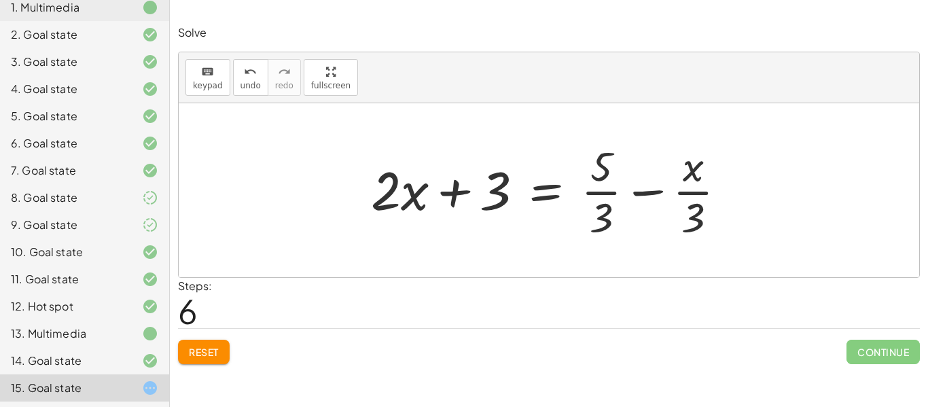
click at [591, 183] on div at bounding box center [554, 190] width 380 height 105
click at [593, 186] on div at bounding box center [554, 190] width 380 height 105
drag, startPoint x: 610, startPoint y: 208, endPoint x: 601, endPoint y: 145, distance: 63.9
click at [601, 145] on div at bounding box center [554, 190] width 380 height 105
drag, startPoint x: 601, startPoint y: 166, endPoint x: 608, endPoint y: 257, distance: 91.3
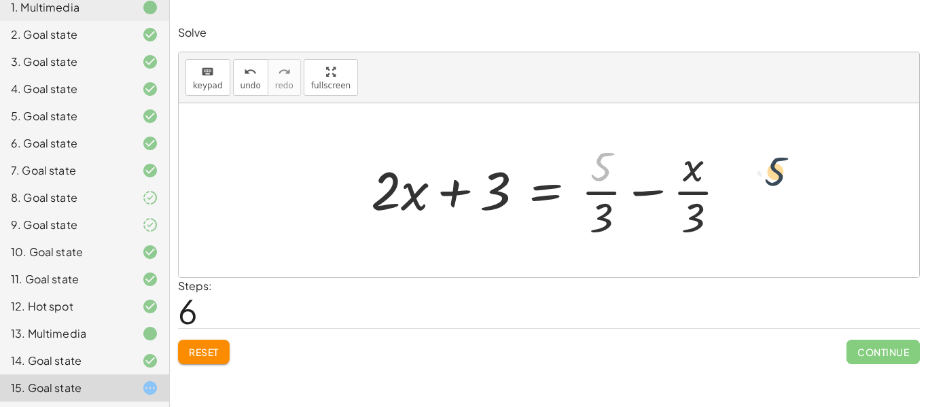
drag, startPoint x: 602, startPoint y: 162, endPoint x: 786, endPoint y: 159, distance: 183.5
drag, startPoint x: 693, startPoint y: 209, endPoint x: 693, endPoint y: 135, distance: 73.4
click at [693, 135] on div "· ( + · 8 · x + 12 ) · 4 = · ( + 5 − x ) · 3 + · 8 · x · 4 + · 12 · 4 = · ( + 5…" at bounding box center [549, 190] width 397 height 111
drag, startPoint x: 690, startPoint y: 160, endPoint x: 690, endPoint y: 247, distance: 87.0
click at [646, 200] on div at bounding box center [554, 190] width 380 height 105
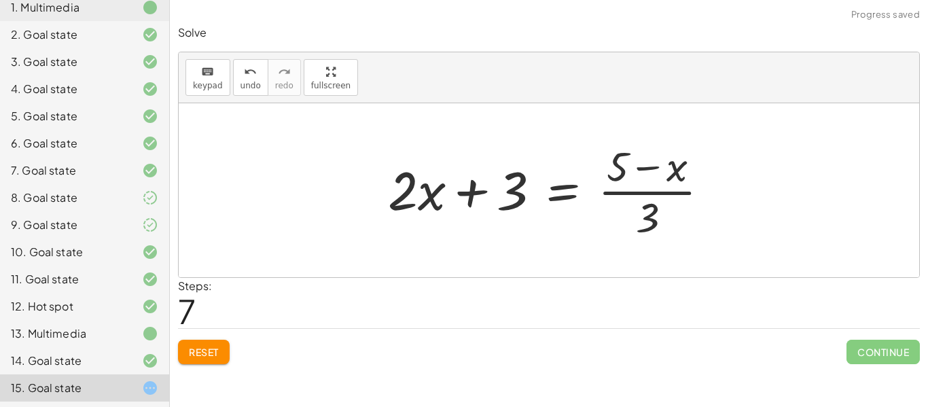
click at [642, 166] on div at bounding box center [554, 190] width 346 height 105
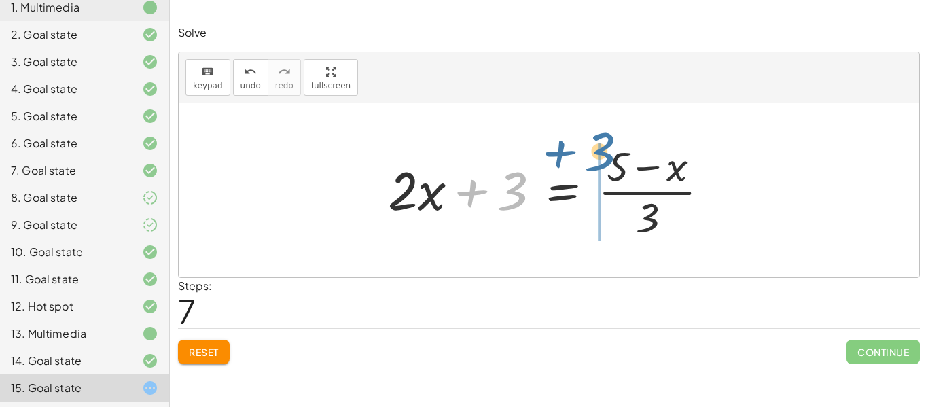
drag, startPoint x: 517, startPoint y: 196, endPoint x: 605, endPoint y: 156, distance: 96.7
click at [605, 156] on div at bounding box center [554, 190] width 346 height 105
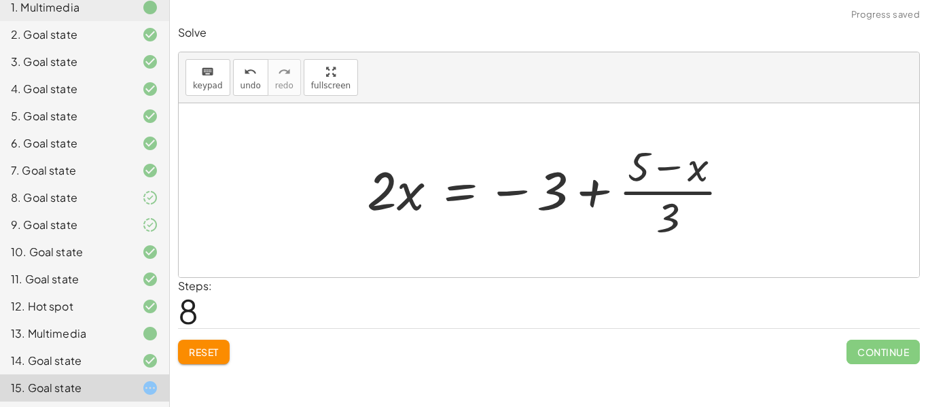
click at [645, 160] on div at bounding box center [554, 190] width 388 height 105
click at [592, 188] on div at bounding box center [554, 190] width 388 height 105
click at [592, 188] on div at bounding box center [575, 190] width 431 height 105
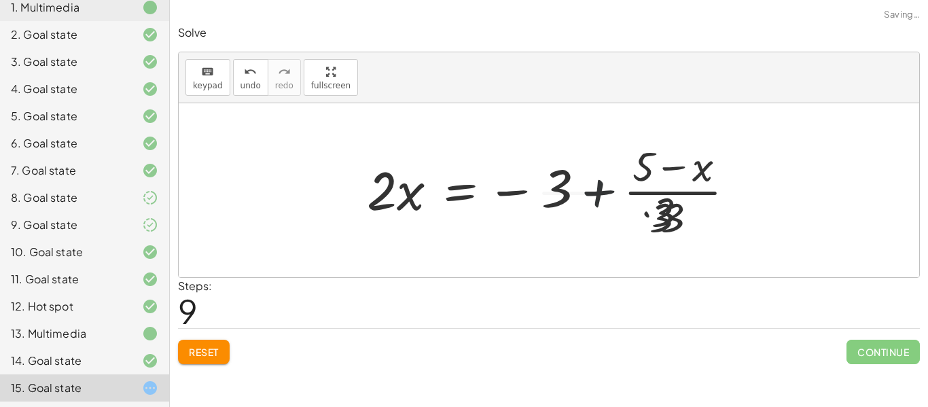
click at [592, 188] on div at bounding box center [575, 190] width 431 height 105
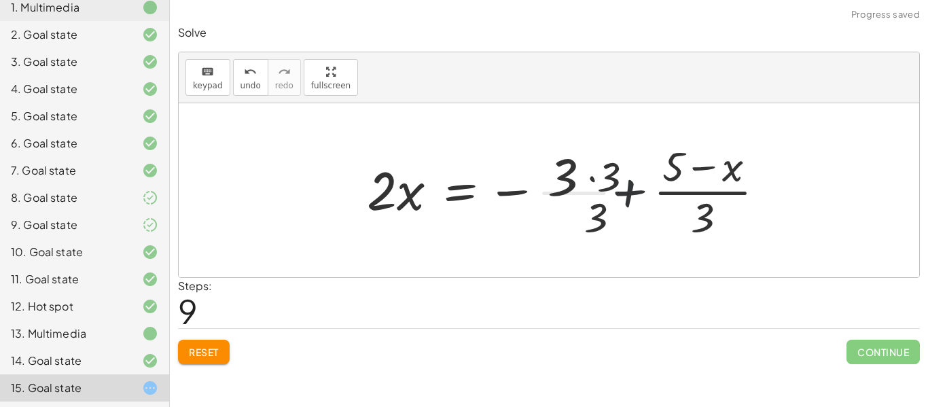
click at [592, 188] on div at bounding box center [575, 190] width 431 height 105
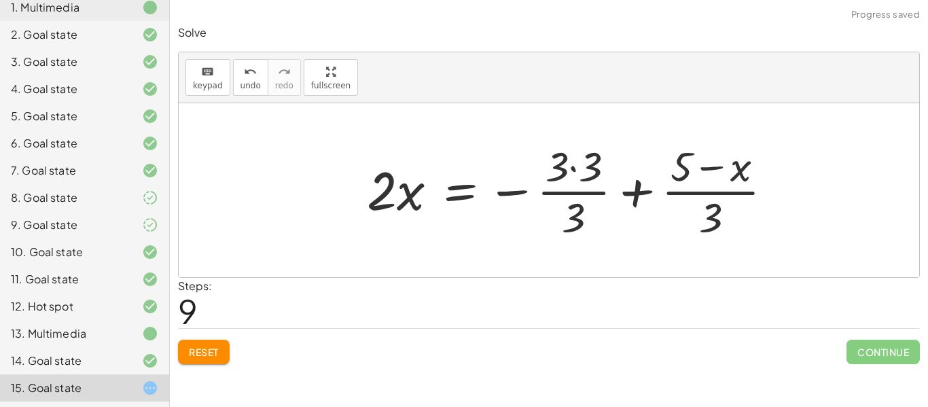
click at [591, 188] on div at bounding box center [575, 190] width 431 height 105
click at [625, 189] on div at bounding box center [575, 190] width 431 height 105
click at [625, 189] on div at bounding box center [558, 190] width 397 height 105
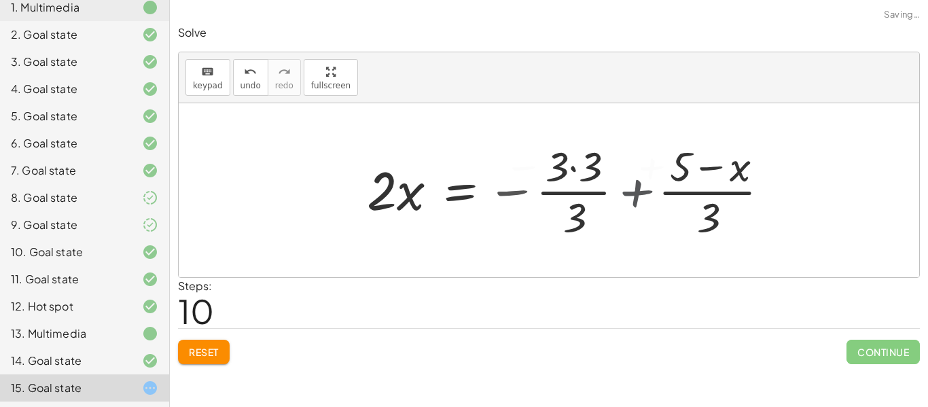
click at [625, 189] on div at bounding box center [558, 190] width 397 height 105
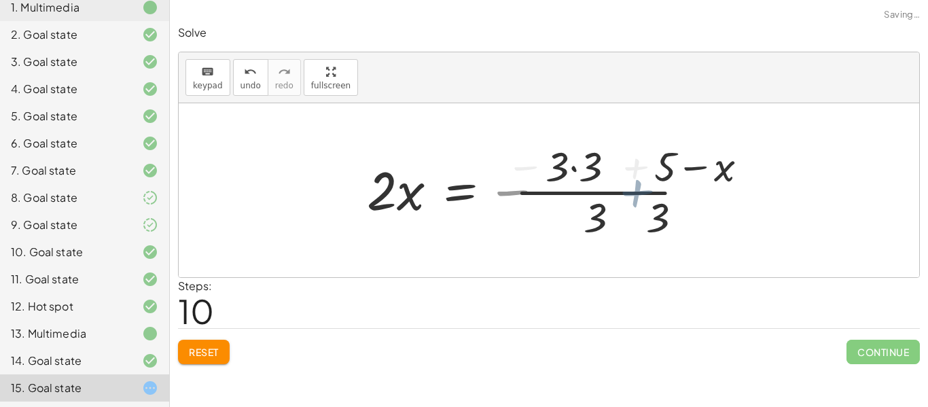
click at [625, 189] on div at bounding box center [558, 190] width 397 height 105
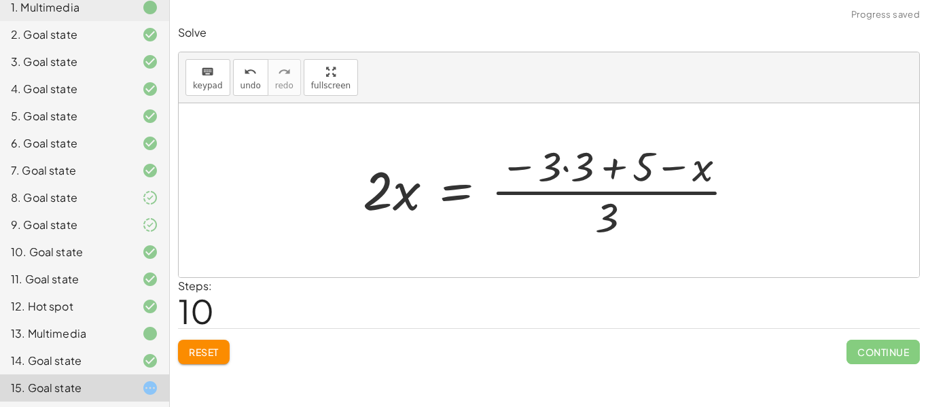
click at [621, 171] on div at bounding box center [554, 190] width 397 height 105
click at [193, 364] on button "Reset" at bounding box center [204, 352] width 52 height 24
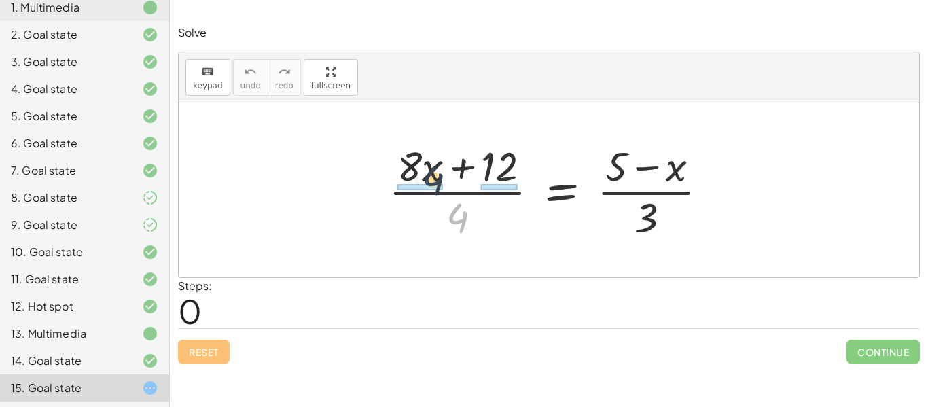
drag, startPoint x: 451, startPoint y: 209, endPoint x: 419, endPoint y: 171, distance: 50.1
click at [419, 171] on div at bounding box center [554, 190] width 345 height 105
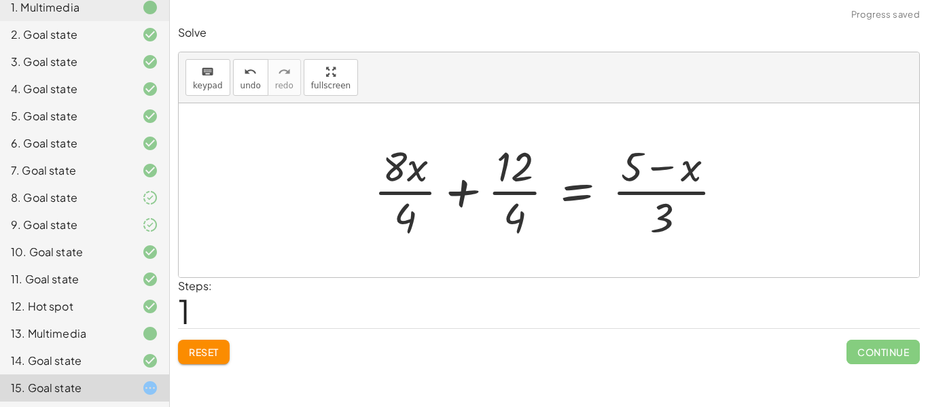
click at [413, 192] on div at bounding box center [554, 190] width 374 height 105
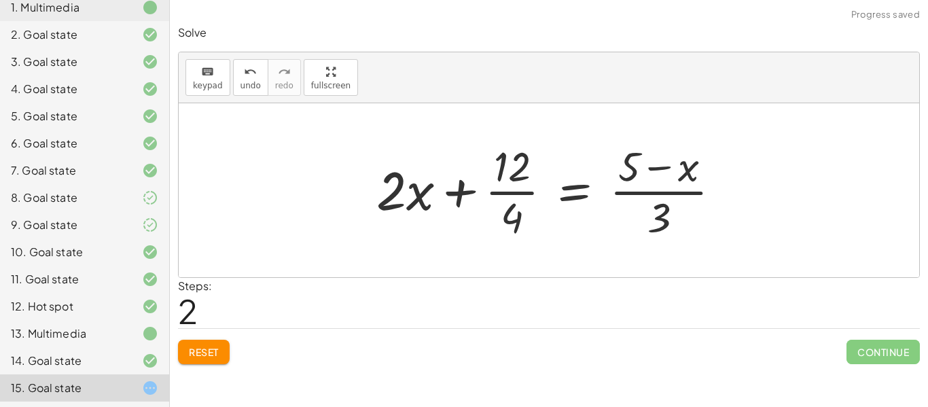
click at [507, 186] on div at bounding box center [554, 190] width 369 height 105
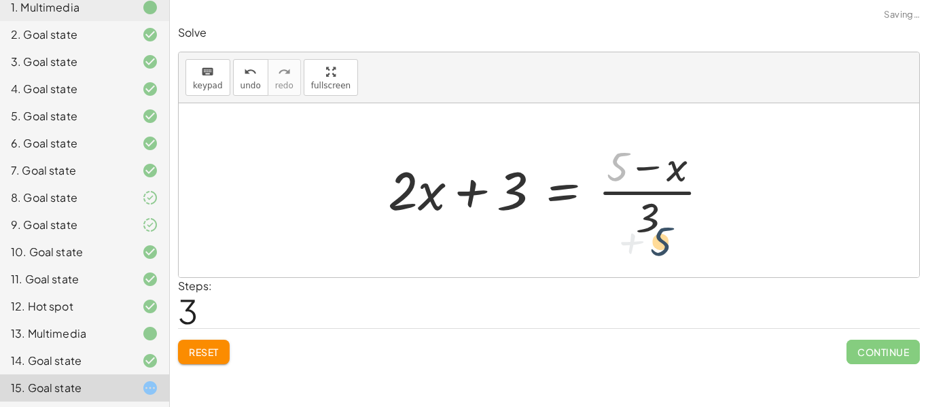
drag, startPoint x: 622, startPoint y: 178, endPoint x: 664, endPoint y: 261, distance: 93.0
click at [664, 261] on div "· ( + · 8 · x + 12 ) · 4 = · ( + 5 − x ) · 3 + · 8 · x · 4 + · 12 · 4 = · ( + 5…" at bounding box center [549, 190] width 741 height 174
drag, startPoint x: 651, startPoint y: 227, endPoint x: 671, endPoint y: 178, distance: 52.7
click at [671, 178] on div at bounding box center [554, 190] width 346 height 105
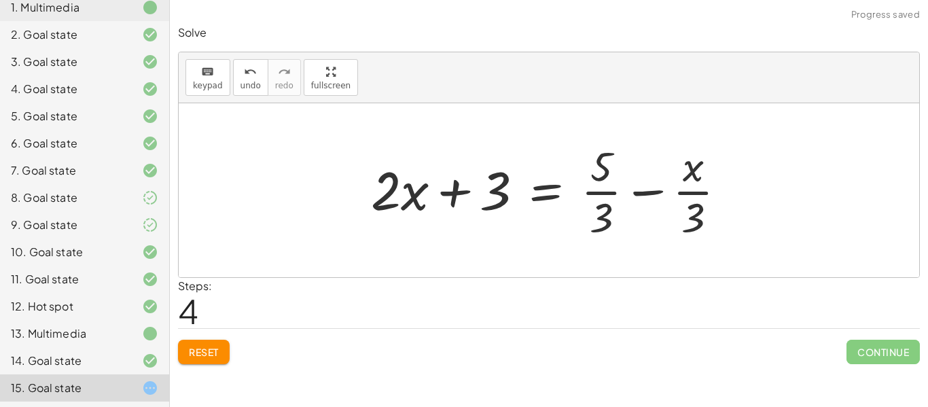
click at [606, 192] on div at bounding box center [554, 190] width 380 height 105
click at [216, 354] on span "Reset" at bounding box center [204, 352] width 30 height 12
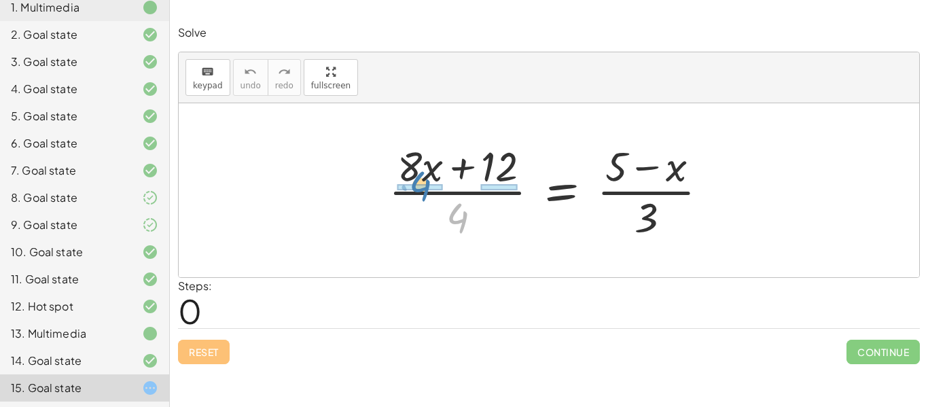
drag, startPoint x: 449, startPoint y: 211, endPoint x: 412, endPoint y: 179, distance: 49.2
click at [412, 179] on div at bounding box center [554, 190] width 345 height 105
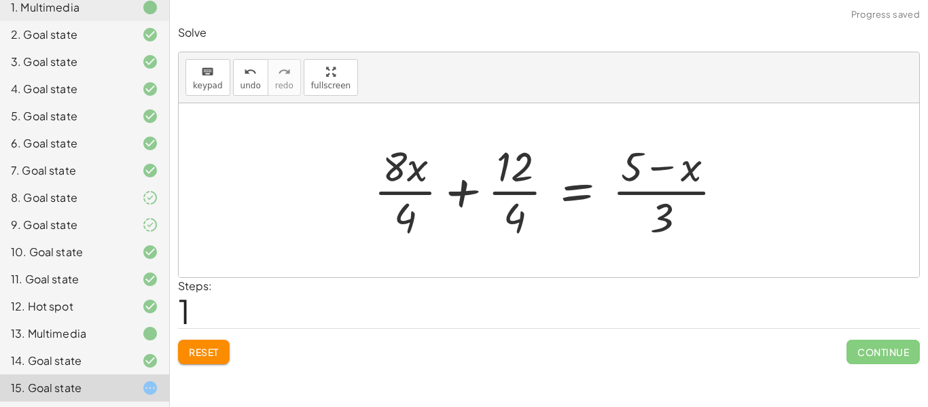
click at [408, 186] on div at bounding box center [554, 190] width 374 height 105
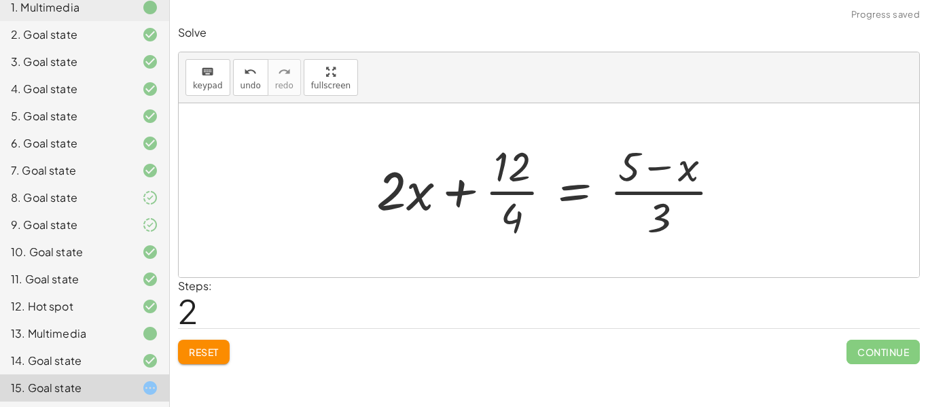
click at [497, 191] on div at bounding box center [554, 190] width 369 height 105
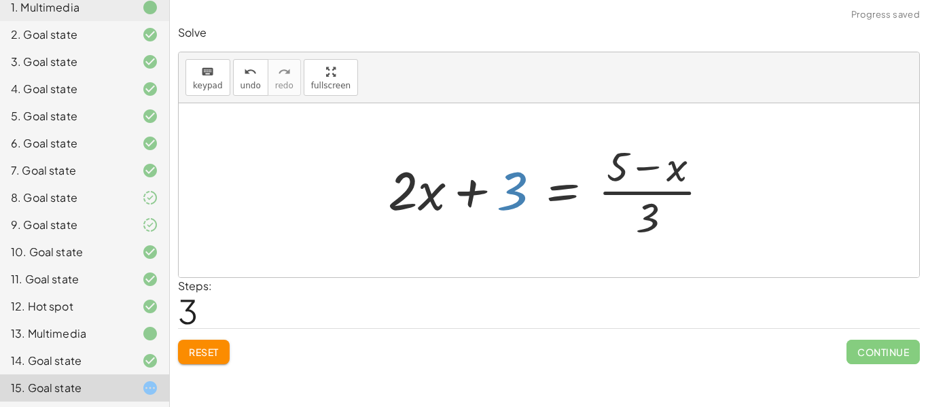
click at [516, 186] on div at bounding box center [554, 190] width 346 height 105
drag, startPoint x: 646, startPoint y: 207, endPoint x: 360, endPoint y: 161, distance: 289.8
click at [360, 161] on div "· ( + · 8 · x + 12 ) · 4 = · ( + 5 − x ) · 3 + · 8 · x · 4 + · 12 · 4 = · ( + 5…" at bounding box center [549, 190] width 741 height 174
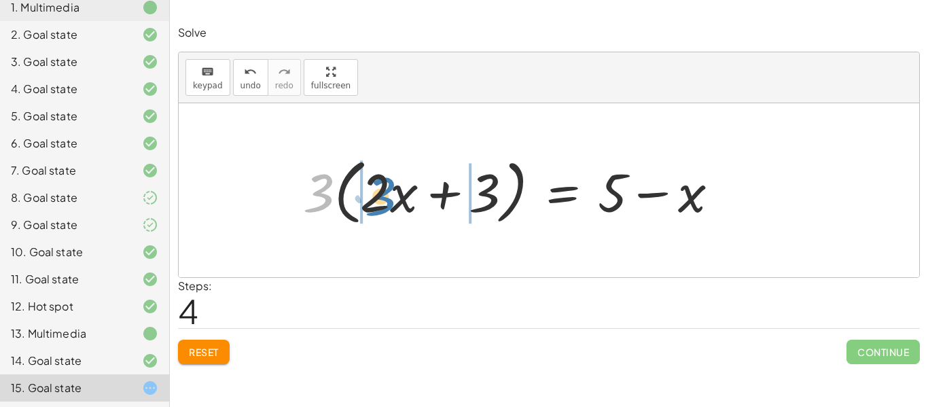
drag, startPoint x: 323, startPoint y: 179, endPoint x: 385, endPoint y: 182, distance: 61.9
click at [385, 182] on div at bounding box center [516, 191] width 440 height 78
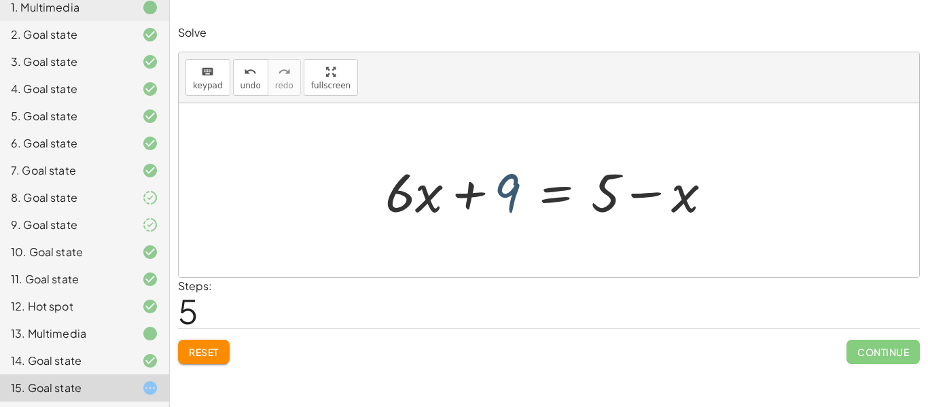
click at [501, 188] on div at bounding box center [554, 191] width 351 height 70
drag, startPoint x: 609, startPoint y: 191, endPoint x: 524, endPoint y: 182, distance: 85.4
click at [524, 182] on div at bounding box center [554, 191] width 351 height 70
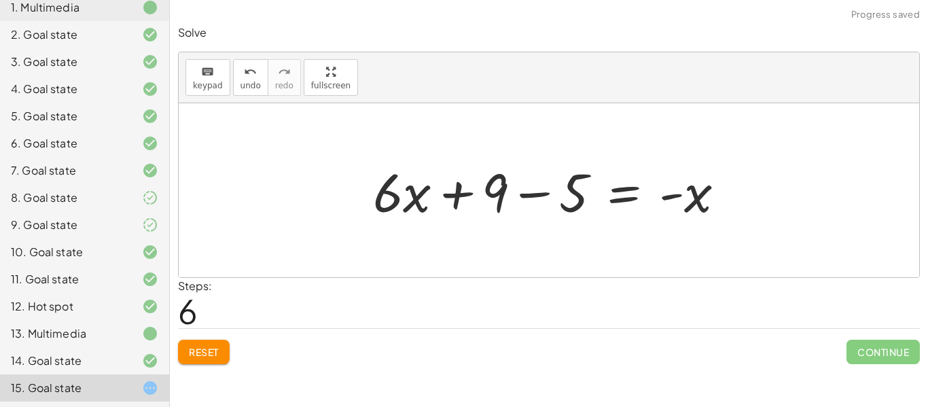
click at [533, 195] on div at bounding box center [554, 191] width 376 height 70
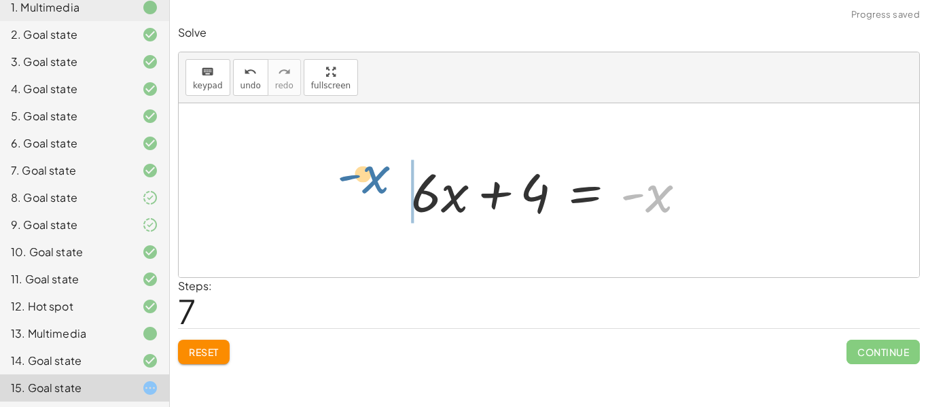
drag, startPoint x: 663, startPoint y: 203, endPoint x: 366, endPoint y: 185, distance: 296.8
click at [366, 185] on div "· ( + · 8 · x + 12 ) · 4 = · ( + 5 − x ) · 3 + · 8 · x · 4 + · 12 · 4 = · ( + 5…" at bounding box center [549, 190] width 741 height 174
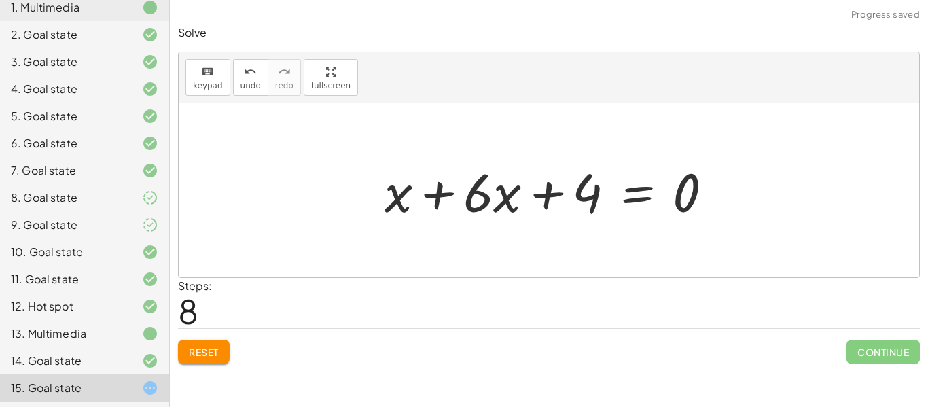
click at [434, 196] on div at bounding box center [554, 191] width 353 height 70
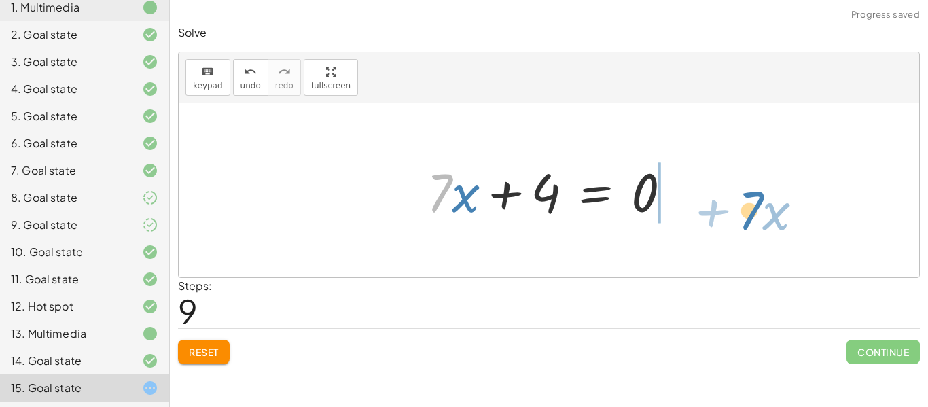
drag, startPoint x: 438, startPoint y: 192, endPoint x: 754, endPoint y: 209, distance: 315.8
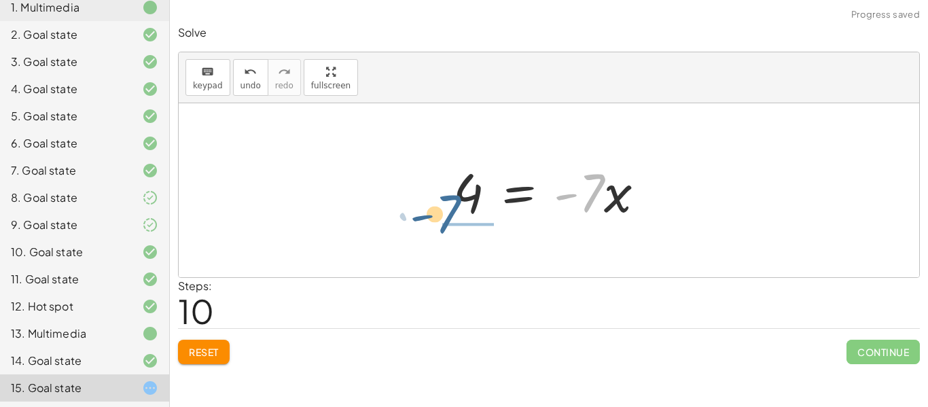
drag, startPoint x: 586, startPoint y: 200, endPoint x: 446, endPoint y: 229, distance: 143.0
click at [446, 229] on div "· ( + · 8 · x + 12 ) · 4 = · ( + 5 − x ) · 3 + · 8 · x · 4 + · 12 · 4 = · ( + 5…" at bounding box center [549, 190] width 741 height 174
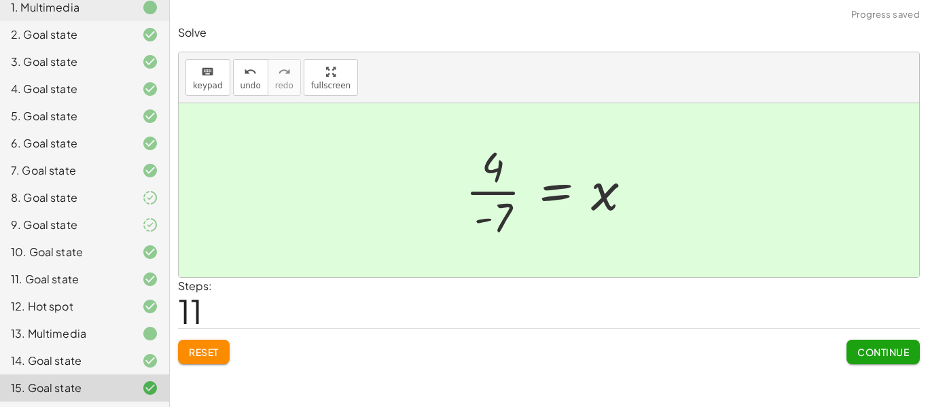
click at [896, 356] on span "Continue" at bounding box center [884, 352] width 52 height 12
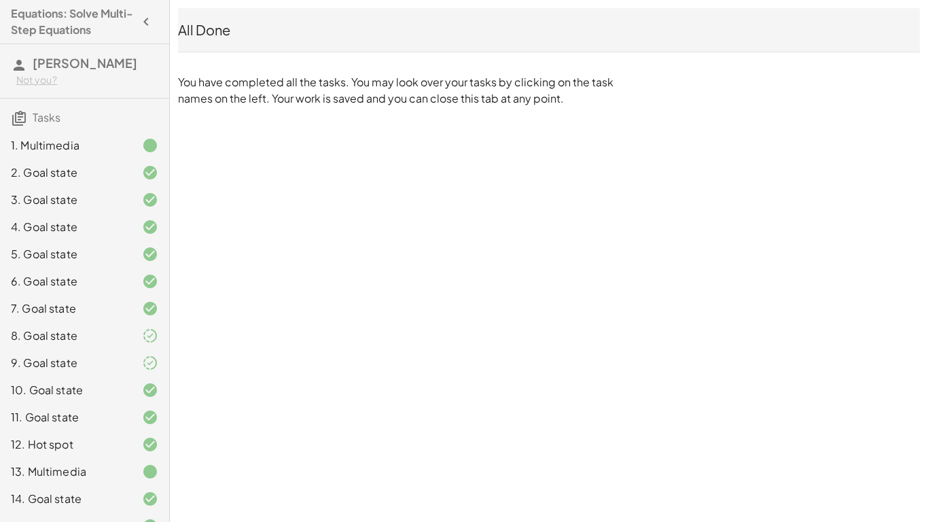
scroll to position [23, 0]
